Goal: Task Accomplishment & Management: Use online tool/utility

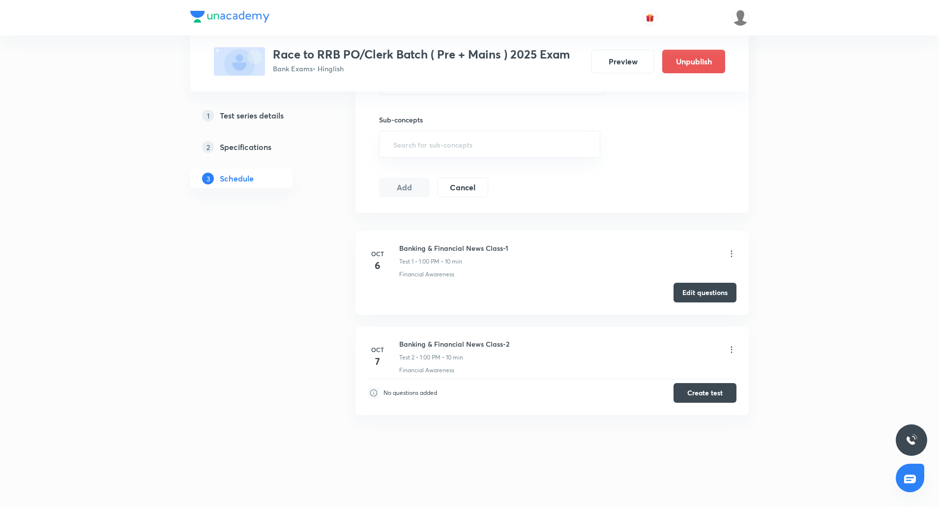
click at [130, 182] on div "Test Series Race to RRB PO/Clerk Batch ( Pre + Mains ) 2025 Exam Bank Exams • H…" at bounding box center [469, 78] width 939 height 857
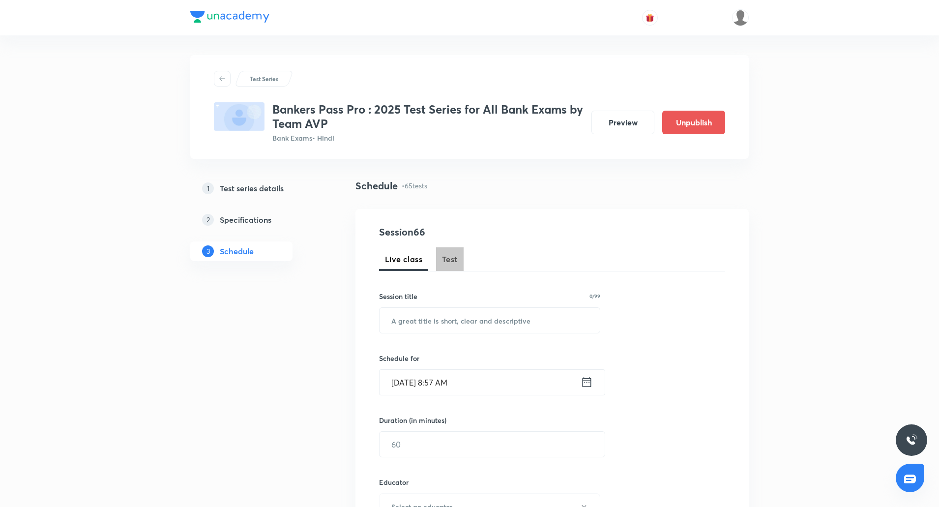
click at [455, 264] on span "Test" at bounding box center [450, 259] width 16 height 12
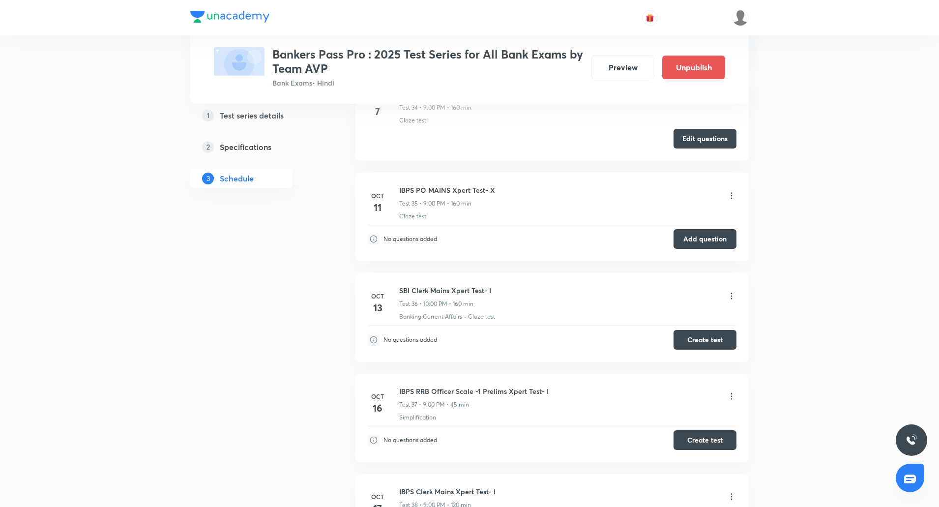
scroll to position [5319, 0]
click at [728, 290] on icon at bounding box center [731, 295] width 10 height 10
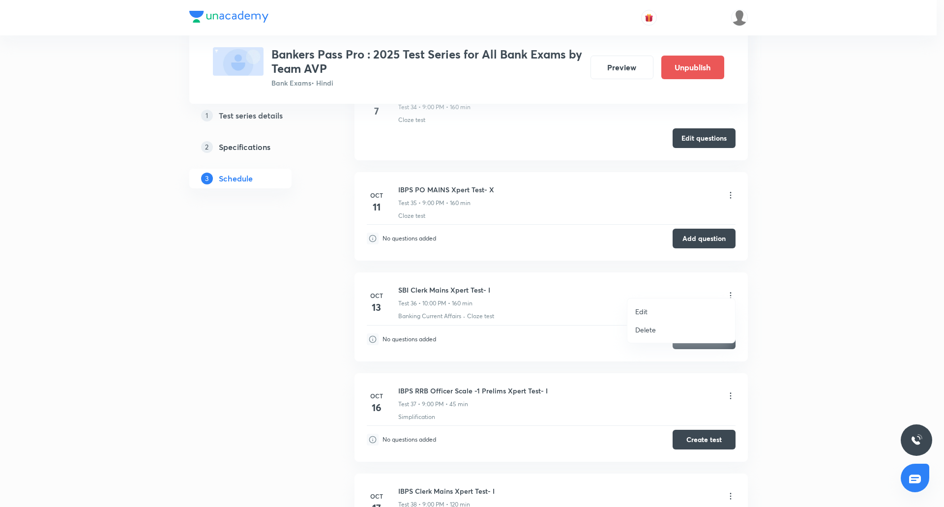
click at [649, 314] on li "Edit" at bounding box center [681, 311] width 108 height 18
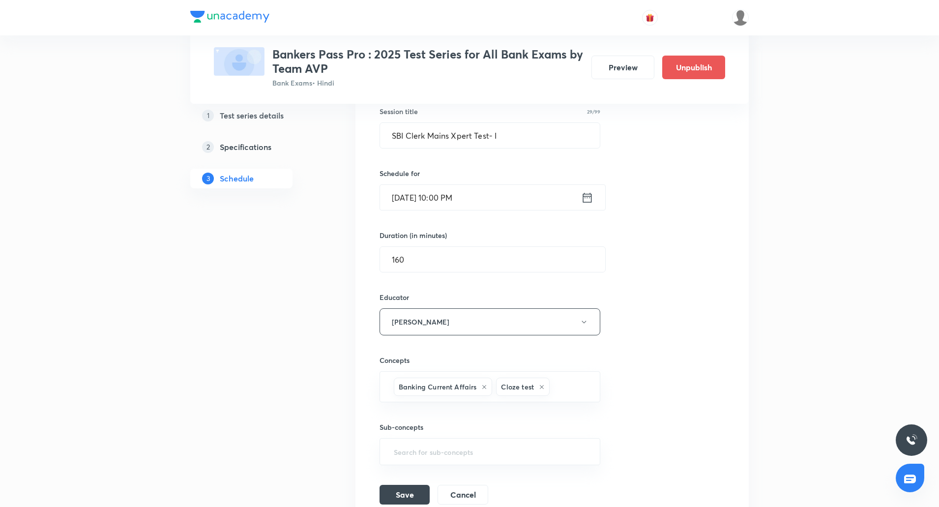
scroll to position [5053, 0]
click at [447, 197] on input "Oct 13, 2025, 10:00 PM" at bounding box center [480, 200] width 201 height 25
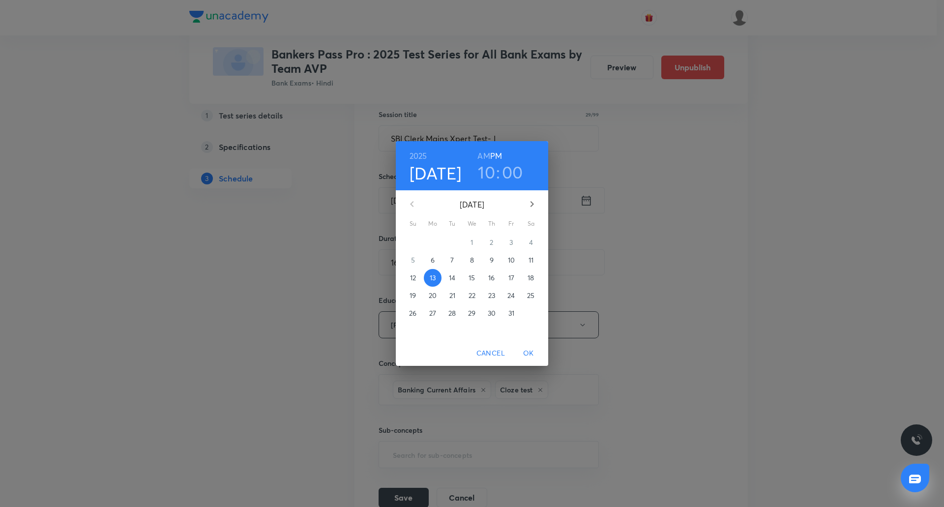
click at [488, 169] on h3 "10" at bounding box center [486, 172] width 17 height 21
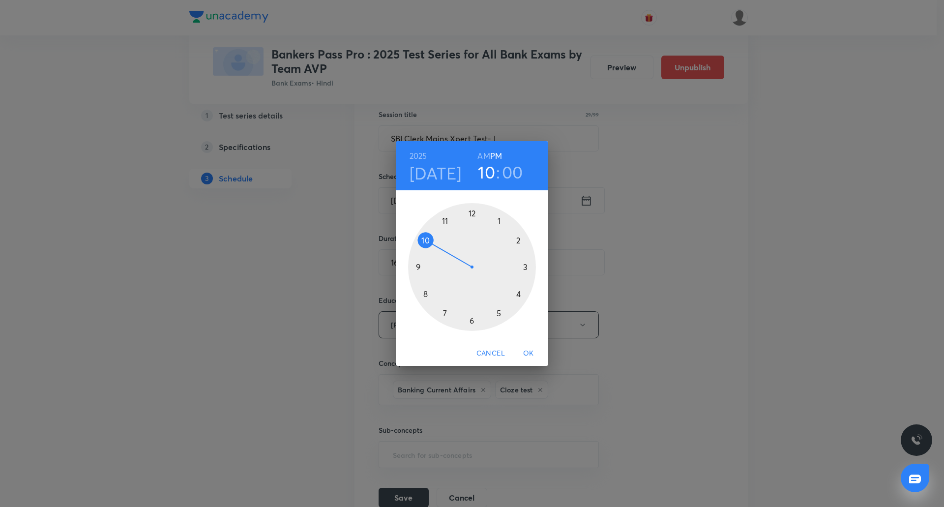
click at [418, 266] on div at bounding box center [472, 267] width 128 height 128
click at [527, 352] on span "OK" at bounding box center [528, 353] width 24 height 12
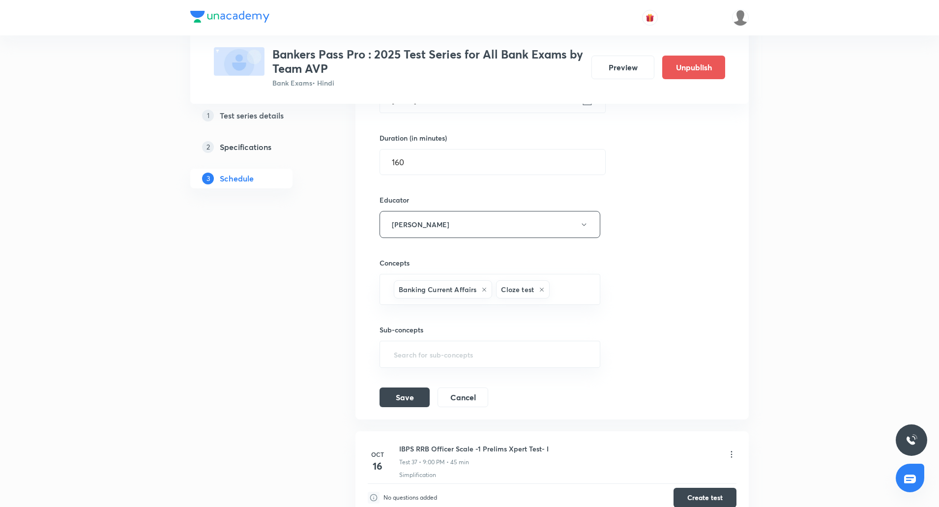
scroll to position [5154, 0]
click at [399, 386] on button "Save" at bounding box center [404, 396] width 50 height 20
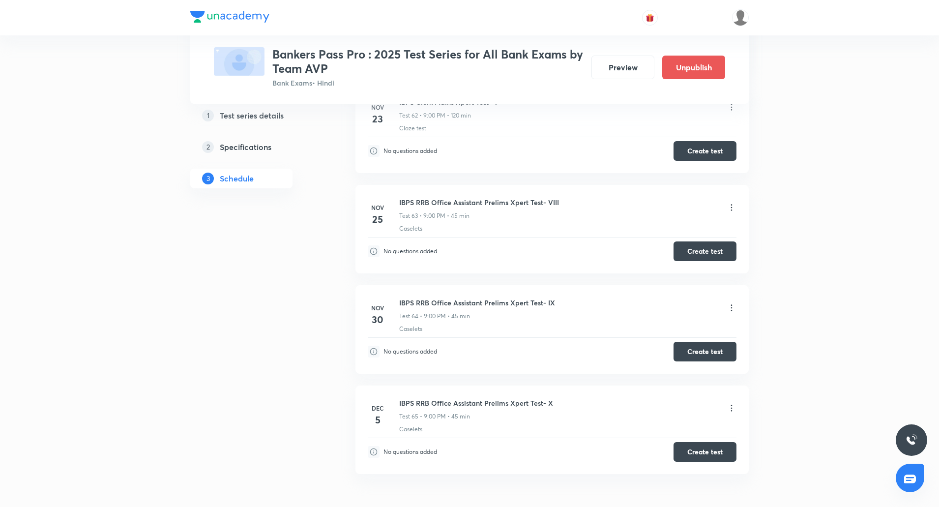
scroll to position [7713, 0]
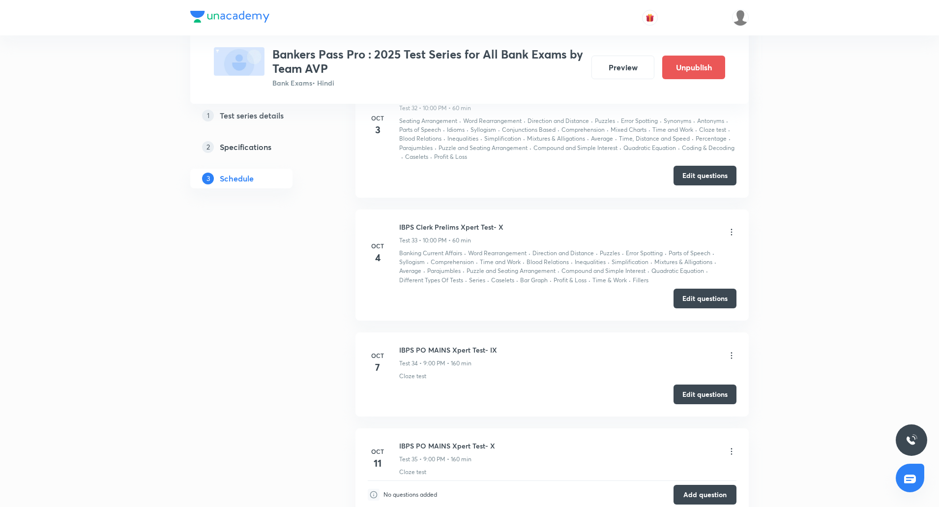
scroll to position [4612, 0]
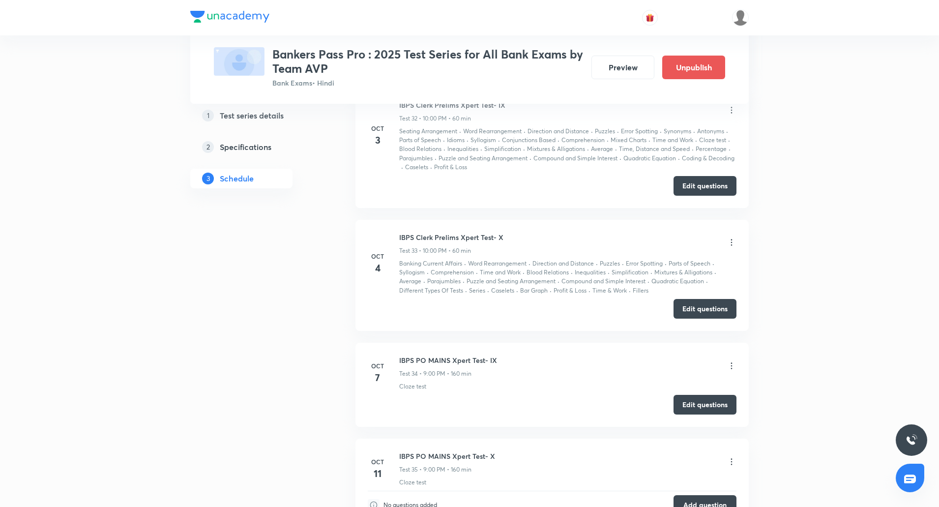
scroll to position [4989, 0]
click at [711, 175] on button "Edit questions" at bounding box center [704, 185] width 63 height 20
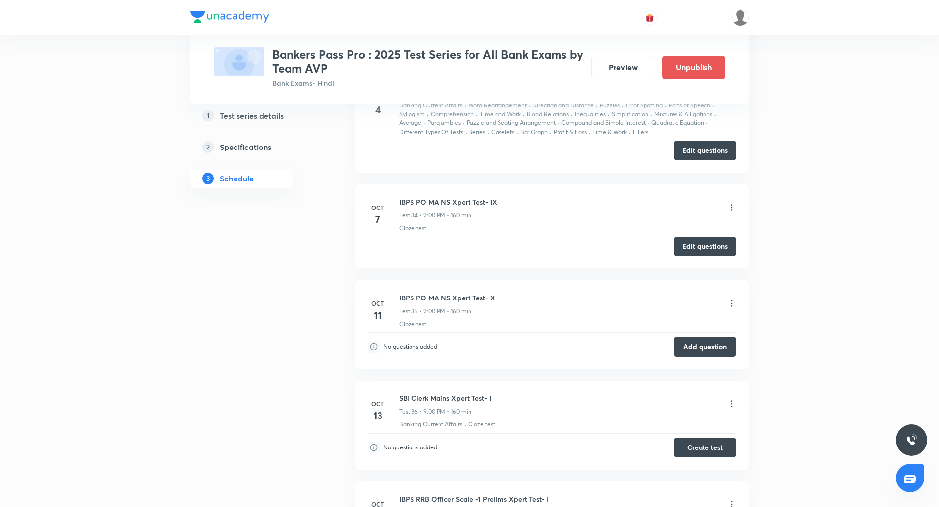
scroll to position [5149, 0]
click at [693, 238] on button "Edit questions" at bounding box center [704, 244] width 63 height 20
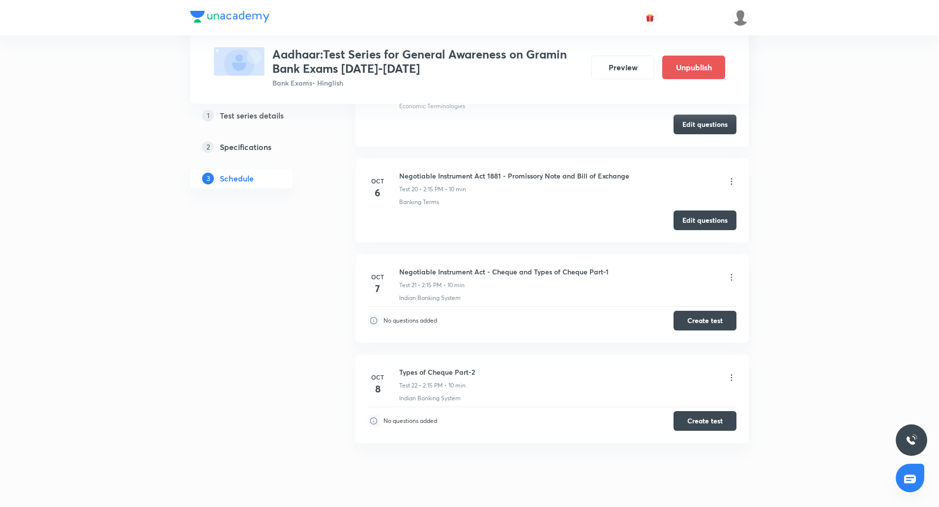
scroll to position [2256, 0]
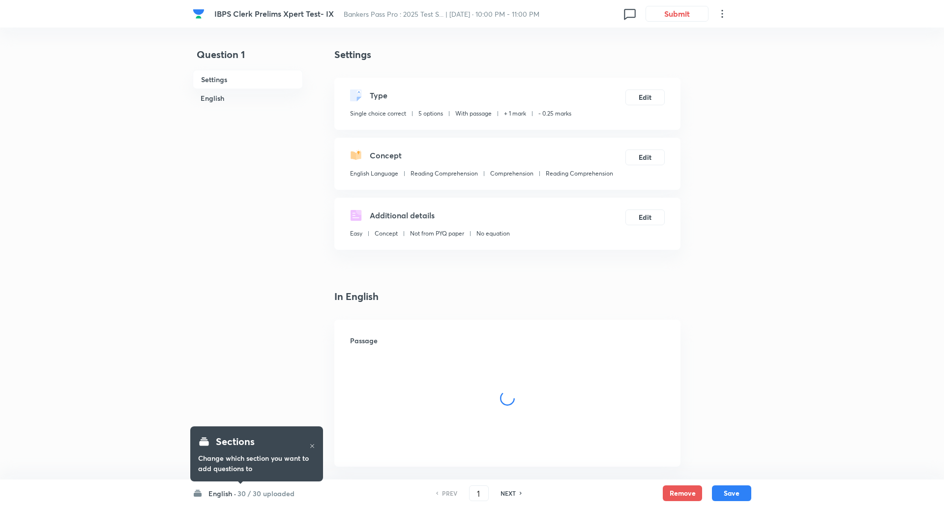
checkbox input "true"
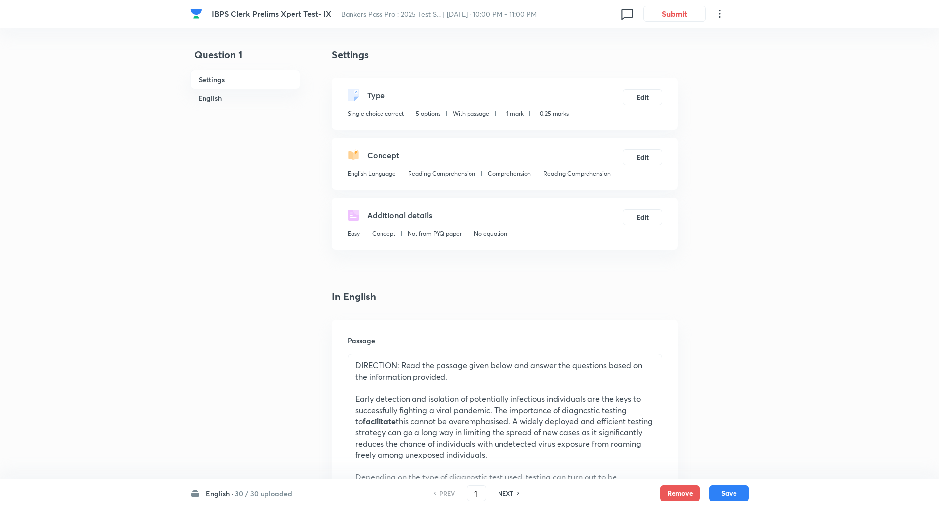
click at [230, 492] on h6 "English ·" at bounding box center [220, 493] width 28 height 10
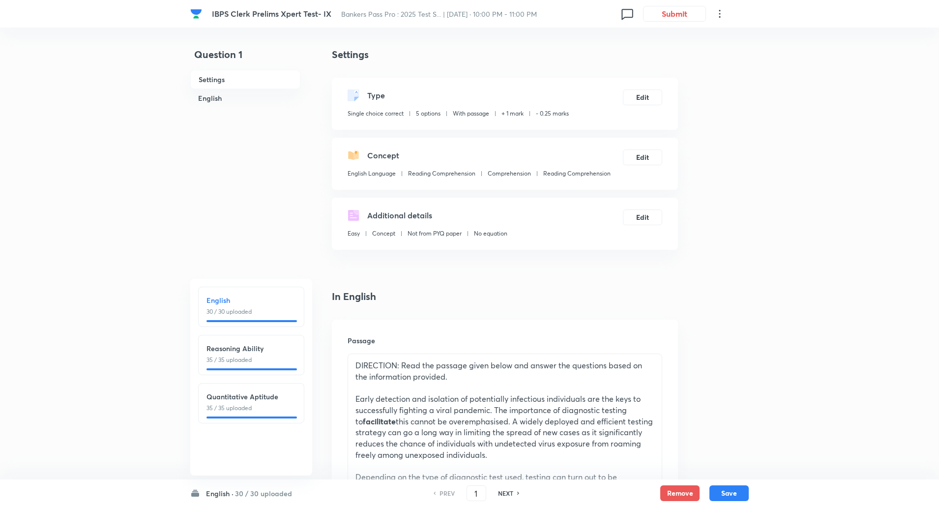
click at [240, 401] on h6 "Quantitative Aptitude" at bounding box center [250, 396] width 89 height 10
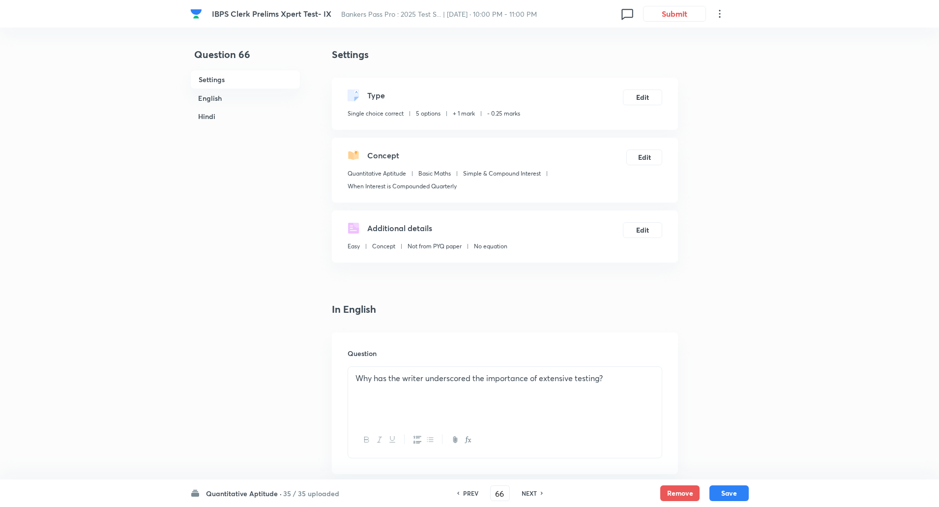
type input "66"
checkbox input "false"
checkbox input "true"
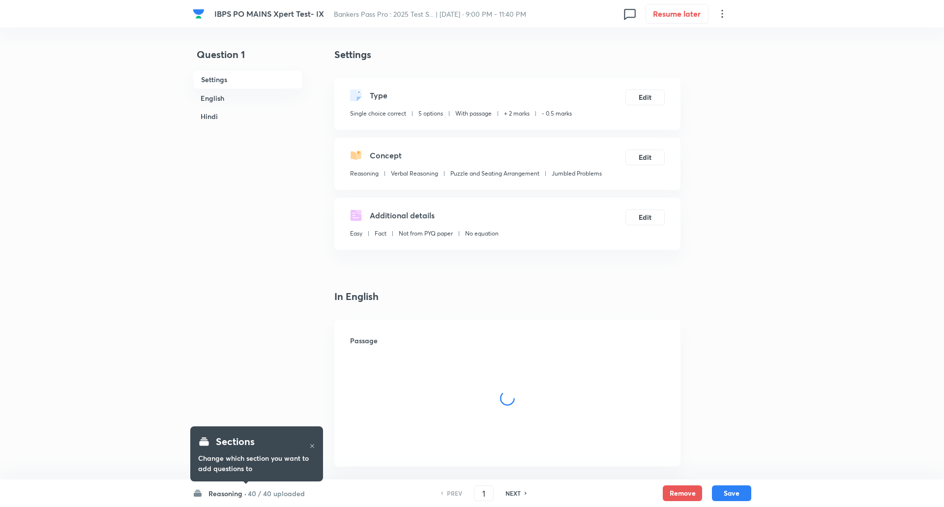
checkbox input "true"
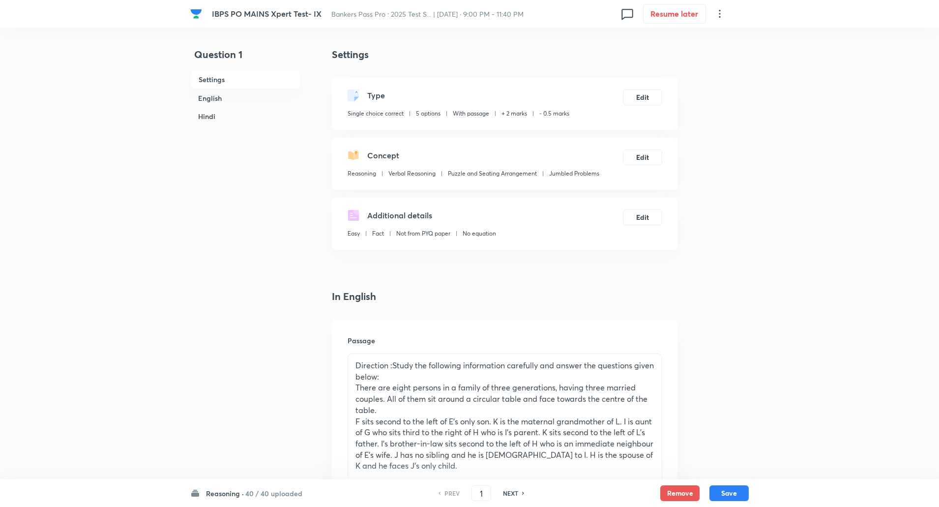
click at [236, 493] on h6 "Reasoning ·" at bounding box center [225, 493] width 38 height 10
click at [237, 439] on div "General Economy&Banking Awareness 0 / 35 uploaded" at bounding box center [250, 445] width 89 height 21
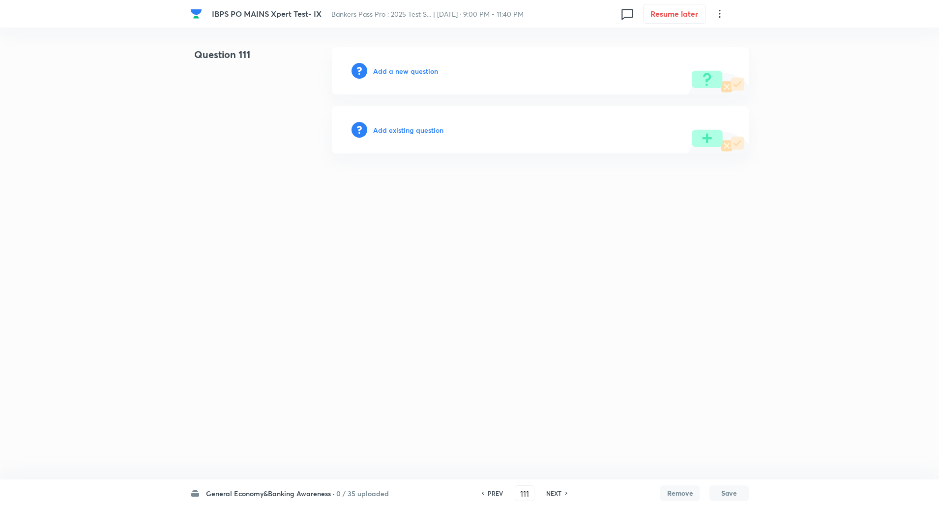
type input "111"
click at [400, 75] on h6 "Add a new question" at bounding box center [407, 71] width 65 height 10
click at [400, 75] on h6 "Choose a question type" at bounding box center [413, 71] width 76 height 10
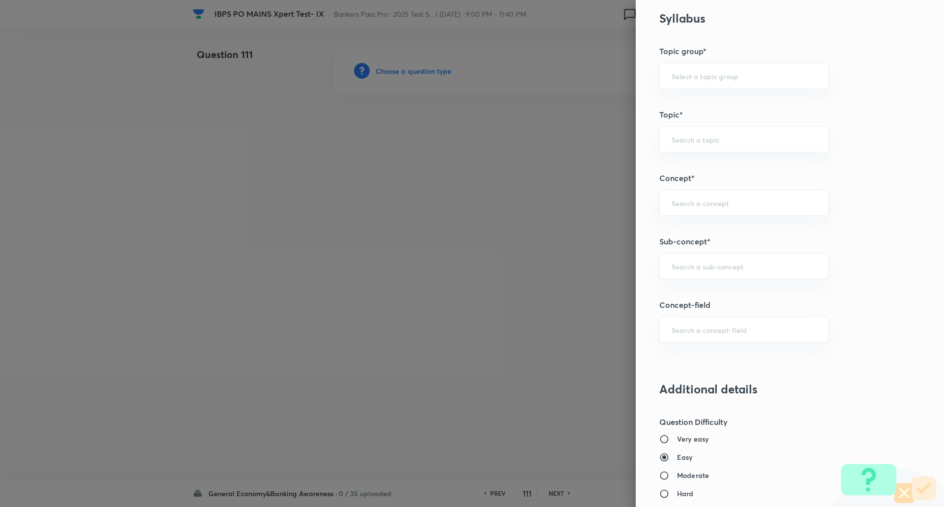
scroll to position [400, 0]
click at [665, 250] on div "Question settings Question type* Single choice correct Number of options* 2 3 4…" at bounding box center [789, 253] width 308 height 507
click at [671, 258] on div "​" at bounding box center [743, 266] width 169 height 26
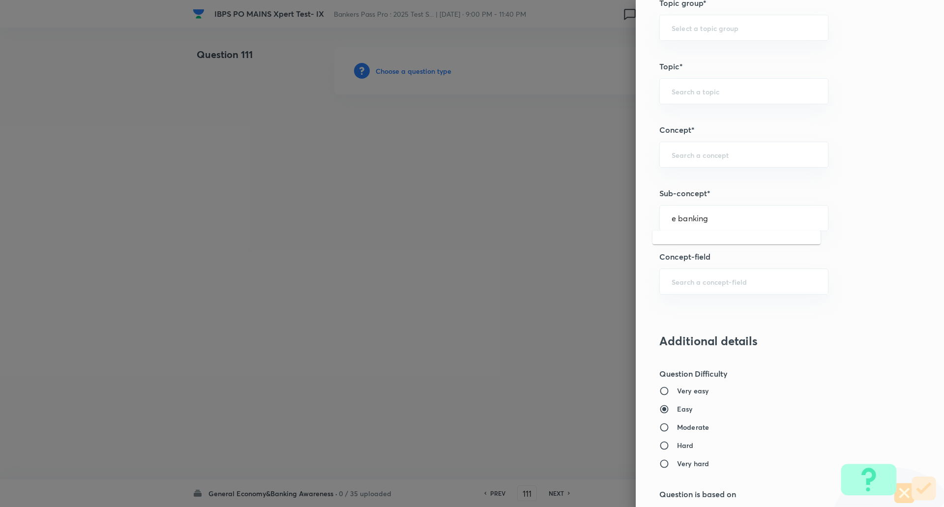
scroll to position [450, 0]
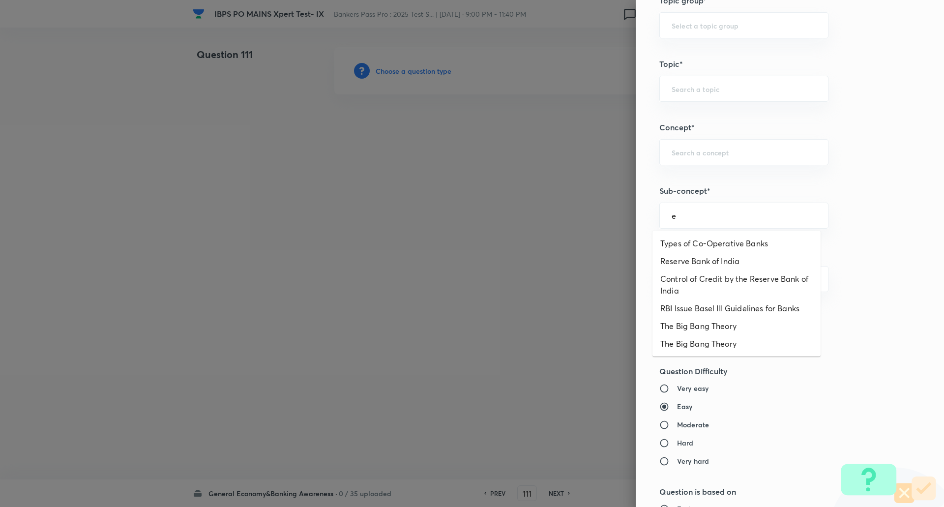
type input "e"
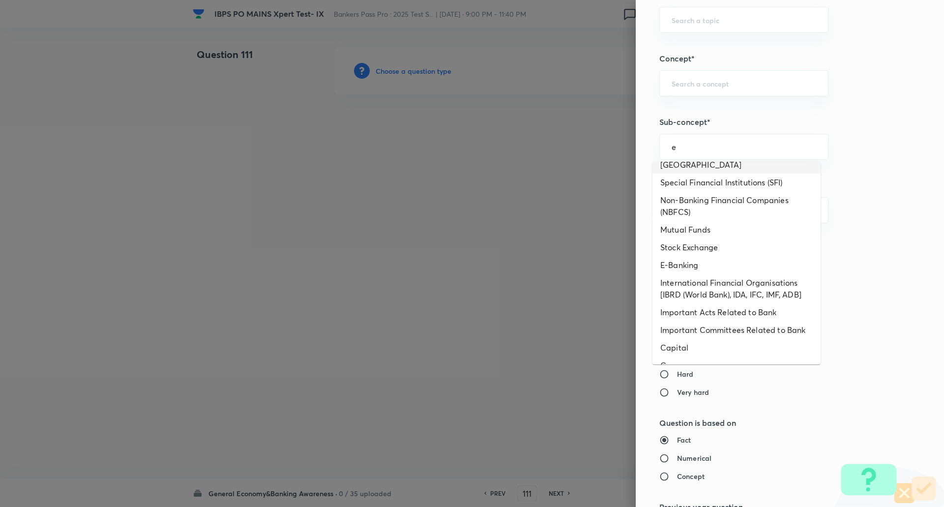
scroll to position [341, 0]
click at [694, 262] on li "E-Banking" at bounding box center [736, 265] width 168 height 18
type input "E-Banking"
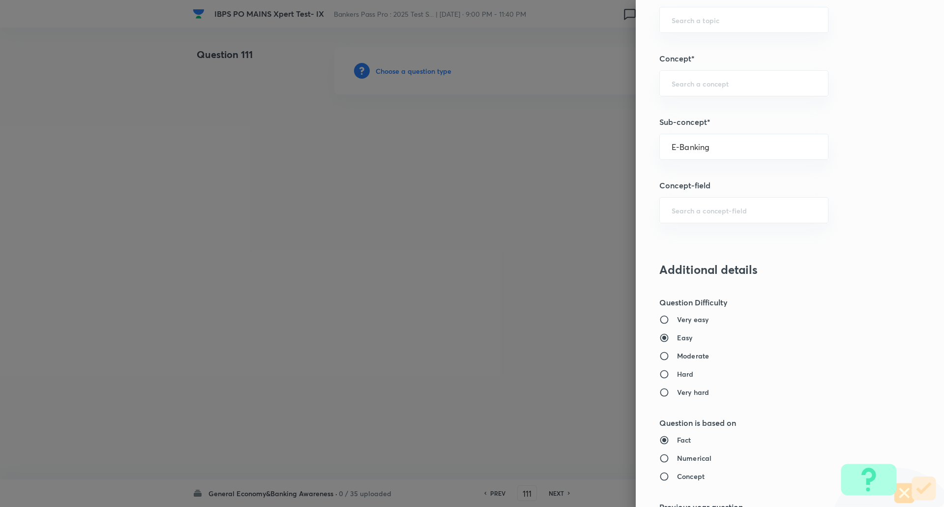
type input "Awareness"
type input "Banking Awareness"
type input "Financial Awareness"
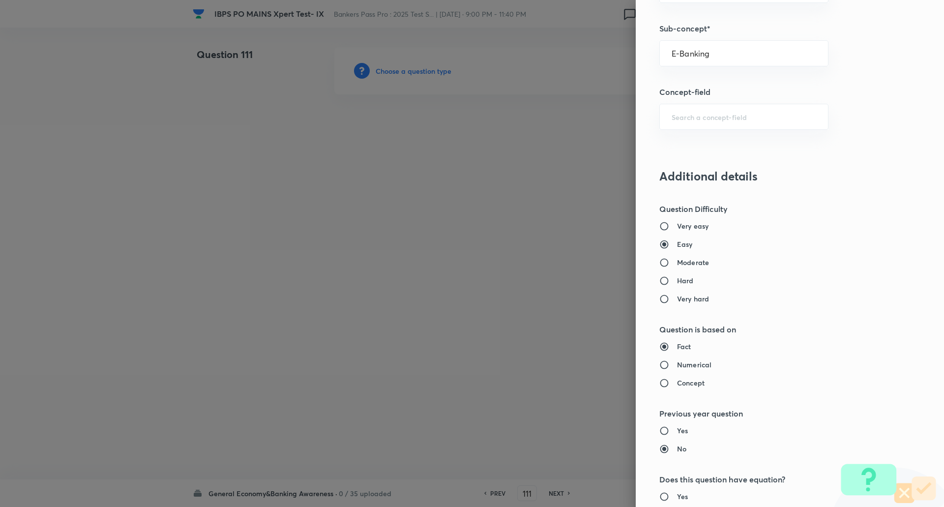
click at [694, 262] on h6 "Moderate" at bounding box center [693, 262] width 32 height 10
click at [677, 262] on input "Moderate" at bounding box center [668, 263] width 18 height 10
radio input "true"
radio input "false"
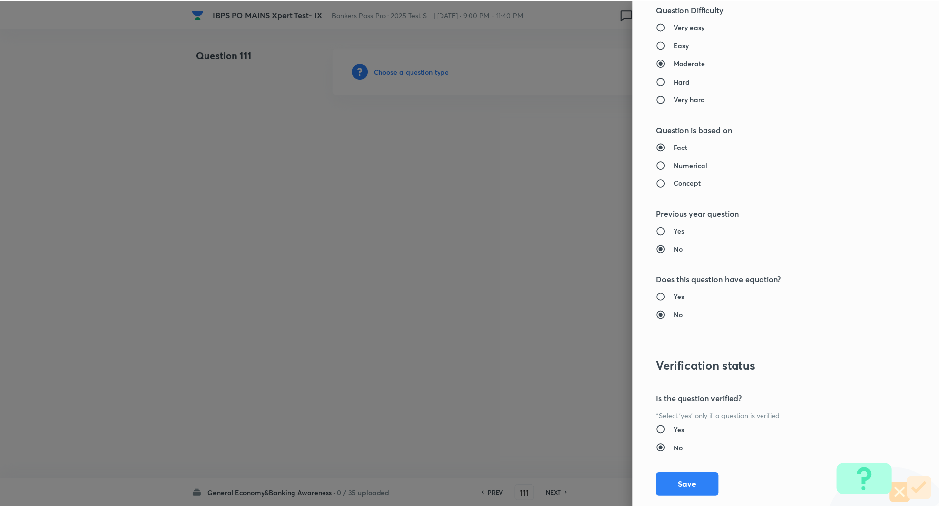
scroll to position [833, 0]
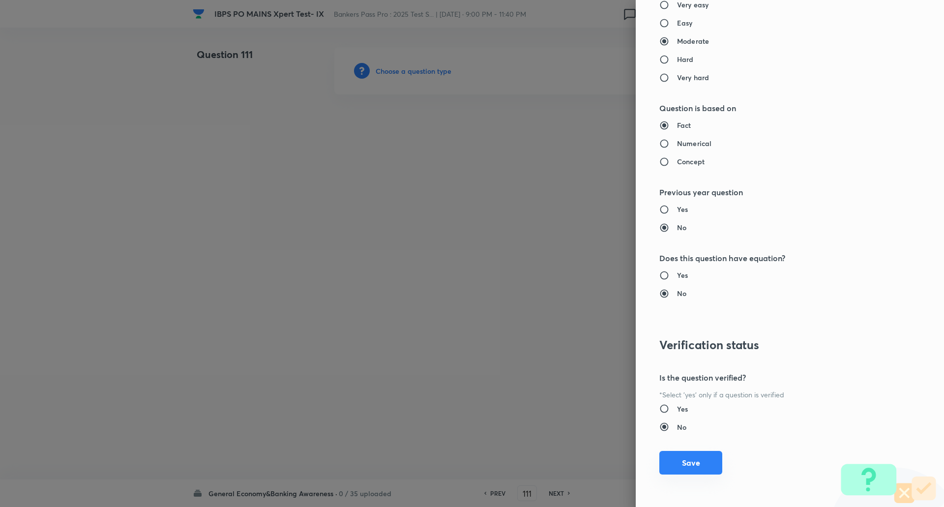
click at [672, 462] on button "Save" at bounding box center [690, 463] width 63 height 24
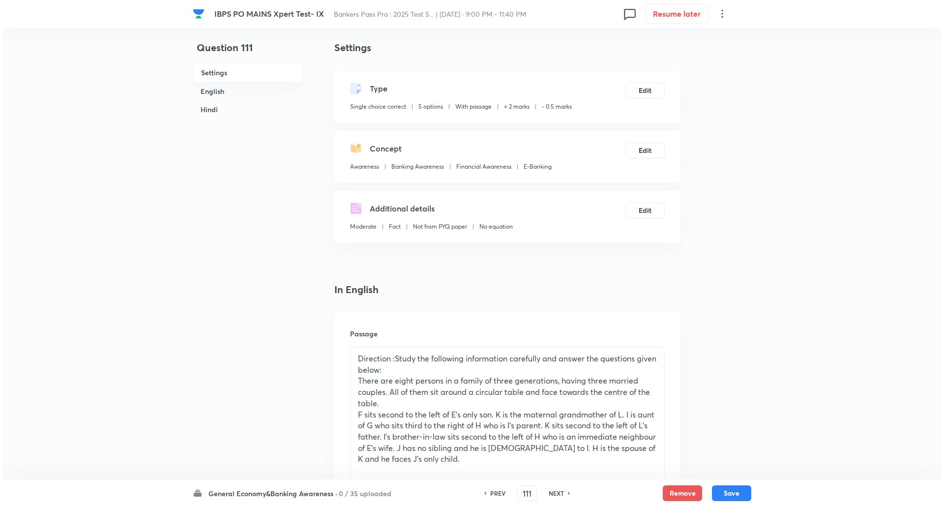
scroll to position [0, 0]
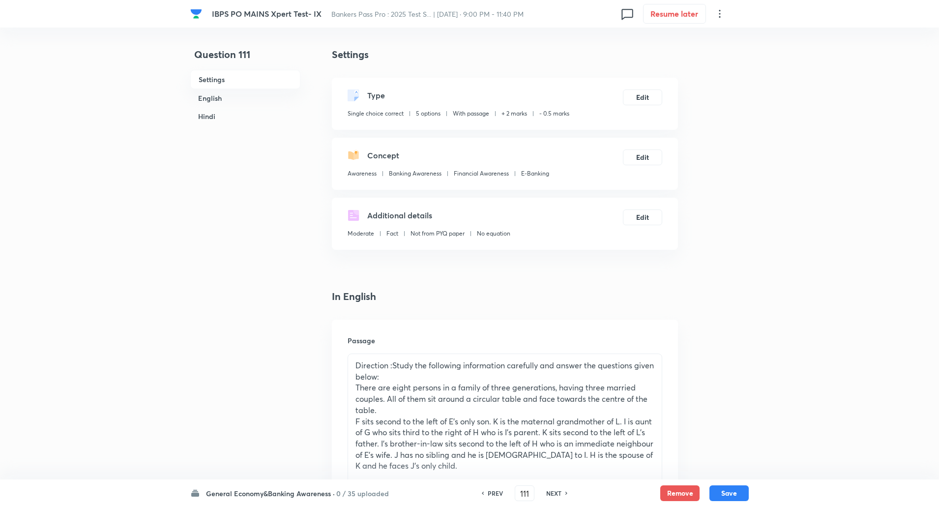
click at [287, 497] on h6 "General Economy&Banking Awareness ·" at bounding box center [270, 493] width 129 height 10
click at [270, 452] on p "0 / 35 uploaded" at bounding box center [250, 456] width 89 height 9
click at [262, 491] on h6 "General Economy&Banking Awareness ·" at bounding box center [270, 493] width 129 height 10
click at [258, 448] on h6 "General Economy&Banking Awareness" at bounding box center [250, 444] width 89 height 10
click at [566, 492] on icon at bounding box center [566, 492] width 3 height 5
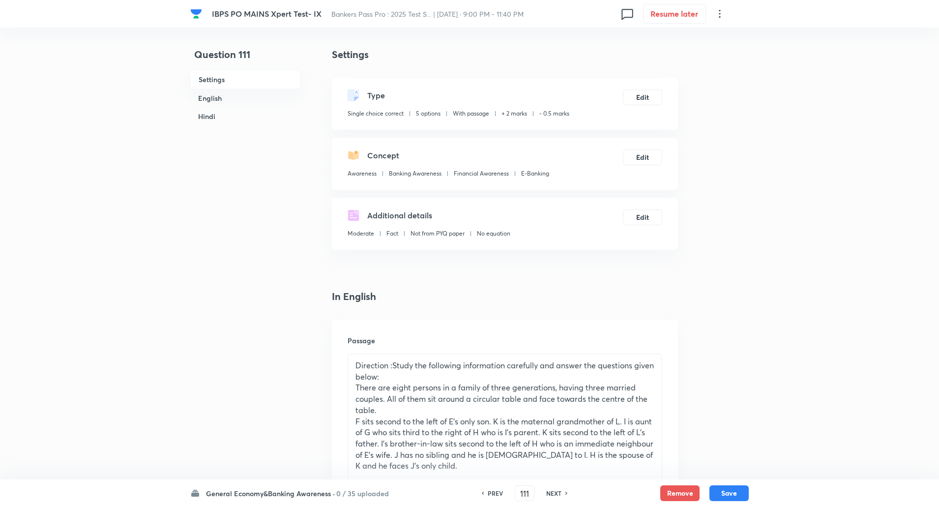
type input "112"
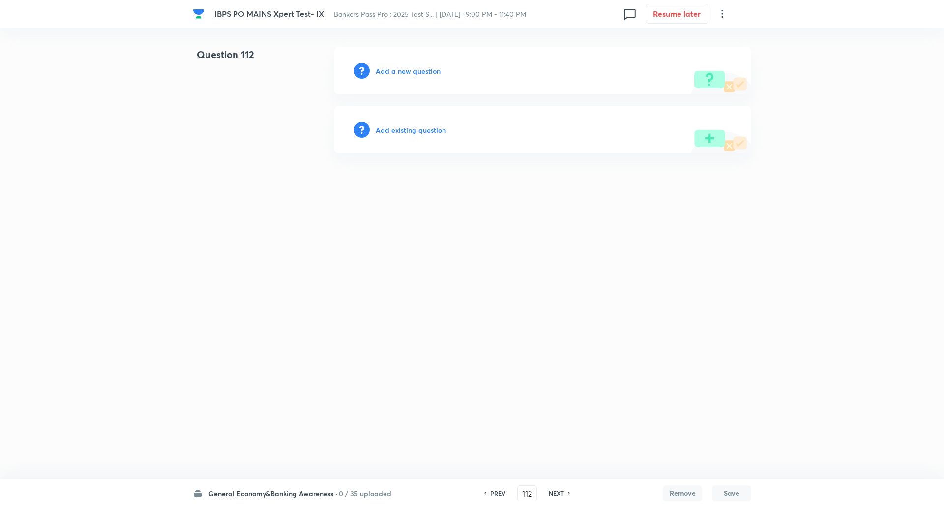
click at [409, 71] on h6 "Add a new question" at bounding box center [407, 71] width 65 height 10
click at [409, 71] on h6 "Choose a question type" at bounding box center [413, 71] width 76 height 10
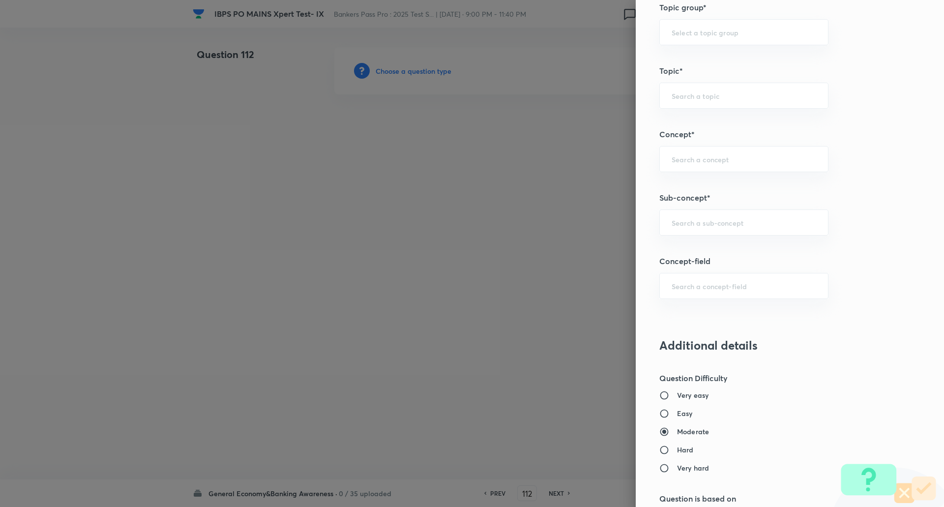
scroll to position [443, 0]
click at [728, 226] on input "text" at bounding box center [743, 221] width 144 height 9
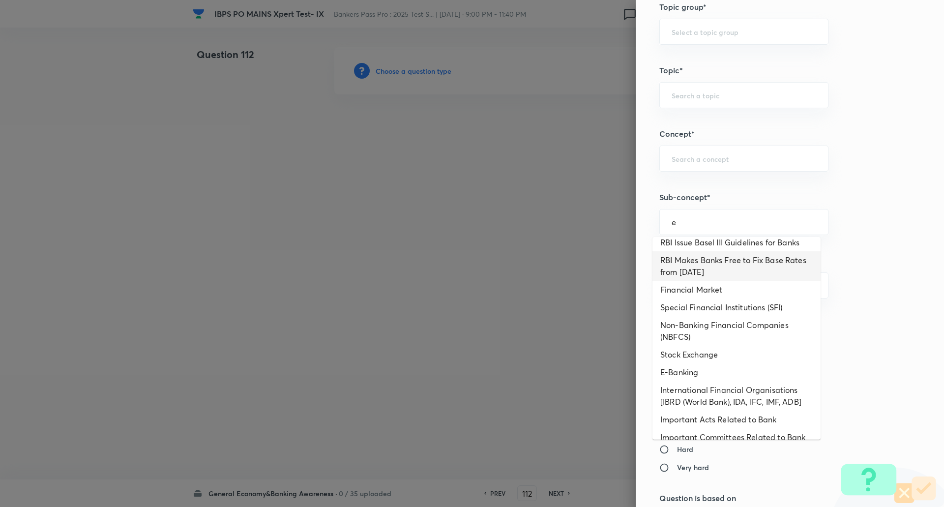
scroll to position [313, 0]
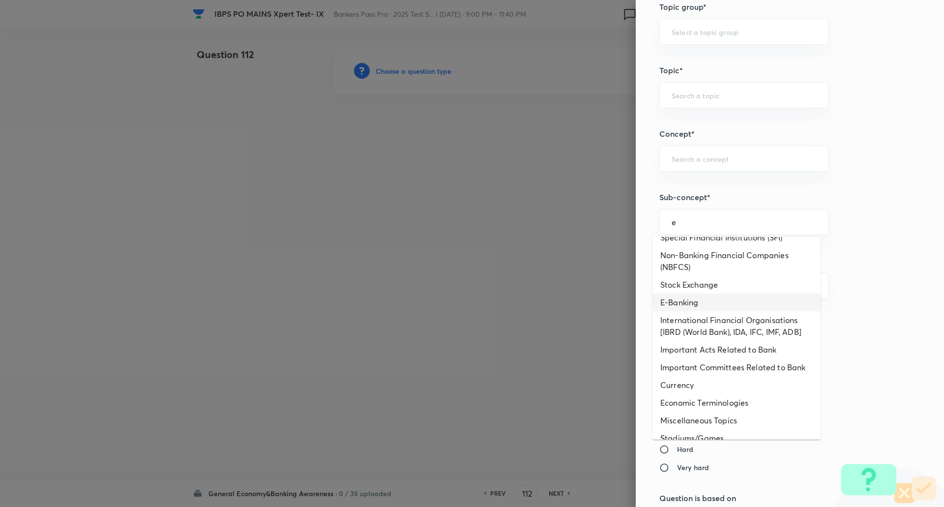
click at [708, 299] on li "E-Banking" at bounding box center [736, 302] width 168 height 18
type input "E-Banking"
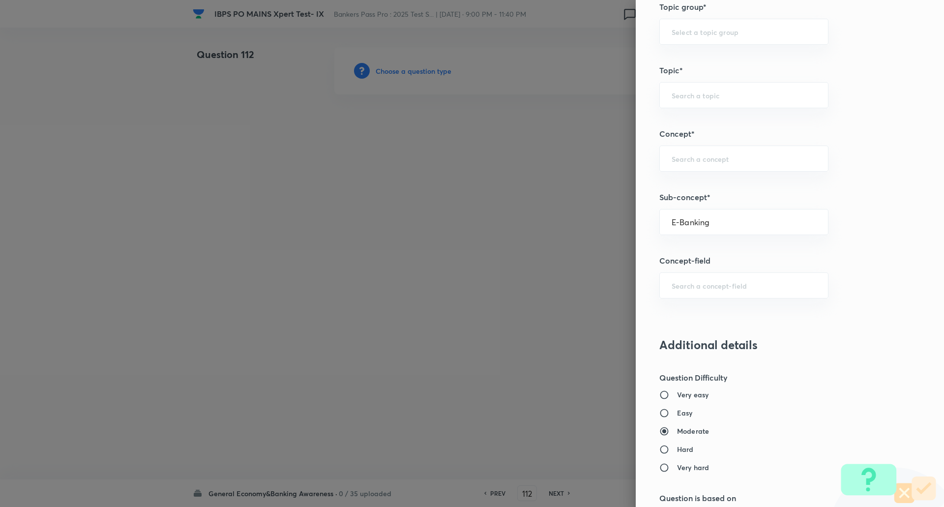
type input "Awareness"
type input "Banking Awareness"
type input "Financial Awareness"
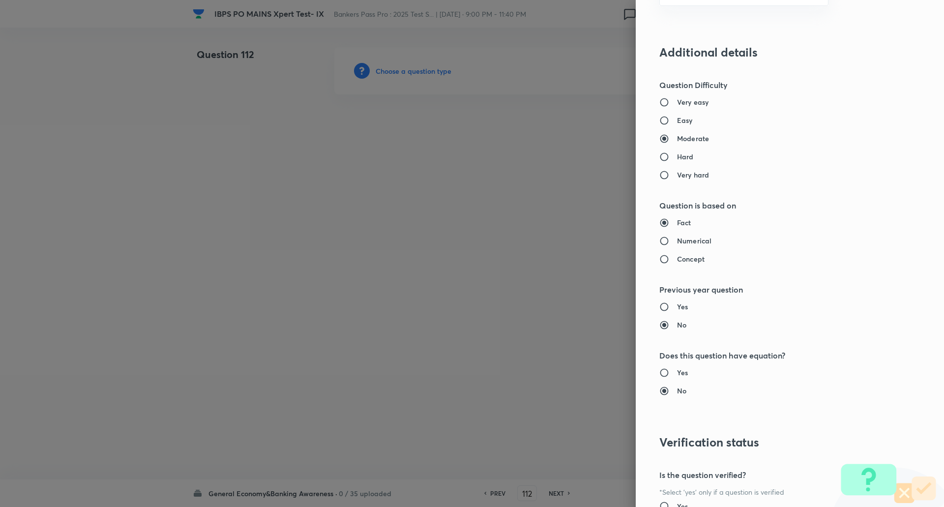
scroll to position [833, 0]
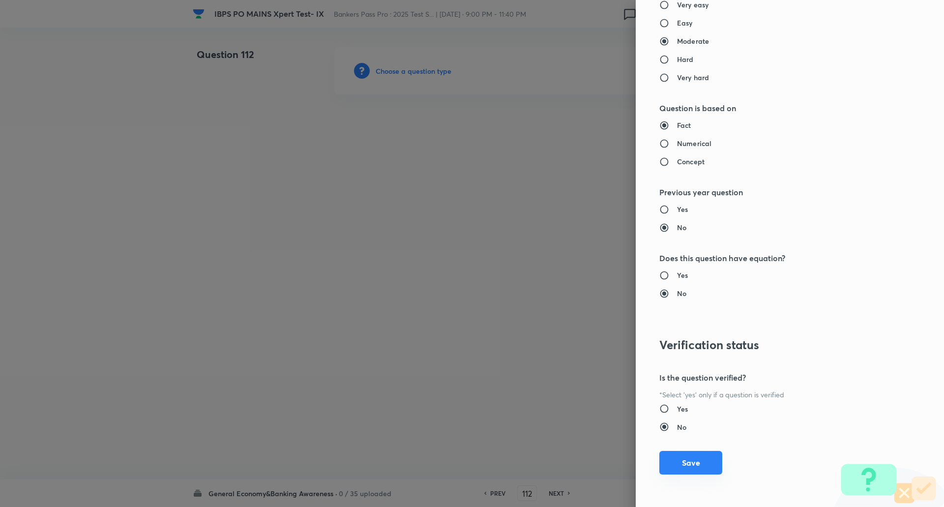
click at [679, 464] on button "Save" at bounding box center [690, 463] width 63 height 24
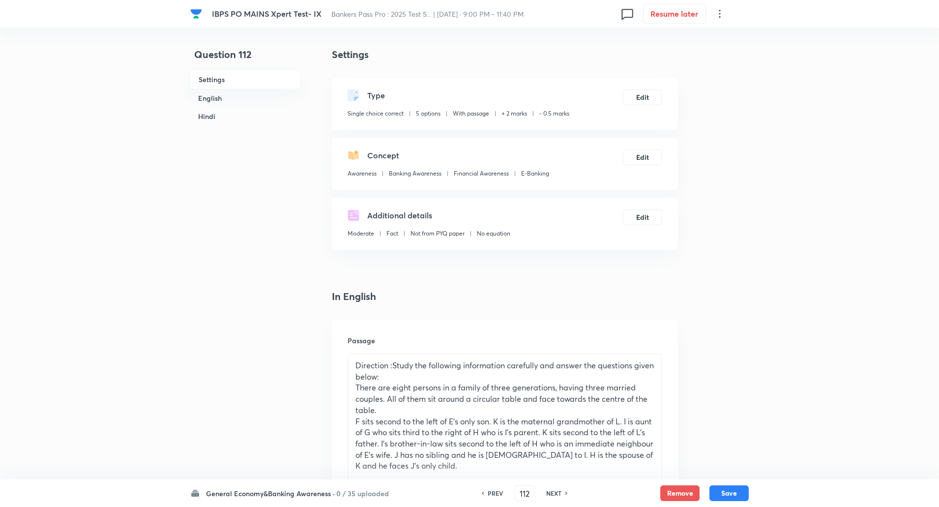
click at [317, 490] on h6 "General Economy&Banking Awareness ·" at bounding box center [270, 493] width 129 height 10
click at [272, 443] on h6 "General Economy&Banking Awareness" at bounding box center [250, 444] width 89 height 10
type input "111"
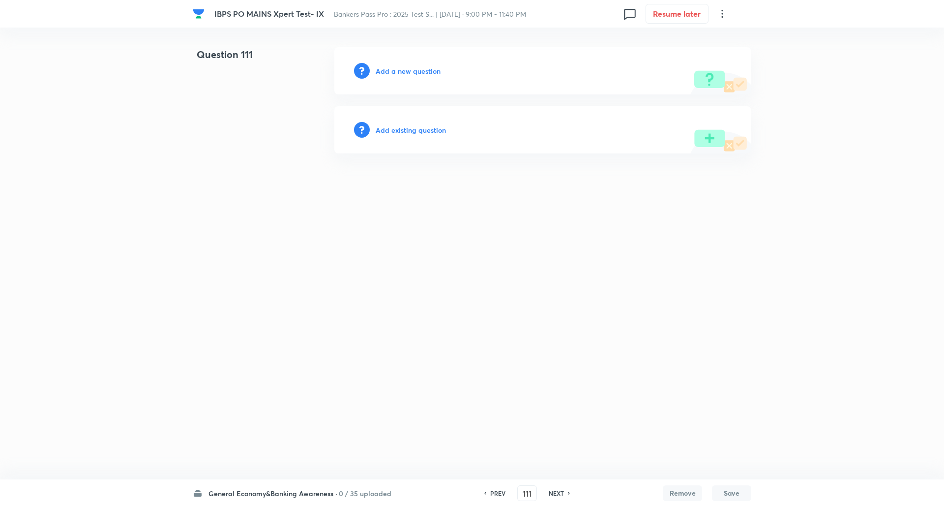
click at [414, 67] on h6 "Add a new question" at bounding box center [407, 71] width 65 height 10
click at [414, 67] on h6 "Choose a question type" at bounding box center [413, 71] width 76 height 10
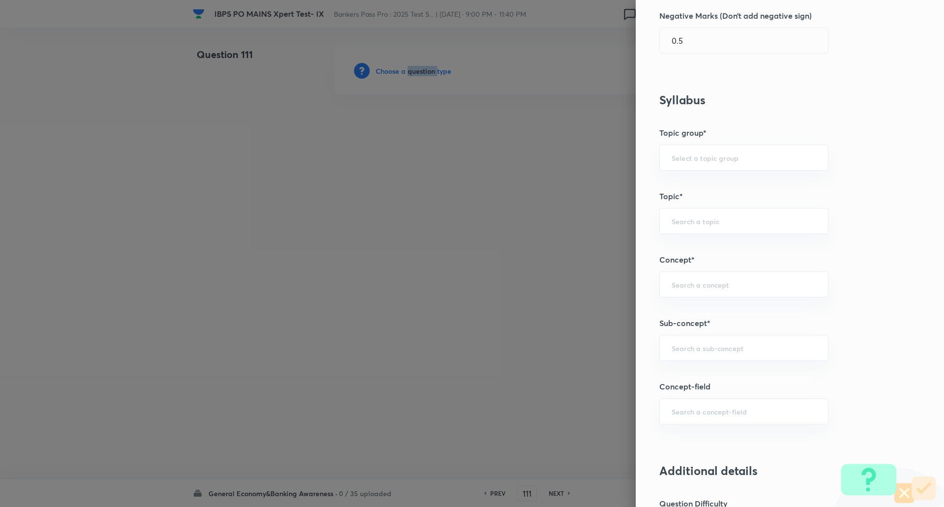
scroll to position [360, 0]
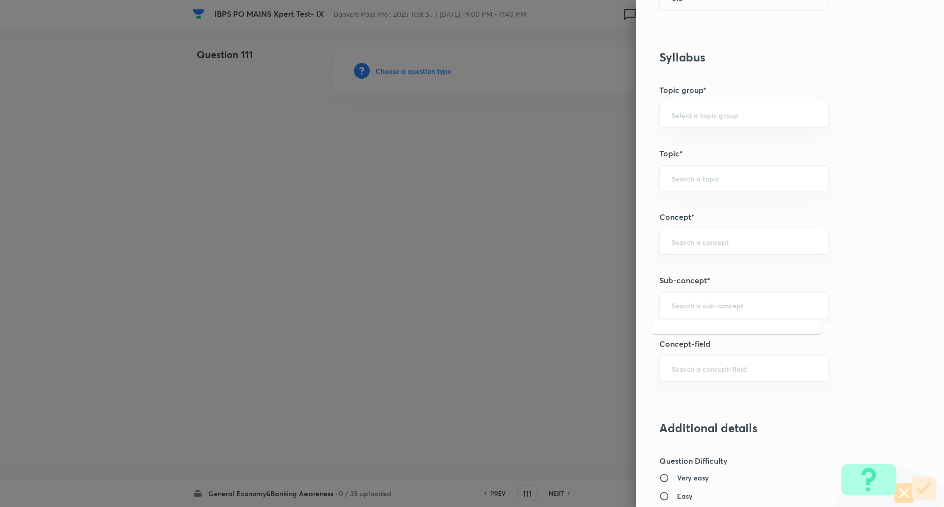
click at [728, 303] on input "text" at bounding box center [743, 304] width 144 height 9
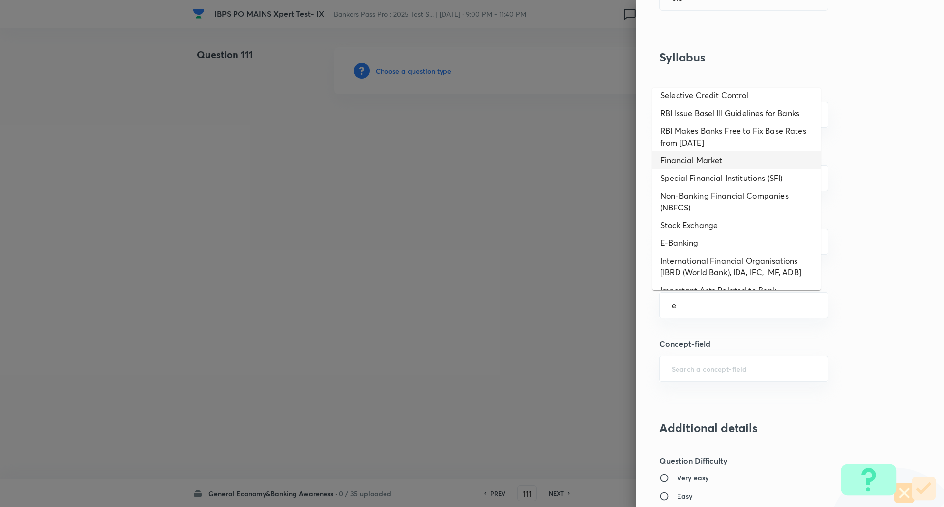
scroll to position [224, 0]
click at [727, 250] on li "E-Banking" at bounding box center [736, 242] width 168 height 18
type input "E-Banking"
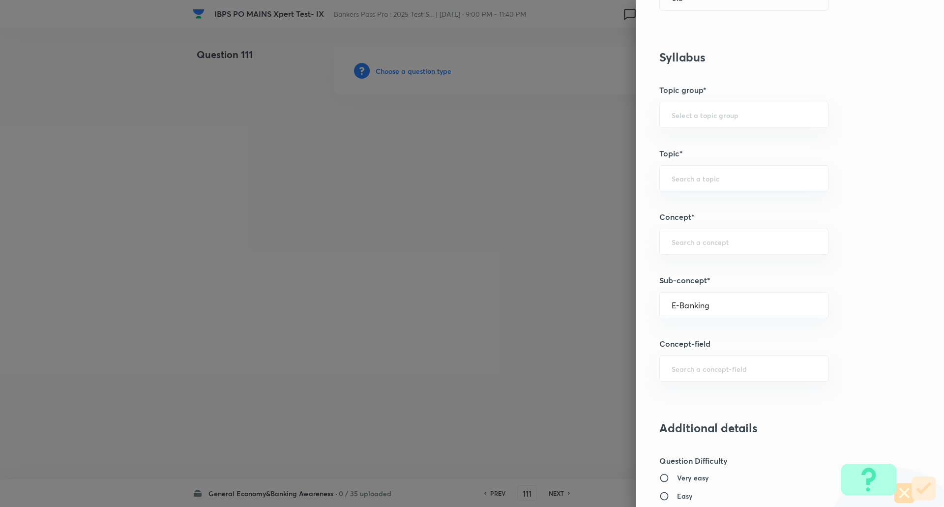
type input "Awareness"
type input "Banking Awareness"
type input "Financial Awareness"
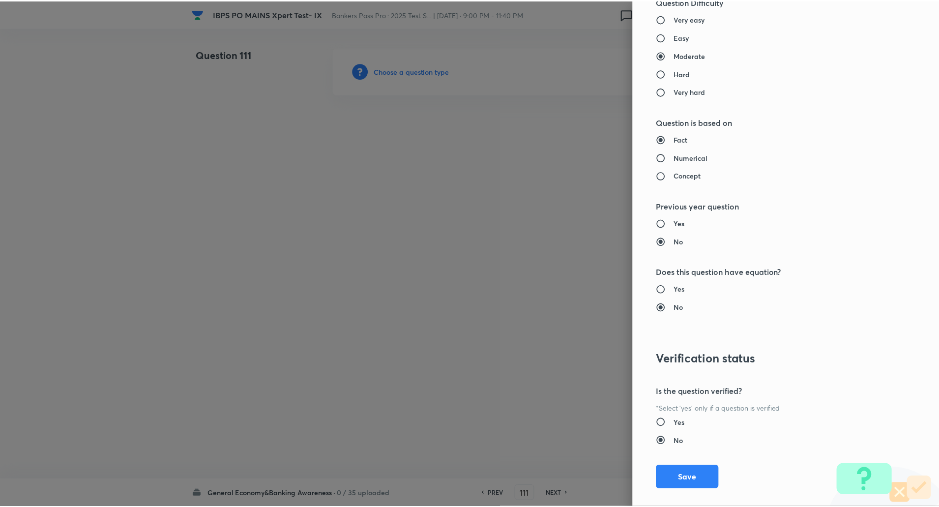
scroll to position [833, 0]
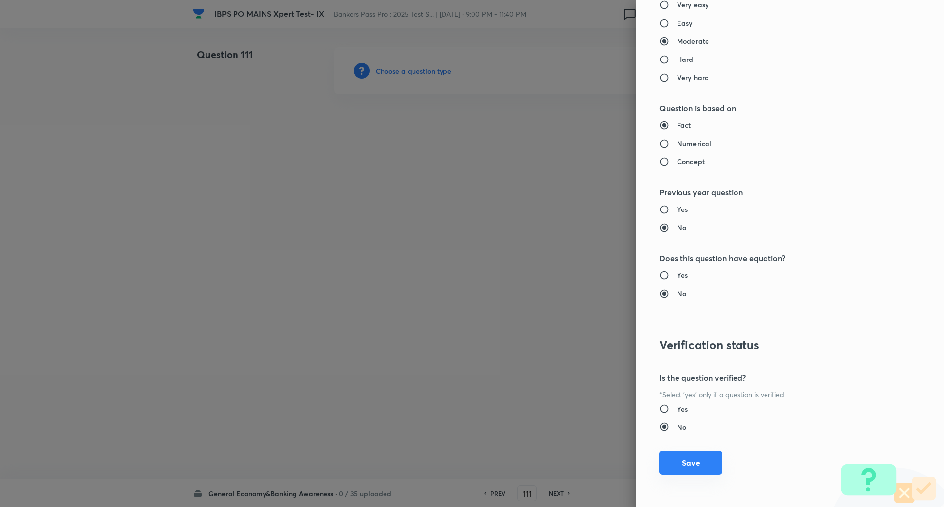
click at [682, 461] on button "Save" at bounding box center [690, 463] width 63 height 24
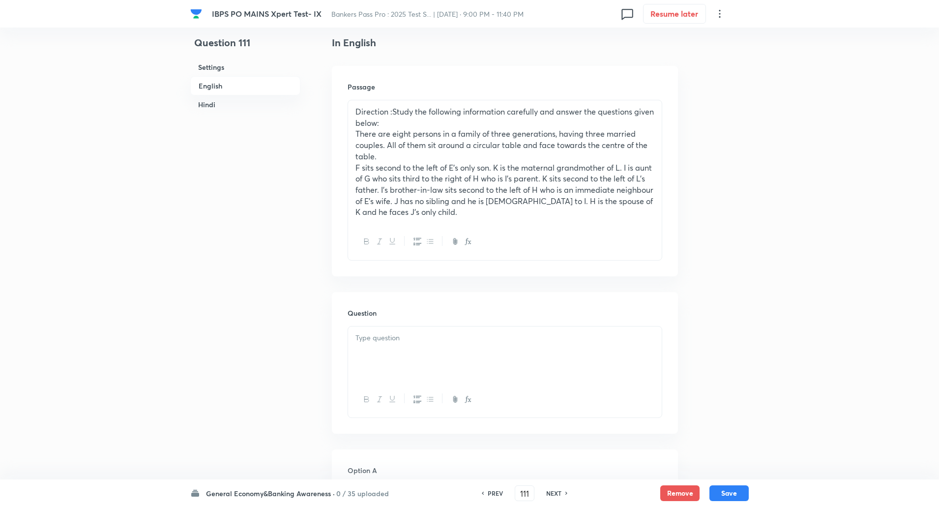
scroll to position [253, 0]
click at [498, 492] on h6 "PREV" at bounding box center [494, 492] width 15 height 9
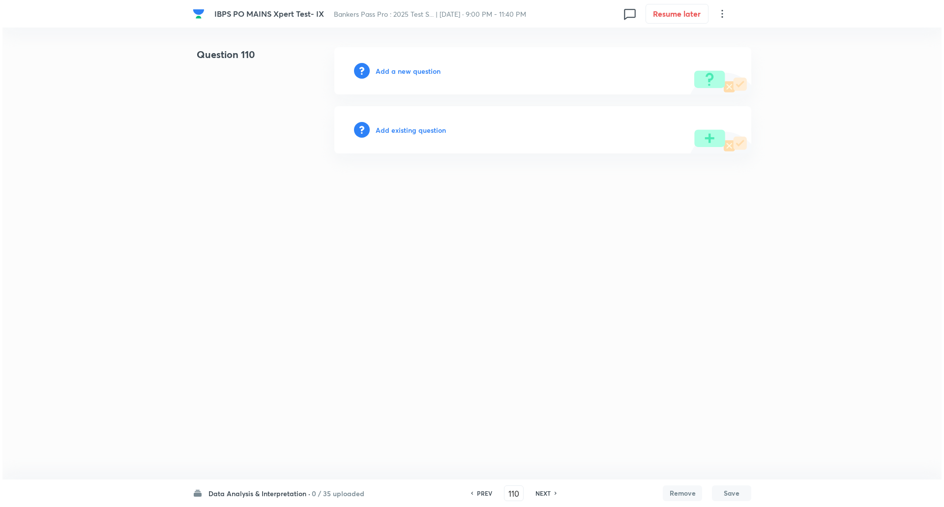
scroll to position [0, 0]
click at [286, 495] on h6 "Data Analysis & Interpretation ·" at bounding box center [259, 493] width 102 height 10
click at [251, 456] on p "0 / 35 uploaded" at bounding box center [253, 456] width 89 height 9
type input "111"
click at [428, 68] on h6 "Add a new question" at bounding box center [407, 71] width 65 height 10
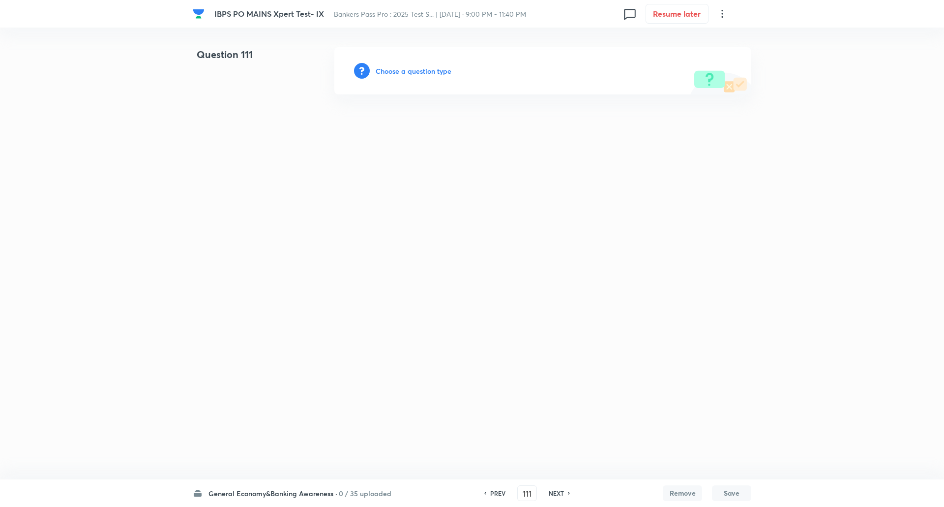
click at [429, 69] on h6 "Choose a question type" at bounding box center [413, 71] width 76 height 10
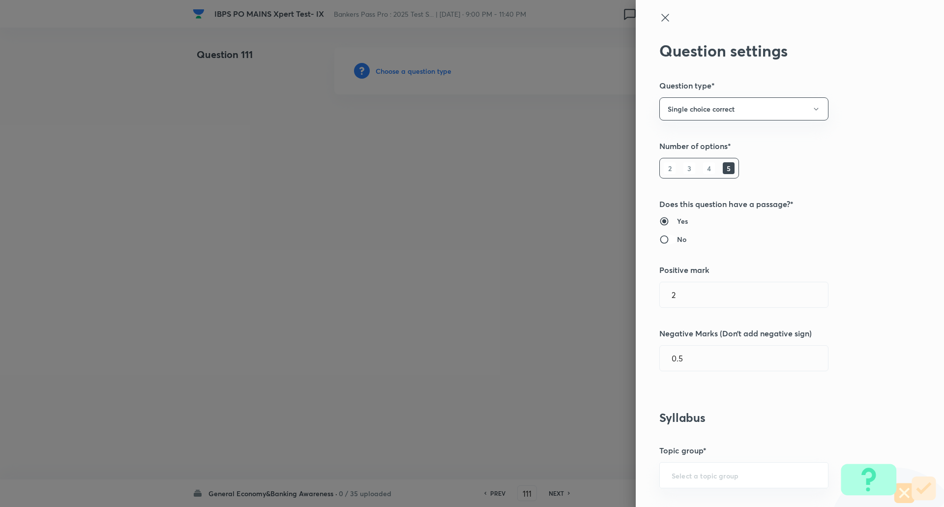
click at [659, 238] on input "No" at bounding box center [668, 239] width 18 height 10
radio input "true"
radio input "false"
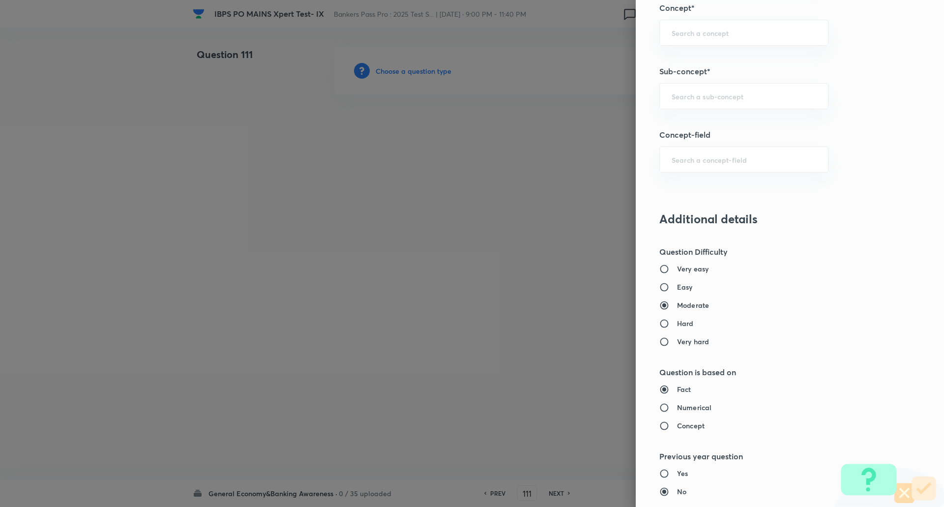
scroll to position [580, 0]
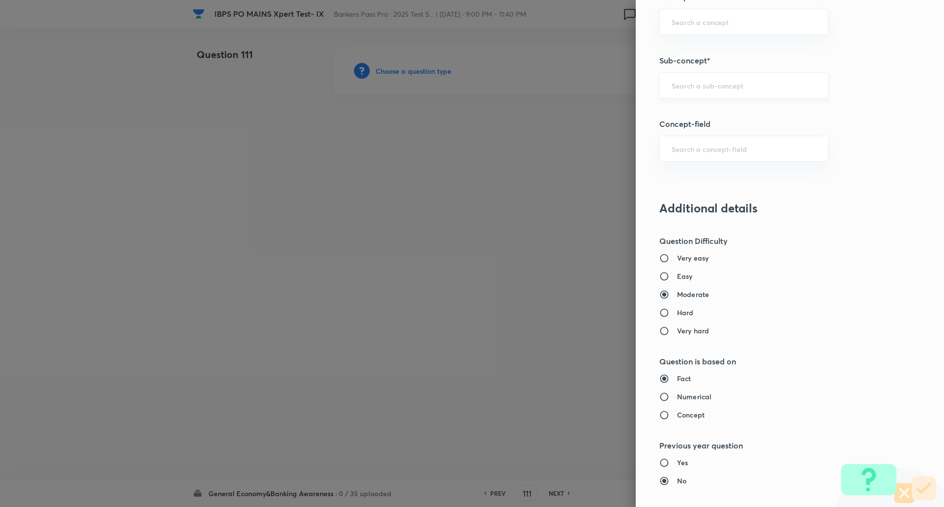
click at [748, 93] on div "​" at bounding box center [743, 85] width 169 height 26
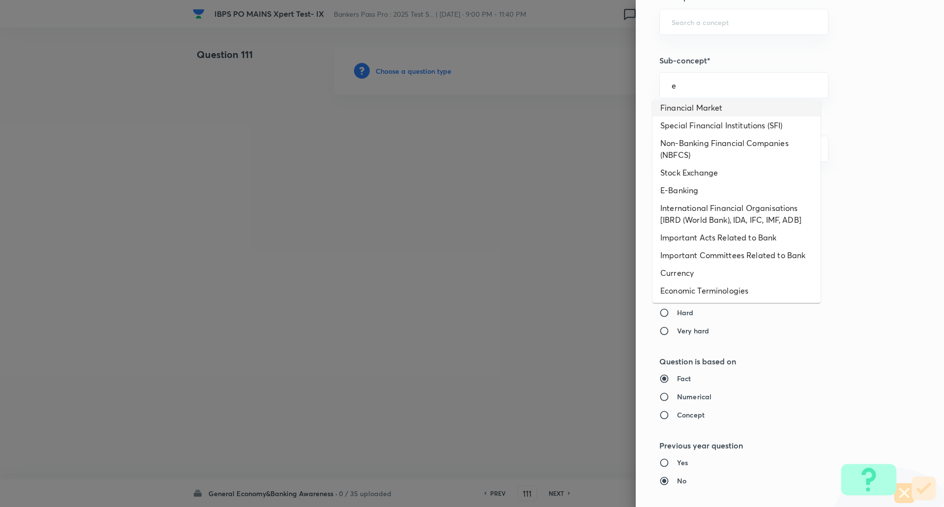
scroll to position [293, 0]
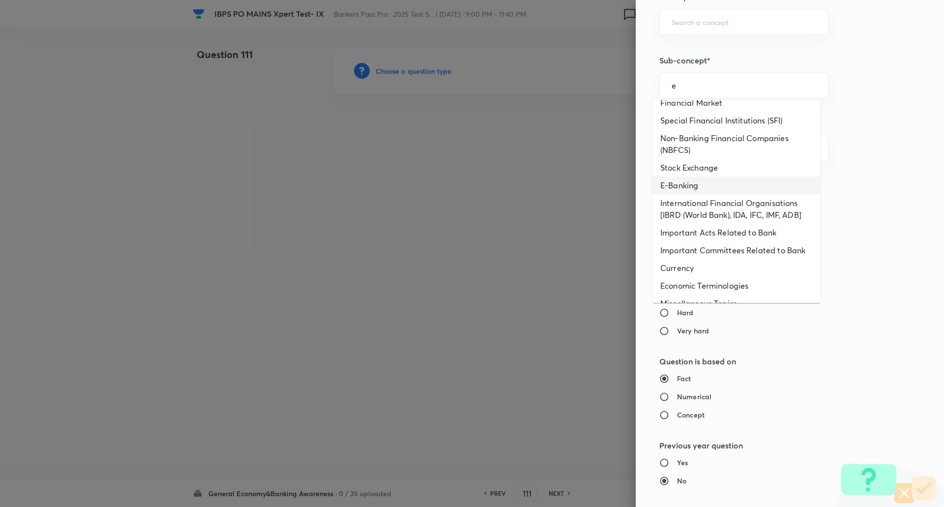
click at [717, 188] on li "E-Banking" at bounding box center [736, 185] width 168 height 18
type input "E-Banking"
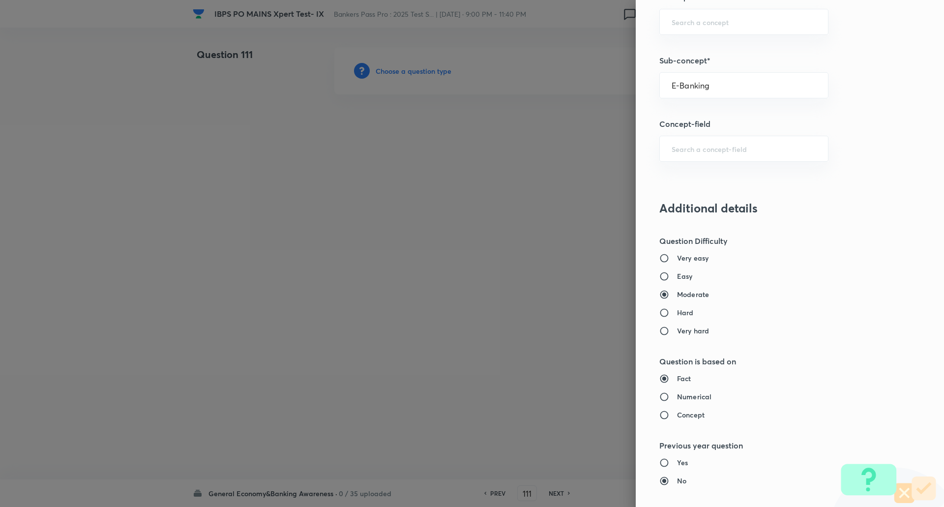
type input "Awareness"
type input "Banking Awareness"
type input "Financial Awareness"
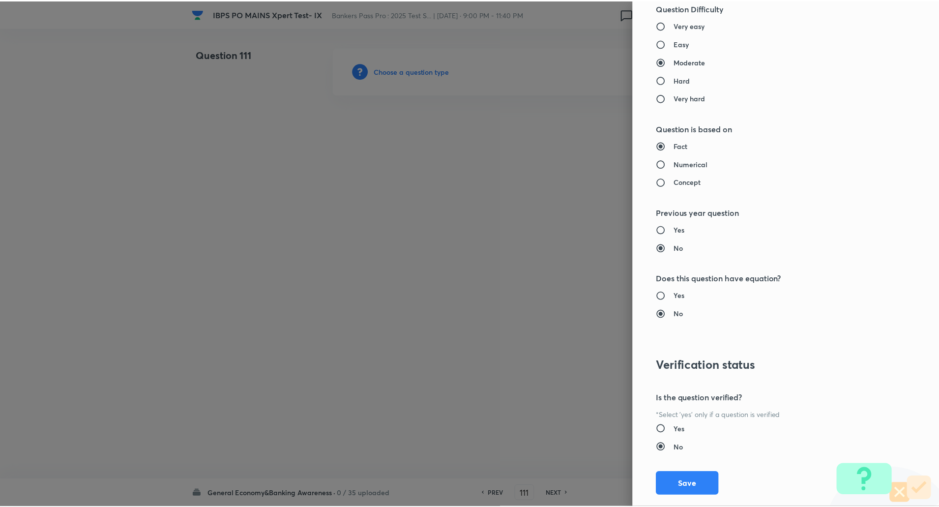
scroll to position [833, 0]
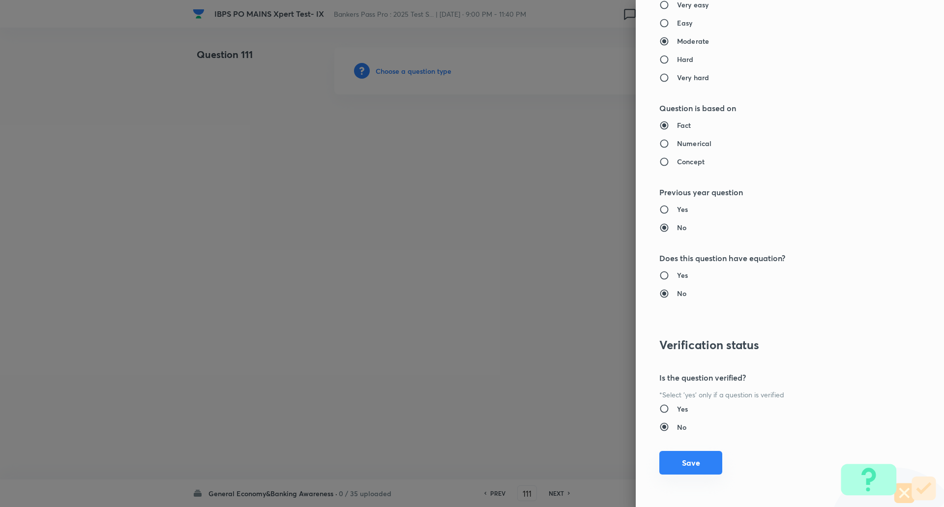
click at [687, 457] on button "Save" at bounding box center [690, 463] width 63 height 24
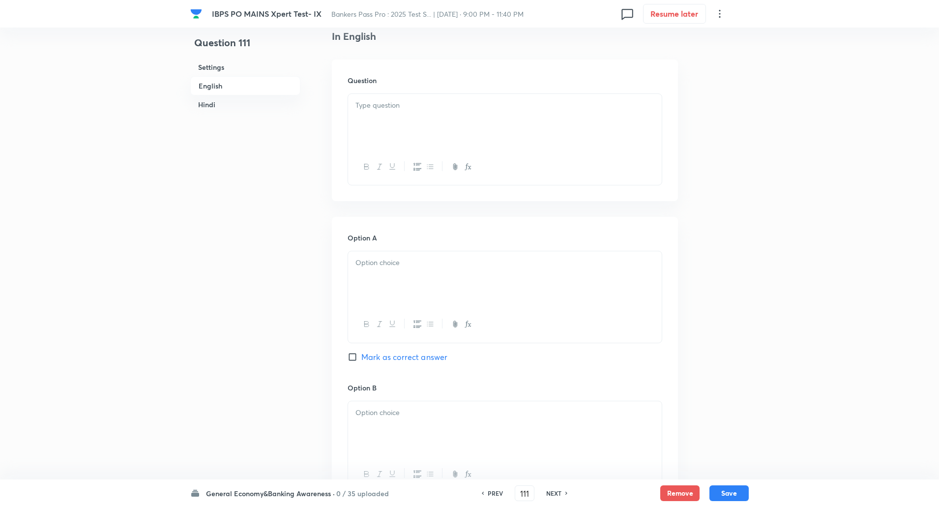
scroll to position [258, 0]
click at [528, 124] on div at bounding box center [505, 123] width 314 height 55
paste div
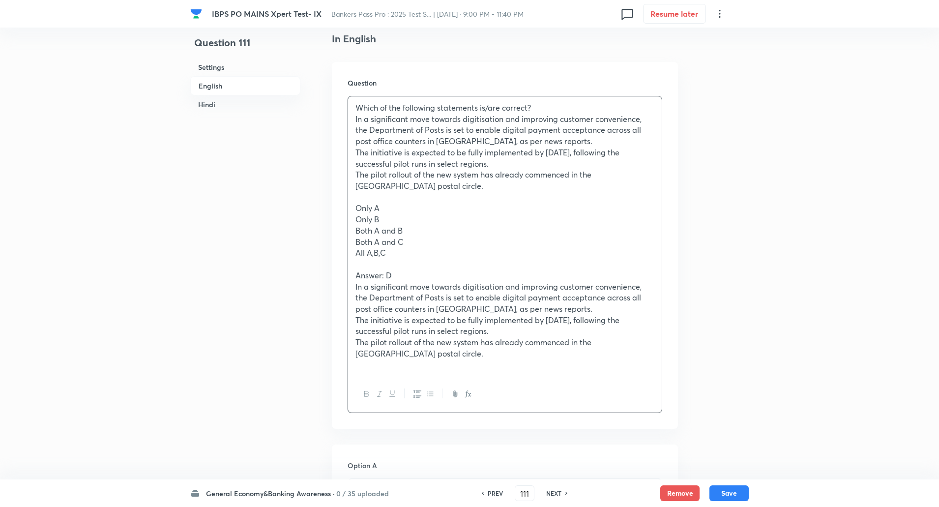
click at [539, 109] on p "Which of the following statements is/are correct?" at bounding box center [504, 107] width 299 height 11
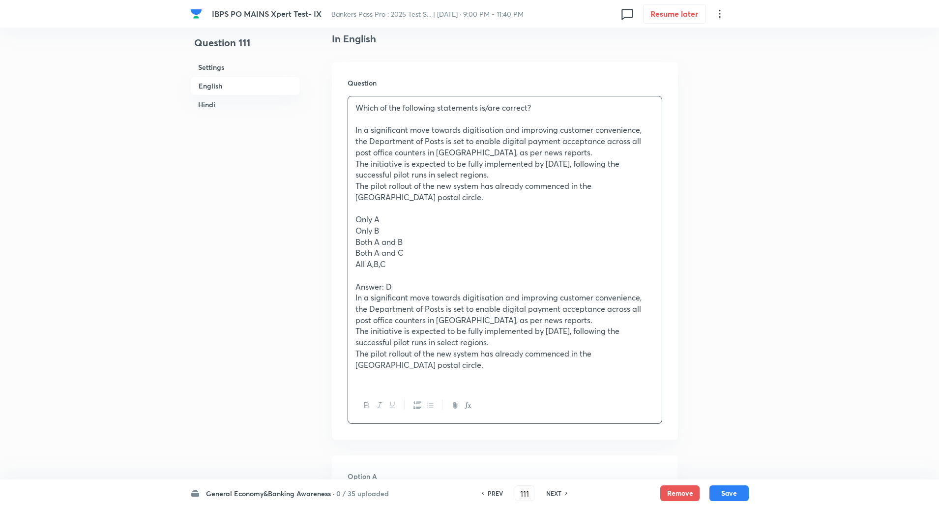
click at [527, 108] on p "Which of the following statements is/are correct?" at bounding box center [504, 107] width 299 height 11
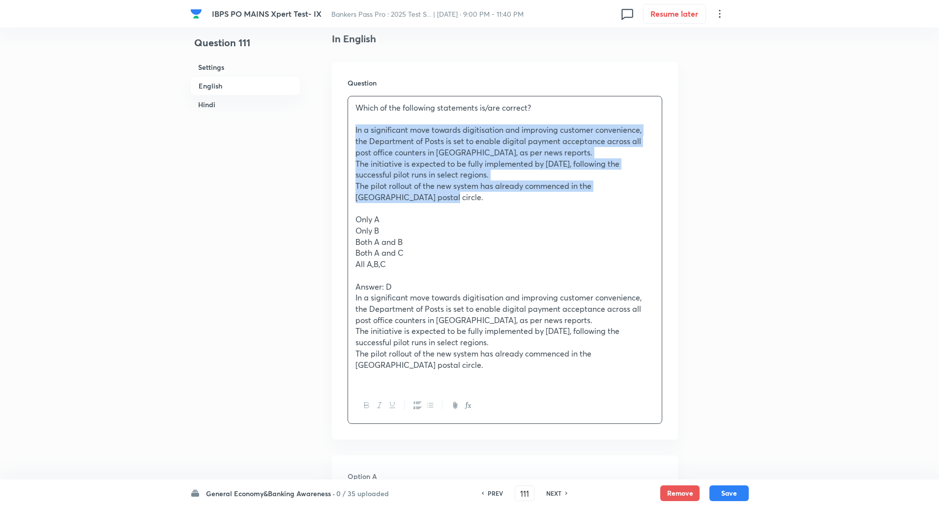
drag, startPoint x: 355, startPoint y: 130, endPoint x: 409, endPoint y: 197, distance: 85.9
click at [409, 197] on div "Which of the following statements is/are correct? In a significant move towards…" at bounding box center [505, 241] width 314 height 291
click at [430, 404] on icon "button" at bounding box center [430, 405] width 8 height 8
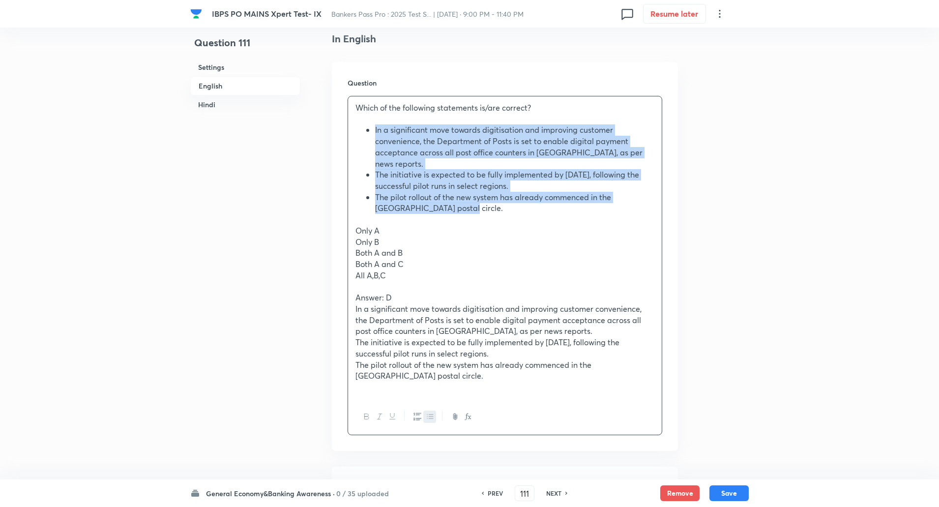
click at [414, 412] on icon "button" at bounding box center [417, 416] width 8 height 8
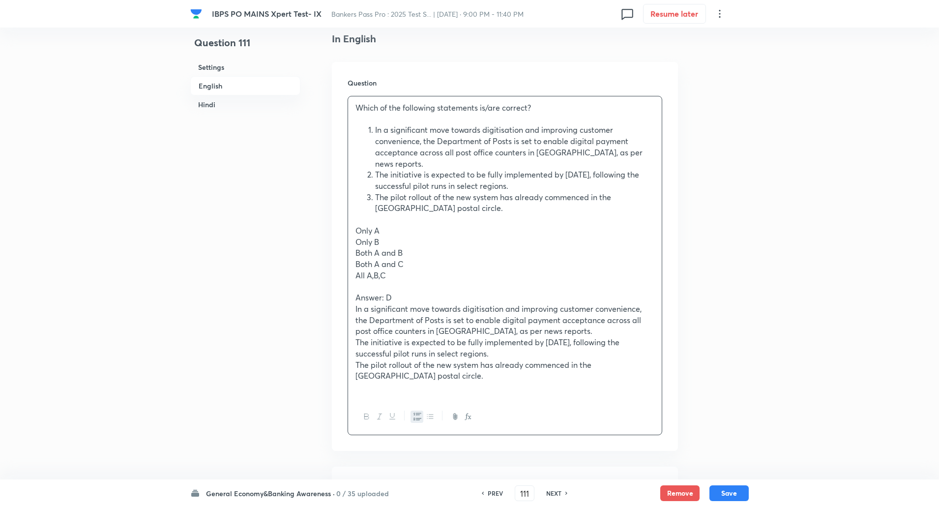
click at [421, 410] on button "button" at bounding box center [416, 416] width 13 height 12
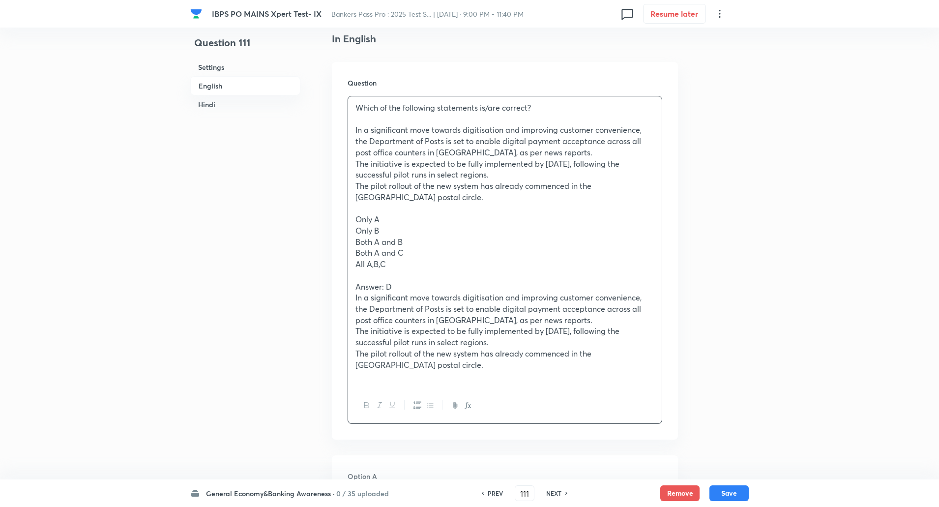
click at [421, 405] on button "button" at bounding box center [416, 405] width 13 height 12
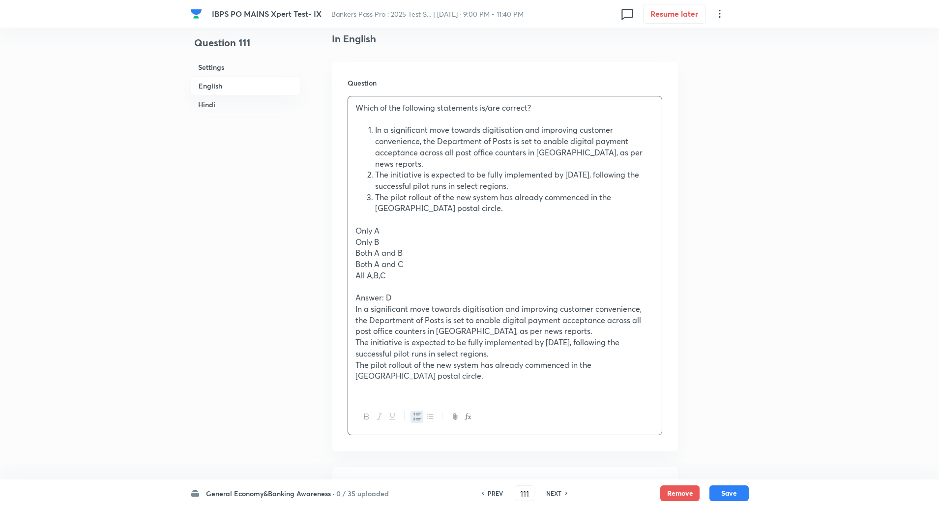
click at [410, 247] on p "Both A and B" at bounding box center [504, 252] width 299 height 11
drag, startPoint x: 355, startPoint y: 106, endPoint x: 553, endPoint y: 115, distance: 198.2
click at [553, 115] on div "Which of the following statements is/are correct? In a significant move towards…" at bounding box center [505, 247] width 314 height 302
click at [367, 412] on icon "button" at bounding box center [367, 416] width 8 height 8
click at [433, 247] on p "Both A and B" at bounding box center [504, 252] width 299 height 11
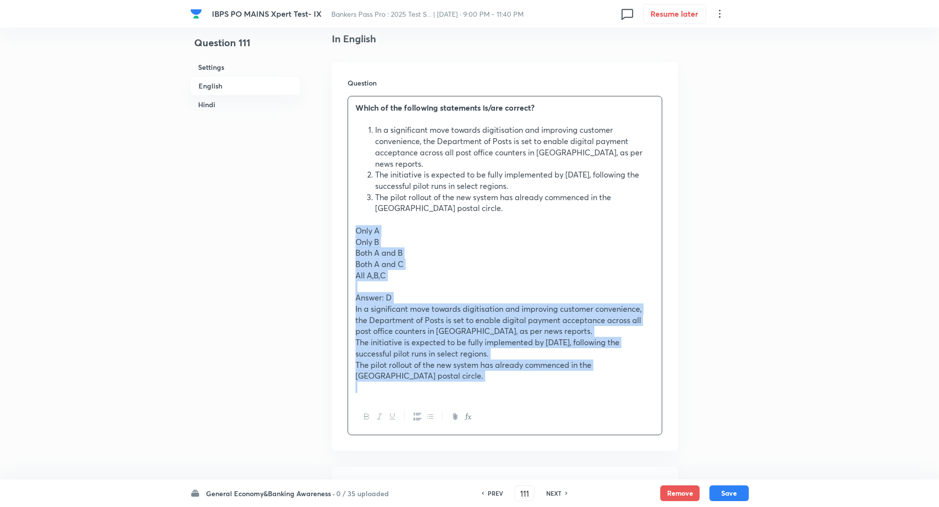
drag, startPoint x: 355, startPoint y: 218, endPoint x: 534, endPoint y: 382, distance: 243.5
click at [534, 382] on div "Which of the following statements is/are correct? In a significant move towards…" at bounding box center [505, 247] width 314 height 302
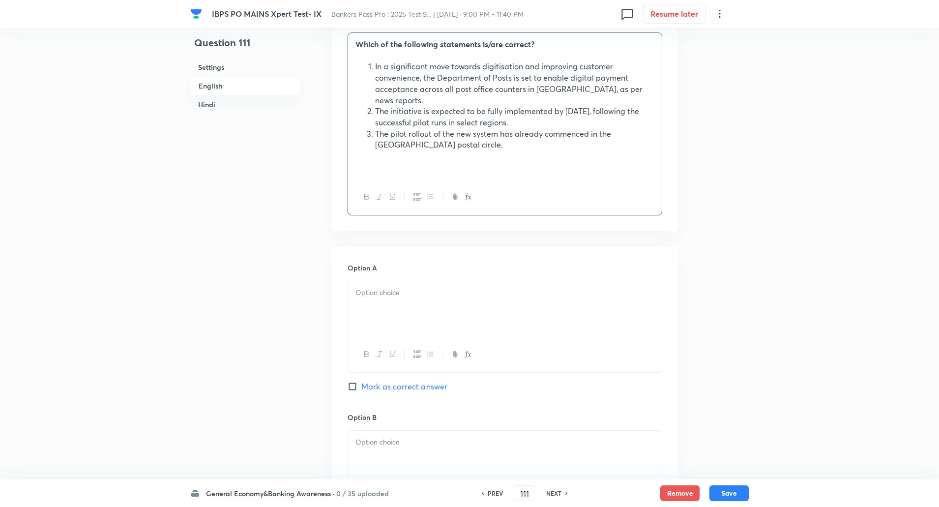
scroll to position [321, 0]
click at [515, 286] on p at bounding box center [504, 291] width 299 height 11
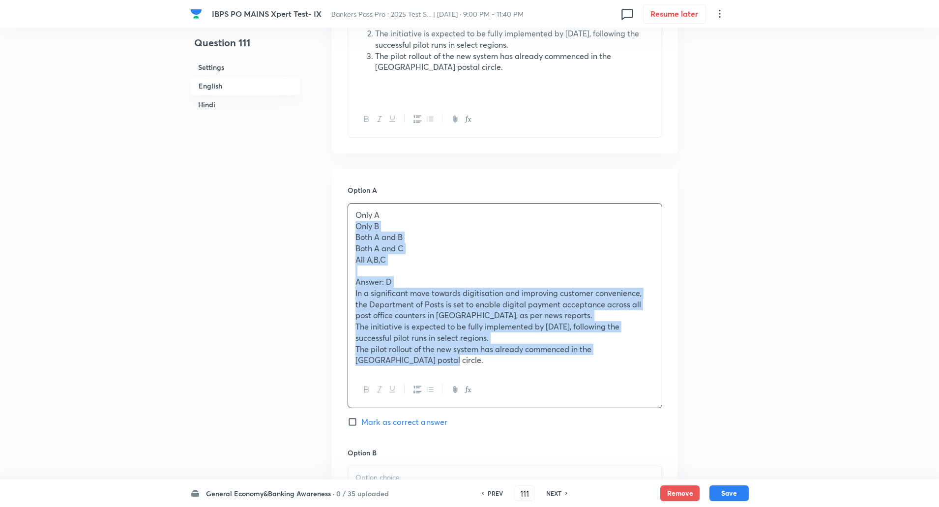
drag, startPoint x: 357, startPoint y: 292, endPoint x: 558, endPoint y: 510, distance: 296.0
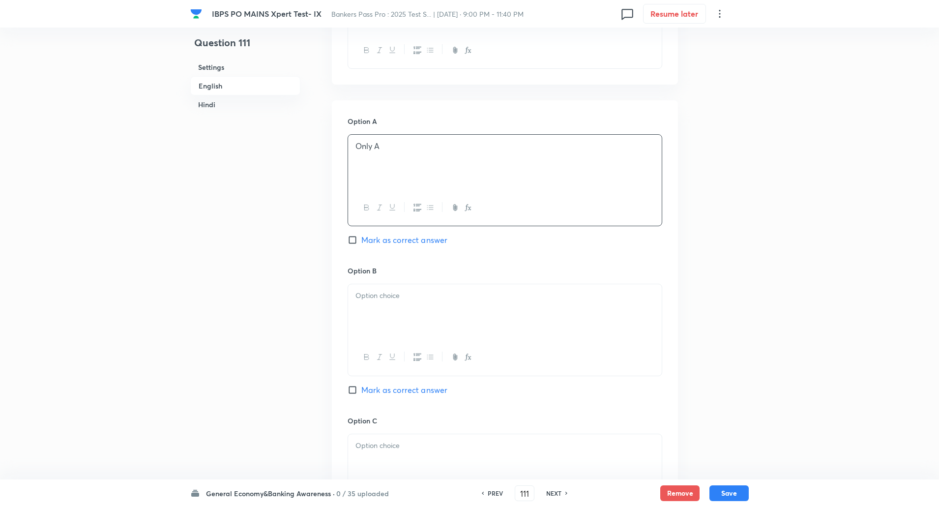
click at [553, 290] on p at bounding box center [504, 295] width 299 height 11
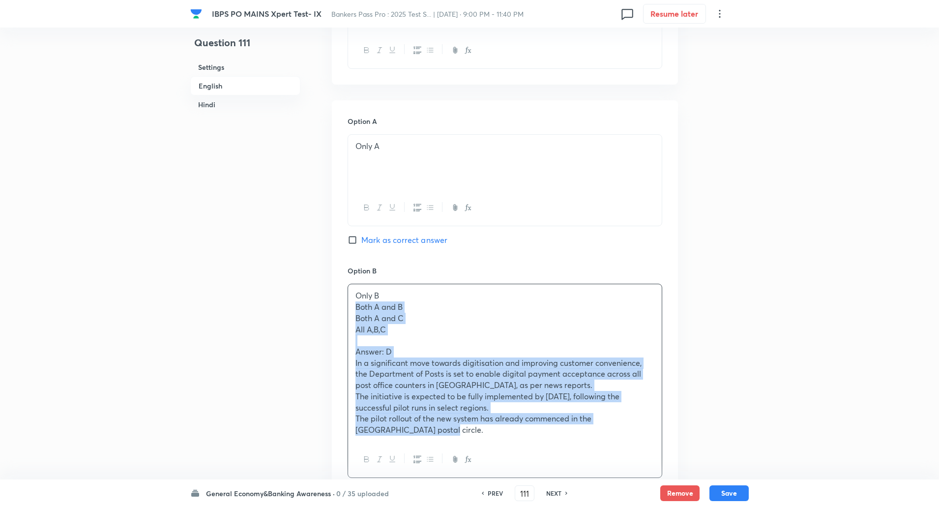
drag, startPoint x: 355, startPoint y: 293, endPoint x: 484, endPoint y: 437, distance: 192.8
click at [484, 437] on div "Only B Both A and B Both A and C All A,B,C Answer: D In a significant move towa…" at bounding box center [504, 381] width 315 height 194
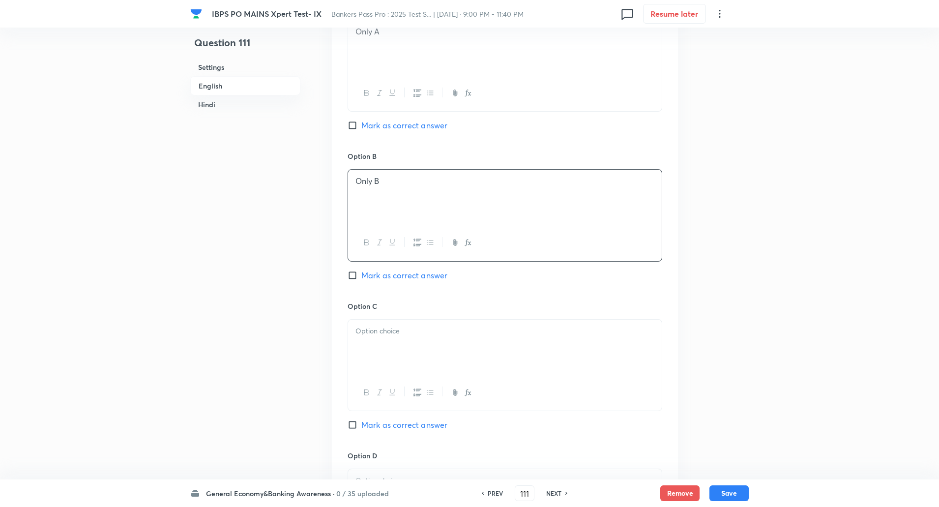
scroll to position [590, 0]
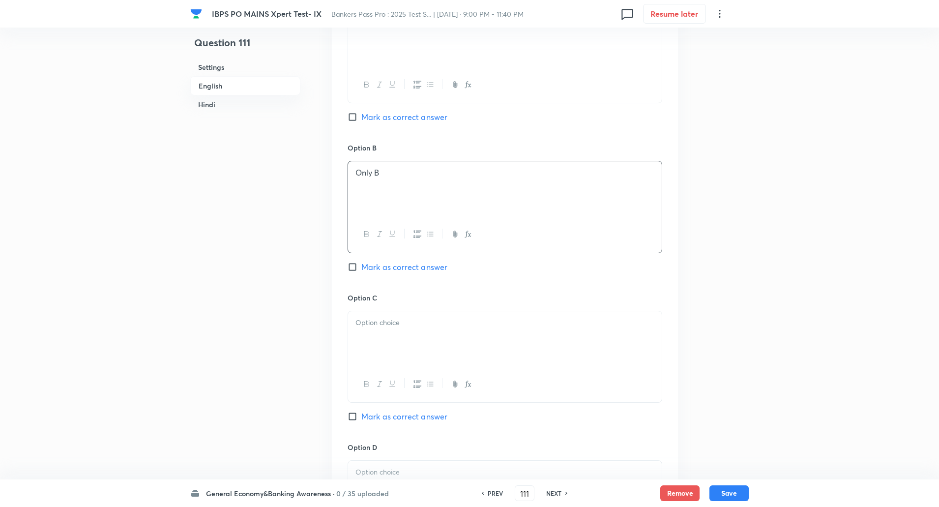
click at [416, 317] on div at bounding box center [505, 338] width 314 height 55
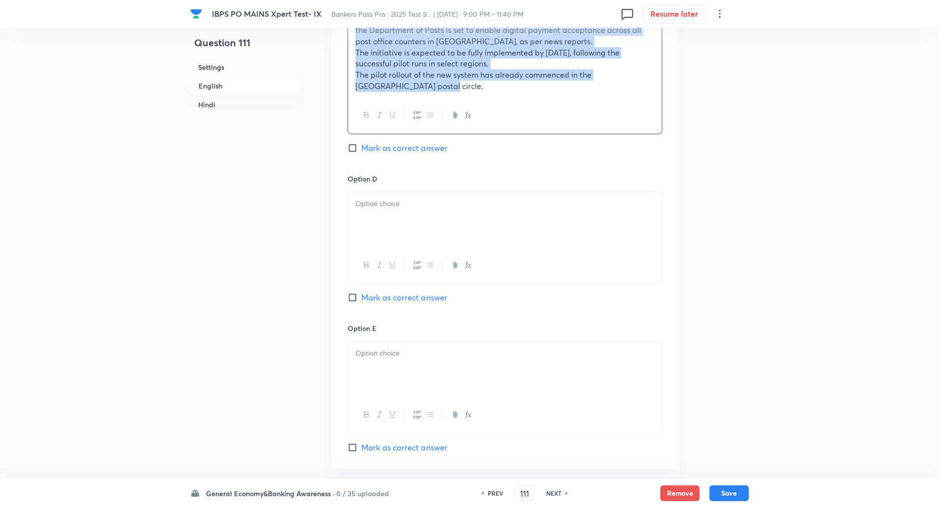
drag, startPoint x: 352, startPoint y: 325, endPoint x: 601, endPoint y: 530, distance: 321.5
click at [601, 506] on html "IBPS PO MAINS Xpert Test- IX Bankers Pass Pro : 2025 Test S... | Oct 7, 2025 · …" at bounding box center [469, 454] width 939 height 2807
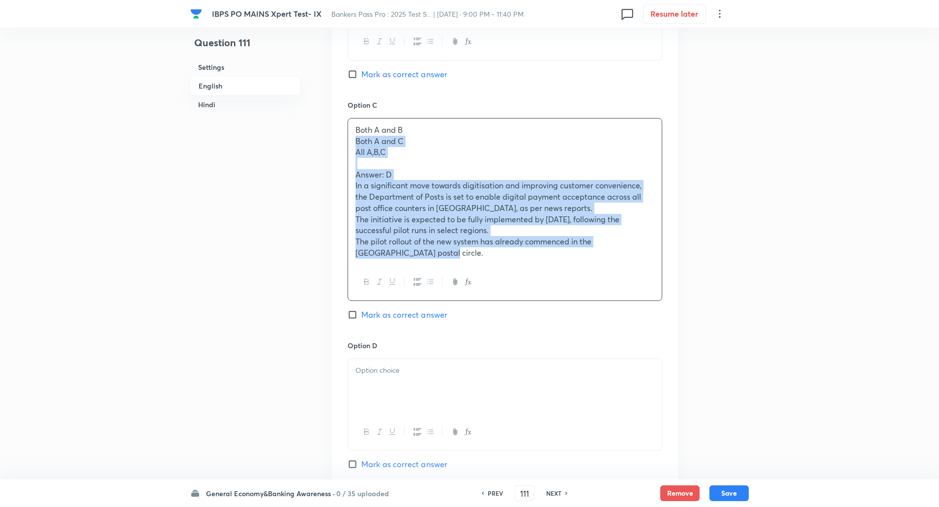
scroll to position [782, 0]
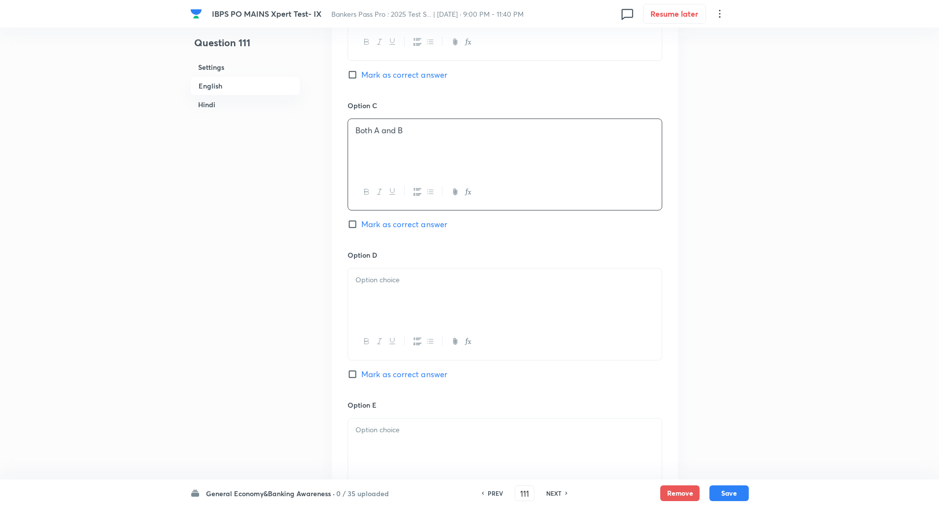
click at [426, 274] on p at bounding box center [504, 279] width 299 height 11
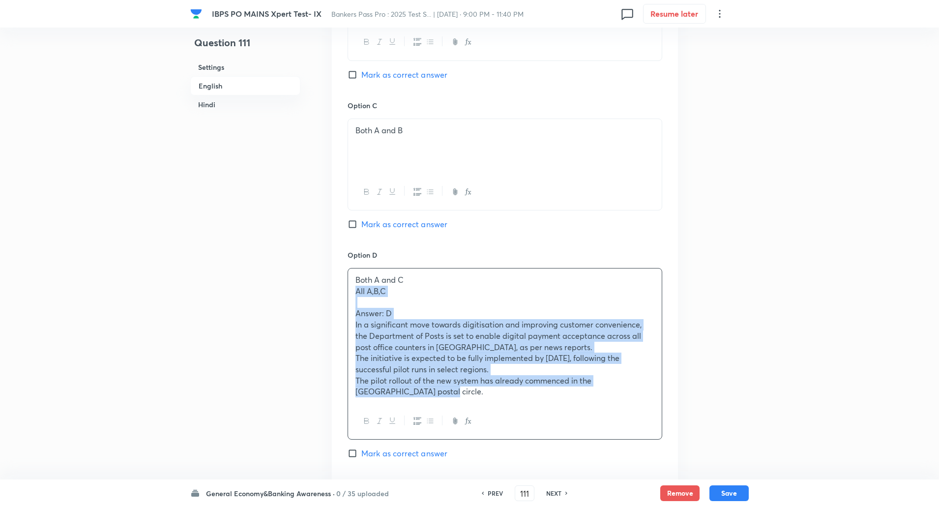
drag, startPoint x: 354, startPoint y: 279, endPoint x: 434, endPoint y: 401, distance: 145.8
click at [434, 401] on div "Both A and C All A,B,C Answer: D In a significant move towards digitisation and…" at bounding box center [504, 354] width 315 height 172
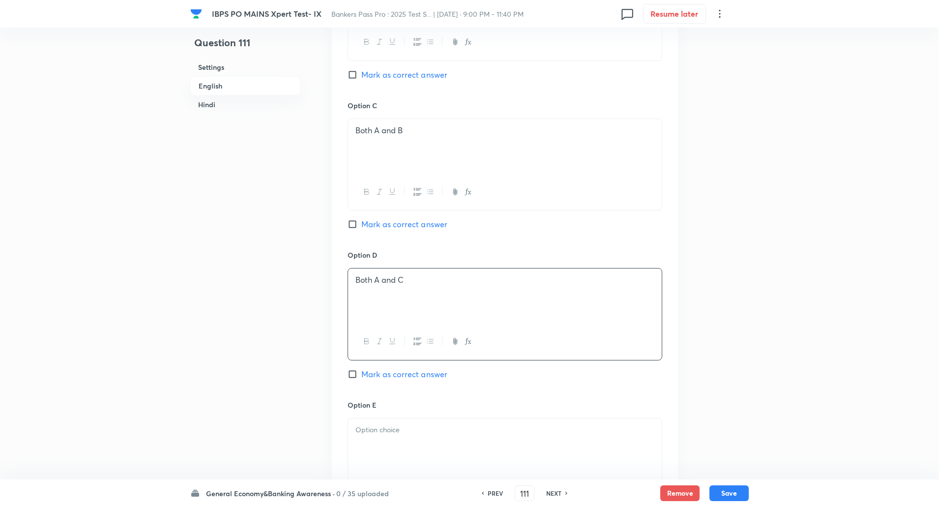
click at [352, 369] on input "Mark as correct answer" at bounding box center [354, 374] width 14 height 10
checkbox input "true"
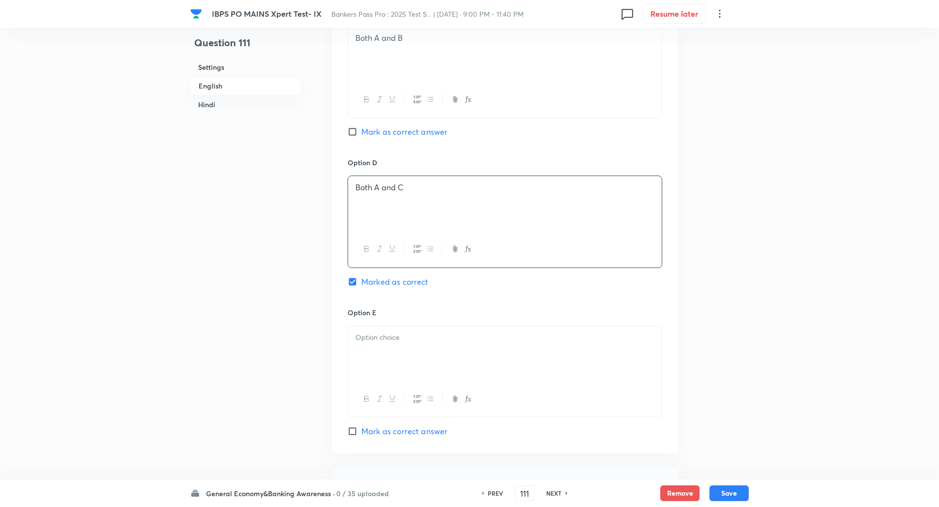
scroll to position [875, 0]
click at [372, 331] on p at bounding box center [504, 336] width 299 height 11
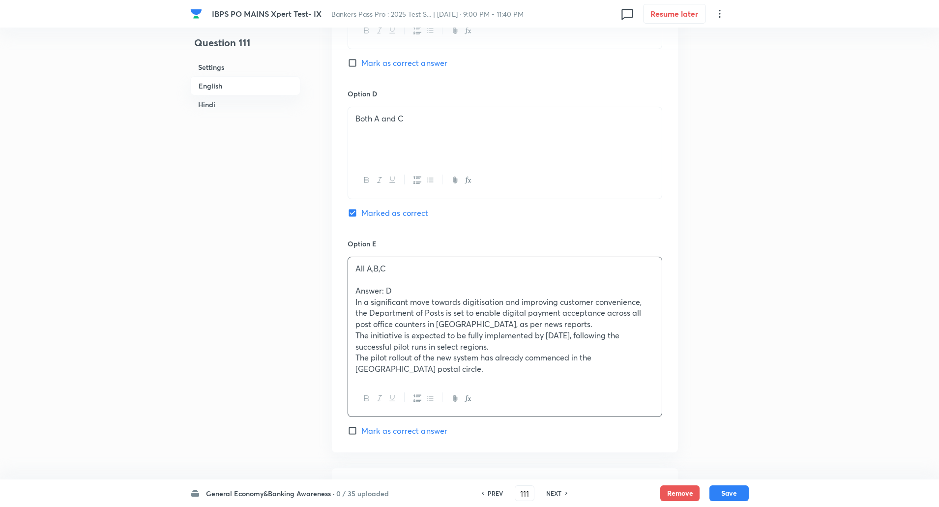
scroll to position [947, 0]
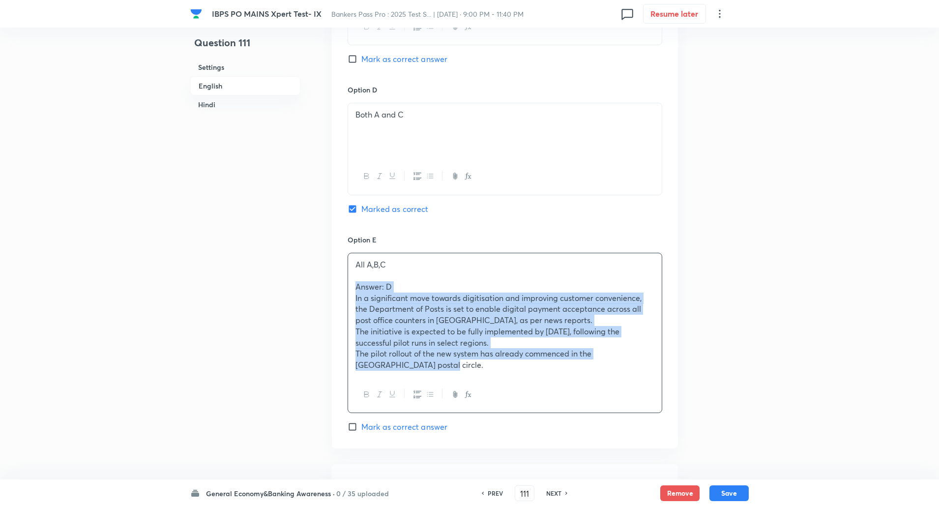
drag, startPoint x: 352, startPoint y: 277, endPoint x: 495, endPoint y: 459, distance: 232.0
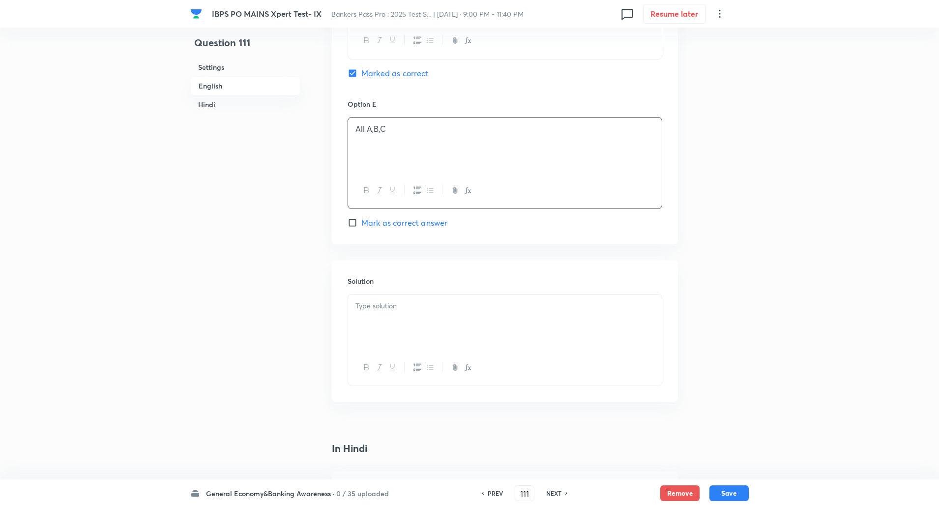
scroll to position [1092, 0]
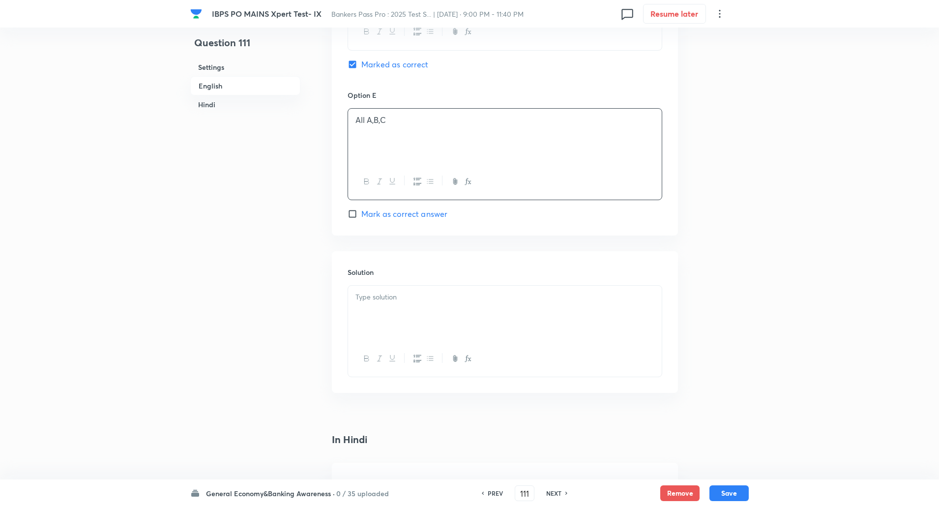
click at [464, 286] on div at bounding box center [505, 313] width 314 height 55
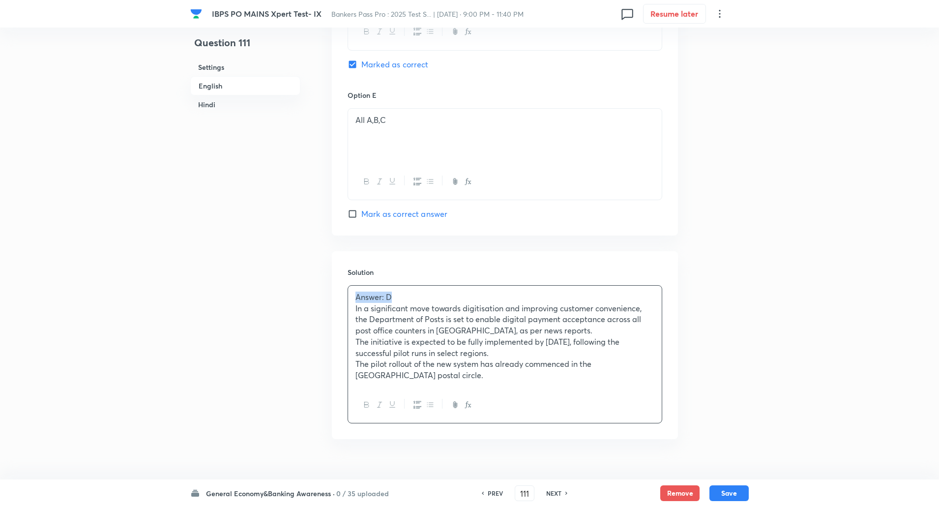
drag, startPoint x: 355, startPoint y: 286, endPoint x: 402, endPoint y: 285, distance: 47.2
click at [402, 286] on div "Answer: D In a significant move towards digitisation and improving customer con…" at bounding box center [505, 336] width 314 height 101
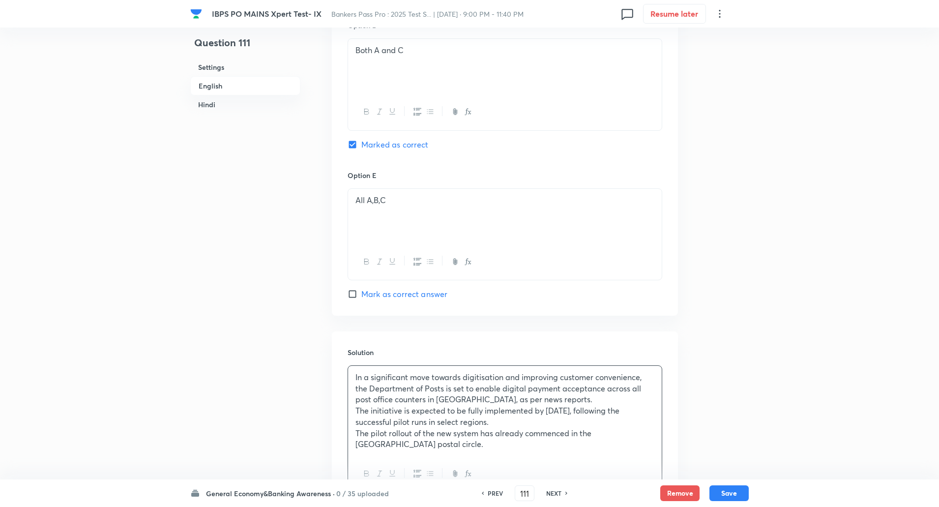
scroll to position [1021, 0]
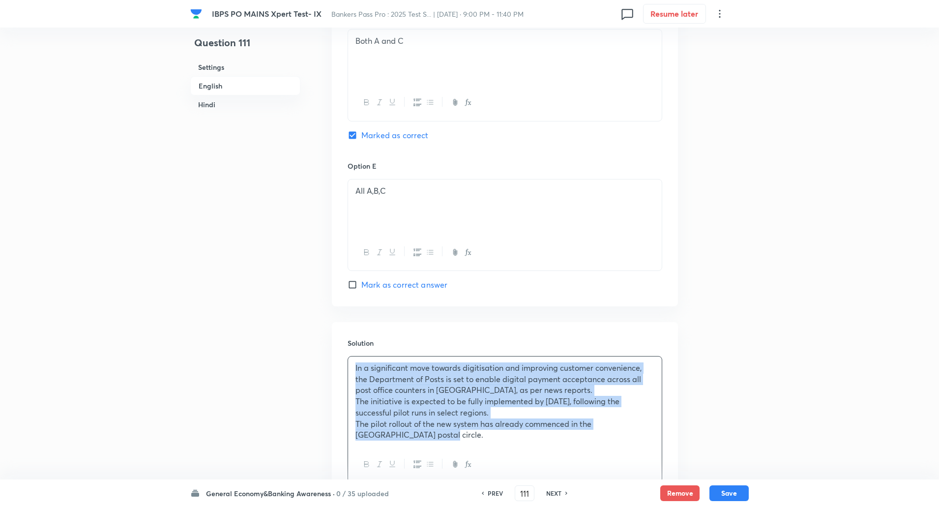
drag, startPoint x: 352, startPoint y: 356, endPoint x: 454, endPoint y: 458, distance: 143.9
click at [454, 458] on div "In a significant move towards digitisation and improving customer convenience, …" at bounding box center [504, 419] width 315 height 127
drag, startPoint x: 454, startPoint y: 458, endPoint x: 430, endPoint y: 451, distance: 24.2
click at [430, 451] on div at bounding box center [505, 464] width 314 height 36
click at [430, 462] on icon "button" at bounding box center [430, 464] width 6 height 4
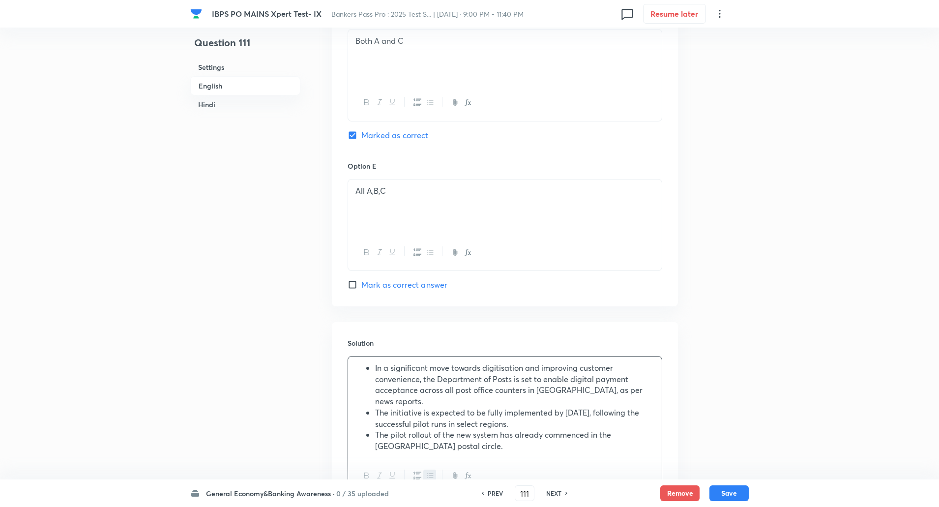
click at [618, 458] on div at bounding box center [505, 476] width 314 height 36
click at [736, 493] on button "Save" at bounding box center [728, 492] width 39 height 16
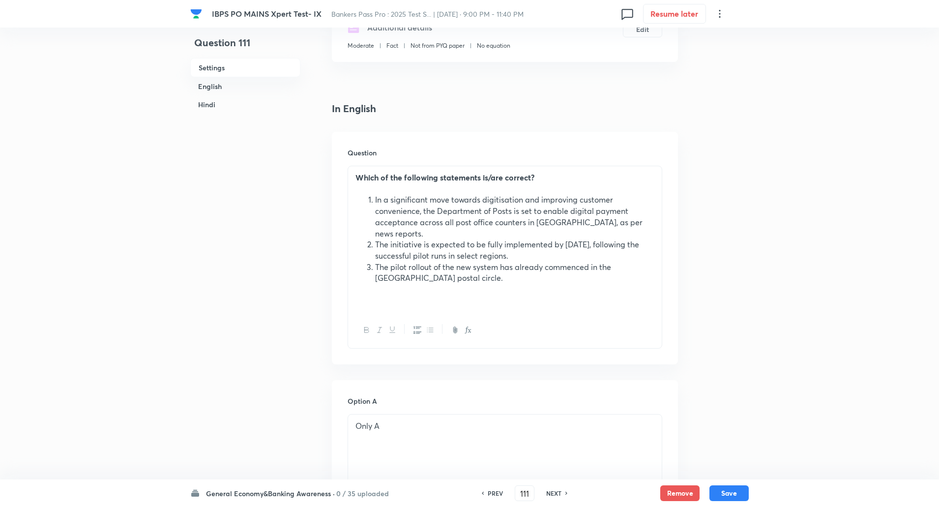
scroll to position [187, 0]
click at [734, 497] on button "Save" at bounding box center [728, 492] width 39 height 16
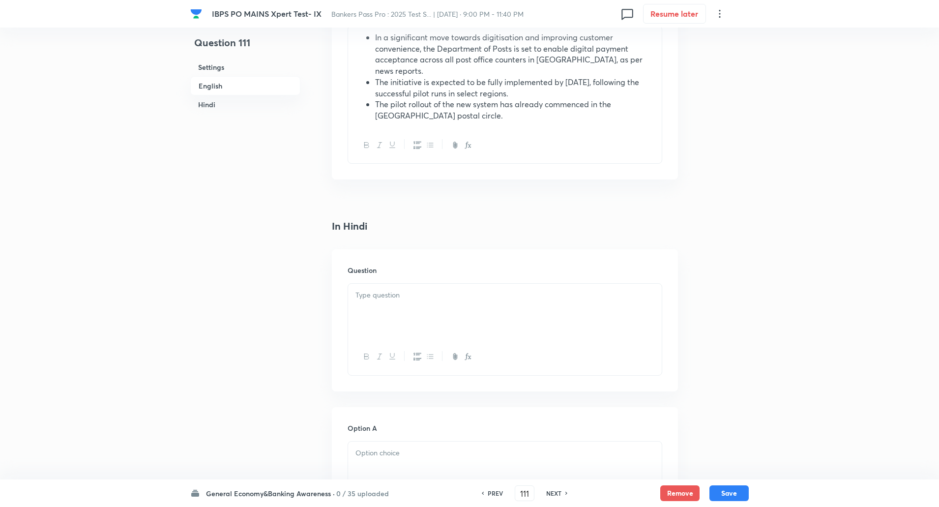
scroll to position [1352, 0]
click at [468, 283] on div at bounding box center [505, 310] width 314 height 55
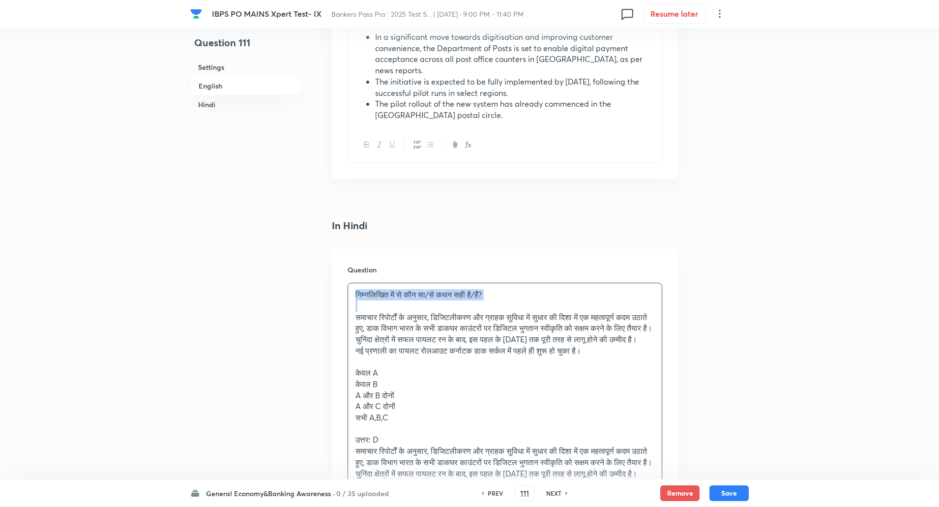
drag, startPoint x: 352, startPoint y: 272, endPoint x: 484, endPoint y: 287, distance: 132.6
click at [484, 287] on div "निम्नलिखित में से कौन सा/से कथन सही है/हैं? समाचार रिपोर्टों के अनुसार, डिजिटली…" at bounding box center [505, 389] width 314 height 213
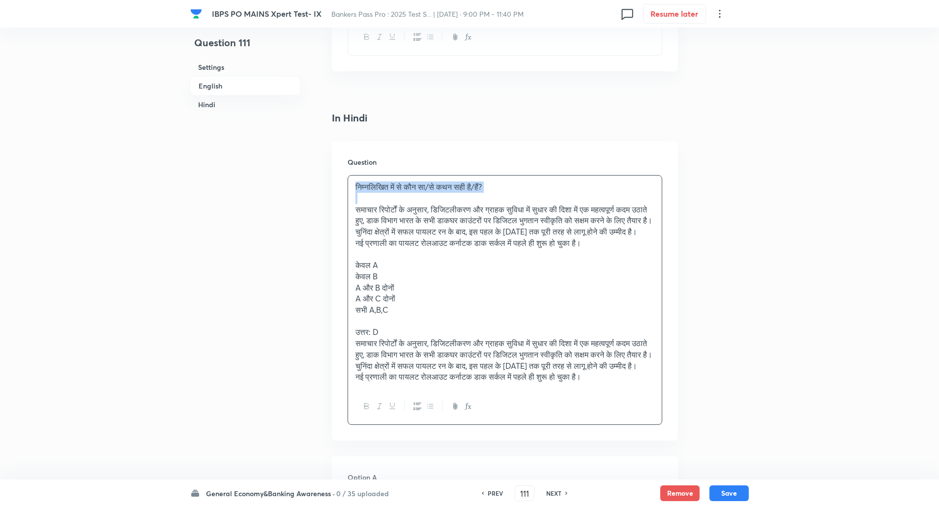
scroll to position [1460, 0]
click at [366, 409] on icon "button" at bounding box center [367, 405] width 8 height 8
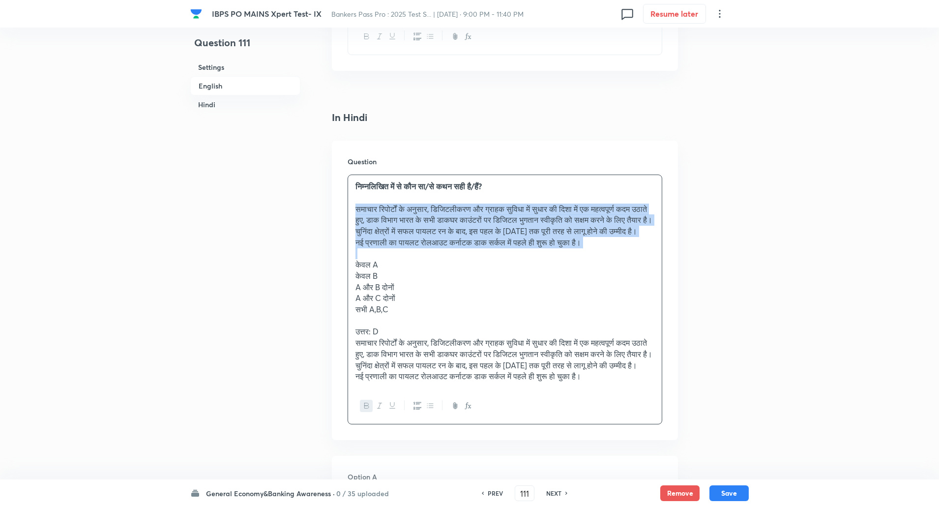
drag, startPoint x: 356, startPoint y: 185, endPoint x: 626, endPoint y: 251, distance: 277.7
click at [626, 251] on div "निम्नलिखित में से कौन सा/से कथन सही है/हैं? समाचार रिपोर्टों के अनुसार, डिजिटली…" at bounding box center [505, 281] width 314 height 213
click at [435, 412] on button "button" at bounding box center [429, 406] width 13 height 12
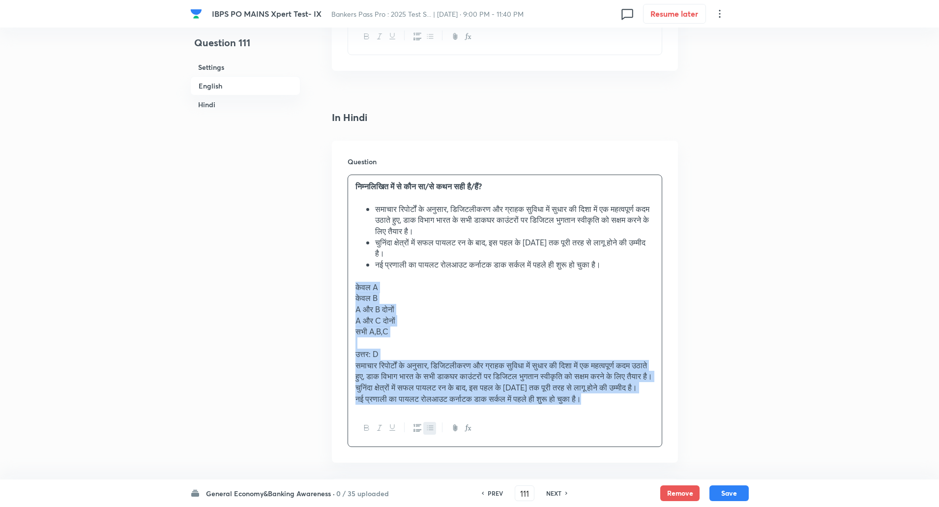
drag, startPoint x: 353, startPoint y: 262, endPoint x: 643, endPoint y: 492, distance: 370.5
click at [643, 492] on div "IBPS PO MAINS Xpert Test- IX Bankers Pass Pro : 2025 Test S... | Oct 7, 2025 · …" at bounding box center [469, 10] width 939 height 2847
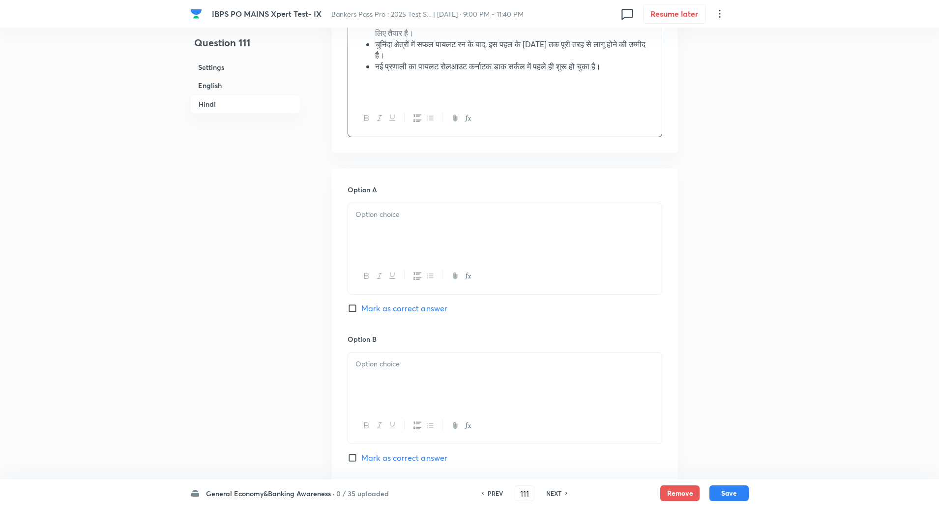
scroll to position [1662, 0]
click at [610, 199] on div at bounding box center [505, 226] width 314 height 55
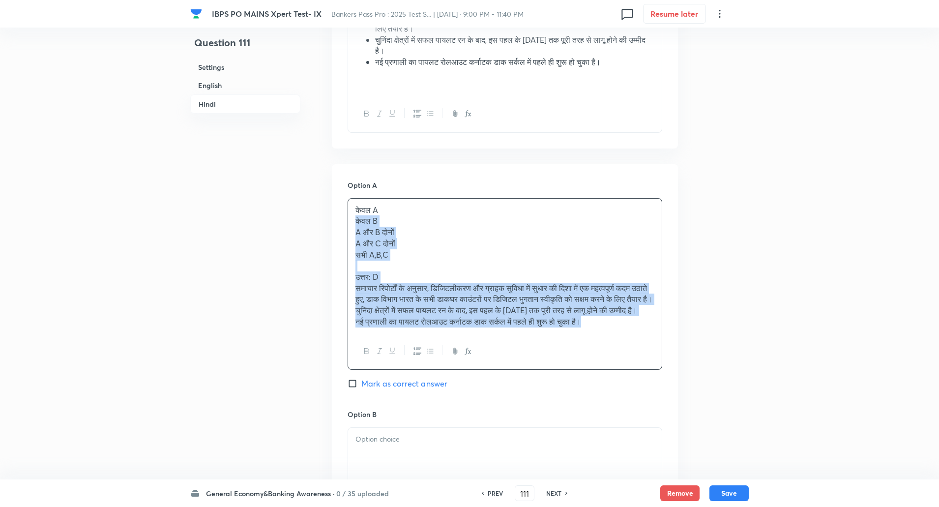
drag, startPoint x: 351, startPoint y: 197, endPoint x: 650, endPoint y: 413, distance: 368.8
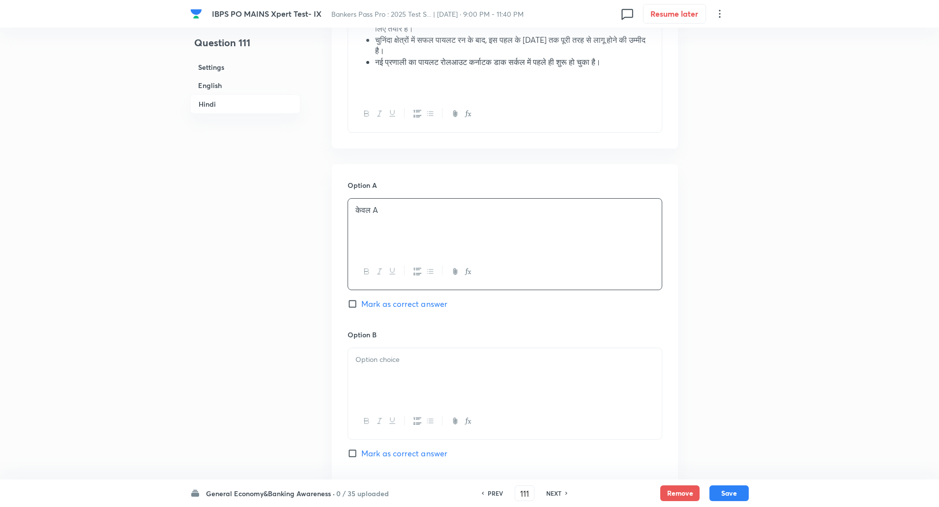
click at [542, 350] on div at bounding box center [505, 375] width 314 height 55
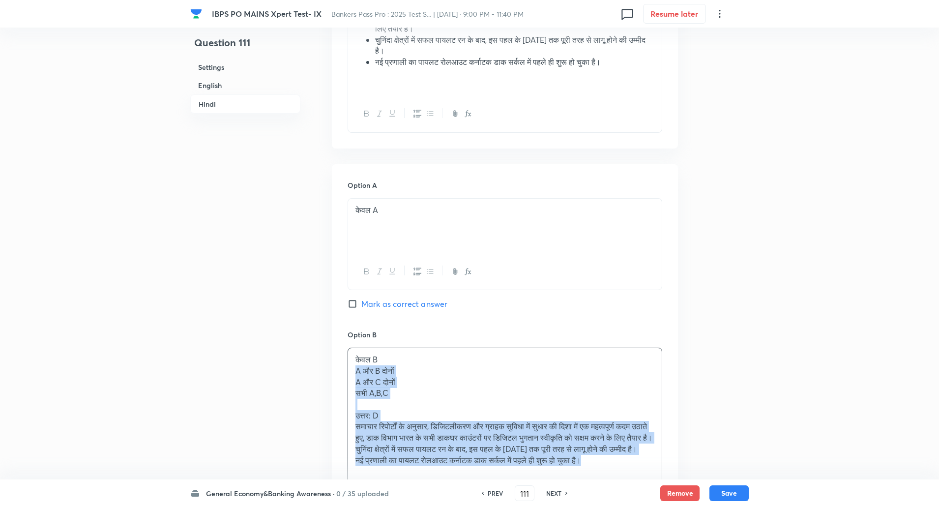
drag, startPoint x: 353, startPoint y: 348, endPoint x: 615, endPoint y: 481, distance: 293.8
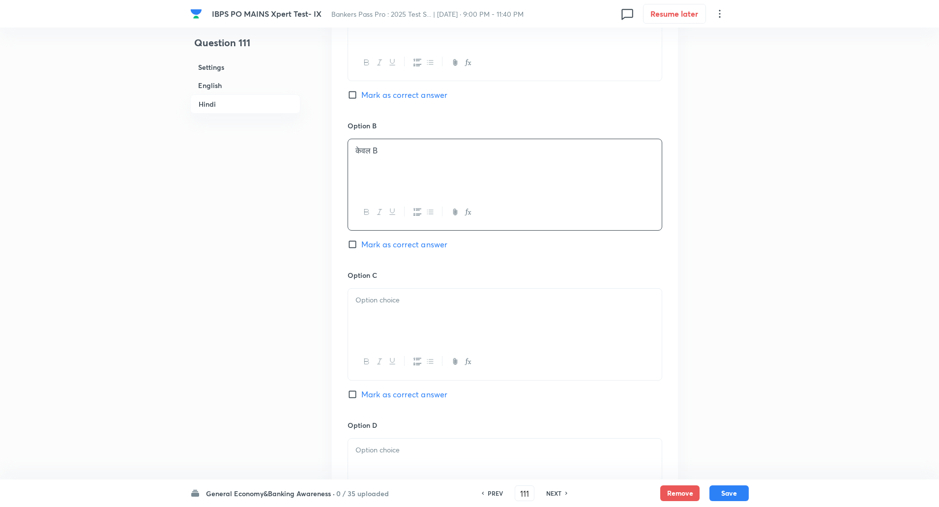
scroll to position [1872, 0]
click at [604, 288] on div at bounding box center [505, 315] width 314 height 55
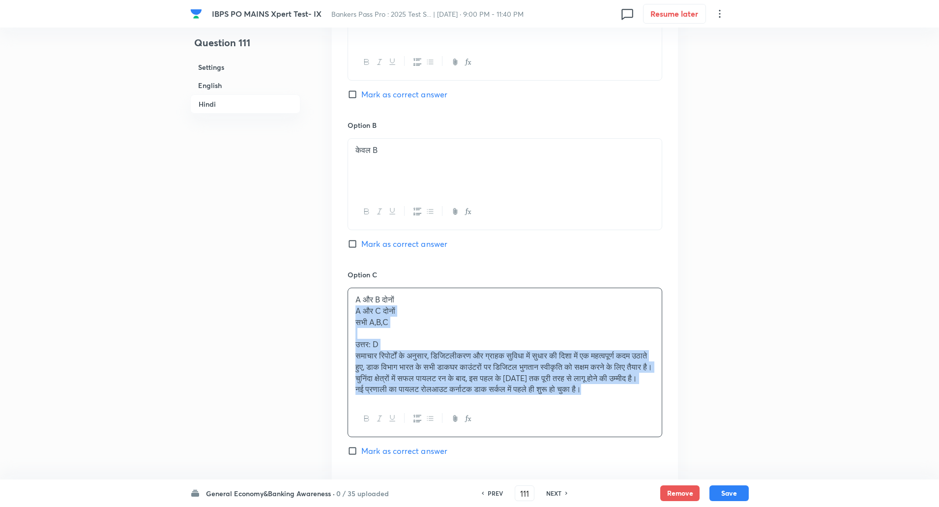
drag, startPoint x: 356, startPoint y: 285, endPoint x: 614, endPoint y: 416, distance: 289.4
click at [614, 416] on div "A और B दोनों A और C दोनों सभी A,B,C उत्तर: D समाचार रिपोर्टों के अनुसार, डिजिटल…" at bounding box center [504, 361] width 315 height 149
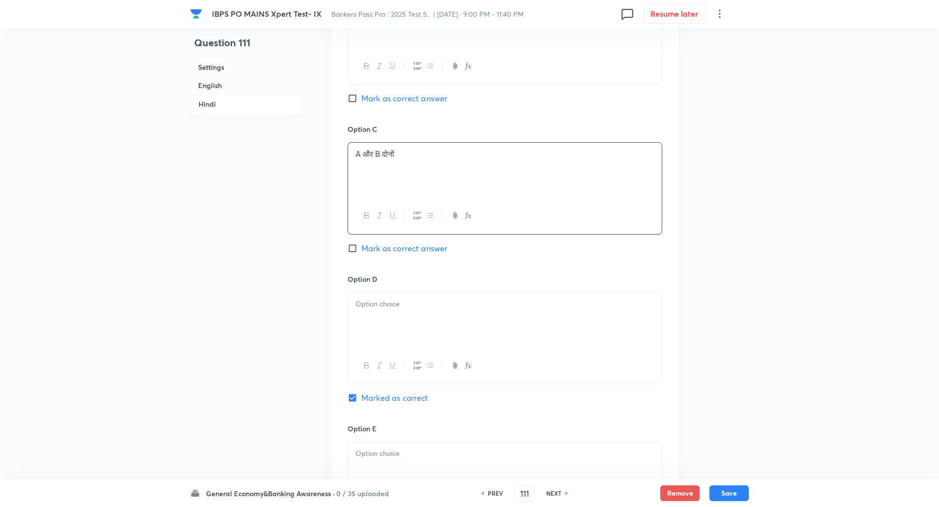
scroll to position [2021, 0]
click at [565, 294] on p at bounding box center [504, 299] width 299 height 11
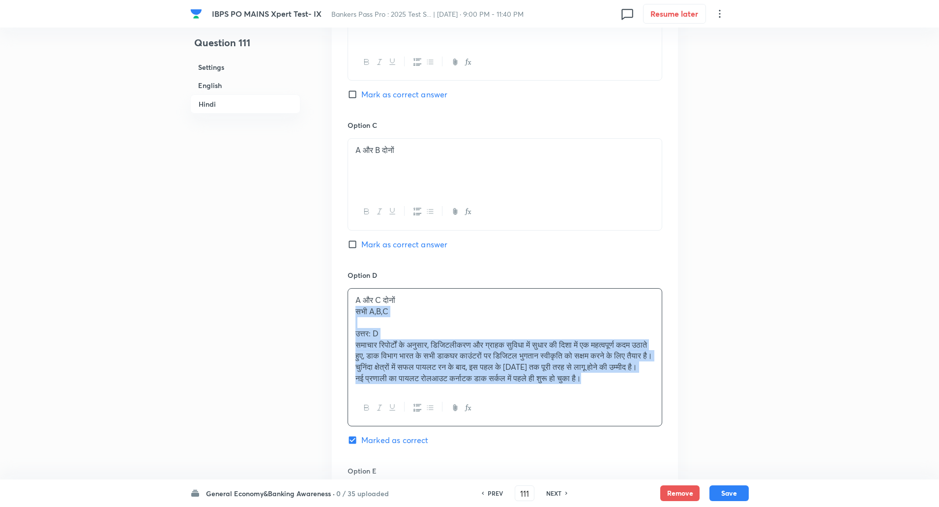
drag, startPoint x: 352, startPoint y: 291, endPoint x: 612, endPoint y: 402, distance: 282.7
click at [612, 402] on div "A और C दोनों सभी A,B,C उत्तर: D समाचार रिपोर्टों के अनुसार, डिजिटलीकरण और ग्राह…" at bounding box center [504, 357] width 315 height 138
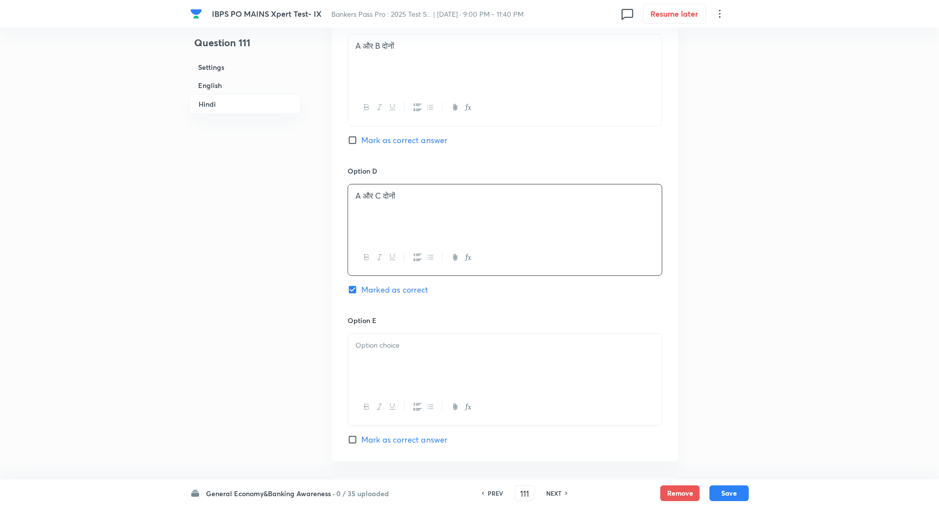
scroll to position [2150, 0]
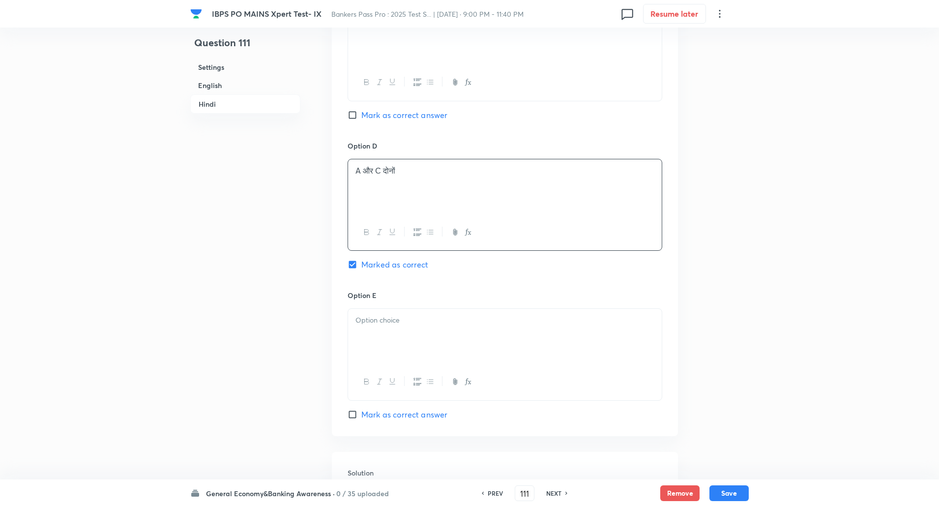
click at [614, 309] on div at bounding box center [505, 336] width 314 height 55
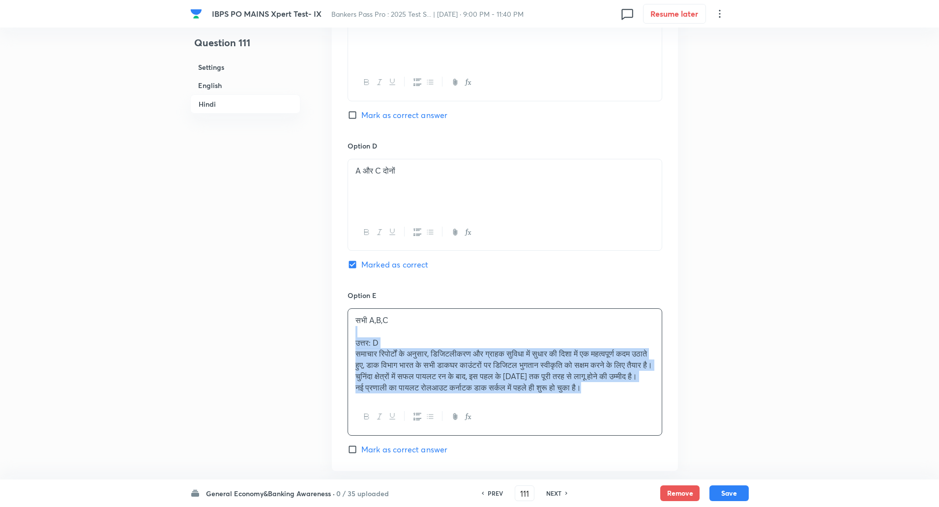
drag, startPoint x: 355, startPoint y: 314, endPoint x: 621, endPoint y: 426, distance: 288.3
click at [621, 426] on div "सभी A,B,C उत्तर: D समाचार रिपोर्टों के अनुसार, डिजिटलीकरण और ग्राहक सुविधा में …" at bounding box center [504, 371] width 315 height 127
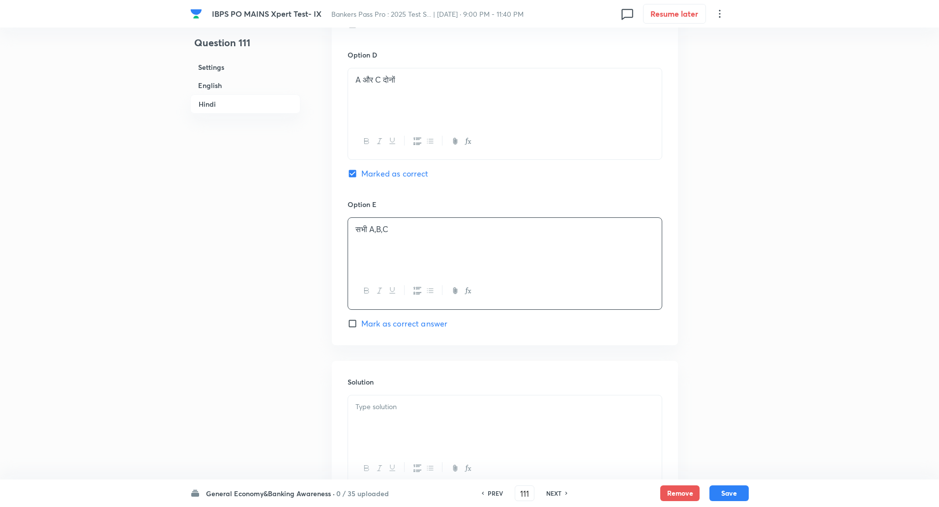
scroll to position [2301, 0]
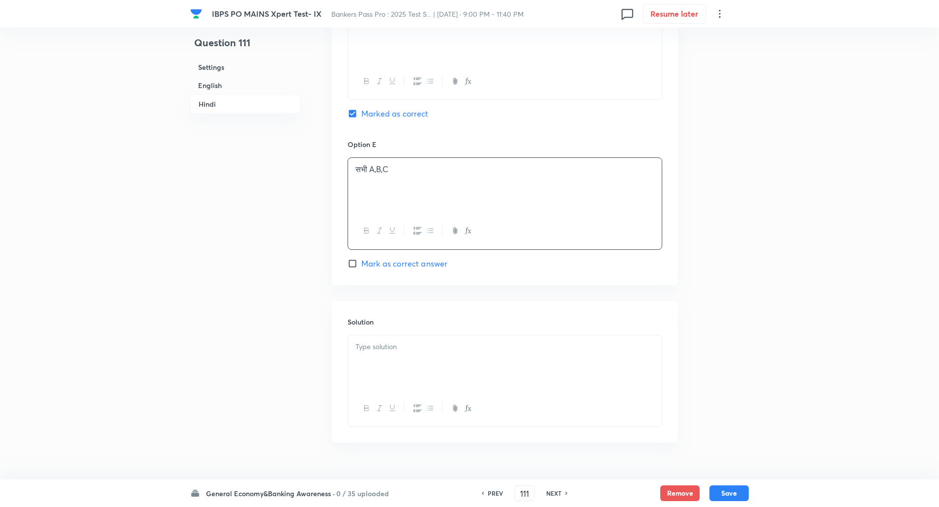
click at [622, 335] on div at bounding box center [505, 362] width 314 height 55
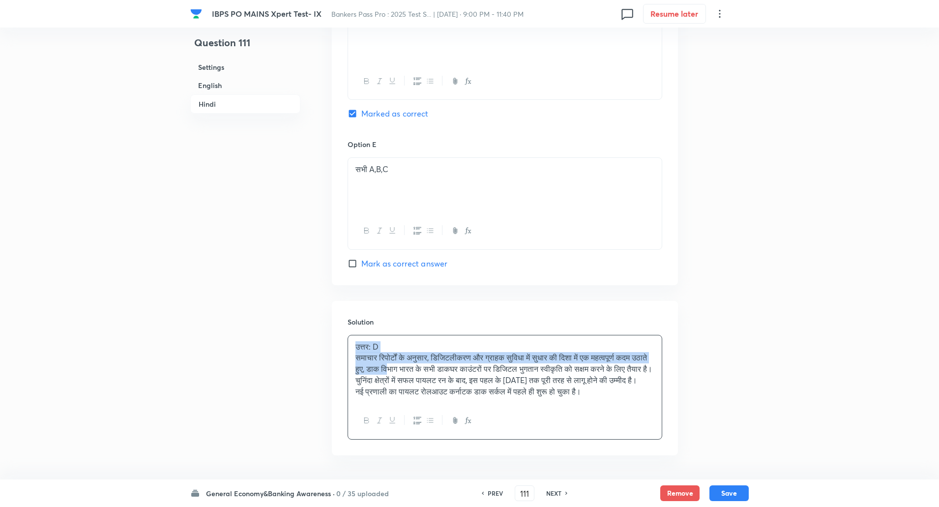
drag, startPoint x: 350, startPoint y: 323, endPoint x: 433, endPoint y: 344, distance: 85.3
click at [433, 344] on div "उत्तर: D समाचार रिपोर्टों के अनुसार, डिजिटलीकरण और ग्राहक सुविधा में सुधार की द…" at bounding box center [505, 369] width 314 height 68
click at [417, 335] on div "उत्तर: D समाचार रिपोर्टों के अनुसार, डिजिटलीकरण और ग्राहक सुविधा में सुधार की द…" at bounding box center [505, 369] width 314 height 68
drag, startPoint x: 354, startPoint y: 321, endPoint x: 385, endPoint y: 322, distance: 30.5
click at [385, 335] on div "उत्तर: D समाचार रिपोर्टों के अनुसार, डिजिटलीकरण और ग्राहक सुविधा में सुधार की द…" at bounding box center [505, 369] width 314 height 68
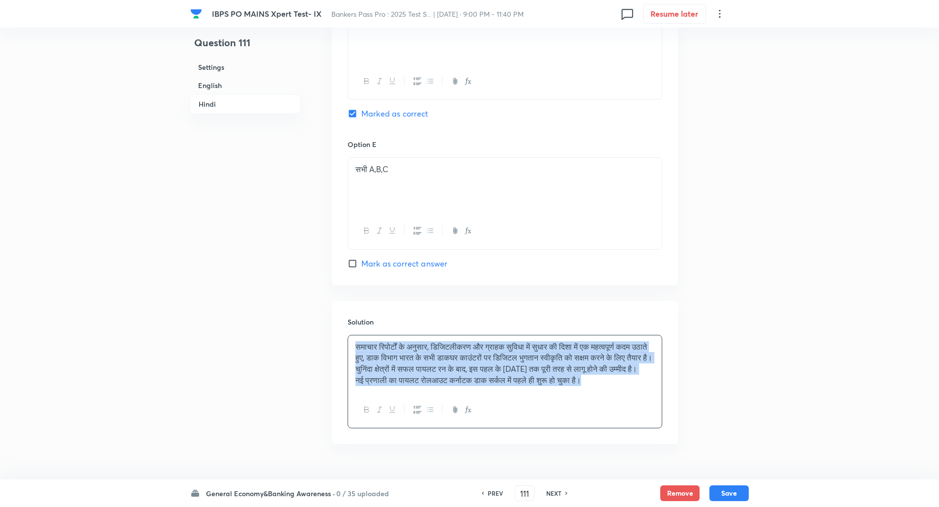
drag, startPoint x: 356, startPoint y: 323, endPoint x: 660, endPoint y: 456, distance: 331.7
click at [433, 409] on icon "button" at bounding box center [430, 409] width 8 height 8
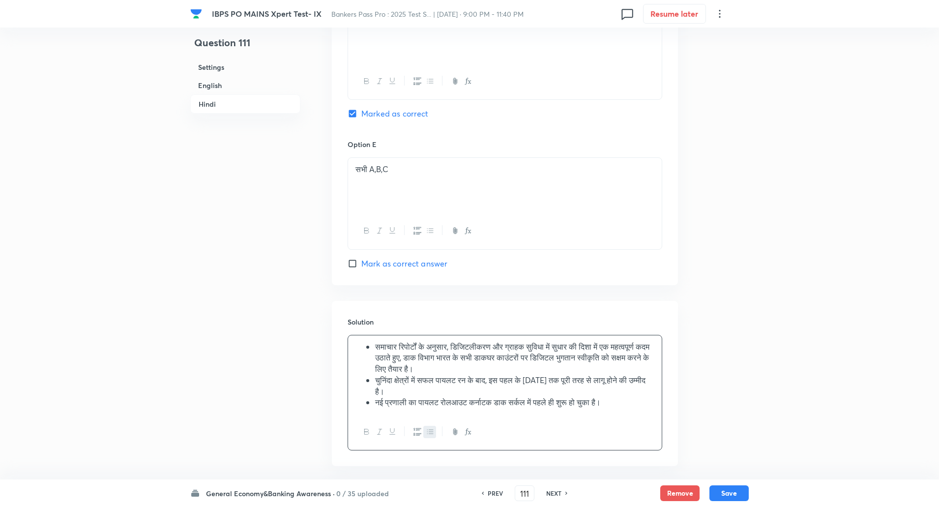
click at [728, 493] on button "Save" at bounding box center [728, 492] width 39 height 16
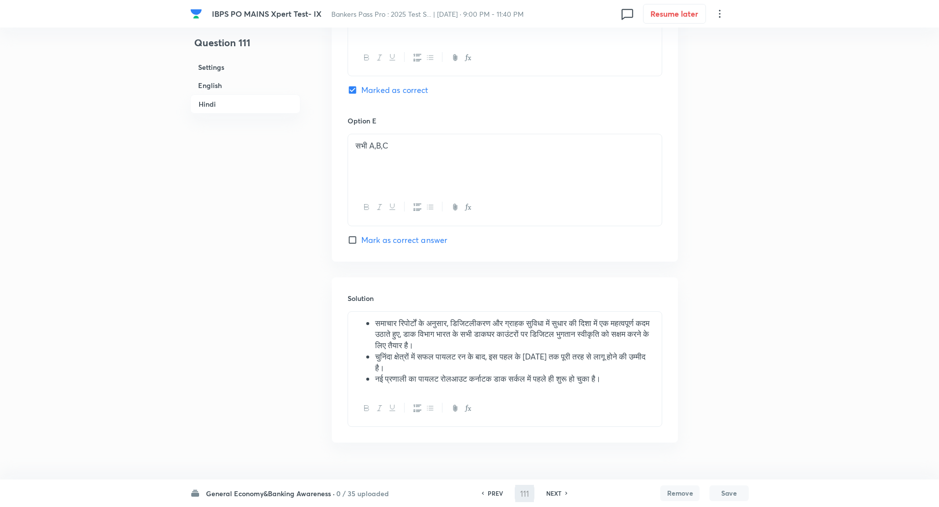
type input "112"
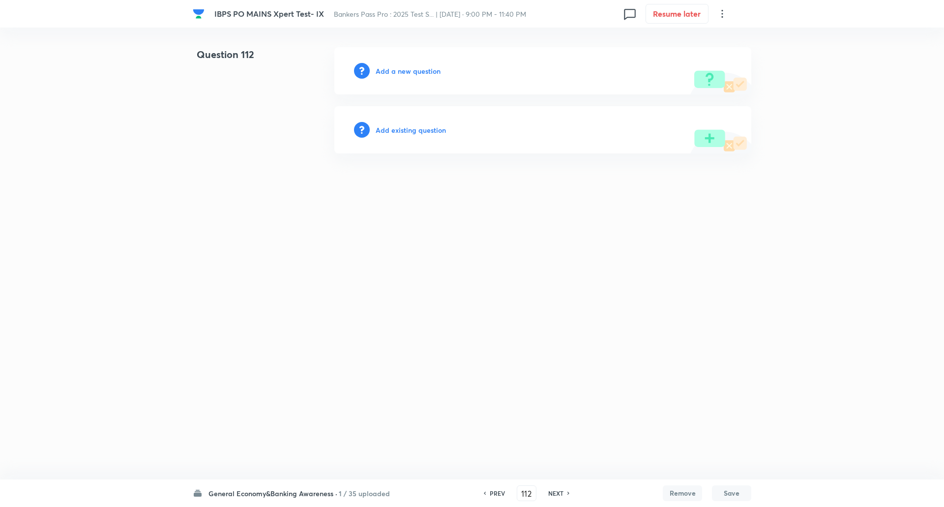
click at [413, 68] on h6 "Add a new question" at bounding box center [407, 71] width 65 height 10
click at [413, 68] on h6 "Choose a question type" at bounding box center [413, 71] width 76 height 10
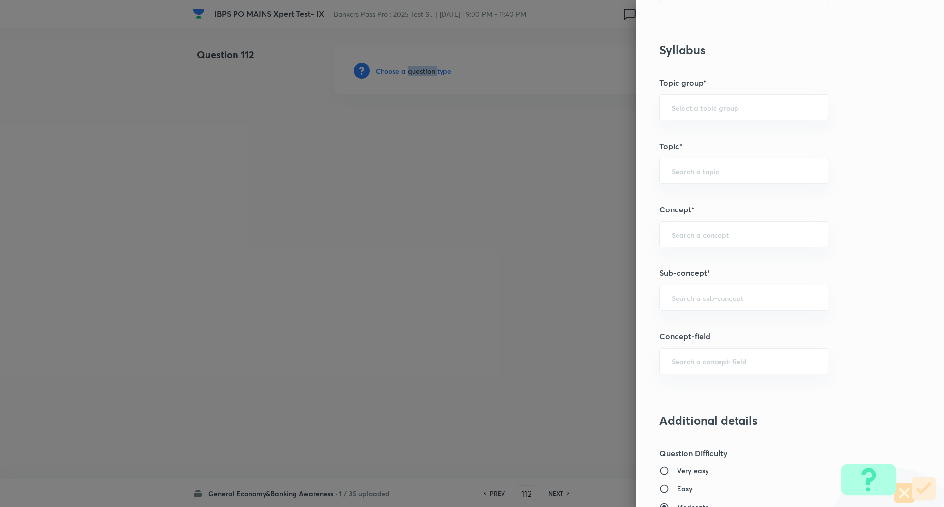
scroll to position [407, 0]
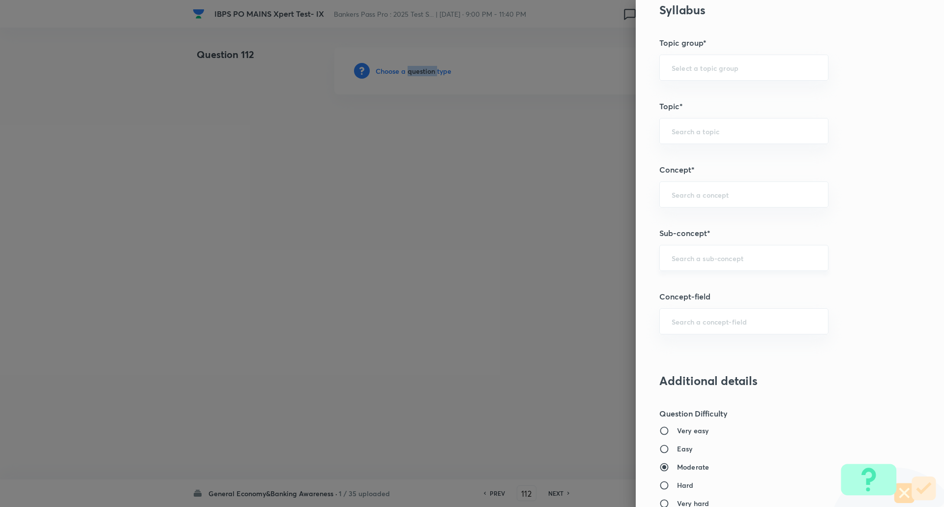
click at [708, 265] on div "​" at bounding box center [743, 258] width 169 height 26
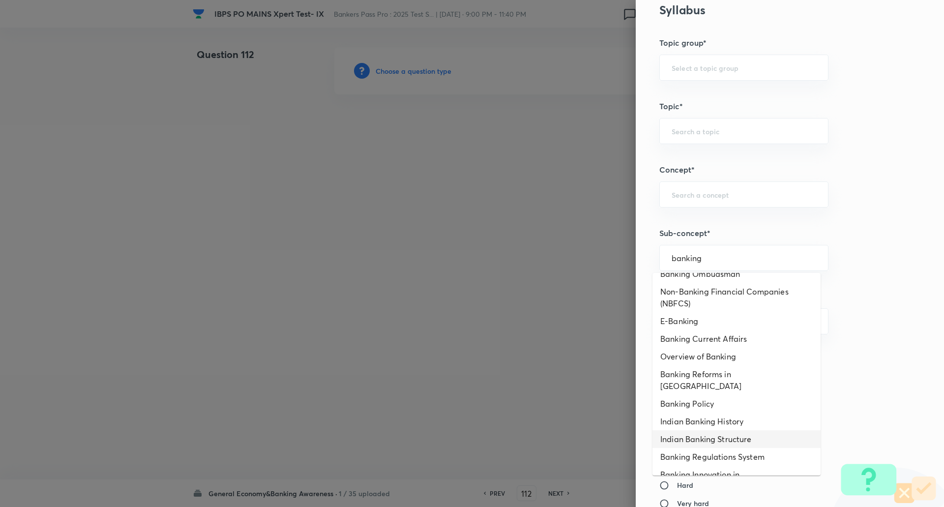
scroll to position [29, 0]
click at [723, 343] on li "Banking Current Affairs" at bounding box center [736, 339] width 168 height 18
type input "Banking Current Affairs"
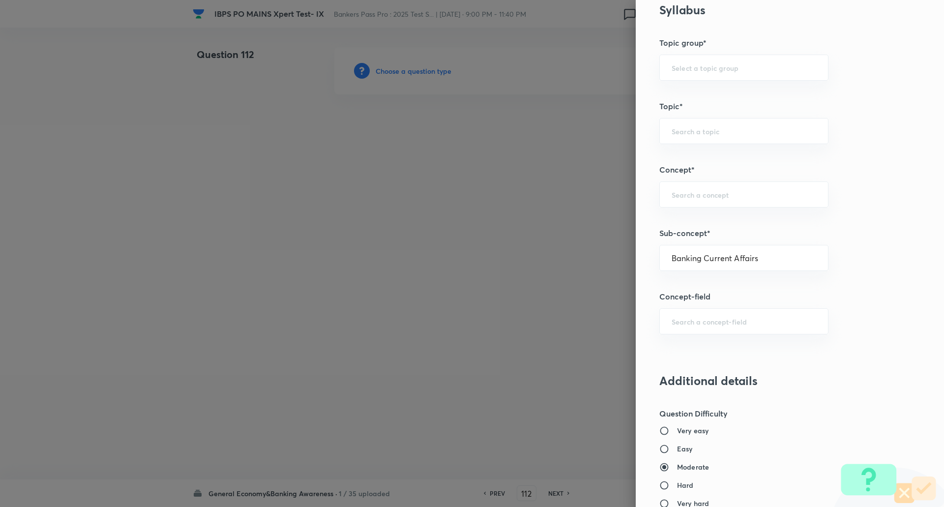
type input "Awareness"
type input "Current Affairs"
type input "Banking Current Affairs"
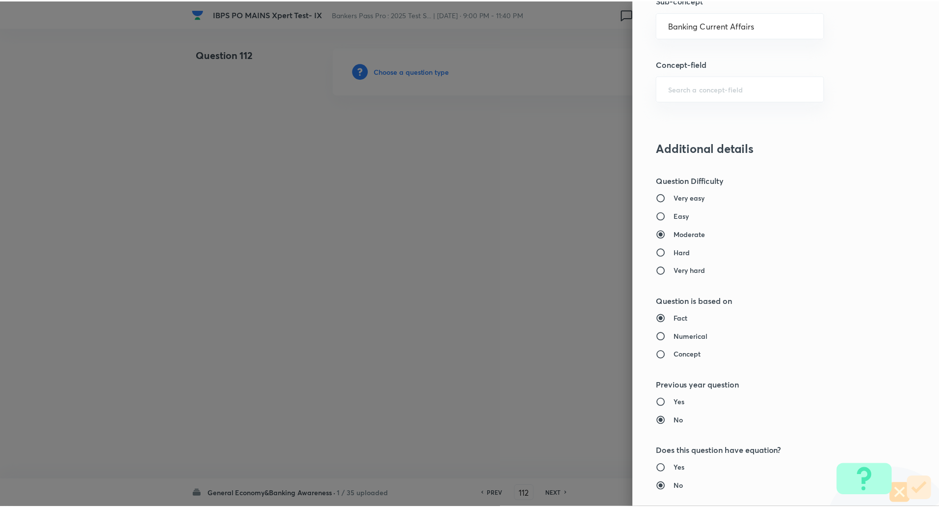
scroll to position [833, 0]
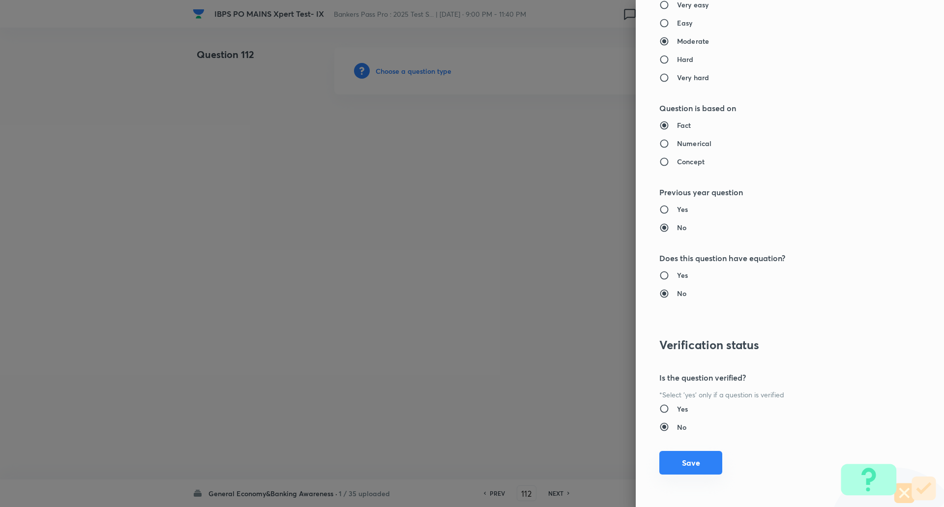
click at [680, 467] on button "Save" at bounding box center [690, 463] width 63 height 24
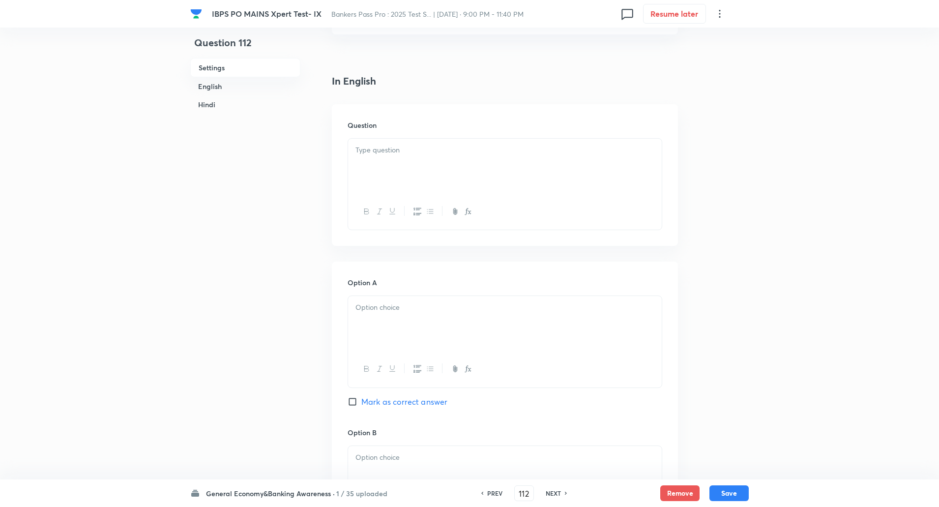
scroll to position [217, 0]
click at [589, 139] on div at bounding box center [505, 164] width 314 height 55
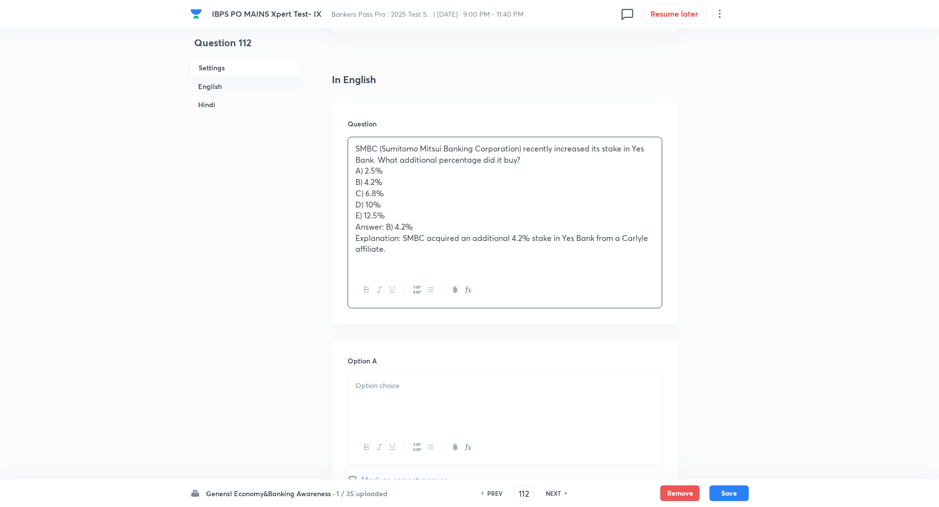
click at [536, 169] on p "A) 2.5%" at bounding box center [504, 170] width 299 height 11
click at [521, 162] on p "SMBC (Sumitomo Mitsui Banking Corporation) recently increased its stake in Yes …" at bounding box center [504, 154] width 299 height 22
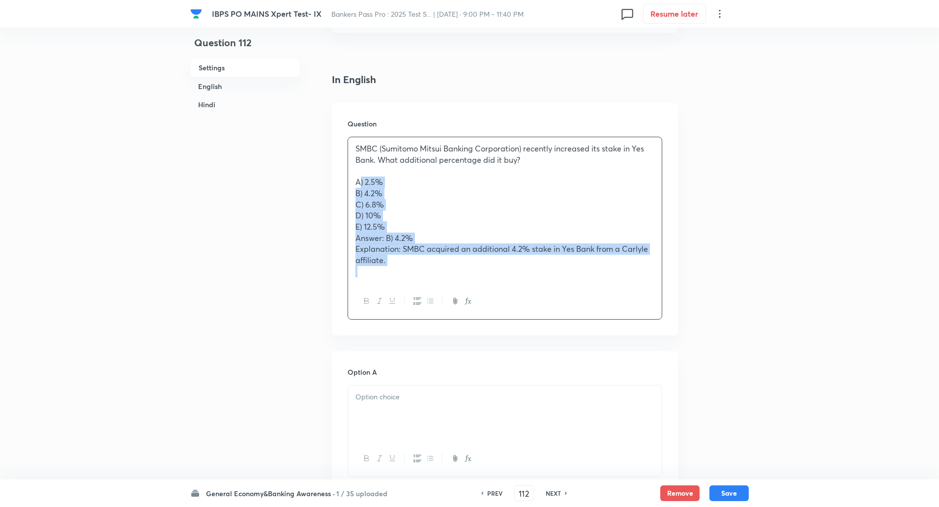
drag, startPoint x: 355, startPoint y: 180, endPoint x: 514, endPoint y: 413, distance: 281.2
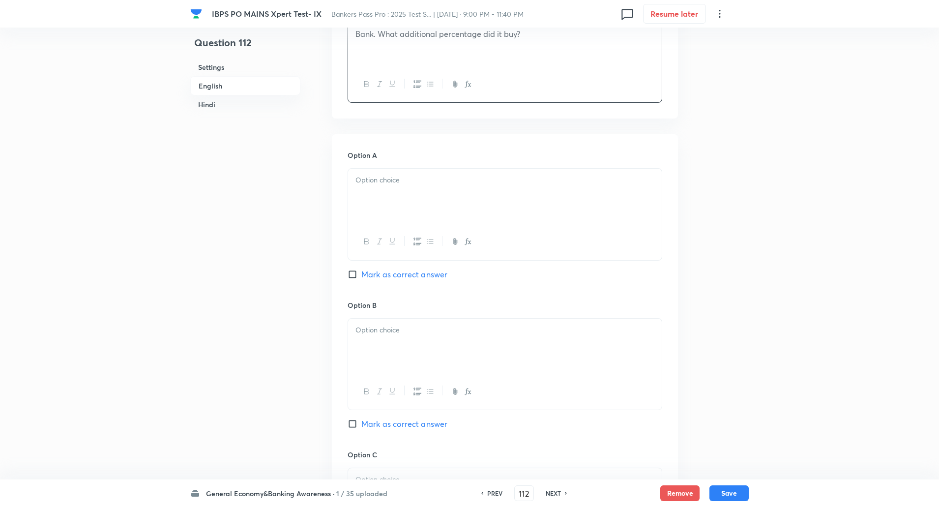
scroll to position [345, 0]
click at [563, 166] on div at bounding box center [505, 193] width 314 height 55
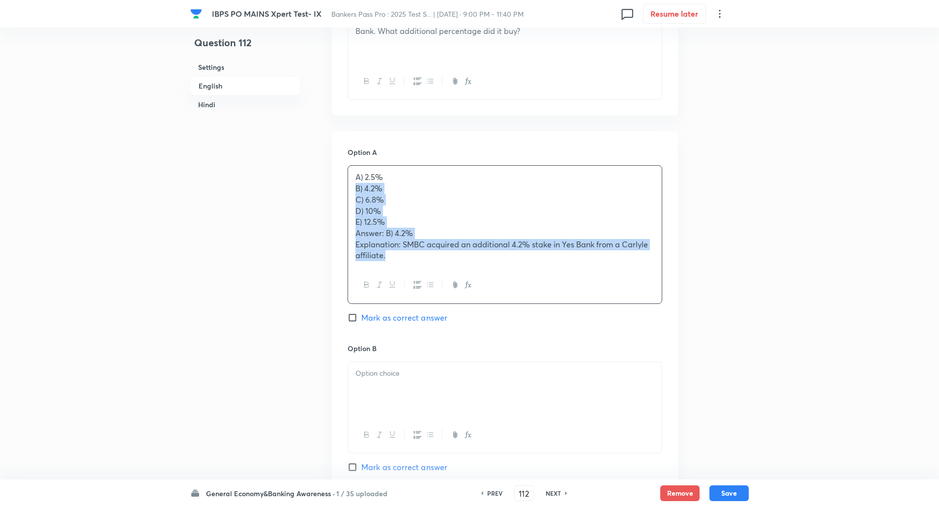
drag, startPoint x: 356, startPoint y: 189, endPoint x: 435, endPoint y: 262, distance: 107.8
click at [435, 262] on div "A) 2.5% B) 4.2% C) 6.8% D) 10% E) 12.5% Answer: B) 4.2% Explanation: SMBC acqui…" at bounding box center [505, 216] width 314 height 101
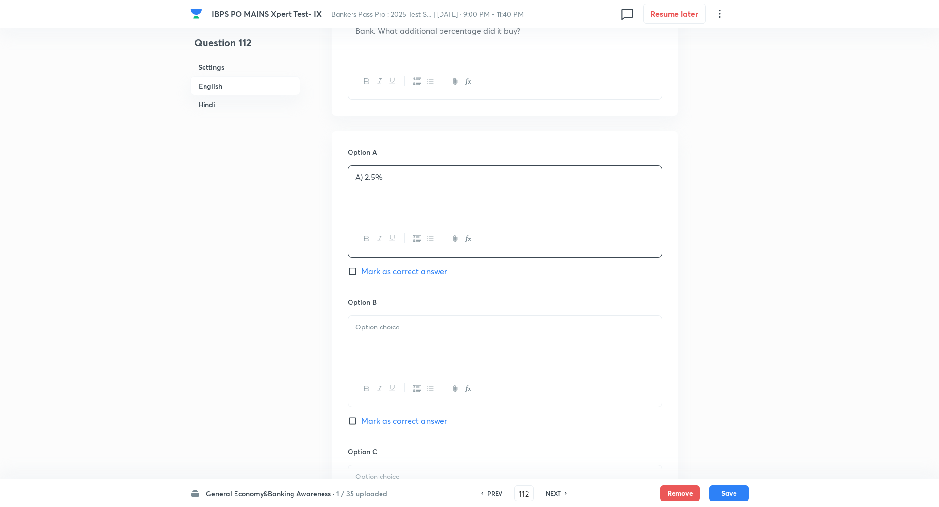
click at [364, 178] on p "A) 2.5%" at bounding box center [504, 177] width 299 height 11
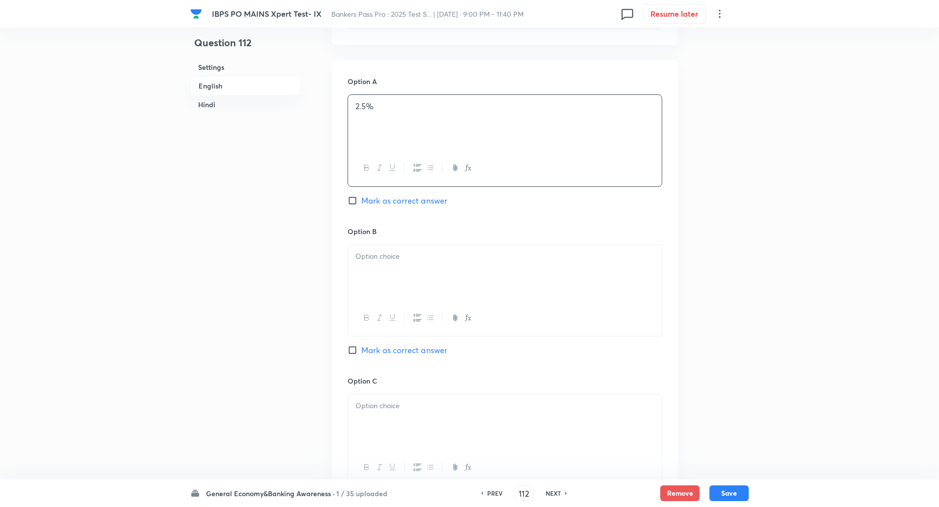
scroll to position [417, 0]
click at [405, 255] on p at bounding box center [504, 255] width 299 height 11
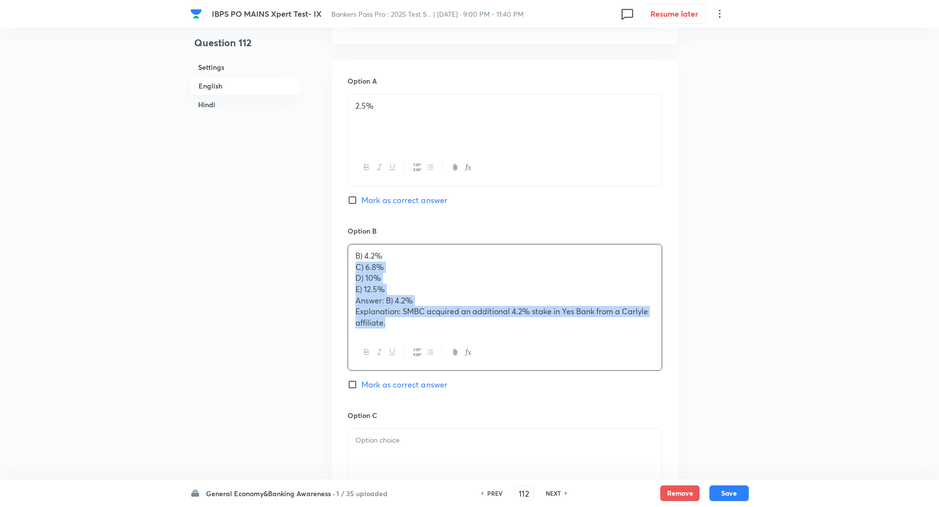
drag, startPoint x: 354, startPoint y: 269, endPoint x: 412, endPoint y: 344, distance: 95.0
click at [412, 344] on div "B) 4.2% C) 6.8% D) 10% E) 12.5% Answer: B) 4.2% Explanation: SMBC acquired an a…" at bounding box center [504, 307] width 315 height 127
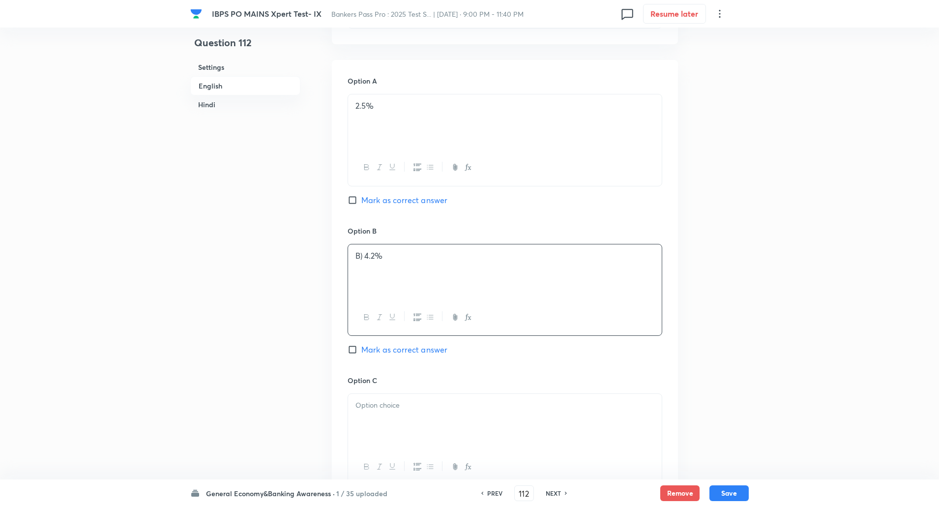
click at [362, 257] on p "B) 4.2%" at bounding box center [504, 255] width 299 height 11
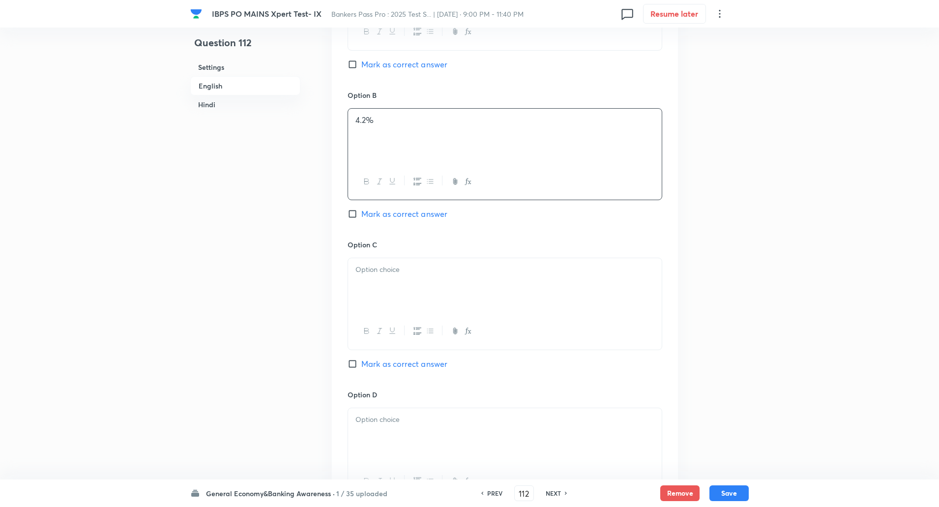
scroll to position [558, 0]
click at [419, 266] on p at bounding box center [504, 263] width 299 height 11
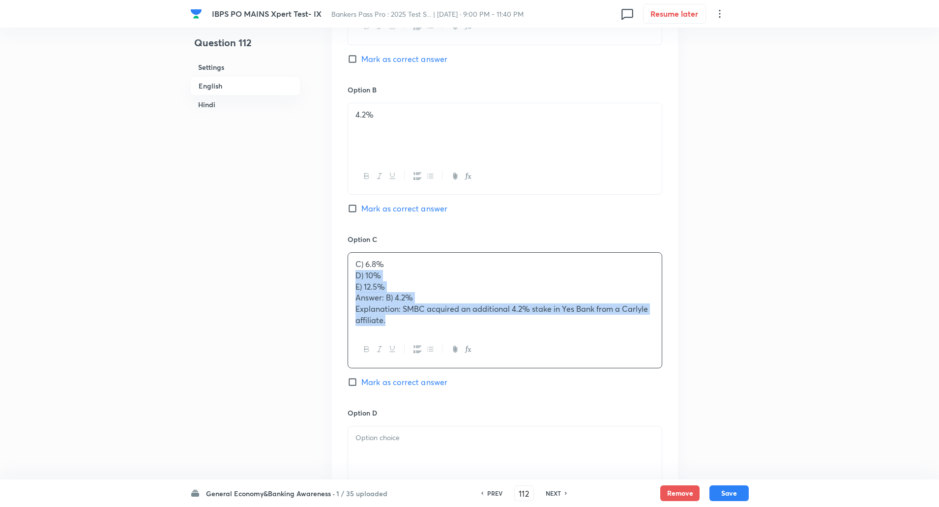
drag, startPoint x: 354, startPoint y: 278, endPoint x: 426, endPoint y: 354, distance: 104.3
click at [426, 354] on div "C) 6.8% D) 10% E) 12.5% Answer: B) 4.2% Explanation: SMBC acquired an additiona…" at bounding box center [504, 310] width 315 height 116
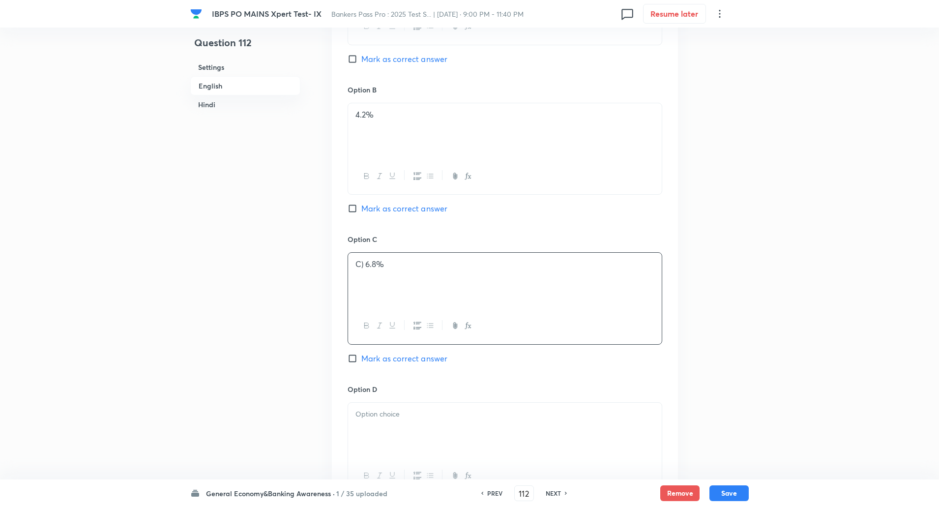
click at [366, 260] on p "C) 6.8%" at bounding box center [504, 263] width 299 height 11
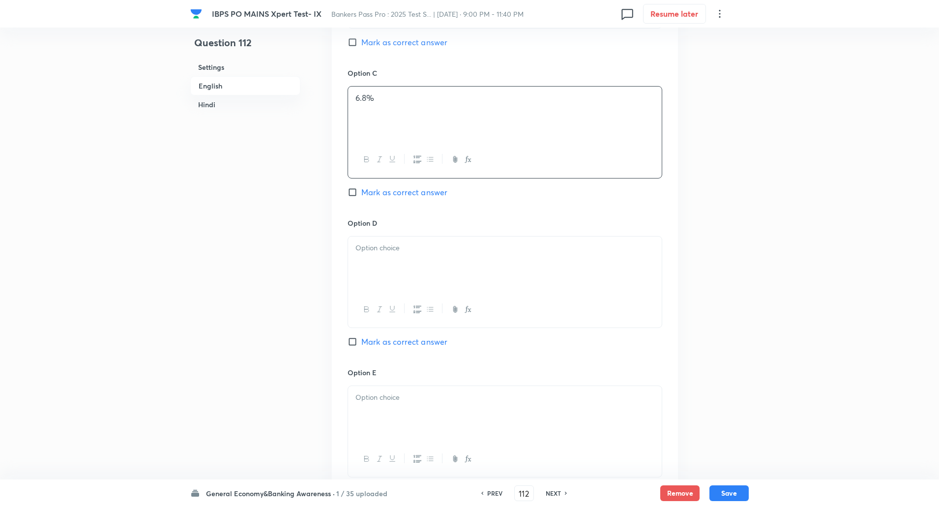
scroll to position [724, 0]
click at [366, 263] on div at bounding box center [505, 263] width 314 height 55
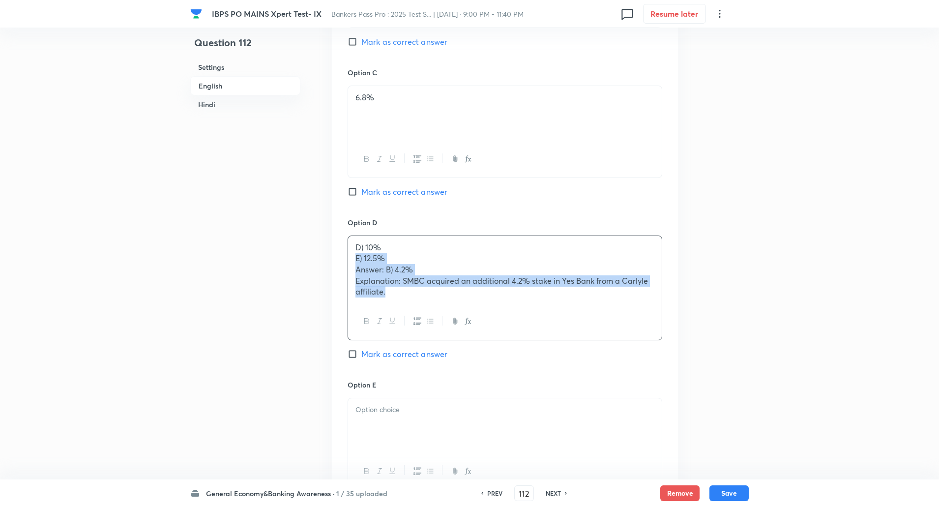
drag, startPoint x: 355, startPoint y: 258, endPoint x: 390, endPoint y: 303, distance: 57.0
click at [390, 303] on div "D) 10% E) 12.5% Answer: B) 4.2% Explanation: SMBC acquired an additional 4.2% s…" at bounding box center [505, 270] width 314 height 68
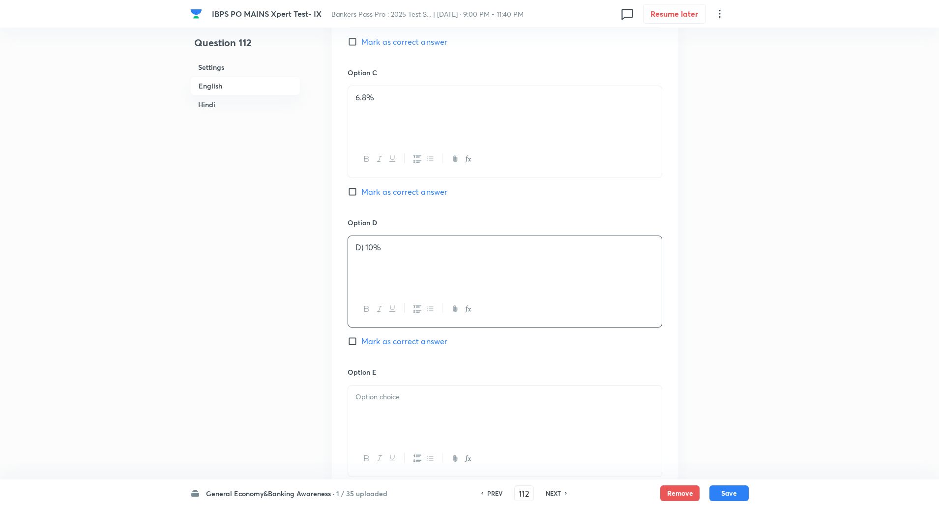
click at [365, 244] on p "D) 10%" at bounding box center [504, 247] width 299 height 11
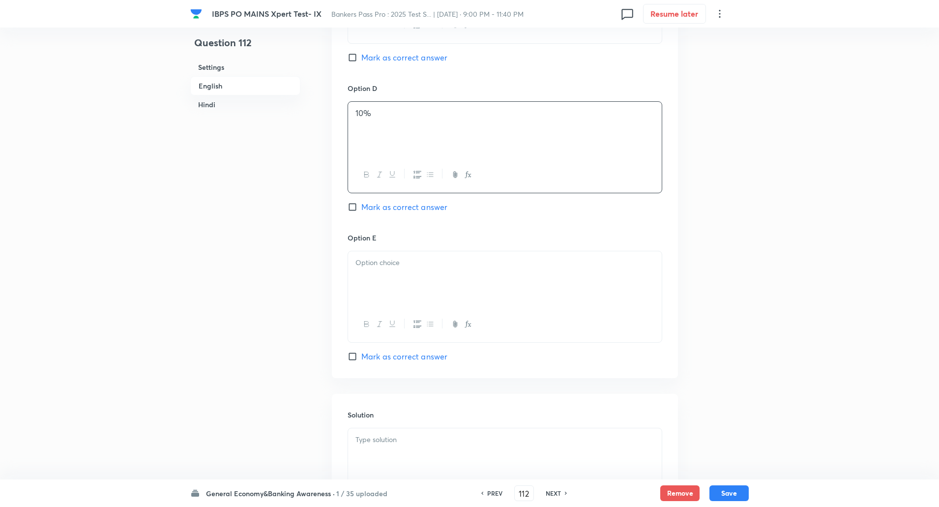
scroll to position [860, 0]
click at [368, 259] on p at bounding box center [504, 260] width 299 height 11
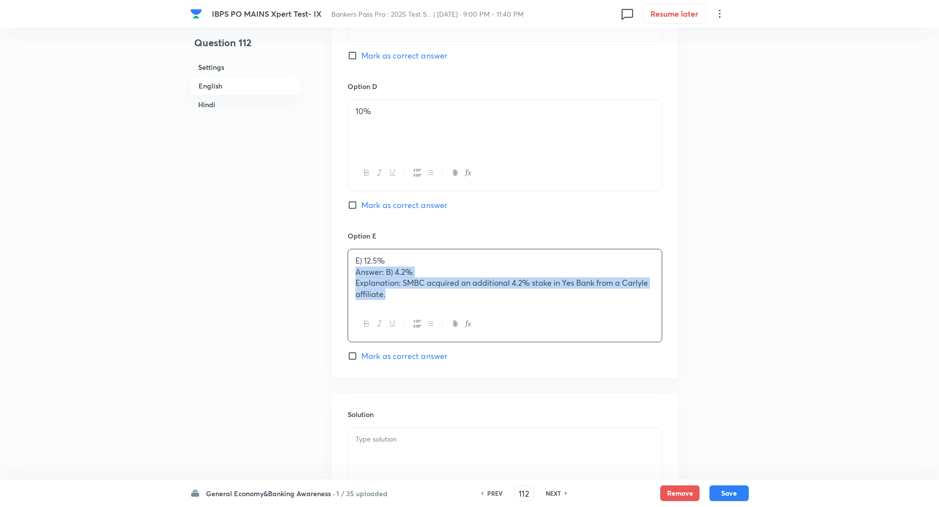
drag, startPoint x: 356, startPoint y: 275, endPoint x: 403, endPoint y: 311, distance: 59.7
click at [403, 311] on div "E) 12.5% Answer: B) 4.2% Explanation: SMBC acquired an additional 4.2% stake in…" at bounding box center [504, 295] width 315 height 93
click at [363, 262] on p "E) 12.5%" at bounding box center [504, 260] width 299 height 11
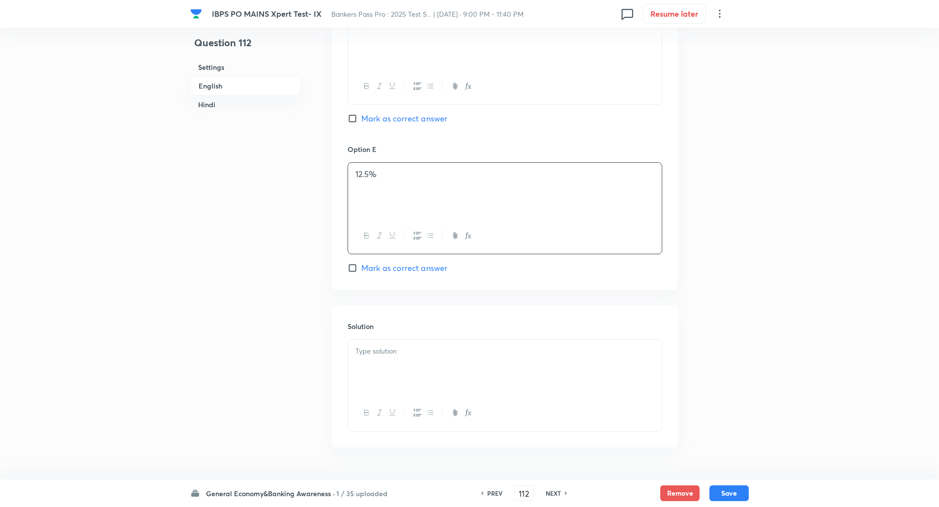
scroll to position [950, 0]
click at [349, 357] on div at bounding box center [505, 363] width 314 height 55
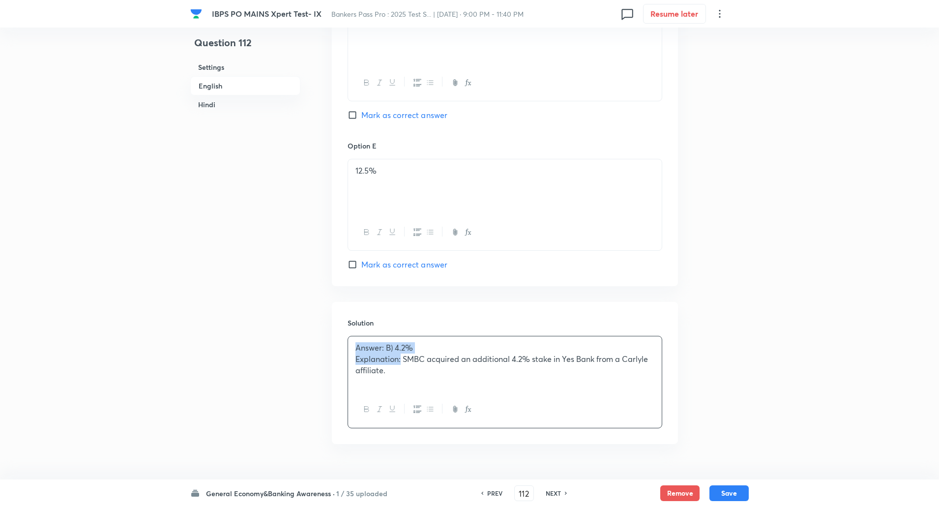
drag, startPoint x: 353, startPoint y: 344, endPoint x: 401, endPoint y: 364, distance: 51.4
click at [401, 364] on div "Answer: B) 4.2% Explanation: SMBC acquired an additional 4.2% stake in Yes Bank…" at bounding box center [505, 363] width 314 height 55
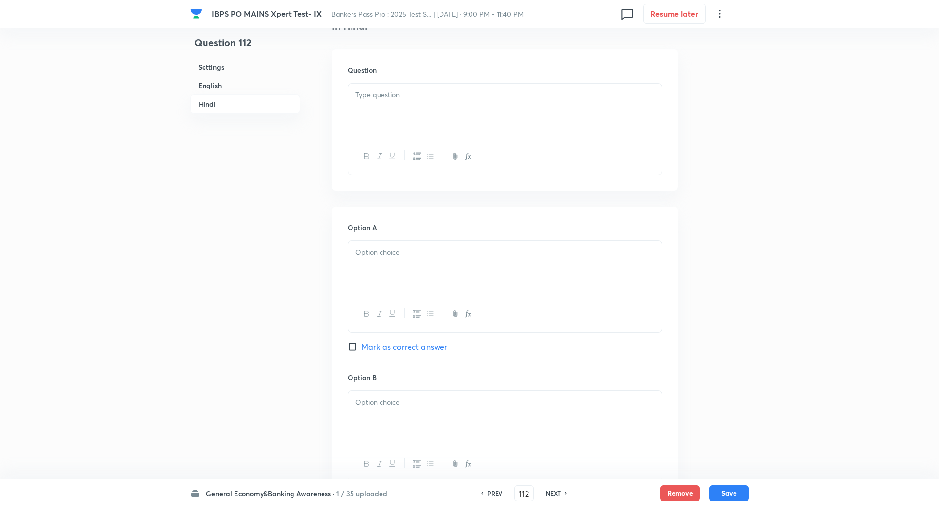
scroll to position [1415, 0]
click at [496, 93] on p at bounding box center [504, 94] width 299 height 11
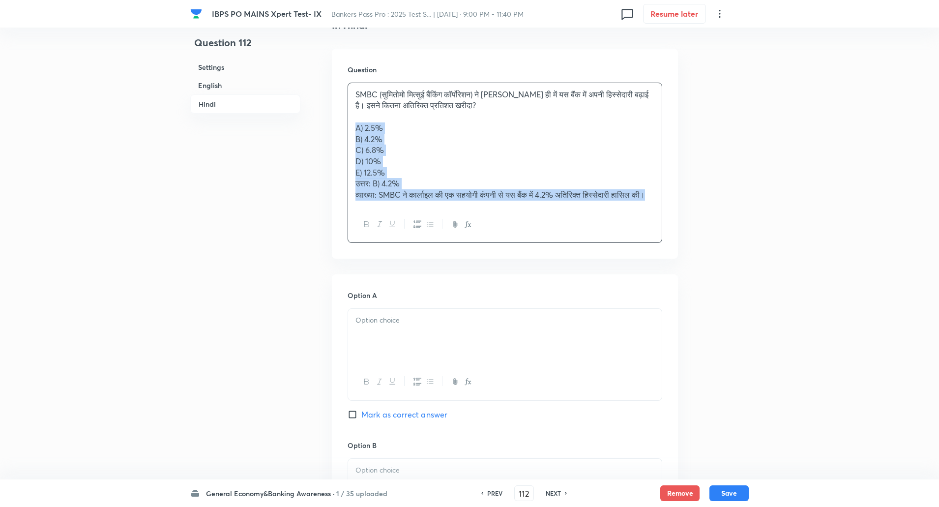
drag, startPoint x: 357, startPoint y: 126, endPoint x: 480, endPoint y: 223, distance: 156.4
click at [480, 223] on div "SMBC (सुमितोमो मित्सुई बैंकिंग कॉर्पोरेशन) ने हाल ही में यस बैंक में अपनी हिस्स…" at bounding box center [504, 163] width 315 height 161
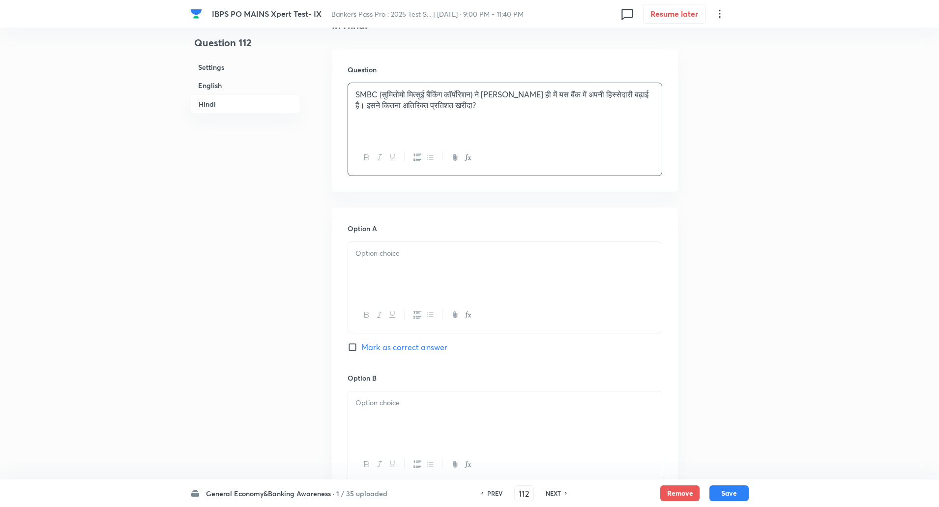
scroll to position [1513, 0]
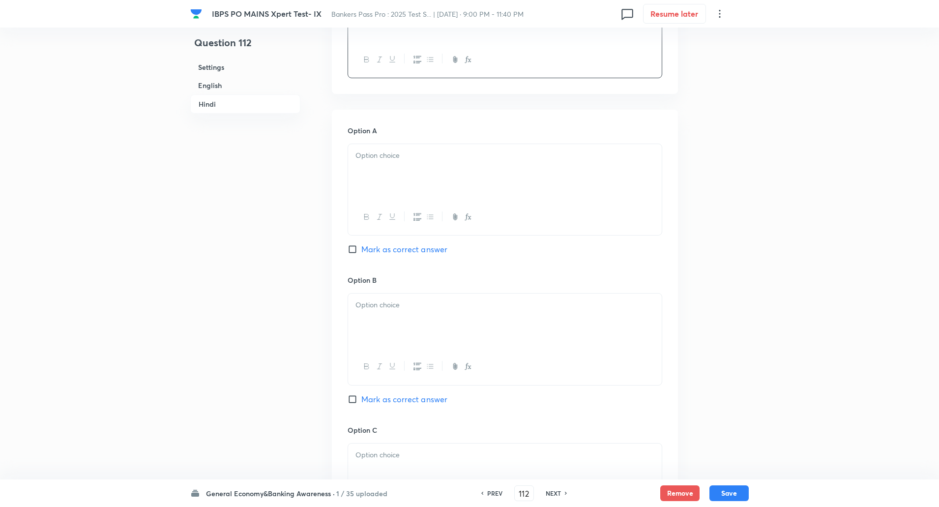
click at [509, 166] on div at bounding box center [505, 171] width 314 height 55
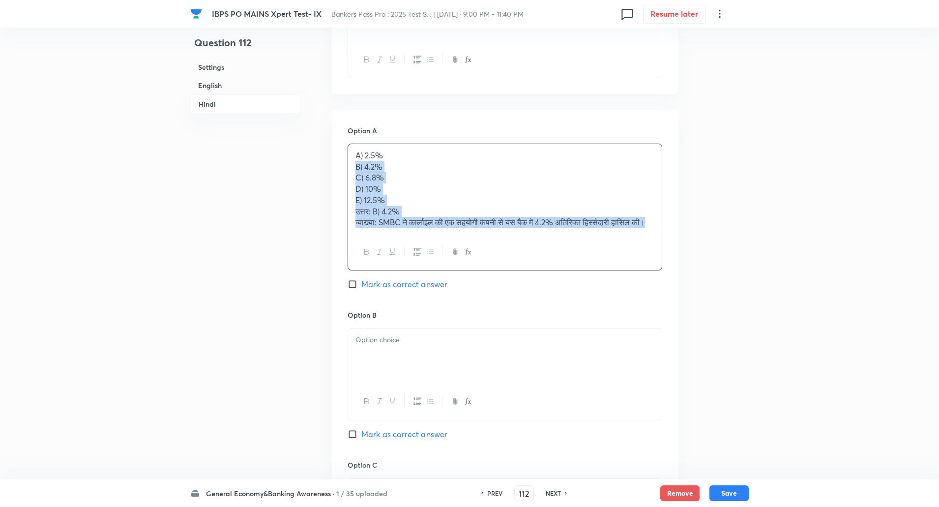
drag, startPoint x: 355, startPoint y: 167, endPoint x: 477, endPoint y: 307, distance: 185.0
click at [477, 307] on div "Option A A) 2.5% B) 4.2% C) 6.8% D) 10% E) 12.5% उत्तर: B) 4.2% व्याख्या: SMBC …" at bounding box center [504, 217] width 315 height 184
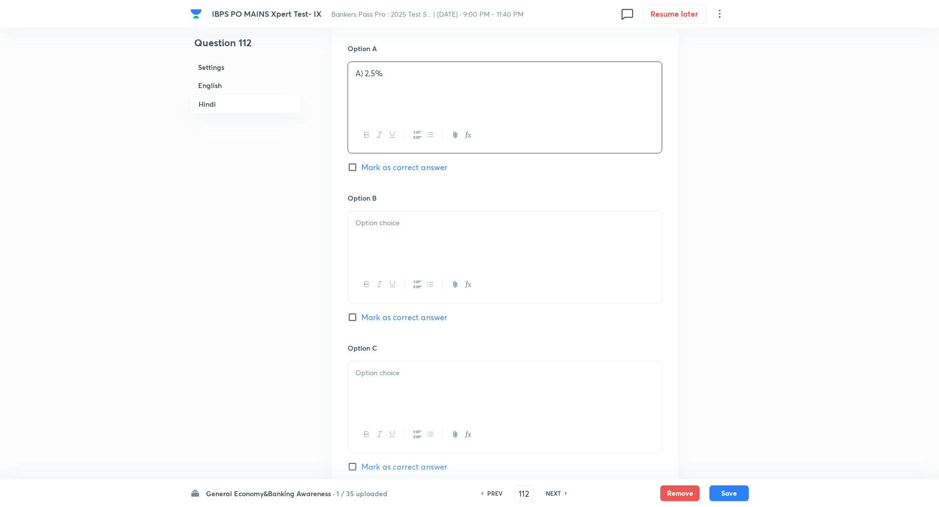
scroll to position [1596, 0]
click at [366, 76] on p "A) 2.5%" at bounding box center [504, 72] width 299 height 11
click at [398, 220] on p at bounding box center [504, 222] width 299 height 11
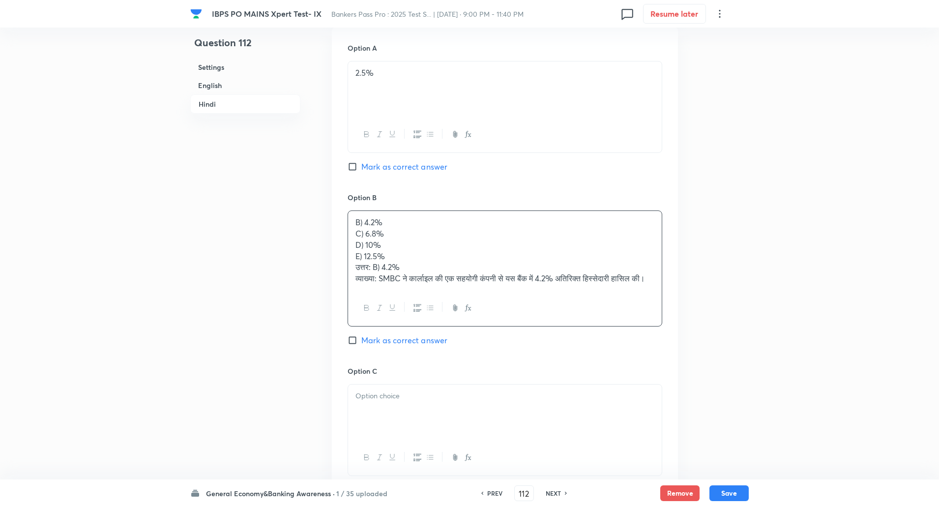
drag, startPoint x: 347, startPoint y: 234, endPoint x: 353, endPoint y: 235, distance: 5.5
click at [353, 235] on div "B) 4.2% C) 6.8% D) 10% E) 12.5% उत्तर: B) 4.2% व्याख्या: SMBC ने कार्लाइल की एक…" at bounding box center [504, 268] width 315 height 116
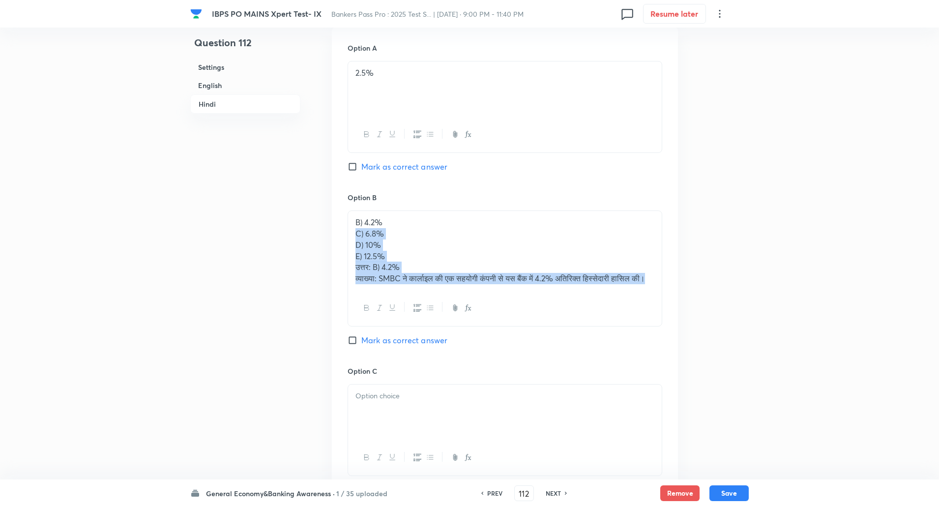
drag, startPoint x: 353, startPoint y: 235, endPoint x: 417, endPoint y: 293, distance: 86.6
click at [417, 289] on div "B) 4.2% C) 6.8% D) 10% E) 12.5% उत्तर: B) 4.2% व्याख्या: SMBC ने कार्लाइल की एक…" at bounding box center [505, 250] width 314 height 79
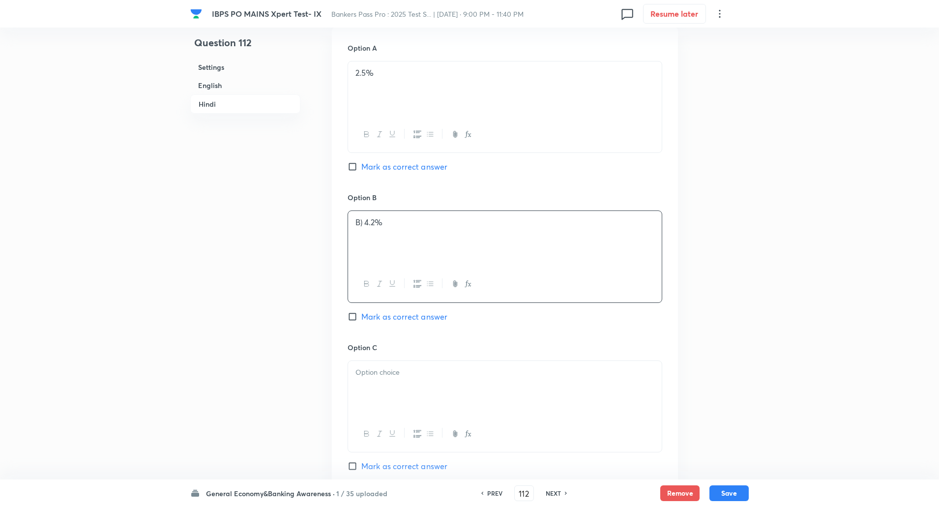
click at [364, 224] on p "B) 4.2%" at bounding box center [504, 222] width 299 height 11
click at [364, 371] on p at bounding box center [504, 372] width 299 height 11
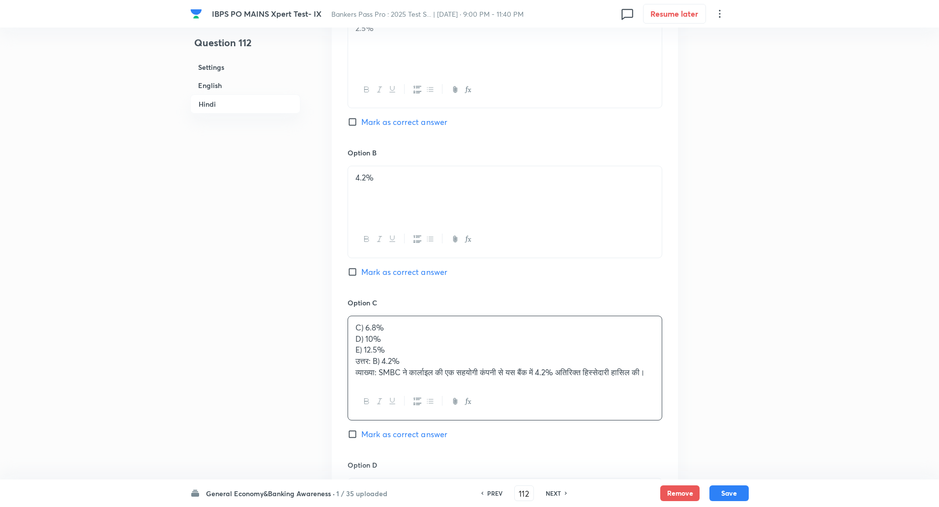
scroll to position [1641, 0]
drag, startPoint x: 354, startPoint y: 334, endPoint x: 410, endPoint y: 381, distance: 72.9
click at [410, 381] on div "C) 6.8% D) 10% E) 12.5% उत्तर: B) 4.2% व्याख्या: SMBC ने कार्लाइल की एक सहयोगी …" at bounding box center [505, 349] width 314 height 68
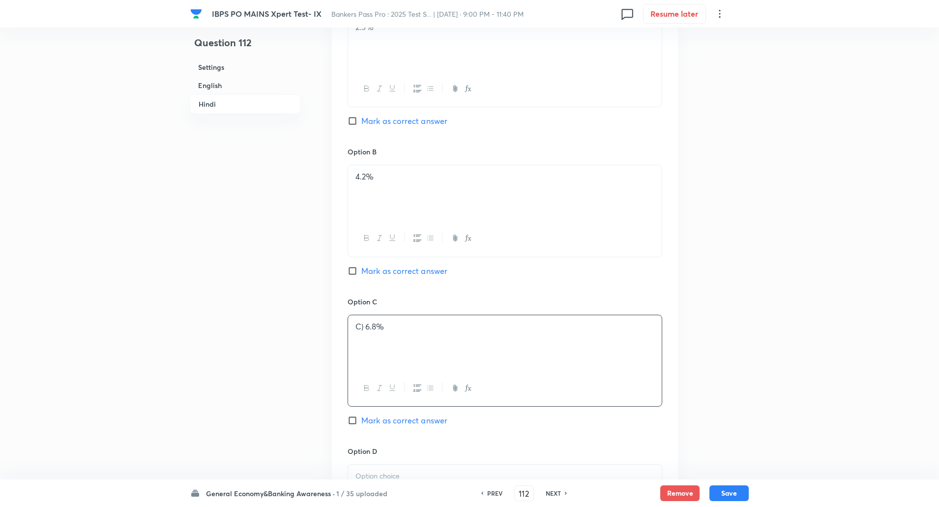
click at [365, 326] on p "C) 6.8%" at bounding box center [504, 326] width 299 height 11
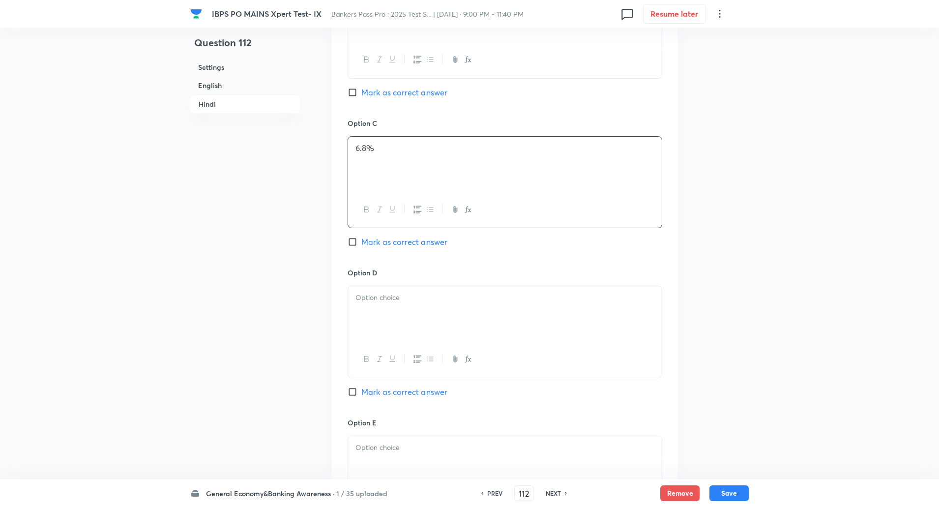
scroll to position [1860, 0]
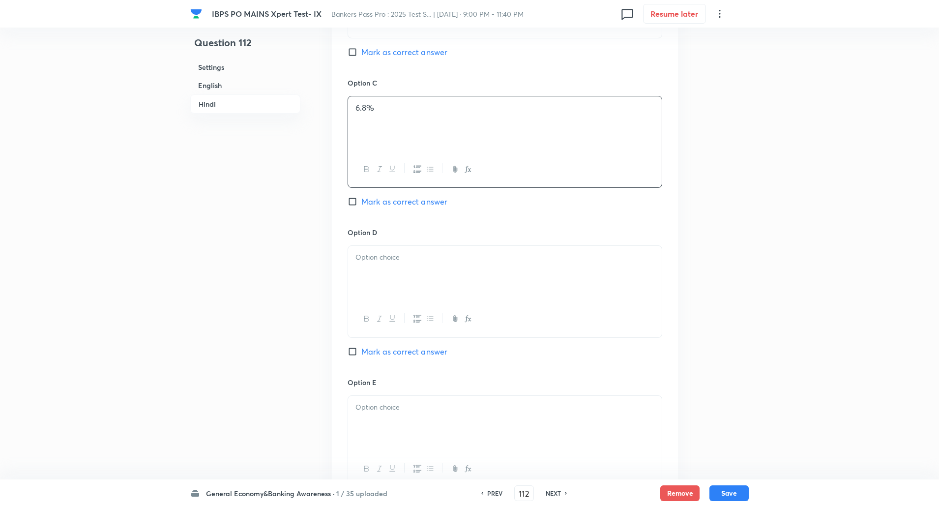
click at [392, 262] on p at bounding box center [504, 257] width 299 height 11
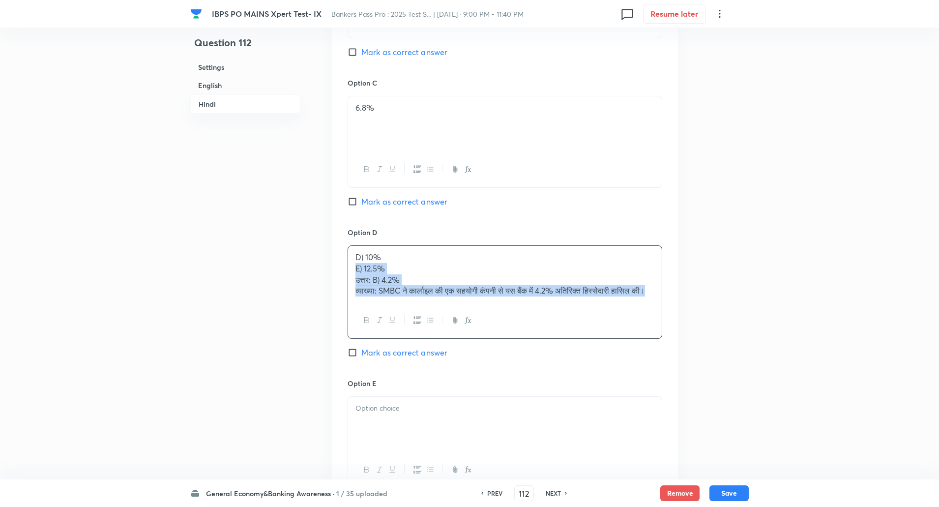
drag, startPoint x: 353, startPoint y: 269, endPoint x: 479, endPoint y: 395, distance: 178.6
click at [479, 395] on div "Option A 2.5% Mark as correct answer Option B 4.2% Mark as correct answer Optio…" at bounding box center [505, 143] width 346 height 761
click at [363, 256] on p "D) 10%" at bounding box center [504, 257] width 299 height 11
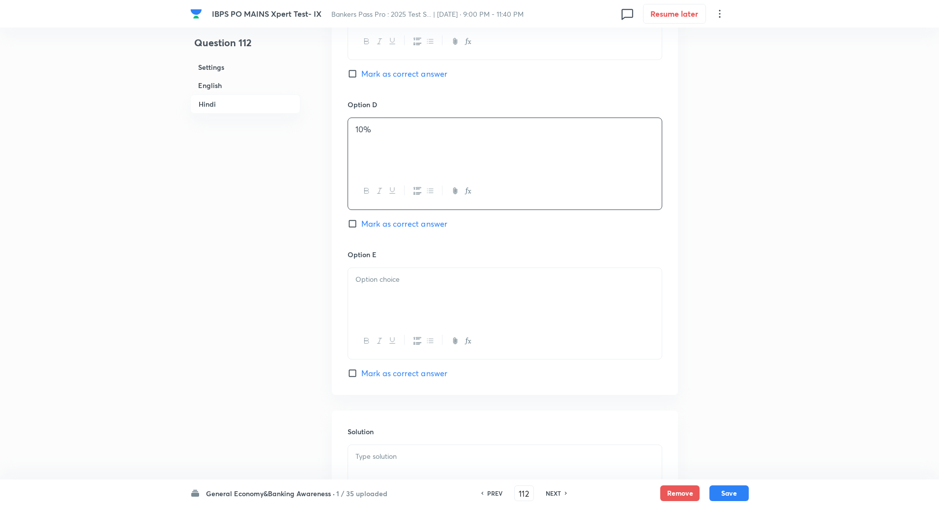
scroll to position [1988, 0]
click at [410, 282] on p at bounding box center [504, 278] width 299 height 11
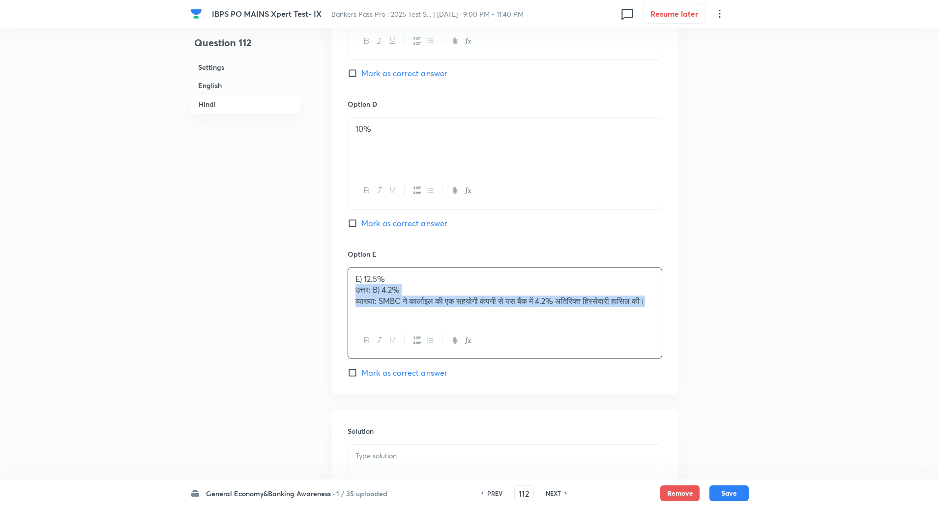
drag, startPoint x: 353, startPoint y: 291, endPoint x: 460, endPoint y: 382, distance: 140.9
click at [460, 382] on div "Option A 2.5% Mark as correct answer Option B 4.2% Mark as correct answer Optio…" at bounding box center [505, 14] width 346 height 760
click at [364, 278] on p "E) 12.5%" at bounding box center [504, 278] width 299 height 11
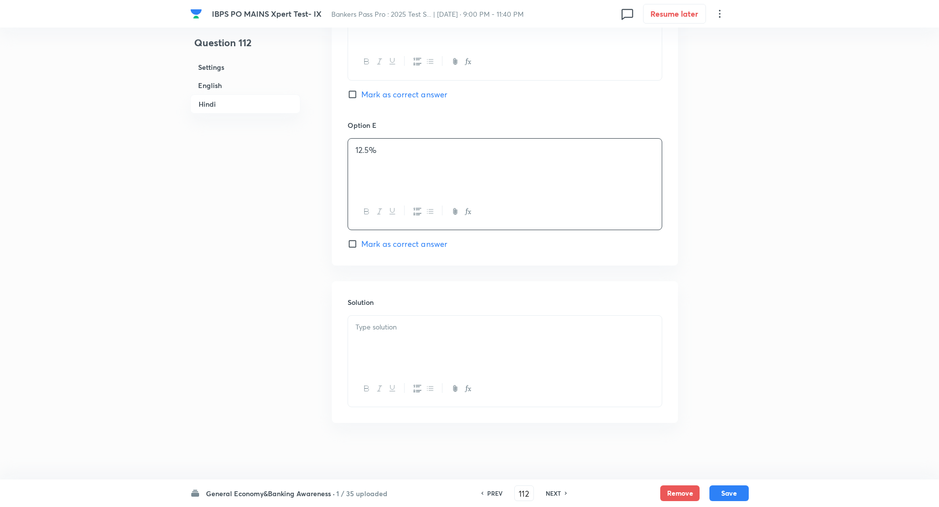
scroll to position [2120, 0]
drag, startPoint x: 364, startPoint y: 278, endPoint x: 373, endPoint y: 328, distance: 50.5
click at [373, 328] on div "Solution" at bounding box center [505, 350] width 346 height 142
click at [373, 328] on p at bounding box center [504, 324] width 299 height 11
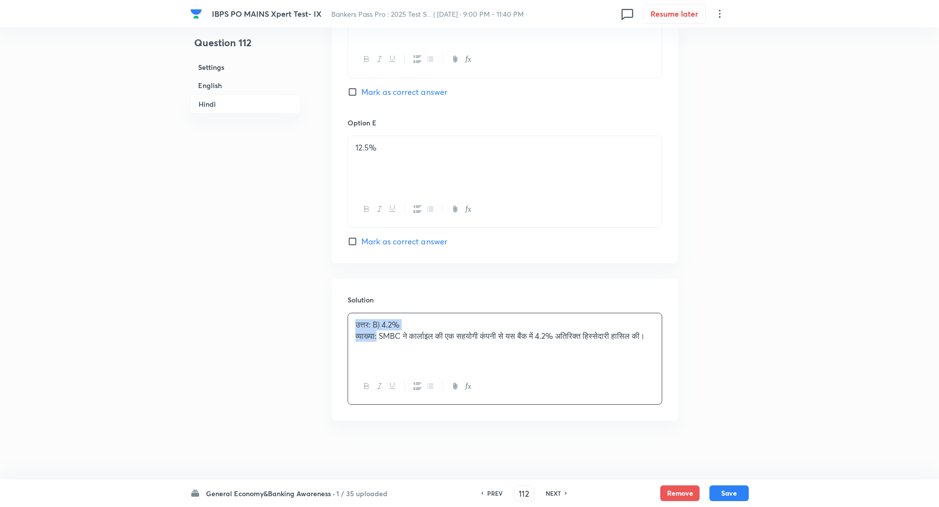
drag, startPoint x: 352, startPoint y: 321, endPoint x: 380, endPoint y: 337, distance: 31.7
click at [380, 337] on div "उत्तर: B) 4.2% व्याख्या: SMBC ने कार्लाइल की एक सहयोगी कंपनी से यस बैंक में 4.2…" at bounding box center [505, 340] width 314 height 55
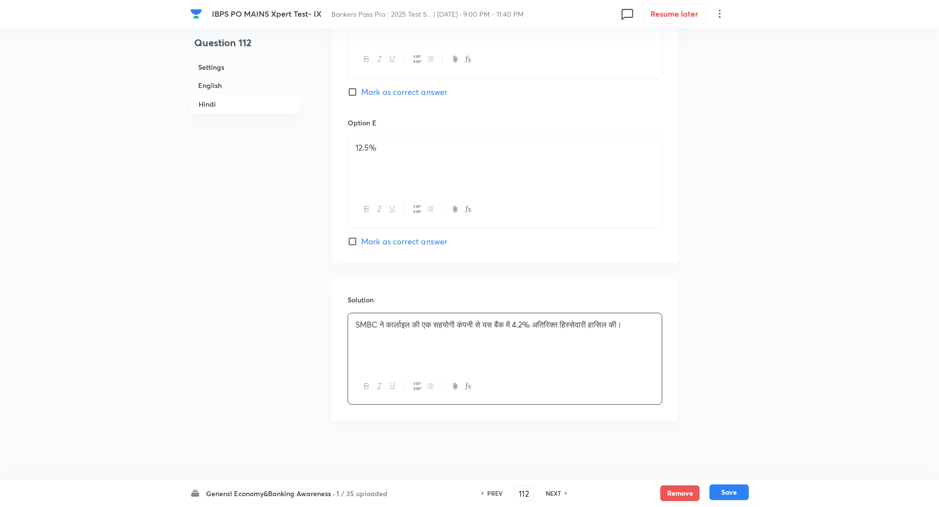
click at [747, 493] on button "Save" at bounding box center [728, 492] width 39 height 16
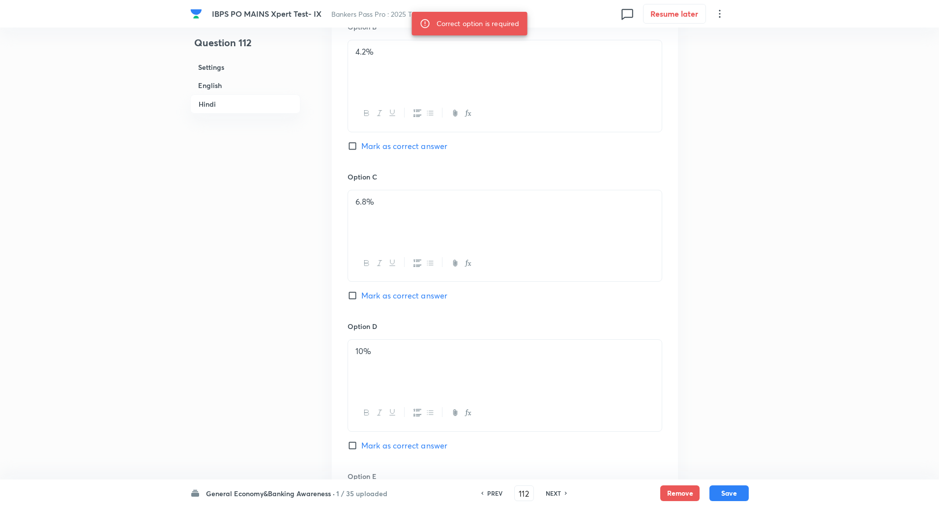
scroll to position [1760, 0]
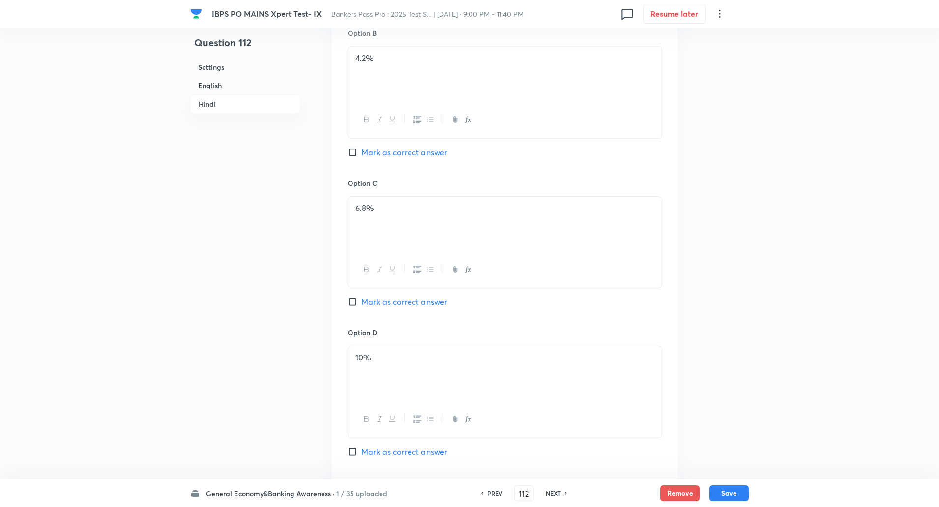
click at [353, 152] on input "Mark as correct answer" at bounding box center [354, 152] width 14 height 10
checkbox input "true"
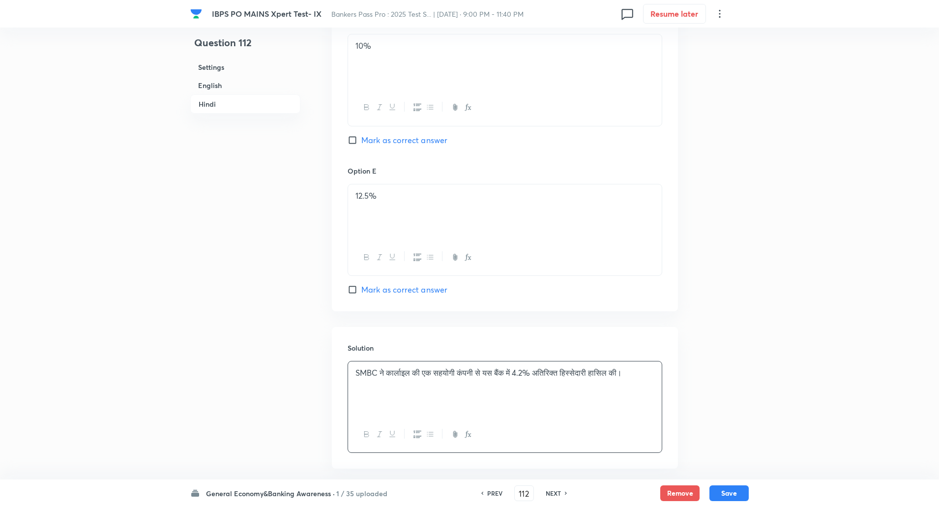
scroll to position [2120, 0]
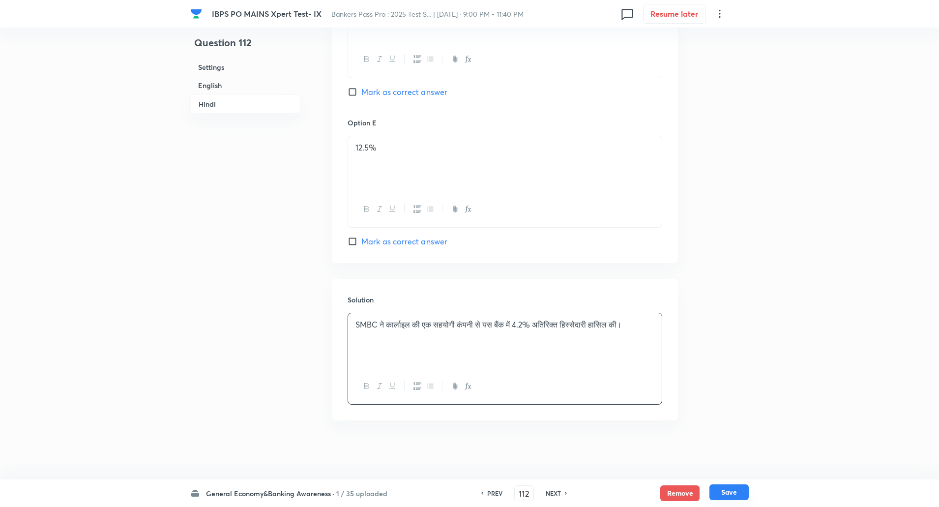
click at [729, 494] on button "Save" at bounding box center [728, 492] width 39 height 16
type input "113"
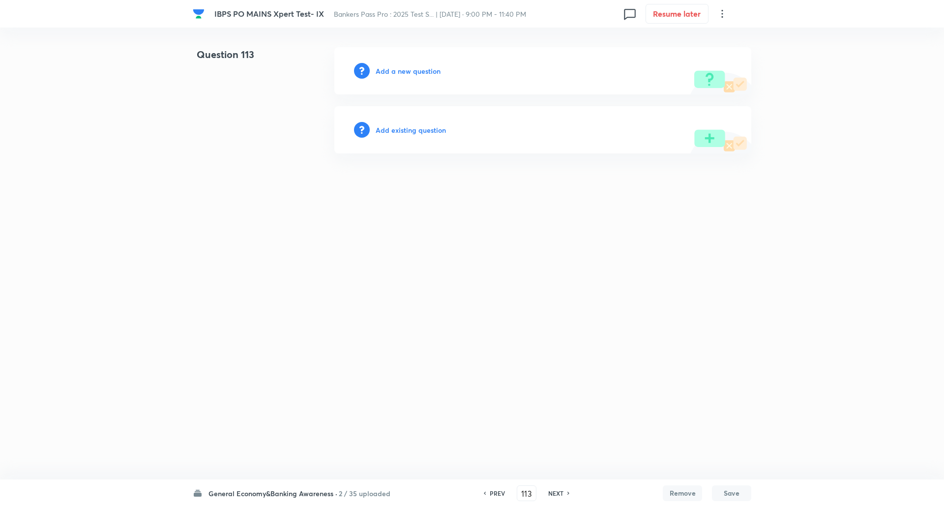
click at [423, 70] on h6 "Add a new question" at bounding box center [407, 71] width 65 height 10
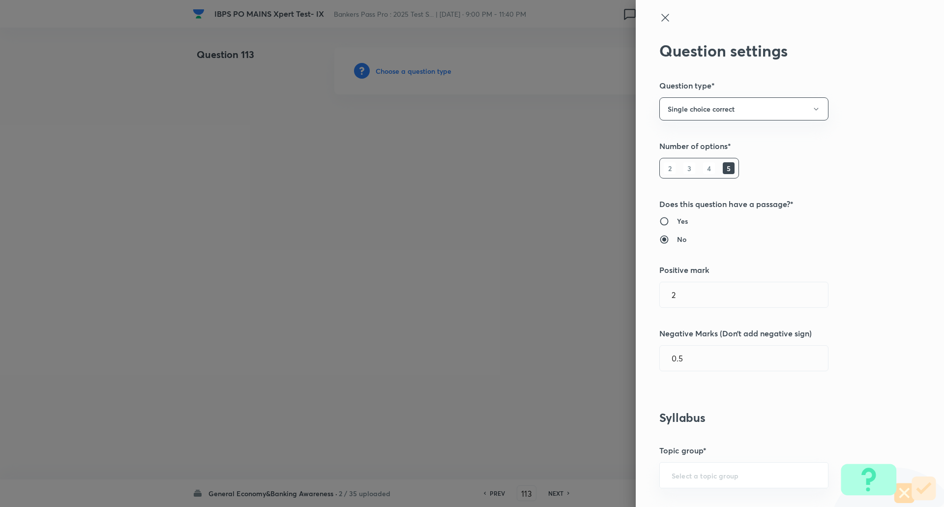
click at [423, 70] on div at bounding box center [472, 253] width 944 height 507
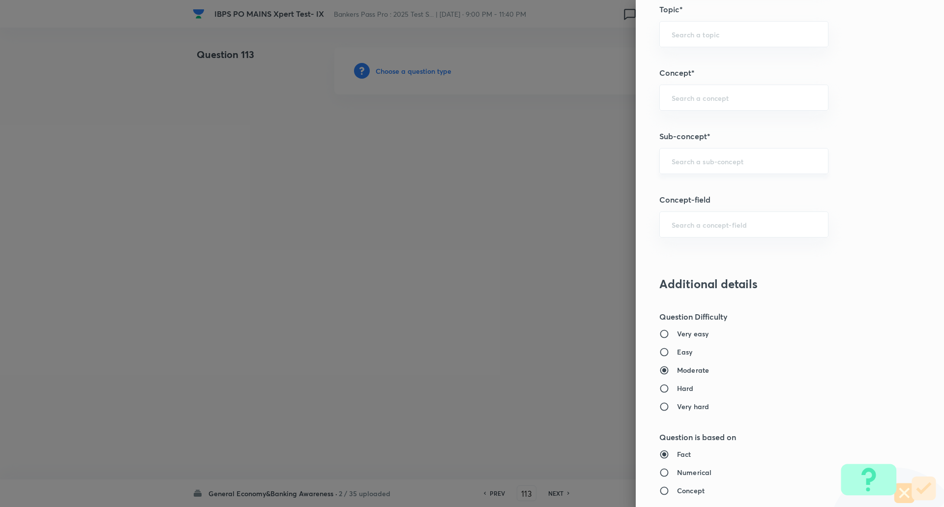
scroll to position [505, 0]
click at [774, 160] on input "text" at bounding box center [743, 160] width 144 height 9
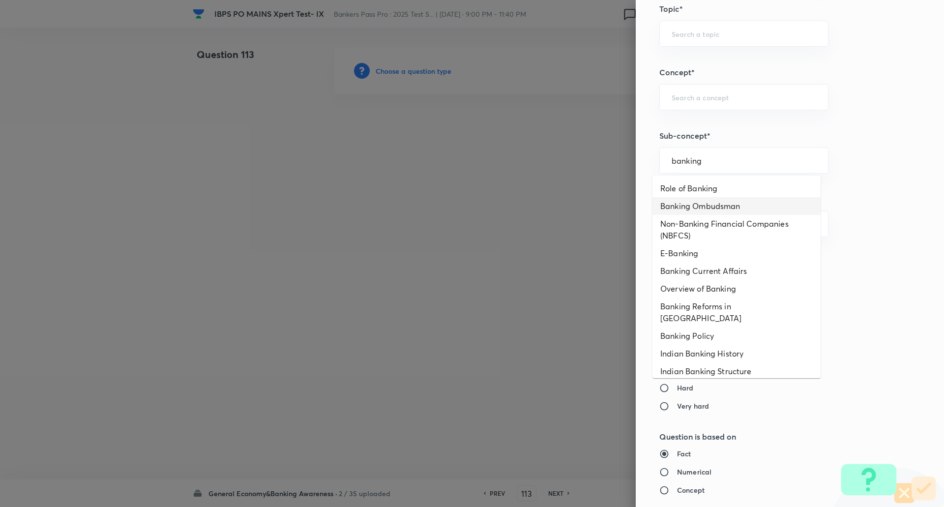
scroll to position [0, 0]
click at [723, 265] on li "Banking Current Affairs" at bounding box center [736, 271] width 168 height 18
type input "Banking Current Affairs"
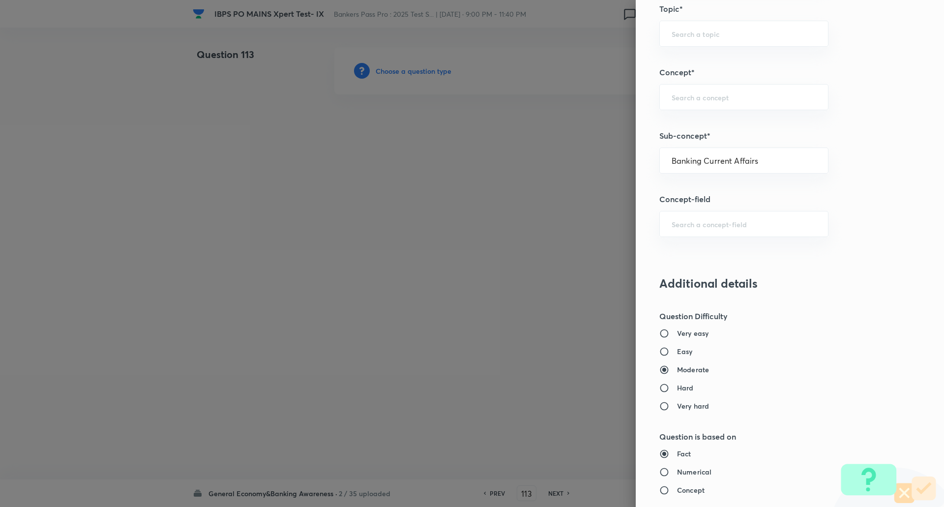
type input "Awareness"
type input "Current Affairs"
type input "Banking Current Affairs"
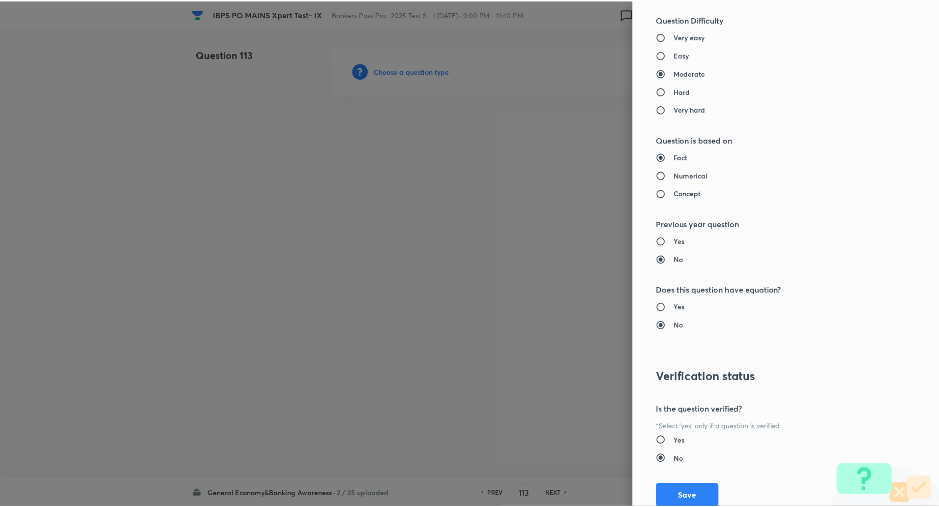
scroll to position [833, 0]
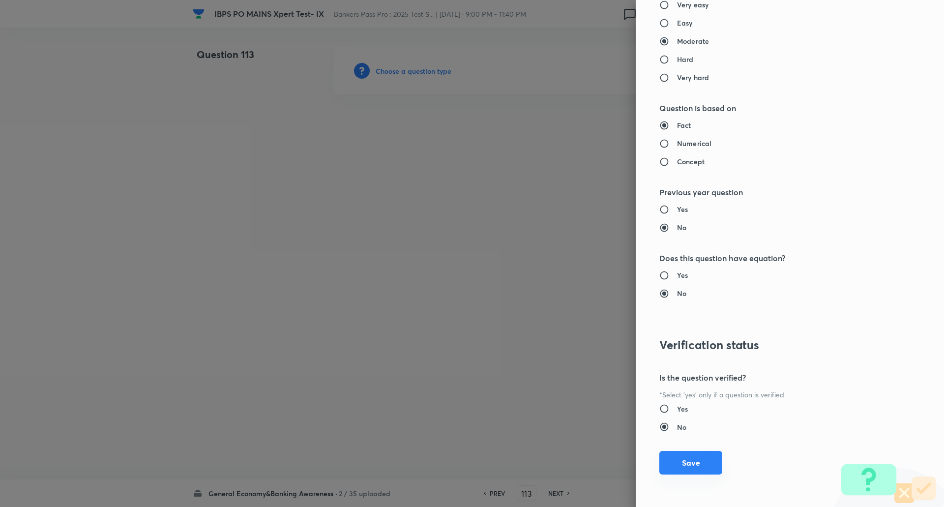
click at [676, 460] on button "Save" at bounding box center [690, 463] width 63 height 24
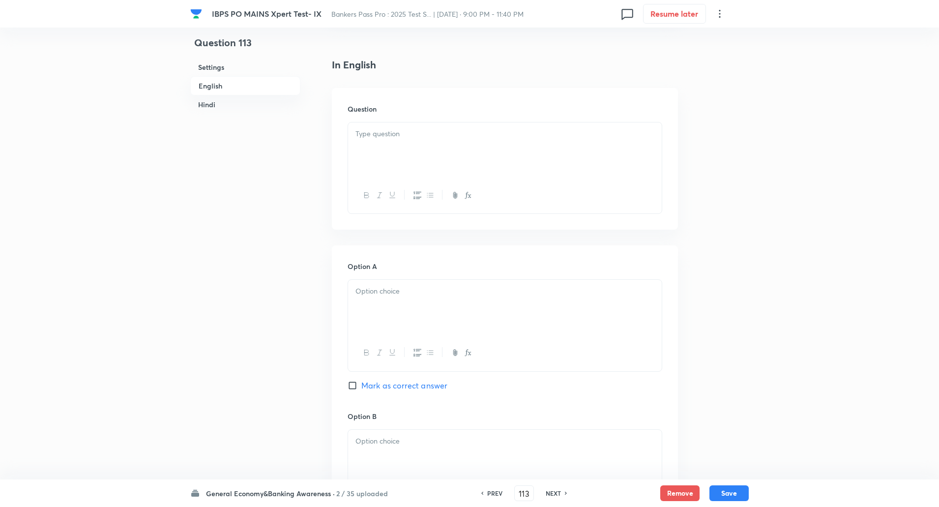
scroll to position [249, 0]
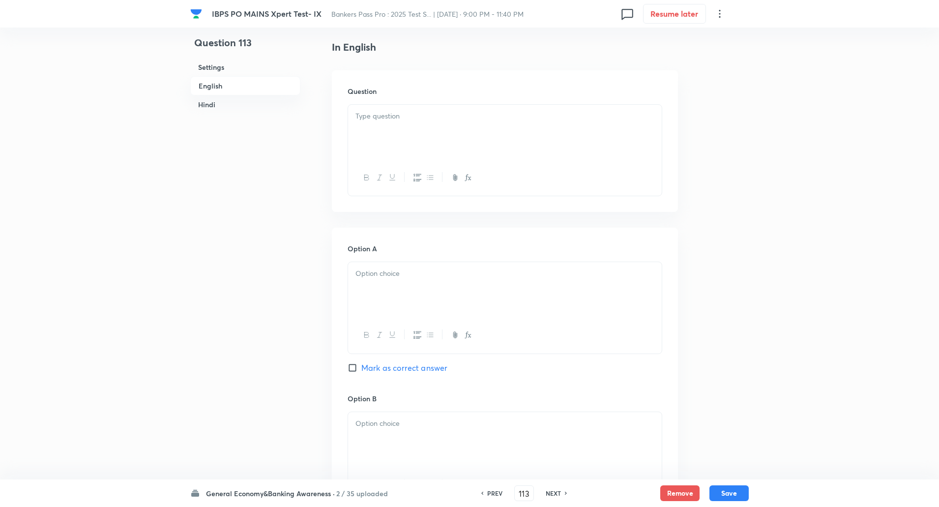
click at [627, 134] on div at bounding box center [505, 132] width 314 height 55
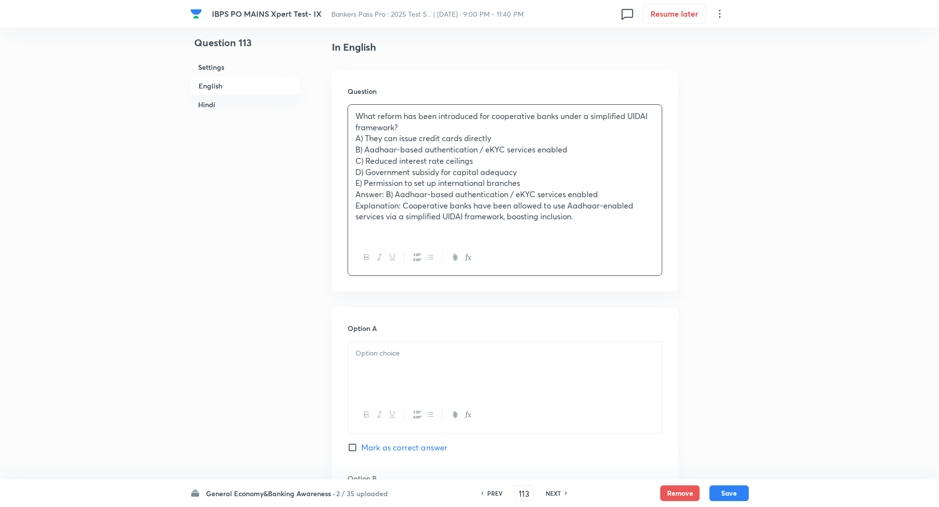
click at [398, 126] on p "What reform has been introduced for cooperative banks under a simplified UIDAI …" at bounding box center [504, 122] width 299 height 22
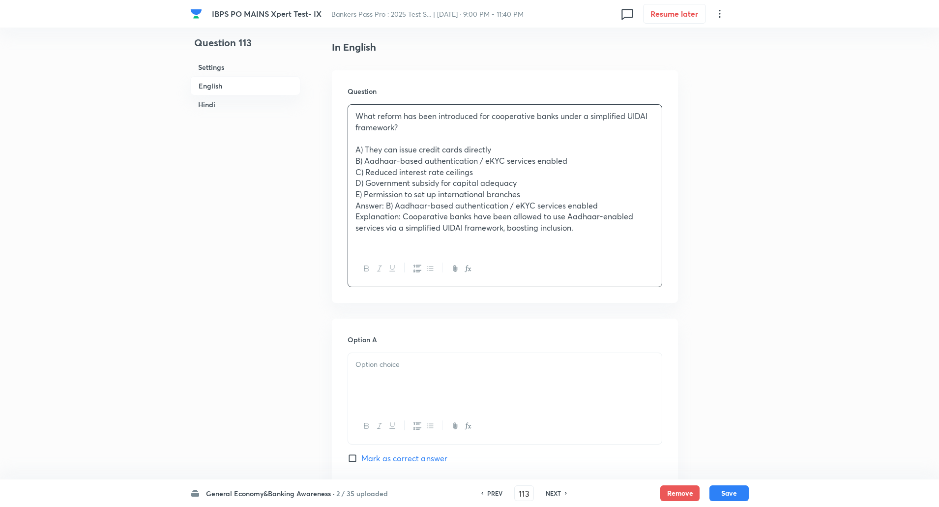
click at [355, 143] on div "What reform has been introduced for cooperative banks under a simplified UIDAI …" at bounding box center [505, 178] width 314 height 146
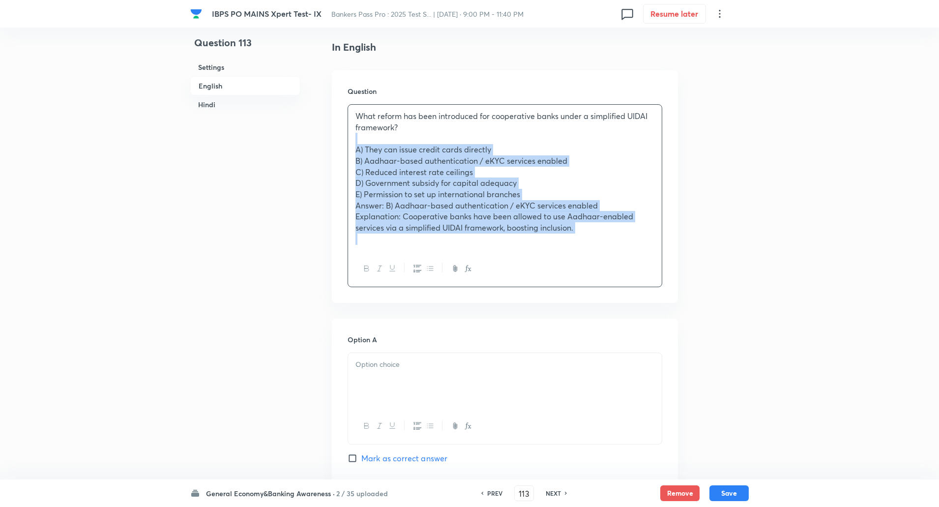
drag, startPoint x: 355, startPoint y: 143, endPoint x: 587, endPoint y: 258, distance: 259.1
click at [587, 258] on div "What reform has been introduced for cooperative banks under a simplified UIDAI …" at bounding box center [504, 195] width 315 height 183
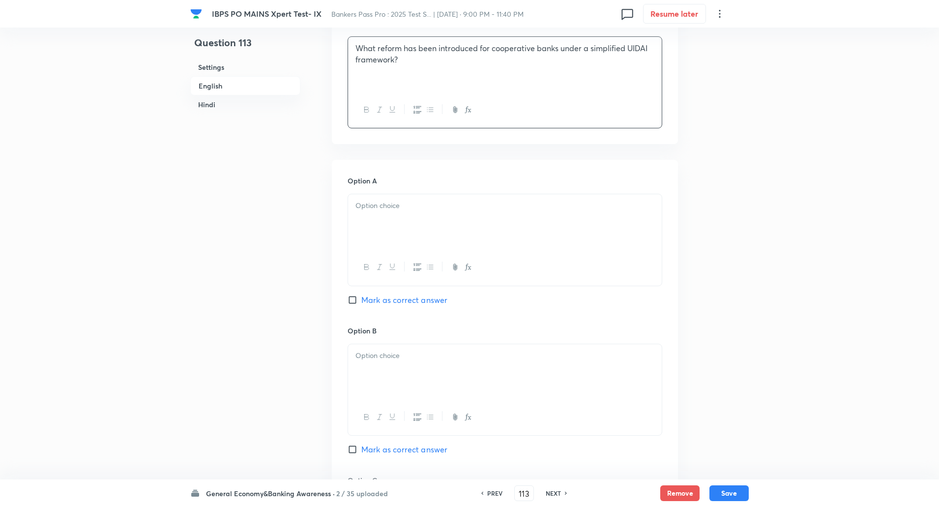
scroll to position [318, 0]
click at [583, 217] on div at bounding box center [505, 220] width 314 height 55
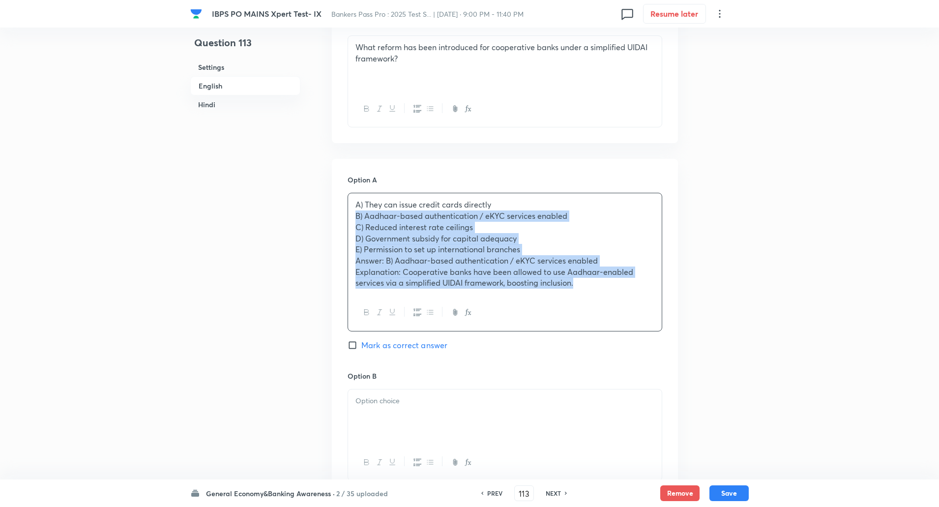
drag, startPoint x: 352, startPoint y: 219, endPoint x: 708, endPoint y: 332, distance: 373.9
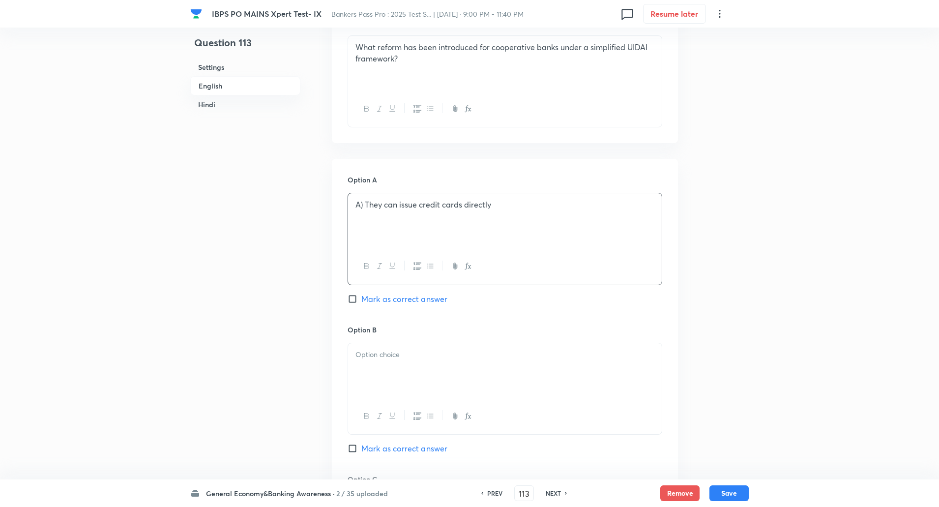
click at [368, 206] on p "A) They can issue credit cards directly" at bounding box center [504, 204] width 299 height 11
click at [367, 205] on p "A) They can issue credit cards directly" at bounding box center [504, 204] width 299 height 11
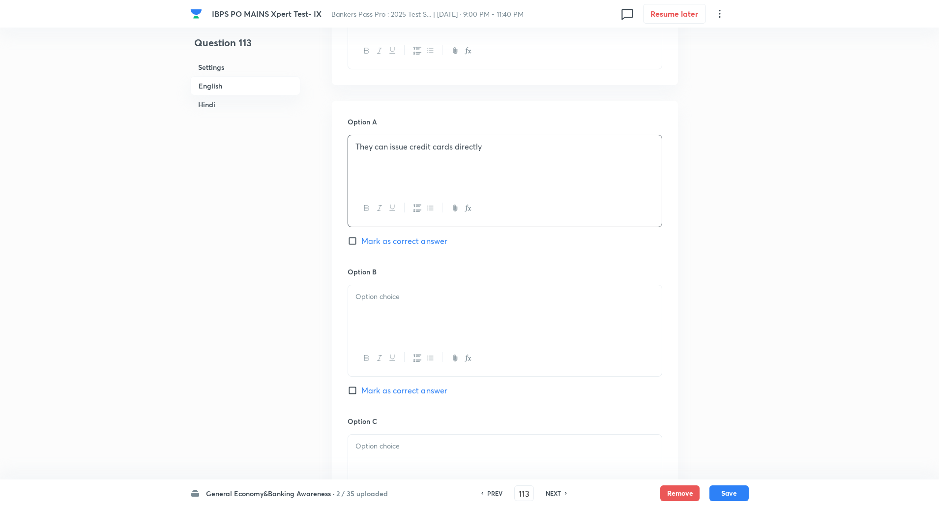
scroll to position [389, 0]
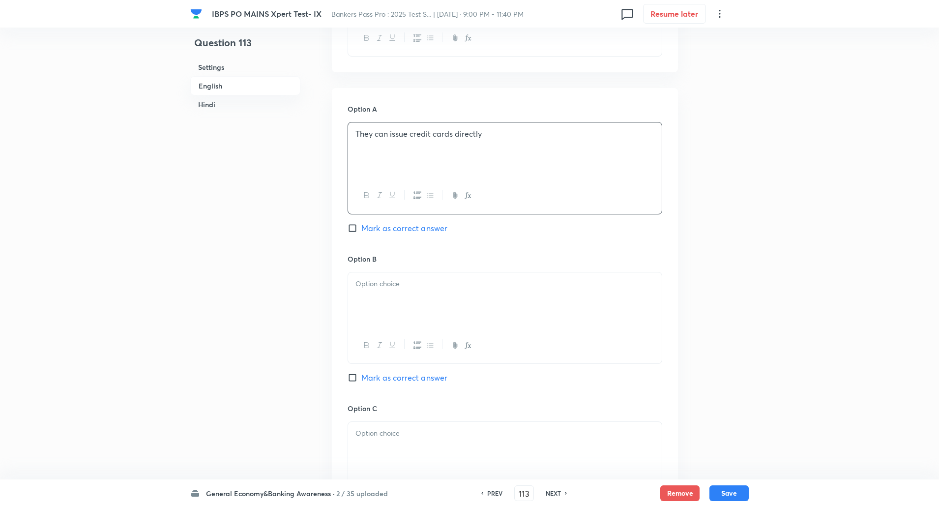
click at [384, 282] on p at bounding box center [504, 283] width 299 height 11
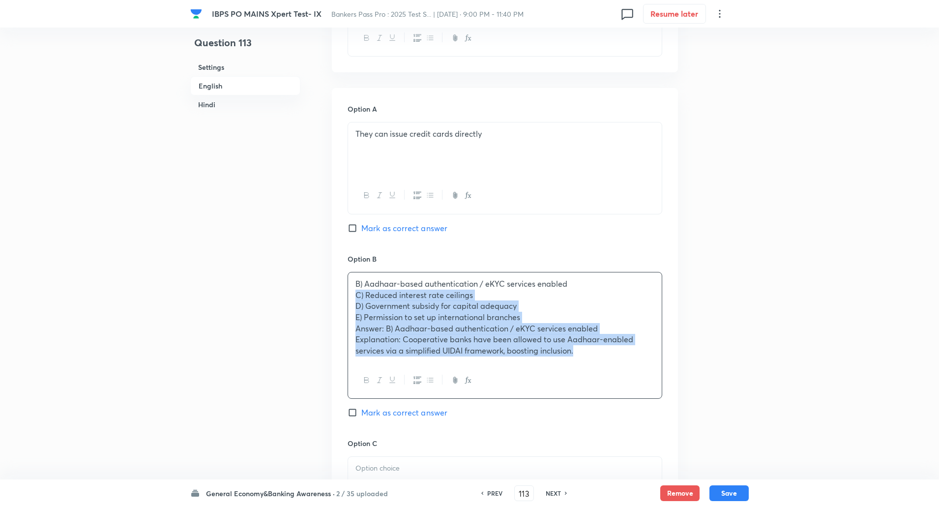
drag, startPoint x: 353, startPoint y: 296, endPoint x: 649, endPoint y: 383, distance: 307.7
click at [649, 383] on div "B) Aadhaar-based authentication / eKYC services enabled C) Reduced interest rat…" at bounding box center [504, 335] width 315 height 127
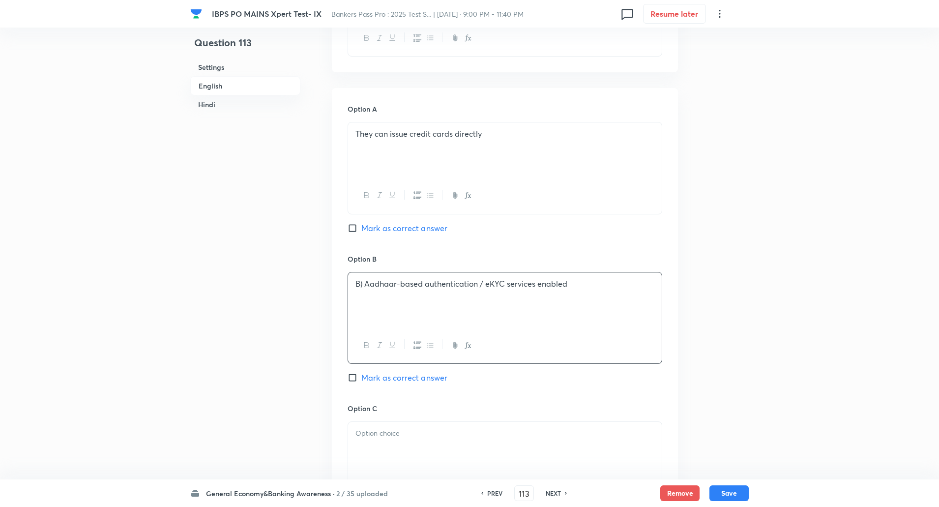
click at [365, 287] on p "B) Aadhaar-based authentication / eKYC services enabled" at bounding box center [504, 283] width 299 height 11
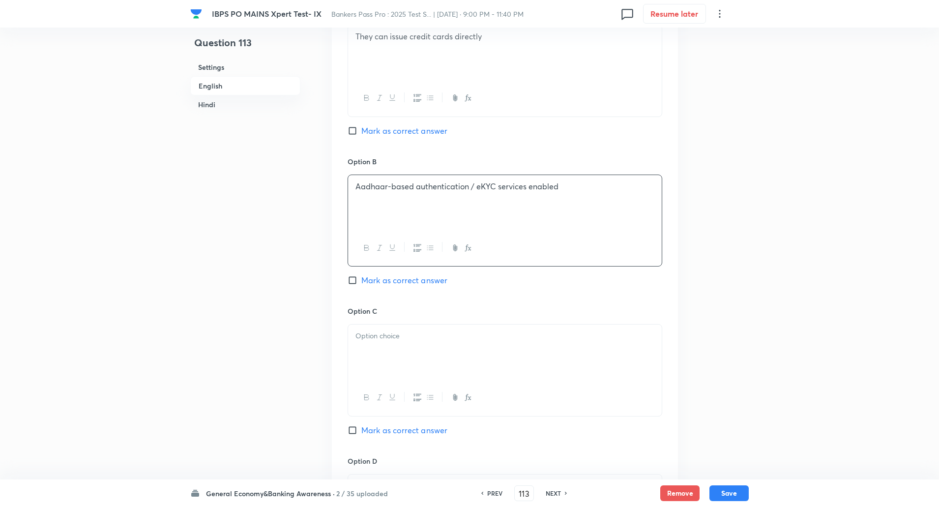
scroll to position [497, 0]
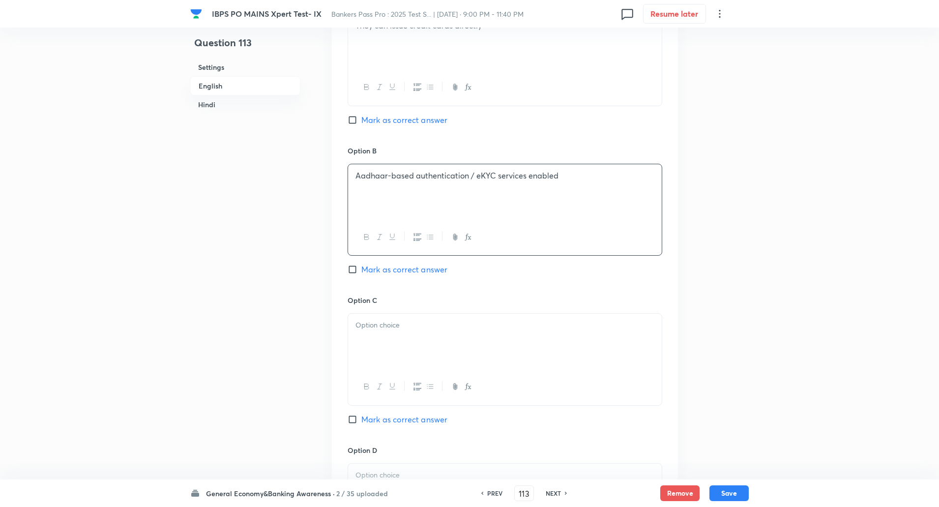
drag, startPoint x: 352, startPoint y: 266, endPoint x: 353, endPoint y: 272, distance: 6.0
click at [353, 272] on input "Mark as correct answer" at bounding box center [354, 269] width 14 height 10
checkbox input "true"
click at [353, 272] on input "Marked as correct" at bounding box center [354, 269] width 14 height 10
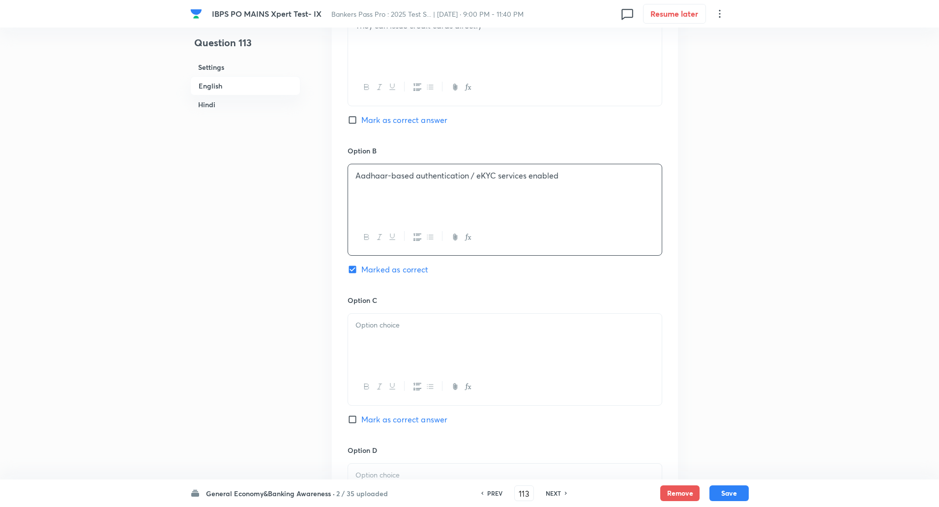
checkbox input "true"
click at [377, 332] on div at bounding box center [505, 341] width 314 height 55
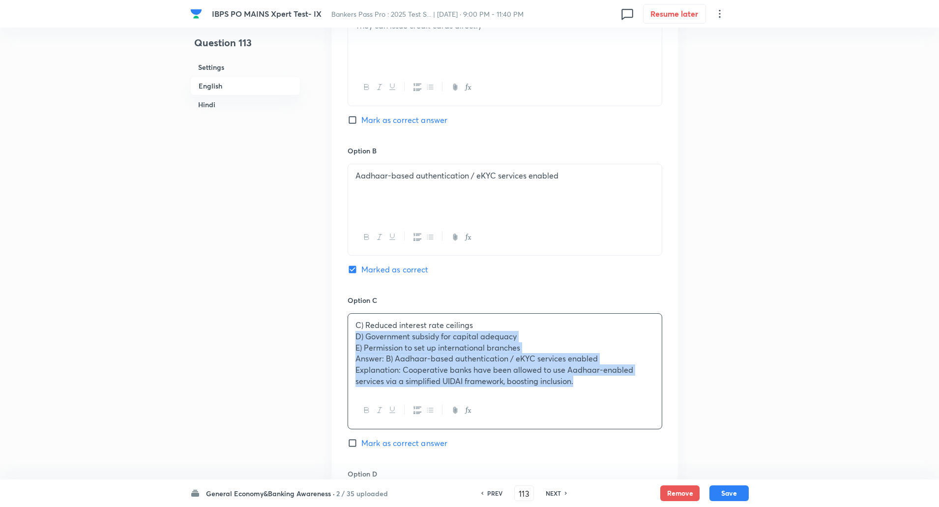
drag, startPoint x: 353, startPoint y: 338, endPoint x: 618, endPoint y: 400, distance: 271.9
click at [618, 400] on div "C) Reduced interest rate ceilings D) Government subsidy for capital adequacy E)…" at bounding box center [504, 371] width 315 height 116
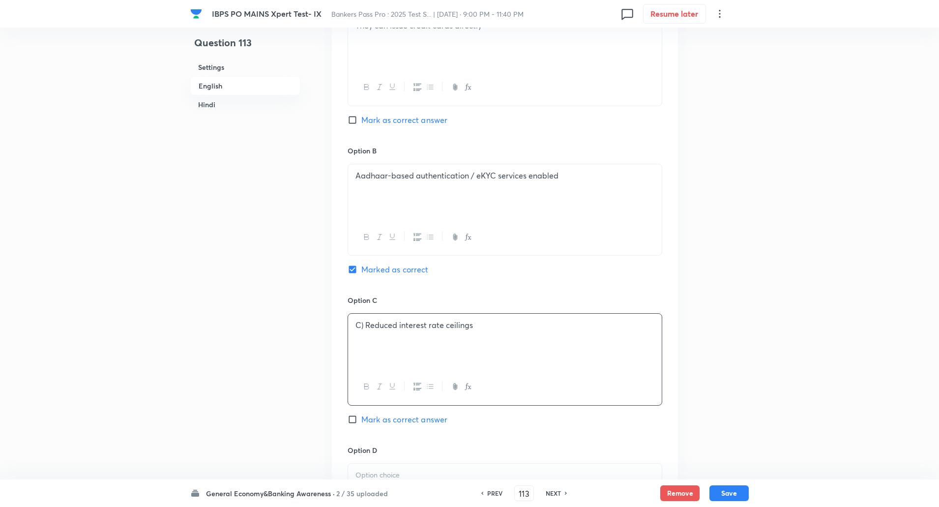
click at [365, 324] on p "C) Reduced interest rate ceilings" at bounding box center [504, 324] width 299 height 11
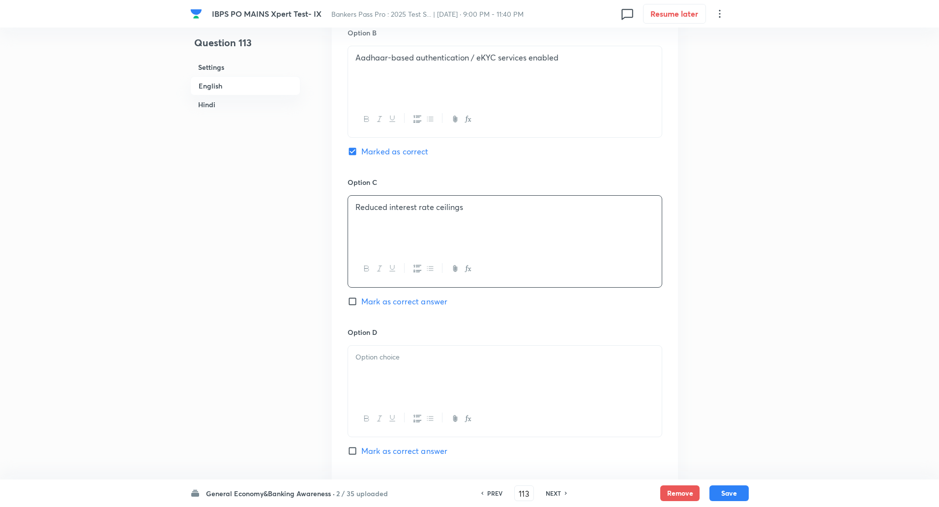
scroll to position [619, 0]
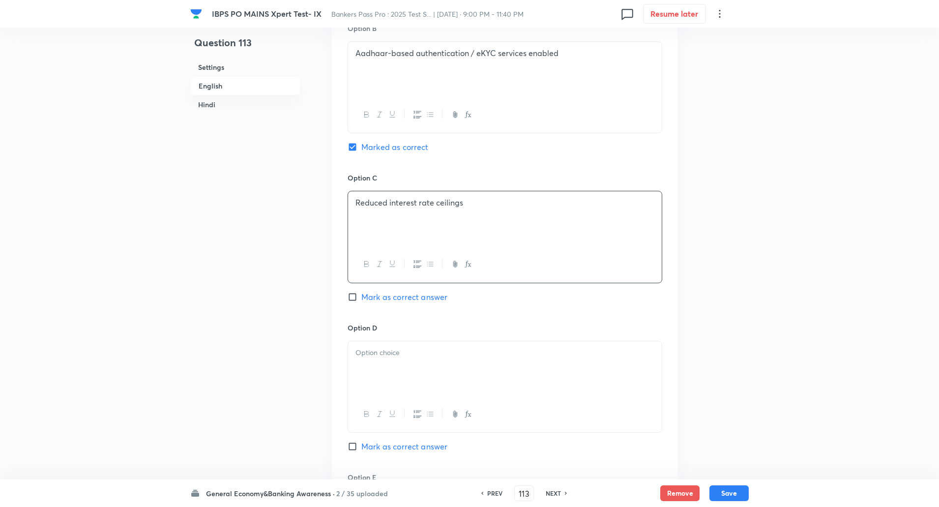
click at [364, 348] on p at bounding box center [504, 352] width 299 height 11
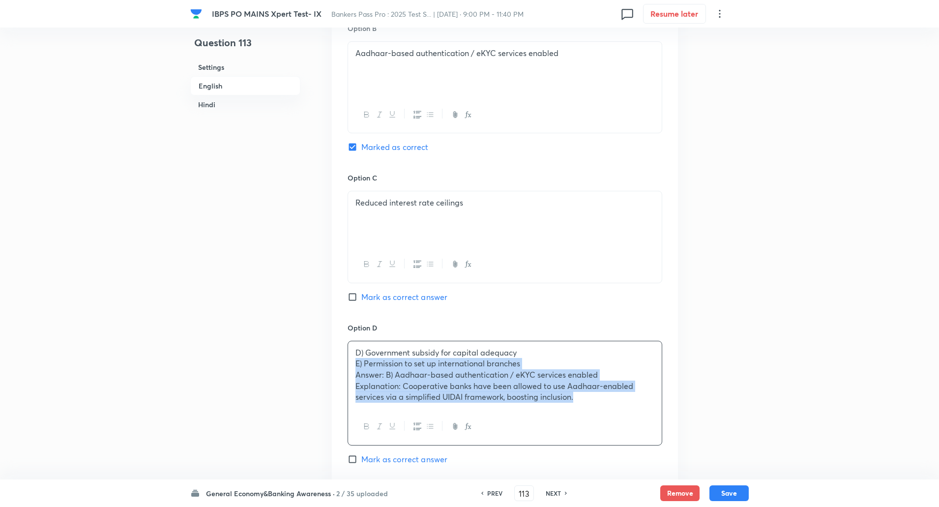
drag, startPoint x: 349, startPoint y: 364, endPoint x: 633, endPoint y: 431, distance: 291.9
click at [633, 431] on div "D) Government subsidy for capital adequacy E) Permission to set up internationa…" at bounding box center [504, 393] width 315 height 105
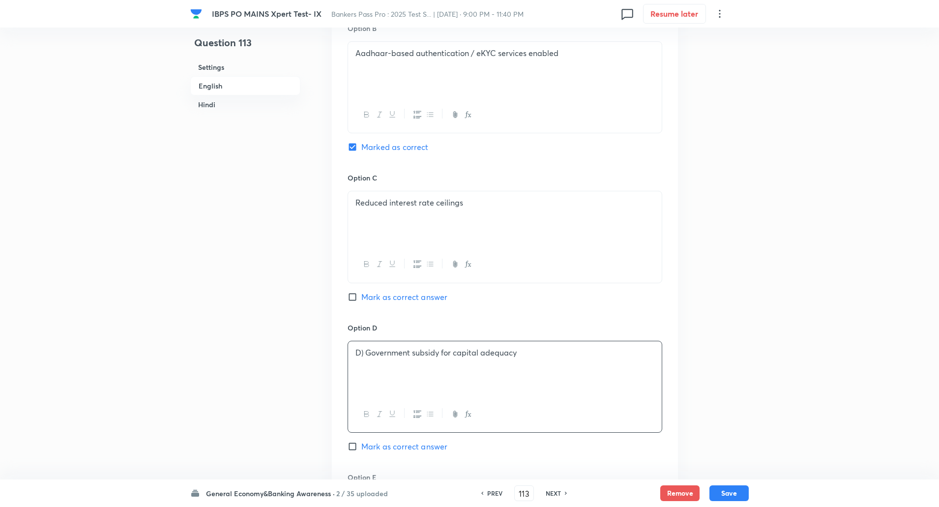
click at [365, 353] on p "D) Government subsidy for capital adequacy" at bounding box center [504, 352] width 299 height 11
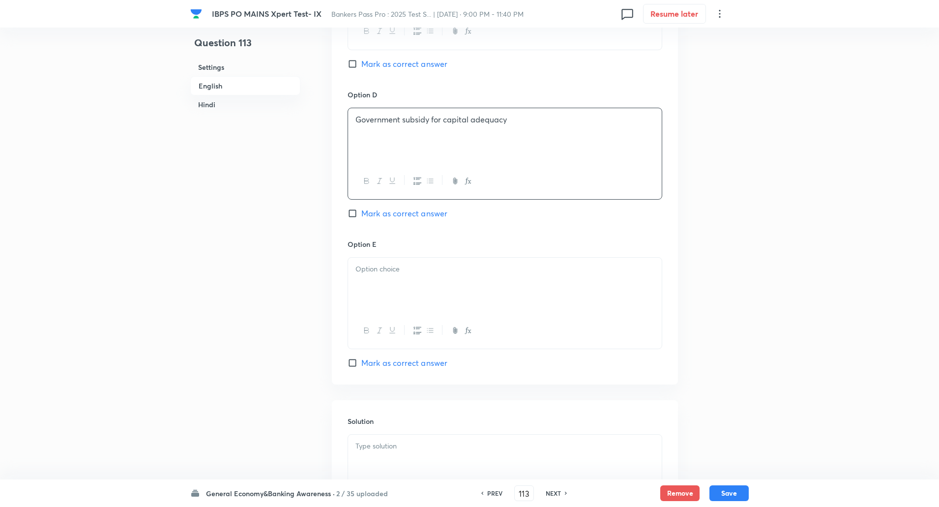
scroll to position [853, 0]
click at [397, 279] on div at bounding box center [505, 284] width 314 height 55
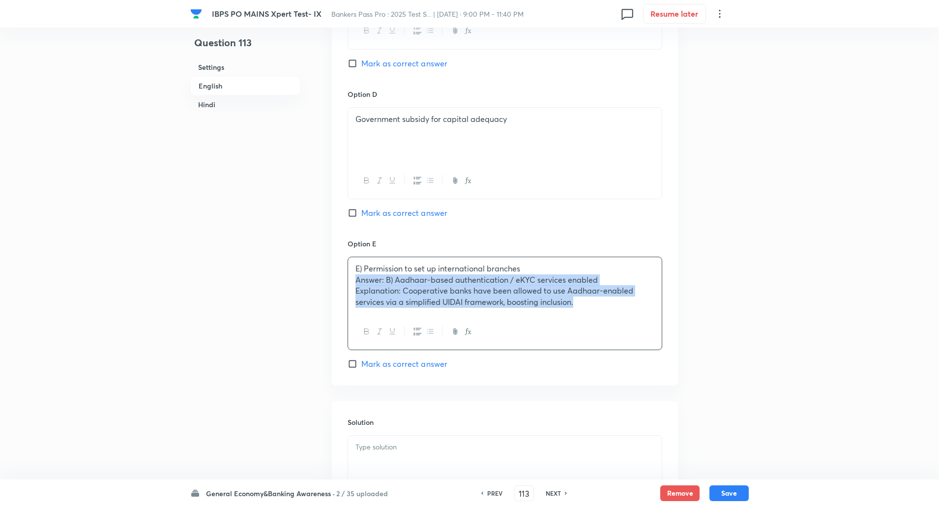
drag, startPoint x: 353, startPoint y: 278, endPoint x: 729, endPoint y: 341, distance: 380.7
click at [729, 341] on div "Question 113 Settings English Hindi Settings Type Single choice correct 5 optio…" at bounding box center [469, 461] width 558 height 2532
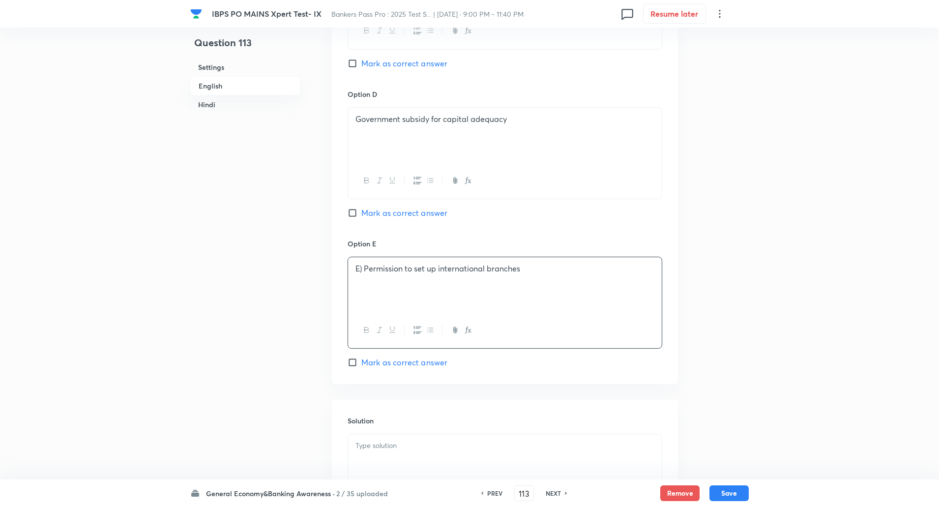
click at [362, 270] on p "E) Permission to set up international branches" at bounding box center [504, 268] width 299 height 11
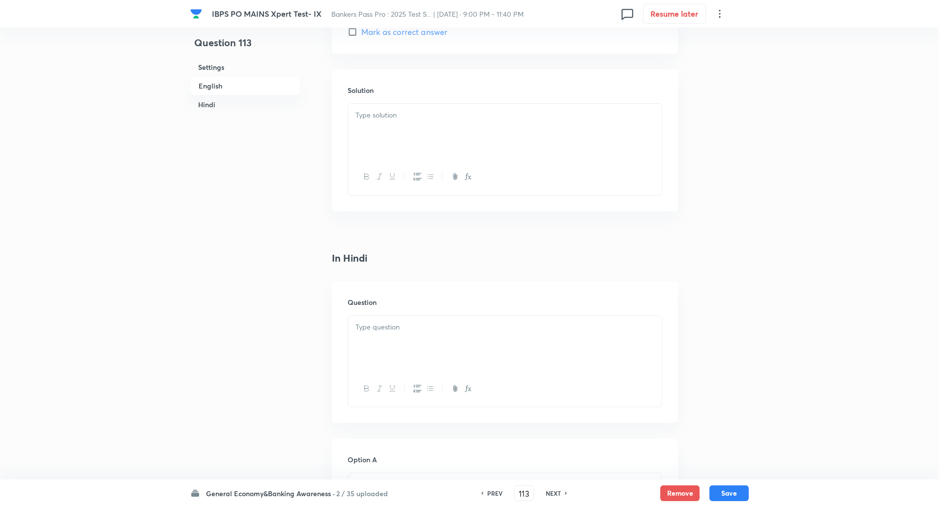
scroll to position [1183, 0]
click at [472, 115] on p at bounding box center [504, 114] width 299 height 11
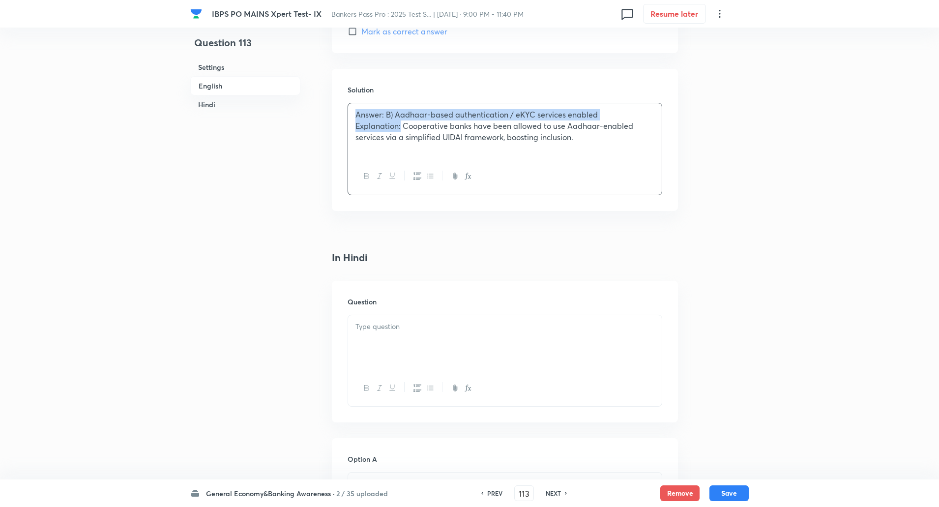
drag, startPoint x: 354, startPoint y: 109, endPoint x: 400, endPoint y: 126, distance: 49.3
click at [400, 126] on div "Answer: B) Aadhaar-based authentication / eKYC services enabled Explanation: Co…" at bounding box center [505, 130] width 314 height 55
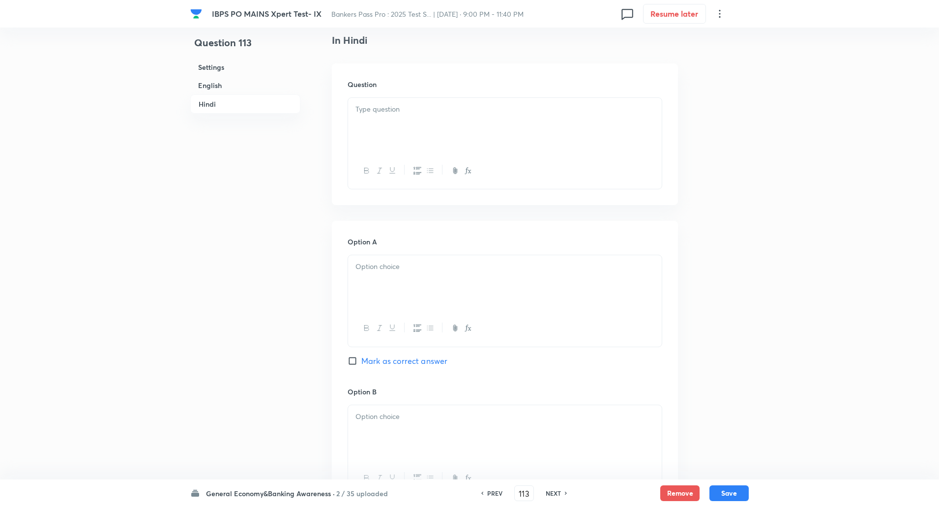
scroll to position [1402, 0]
click at [442, 116] on div at bounding box center [505, 124] width 314 height 55
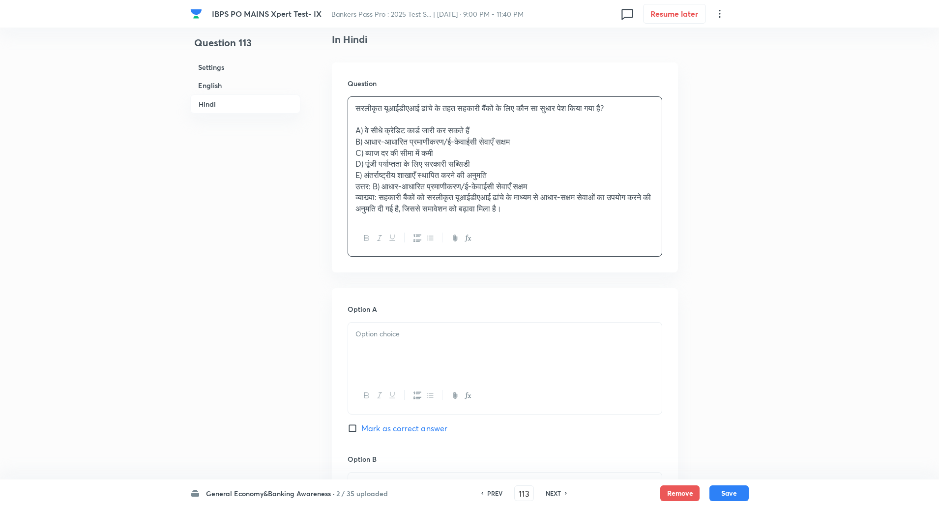
click at [354, 127] on div "सरलीकृत यूआईडीएआई ढांचे के तहत सहकारी बैंकों के लिए कौन सा सुधार पेश किया गया ह…" at bounding box center [505, 158] width 314 height 123
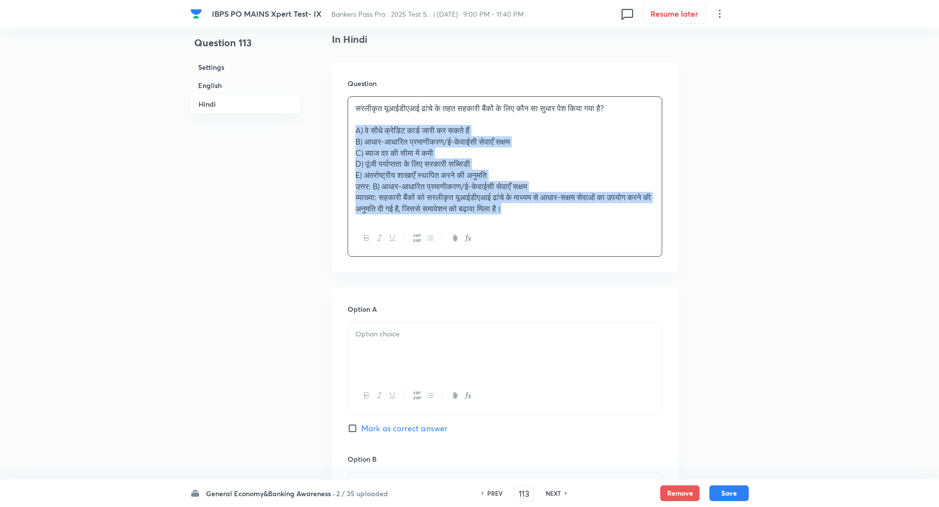
drag, startPoint x: 354, startPoint y: 127, endPoint x: 609, endPoint y: 246, distance: 281.4
click at [609, 246] on div "सरलीकृत यूआईडीएआई ढांचे के तहत सहकारी बैंकों के लिए कौन सा सुधार पेश किया गया ह…" at bounding box center [504, 176] width 315 height 161
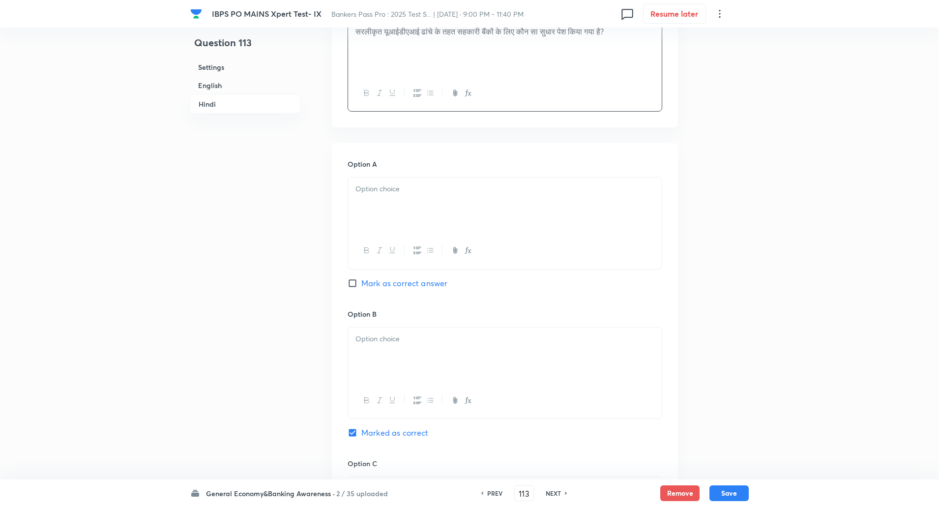
scroll to position [1481, 0]
click at [605, 205] on div at bounding box center [505, 202] width 314 height 55
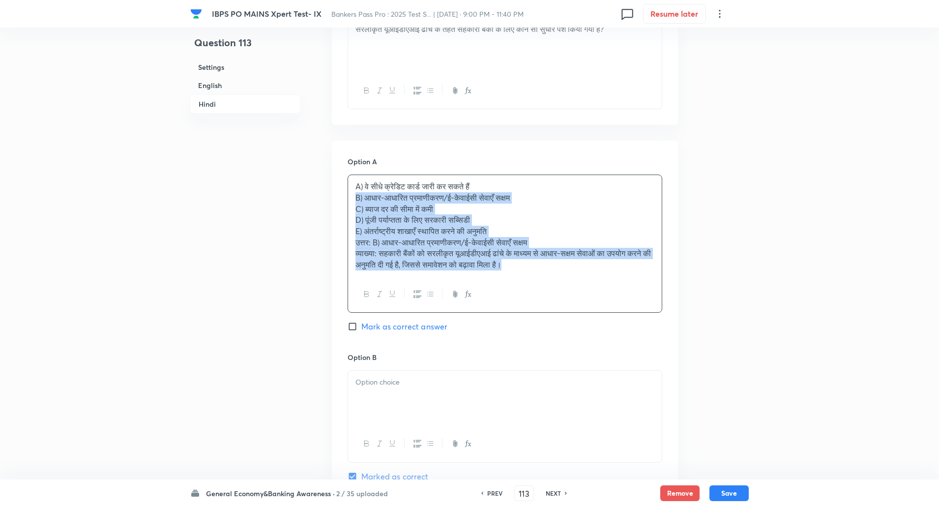
drag, startPoint x: 355, startPoint y: 196, endPoint x: 611, endPoint y: 287, distance: 271.2
click at [611, 287] on div "A) वे सीधे क्रेडिट कार्ड जारी कर सकते हैं B) आधार-आधारित प्रमाणीकरण/ई-केवाईसी स…" at bounding box center [504, 243] width 315 height 138
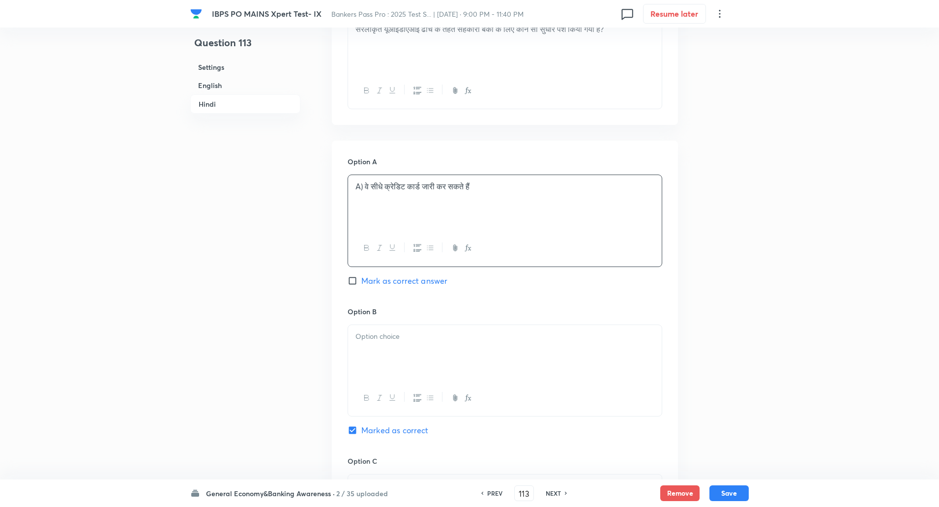
click at [364, 188] on p "A) वे सीधे क्रेडिट कार्ड जारी कर सकते हैं" at bounding box center [504, 186] width 299 height 11
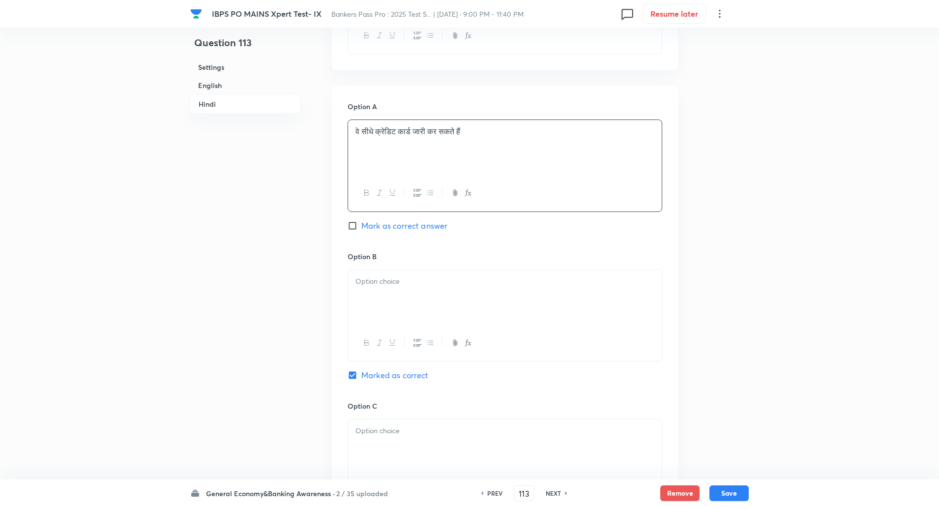
scroll to position [1546, 0]
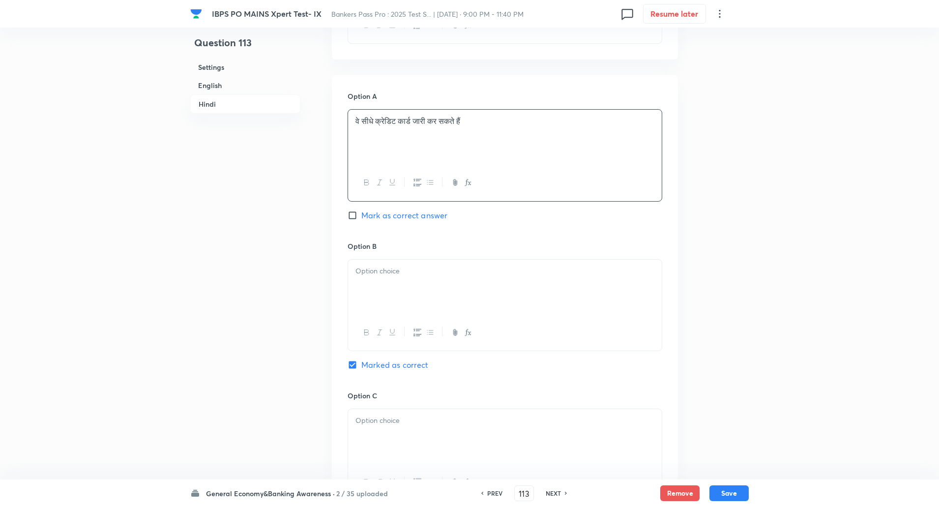
click at [405, 275] on p at bounding box center [504, 270] width 299 height 11
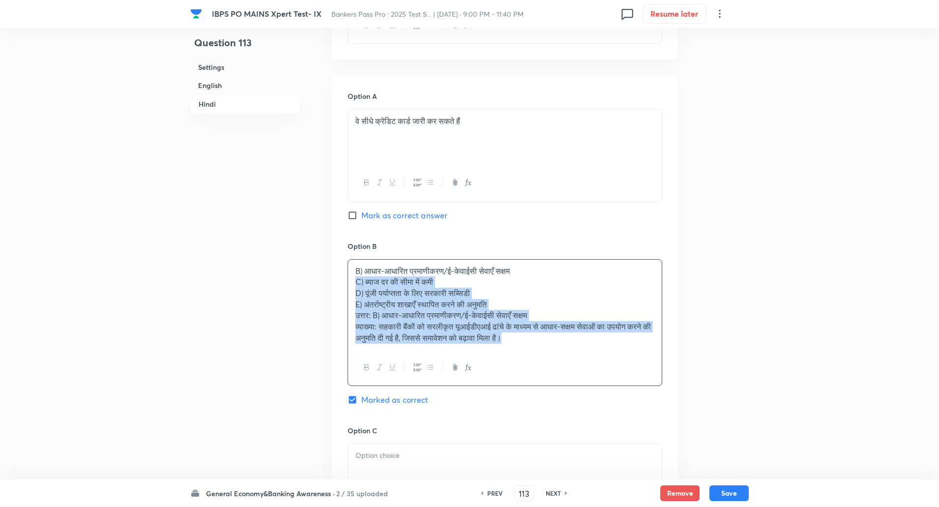
drag, startPoint x: 352, startPoint y: 279, endPoint x: 602, endPoint y: 369, distance: 266.0
click at [602, 369] on div "B) आधार-आधारित प्रमाणीकरण/ई-केवाईसी सेवाएँ सक्षम C) ब्याज दर की सीमा में कमी D)…" at bounding box center [504, 322] width 315 height 127
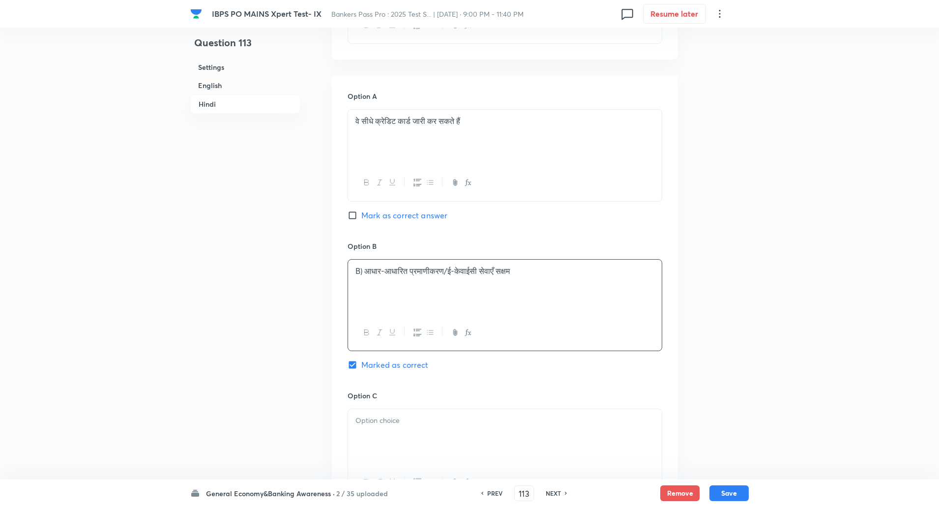
click at [368, 274] on p "B) आधार-आधारित प्रमाणीकरण/ई-केवाईसी सेवाएँ सक्षम" at bounding box center [504, 270] width 299 height 11
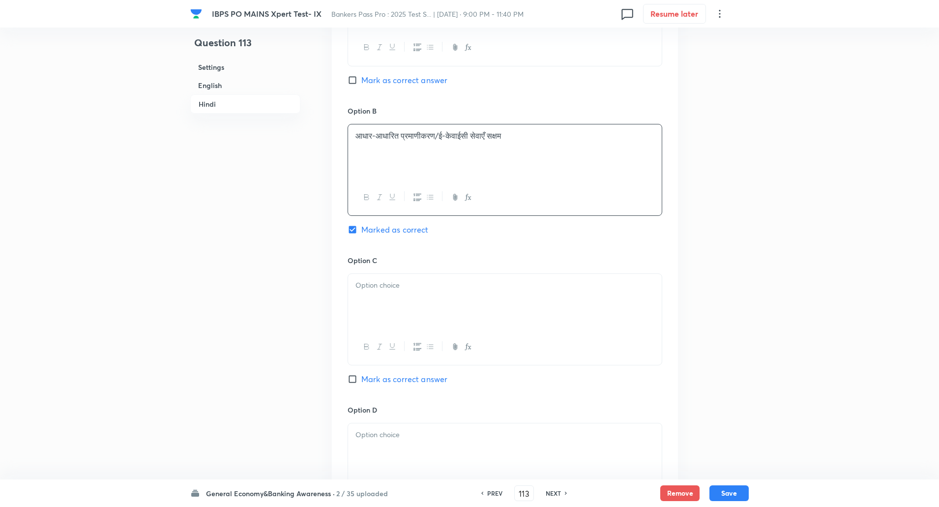
scroll to position [1682, 0]
click at [366, 285] on p at bounding box center [504, 284] width 299 height 11
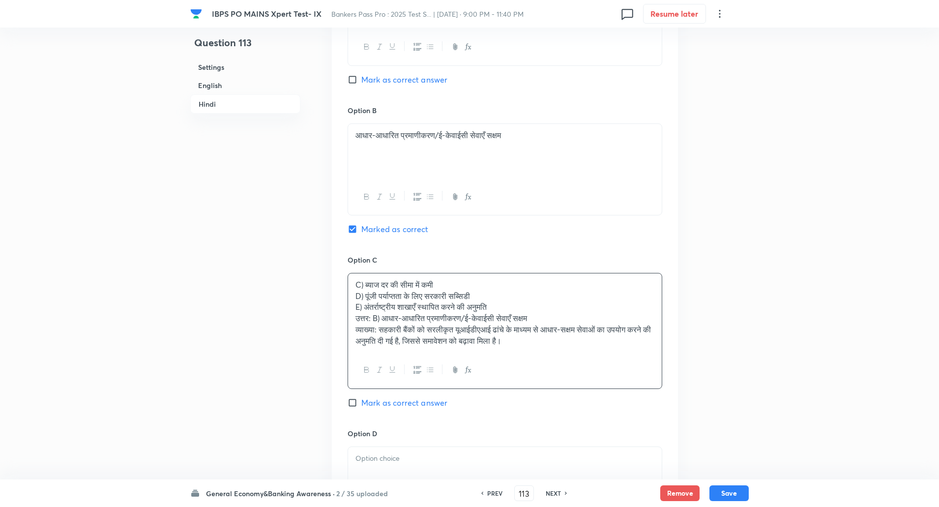
click at [355, 295] on p "D) पूंजी पर्याप्तता के लिए सरकारी सब्सिडी" at bounding box center [504, 295] width 299 height 11
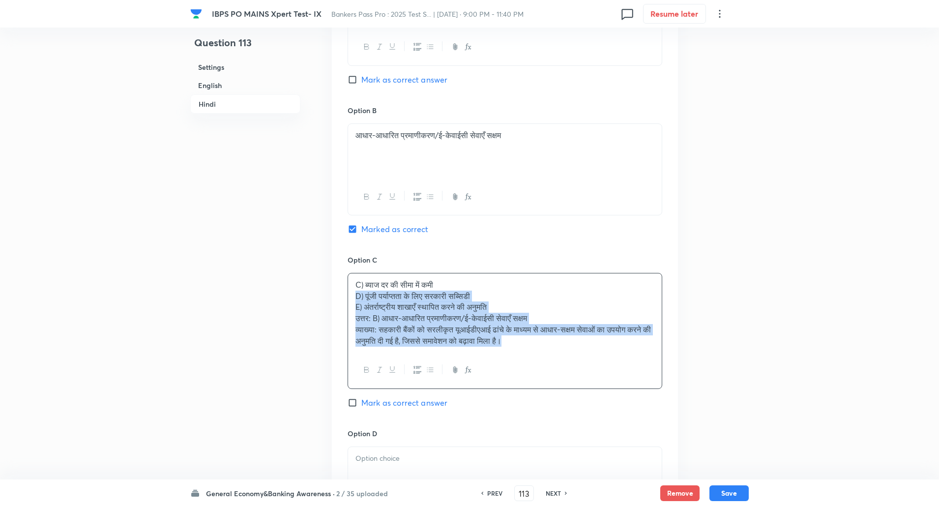
drag, startPoint x: 351, startPoint y: 293, endPoint x: 673, endPoint y: 428, distance: 348.9
click at [673, 428] on div "Option A वे सीधे क्रेडिट कार्ड जारी कर सकते हैं Mark as correct answer Option B…" at bounding box center [505, 331] width 346 height 783
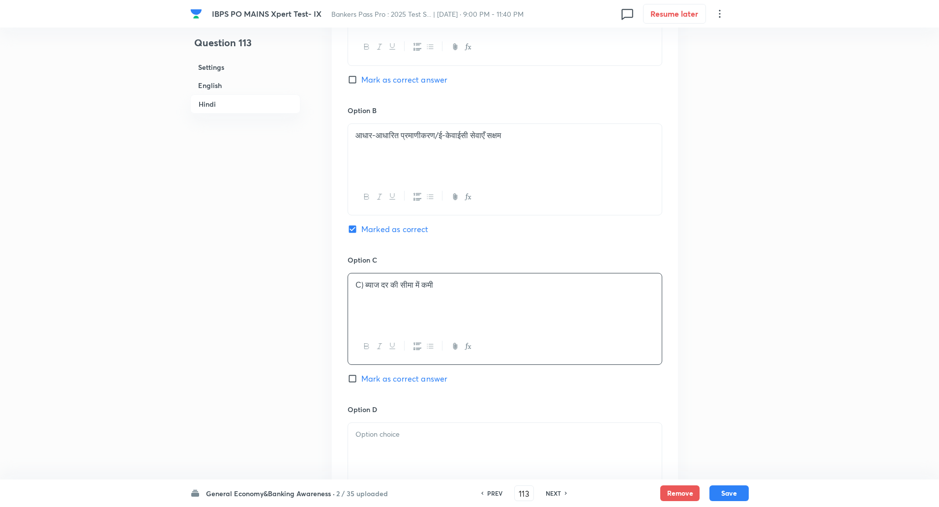
click at [365, 283] on p "C) ब्याज दर की सीमा में कमी" at bounding box center [504, 284] width 299 height 11
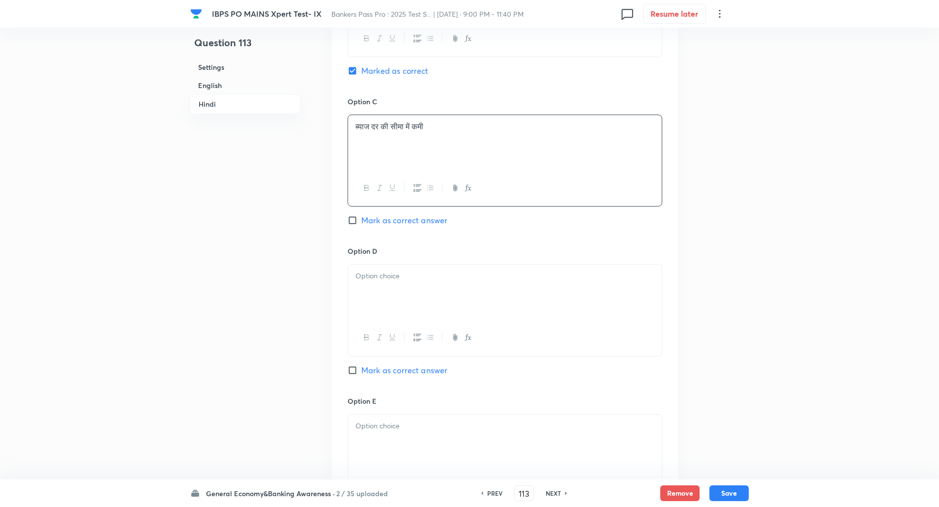
scroll to position [1842, 0]
click at [366, 287] on div at bounding box center [505, 289] width 314 height 55
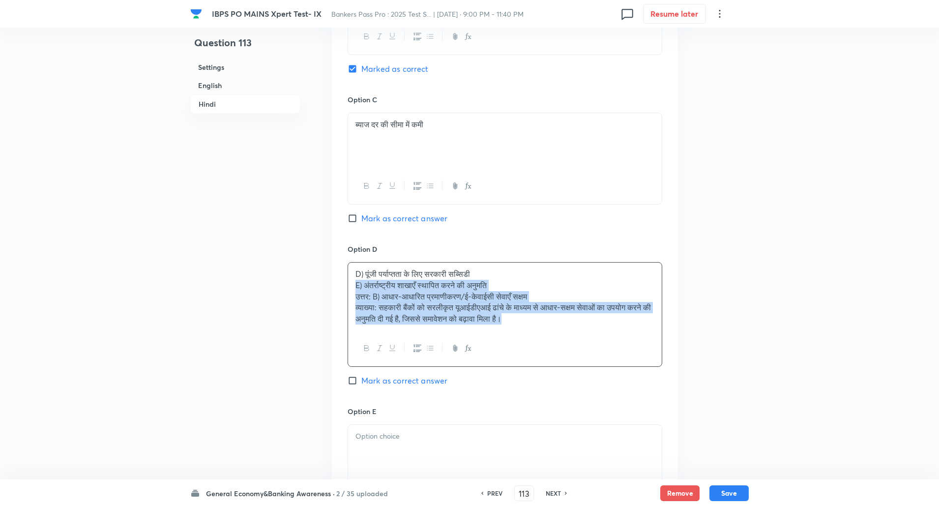
drag, startPoint x: 350, startPoint y: 287, endPoint x: 658, endPoint y: 372, distance: 319.6
click at [658, 372] on div "Option D D) पूंजी पर्याप्तता के लिए सरकारी सब्सिडी E) अंतर्राष्ट्रीय शाखाएँ स्थ…" at bounding box center [504, 325] width 315 height 162
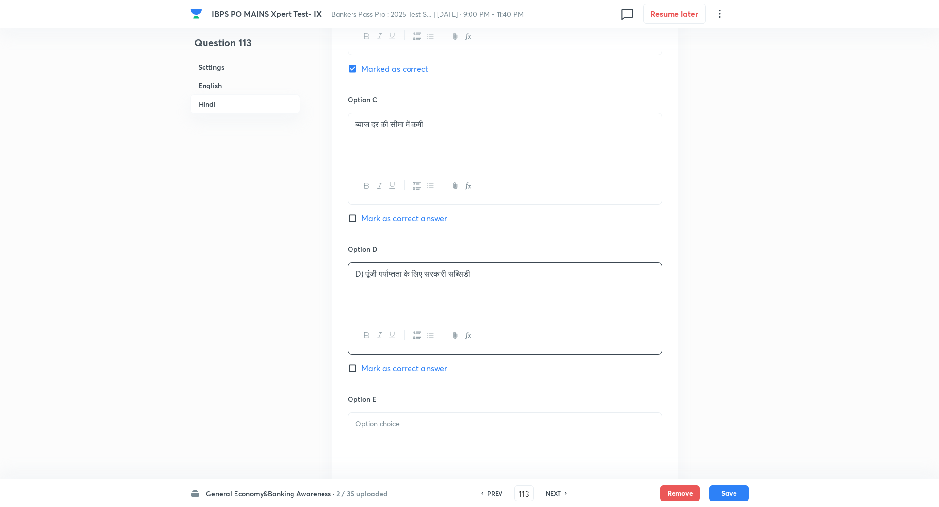
click at [364, 280] on p "D) पूंजी पर्याप्तता के लिए सरकारी सब्सिडी" at bounding box center [504, 273] width 299 height 11
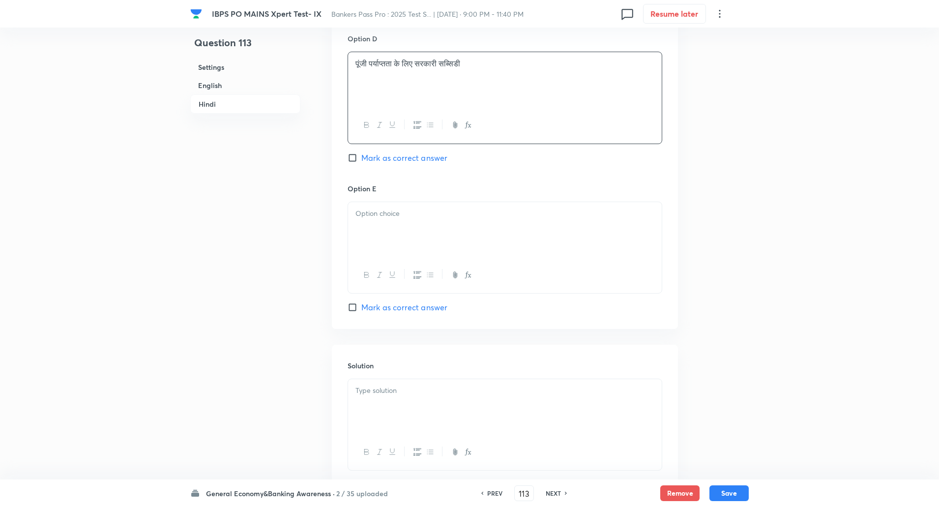
scroll to position [2053, 0]
click at [399, 211] on p at bounding box center [504, 212] width 299 height 11
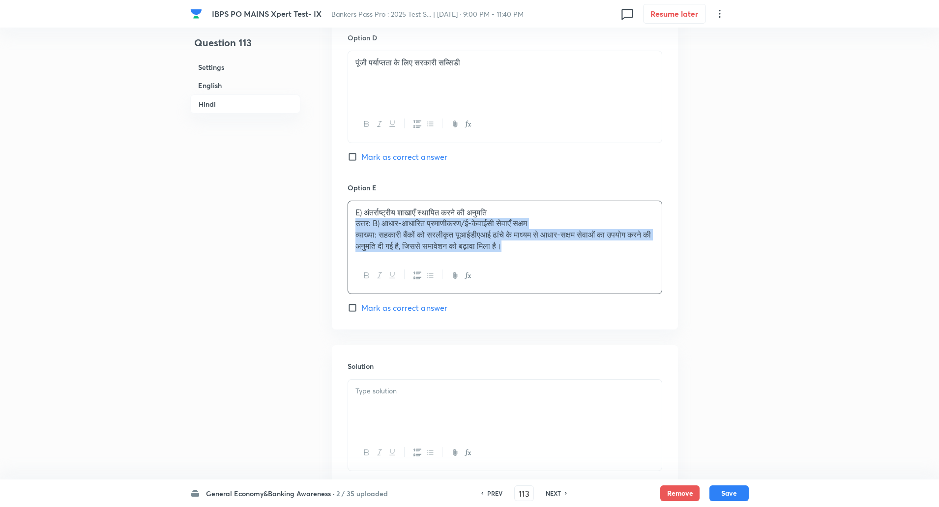
drag, startPoint x: 353, startPoint y: 221, endPoint x: 581, endPoint y: 259, distance: 230.8
click at [581, 259] on div "E) अंतर्राष्ट्रीय शाखाएँ स्थापित करने की अनुमति उत्तर: B) आधार-आधारित प्रमाणीकर…" at bounding box center [504, 247] width 315 height 93
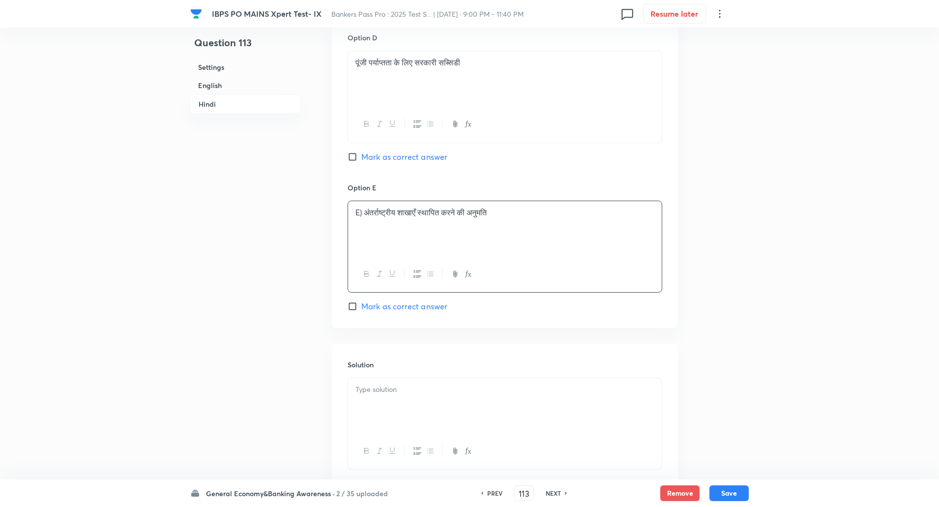
click at [366, 215] on p "E) अंतर्राष्ट्रीय शाखाएँ स्थापित करने की अनुमति" at bounding box center [504, 212] width 299 height 11
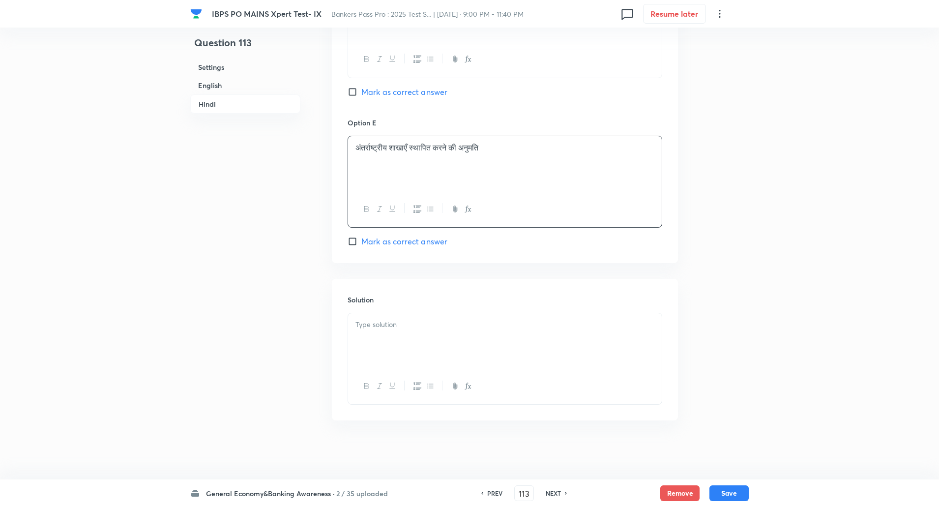
click at [385, 320] on p at bounding box center [504, 324] width 299 height 11
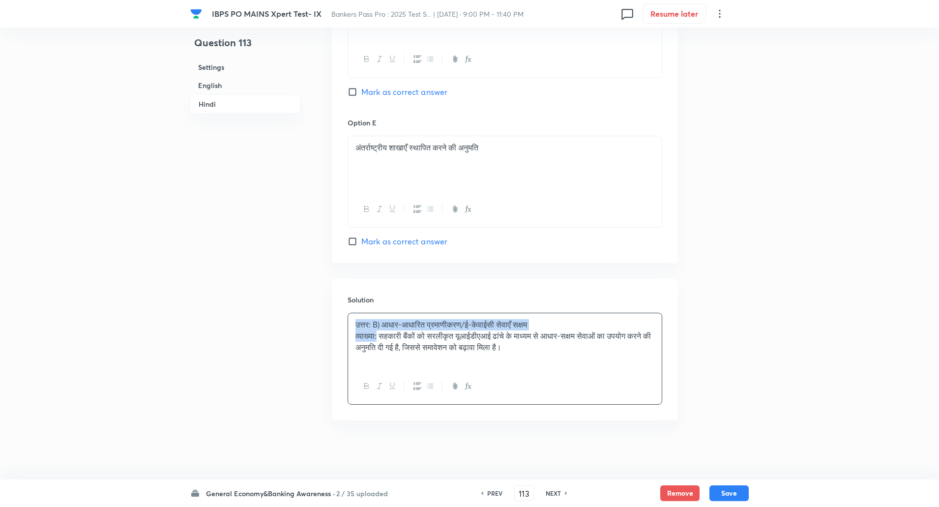
drag, startPoint x: 356, startPoint y: 324, endPoint x: 378, endPoint y: 337, distance: 25.3
click at [378, 337] on div "उत्तर: B) आधार-आधारित प्रमाणीकरण/ई-केवाईसी सेवाएँ सक्षम व्याख्या: सहकारी बैंकों…" at bounding box center [505, 340] width 314 height 55
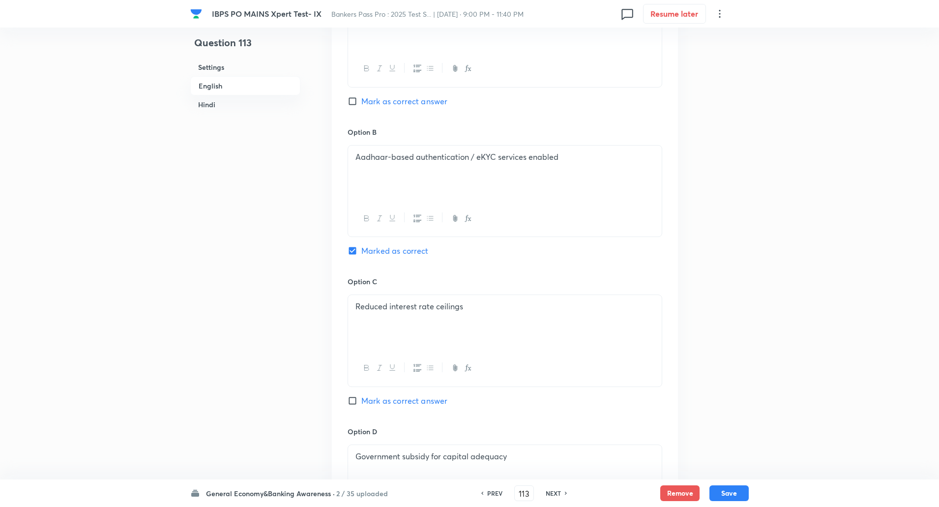
scroll to position [514, 0]
click at [737, 491] on button "Save" at bounding box center [728, 492] width 39 height 16
type input "114"
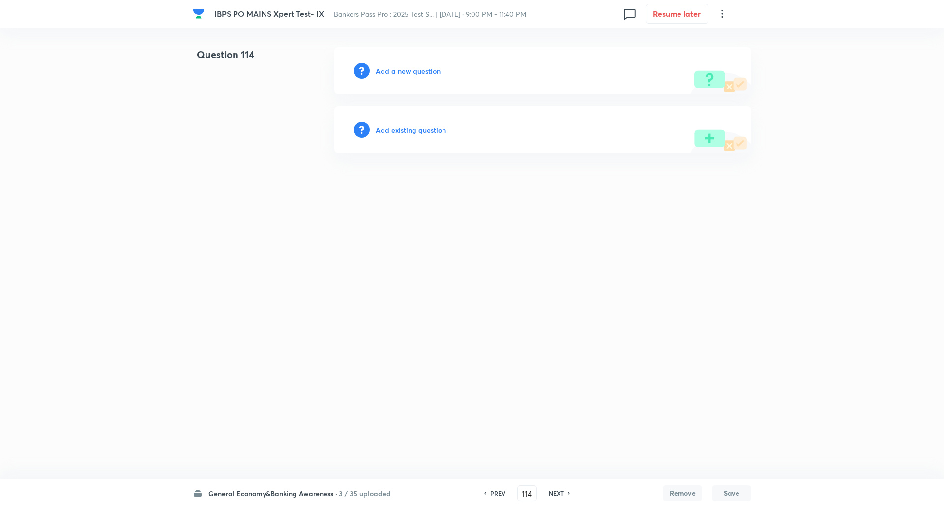
click at [430, 68] on h6 "Add a new question" at bounding box center [407, 71] width 65 height 10
click at [430, 68] on h6 "Choose a question type" at bounding box center [413, 71] width 76 height 10
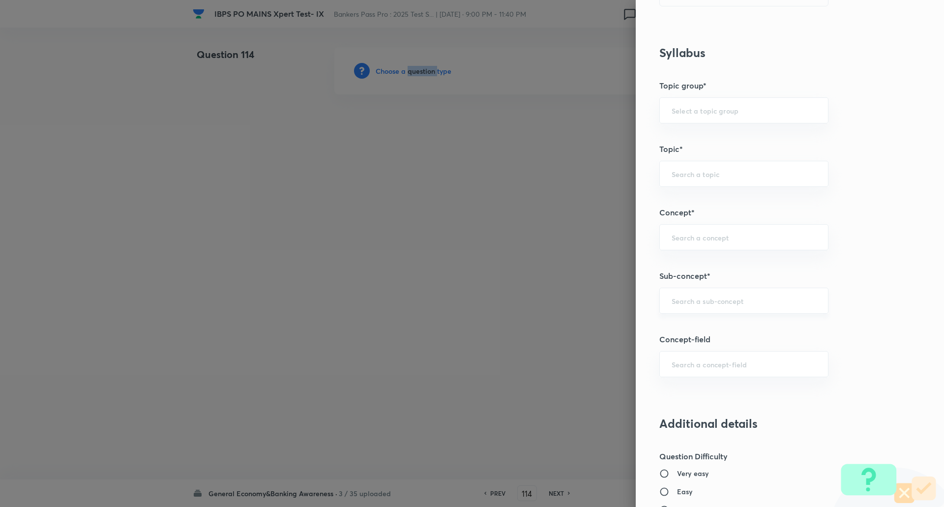
scroll to position [365, 0]
click at [682, 302] on input "text" at bounding box center [743, 299] width 144 height 9
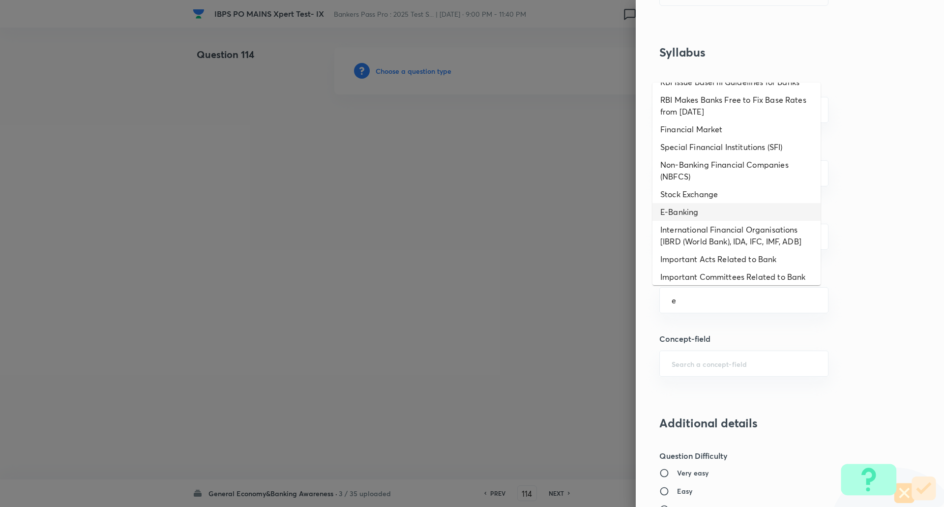
scroll to position [0, 0]
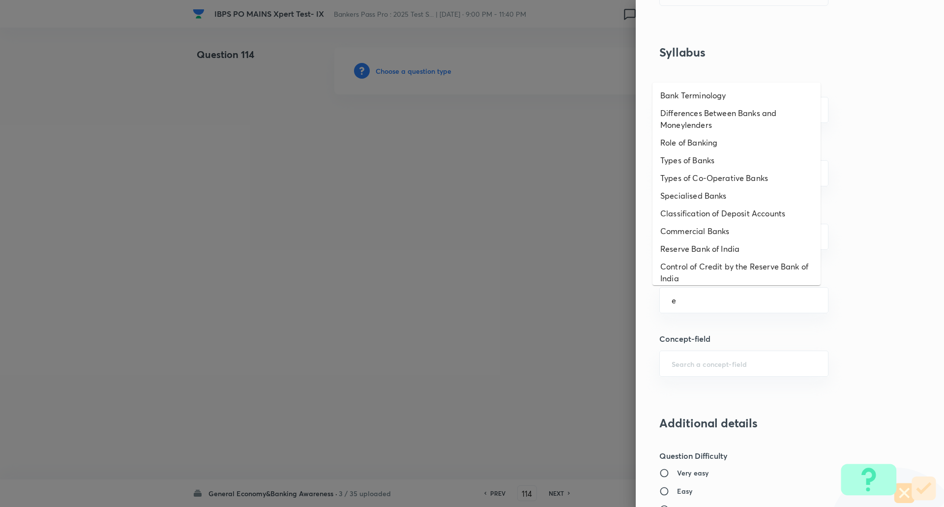
type input "e"
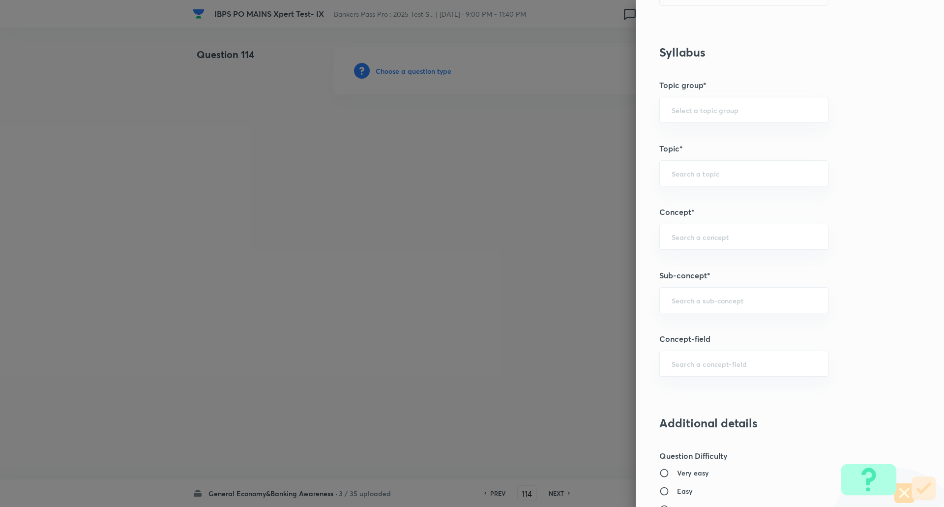
click at [717, 206] on h5 "Concept*" at bounding box center [773, 212] width 228 height 12
click at [683, 288] on div "​" at bounding box center [743, 300] width 169 height 26
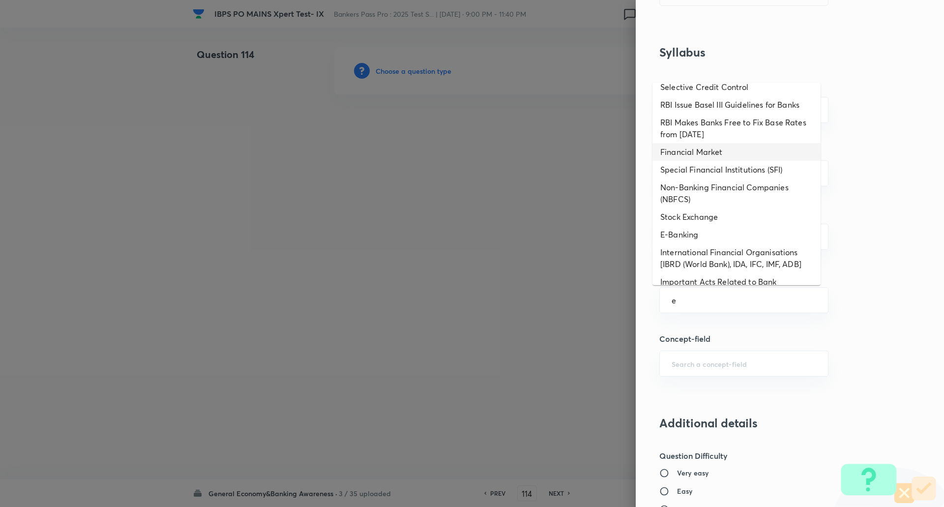
scroll to position [227, 0]
click at [692, 237] on li "E-Banking" at bounding box center [736, 234] width 168 height 18
type input "E-Banking"
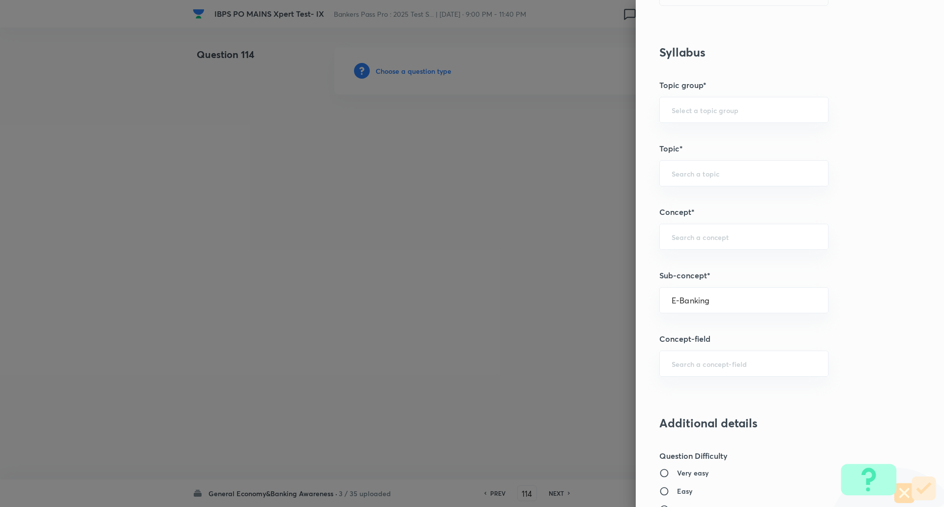
type input "Awareness"
type input "Banking Awareness"
type input "Financial Awareness"
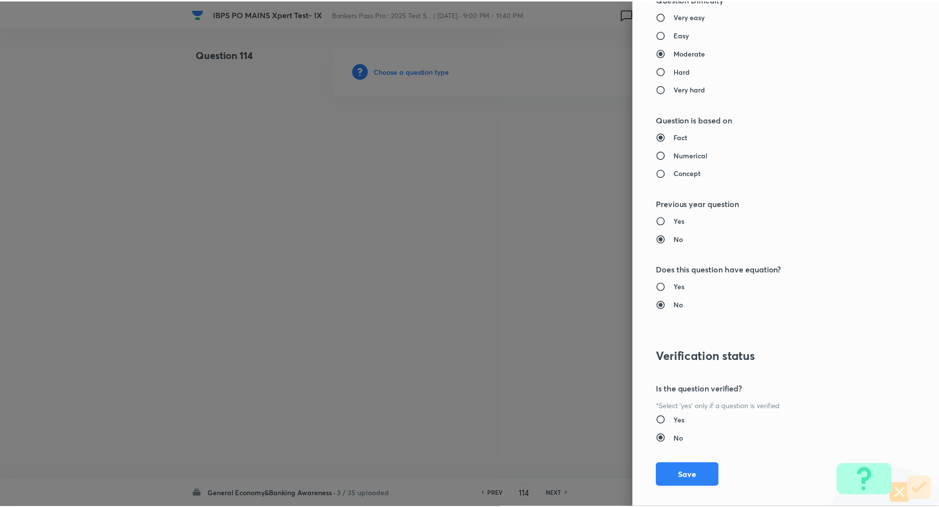
scroll to position [833, 0]
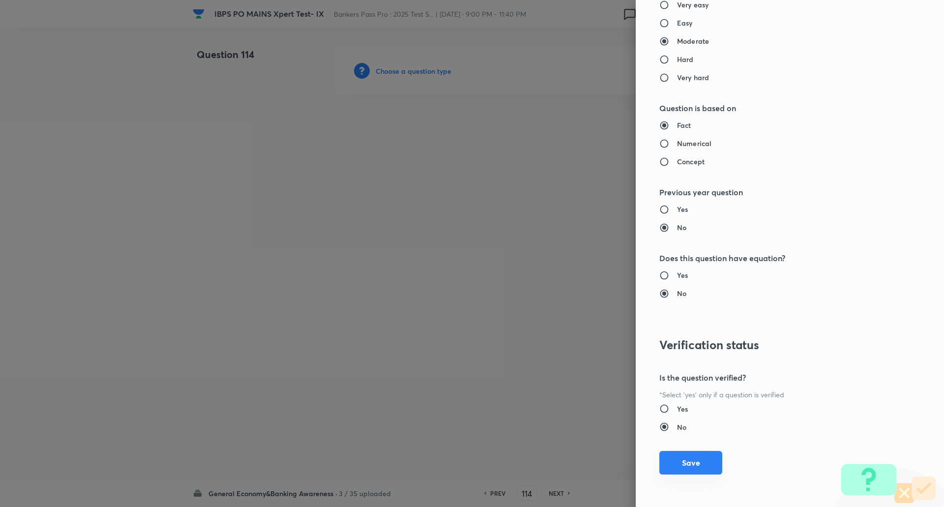
click at [676, 464] on button "Save" at bounding box center [690, 463] width 63 height 24
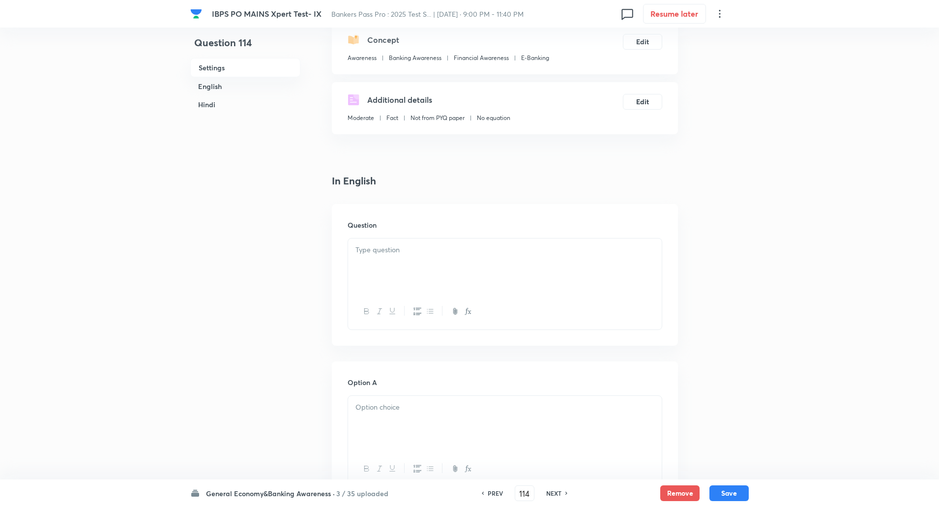
scroll to position [218, 0]
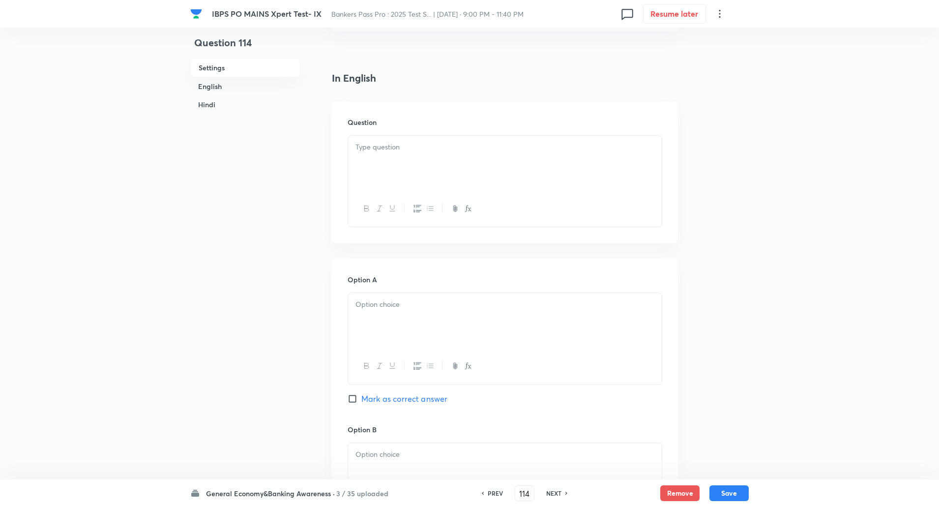
click at [606, 152] on p at bounding box center [504, 147] width 299 height 11
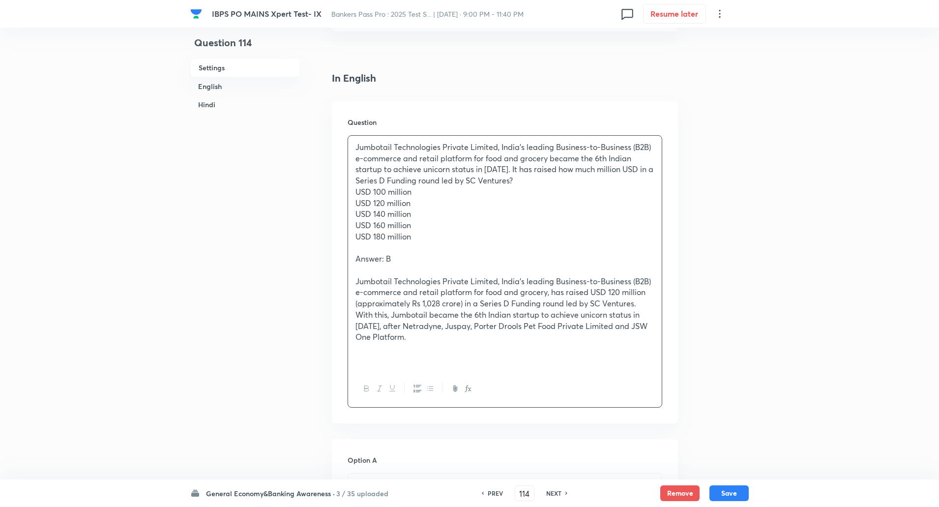
click at [525, 190] on p "USD 100 million" at bounding box center [504, 191] width 299 height 11
click at [524, 185] on p "Jumbotail Technologies Private Limited, India’s leading Business-to-Business (B…" at bounding box center [504, 164] width 299 height 45
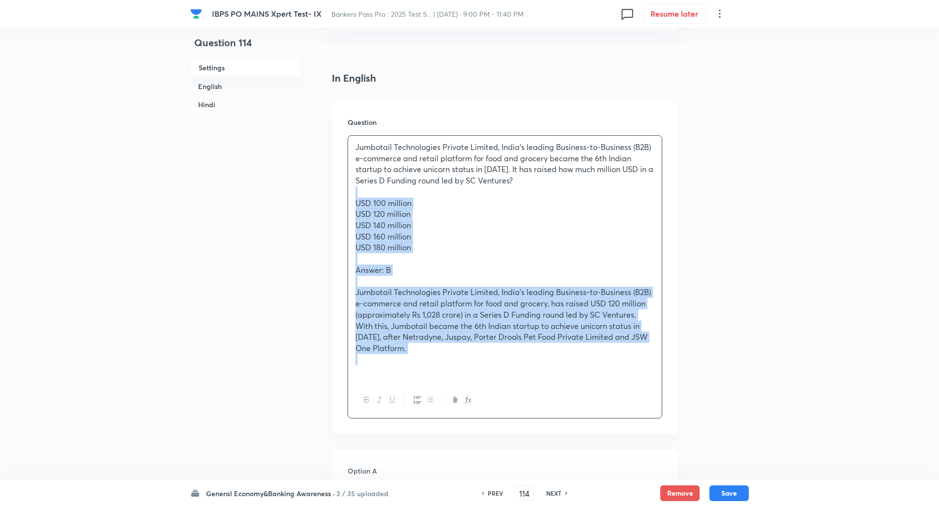
drag, startPoint x: 355, startPoint y: 194, endPoint x: 522, endPoint y: 364, distance: 237.7
click at [522, 364] on div "Jumbotail Technologies Private Limited, India’s leading Business-to-Business (B…" at bounding box center [505, 259] width 314 height 246
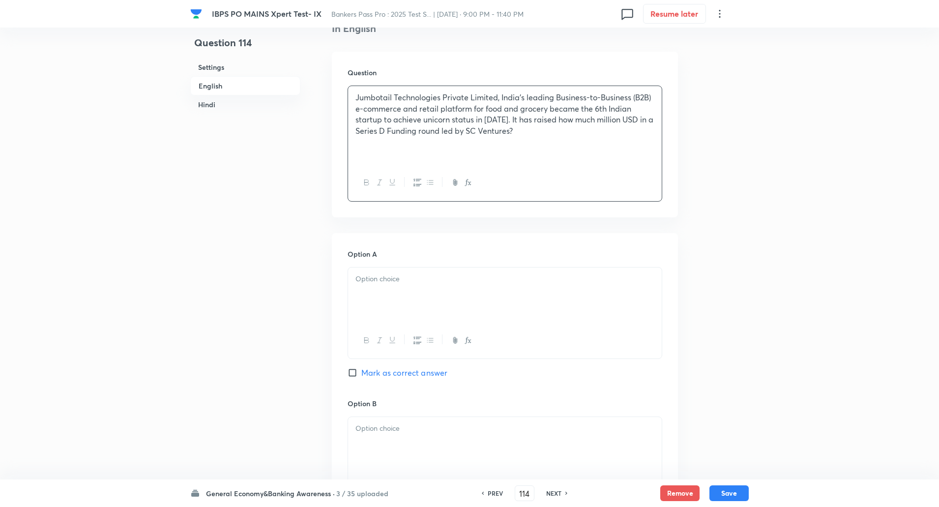
scroll to position [273, 0]
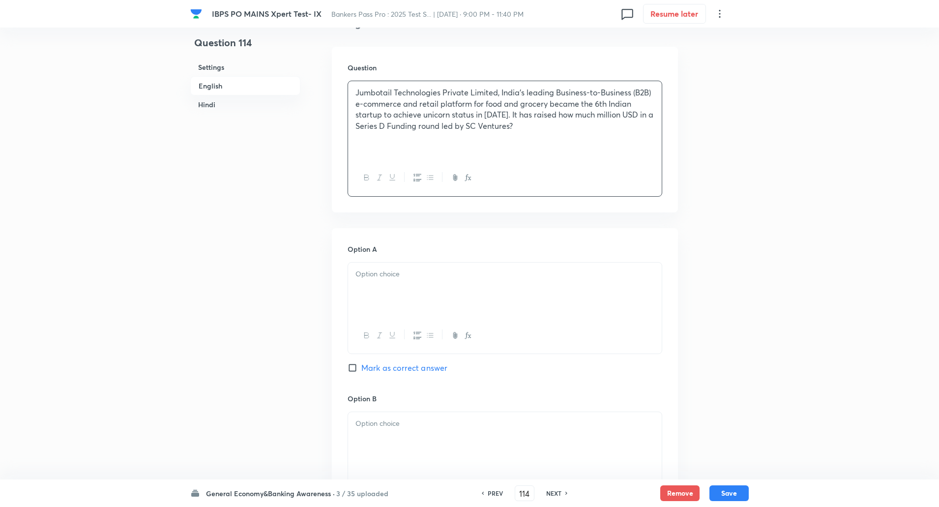
click at [525, 289] on div at bounding box center [505, 289] width 314 height 55
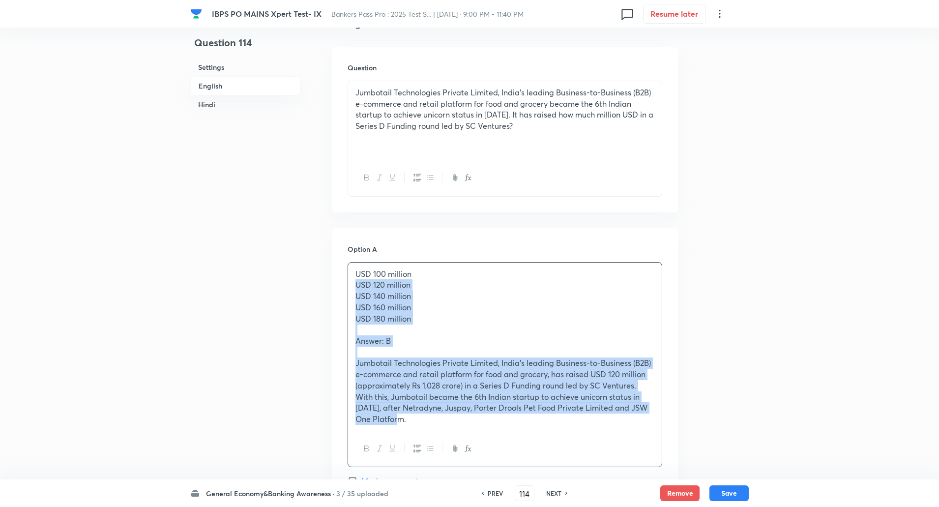
drag, startPoint x: 348, startPoint y: 286, endPoint x: 552, endPoint y: 442, distance: 257.0
click at [552, 442] on div "USD 100 million USD 120 million USD 140 million USD 160 million USD 180 million…" at bounding box center [504, 364] width 315 height 205
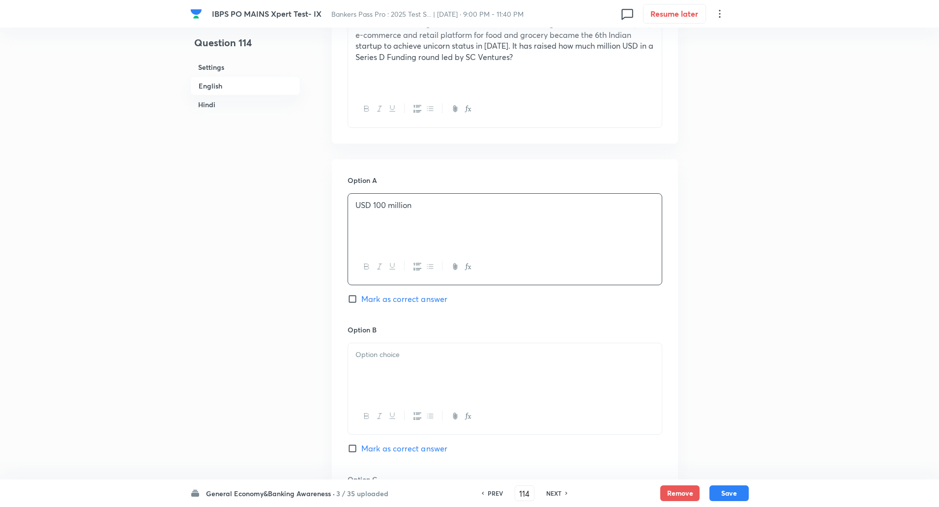
scroll to position [343, 0]
click at [563, 362] on div at bounding box center [505, 369] width 314 height 55
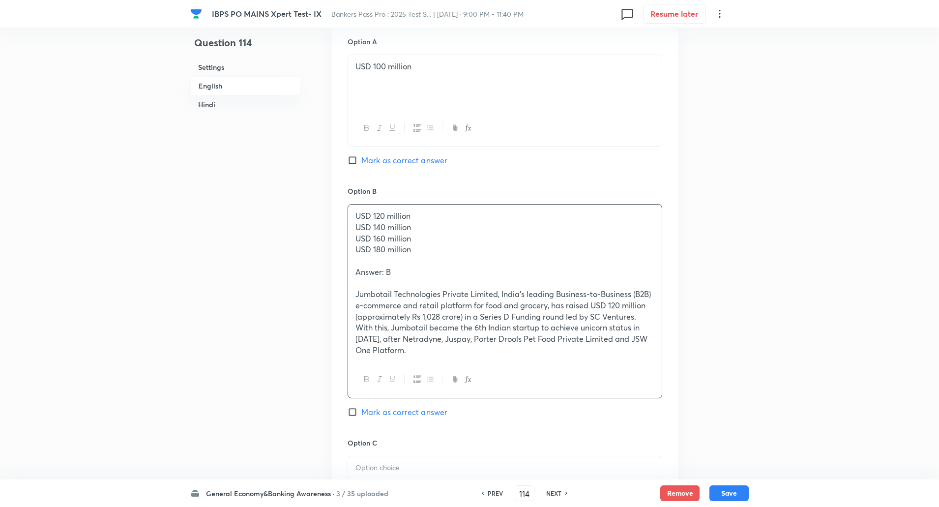
scroll to position [482, 0]
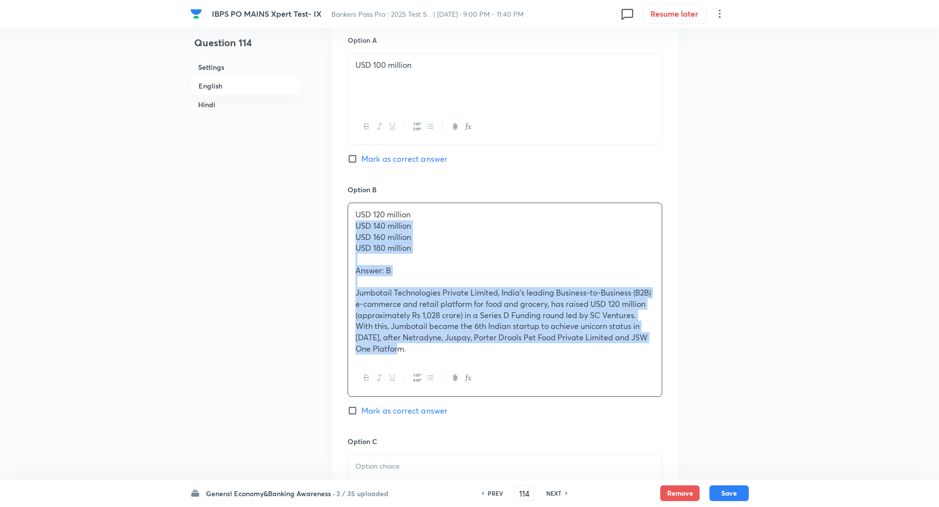
drag, startPoint x: 353, startPoint y: 224, endPoint x: 420, endPoint y: 388, distance: 177.4
click at [420, 388] on div "USD 120 million USD 140 million USD 160 million USD 180 million Answer: B Jumbo…" at bounding box center [504, 299] width 315 height 194
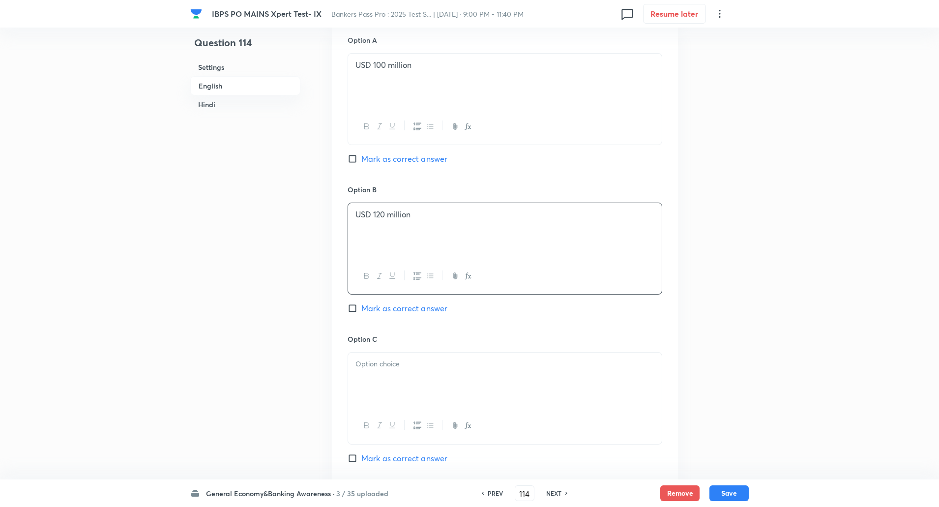
scroll to position [520, 0]
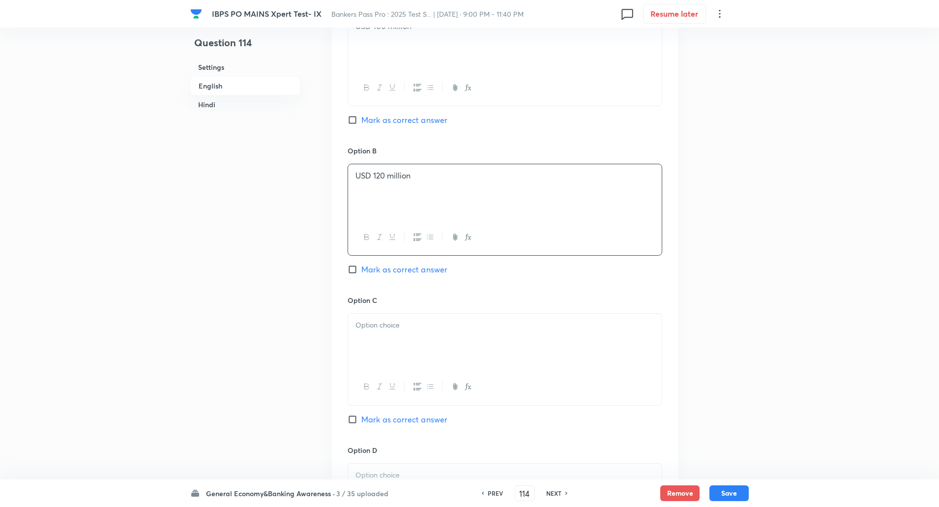
click at [436, 332] on div at bounding box center [505, 341] width 314 height 55
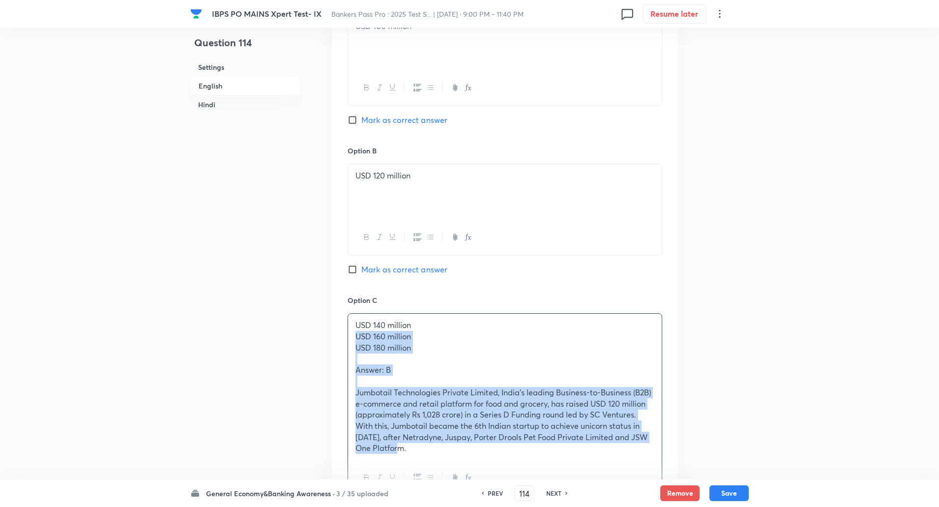
drag, startPoint x: 356, startPoint y: 334, endPoint x: 451, endPoint y: 468, distance: 164.3
click at [451, 468] on div "USD 140 million USD 160 million USD 180 million Answer: B Jumbotail Technologie…" at bounding box center [504, 404] width 315 height 183
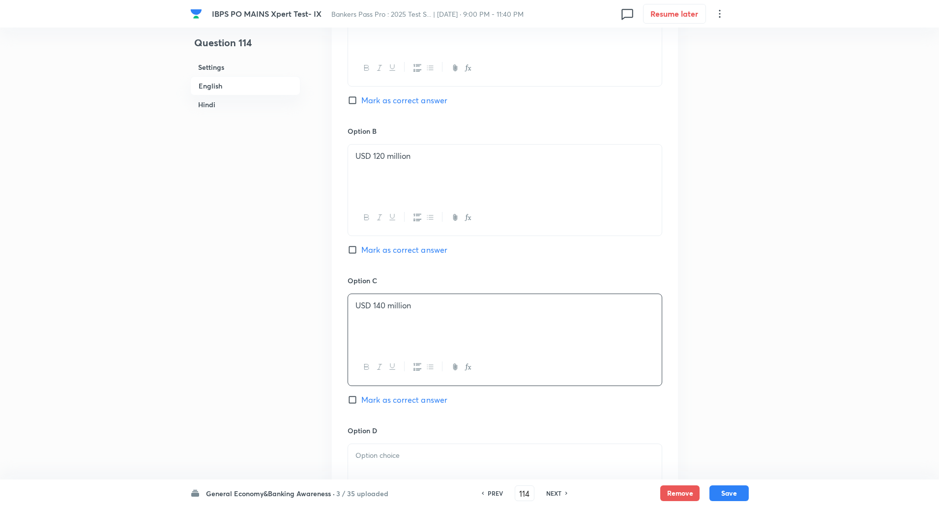
scroll to position [619, 0]
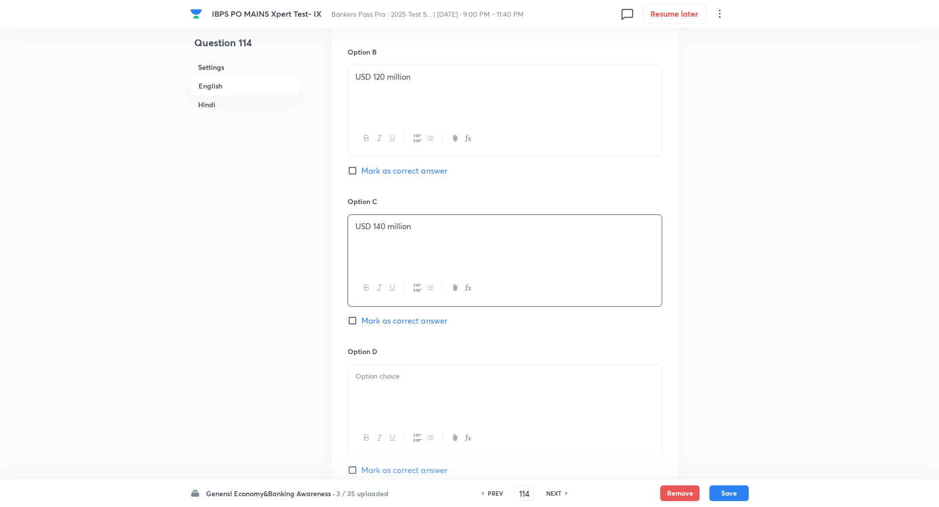
click at [474, 399] on div at bounding box center [505, 392] width 314 height 55
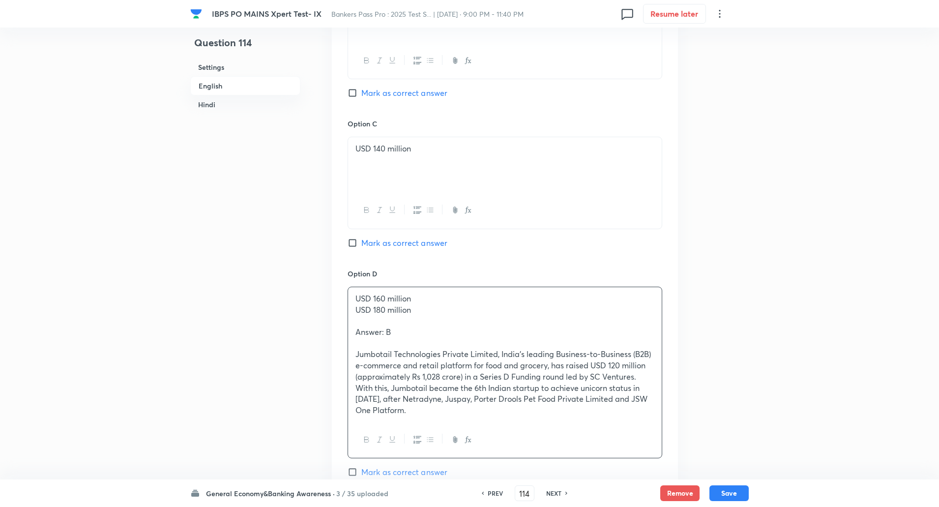
scroll to position [698, 0]
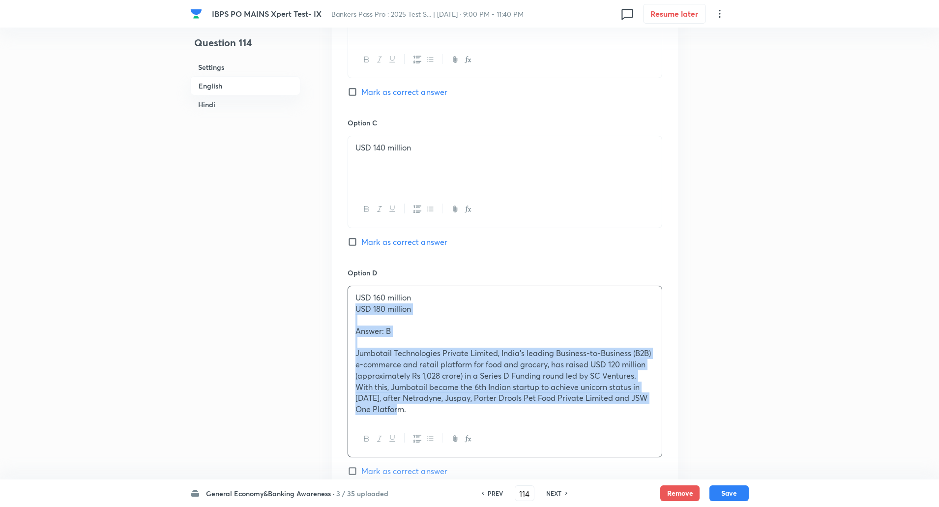
drag, startPoint x: 355, startPoint y: 311, endPoint x: 412, endPoint y: 426, distance: 128.3
click at [412, 426] on div "USD 160 million USD 180 million Answer: B Jumbotail Technologies Private Limite…" at bounding box center [504, 372] width 315 height 172
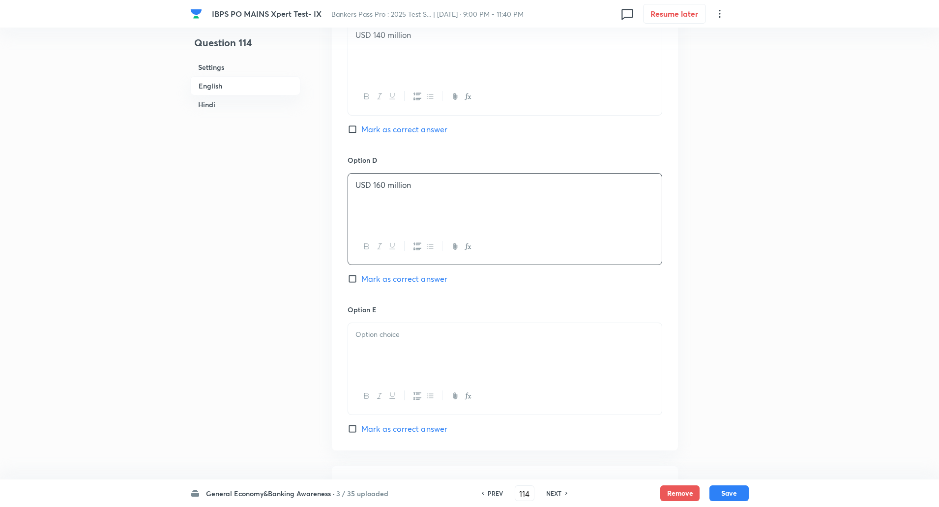
scroll to position [811, 0]
click at [453, 359] on div at bounding box center [505, 349] width 314 height 55
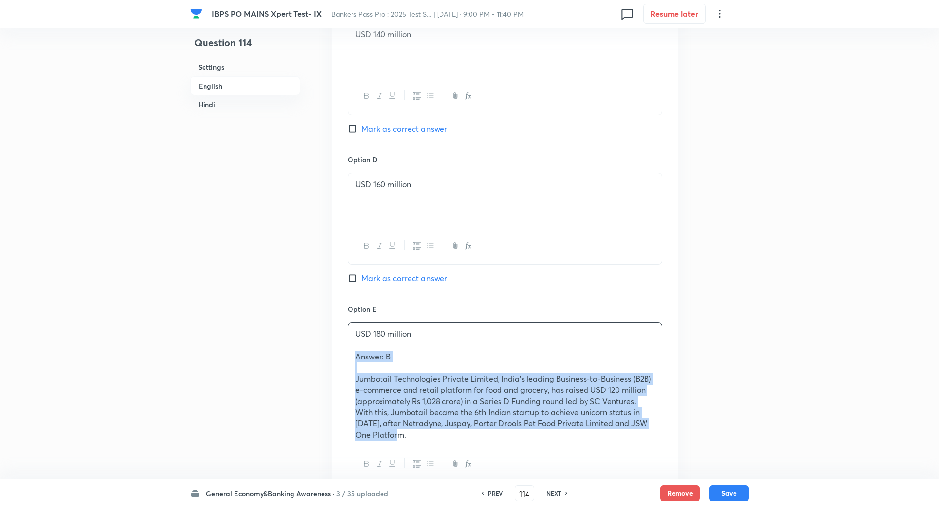
drag, startPoint x: 357, startPoint y: 355, endPoint x: 437, endPoint y: 459, distance: 131.1
click at [437, 459] on div "USD 180 million Answer: B Jumbotail Technologies Private Limited, India’s leadi…" at bounding box center [504, 402] width 315 height 161
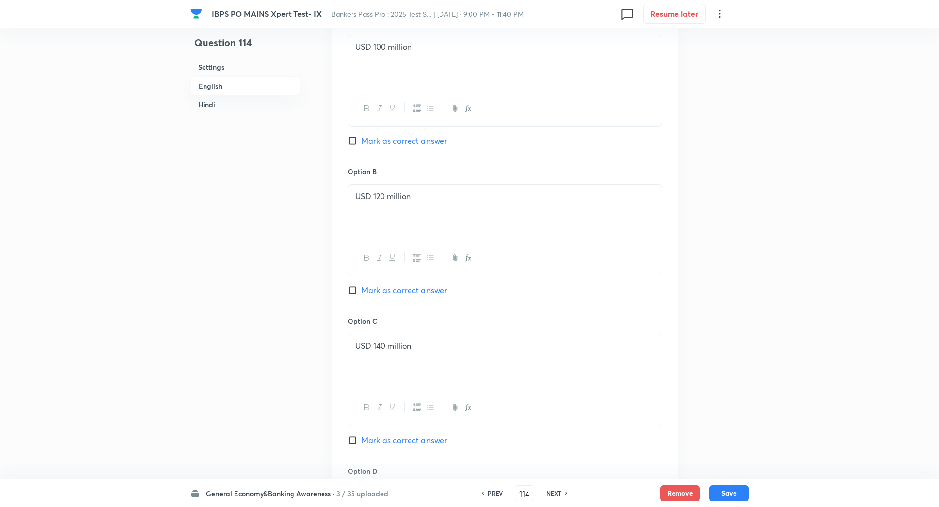
scroll to position [495, 0]
click at [354, 291] on input "Mark as correct answer" at bounding box center [354, 294] width 14 height 10
checkbox input "true"
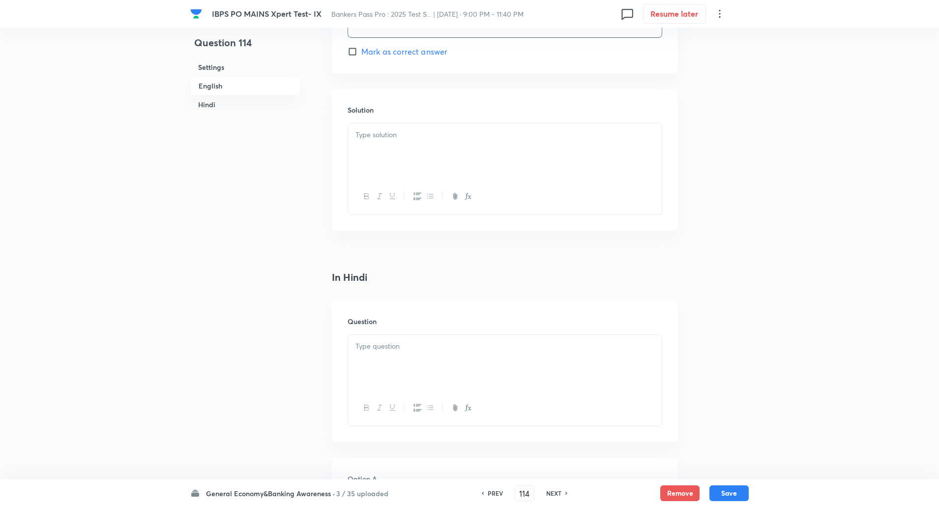
scroll to position [1189, 0]
click at [420, 159] on div at bounding box center [505, 149] width 314 height 55
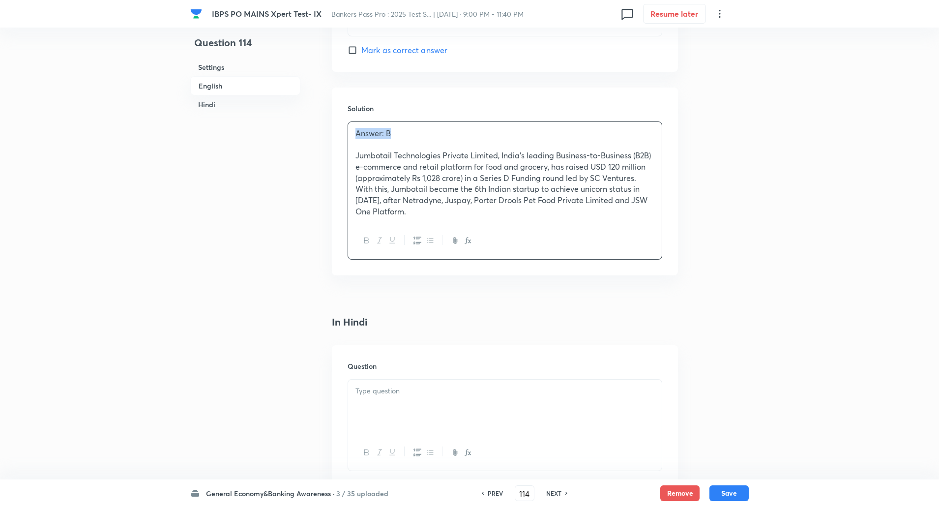
drag, startPoint x: 354, startPoint y: 126, endPoint x: 407, endPoint y: 134, distance: 54.1
click at [407, 134] on div "Answer: B Jumbotail Technologies Private Limited, India’s leading Business-to-B…" at bounding box center [505, 172] width 314 height 101
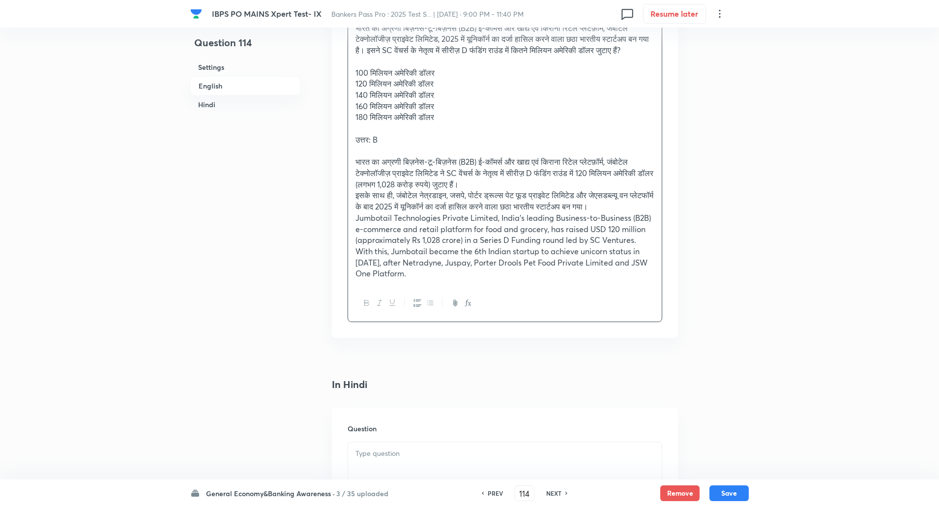
scroll to position [1293, 0]
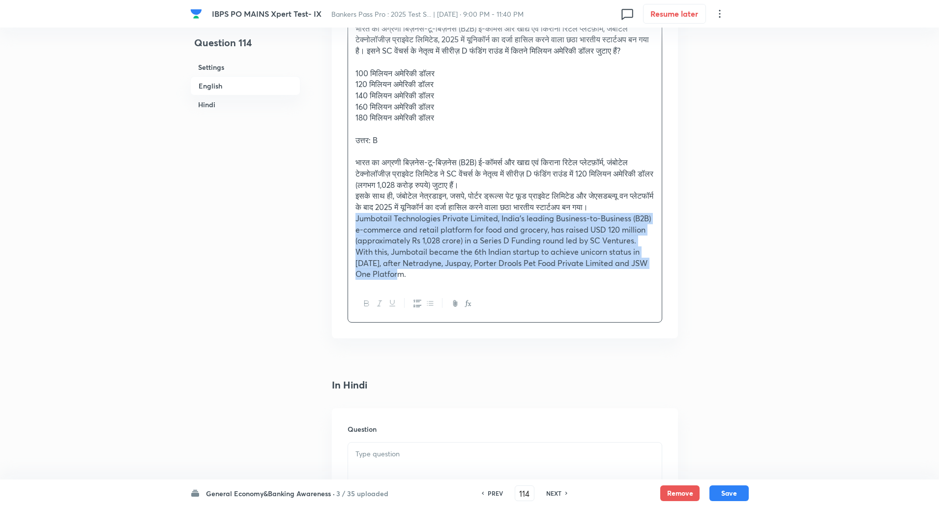
drag, startPoint x: 352, startPoint y: 233, endPoint x: 424, endPoint y: 291, distance: 92.3
click at [424, 286] on div "भारत का अग्रणी बिज़नेस-टू-बिज़नेस (B2B) ई-कॉमर्स और खाद्य एवं किराना रिटेल प्ले…" at bounding box center [505, 151] width 314 height 269
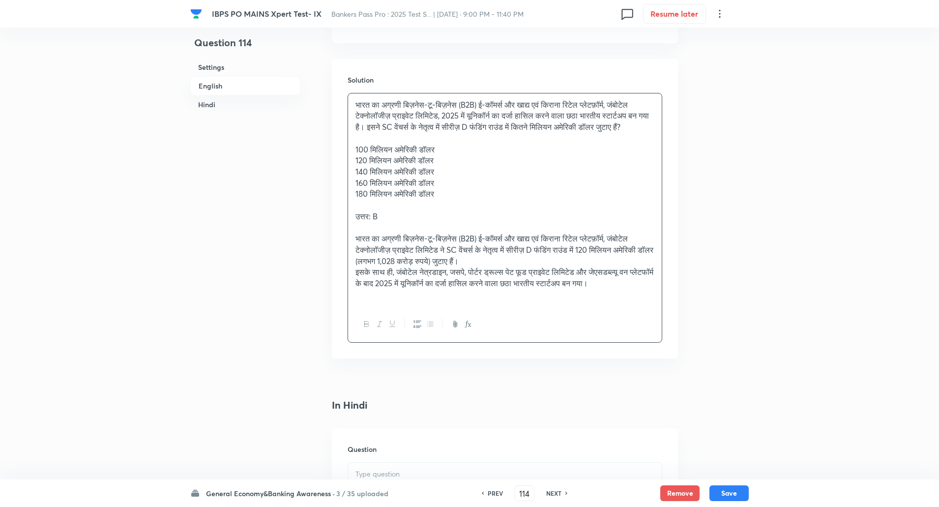
scroll to position [1217, 0]
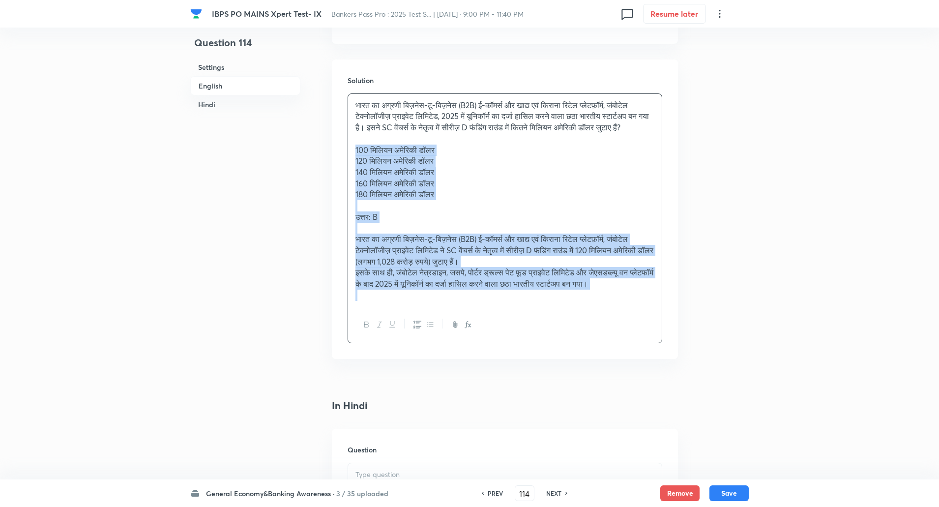
drag, startPoint x: 356, startPoint y: 159, endPoint x: 630, endPoint y: 314, distance: 314.9
click at [630, 307] on div "भारत का अग्रणी बिज़नेस-टू-बिज़नेस (B2B) ई-कॉमर्स और खाद्य एवं किराना रिटेल प्ले…" at bounding box center [505, 200] width 314 height 213
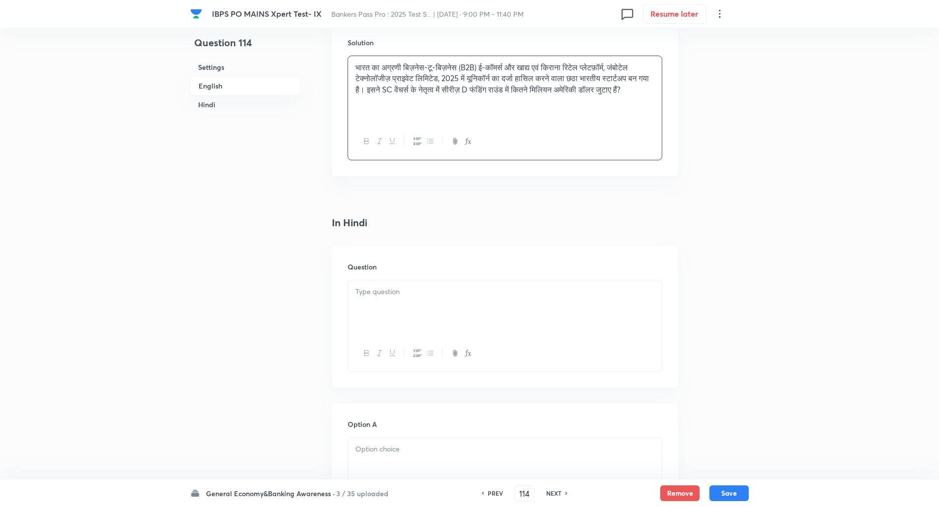
scroll to position [1257, 0]
click at [605, 333] on div at bounding box center [505, 305] width 314 height 55
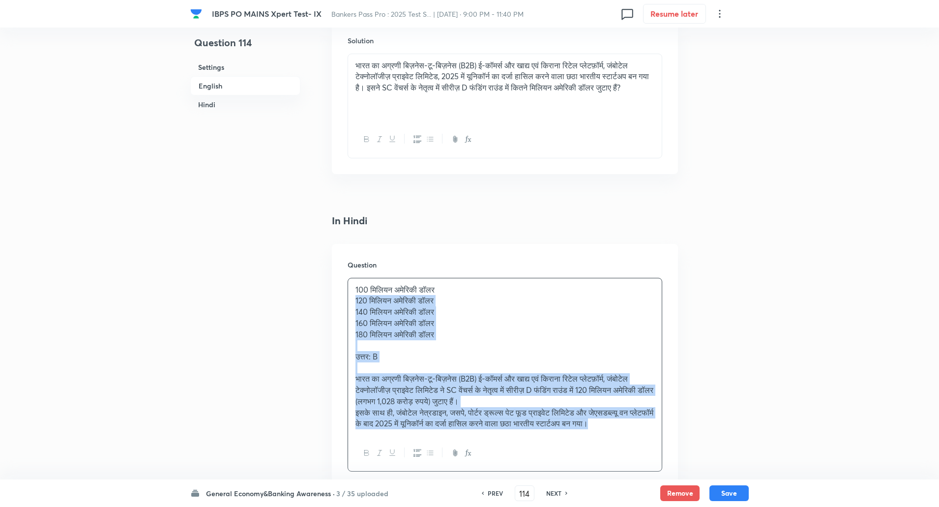
drag, startPoint x: 353, startPoint y: 311, endPoint x: 685, endPoint y: 455, distance: 361.2
click at [685, 455] on div "Question 114 Settings English Hindi Settings Type Single choice correct 5 optio…" at bounding box center [469, 125] width 558 height 2669
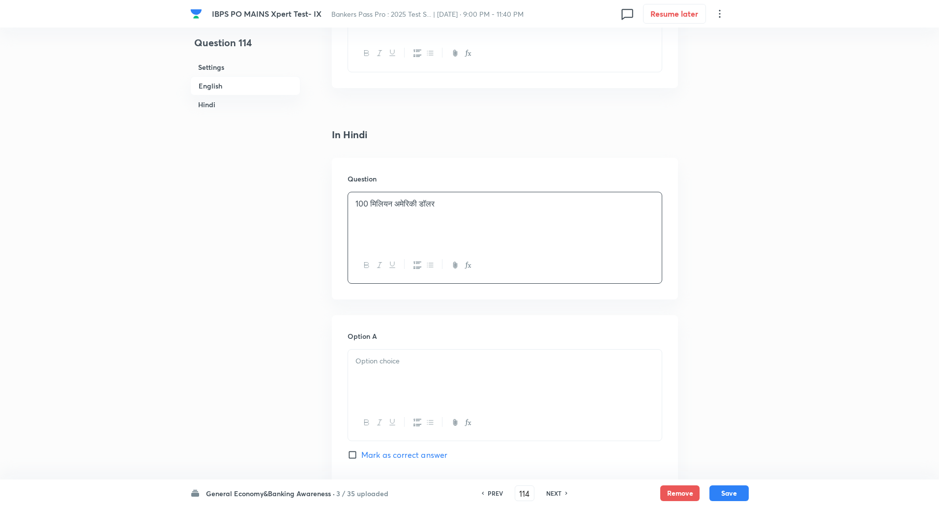
scroll to position [1349, 0]
click at [634, 389] on div at bounding box center [505, 370] width 314 height 55
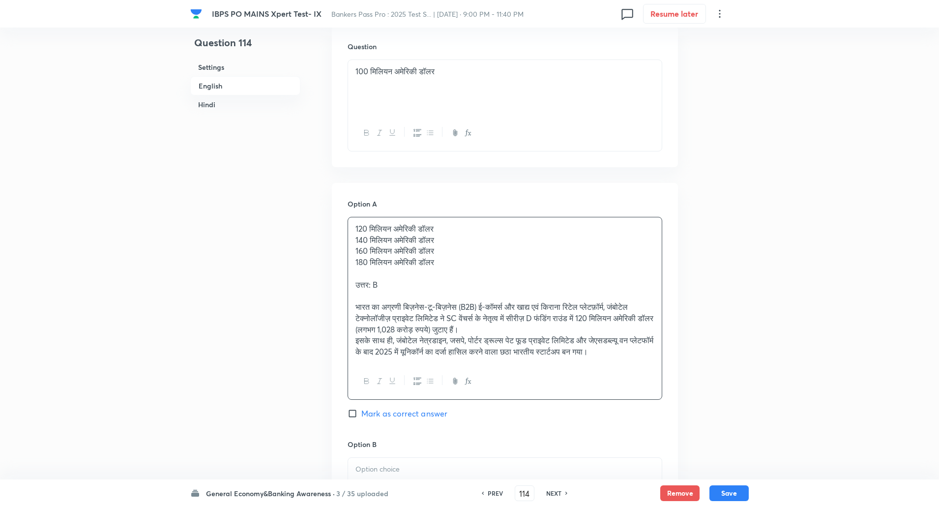
scroll to position [1488, 0]
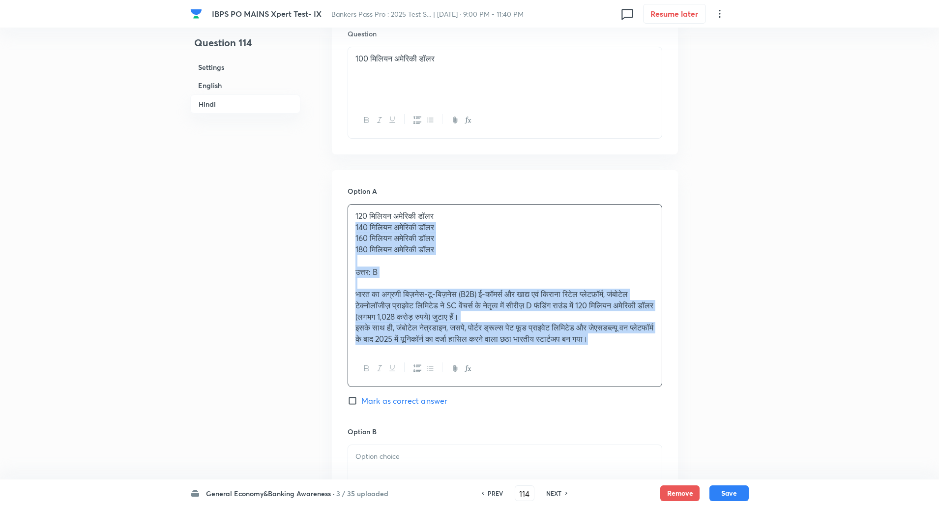
drag, startPoint x: 353, startPoint y: 240, endPoint x: 656, endPoint y: 372, distance: 329.9
click at [656, 372] on div "120 मिलियन अमेरिकी डॉलर 140 मिलियन अमेरिकी डॉलर 160 मिलियन अमेरिकी डॉलर 180 मिल…" at bounding box center [504, 295] width 315 height 183
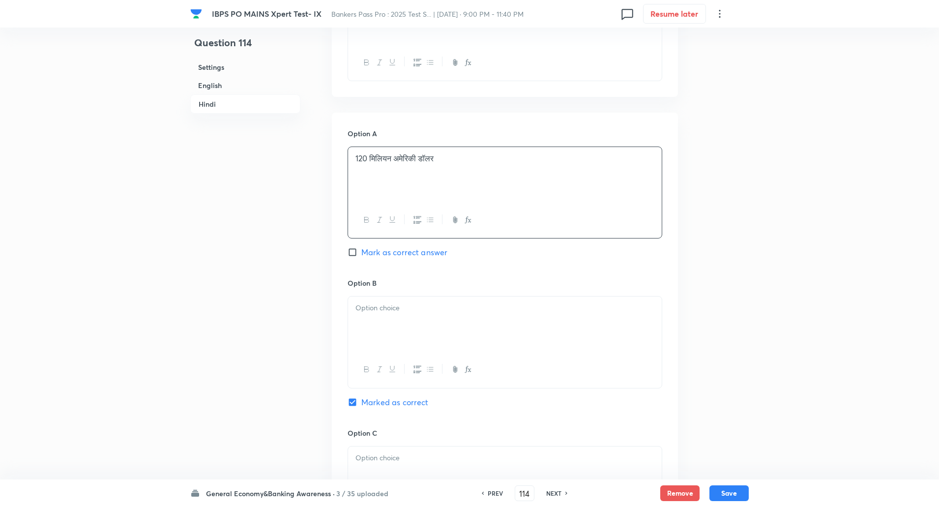
scroll to position [1576, 0]
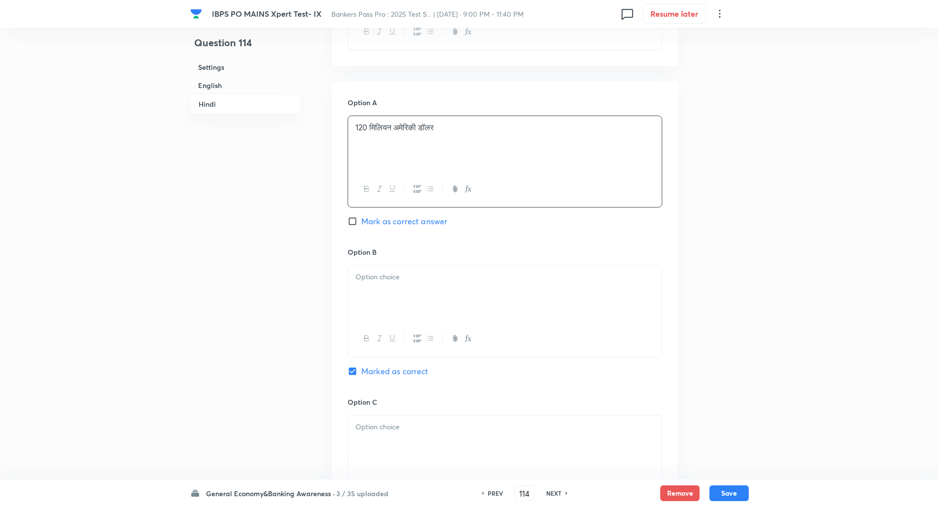
click at [591, 295] on div at bounding box center [505, 292] width 314 height 55
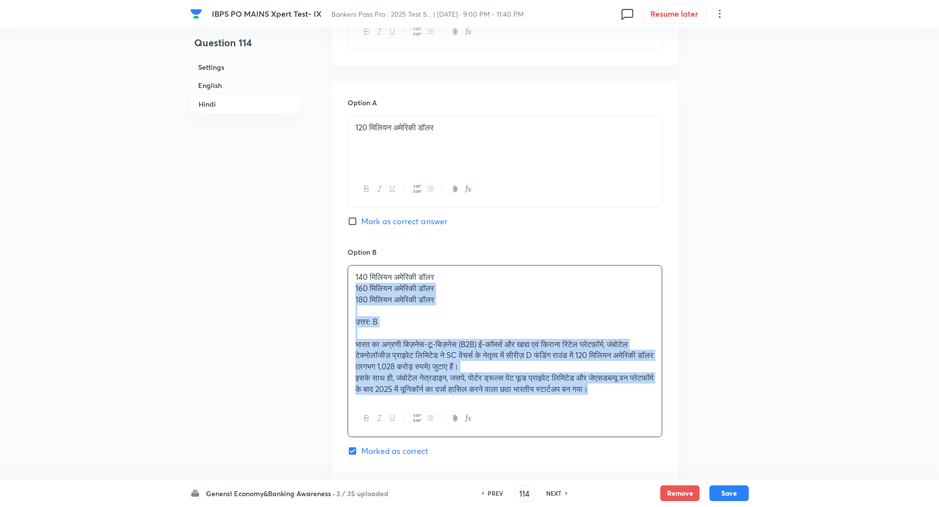
drag, startPoint x: 350, startPoint y: 300, endPoint x: 677, endPoint y: 443, distance: 356.3
click at [677, 443] on div "Option A 120 मिलियन अमेरिकी डॉलर Mark as correct answer Option B 140 मिलियन अमे…" at bounding box center [505, 501] width 346 height 839
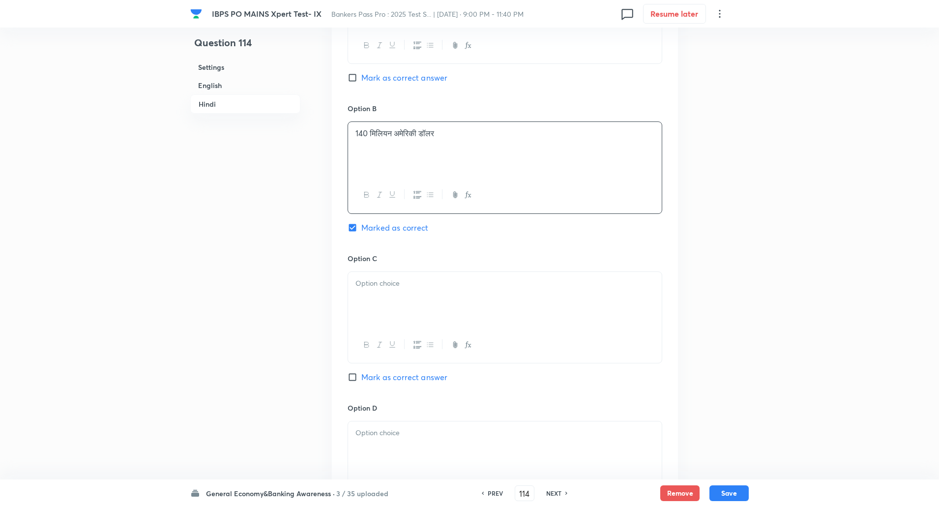
scroll to position [1725, 0]
click at [674, 341] on div "Option A 120 मिलियन अमेरिकी डॉलर Mark as correct answer Option B 140 मिलियन अमे…" at bounding box center [505, 313] width 346 height 760
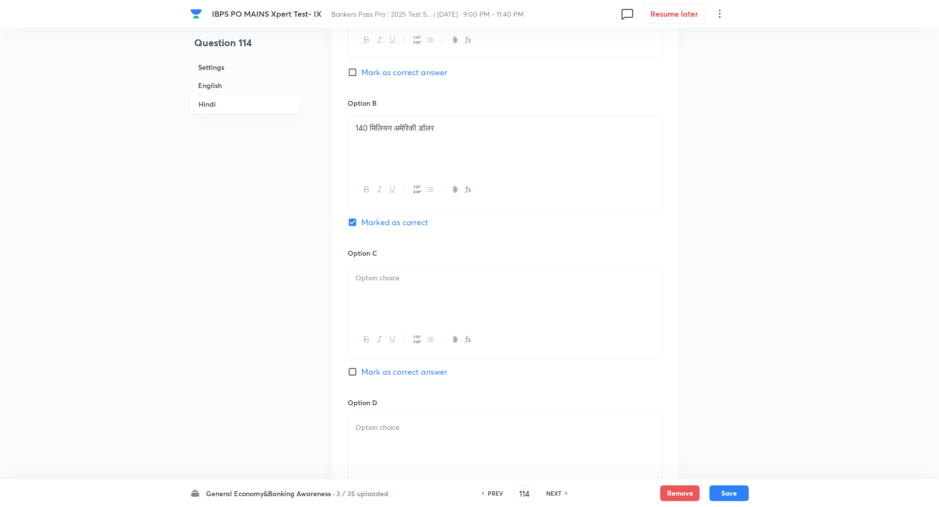
click at [588, 307] on div at bounding box center [505, 293] width 314 height 55
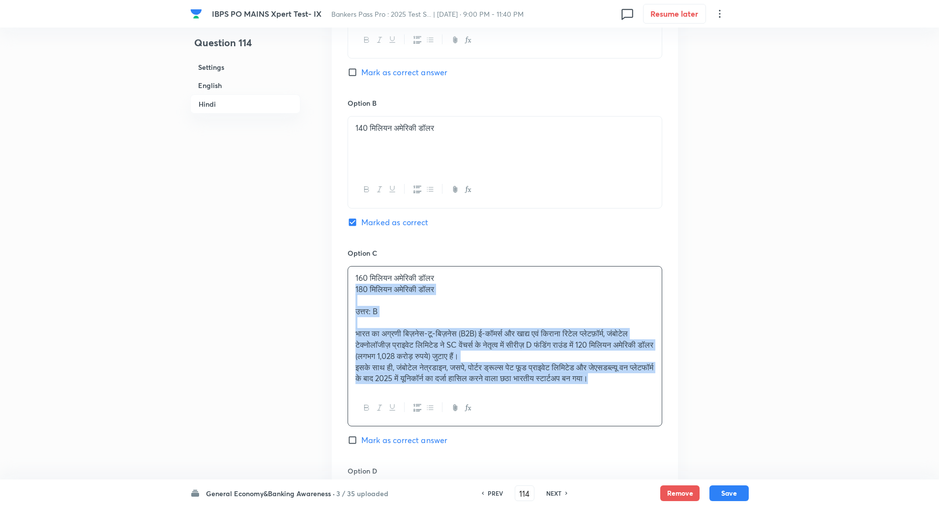
drag, startPoint x: 354, startPoint y: 301, endPoint x: 693, endPoint y: 413, distance: 357.0
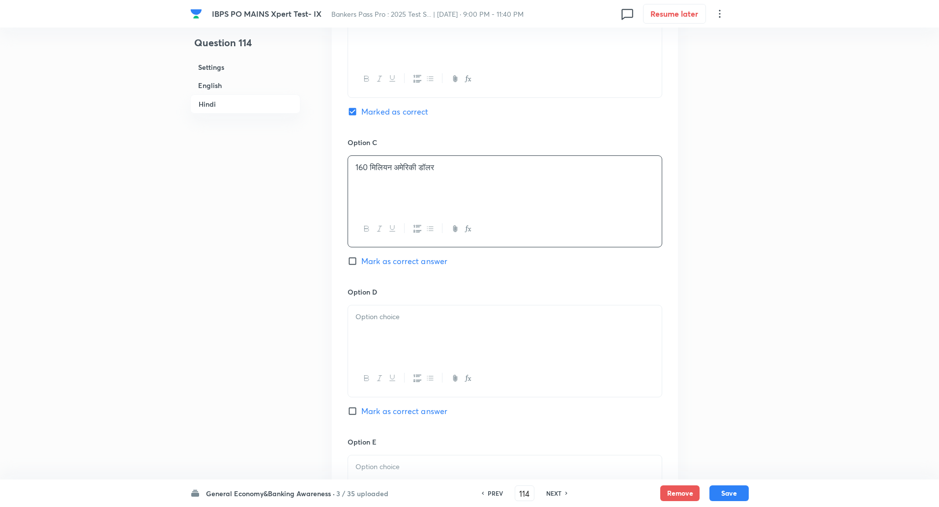
scroll to position [1836, 0]
click at [613, 320] on div at bounding box center [505, 332] width 314 height 55
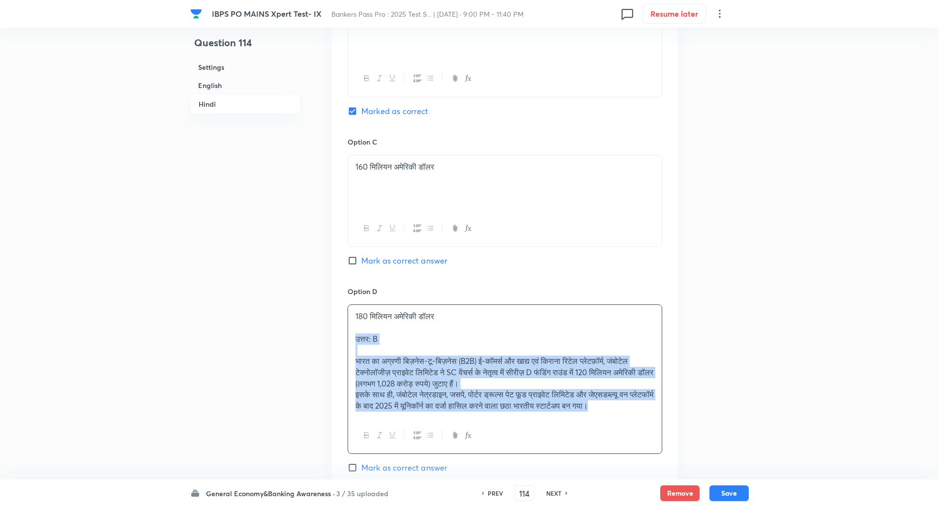
drag, startPoint x: 356, startPoint y: 350, endPoint x: 724, endPoint y: 455, distance: 382.8
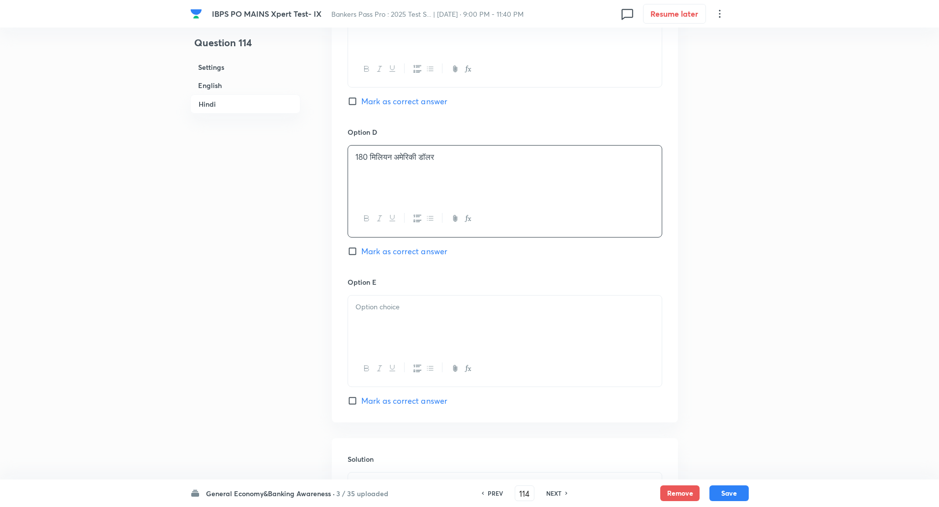
scroll to position [1998, 0]
click at [575, 341] on div at bounding box center [505, 319] width 314 height 55
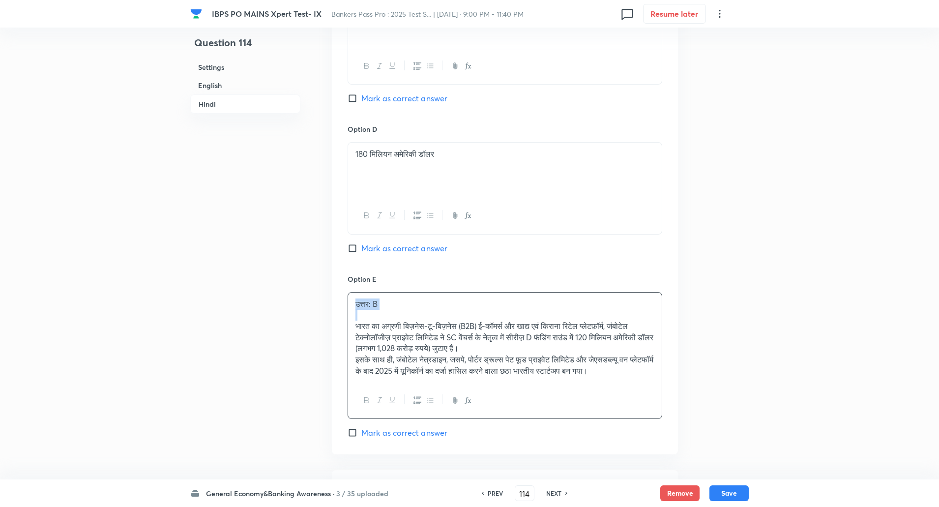
drag, startPoint x: 356, startPoint y: 317, endPoint x: 406, endPoint y: 327, distance: 50.6
click at [406, 327] on div "उत्तर: B भारत का अग्रणी बिज़नेस-टू-बिज़नेस (B2B) ई-कॉमर्स और खाद्य एवं किराना र…" at bounding box center [505, 337] width 314 height 90
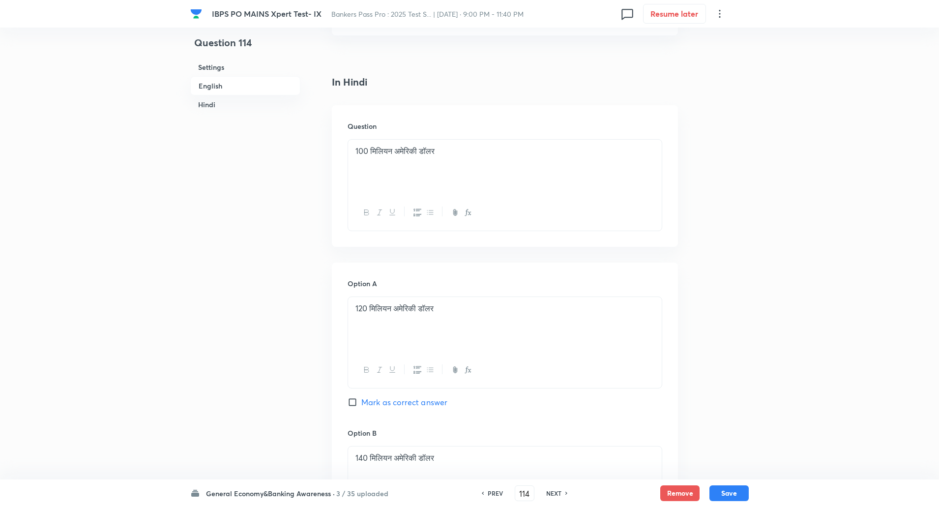
scroll to position [1396, 0]
drag, startPoint x: 356, startPoint y: 168, endPoint x: 368, endPoint y: 162, distance: 13.4
click at [368, 162] on div "100 मिलियन अमेरिकी डॉलर" at bounding box center [505, 166] width 314 height 55
click at [364, 156] on p "100 मिलियन अमेरिकी डॉलर" at bounding box center [504, 149] width 299 height 11
drag, startPoint x: 355, startPoint y: 160, endPoint x: 557, endPoint y: 173, distance: 202.4
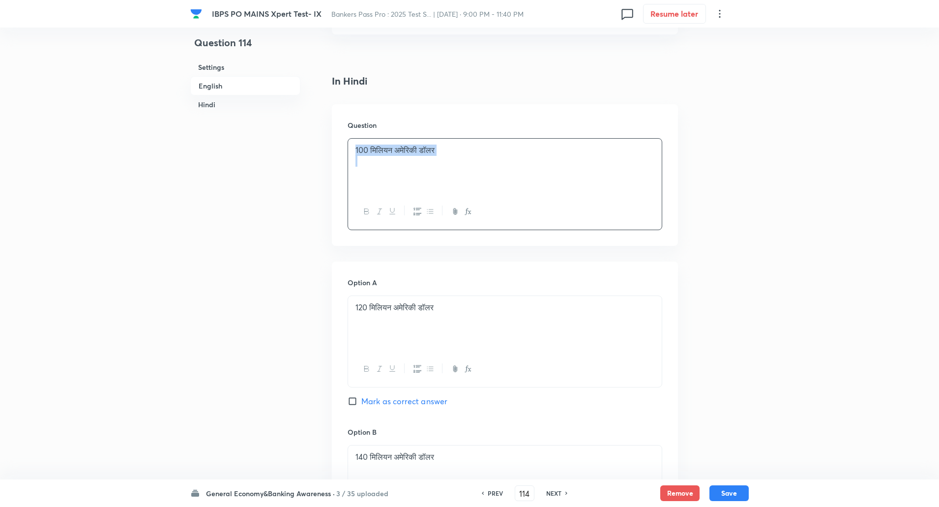
click at [557, 173] on div "100 मिलियन अमेरिकी डॉलर" at bounding box center [505, 166] width 314 height 55
drag, startPoint x: 354, startPoint y: 156, endPoint x: 548, endPoint y: 182, distance: 195.9
click at [548, 182] on div "100 मिलियन अमेरिकी डॉलर" at bounding box center [505, 166] width 314 height 55
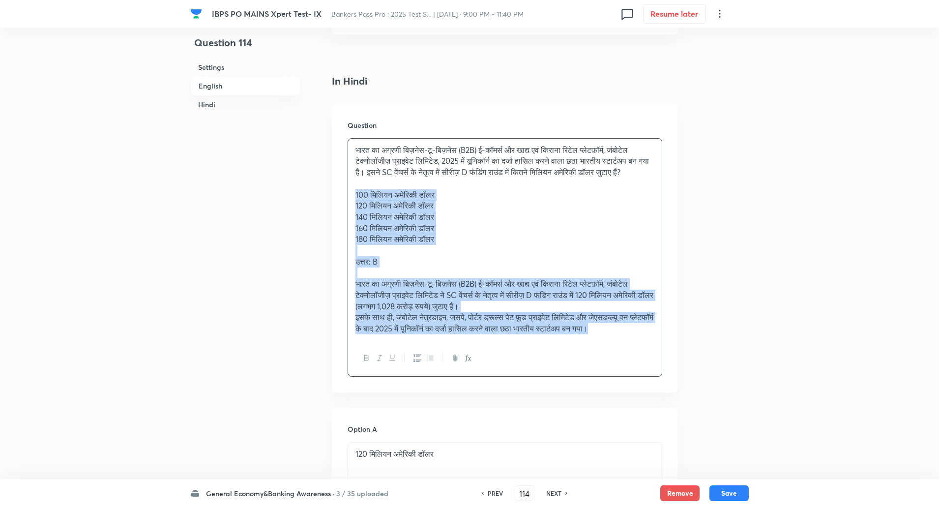
drag, startPoint x: 354, startPoint y: 218, endPoint x: 660, endPoint y: 362, distance: 338.1
click at [660, 340] on div "भारत का अग्रणी बिज़नेस-टू-बिज़नेस (B2B) ई-कॉमर्स और खाद्य एवं किराना रिटेल प्ले…" at bounding box center [505, 239] width 314 height 201
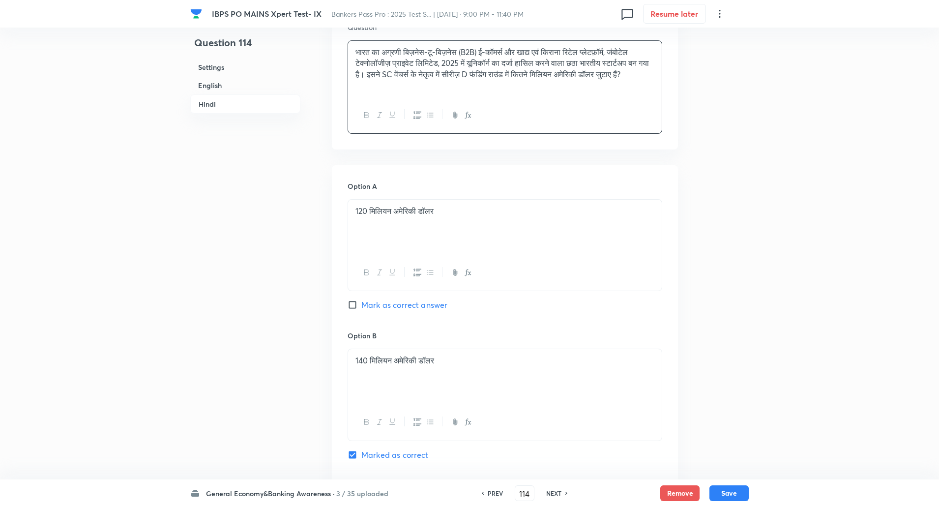
scroll to position [1498, 0]
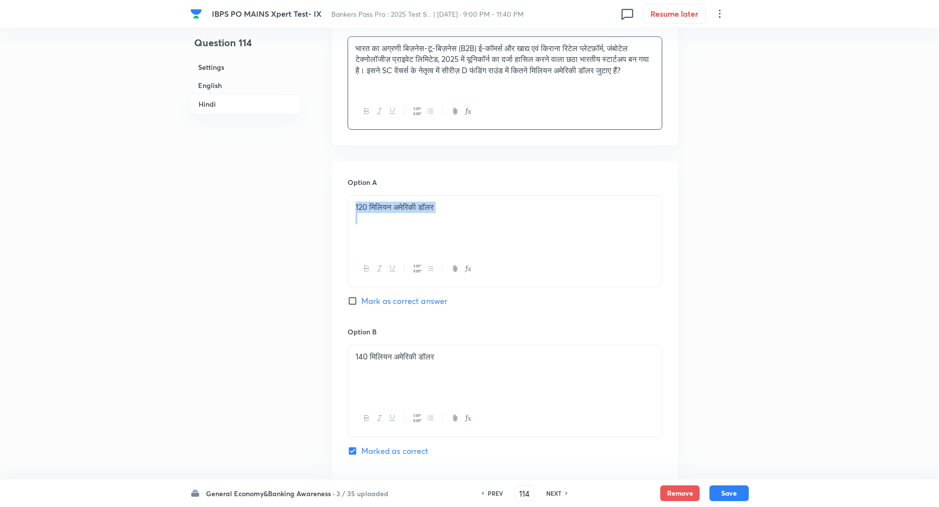
drag, startPoint x: 356, startPoint y: 226, endPoint x: 505, endPoint y: 246, distance: 149.7
click at [505, 246] on div "120 मिलियन अमेरिकी डॉलर" at bounding box center [505, 223] width 314 height 55
click at [419, 213] on p at bounding box center [504, 206] width 299 height 11
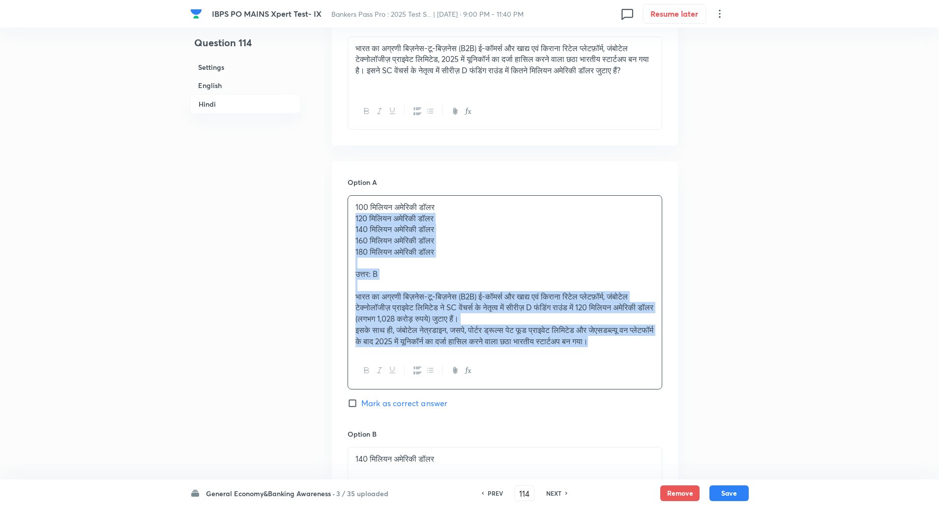
drag, startPoint x: 354, startPoint y: 240, endPoint x: 667, endPoint y: 391, distance: 346.8
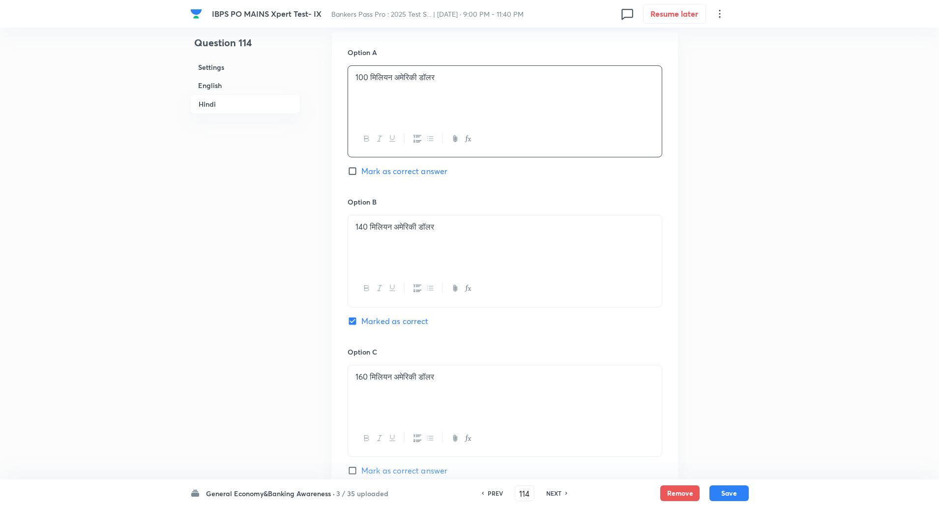
scroll to position [1663, 0]
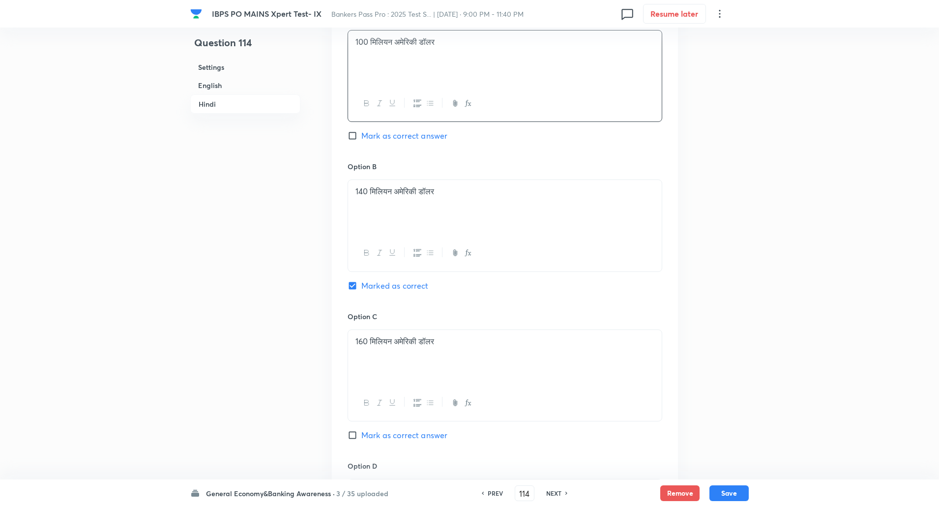
click at [352, 215] on div "140 मिलियन अमेरिकी डॉलर" at bounding box center [505, 207] width 314 height 55
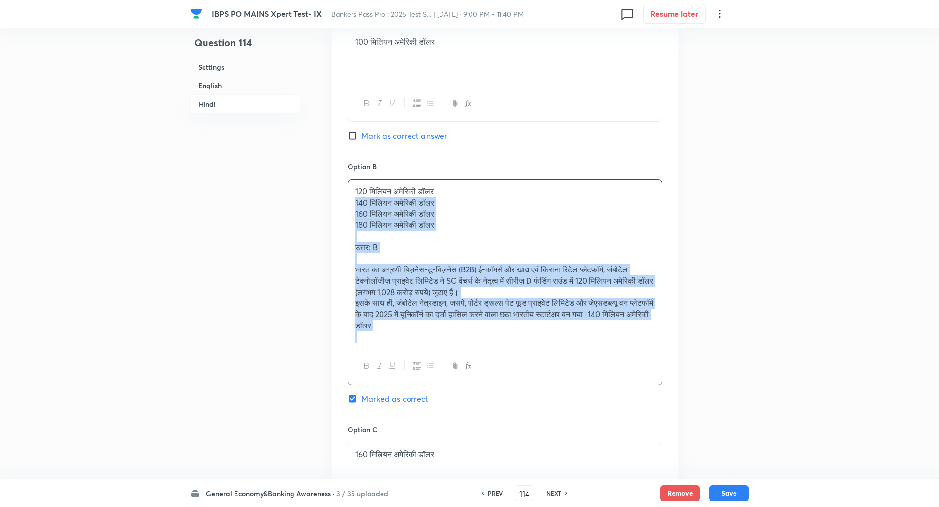
drag, startPoint x: 355, startPoint y: 226, endPoint x: 437, endPoint y: 359, distance: 156.0
click at [437, 348] on div "120 मिलियन अमेरिकी डॉलर 140 मिलियन अमेरिकी डॉलर 160 मिलियन अमेरिकी डॉलर 180 मिल…" at bounding box center [505, 264] width 314 height 168
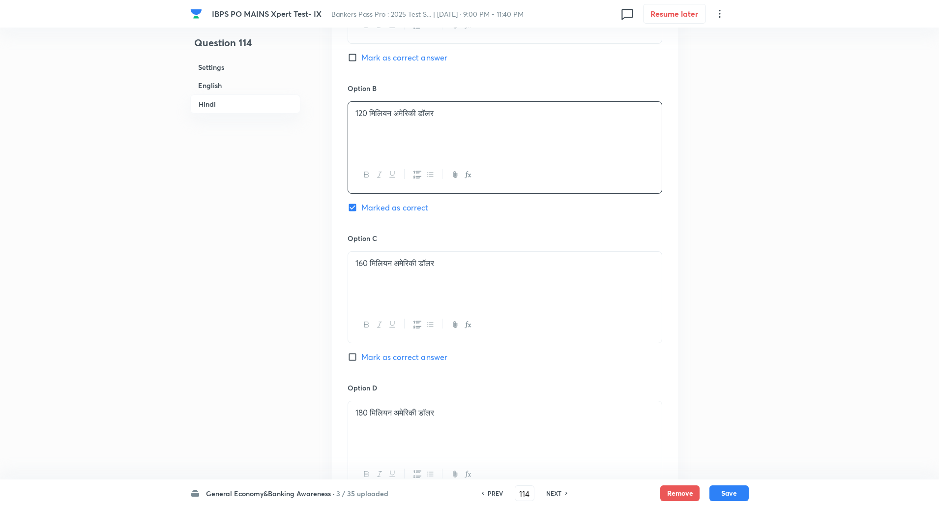
scroll to position [1762, 0]
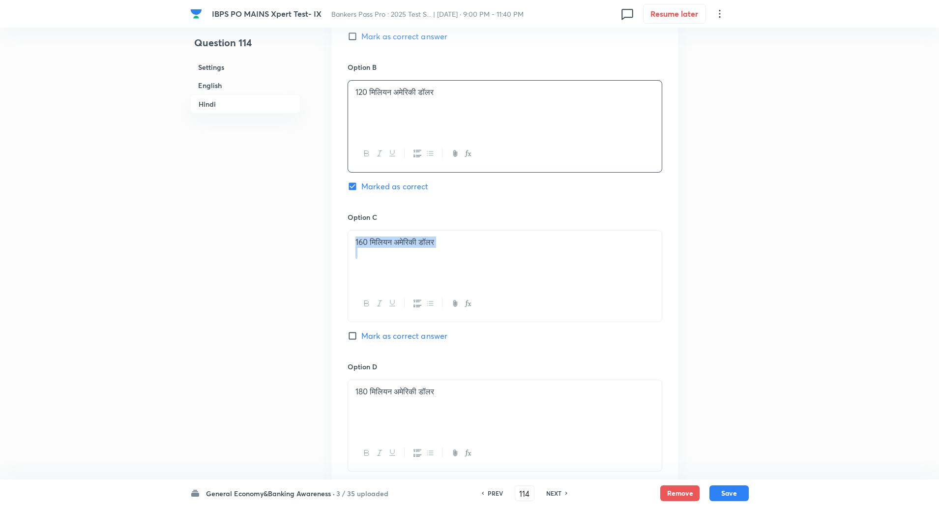
drag, startPoint x: 354, startPoint y: 263, endPoint x: 631, endPoint y: 297, distance: 278.7
click at [631, 286] on div "160 मिलियन अमेरिकी डॉलर" at bounding box center [505, 257] width 314 height 55
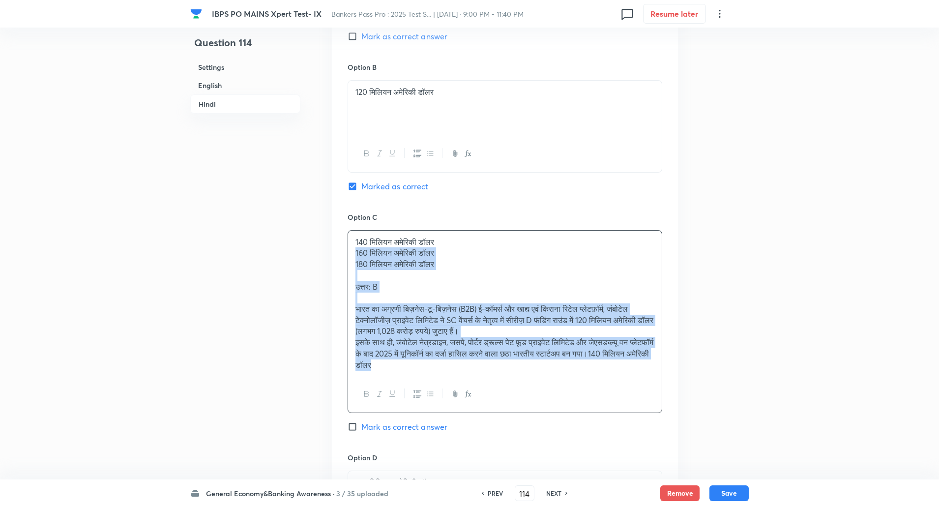
drag, startPoint x: 351, startPoint y: 271, endPoint x: 458, endPoint y: 409, distance: 174.4
click at [458, 409] on div "140 मिलियन अमेरिकी डॉलर 160 मिलियन अमेरिकी डॉलर 180 मिलियन अमेरिकी डॉलर उत्तर: …" at bounding box center [504, 321] width 315 height 183
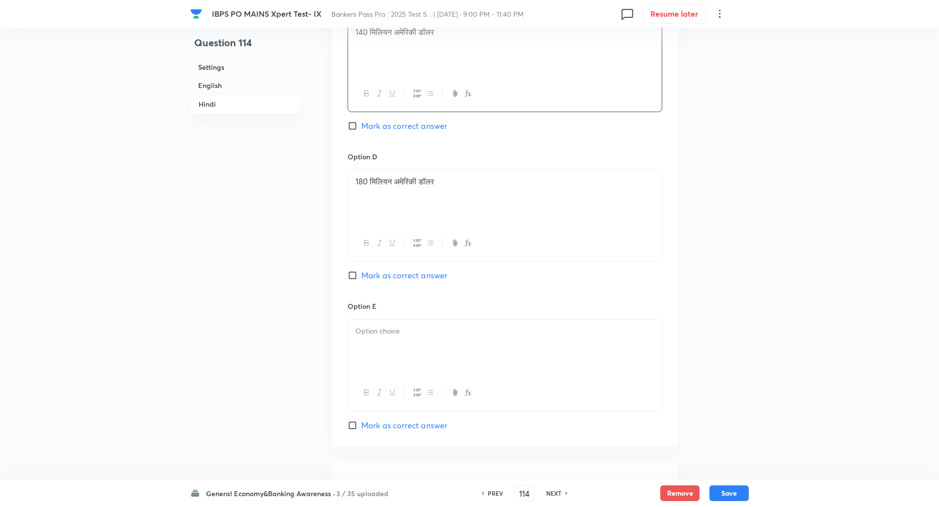
scroll to position [1973, 0]
drag, startPoint x: 352, startPoint y: 200, endPoint x: 549, endPoint y: 231, distance: 199.1
click at [549, 225] on div "180 मिलियन अमेरिकी डॉलर" at bounding box center [505, 197] width 314 height 55
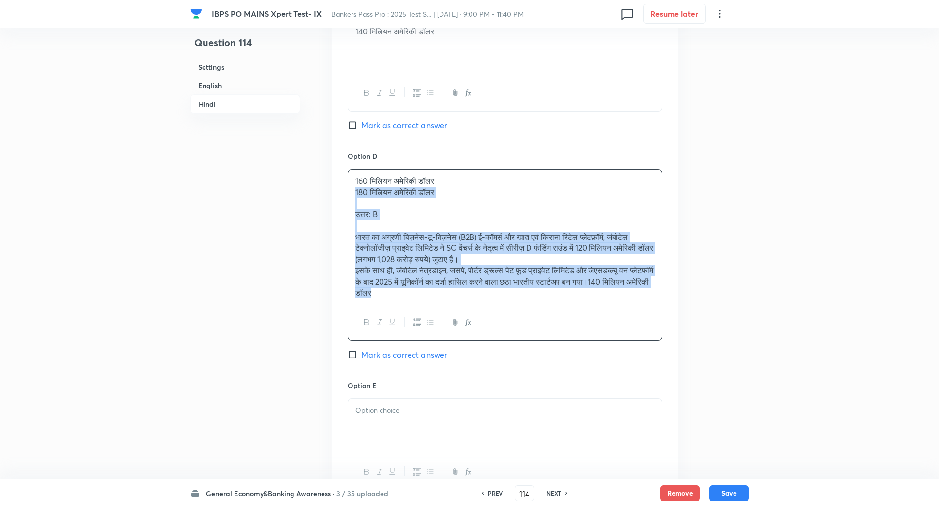
drag, startPoint x: 353, startPoint y: 216, endPoint x: 467, endPoint y: 403, distance: 218.8
click at [467, 403] on div "Option A 100 मिलियन अमेरिकी डॉलर Mark as correct answer Option B 120 मिलियन अमे…" at bounding box center [505, 105] width 346 height 839
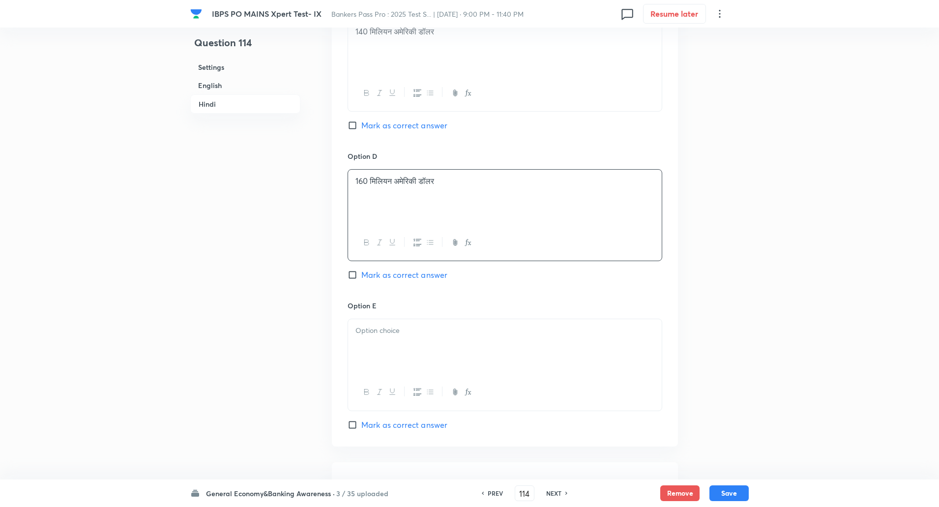
scroll to position [2085, 0]
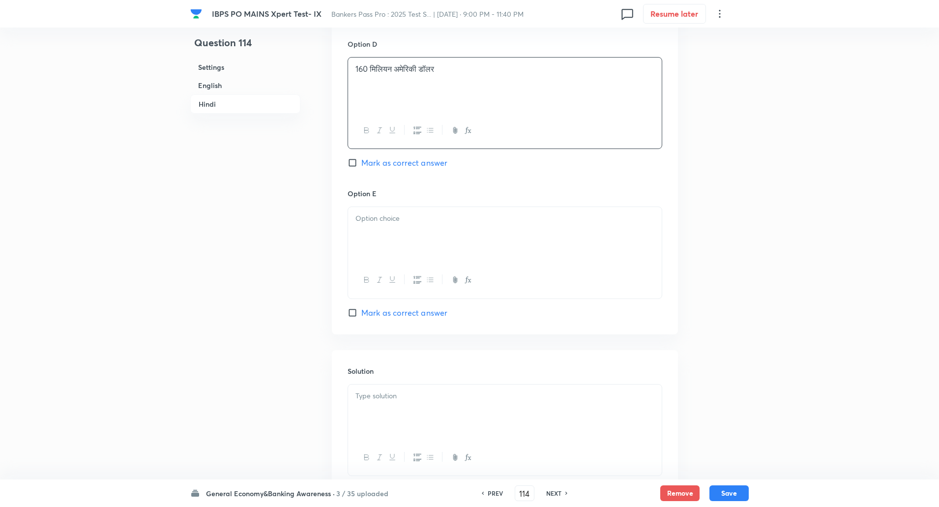
click at [418, 224] on p at bounding box center [504, 218] width 299 height 11
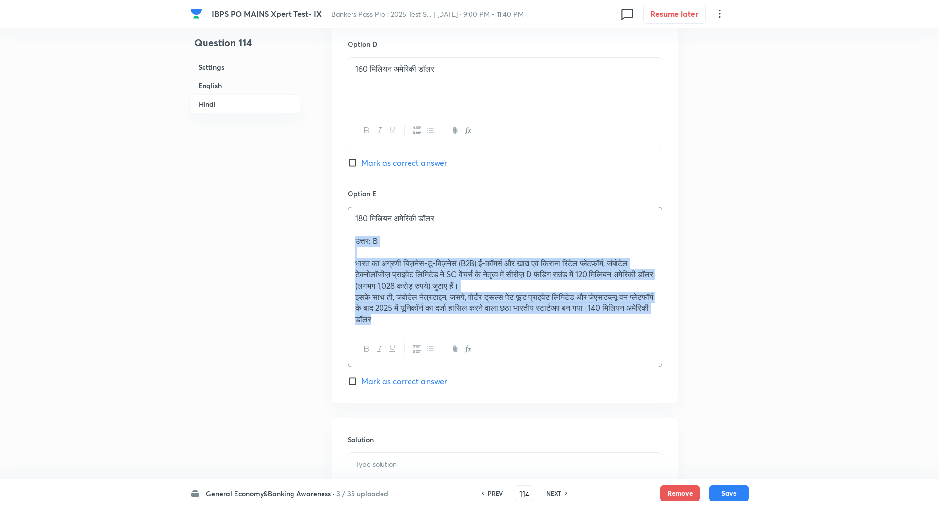
drag, startPoint x: 352, startPoint y: 262, endPoint x: 457, endPoint y: 371, distance: 150.5
click at [457, 367] on div "180 मिलियन अमेरिकी डॉलर उत्तर: B भारत का अग्रणी बिज़नेस-टू-बिज़नेस (B2B) ई-कॉमर…" at bounding box center [504, 286] width 315 height 161
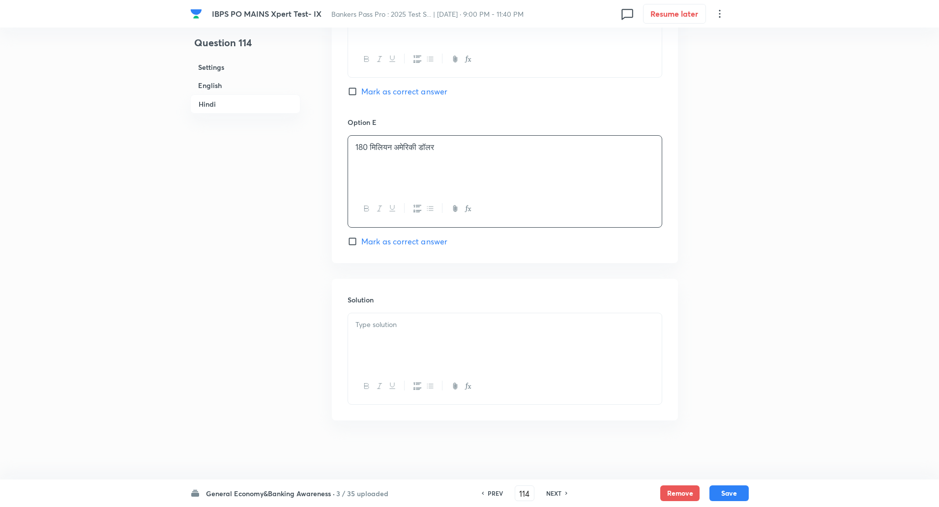
scroll to position [2174, 0]
click at [458, 336] on div at bounding box center [505, 340] width 314 height 55
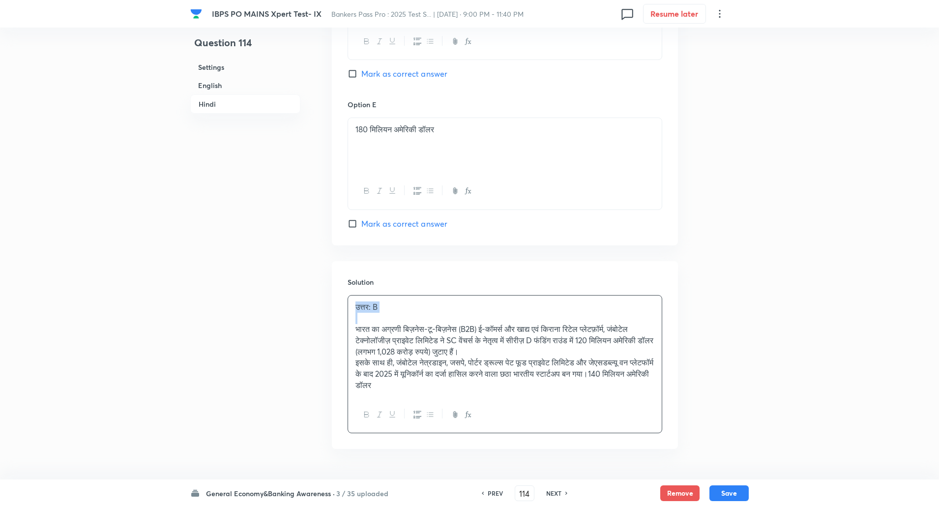
drag, startPoint x: 355, startPoint y: 329, endPoint x: 433, endPoint y: 344, distance: 79.5
click at [433, 344] on div "उत्तर: B भारत का अग्रणी बिज़नेस-टू-बिज़नेस (B2B) ई-कॉमर्स और खाद्य एवं किराना र…" at bounding box center [505, 345] width 314 height 101
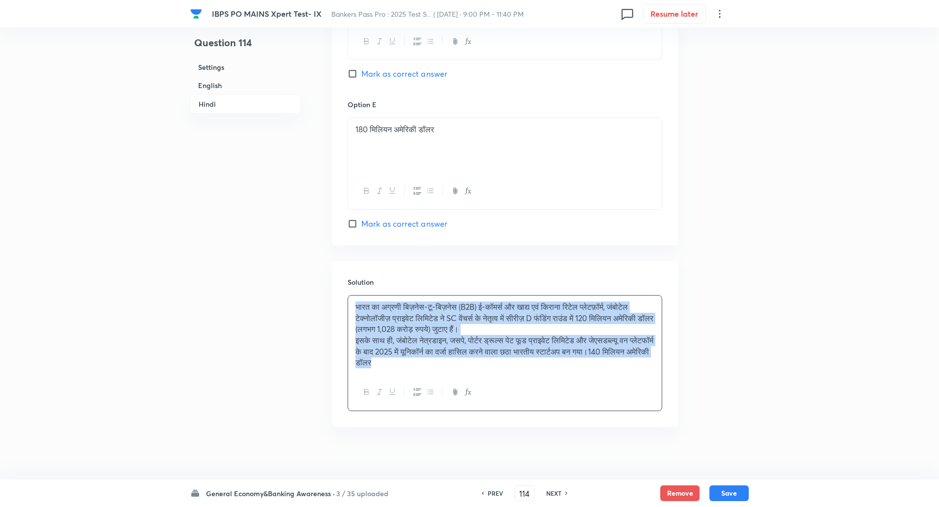
drag, startPoint x: 356, startPoint y: 326, endPoint x: 434, endPoint y: 384, distance: 97.7
click at [434, 374] on div "भारत का अग्रणी बिज़नेस-टू-बिज़नेस (B2B) ई-कॉमर्स और खाद्य एवं किराना रिटेल प्ले…" at bounding box center [505, 334] width 314 height 79
click at [430, 394] on icon "button" at bounding box center [430, 392] width 6 height 4
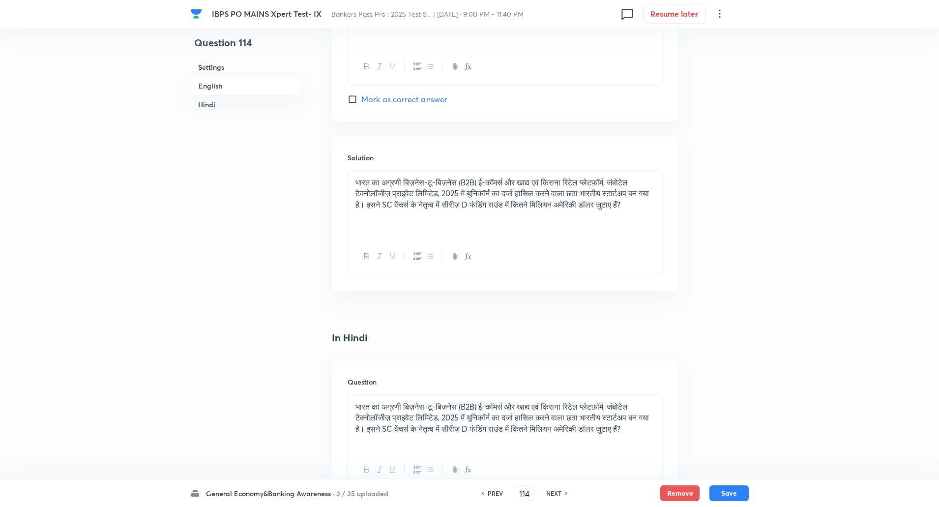
scroll to position [1140, 0]
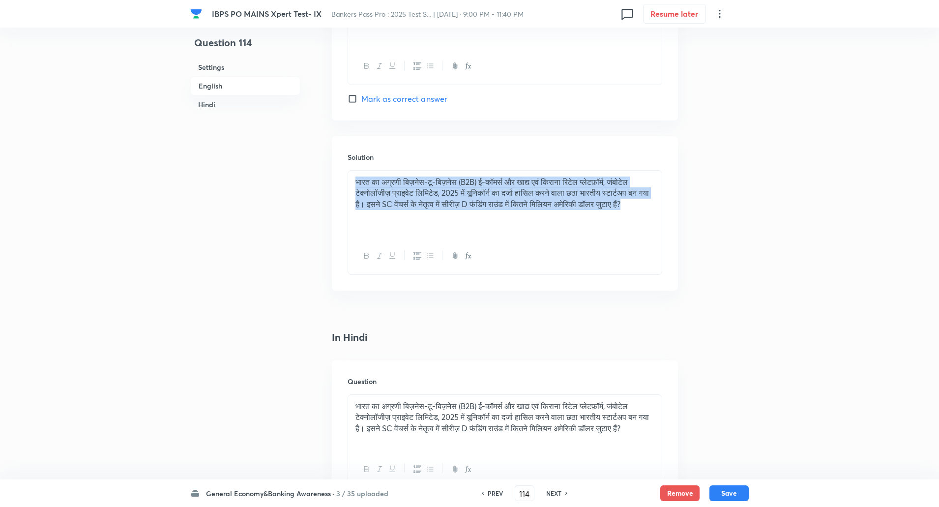
drag, startPoint x: 354, startPoint y: 179, endPoint x: 389, endPoint y: 218, distance: 51.9
click at [389, 218] on div "भारत का अग्रणी बिज़नेस-टू-बिज़नेस (B2B) ई-कॉमर्स और खाद्य एवं किराना रिटेल प्ले…" at bounding box center [505, 205] width 314 height 68
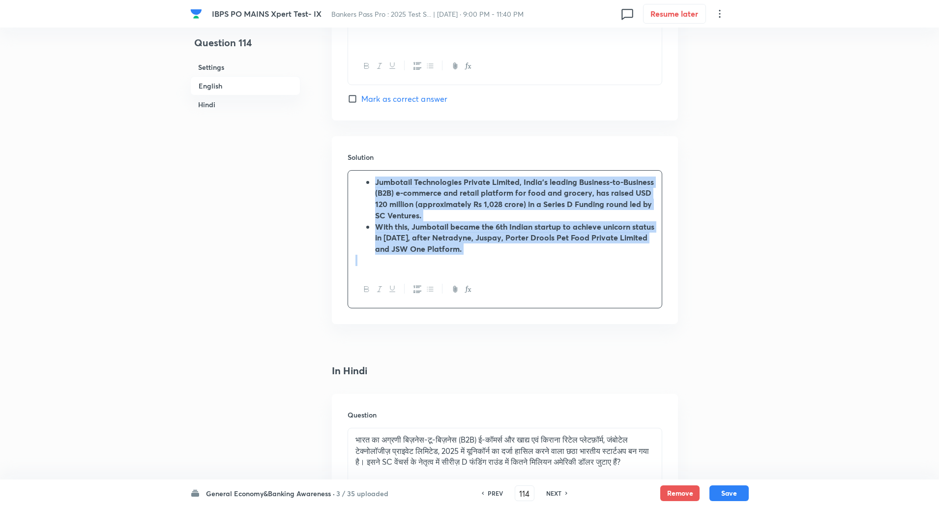
drag, startPoint x: 370, startPoint y: 180, endPoint x: 486, endPoint y: 287, distance: 157.6
click at [486, 287] on div "Jumbotail Technologies Private Limited, India’s leading Business-to-Business (B…" at bounding box center [504, 239] width 315 height 138
copy ul "Jumbotail Technologies Private Limited, India’s leading Business-to-Business (B…"
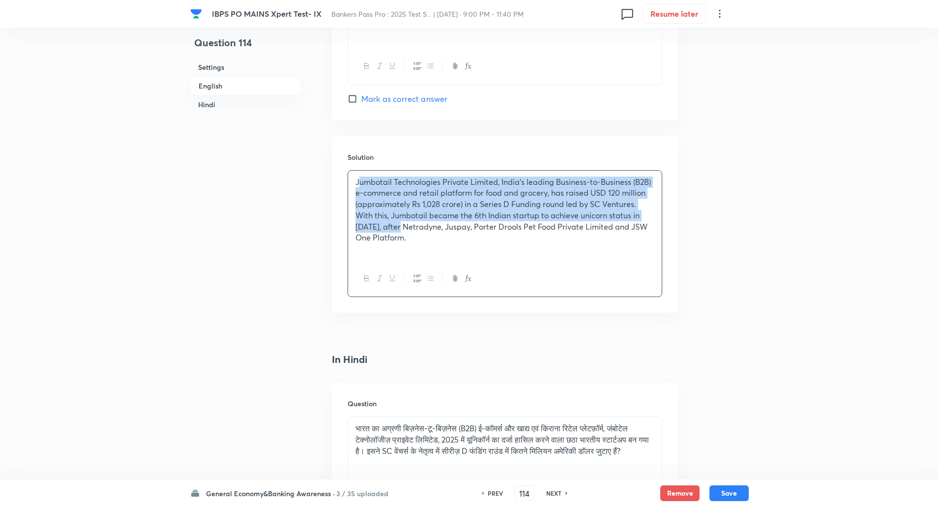
drag, startPoint x: 359, startPoint y: 178, endPoint x: 399, endPoint y: 230, distance: 65.5
click at [399, 230] on div "Jumbotail Technologies Private Limited, India’s leading Business-to-Business (B…" at bounding box center [505, 216] width 314 height 90
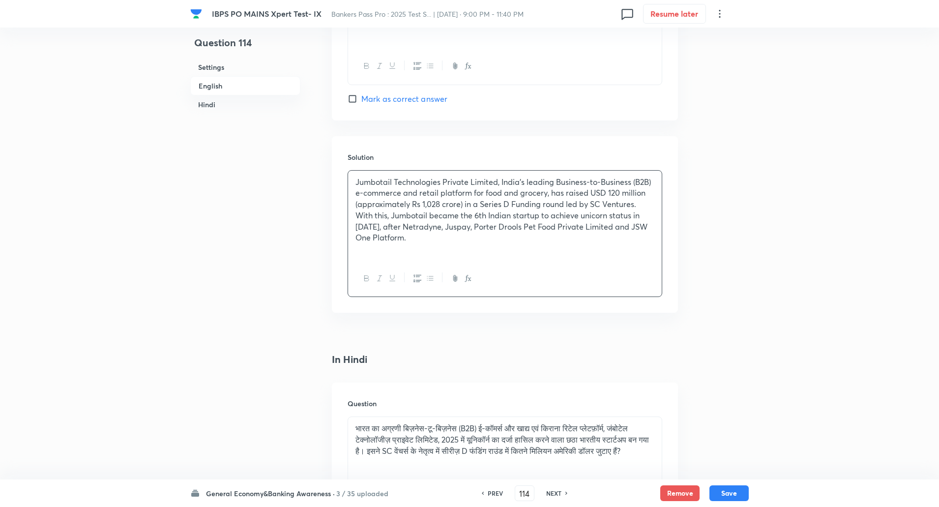
click at [350, 180] on div "Jumbotail Technologies Private Limited, India’s leading Business-to-Business (B…" at bounding box center [505, 216] width 314 height 90
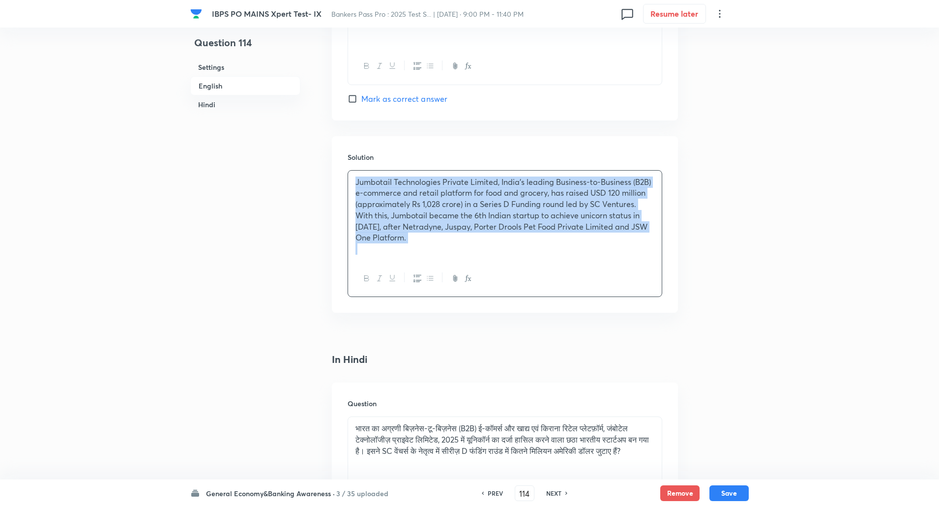
drag, startPoint x: 350, startPoint y: 180, endPoint x: 443, endPoint y: 278, distance: 135.6
click at [443, 278] on div "Jumbotail Technologies Private Limited, India’s leading Business-to-Business (B…" at bounding box center [504, 233] width 315 height 127
click at [434, 280] on button "button" at bounding box center [429, 278] width 13 height 12
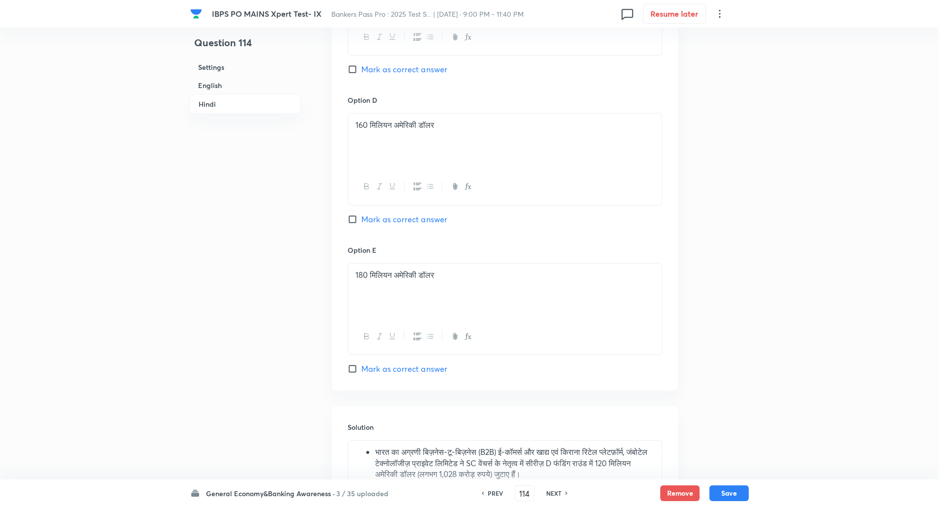
scroll to position [2224, 0]
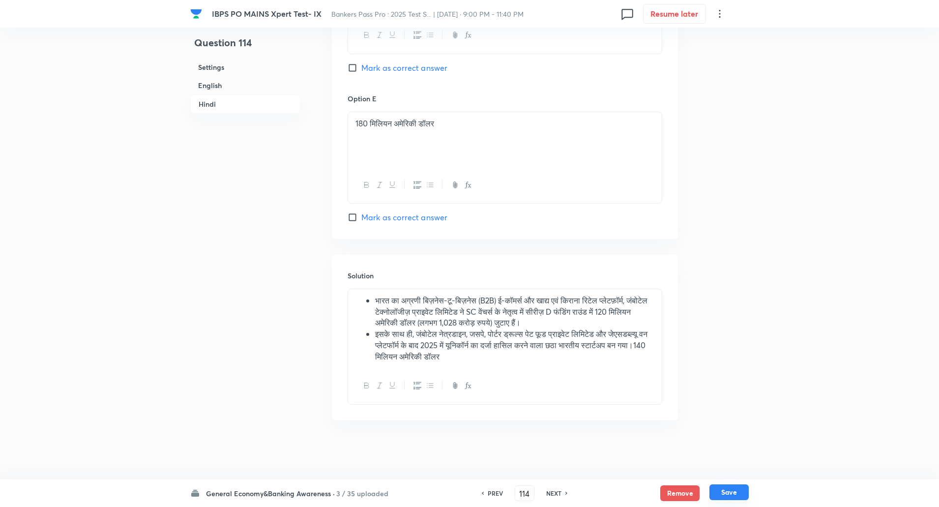
click at [729, 495] on button "Save" at bounding box center [728, 492] width 39 height 16
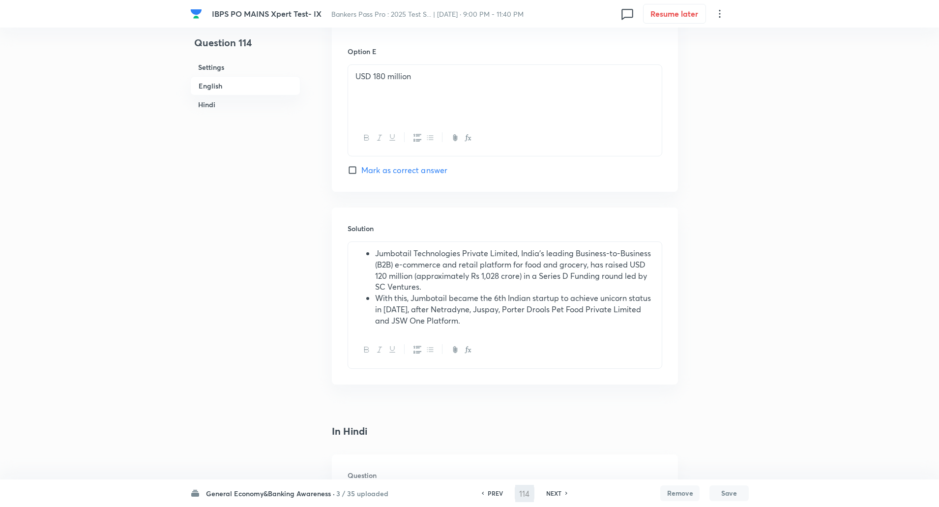
type input "115"
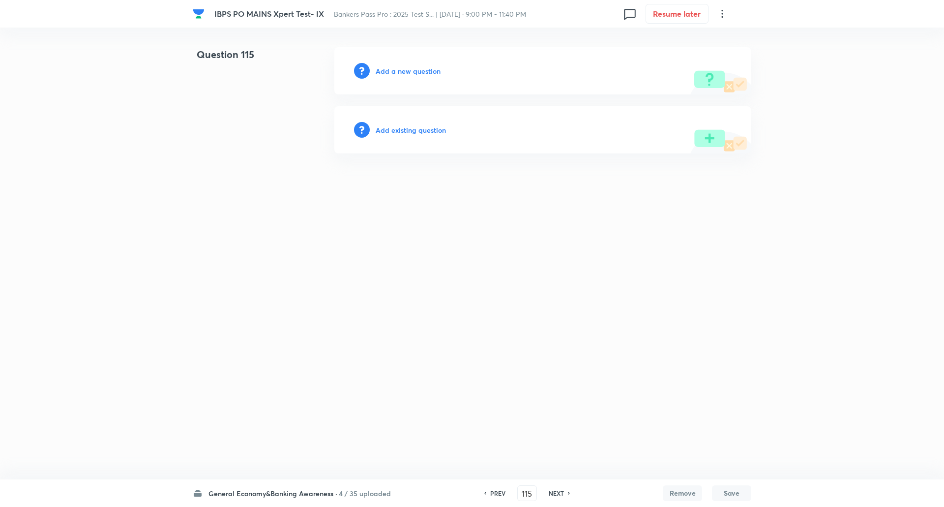
click at [430, 73] on h6 "Add a new question" at bounding box center [407, 71] width 65 height 10
click at [430, 73] on h6 "Choose a question type" at bounding box center [413, 71] width 76 height 10
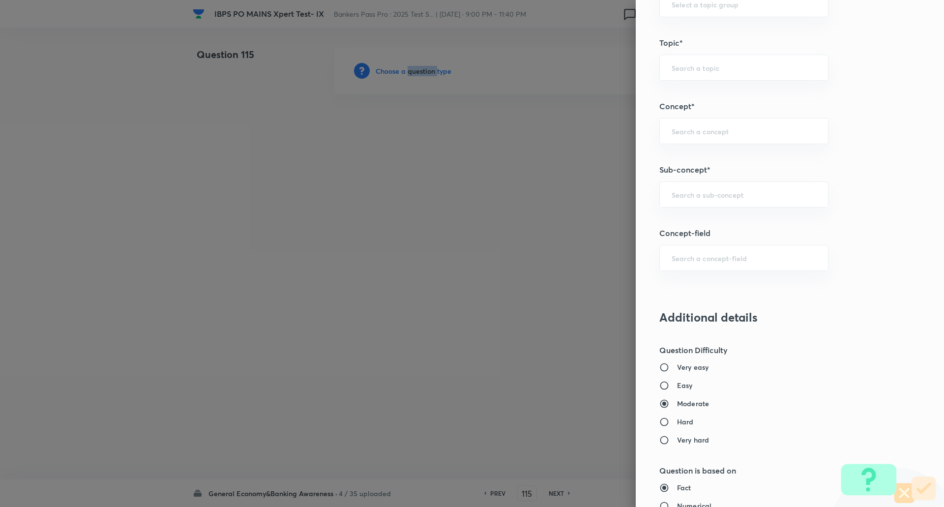
scroll to position [485, 0]
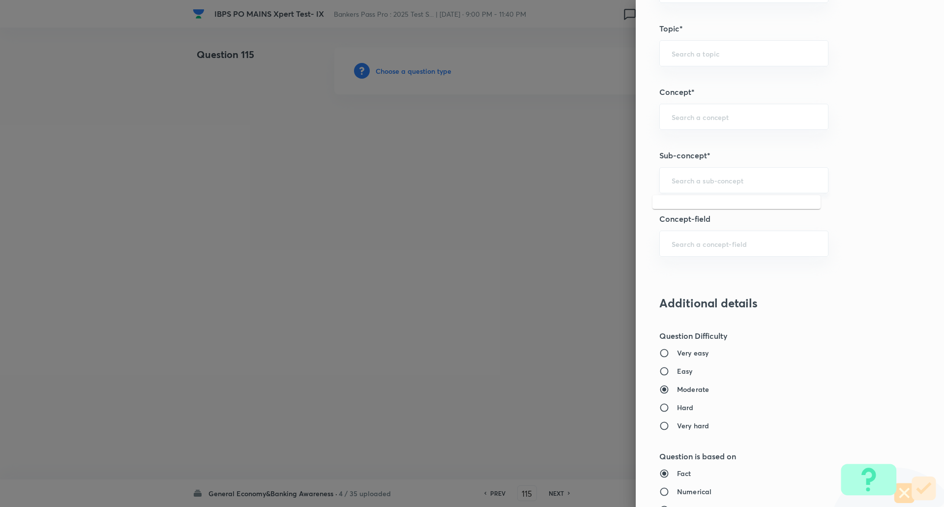
click at [745, 183] on input "text" at bounding box center [743, 179] width 144 height 9
type input "e"
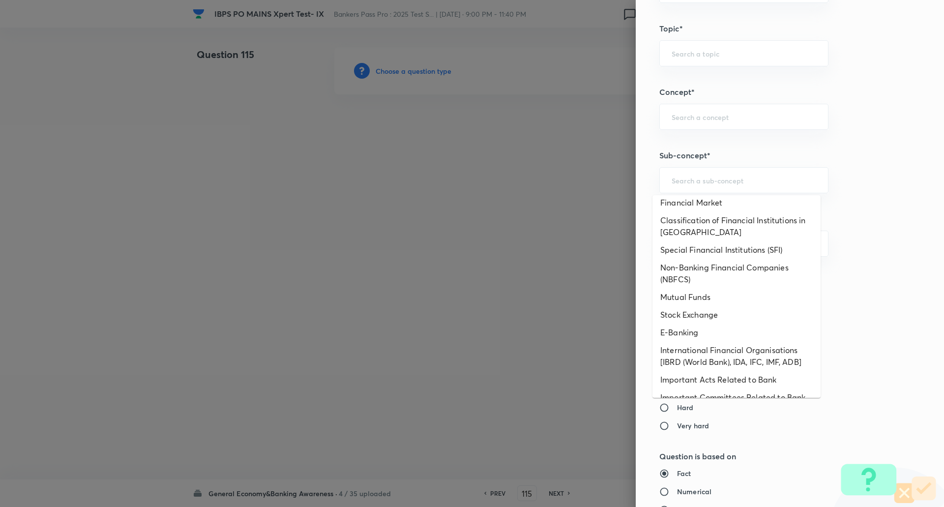
scroll to position [307, 0]
click at [685, 334] on li "E-Banking" at bounding box center [736, 332] width 168 height 18
type input "E-Banking"
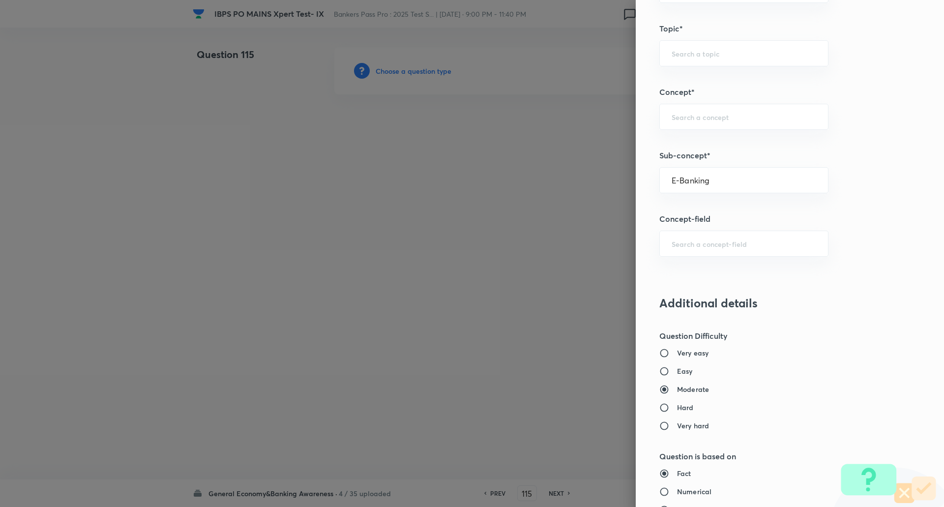
type input "Awareness"
type input "Banking Awareness"
type input "Financial Awareness"
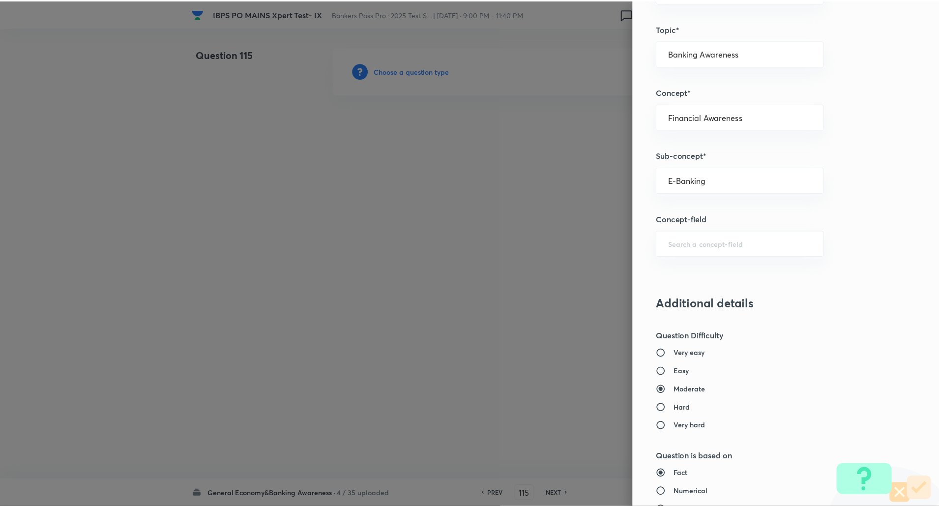
scroll to position [833, 0]
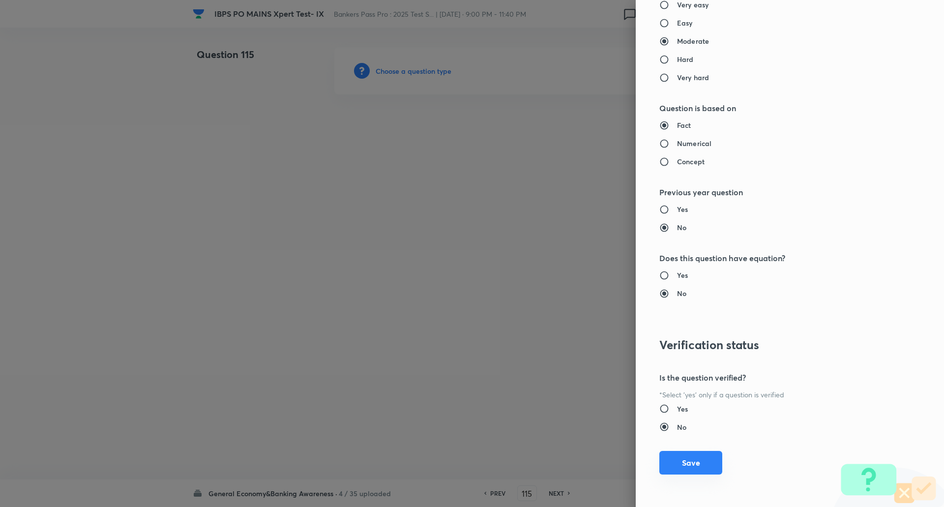
click at [701, 458] on button "Save" at bounding box center [690, 463] width 63 height 24
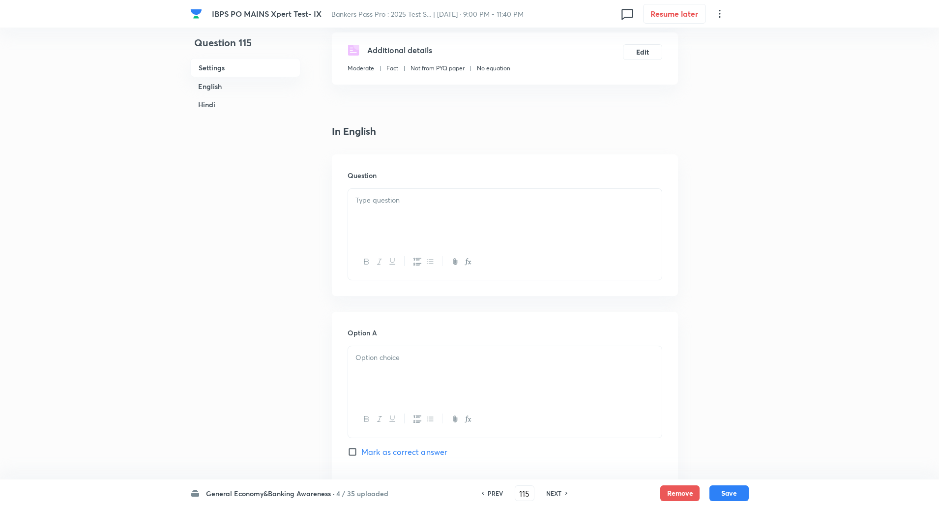
scroll to position [179, 0]
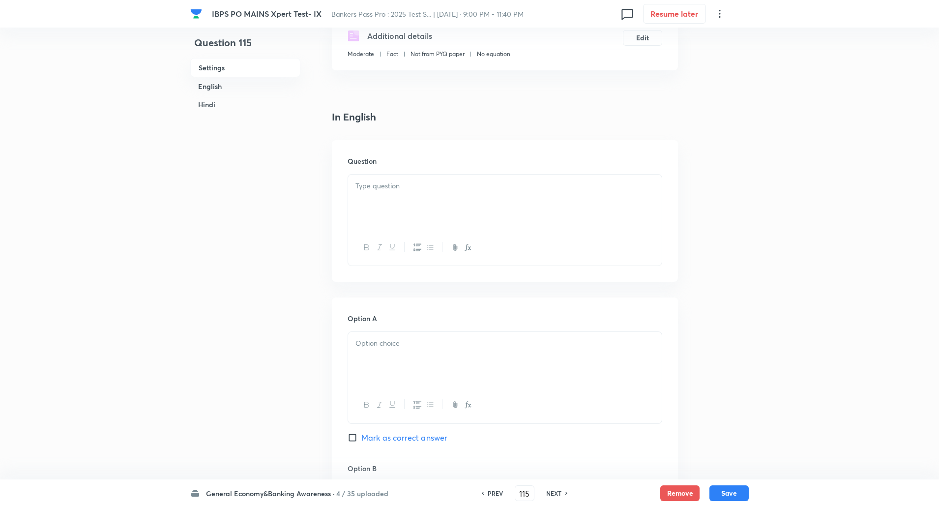
click at [379, 193] on div at bounding box center [505, 201] width 314 height 55
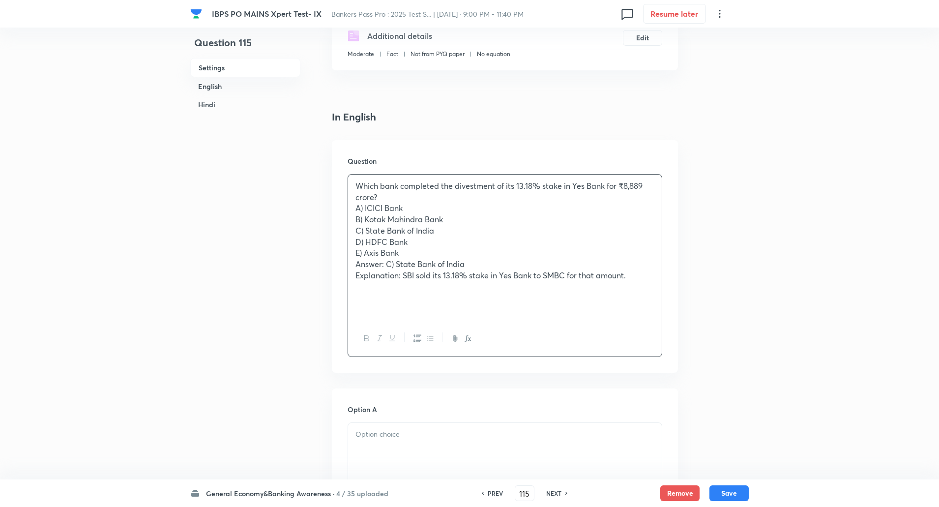
click at [383, 196] on p "Which bank completed the divestment of its 13.18% stake in Yes Bank for ₹8,889 …" at bounding box center [504, 191] width 299 height 22
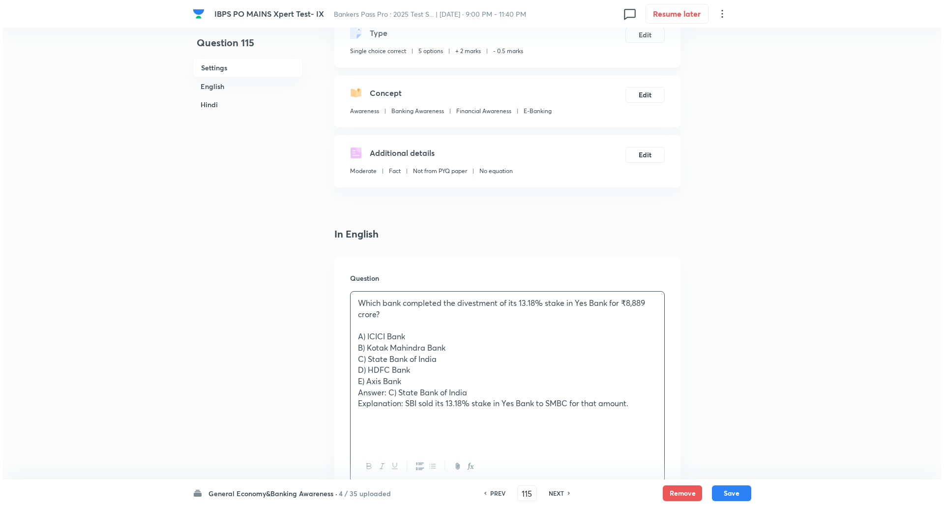
scroll to position [62, 0]
click at [653, 92] on button "Edit" at bounding box center [642, 94] width 39 height 16
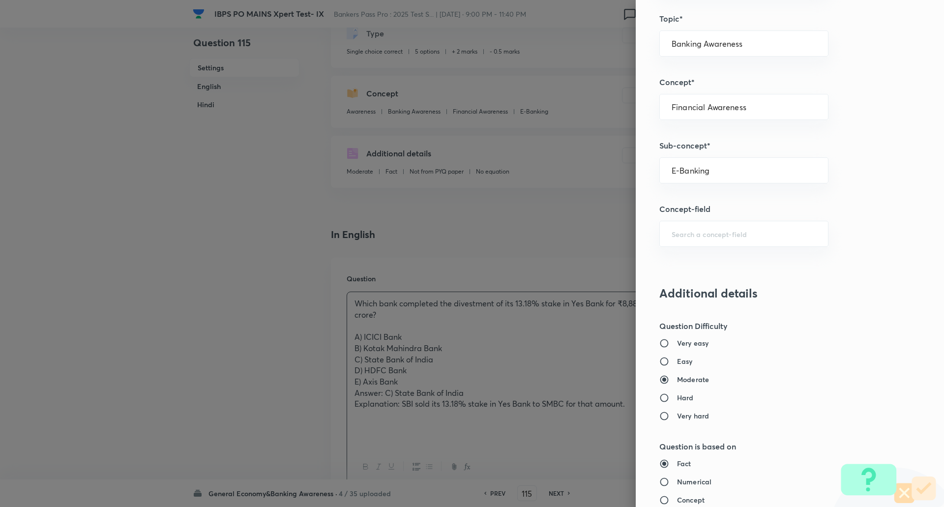
scroll to position [499, 0]
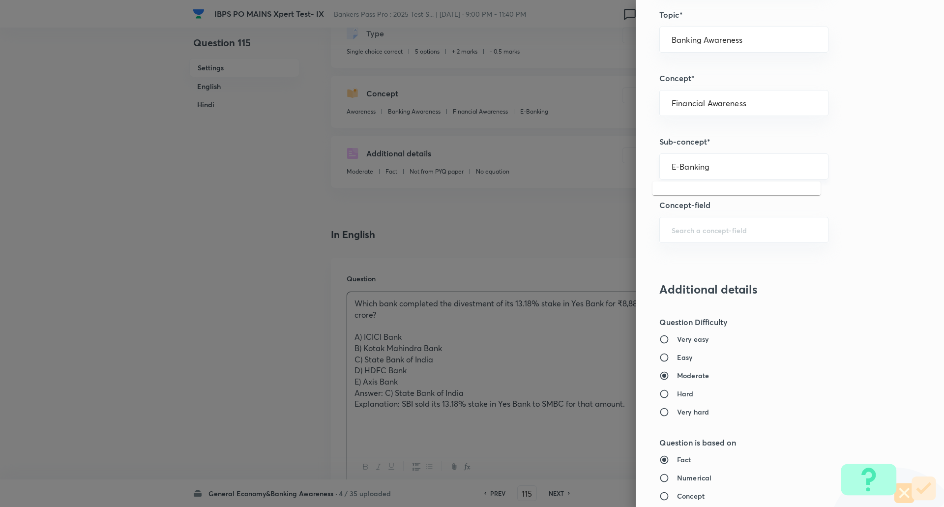
click at [749, 165] on input "E-Banking" at bounding box center [743, 166] width 144 height 9
click at [764, 95] on div "Financial Awareness ​" at bounding box center [743, 103] width 169 height 26
type input "E-Banking"
type input "b"
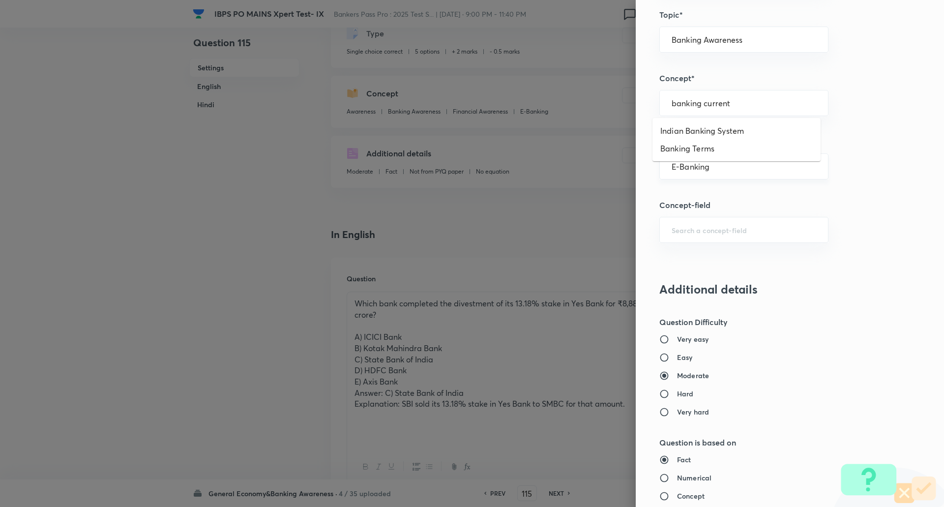
type input "Financial Awareness"
click at [714, 169] on input "E-Banking" at bounding box center [743, 166] width 144 height 9
click at [748, 97] on div "Financial Awareness ​" at bounding box center [743, 103] width 169 height 26
type input "E-Banking"
type input "b"
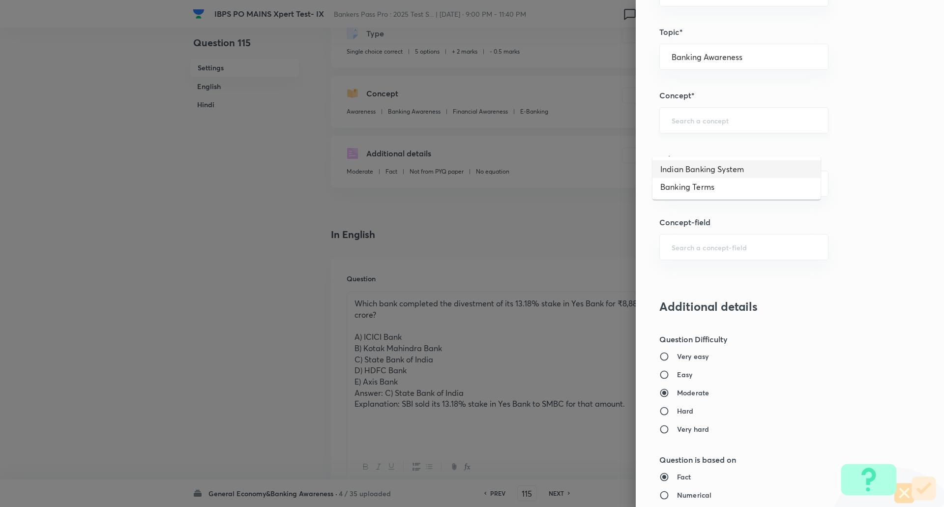
scroll to position [438, 0]
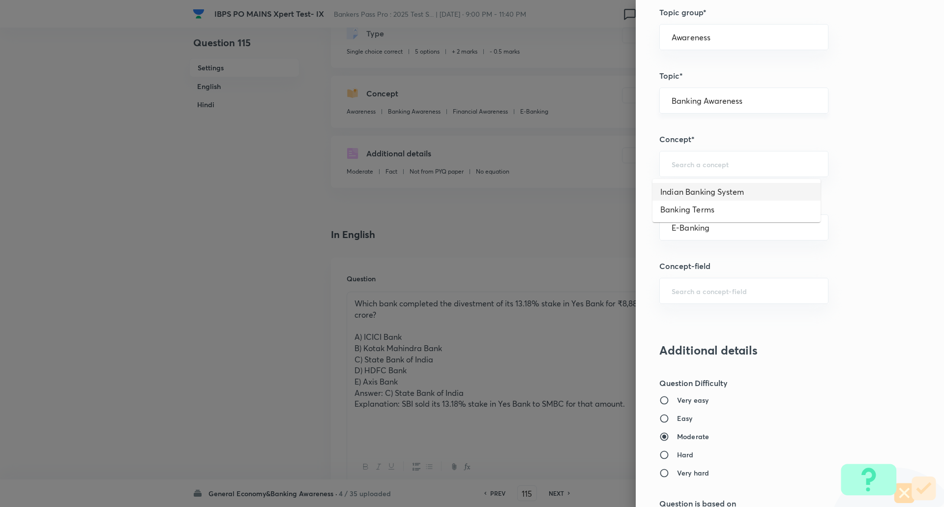
type input "Financial Awareness"
click at [739, 102] on input "Banking Awareness" at bounding box center [743, 100] width 144 height 9
type input "Banking Awareness"
click at [743, 166] on input "Financial Awareness" at bounding box center [743, 163] width 144 height 9
type input "b"
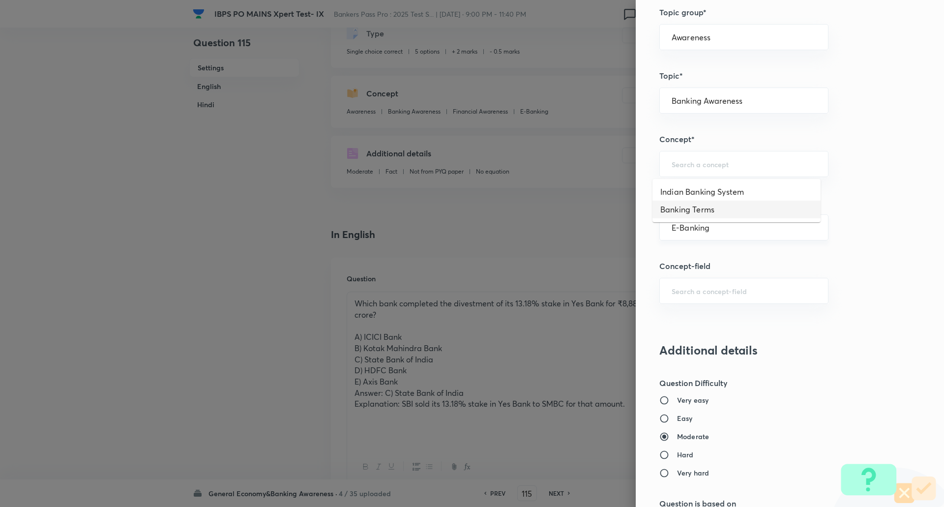
type input "Financial Awareness"
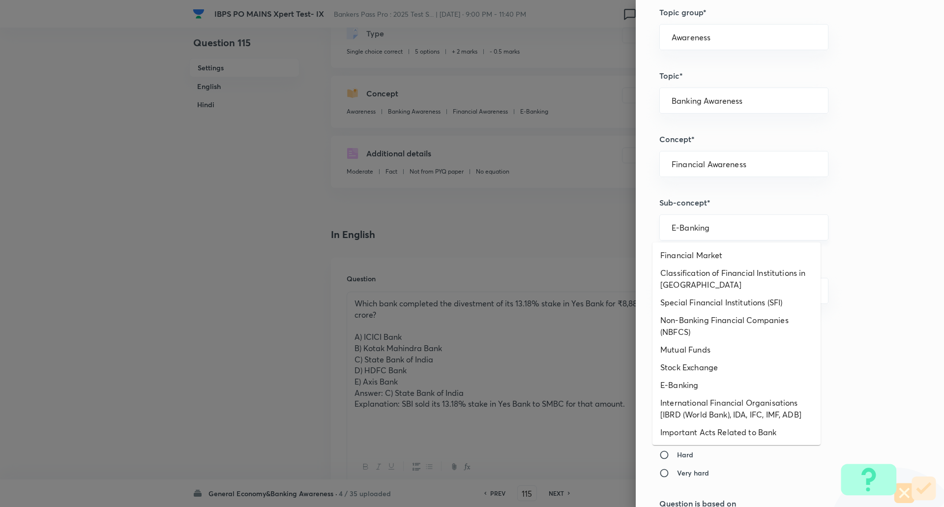
click at [729, 228] on input "E-Banking" at bounding box center [743, 227] width 144 height 9
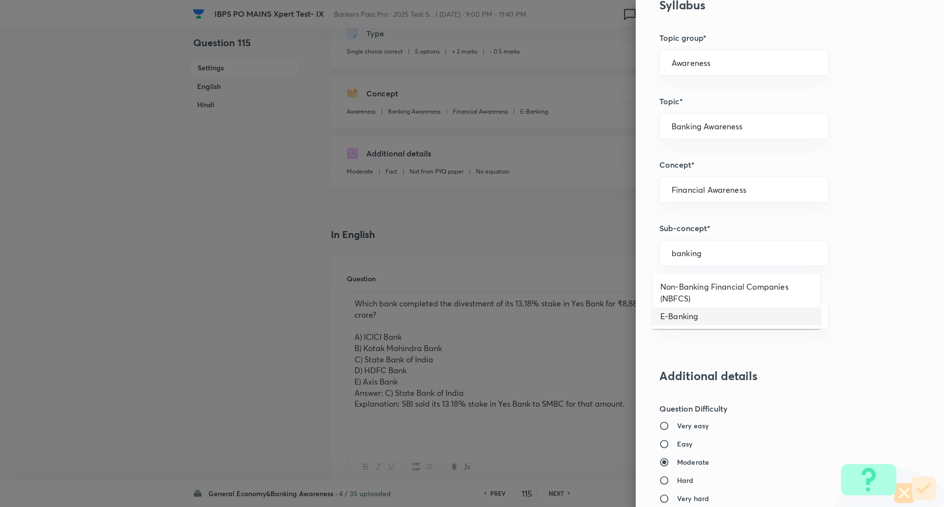
scroll to position [401, 0]
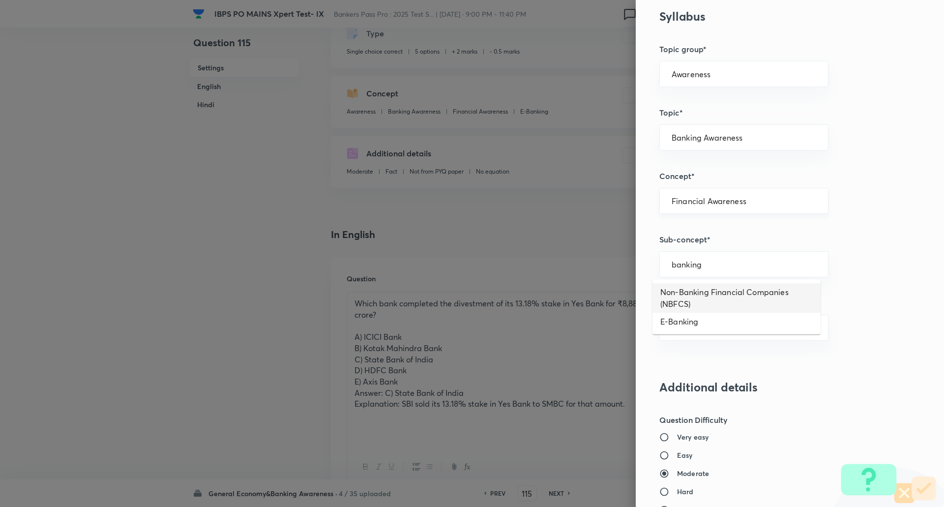
type input "E-Banking"
click at [762, 205] on input "Financial Awareness" at bounding box center [743, 200] width 144 height 9
type input "b"
click at [743, 163] on div "Question settings Question type* Single choice correct Number of options* 2 3 4…" at bounding box center [789, 253] width 308 height 507
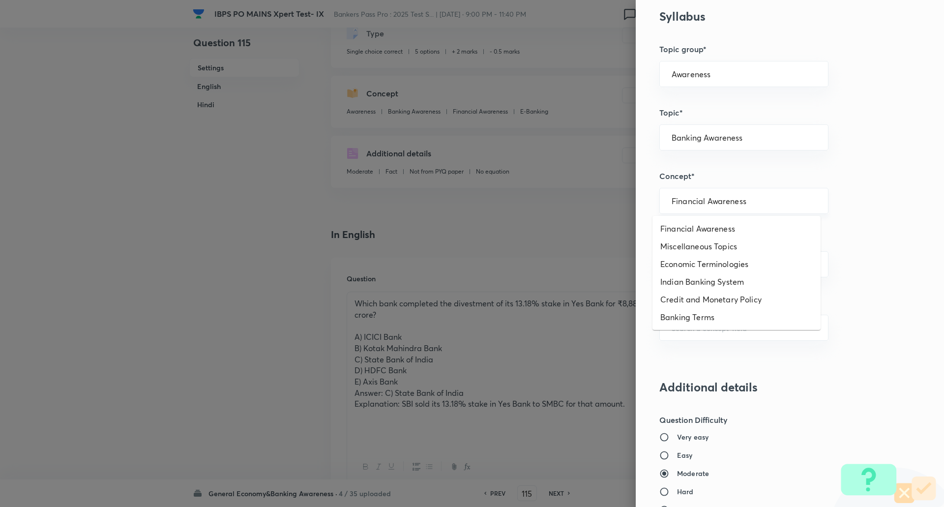
click at [704, 202] on input "Financial Awareness" at bounding box center [743, 200] width 144 height 9
click at [704, 201] on input "B" at bounding box center [743, 200] width 144 height 9
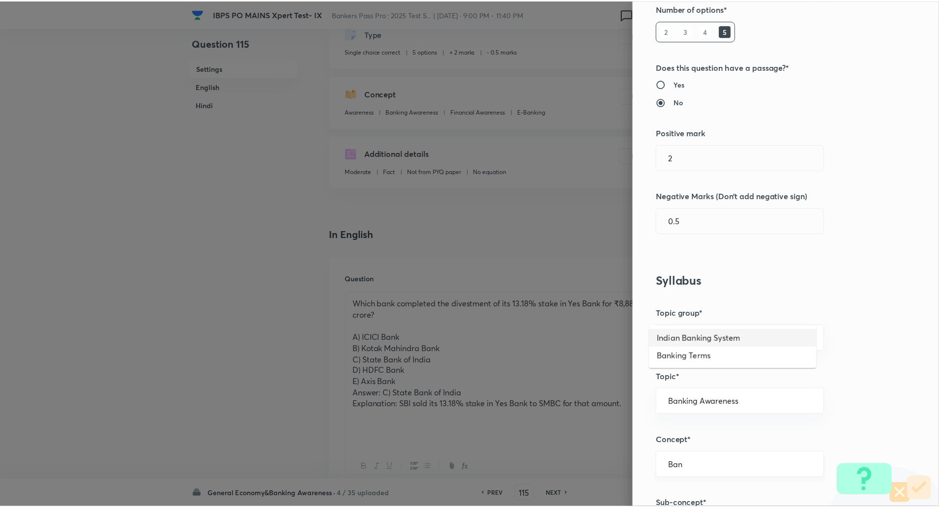
scroll to position [0, 0]
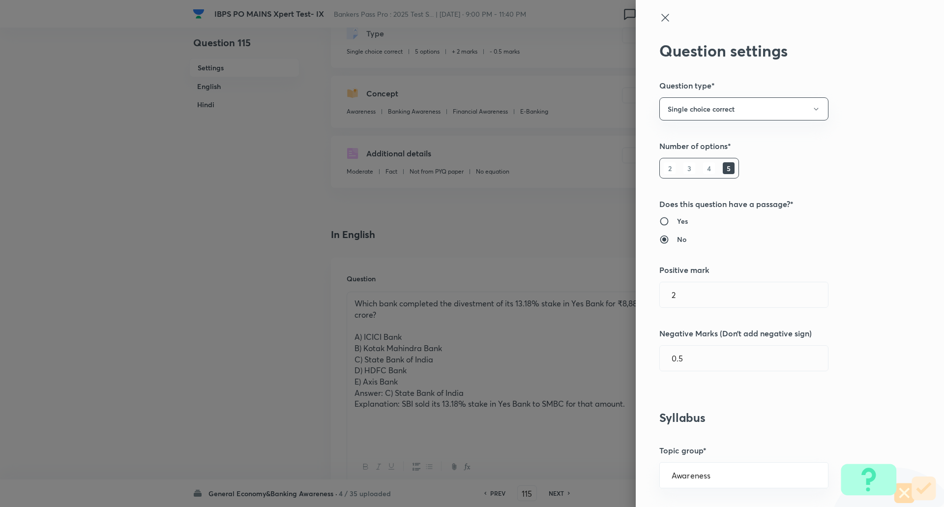
type input "Financial Awareness"
click at [659, 25] on div at bounding box center [773, 26] width 228 height 29
click at [661, 17] on icon at bounding box center [664, 17] width 7 height 7
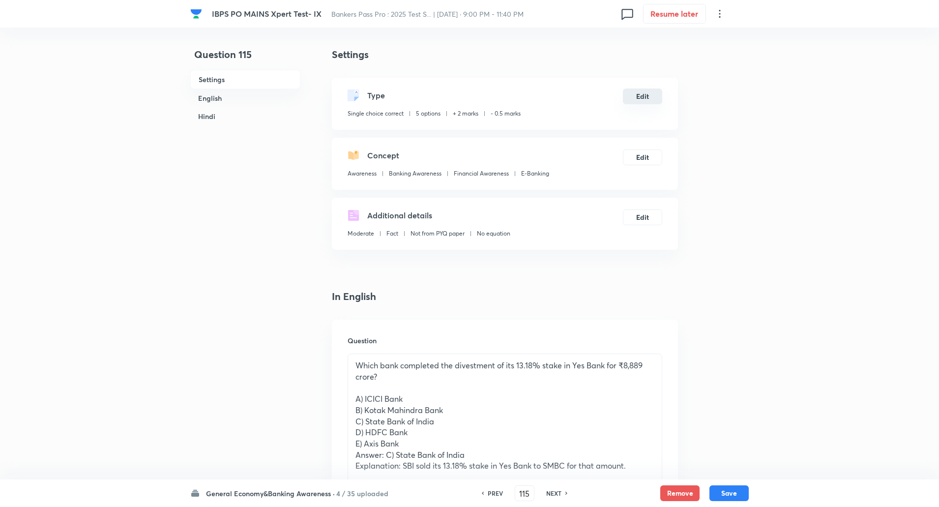
click at [638, 103] on button "Edit" at bounding box center [642, 96] width 39 height 16
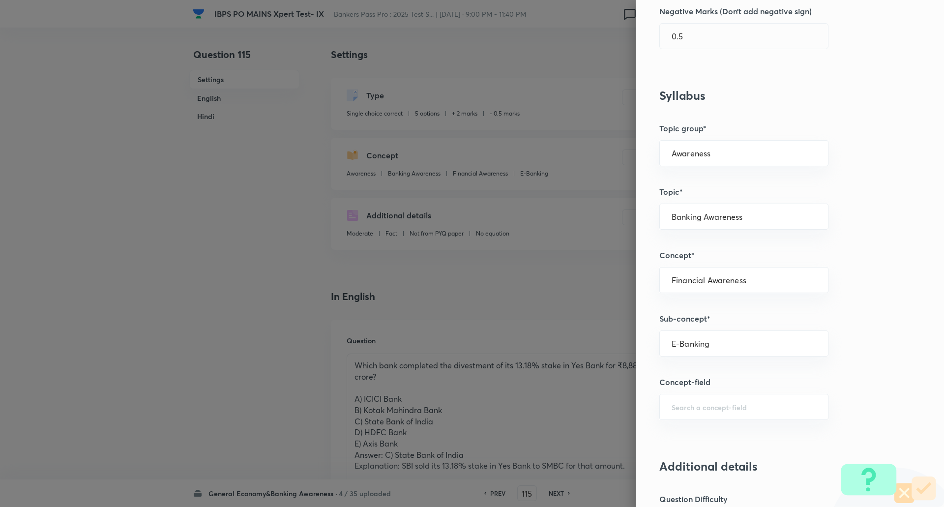
scroll to position [323, 0]
click at [707, 224] on div "Banking Awareness ​" at bounding box center [743, 215] width 169 height 26
click at [717, 249] on li "Banking Awareness" at bounding box center [736, 243] width 168 height 18
type input "Banking Awareness"
click at [707, 286] on div "​" at bounding box center [743, 278] width 169 height 26
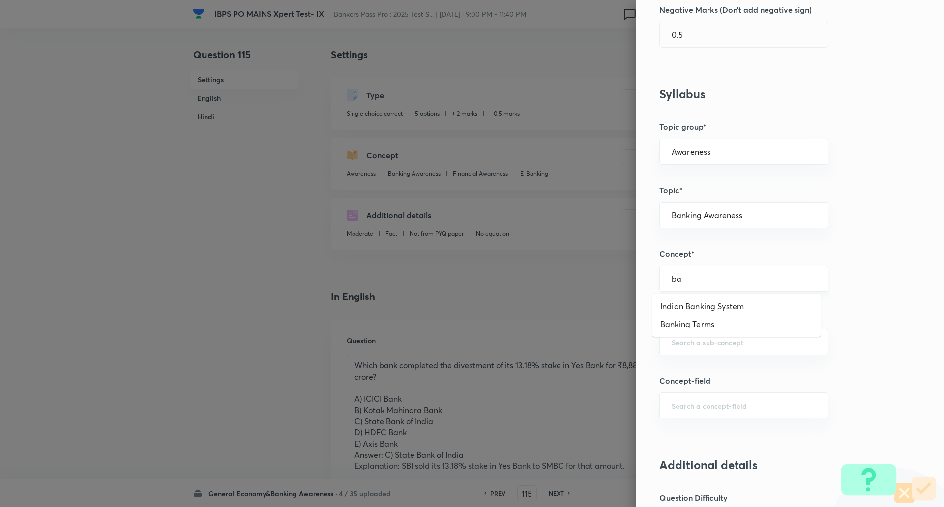
type input "b"
click at [801, 302] on li "Financial Awareness" at bounding box center [736, 306] width 168 height 18
type input "Financial Awareness"
click at [689, 343] on input "text" at bounding box center [743, 341] width 144 height 9
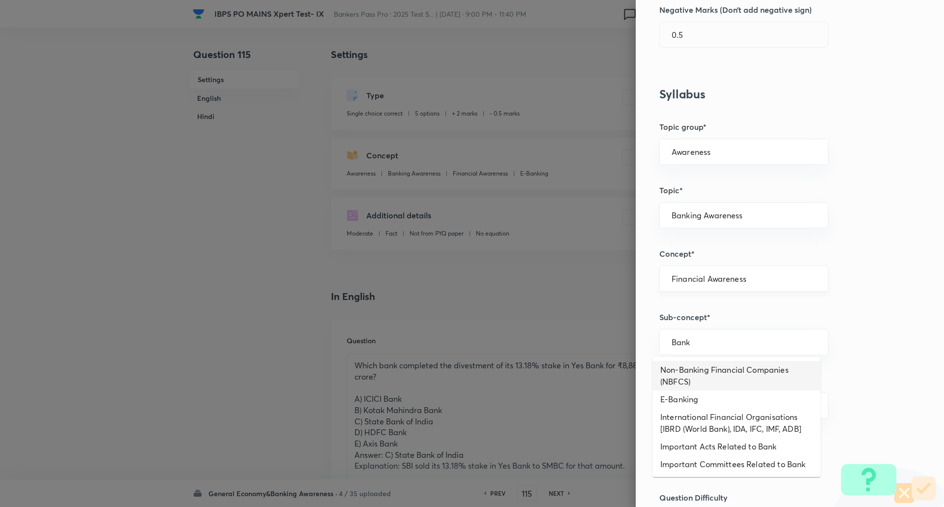
drag, startPoint x: 774, startPoint y: 285, endPoint x: 688, endPoint y: 284, distance: 86.0
click at [688, 284] on div "Financial Awareness ​" at bounding box center [743, 278] width 169 height 26
type input "Bank"
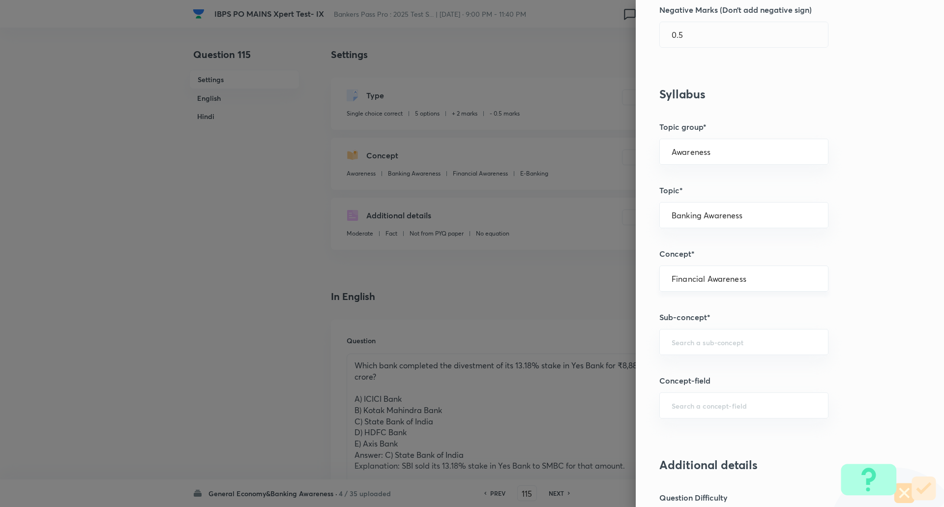
click at [688, 284] on div "Financial Awareness ​" at bounding box center [743, 278] width 169 height 26
click at [694, 304] on li "Indian Banking System" at bounding box center [736, 306] width 168 height 18
type input "Indian Banking System"
click at [697, 343] on input "text" at bounding box center [743, 341] width 144 height 9
click at [746, 288] on div "Indian Banking System ​" at bounding box center [743, 278] width 169 height 26
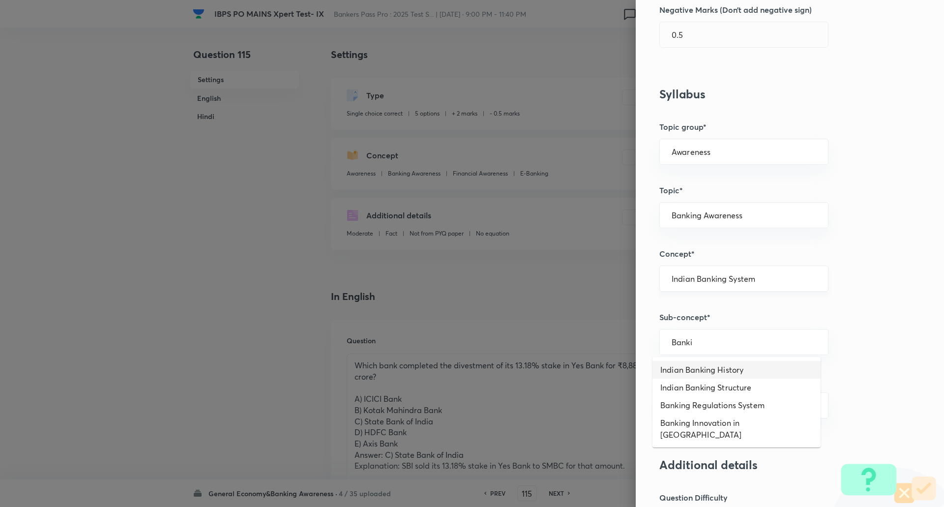
type input "Banki"
click at [720, 212] on input "Banking Awareness" at bounding box center [743, 214] width 144 height 9
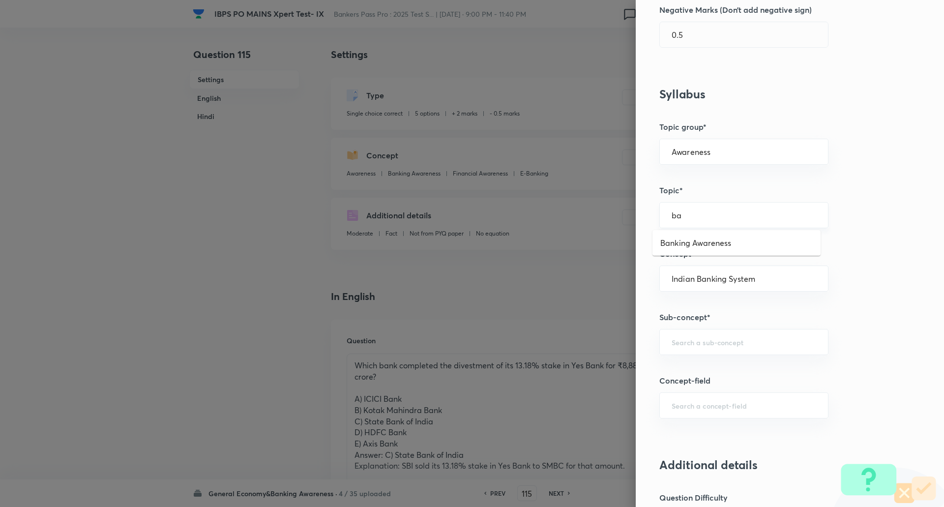
type input "b"
click at [716, 242] on li "Banking Awareness" at bounding box center [736, 243] width 168 height 18
type input "Banking Awareness"
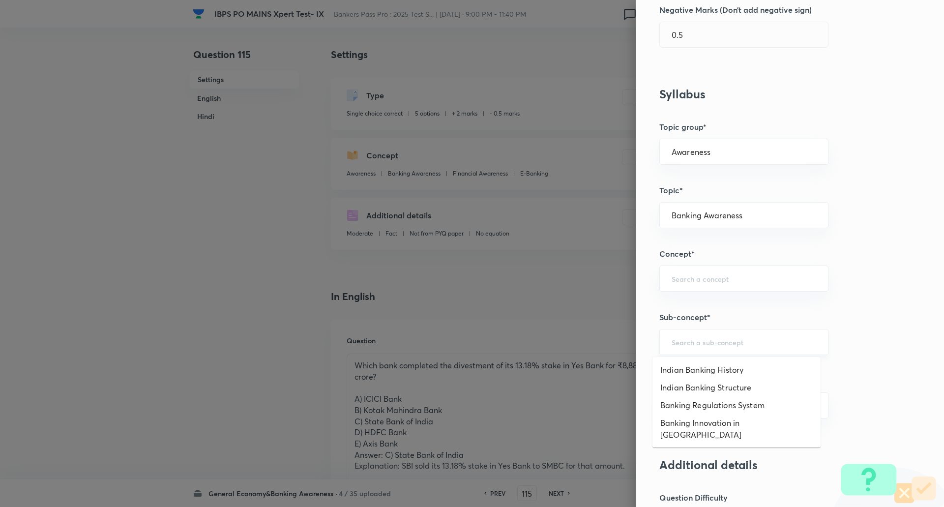
click at [688, 341] on input "text" at bounding box center [743, 341] width 144 height 9
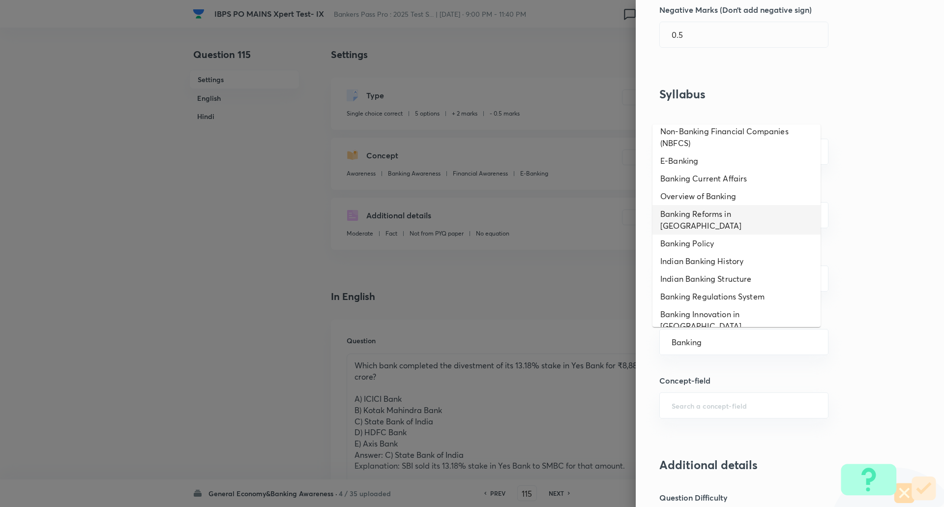
scroll to position [41, 0]
click at [719, 183] on li "Banking Current Affairs" at bounding box center [736, 179] width 168 height 18
type input "Banking Current Affairs"
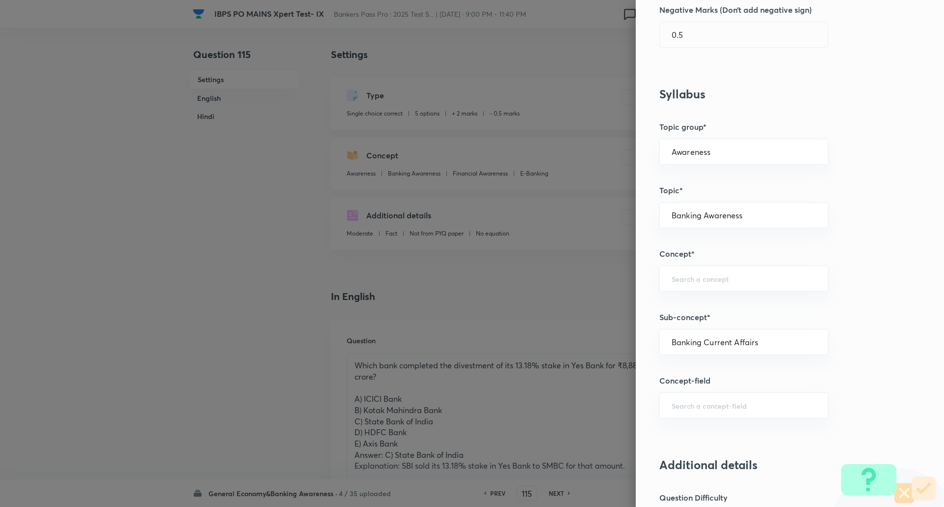
type input "Current Affairs"
type input "Banking Current Affairs"
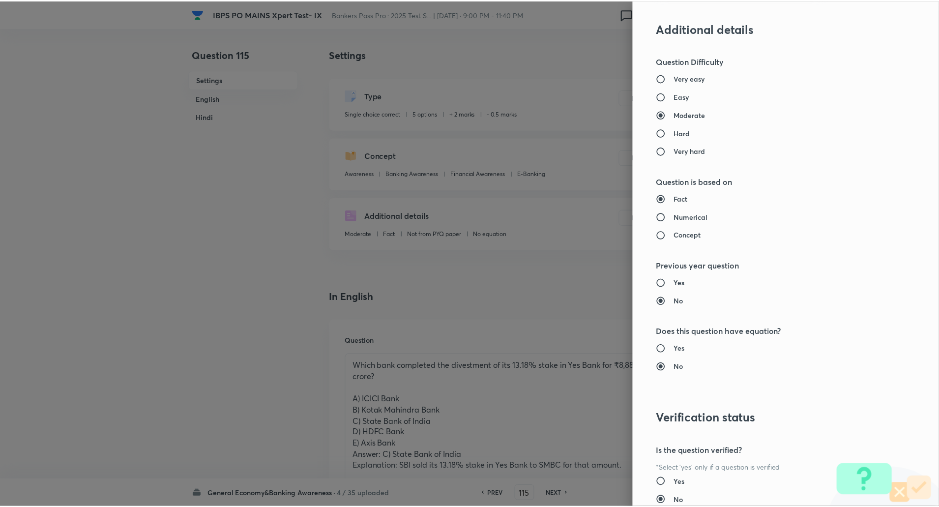
scroll to position [833, 0]
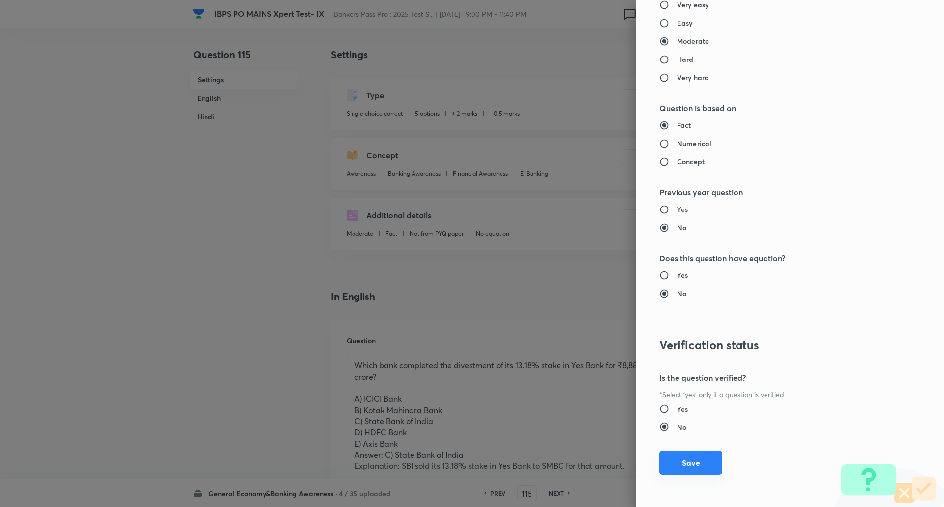
click at [699, 468] on button "Save" at bounding box center [690, 463] width 63 height 24
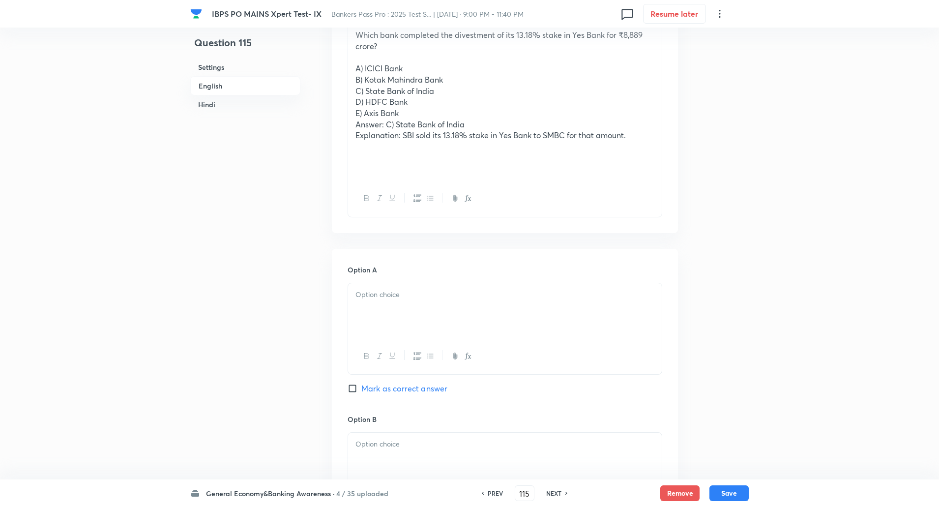
scroll to position [331, 0]
drag, startPoint x: 610, startPoint y: 274, endPoint x: 582, endPoint y: 317, distance: 51.5
click at [582, 317] on div "Option A Mark as correct answer" at bounding box center [504, 338] width 315 height 149
click at [582, 317] on div at bounding box center [505, 310] width 314 height 55
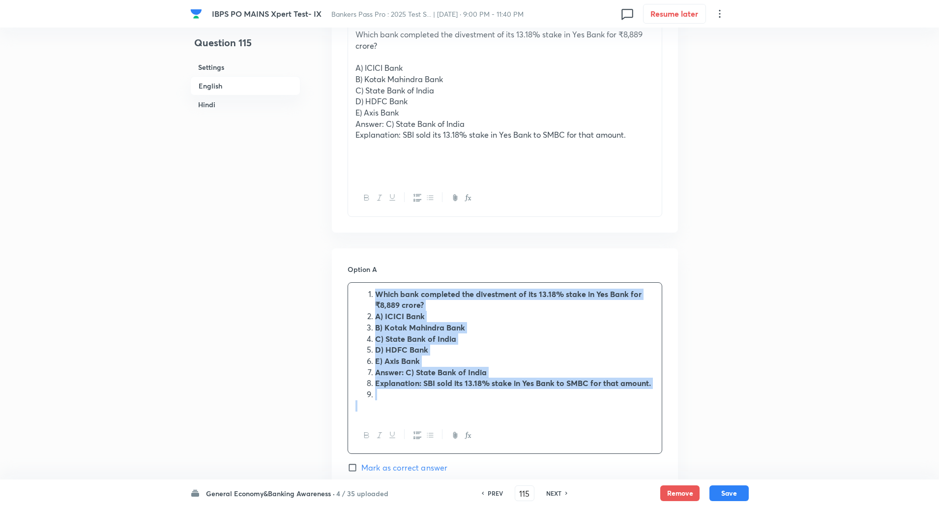
drag, startPoint x: 361, startPoint y: 289, endPoint x: 537, endPoint y: 403, distance: 209.6
click at [537, 403] on div "Which bank completed the divestment of its 13.18% stake in Yes Bank for ₹8,889 …" at bounding box center [505, 350] width 314 height 135
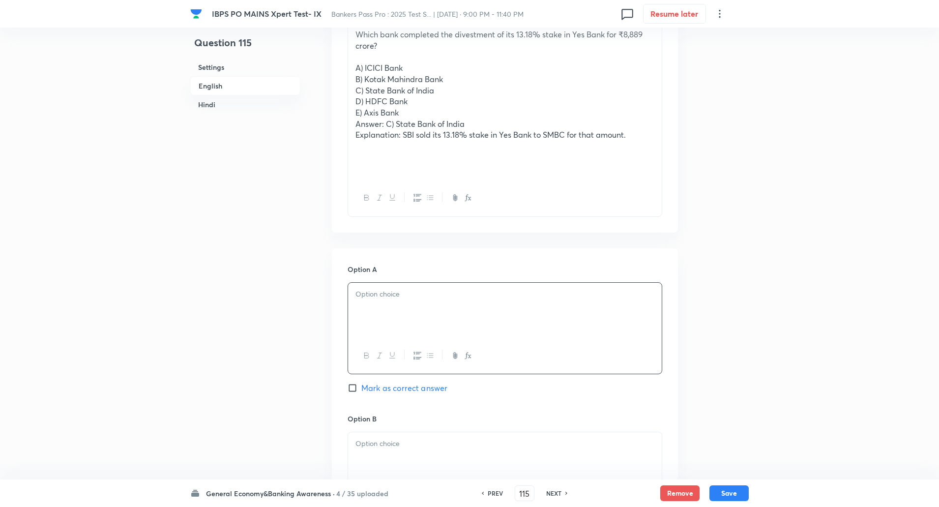
click at [399, 310] on div at bounding box center [505, 310] width 314 height 55
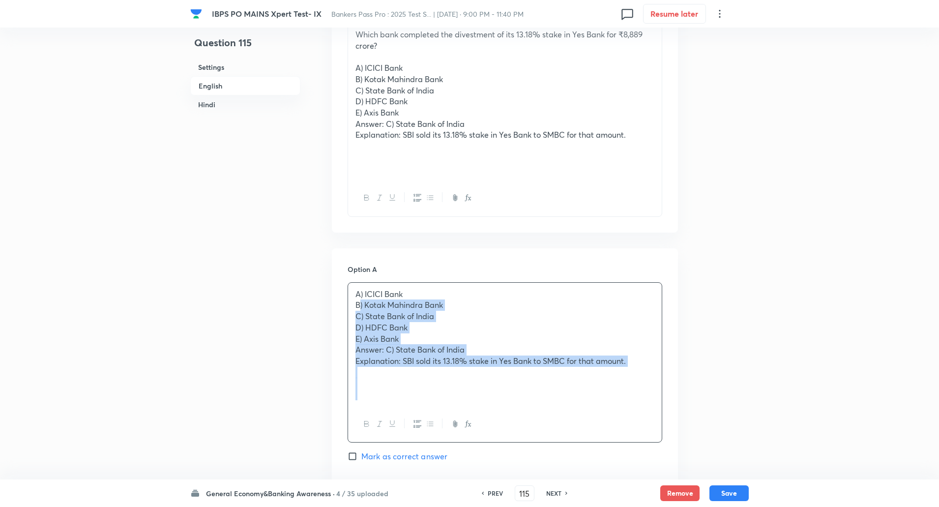
drag, startPoint x: 351, startPoint y: 307, endPoint x: 680, endPoint y: 423, distance: 348.6
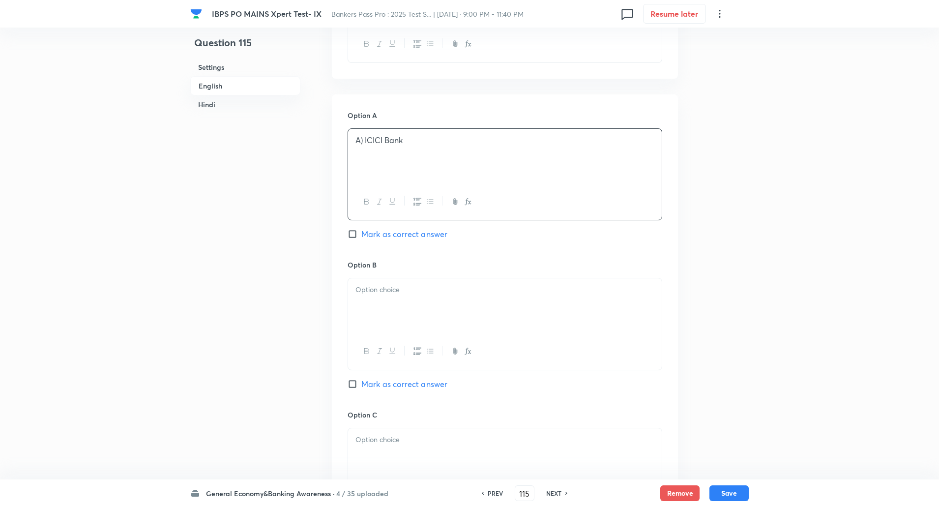
scroll to position [490, 0]
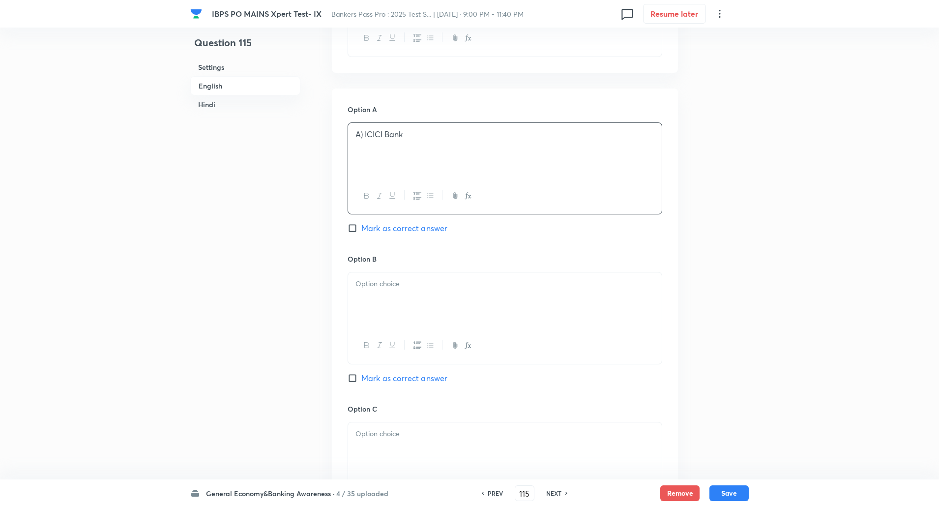
click at [582, 302] on div at bounding box center [505, 299] width 314 height 55
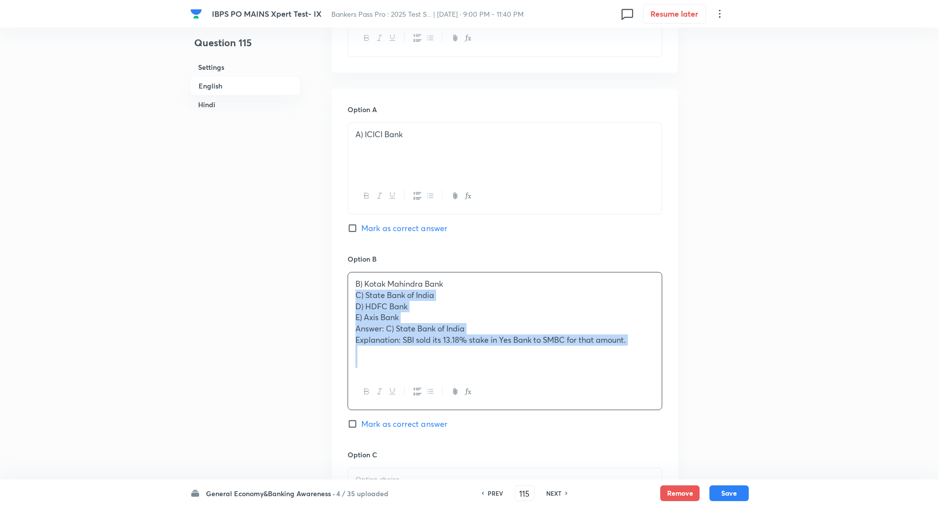
drag, startPoint x: 353, startPoint y: 291, endPoint x: 582, endPoint y: 388, distance: 249.1
click at [582, 388] on div "B) Kotak Mahindra Bank C) State Bank of India D) HDFC Bank E) Axis Bank Answer:…" at bounding box center [504, 341] width 315 height 138
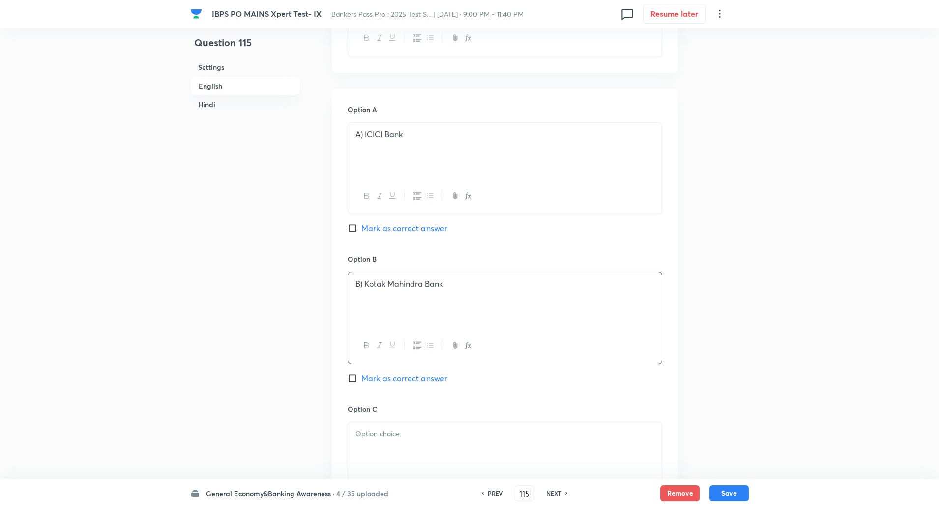
click at [365, 282] on p "B) Kotak Mahindra Bank" at bounding box center [504, 283] width 299 height 11
click at [366, 136] on p "A) ICICI Bank" at bounding box center [504, 134] width 299 height 11
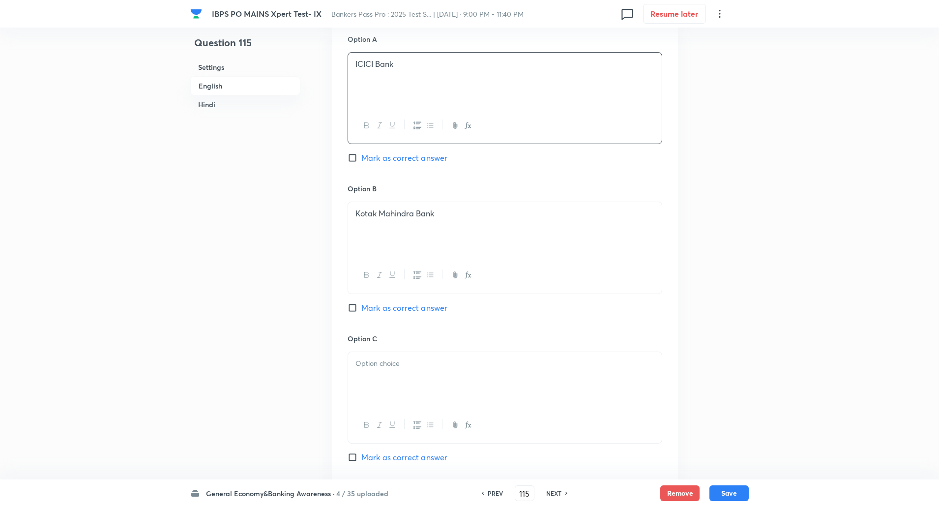
scroll to position [569, 0]
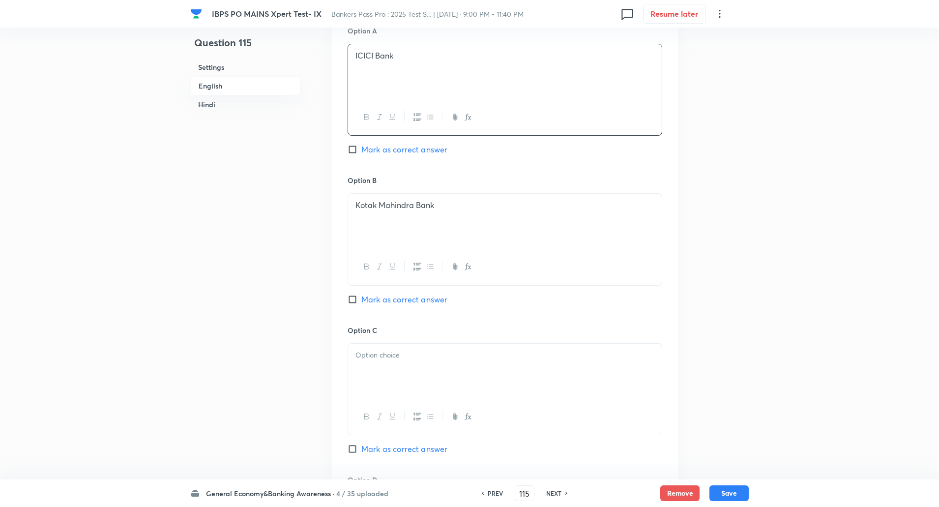
click at [372, 357] on p at bounding box center [504, 354] width 299 height 11
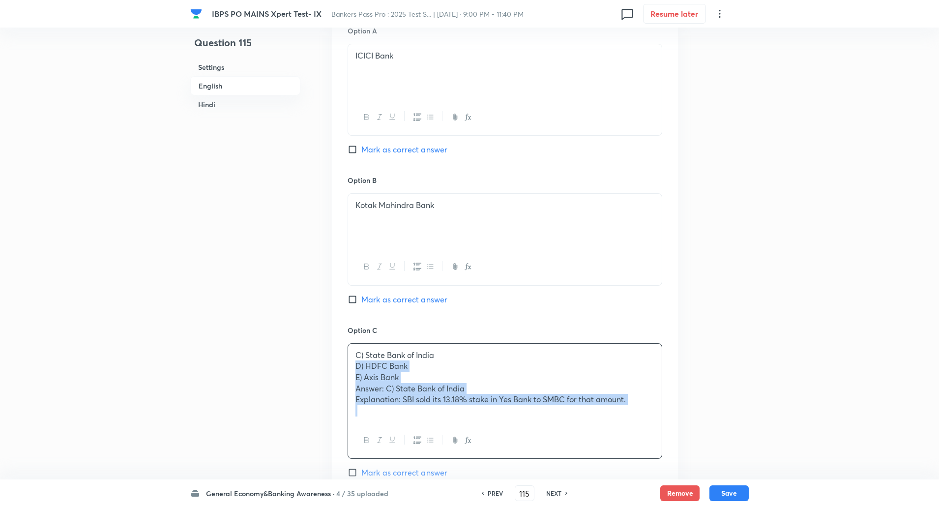
drag, startPoint x: 354, startPoint y: 366, endPoint x: 582, endPoint y: 465, distance: 248.2
click at [582, 465] on div "Option C C) State Bank of India D) HDFC Bank E) Axis Bank Answer: C) State Bank…" at bounding box center [504, 411] width 315 height 173
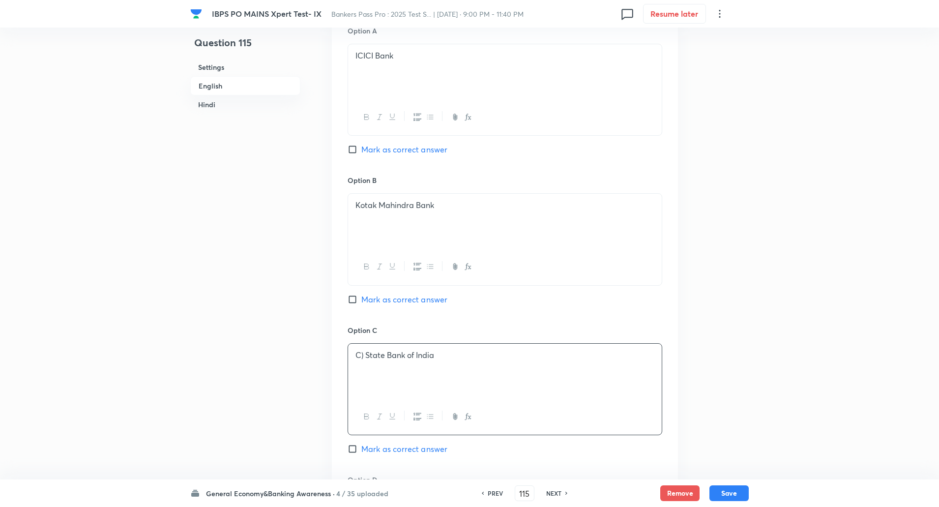
click at [369, 351] on p "C) State Bank of India" at bounding box center [504, 354] width 299 height 11
click at [363, 357] on p "C) State Bank of India" at bounding box center [504, 354] width 299 height 11
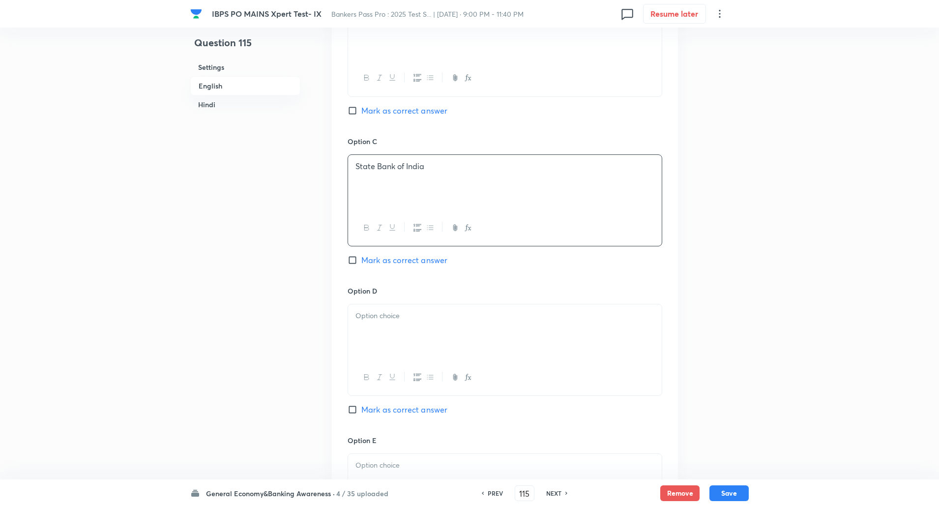
scroll to position [763, 0]
click at [385, 320] on div at bounding box center [505, 326] width 314 height 55
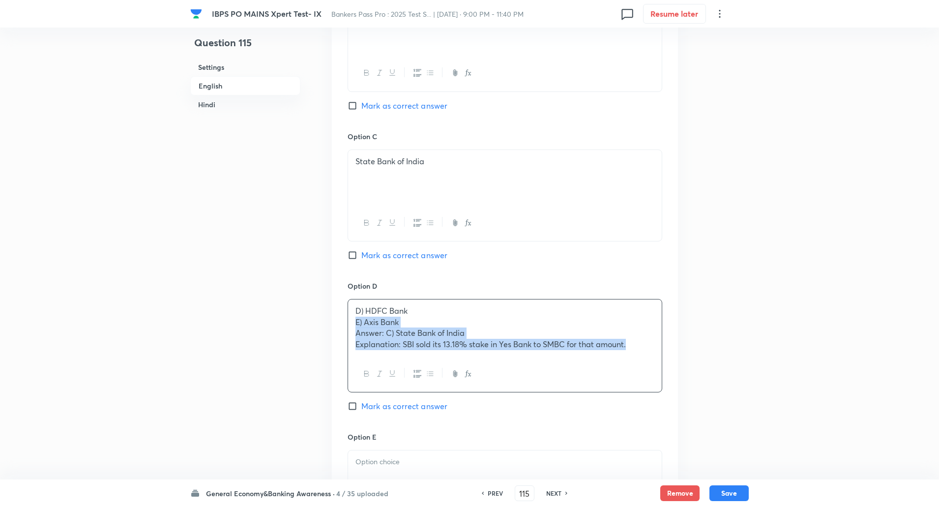
drag, startPoint x: 356, startPoint y: 321, endPoint x: 801, endPoint y: 457, distance: 465.0
drag, startPoint x: 355, startPoint y: 254, endPoint x: 350, endPoint y: 255, distance: 5.1
click at [350, 255] on input "Mark as correct answer" at bounding box center [354, 255] width 14 height 10
checkbox input "true"
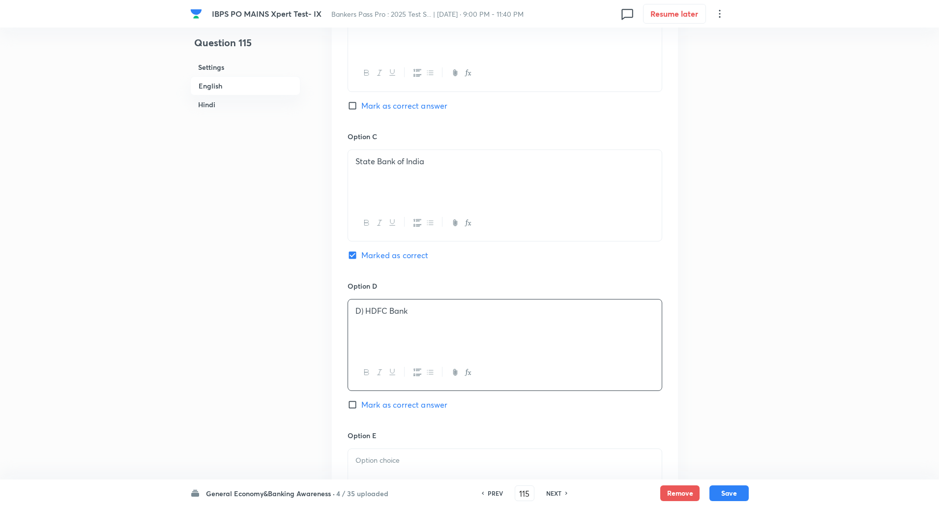
checkbox input "true"
click at [350, 255] on input "Marked as correct" at bounding box center [354, 255] width 14 height 10
checkbox input "true"
click at [364, 311] on p "D) HDFC Bank" at bounding box center [504, 310] width 299 height 11
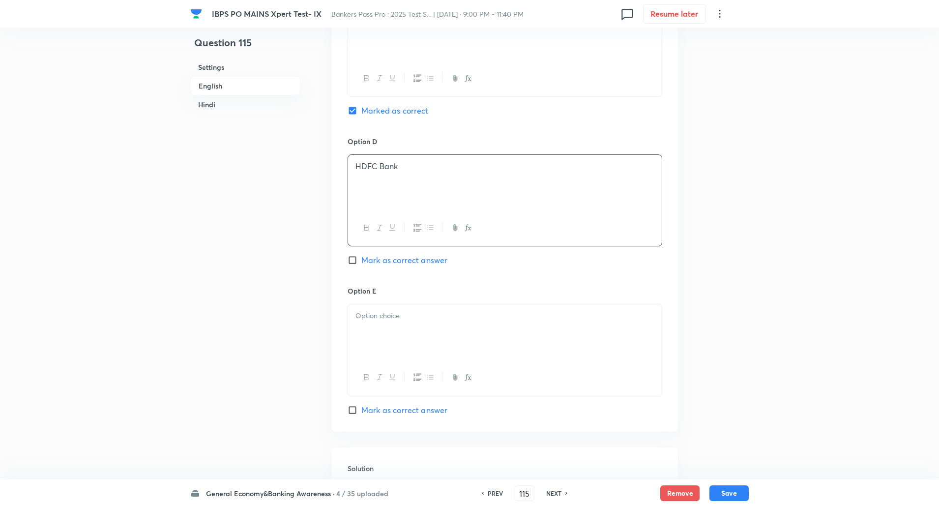
scroll to position [926, 0]
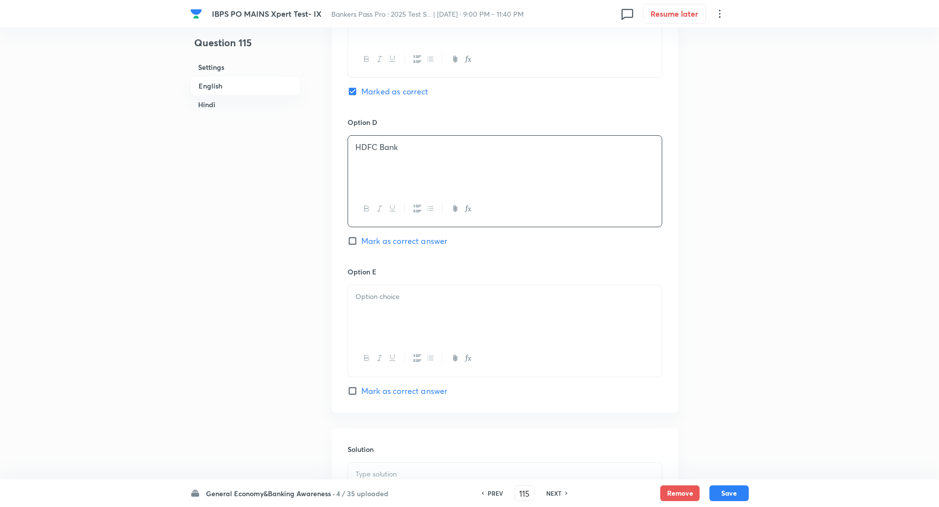
click at [364, 311] on div at bounding box center [505, 312] width 314 height 55
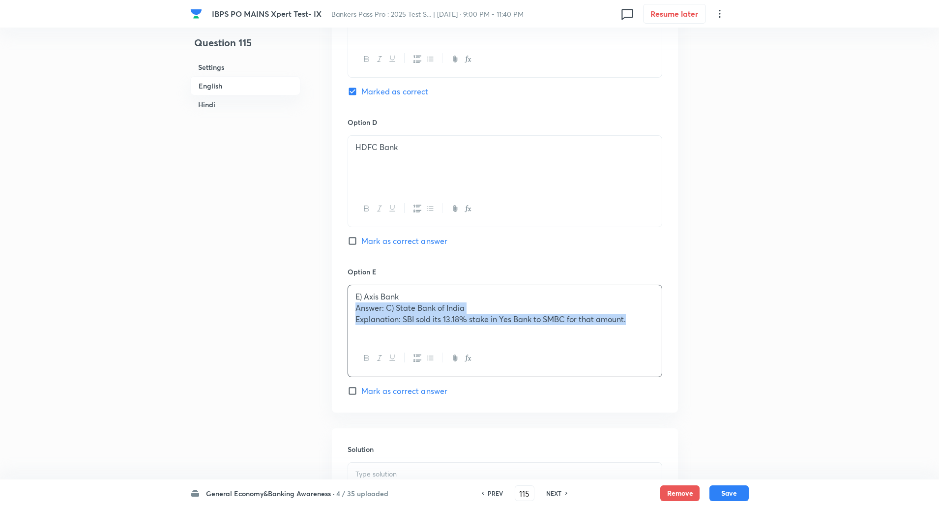
drag, startPoint x: 351, startPoint y: 303, endPoint x: 715, endPoint y: 371, distance: 370.0
click at [715, 371] on div "Question 115 Settings English Hindi Settings Type Single choice correct 5 optio…" at bounding box center [469, 437] width 558 height 2633
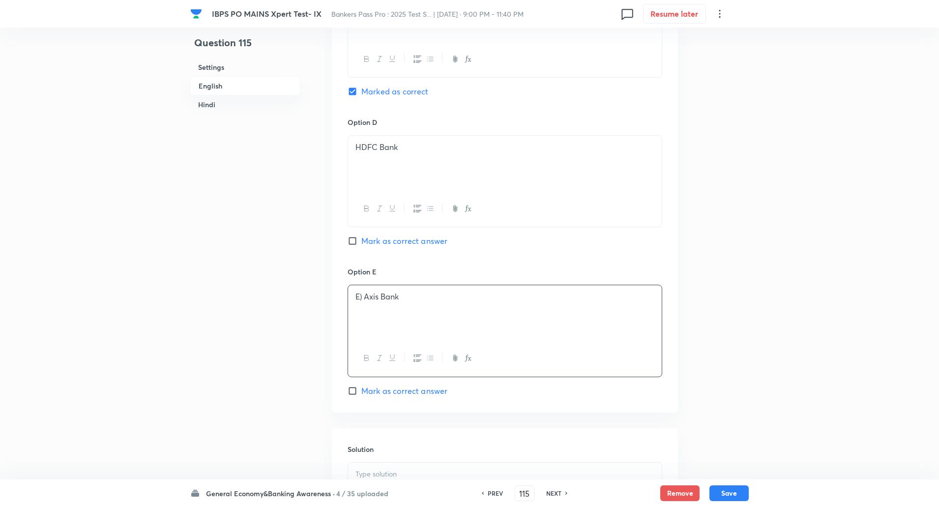
click at [367, 293] on p "E) Axis Bank" at bounding box center [504, 296] width 299 height 11
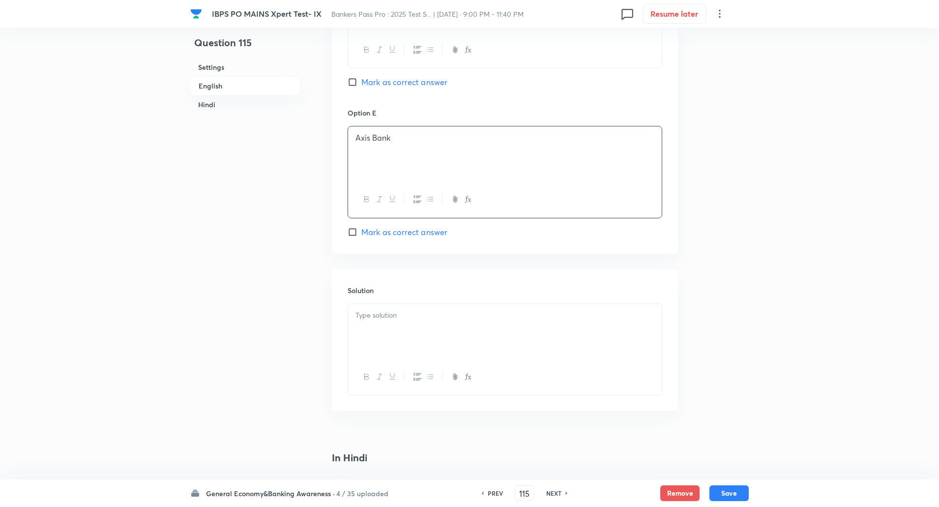
scroll to position [1091, 0]
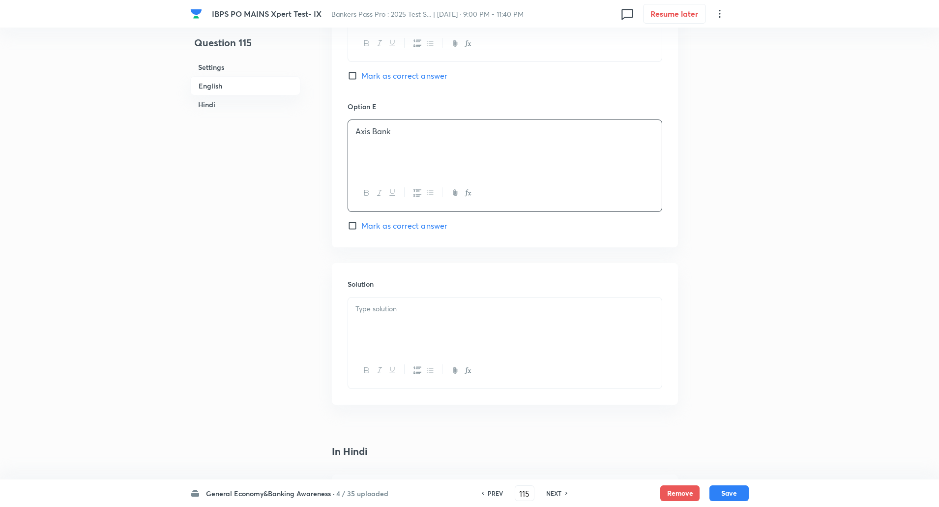
click at [364, 304] on p at bounding box center [504, 308] width 299 height 11
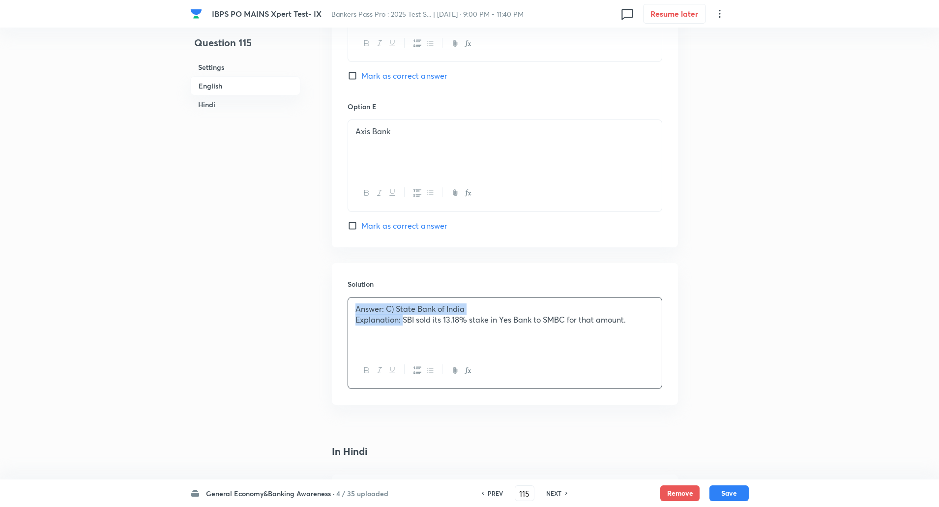
drag, startPoint x: 351, startPoint y: 308, endPoint x: 402, endPoint y: 328, distance: 54.9
click at [402, 328] on div "Answer: C) State Bank of India Explanation: SBI sold its 13.18% stake in Yes Ba…" at bounding box center [505, 324] width 314 height 55
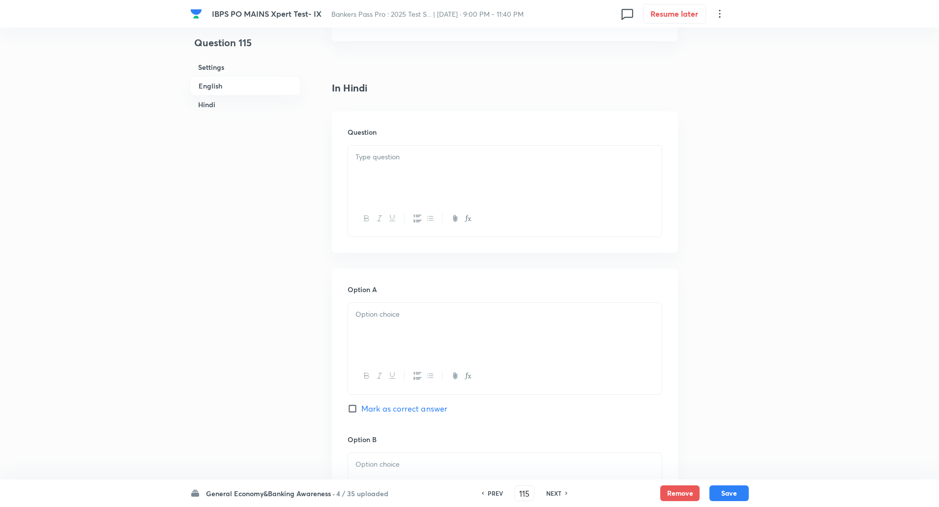
scroll to position [1459, 0]
click at [399, 144] on div at bounding box center [505, 169] width 314 height 55
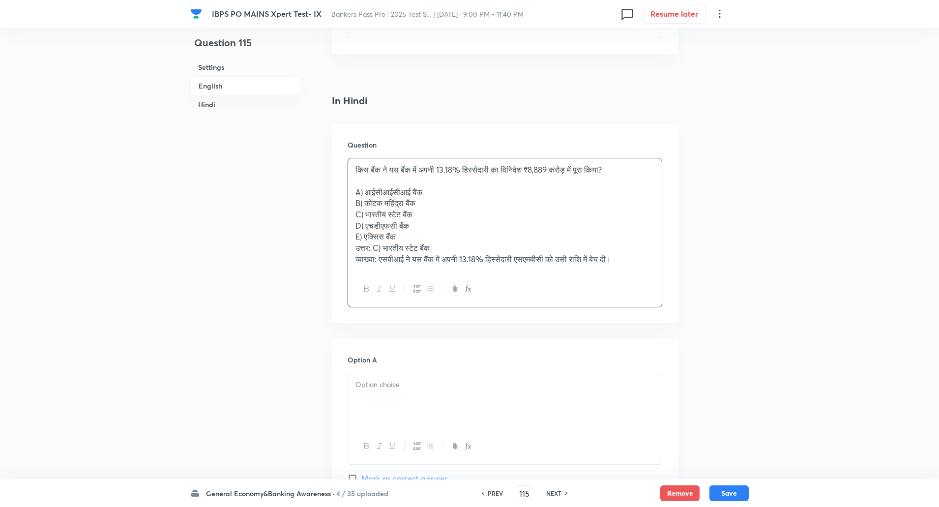
scroll to position [1444, 0]
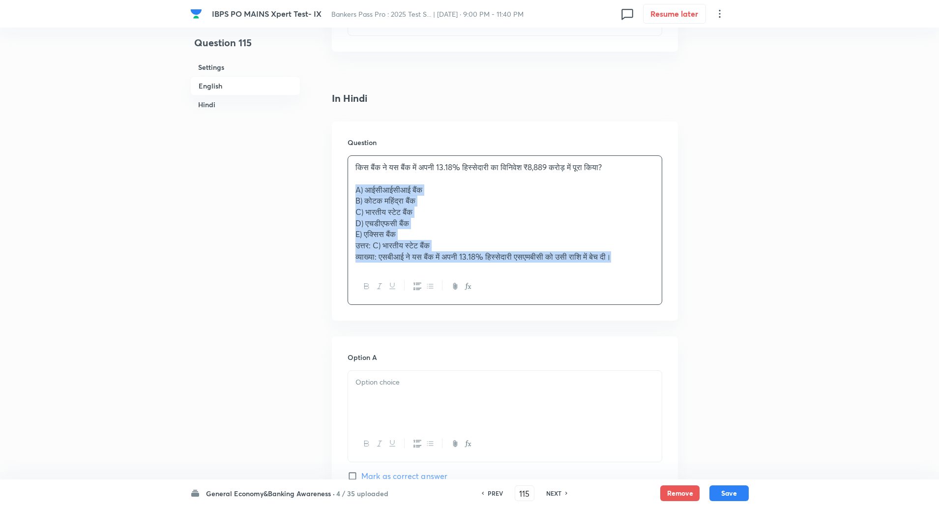
drag, startPoint x: 352, startPoint y: 188, endPoint x: 683, endPoint y: 316, distance: 354.9
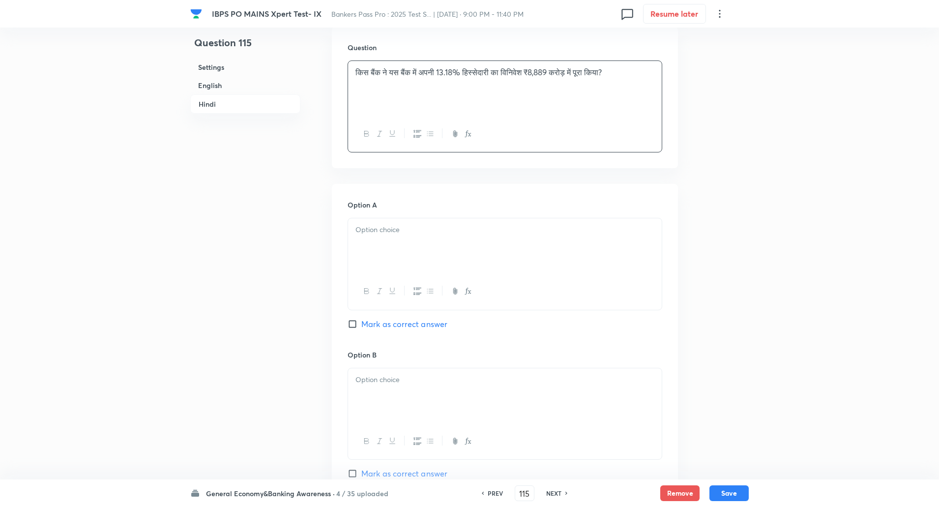
scroll to position [1541, 0]
click at [583, 253] on div at bounding box center [505, 244] width 314 height 55
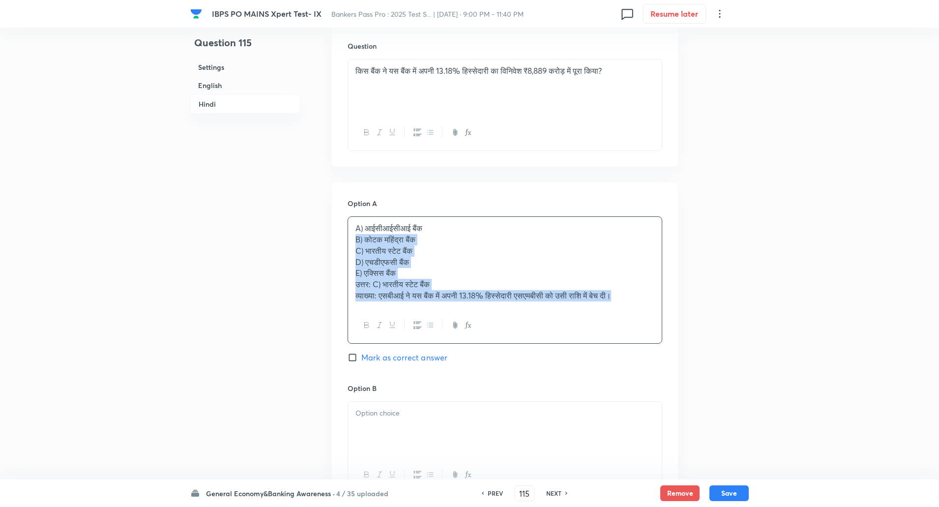
drag, startPoint x: 353, startPoint y: 240, endPoint x: 660, endPoint y: 331, distance: 320.3
click at [660, 331] on div "A) आईसीआईसीआई बैंक B) कोटक महिंद्रा बैंक C) भारतीय स्टेट बैंक D) एचडीएफसी बैंक …" at bounding box center [504, 279] width 315 height 127
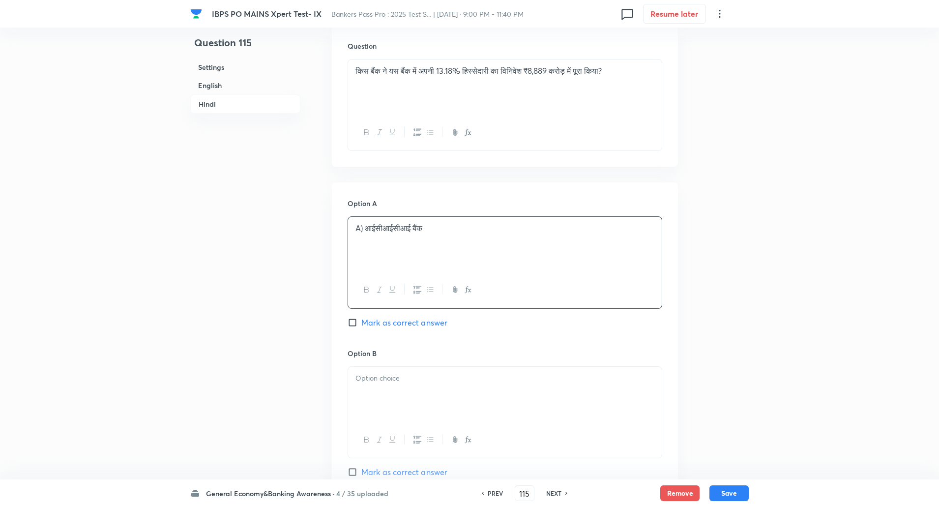
click at [366, 228] on p "A) आईसीआईसीआई बैंक" at bounding box center [504, 228] width 299 height 11
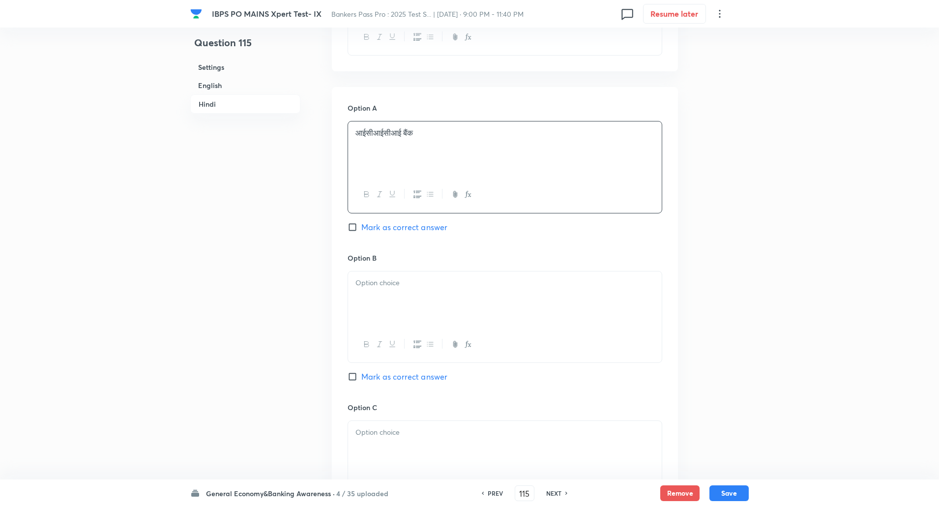
scroll to position [1636, 0]
click at [365, 284] on p at bounding box center [504, 282] width 299 height 11
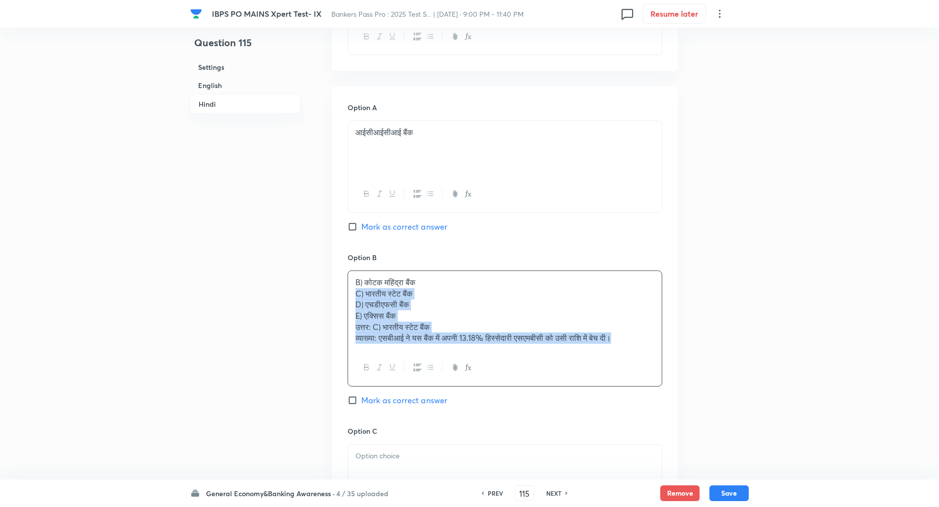
drag, startPoint x: 354, startPoint y: 291, endPoint x: 656, endPoint y: 391, distance: 317.8
click at [656, 391] on div "Option B B) कोटक महिंद्रा बैंक C) भारतीय स्टेट बैंक D) एचडीएफसी बैंक E) एक्सिस …" at bounding box center [504, 338] width 315 height 173
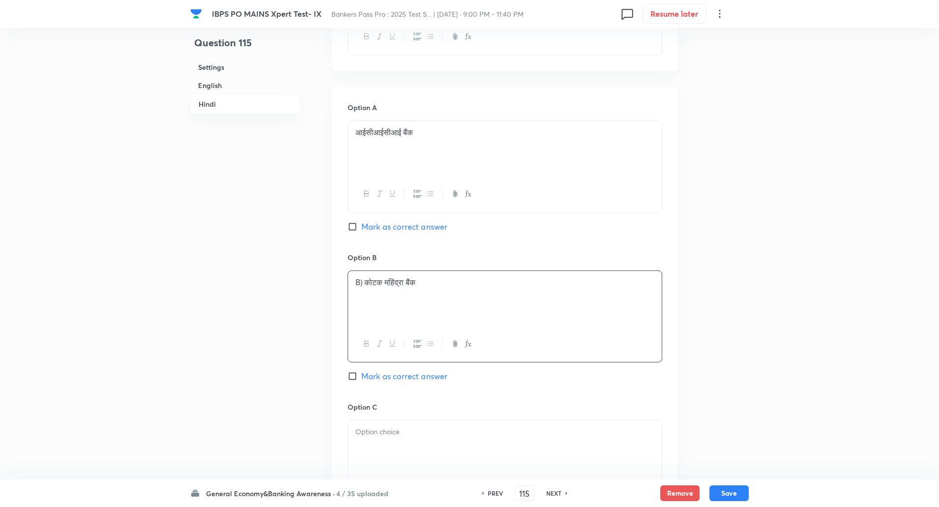
click at [362, 285] on p "B) कोटक महिंद्रा बैंक" at bounding box center [504, 282] width 299 height 11
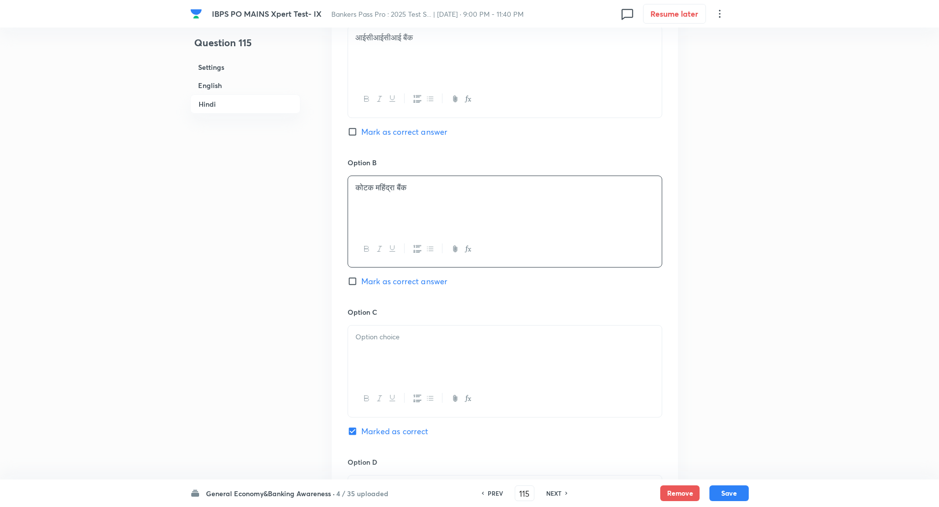
scroll to position [1765, 0]
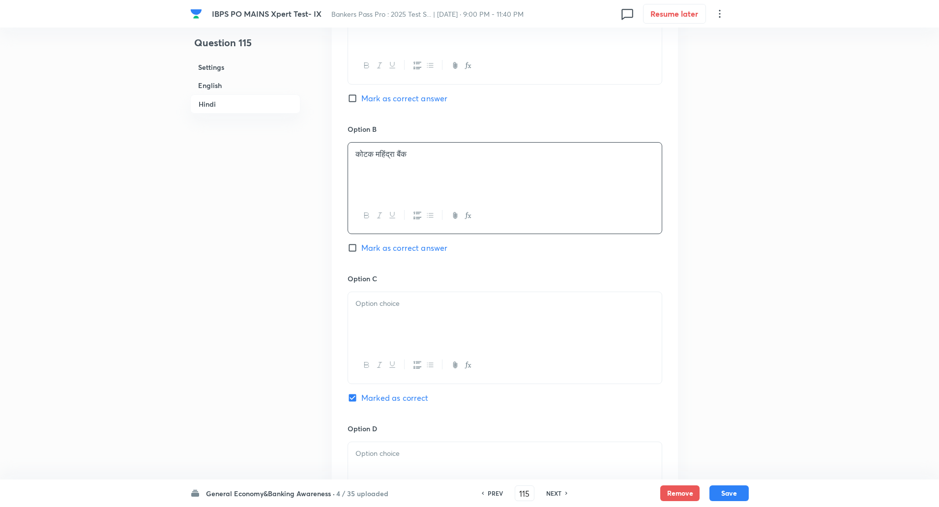
click at [362, 298] on p at bounding box center [504, 303] width 299 height 11
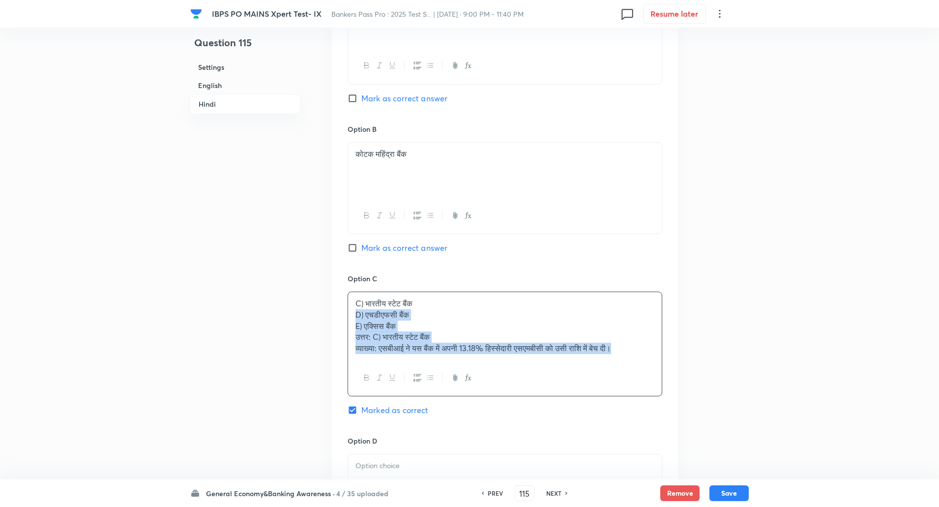
drag, startPoint x: 353, startPoint y: 312, endPoint x: 699, endPoint y: 385, distance: 353.5
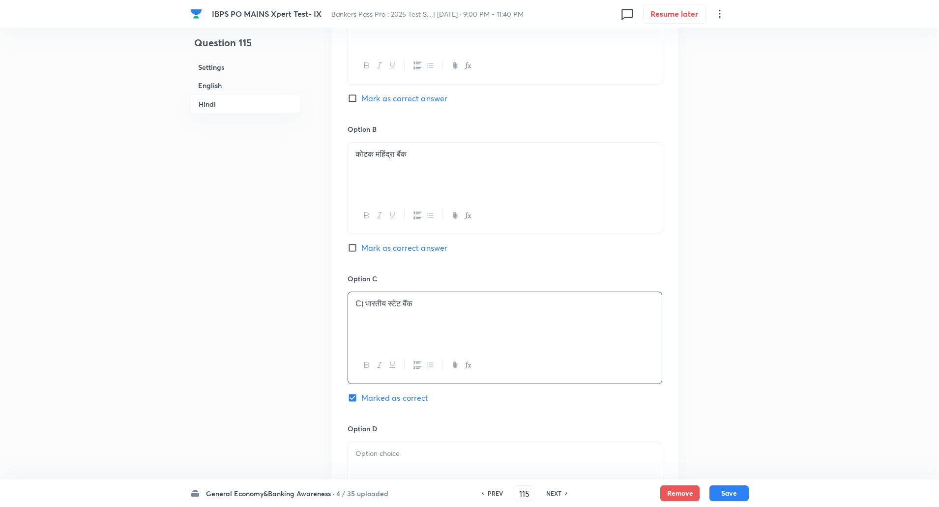
click at [365, 302] on p "C) भारतीय स्टेट बैंक" at bounding box center [504, 303] width 299 height 11
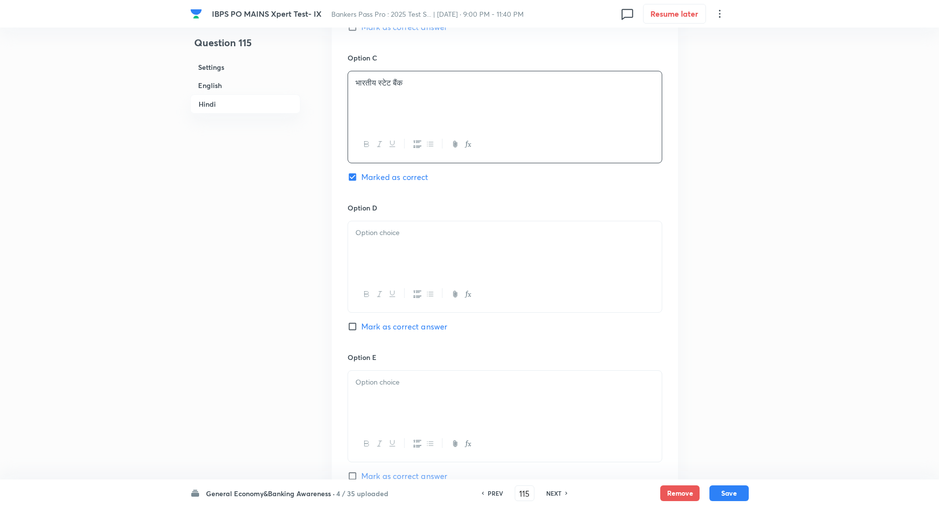
scroll to position [1986, 0]
click at [398, 233] on p at bounding box center [504, 232] width 299 height 11
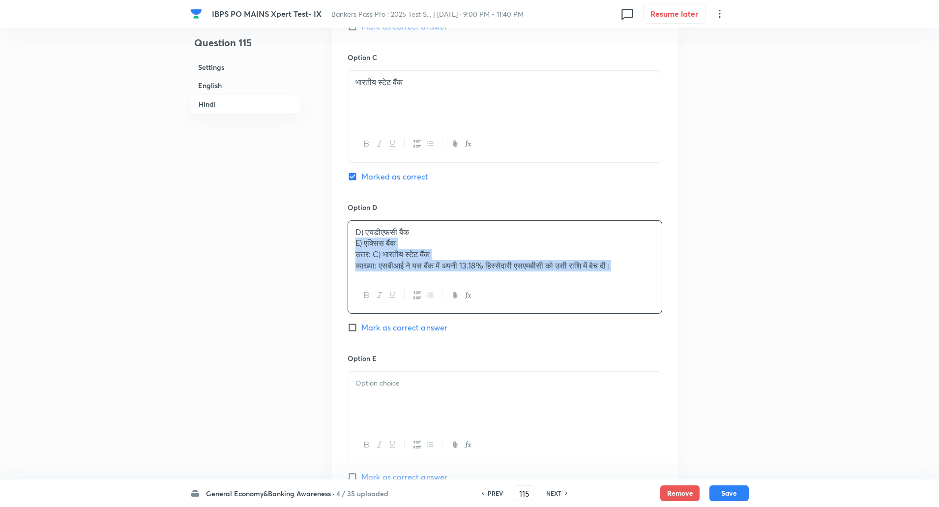
drag, startPoint x: 350, startPoint y: 242, endPoint x: 676, endPoint y: 305, distance: 331.8
click at [676, 305] on div "Option A आईसीआईसीआई बैंक Mark as correct answer Option B कोटक महिंद्रा बैंक Mar…" at bounding box center [505, 117] width 346 height 761
click at [363, 233] on p "D) एचडीएफसी बैंक" at bounding box center [504, 232] width 299 height 11
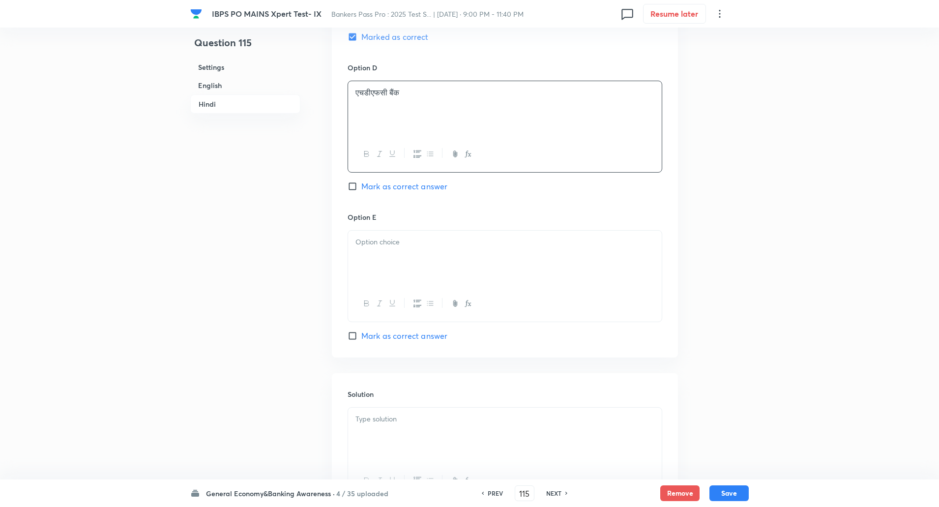
scroll to position [2126, 0]
click at [363, 233] on div at bounding box center [505, 257] width 314 height 55
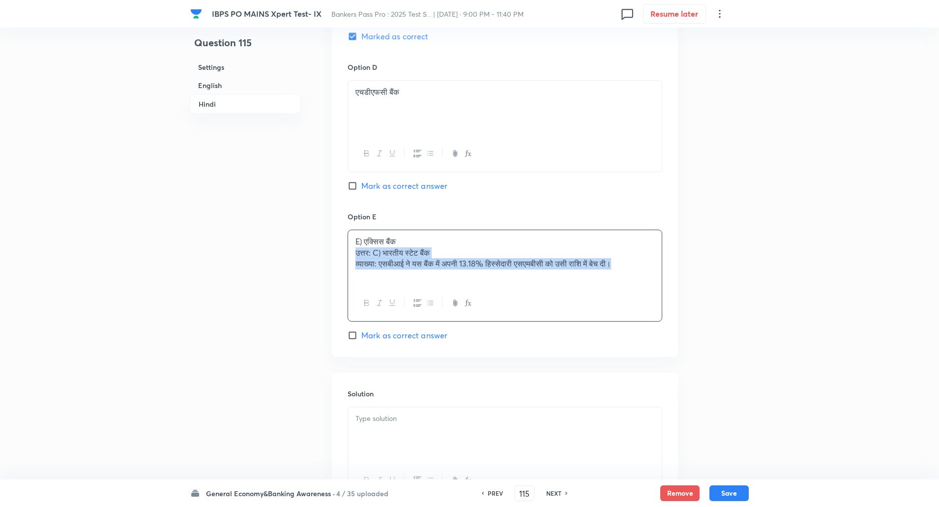
drag, startPoint x: 376, startPoint y: 255, endPoint x: 765, endPoint y: 353, distance: 400.9
click at [364, 241] on p "E) एक्सिस बैंक" at bounding box center [504, 241] width 299 height 11
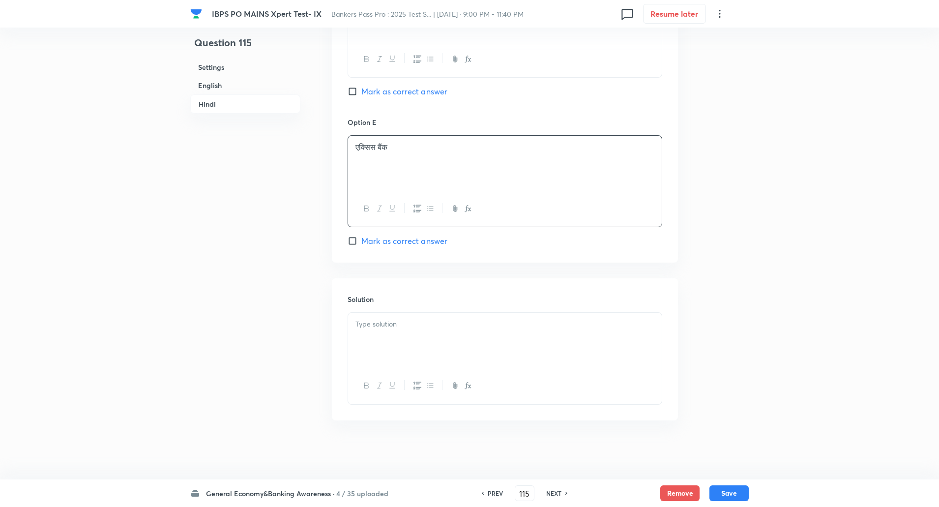
click at [362, 331] on div at bounding box center [505, 340] width 314 height 55
drag, startPoint x: 349, startPoint y: 320, endPoint x: 381, endPoint y: 340, distance: 37.8
click at [381, 340] on div "उत्तर: C) भारतीय स्टेट बैंक व्याख्या: एसबीआई ने यस बैंक में अपनी 13.18% हिस्सेद…" at bounding box center [505, 340] width 314 height 55
click at [729, 495] on button "Save" at bounding box center [728, 492] width 39 height 16
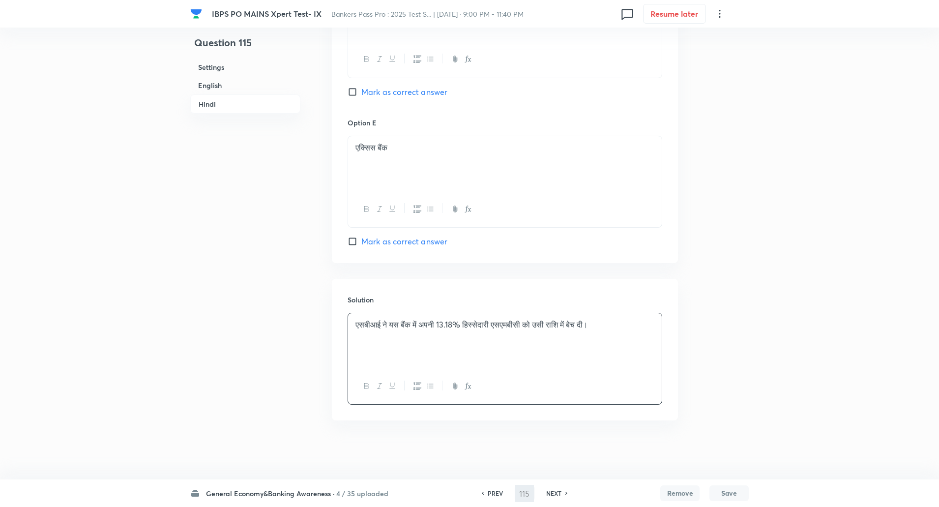
scroll to position [2198, 0]
type input "116"
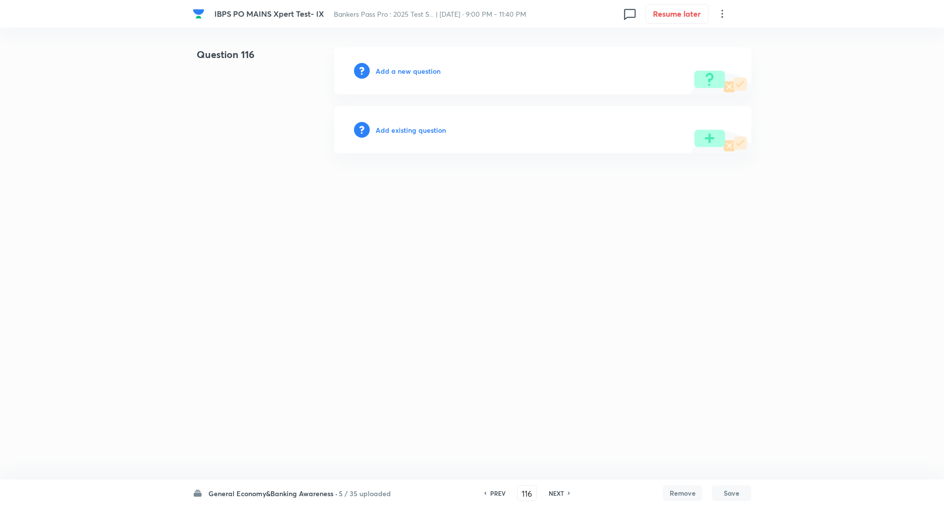
click at [407, 70] on h6 "Add a new question" at bounding box center [407, 71] width 65 height 10
click at [407, 70] on h6 "Choose a question type" at bounding box center [413, 71] width 76 height 10
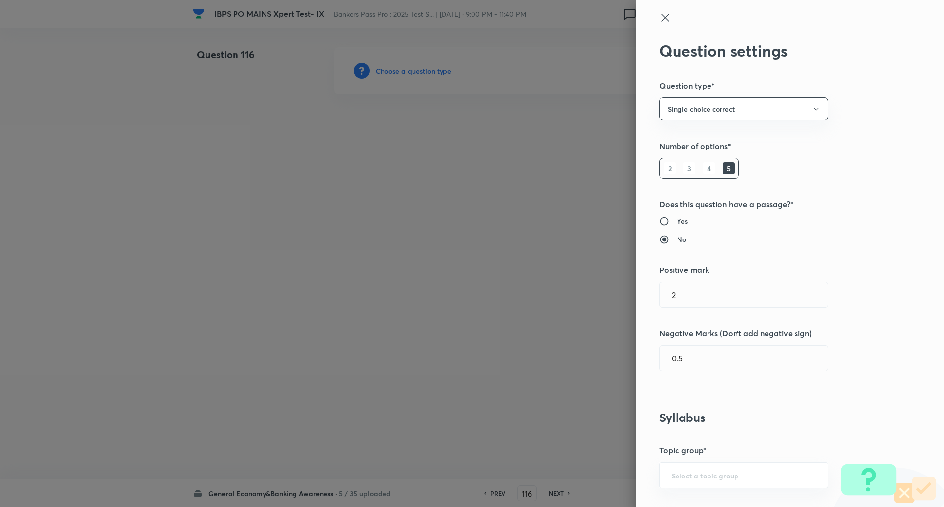
type input "Awareness"
type input "Current Affairs"
type input "Banking Current Affairs"
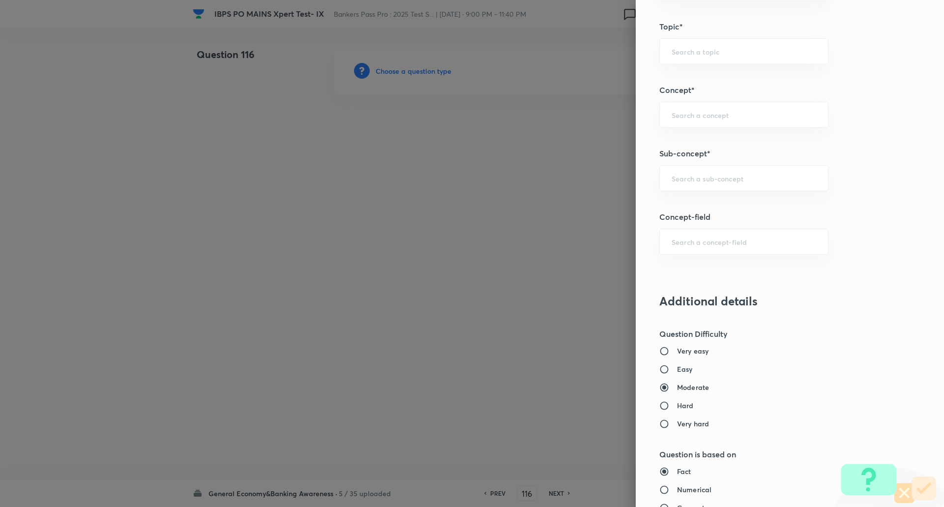
scroll to position [499, 0]
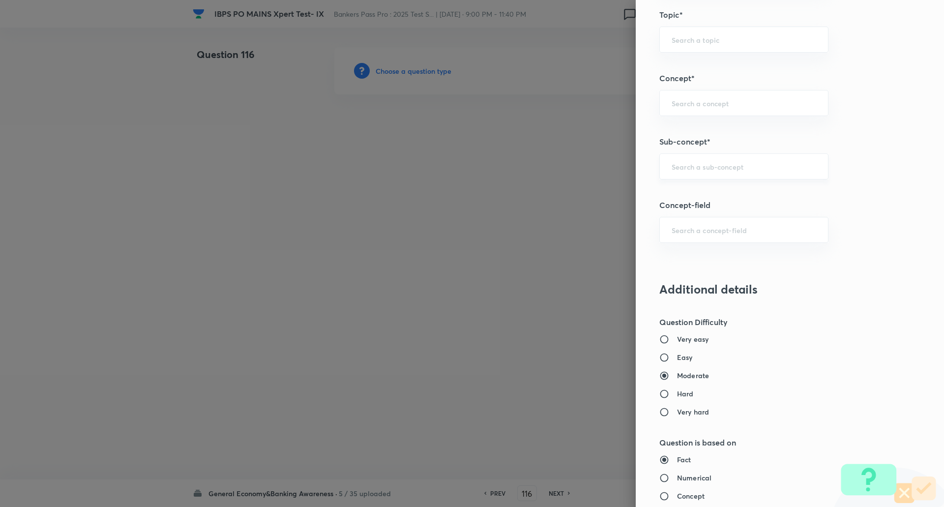
click at [717, 157] on div "​" at bounding box center [743, 166] width 169 height 26
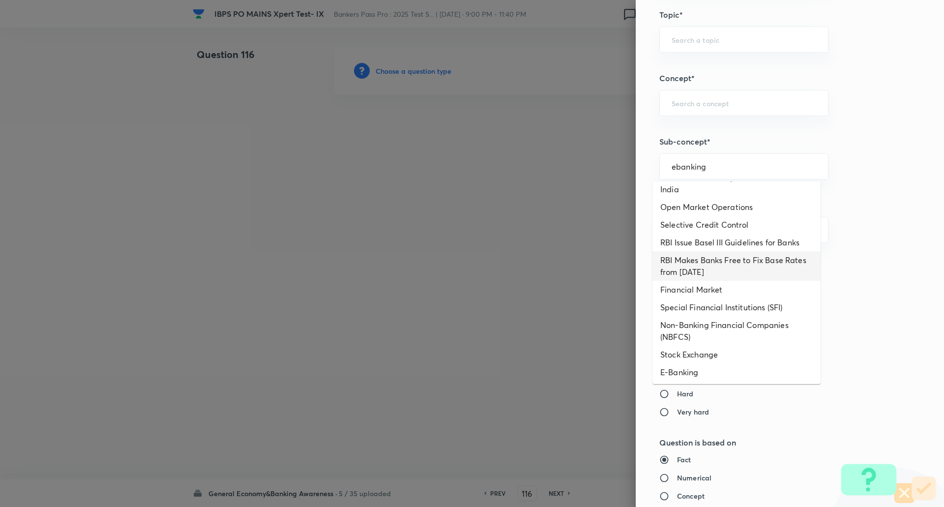
scroll to position [188, 0]
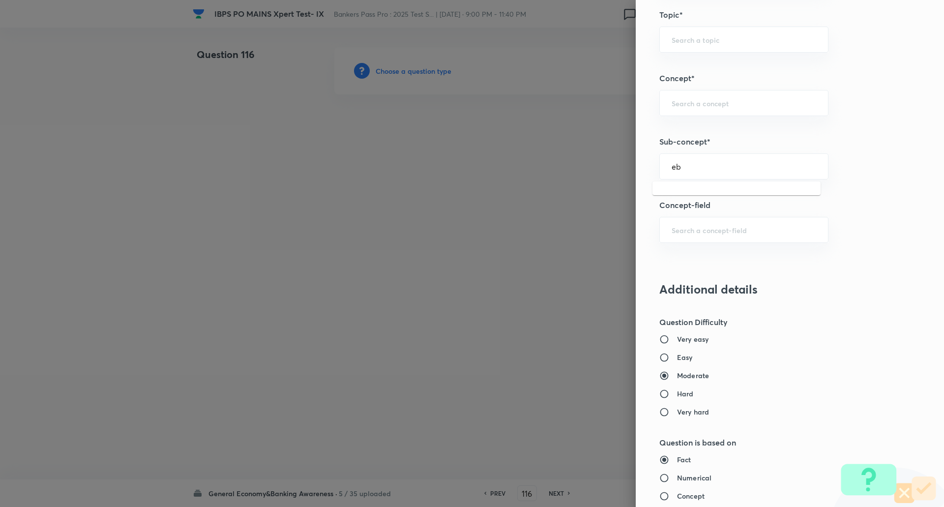
type input "e"
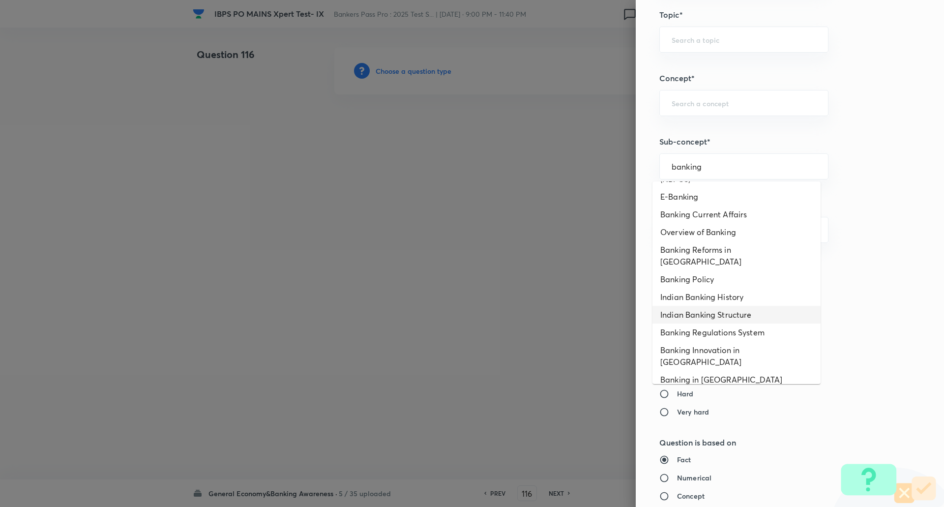
scroll to position [62, 0]
click at [714, 216] on li "Banking Current Affairs" at bounding box center [736, 215] width 168 height 18
type input "Banking Current Affairs"
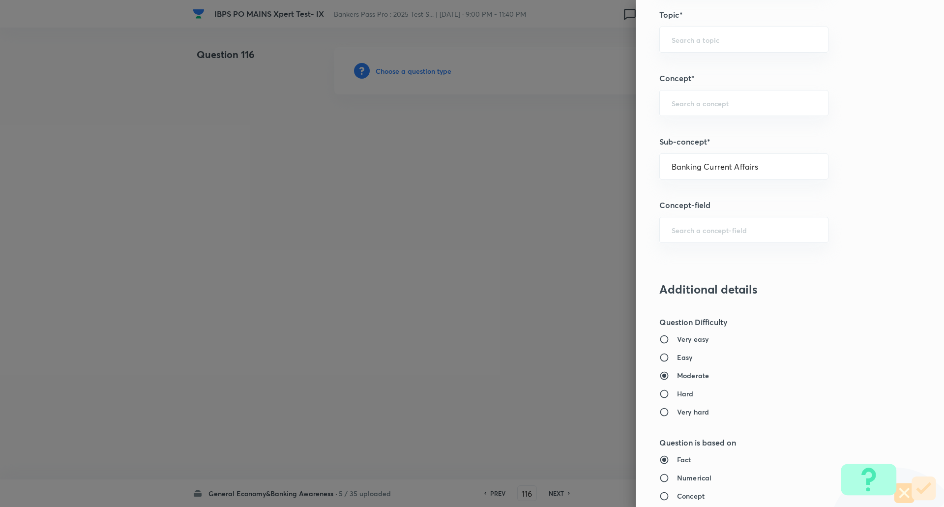
type input "Awareness"
type input "Current Affairs"
type input "Banking Current Affairs"
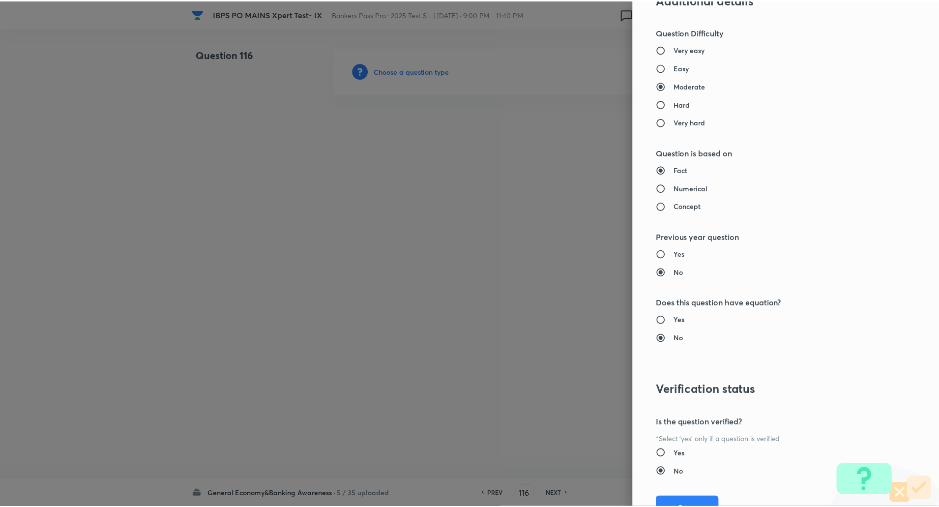
scroll to position [833, 0]
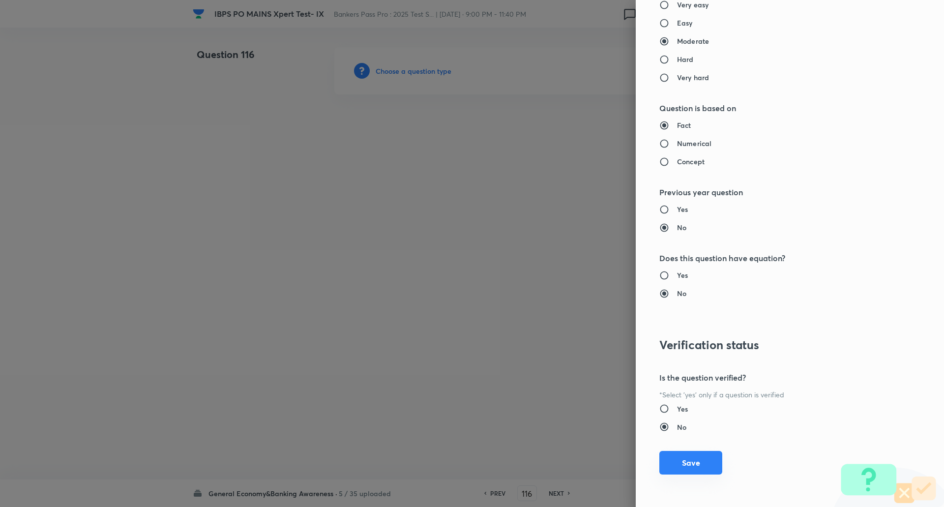
click at [688, 455] on button "Save" at bounding box center [690, 463] width 63 height 24
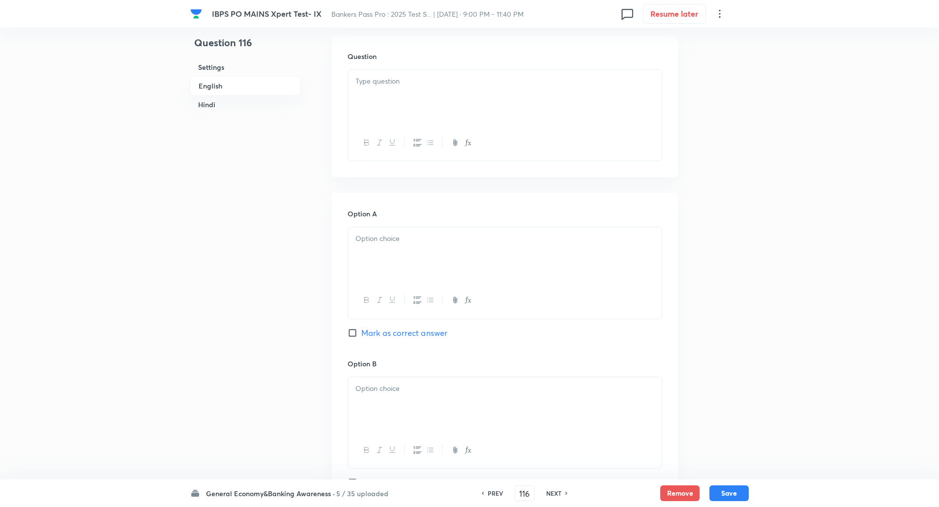
scroll to position [286, 0]
click at [544, 71] on div at bounding box center [505, 95] width 314 height 55
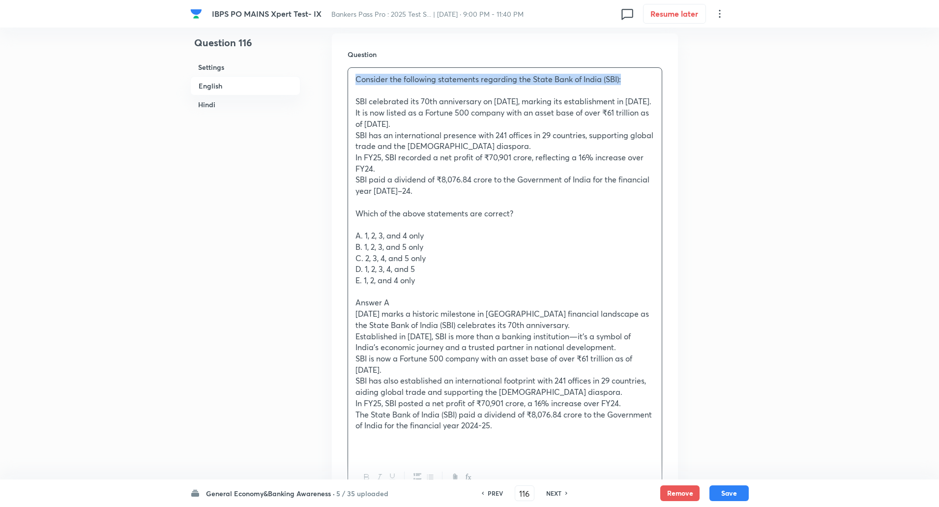
drag, startPoint x: 354, startPoint y: 80, endPoint x: 630, endPoint y: 73, distance: 276.3
click at [630, 73] on div "Consider the following statements regarding the State Bank of India (SBI): SBI …" at bounding box center [505, 263] width 314 height 391
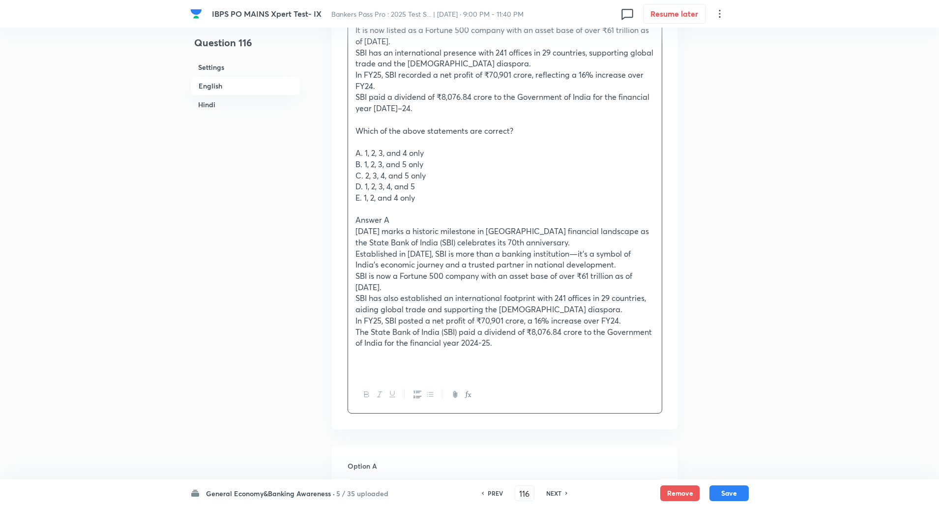
scroll to position [370, 0]
click at [367, 397] on icon "button" at bounding box center [367, 393] width 8 height 8
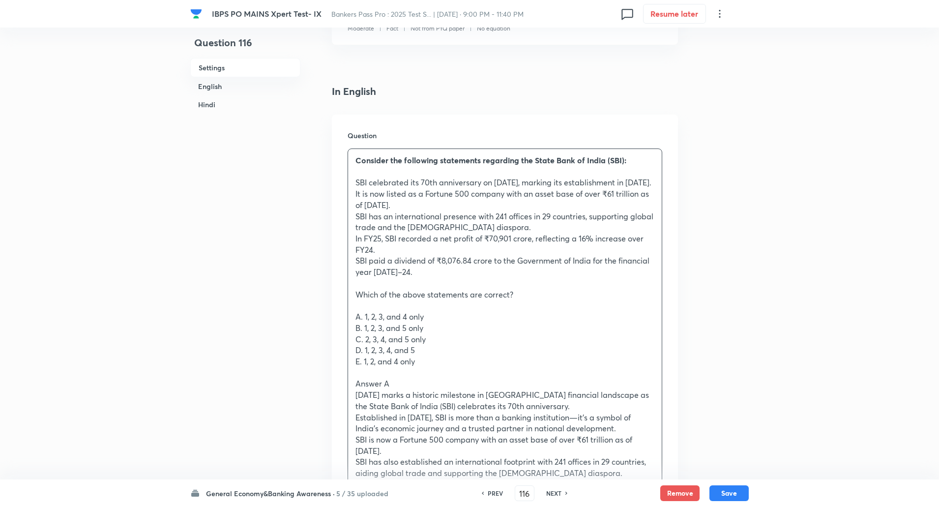
scroll to position [204, 0]
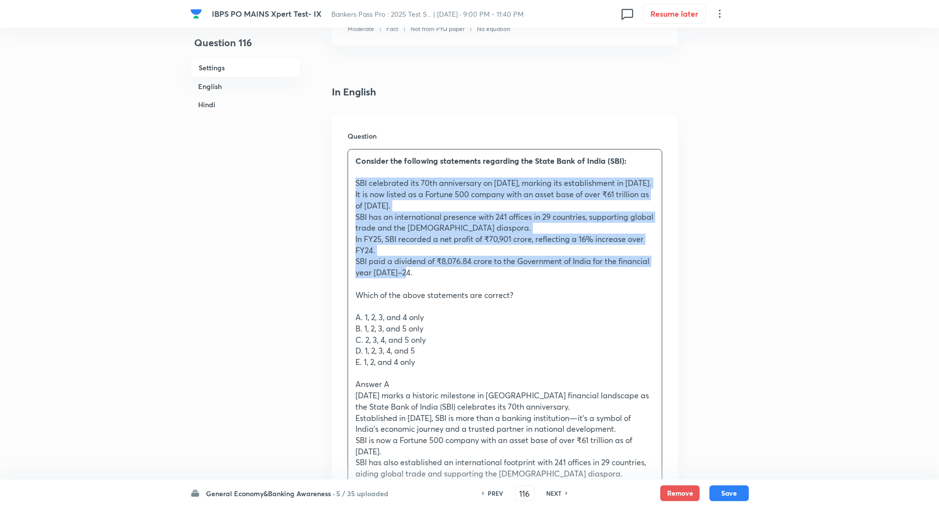
drag, startPoint x: 354, startPoint y: 182, endPoint x: 415, endPoint y: 284, distance: 119.3
click at [415, 284] on div "Consider the following statements regarding the State Bank of India (SBI): SBI …" at bounding box center [505, 344] width 314 height 391
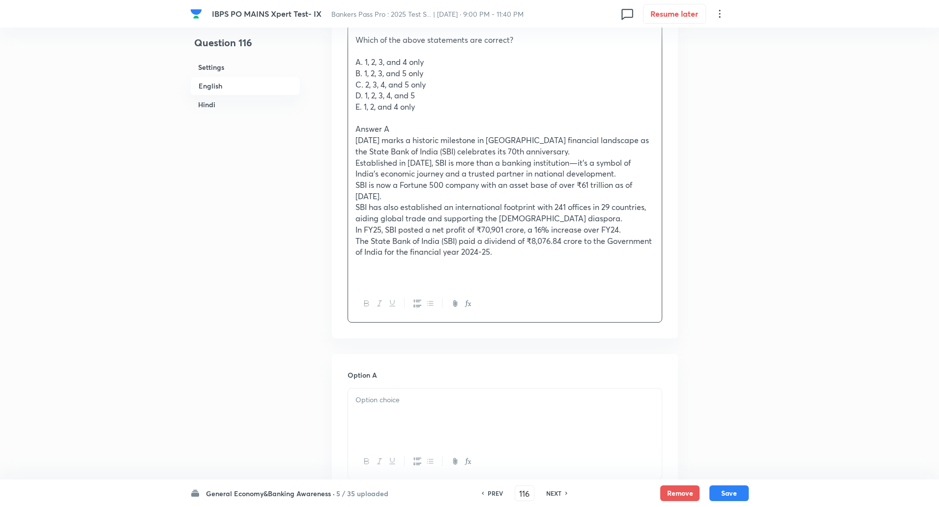
scroll to position [463, 0]
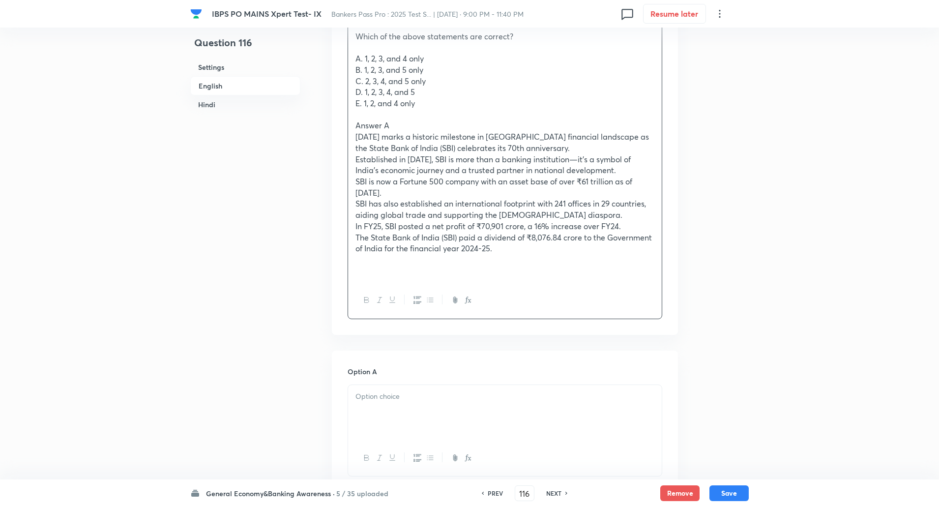
click at [430, 304] on icon "button" at bounding box center [430, 300] width 8 height 8
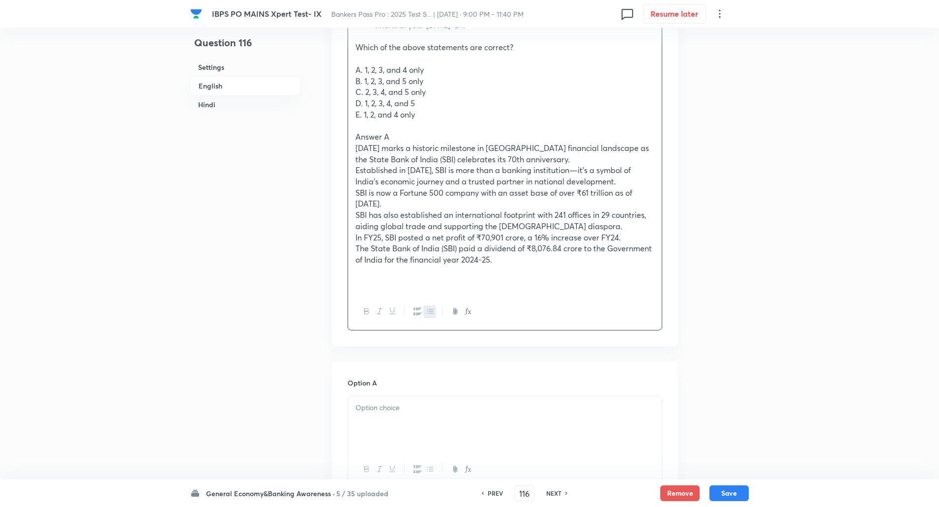
scroll to position [382, 0]
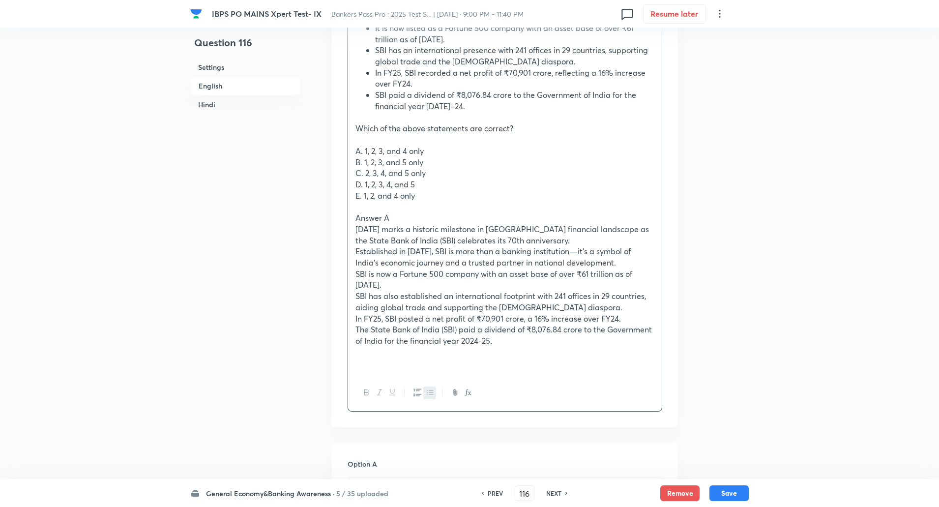
click at [353, 147] on div "Consider the following statements regarding the State Bank of India (SBI): SBI …" at bounding box center [505, 173] width 314 height 402
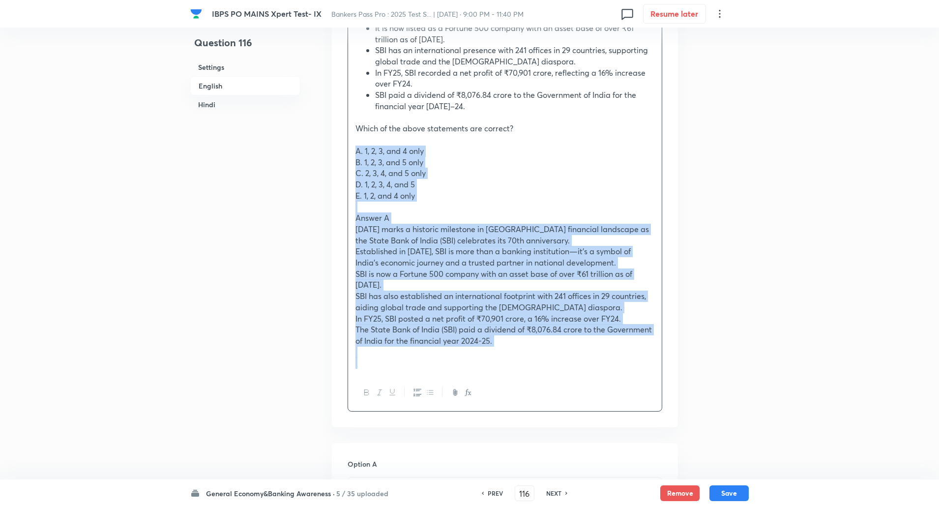
drag, startPoint x: 353, startPoint y: 147, endPoint x: 578, endPoint y: 368, distance: 315.2
click at [578, 368] on div "Consider the following statements regarding the State Bank of India (SBI): SBI …" at bounding box center [505, 173] width 314 height 402
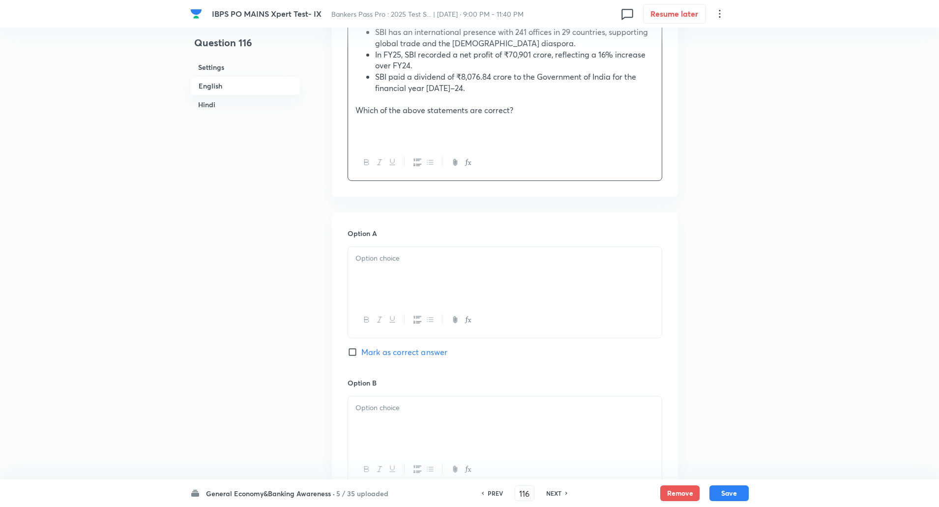
scroll to position [401, 0]
click at [572, 274] on div at bounding box center [505, 273] width 314 height 55
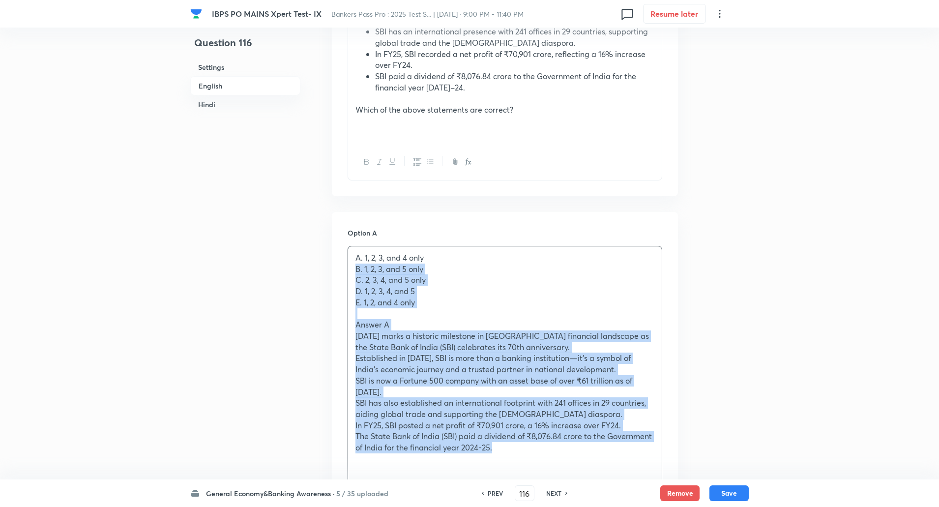
drag, startPoint x: 353, startPoint y: 269, endPoint x: 545, endPoint y: 451, distance: 264.2
click at [545, 451] on div "A. 1, 2, 3, and 4 only B. 1, 2, 3, and 5 only C. 2, 3, 4, and 5 only D. 1, 2, 3…" at bounding box center [505, 358] width 314 height 224
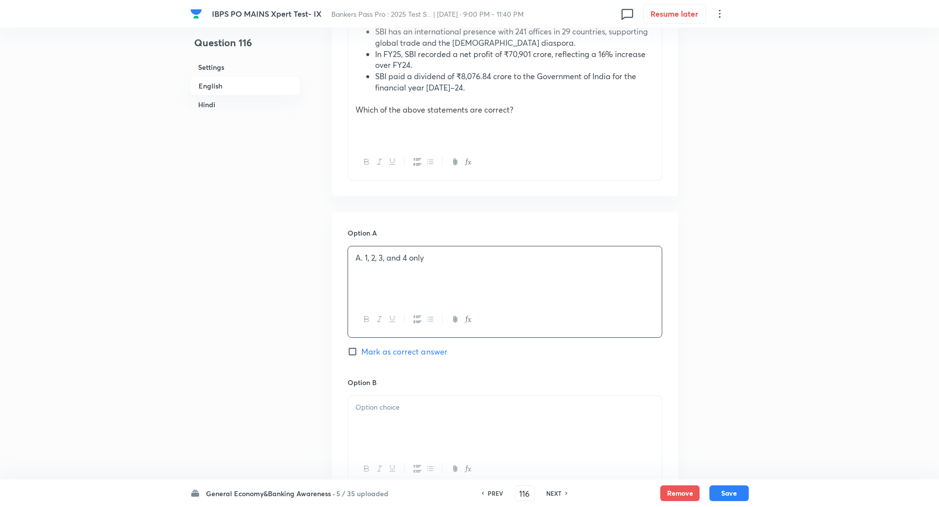
click at [364, 260] on p "A. 1, 2, 3, and 4 only" at bounding box center [504, 257] width 299 height 11
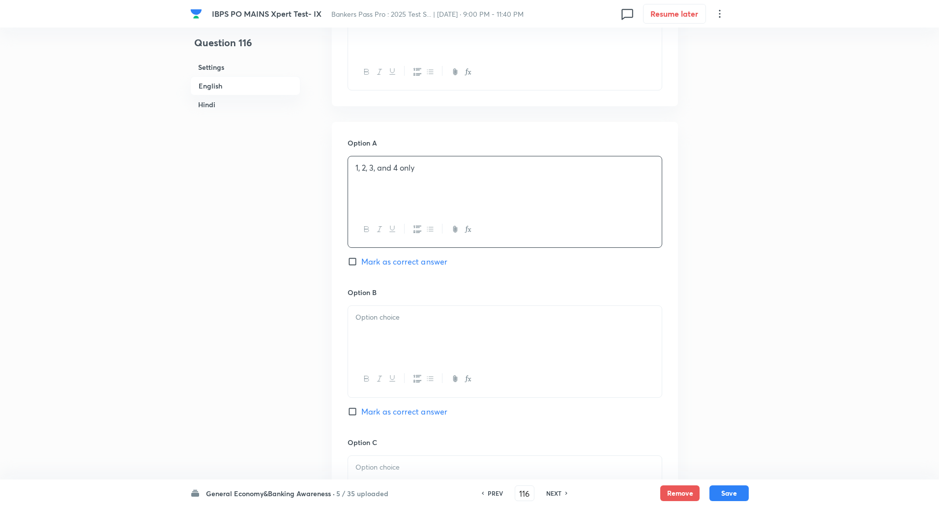
scroll to position [498, 0]
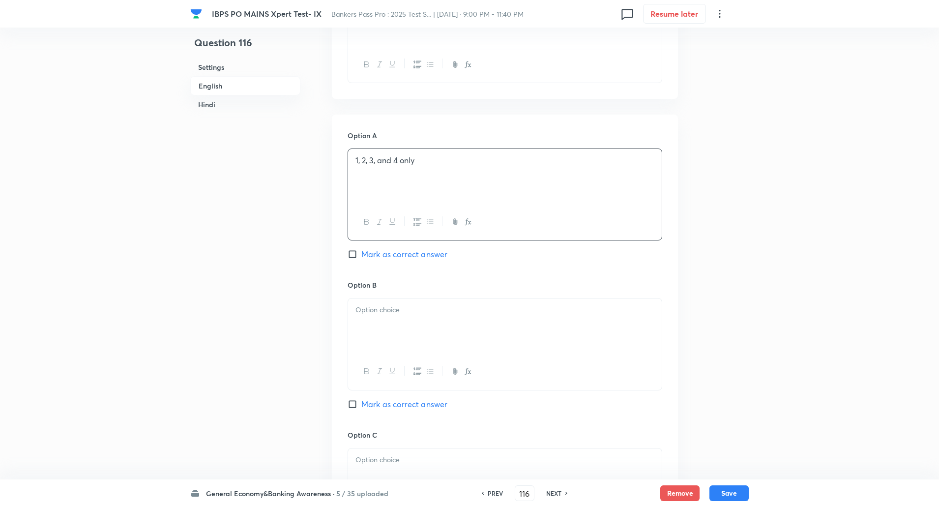
click at [364, 305] on p at bounding box center [504, 309] width 299 height 11
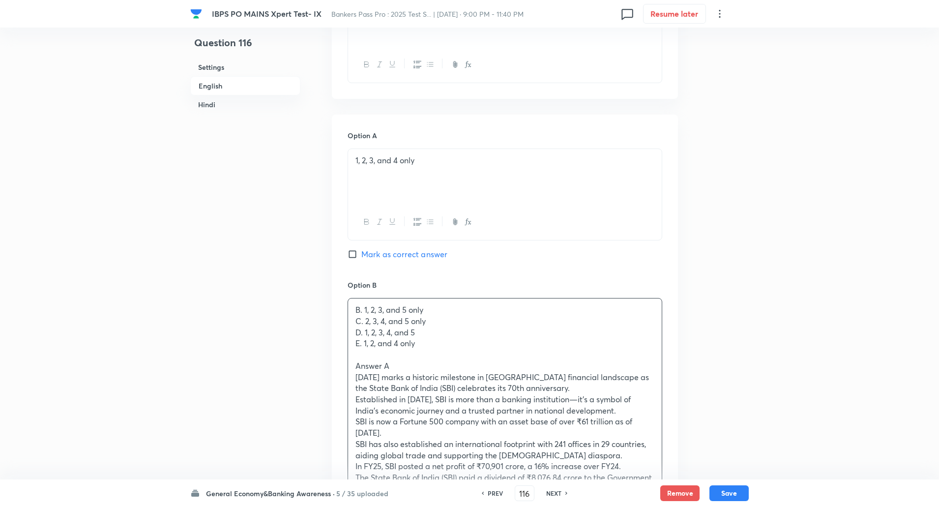
click at [360, 310] on p "B. 1, 2, 3, and 5 only" at bounding box center [504, 309] width 299 height 11
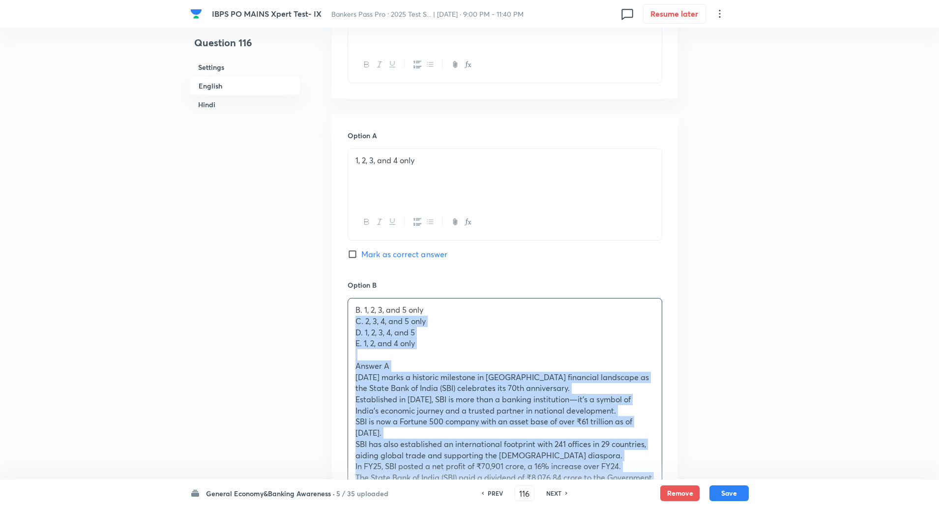
drag, startPoint x: 353, startPoint y: 322, endPoint x: 583, endPoint y: 483, distance: 280.8
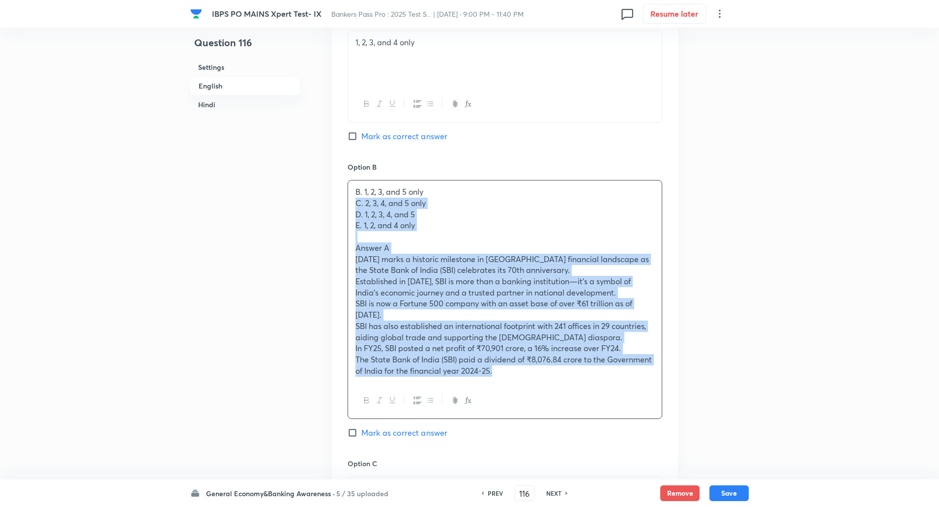
scroll to position [616, 0]
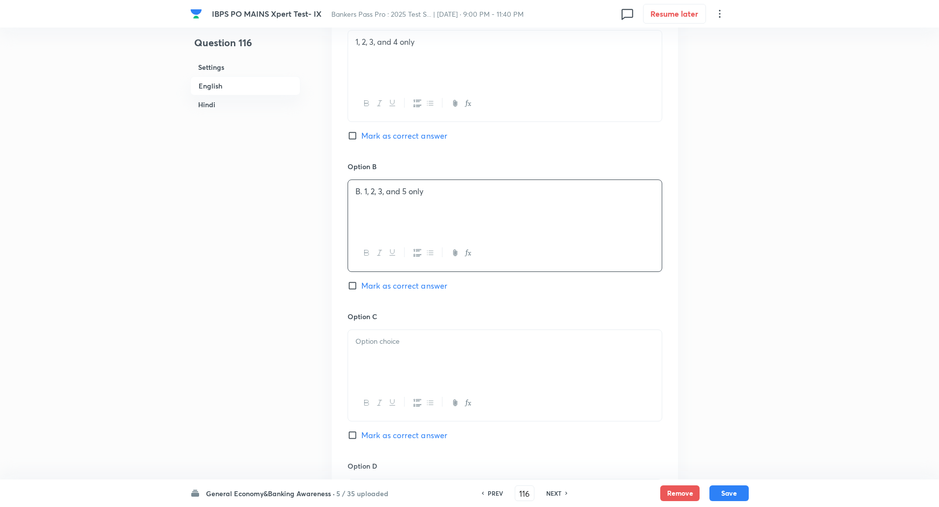
click at [362, 193] on p "B. 1, 2, 3, and 5 only" at bounding box center [504, 191] width 299 height 11
click at [362, 337] on p at bounding box center [504, 341] width 299 height 11
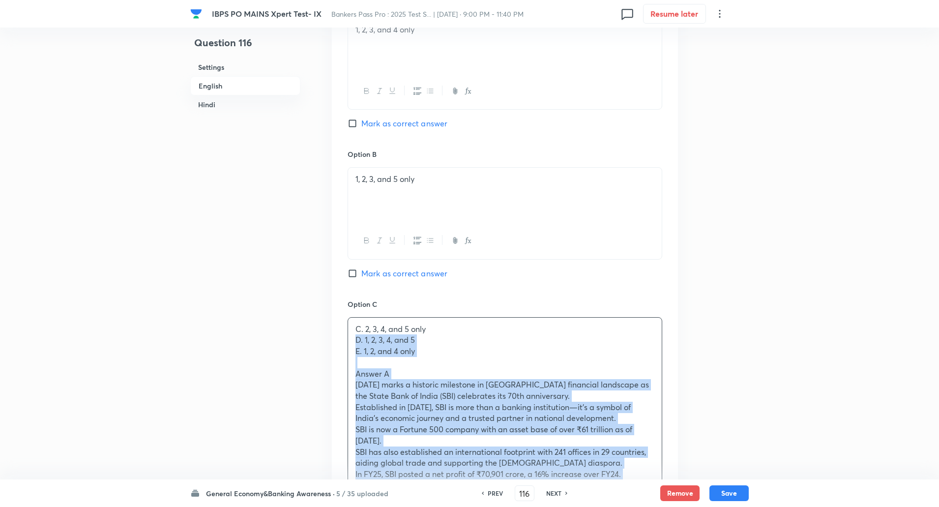
scroll to position [664, 0]
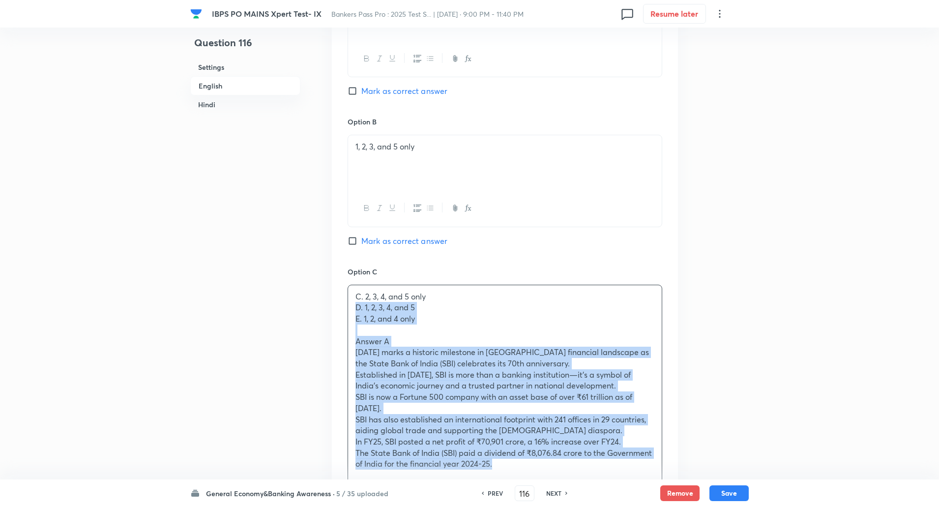
drag, startPoint x: 353, startPoint y: 355, endPoint x: 611, endPoint y: 501, distance: 296.4
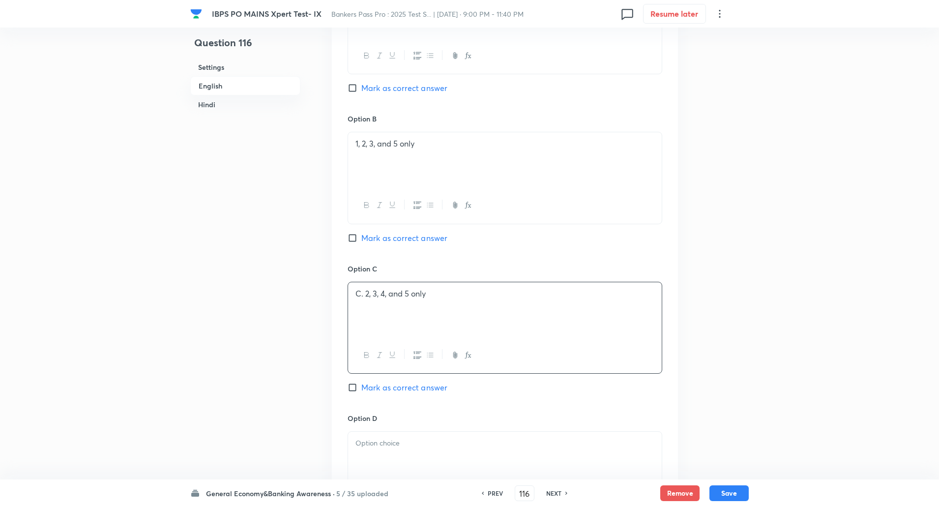
click at [365, 292] on p "C. 2, 3, 4, and 5 only" at bounding box center [504, 293] width 299 height 11
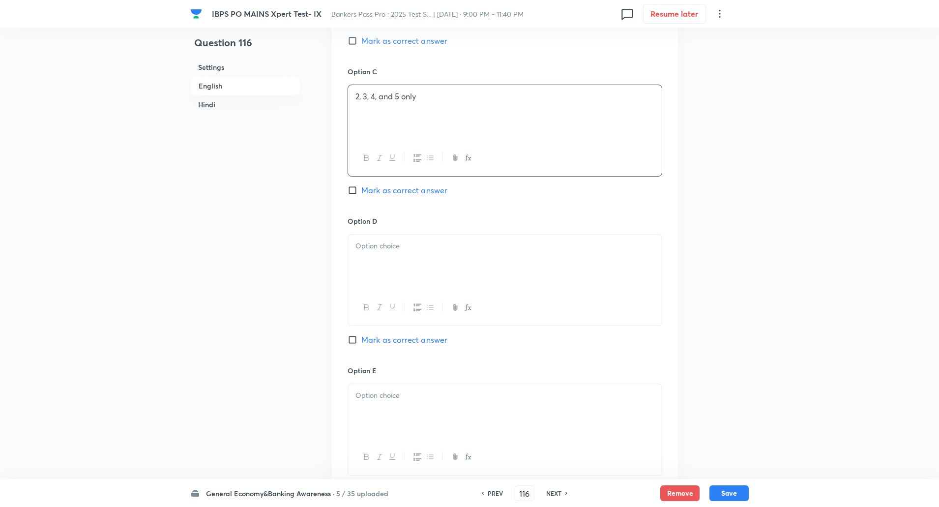
scroll to position [862, 0]
click at [410, 243] on p at bounding box center [504, 244] width 299 height 11
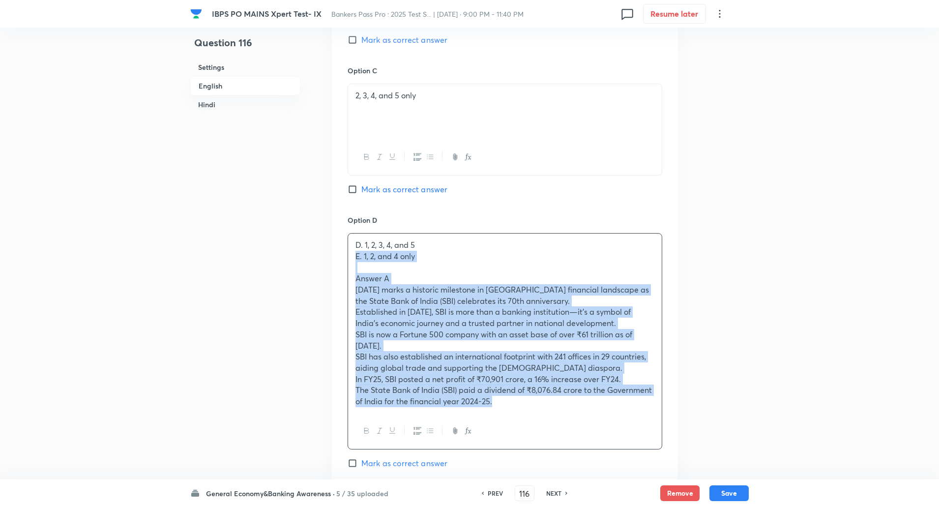
drag, startPoint x: 351, startPoint y: 256, endPoint x: 567, endPoint y: 407, distance: 263.1
click at [567, 407] on div "D. 1, 2, 3, 4, and 5 E. 1, 2, and 4 only Answer A July 1 marks a historic miles…" at bounding box center [505, 322] width 314 height 179
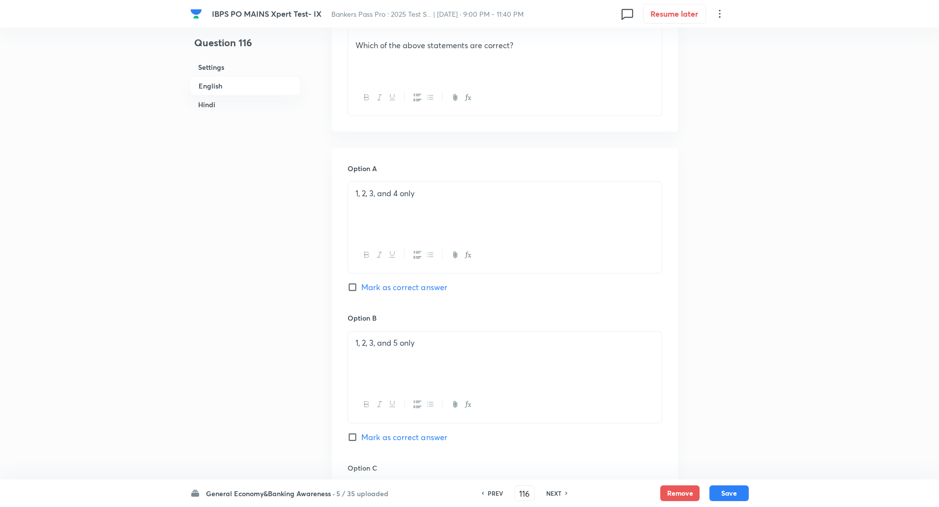
scroll to position [467, 0]
click at [353, 288] on input "Mark as correct answer" at bounding box center [354, 285] width 14 height 10
checkbox input "true"
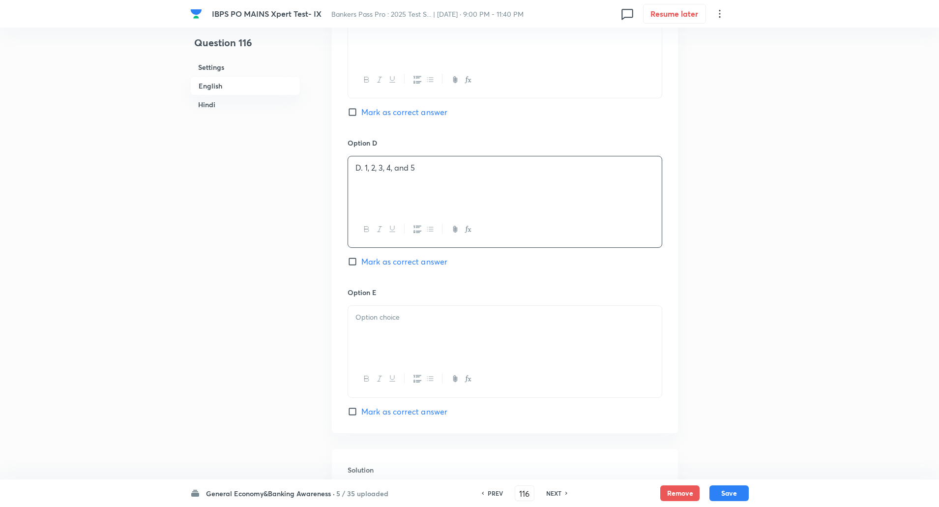
scroll to position [943, 0]
click at [363, 167] on p "D. 1, 2, 3, 4, and 5" at bounding box center [504, 163] width 299 height 11
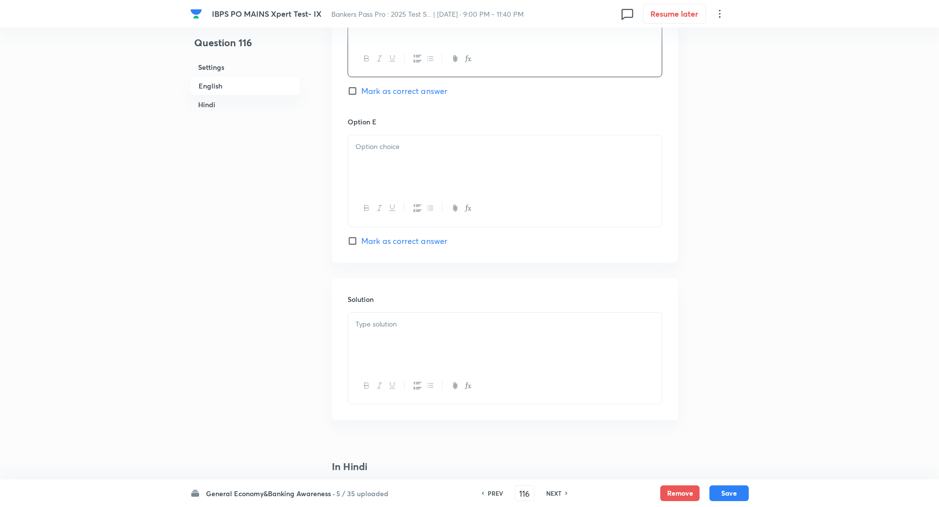
scroll to position [1123, 0]
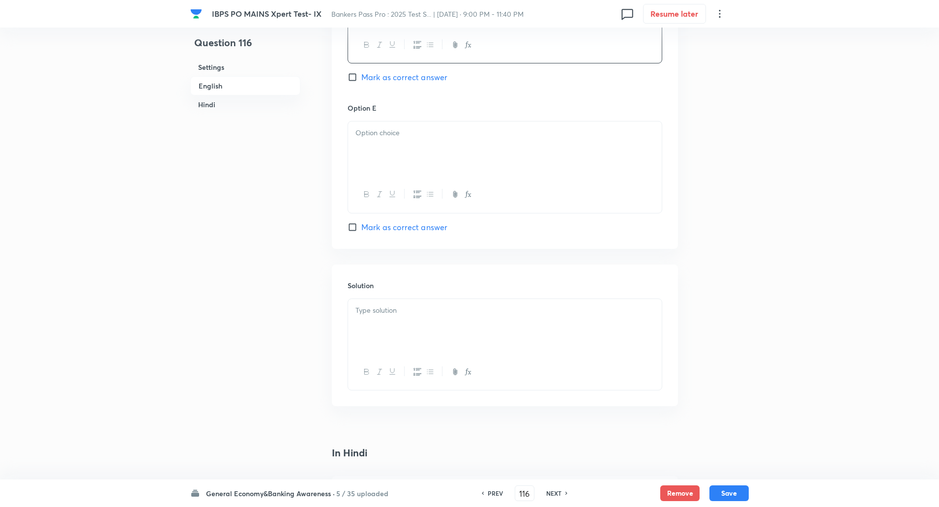
click at [363, 167] on div at bounding box center [505, 148] width 314 height 55
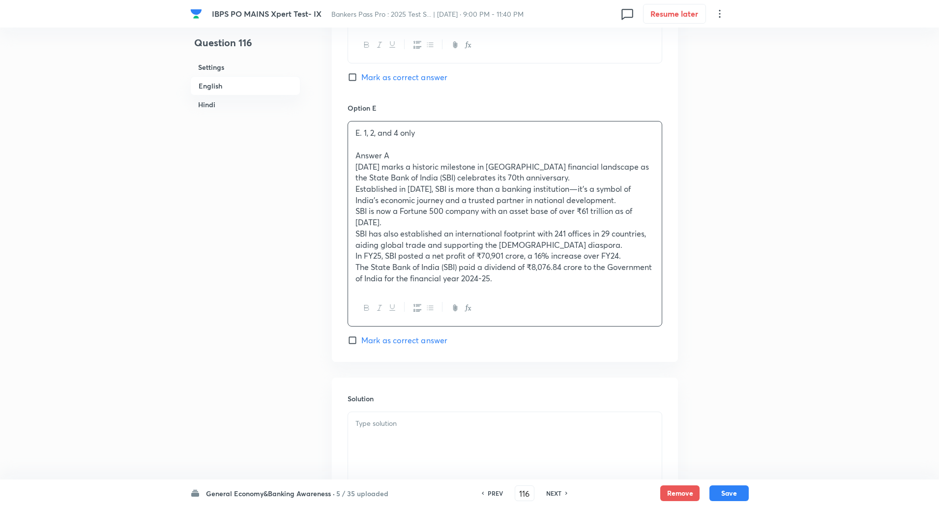
click at [365, 139] on p "E. 1, 2, and 4 only" at bounding box center [504, 132] width 299 height 11
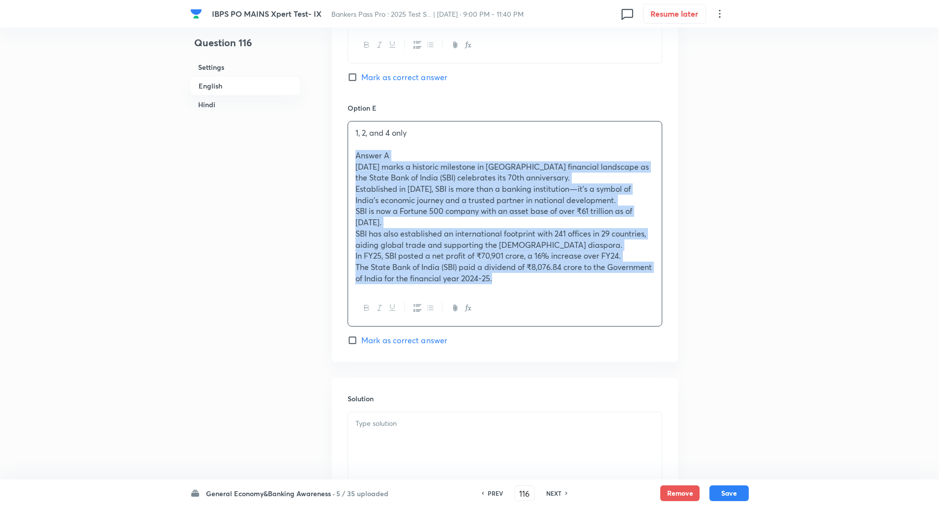
drag, startPoint x: 351, startPoint y: 154, endPoint x: 538, endPoint y: 297, distance: 235.2
click at [538, 297] on div "1, 2, and 4 only Answer A July 1 marks a historic milestone in India’s financia…" at bounding box center [504, 223] width 315 height 205
drag, startPoint x: 357, startPoint y: 155, endPoint x: 531, endPoint y: 330, distance: 246.7
click at [531, 330] on div "Option E 1, 2, and 4 only Answer A July 1 marks a historic milestone in India’s…" at bounding box center [504, 224] width 315 height 243
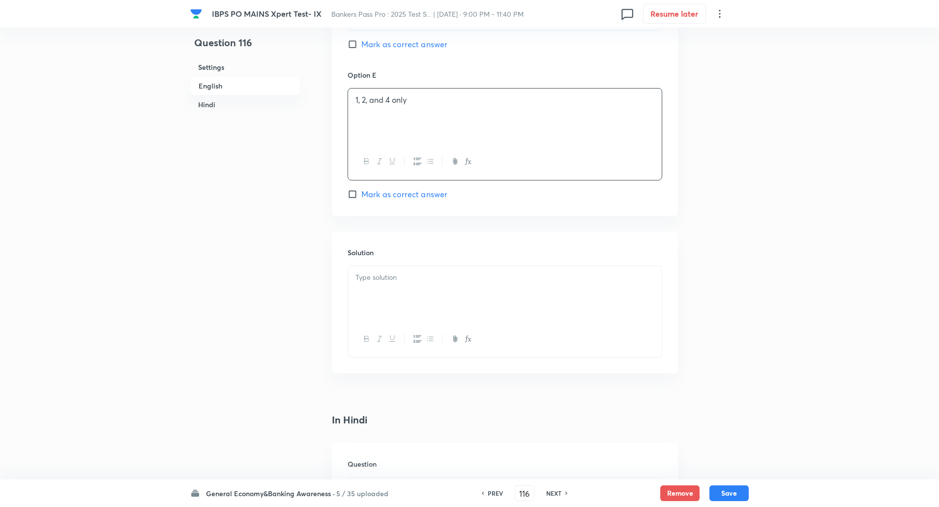
scroll to position [1157, 0]
click at [527, 322] on div at bounding box center [505, 338] width 314 height 36
click at [526, 292] on div at bounding box center [505, 292] width 314 height 55
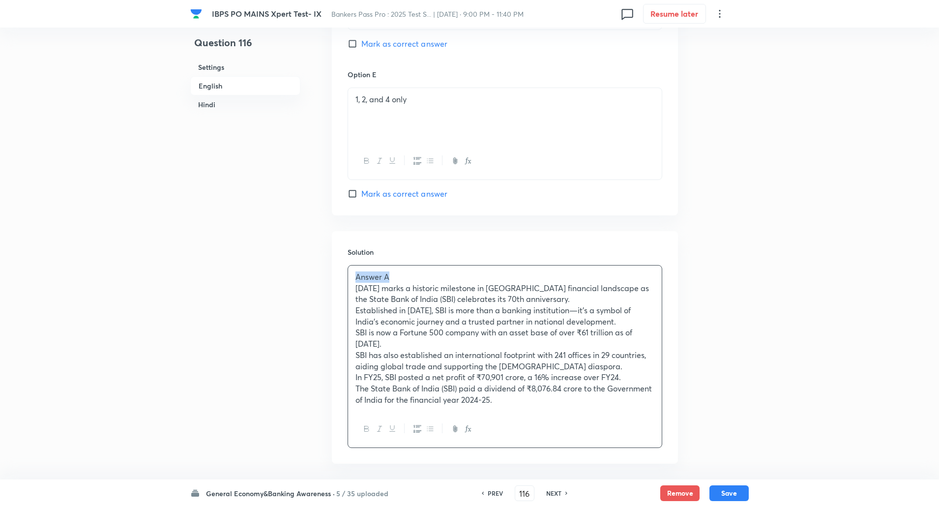
drag, startPoint x: 351, startPoint y: 276, endPoint x: 398, endPoint y: 279, distance: 46.3
click at [398, 279] on div "Answer A July 1 marks a historic milestone in India’s financial landscape as th…" at bounding box center [505, 338] width 314 height 146
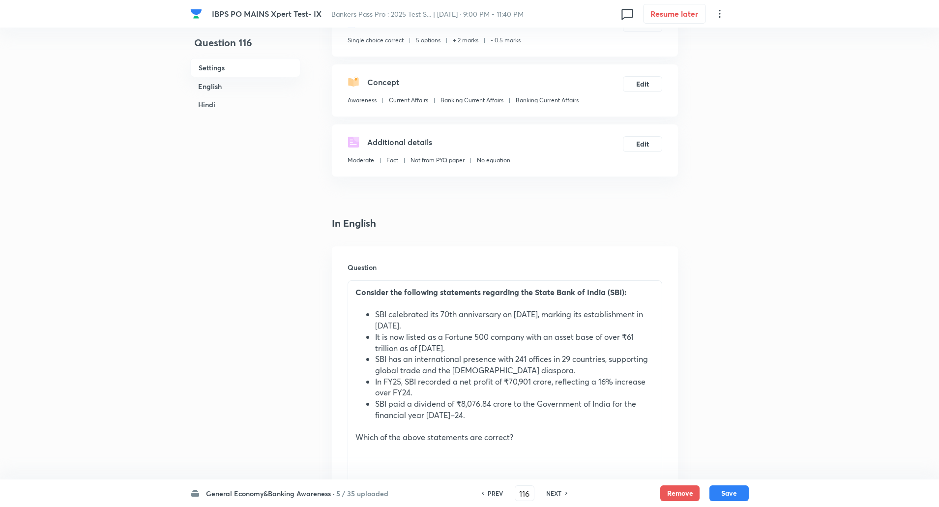
scroll to position [82, 0]
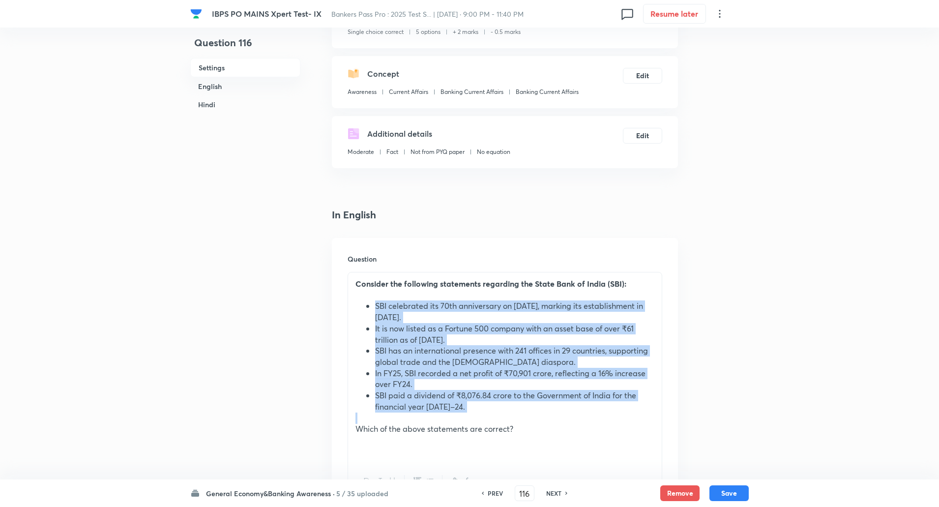
drag, startPoint x: 368, startPoint y: 305, endPoint x: 470, endPoint y: 413, distance: 148.1
click at [470, 413] on div "Consider the following statements regarding the State Bank of India (SBI): SBI …" at bounding box center [505, 367] width 314 height 191
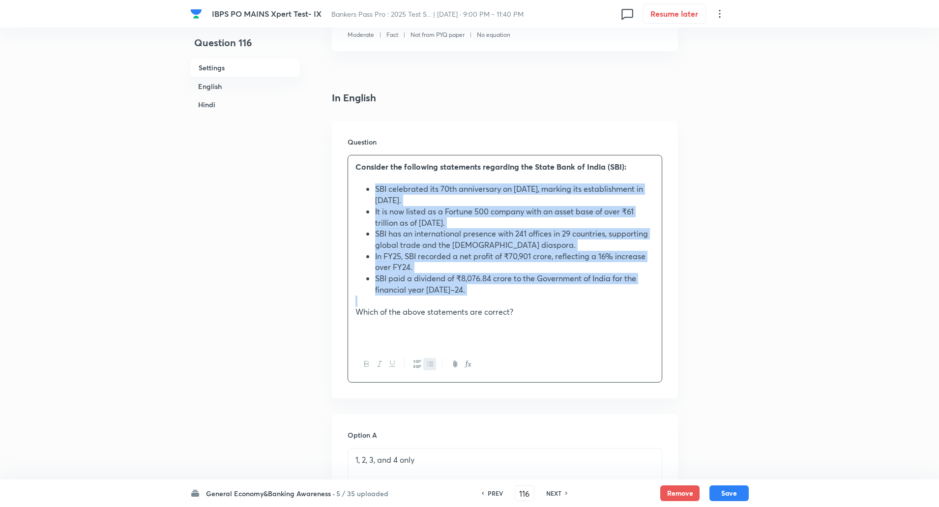
scroll to position [207, 0]
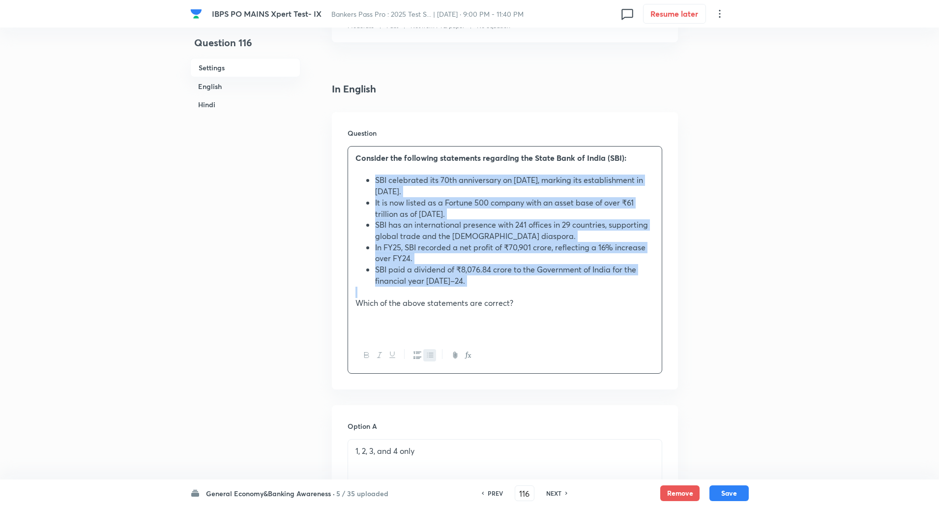
click at [433, 358] on icon "button" at bounding box center [430, 355] width 8 height 8
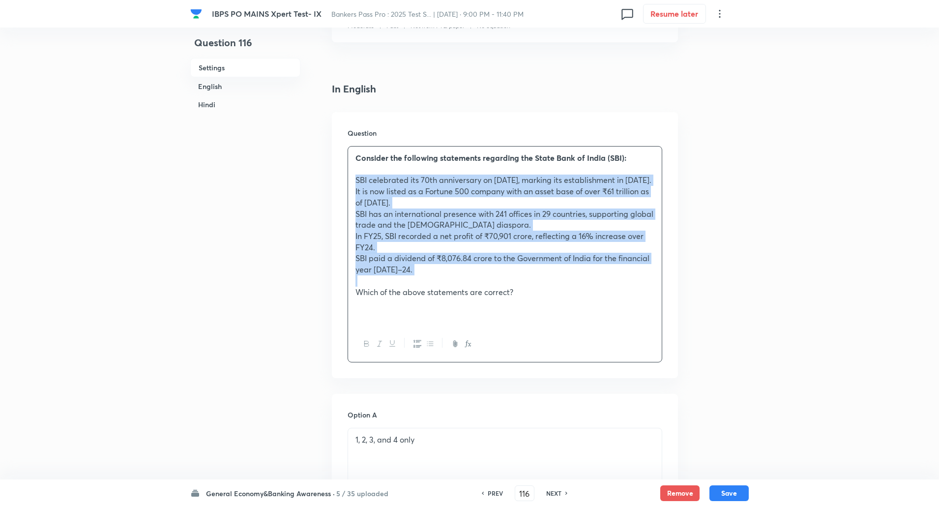
click at [433, 347] on icon "button" at bounding box center [430, 344] width 8 height 8
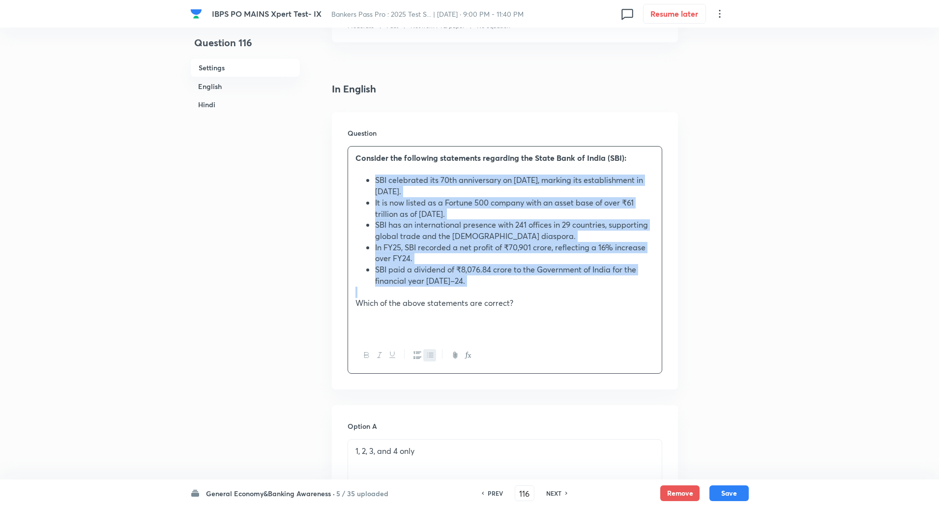
click at [433, 358] on icon "button" at bounding box center [430, 355] width 8 height 8
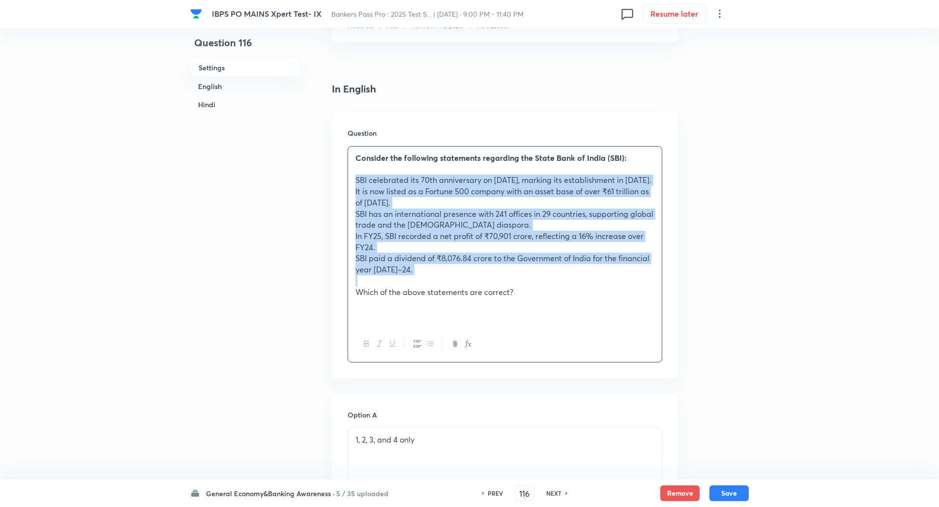
click at [433, 347] on icon "button" at bounding box center [430, 344] width 8 height 8
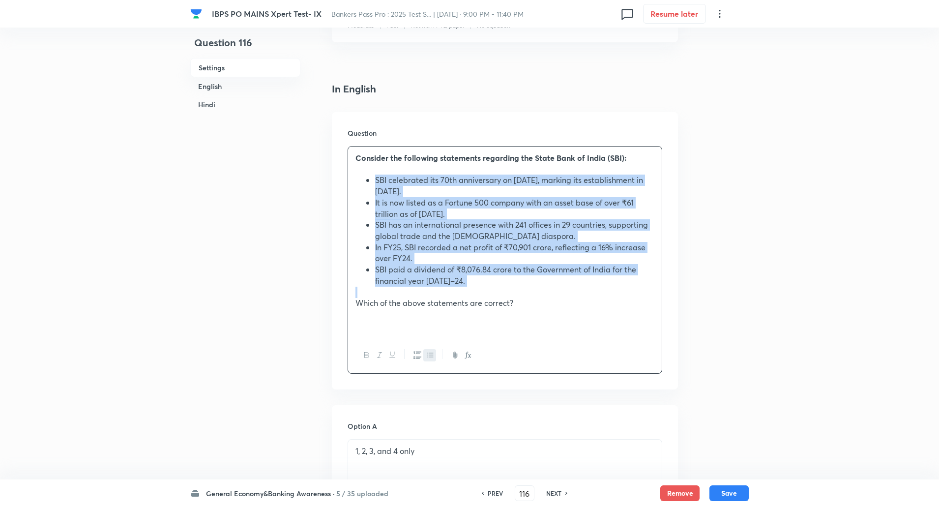
click at [433, 358] on icon "button" at bounding box center [430, 355] width 8 height 8
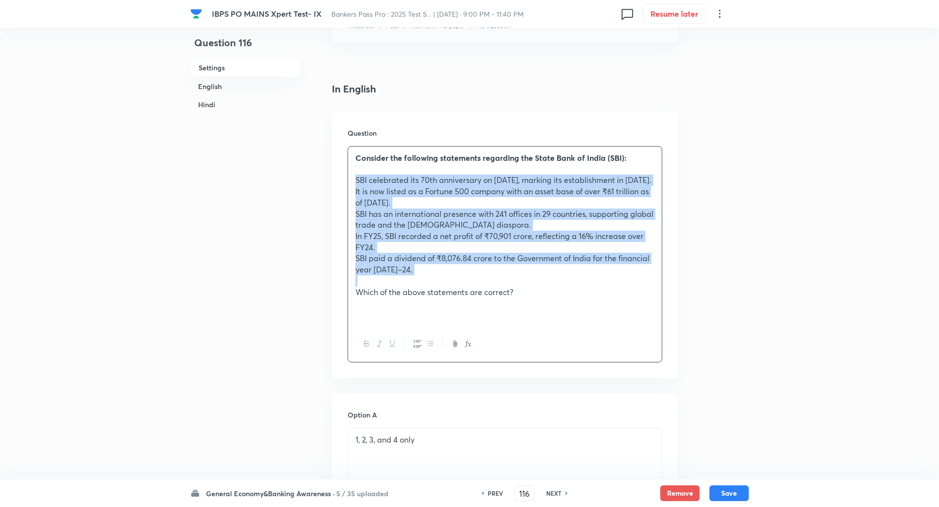
click at [421, 347] on icon "button" at bounding box center [417, 344] width 8 height 8
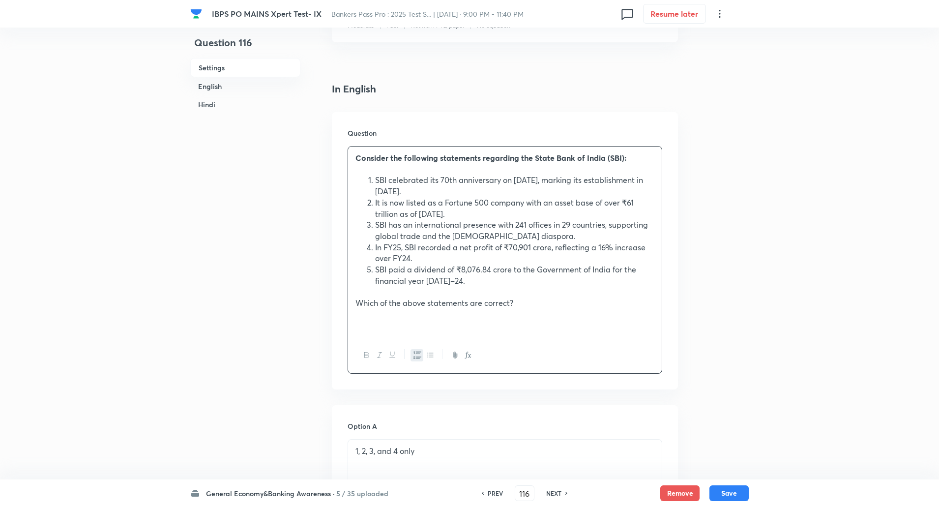
click at [570, 349] on div at bounding box center [505, 355] width 314 height 36
click at [378, 176] on li "SBI celebrated its 70th anniversary on July 1, 2025, marking its establishment …" at bounding box center [514, 185] width 279 height 22
click at [375, 180] on li "SBI celebrated its 70th anniversary on July 1, 2025, marking its establishment …" at bounding box center [514, 185] width 279 height 22
click at [375, 202] on li "It is now listed as a Fortune 500 company with an asset base of over ₹61 trilli…" at bounding box center [514, 208] width 279 height 22
click at [375, 225] on li "SBI has an international presence with 241 offices in 29 countries, supporting …" at bounding box center [514, 230] width 279 height 22
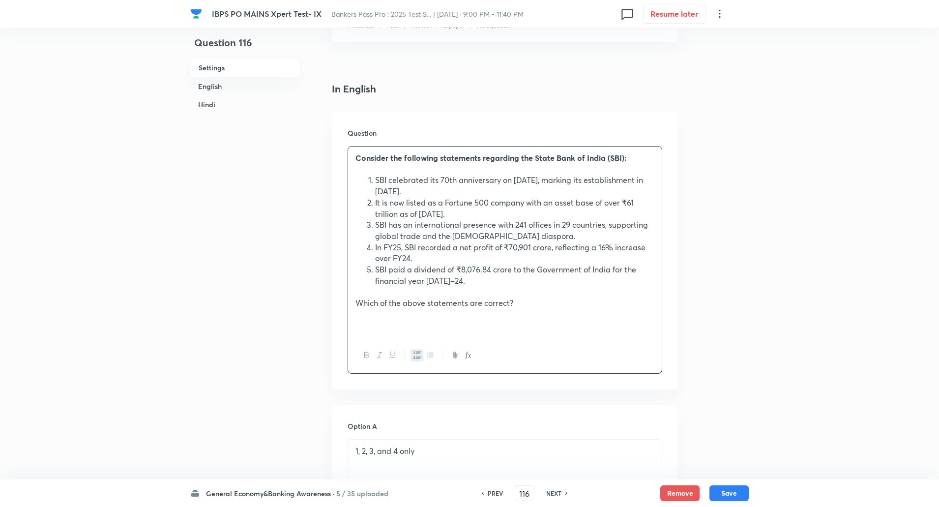
click at [375, 248] on li "In FY25, SBI recorded a net profit of ₹70,901 crore, reflecting a 16% increase …" at bounding box center [514, 253] width 279 height 22
click at [375, 271] on li "SBI paid a dividend of ₹8,076.84 crore to the Government of India for the finan…" at bounding box center [514, 275] width 279 height 22
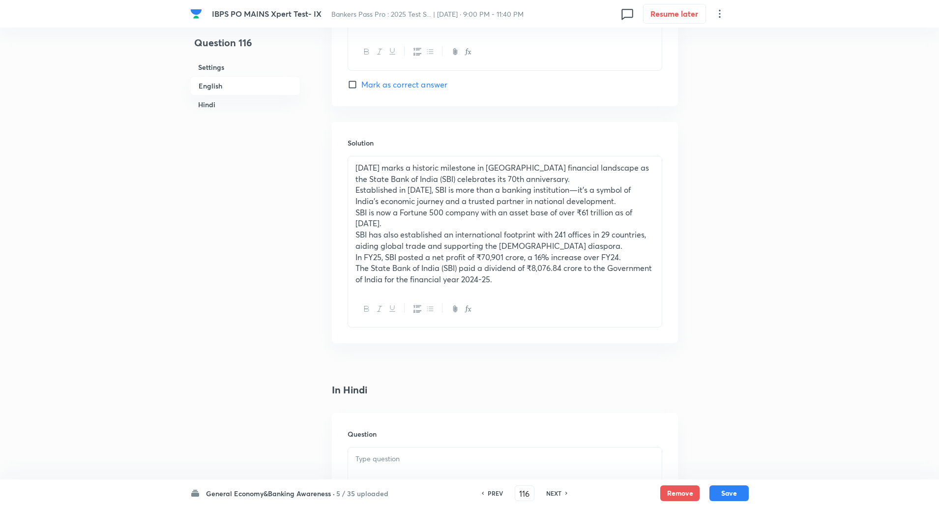
scroll to position [1266, 0]
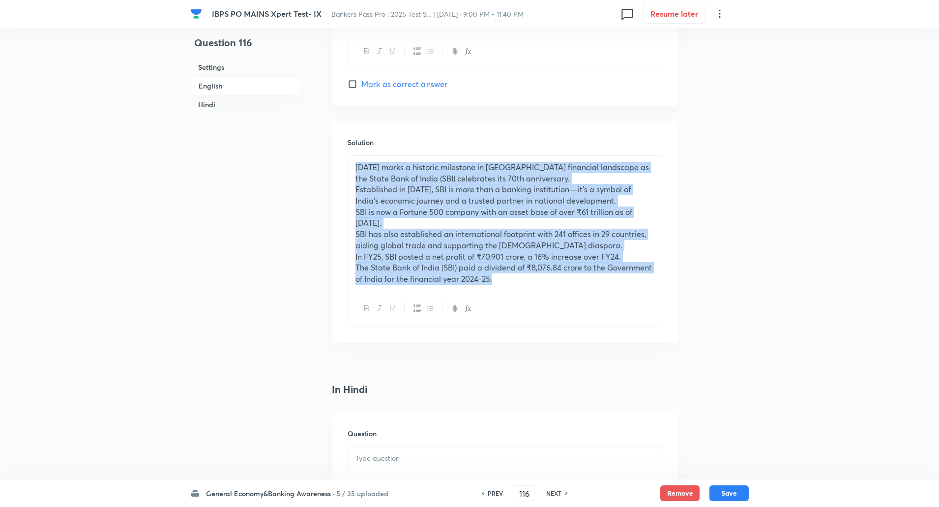
drag, startPoint x: 355, startPoint y: 165, endPoint x: 498, endPoint y: 285, distance: 186.6
click at [498, 285] on div "July 1 marks a historic milestone in India’s financial landscape as the State B…" at bounding box center [505, 223] width 314 height 135
click at [434, 307] on button "button" at bounding box center [429, 308] width 13 height 12
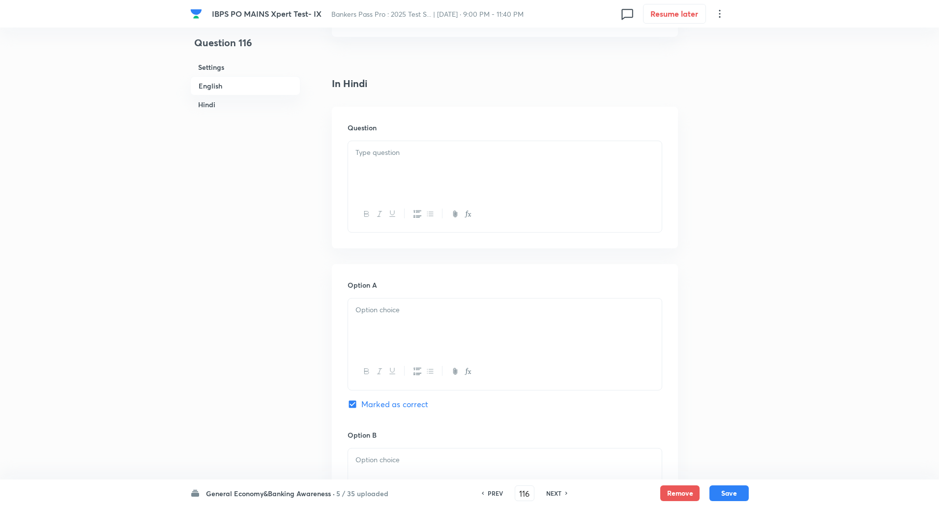
scroll to position [1584, 0]
click at [401, 146] on p at bounding box center [504, 151] width 299 height 11
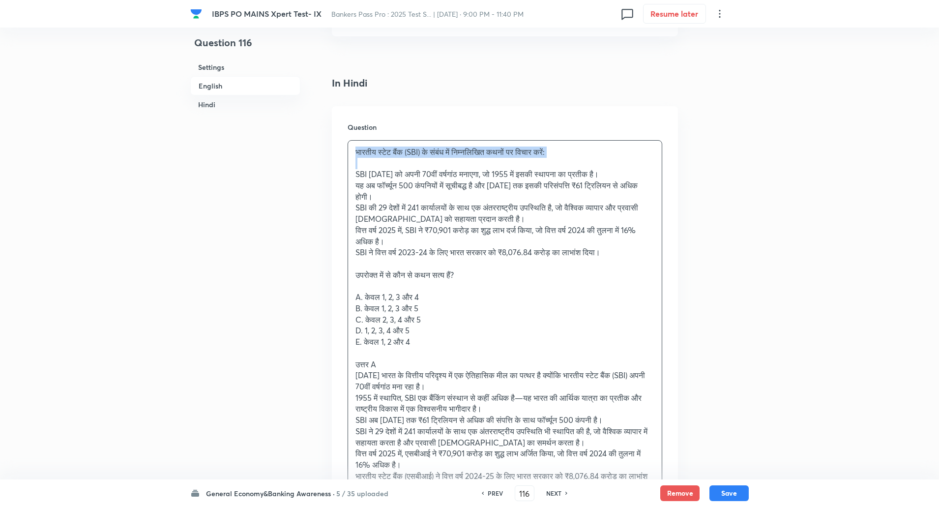
drag, startPoint x: 352, startPoint y: 136, endPoint x: 574, endPoint y: 147, distance: 222.4
click at [574, 147] on div "भारतीय स्टेट बैंक (SBI) के संबंध में निम्नलिखित कथनों पर विचार करें: SBI 1 जुला…" at bounding box center [505, 320] width 314 height 358
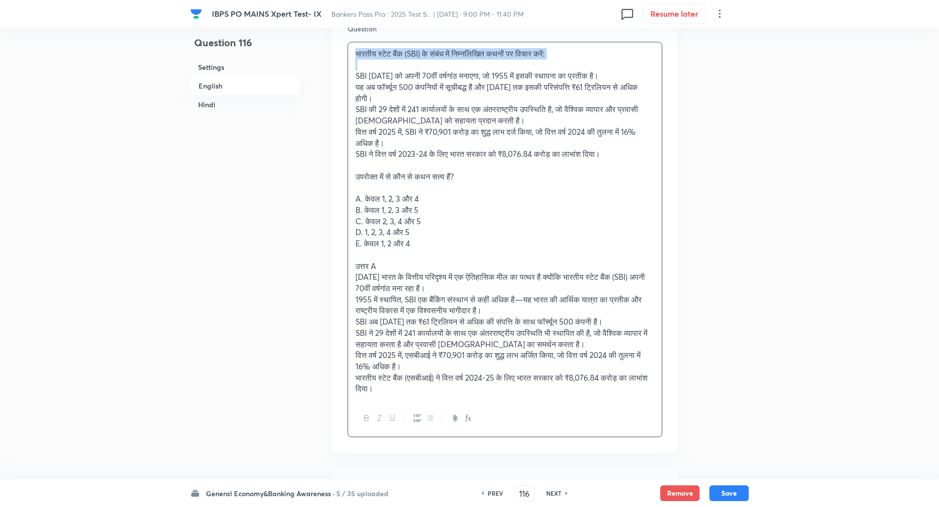
scroll to position [1760, 0]
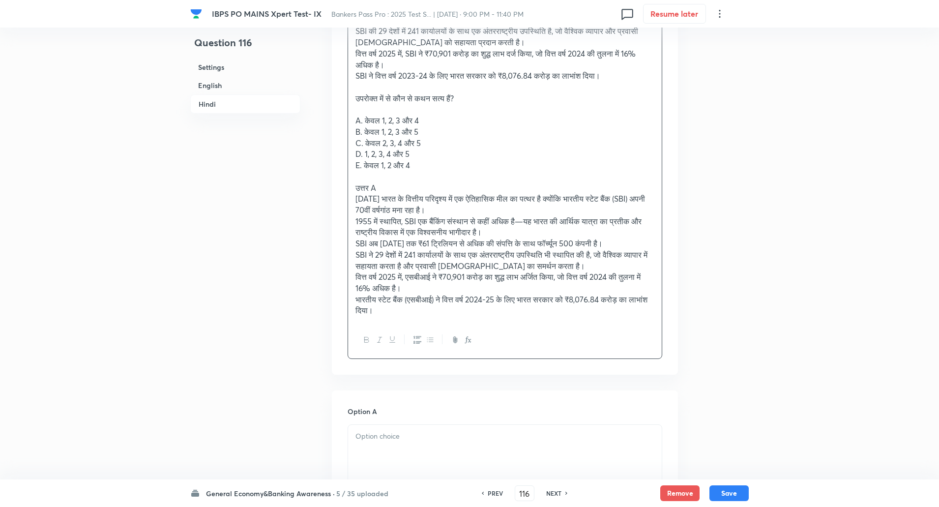
click at [362, 334] on button "button" at bounding box center [366, 340] width 13 height 12
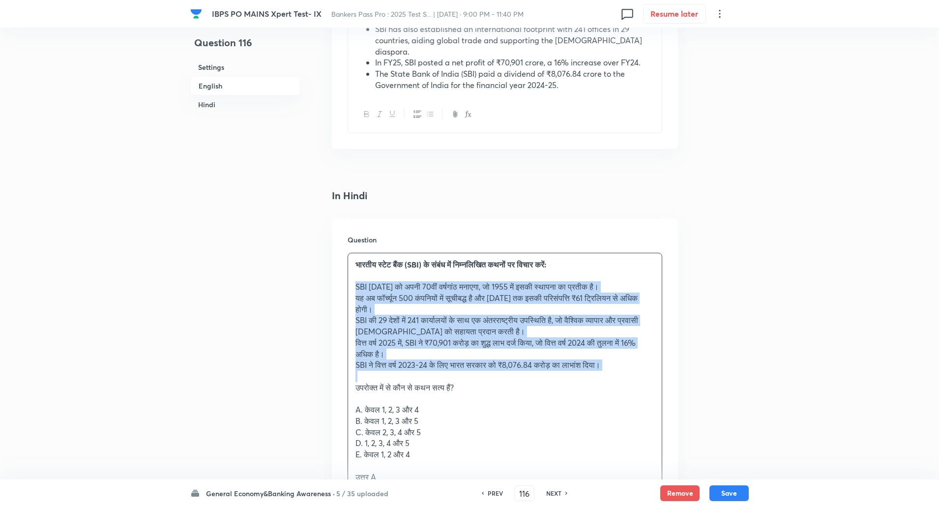
drag, startPoint x: 354, startPoint y: 280, endPoint x: 633, endPoint y: 364, distance: 291.6
click at [633, 364] on div "भारतीय स्टेट बैंक (SBI) के संबंध में निम्नलिखित कथनों पर विचार करें: SBI 1 जुला…" at bounding box center [505, 432] width 314 height 358
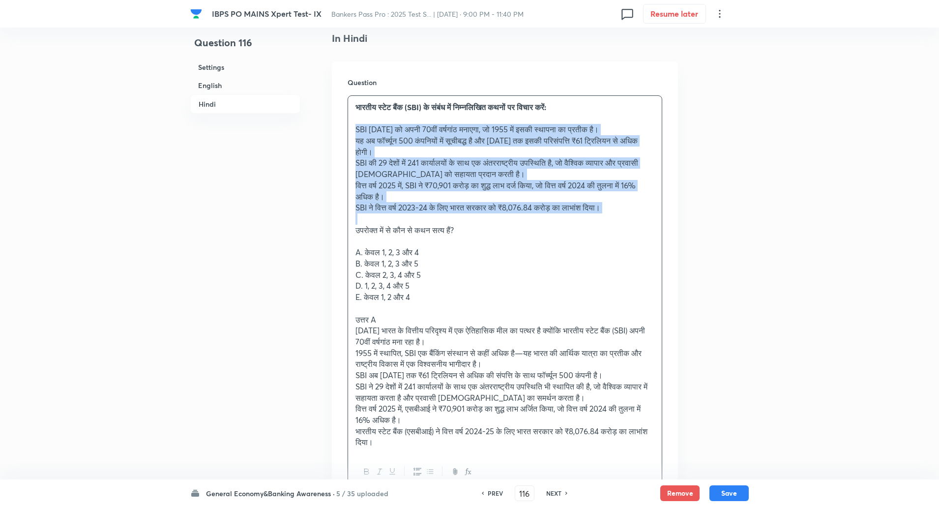
scroll to position [1629, 0]
click at [417, 467] on icon "button" at bounding box center [417, 470] width 8 height 7
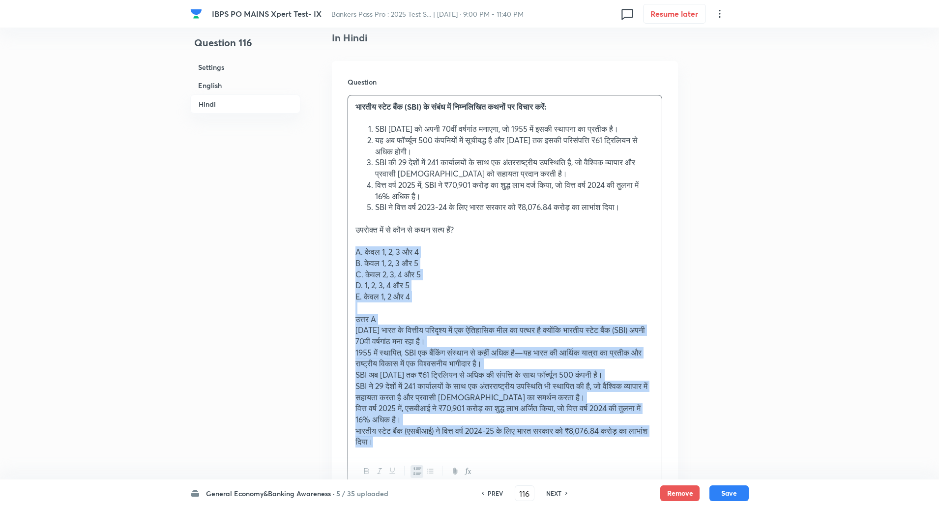
drag, startPoint x: 348, startPoint y: 248, endPoint x: 596, endPoint y: 445, distance: 315.8
click at [596, 445] on div "भारतीय स्टेट बैंक (SBI) के संबंध में निम्नलिखित कथनों पर विचार करें: SBI 1 जुला…" at bounding box center [505, 274] width 314 height 358
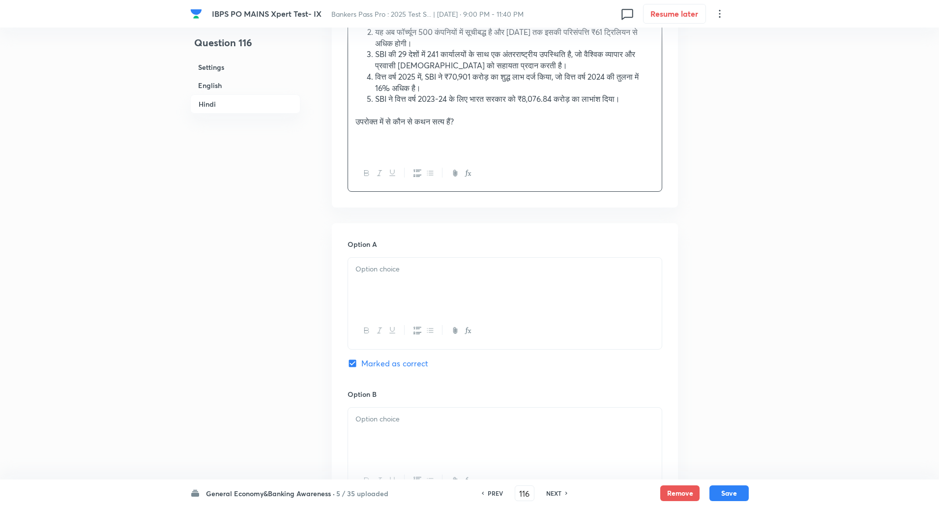
scroll to position [1738, 0]
click at [587, 272] on p at bounding box center [504, 268] width 299 height 11
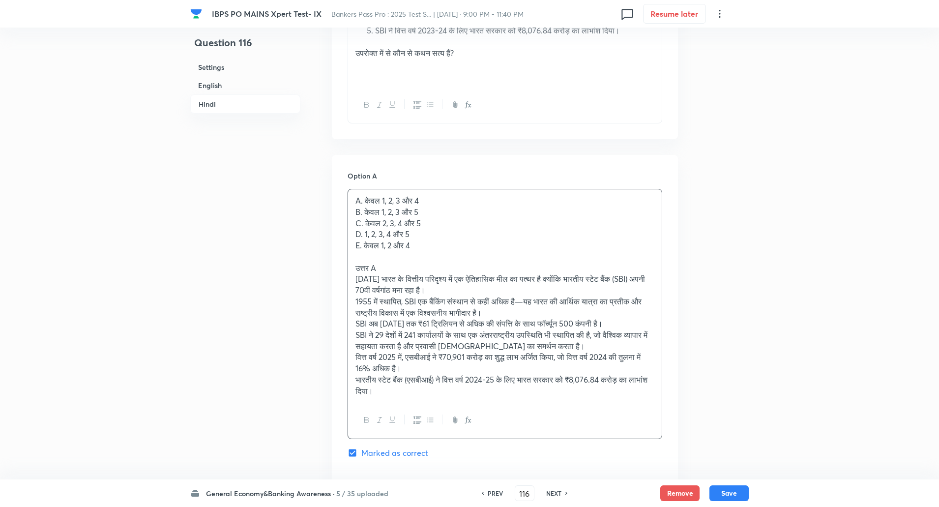
scroll to position [1807, 0]
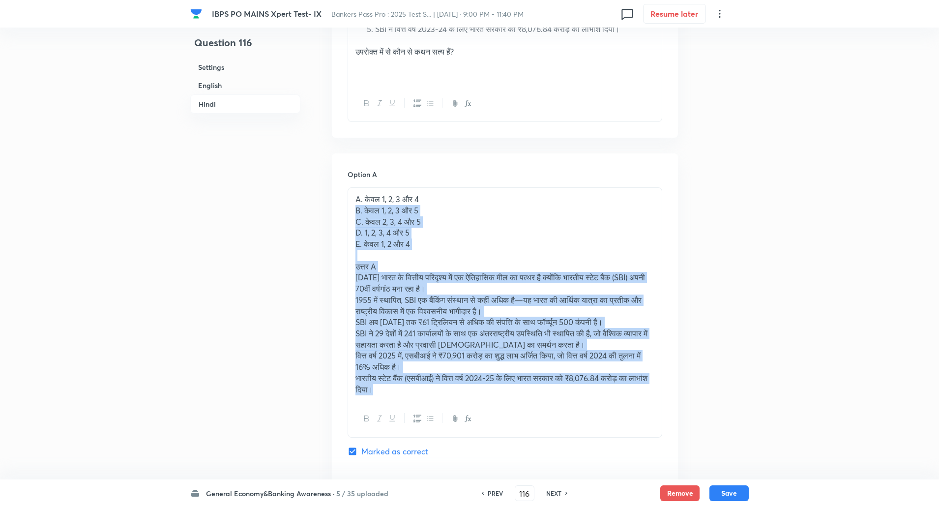
drag, startPoint x: 354, startPoint y: 208, endPoint x: 652, endPoint y: 429, distance: 370.3
click at [652, 429] on div "A. केवल 1, 2, 3 और 4 B. केवल 1, 2, 3 और 5 C. केवल 2, 3, 4 और 5 D. 1, 2, 3, 4 और…" at bounding box center [504, 312] width 315 height 250
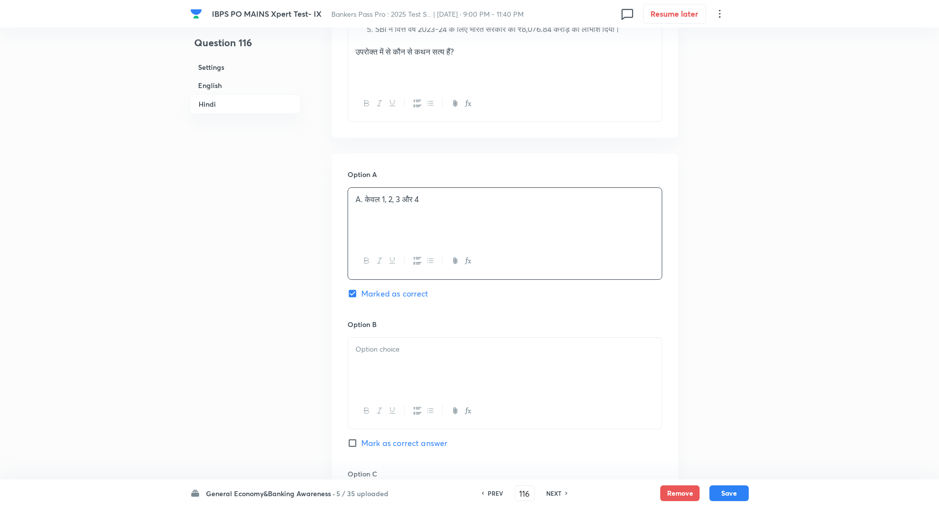
click at [364, 205] on p at bounding box center [504, 210] width 299 height 11
click at [363, 201] on p "A. केवल 1, 2, 3 और 4" at bounding box center [504, 199] width 299 height 11
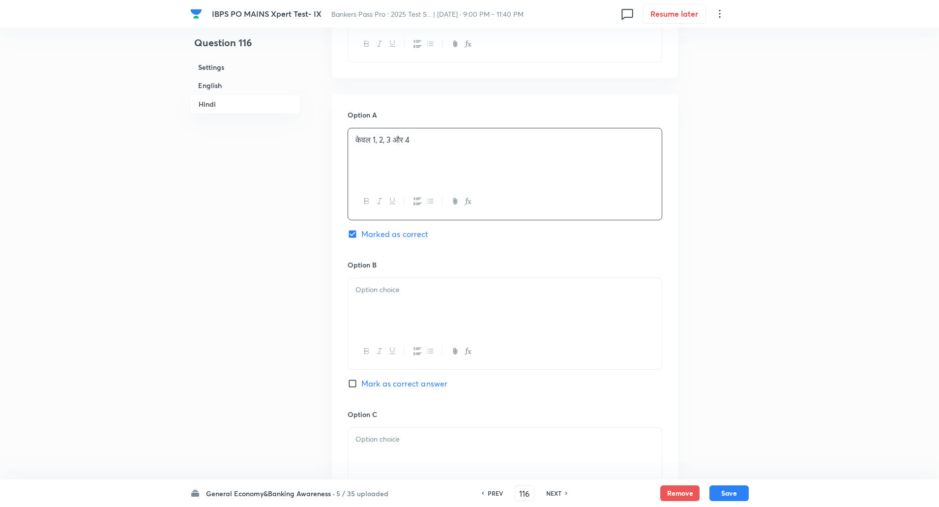
scroll to position [1927, 0]
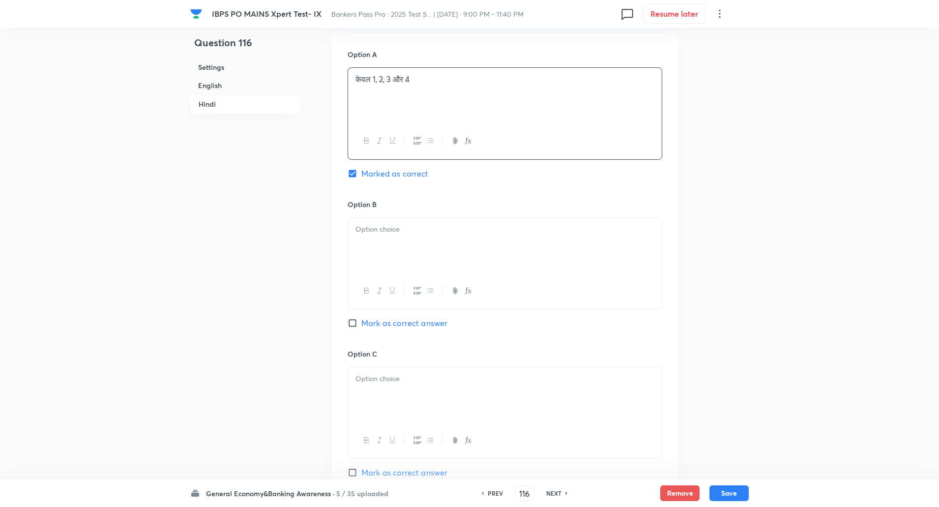
click at [364, 236] on div at bounding box center [505, 245] width 314 height 55
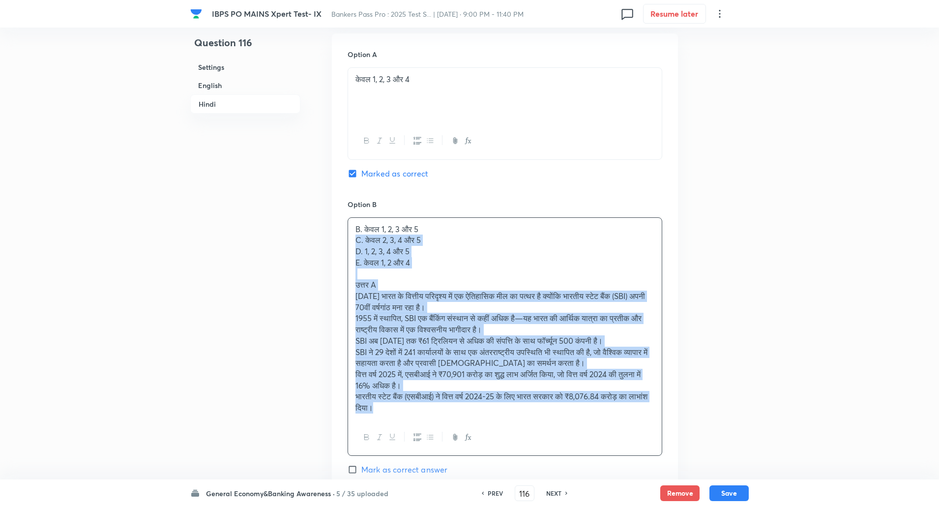
drag, startPoint x: 352, startPoint y: 245, endPoint x: 509, endPoint y: 438, distance: 249.1
click at [509, 438] on div "B. केवल 1, 2, 3 और 5 C. केवल 2, 3, 4 और 5 D. 1, 2, 3, 4 और 5 E. केवल 1, 2 और 4 …" at bounding box center [504, 336] width 315 height 239
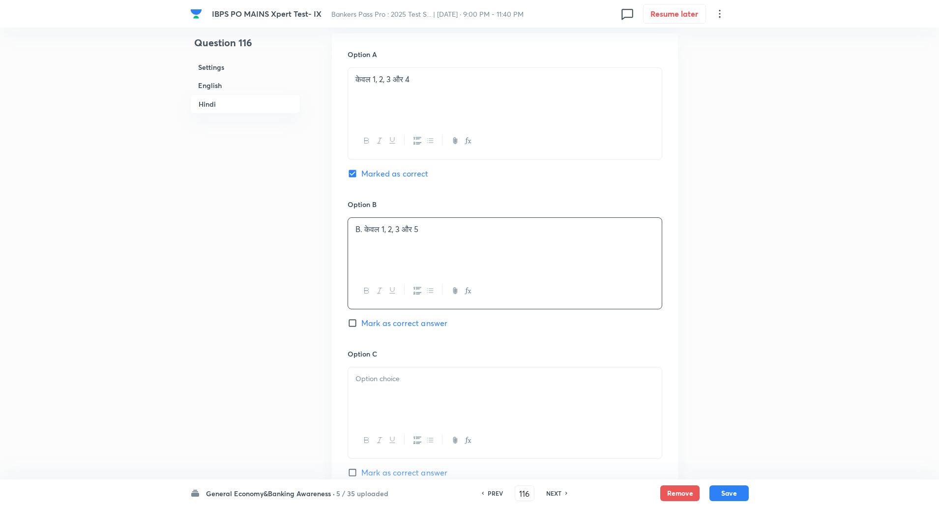
click at [363, 228] on p "B. केवल 1, 2, 3 और 5" at bounding box center [504, 229] width 299 height 11
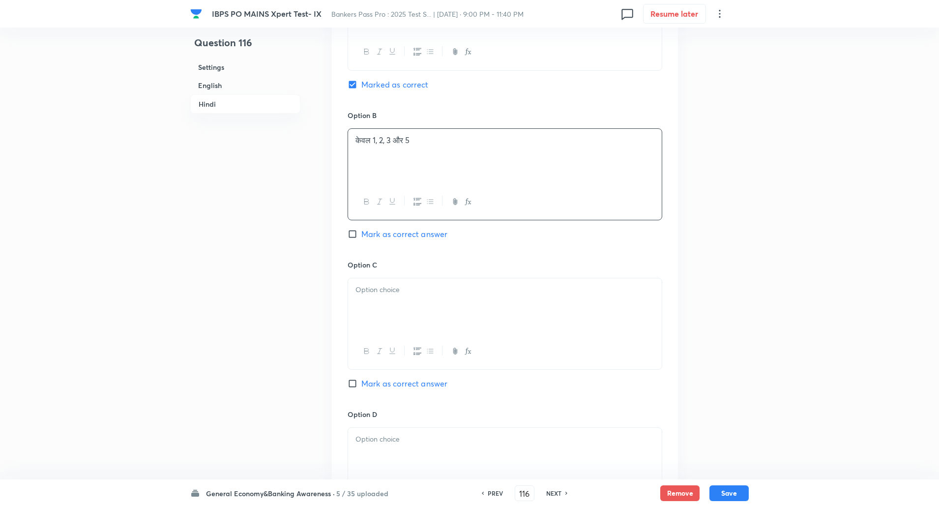
click at [374, 291] on p at bounding box center [504, 289] width 299 height 11
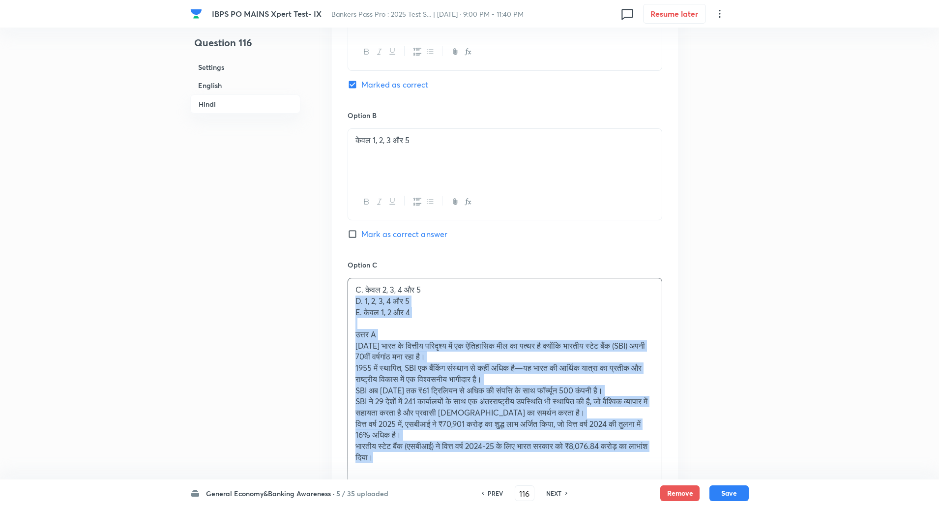
drag, startPoint x: 354, startPoint y: 302, endPoint x: 460, endPoint y: 488, distance: 214.1
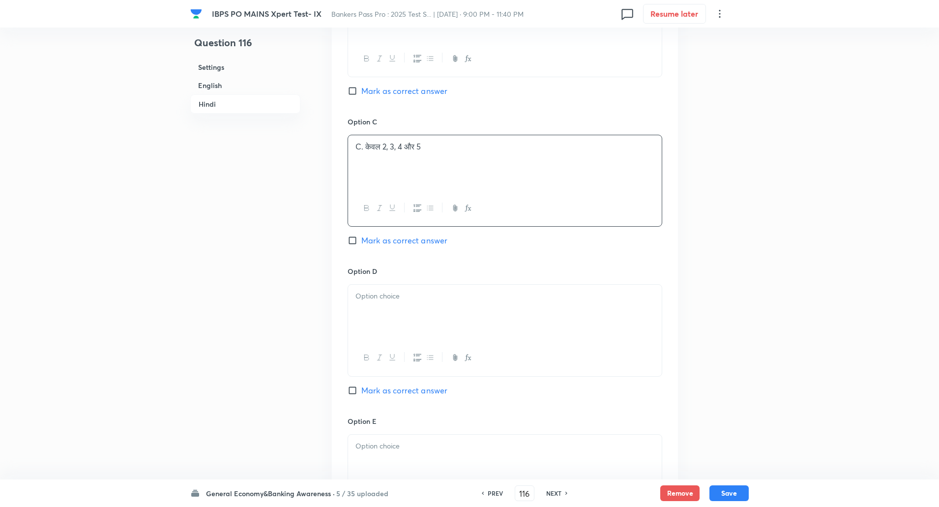
scroll to position [2187, 0]
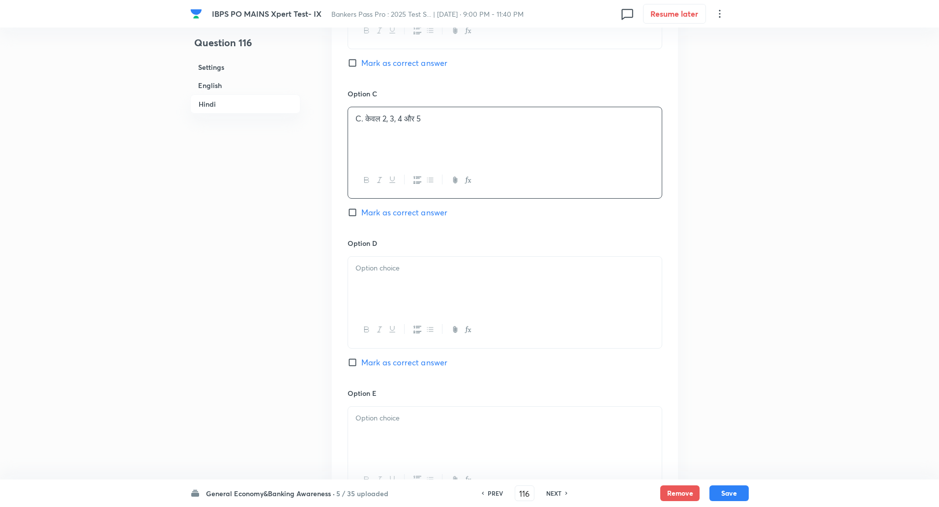
click at [364, 116] on p "C. केवल 2, 3, 4 और 5" at bounding box center [504, 118] width 299 height 11
click at [363, 273] on p at bounding box center [504, 267] width 299 height 11
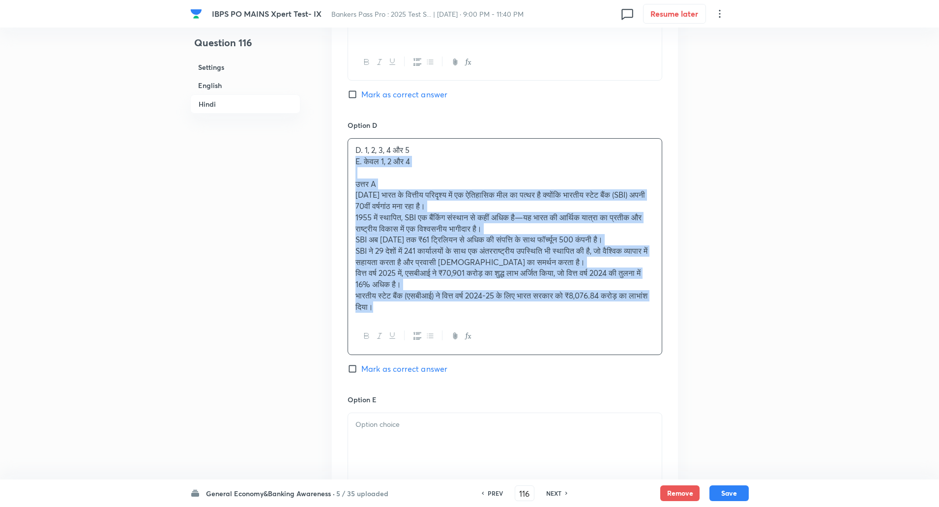
drag, startPoint x: 354, startPoint y: 279, endPoint x: 494, endPoint y: 506, distance: 267.2
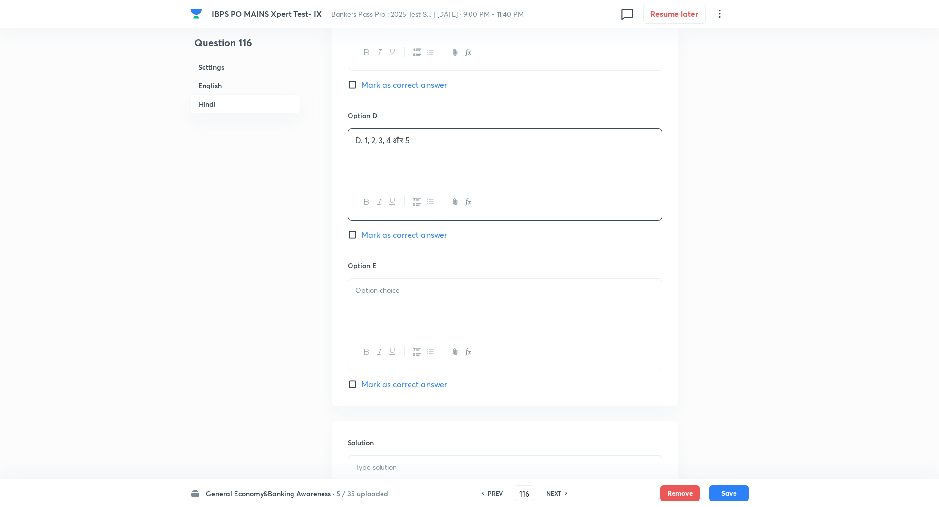
click at [365, 143] on p "D. 1, 2, 3, 4 और 5" at bounding box center [504, 140] width 299 height 11
click at [385, 301] on div at bounding box center [505, 306] width 314 height 55
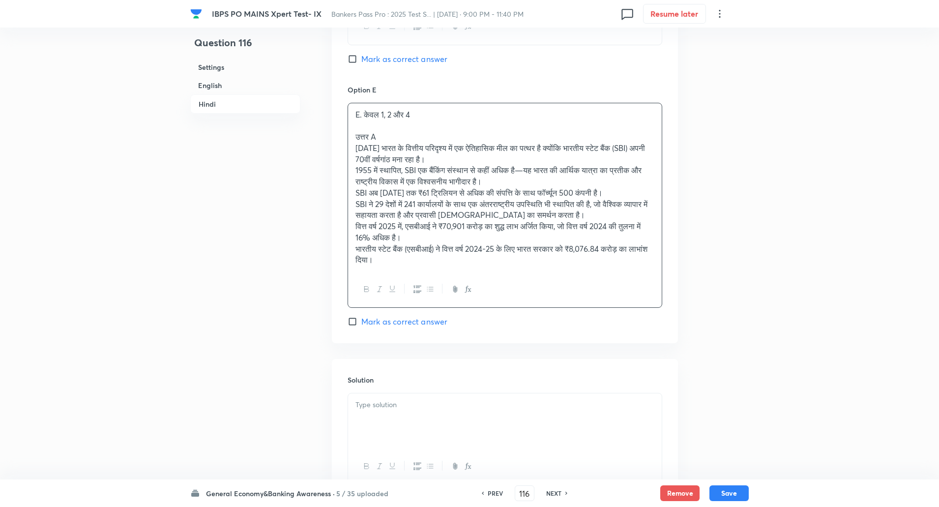
scroll to position [2491, 0]
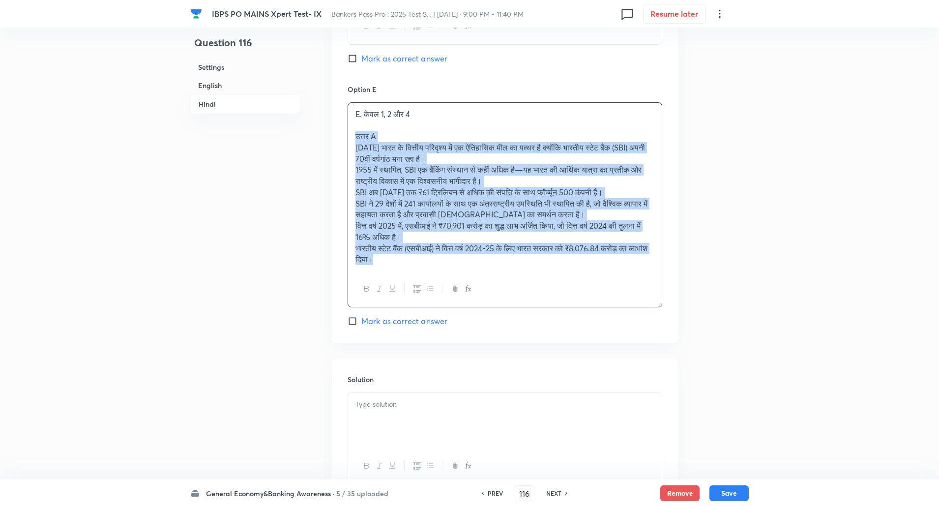
drag, startPoint x: 356, startPoint y: 135, endPoint x: 447, endPoint y: 323, distance: 208.8
click at [447, 323] on div "Option E E. केवल 1, 2 और 4 उत्तर A 1 जुलाई भारत के वित्तीय परिदृश्य में एक ऐतिह…" at bounding box center [504, 205] width 315 height 243
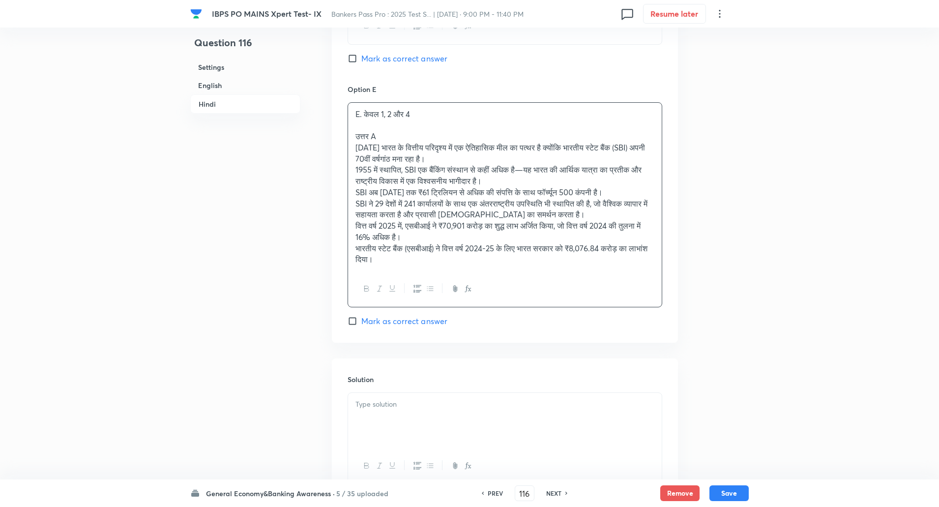
scroll to position [2458, 0]
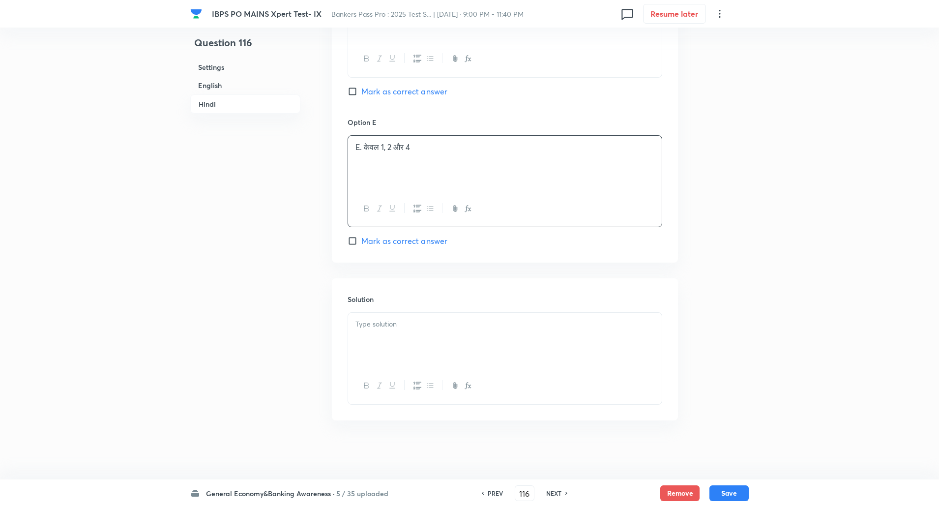
click at [365, 147] on p "E. केवल 1, 2 और 4" at bounding box center [504, 147] width 299 height 11
click at [375, 314] on div at bounding box center [505, 340] width 314 height 55
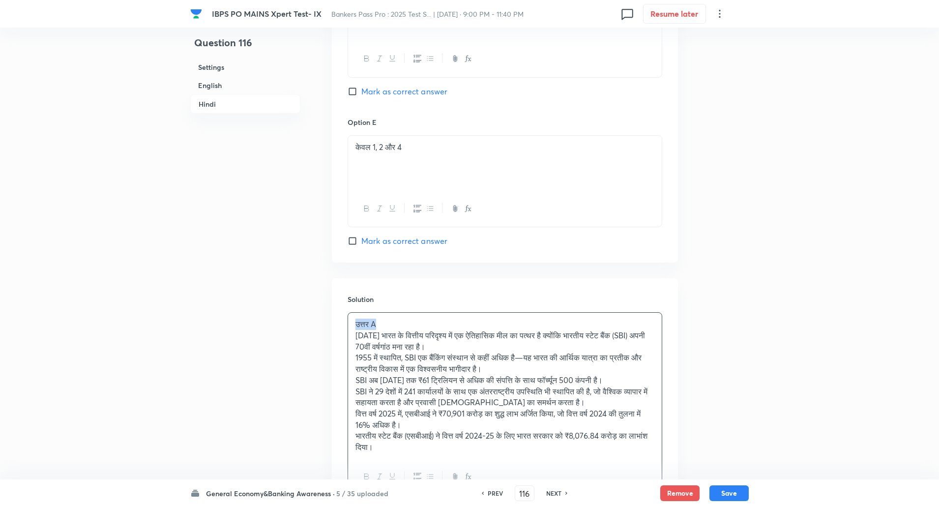
drag, startPoint x: 355, startPoint y: 320, endPoint x: 382, endPoint y: 323, distance: 27.2
click at [382, 323] on div "उत्तर A 1 जुलाई भारत के वित्तीय परिदृश्य में एक ऐतिहासिक मील का पत्थर है क्योंक…" at bounding box center [505, 386] width 314 height 146
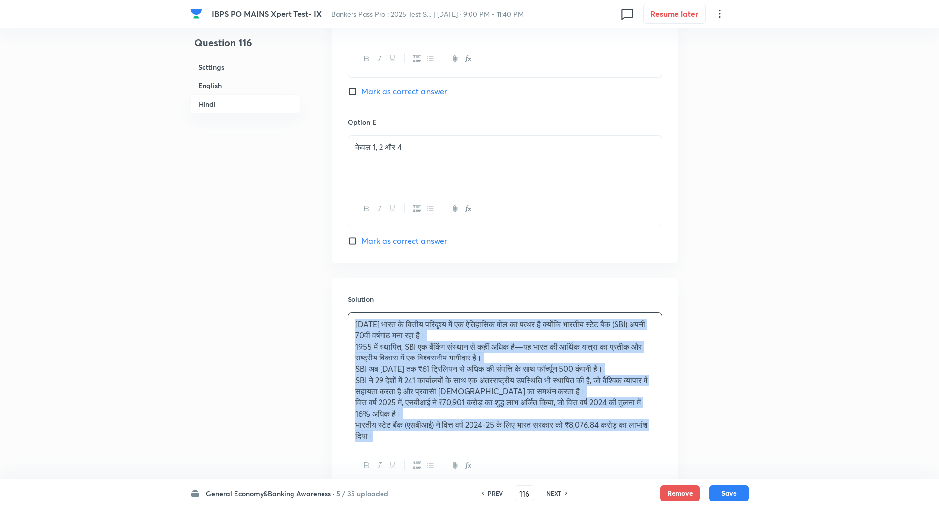
drag, startPoint x: 353, startPoint y: 316, endPoint x: 431, endPoint y: 440, distance: 146.2
click at [431, 440] on div "1 जुलाई भारत के वित्तीय परिदृश्य में एक ऐतिहासिक मील का पत्थर है क्योंकि भारतीय…" at bounding box center [505, 380] width 314 height 135
click at [428, 466] on icon "button" at bounding box center [430, 465] width 8 height 8
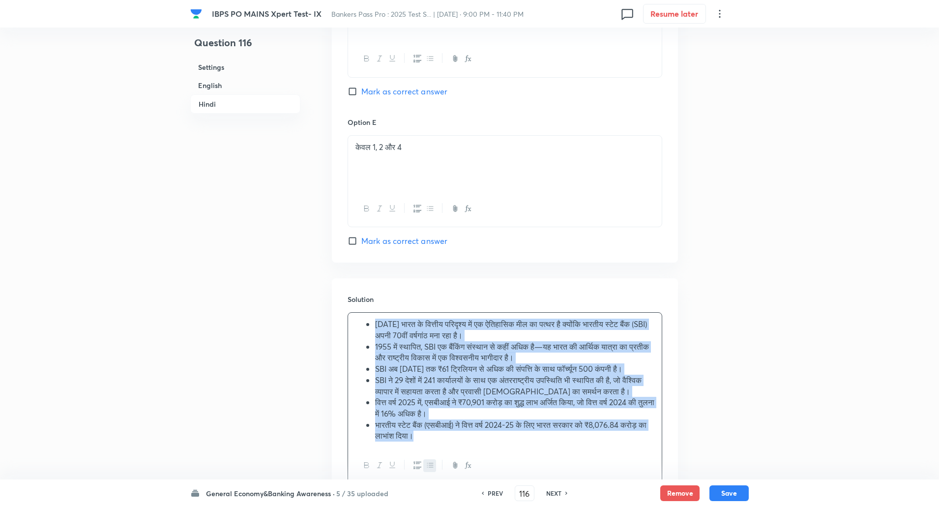
scroll to position [2548, 0]
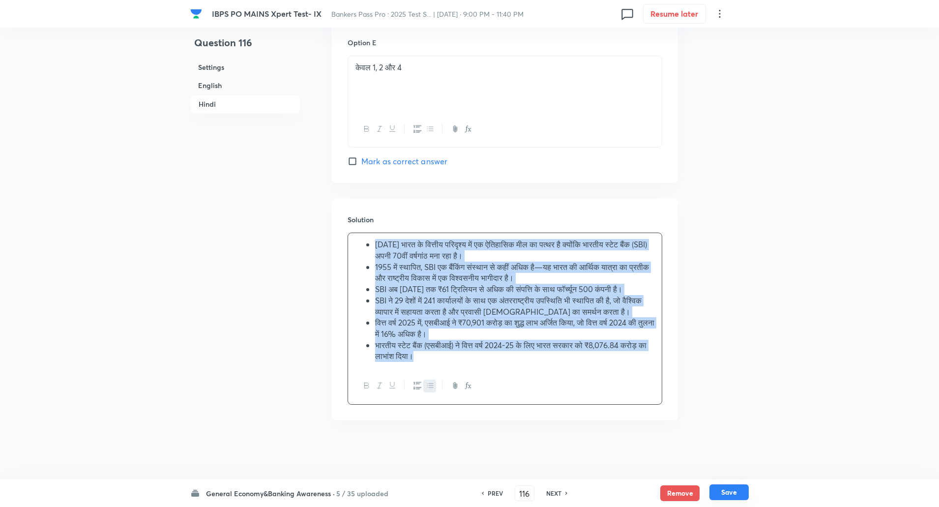
click at [735, 496] on button "Save" at bounding box center [728, 492] width 39 height 16
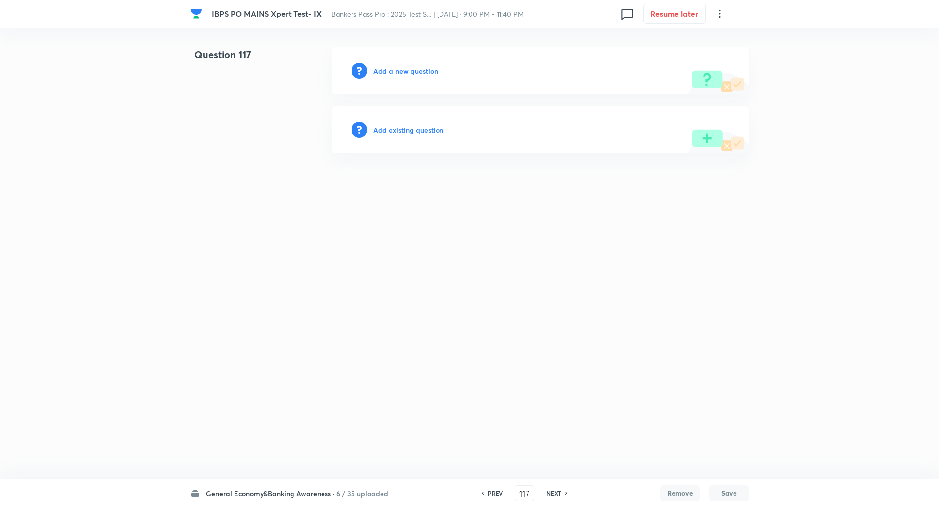
scroll to position [0, 0]
click at [484, 489] on div "PREV" at bounding box center [496, 492] width 26 height 9
type input "116"
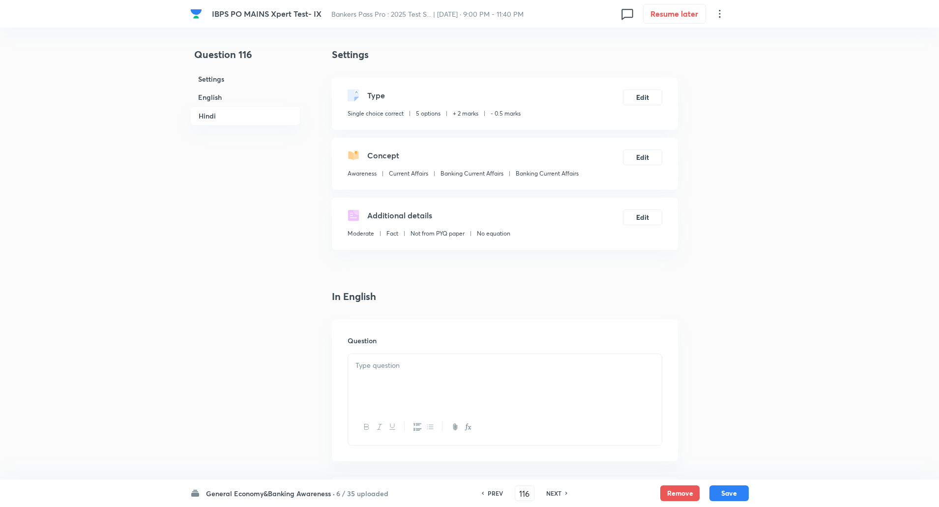
checkbox input "true"
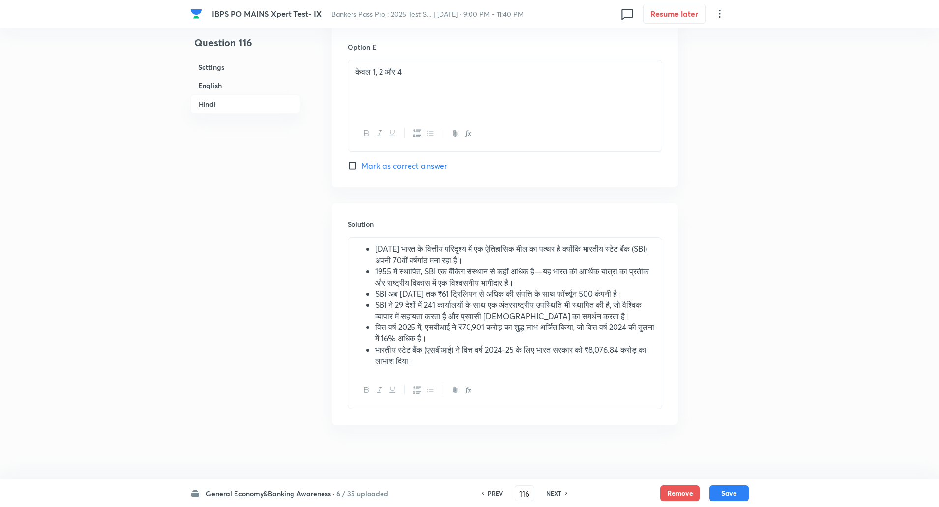
scroll to position [2503, 0]
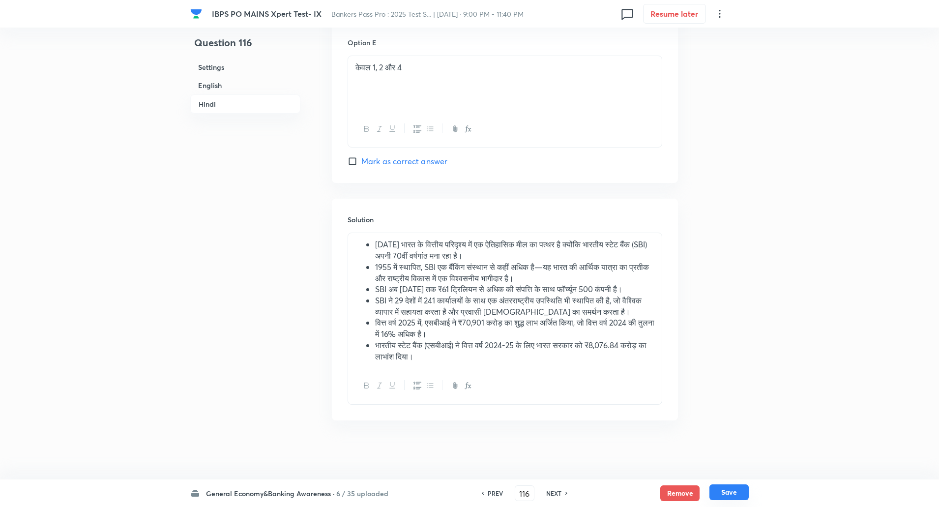
click at [725, 495] on button "Save" at bounding box center [728, 492] width 39 height 16
type input "117"
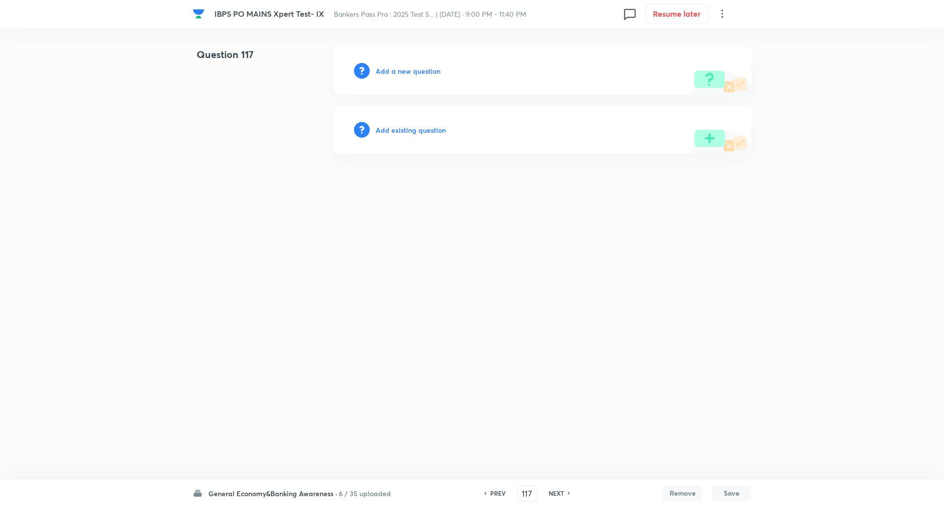
click at [403, 66] on h6 "Add a new question" at bounding box center [407, 71] width 65 height 10
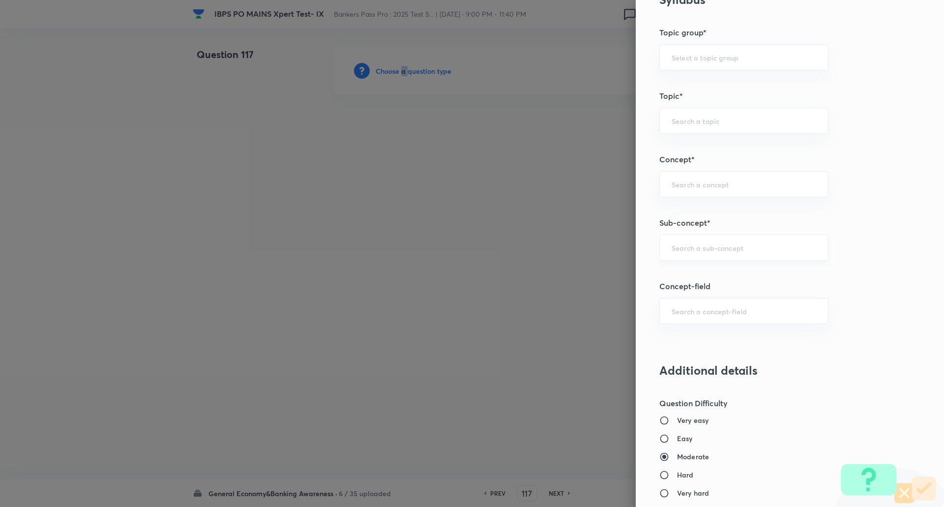
scroll to position [419, 0]
click at [690, 253] on div "​" at bounding box center [743, 246] width 169 height 26
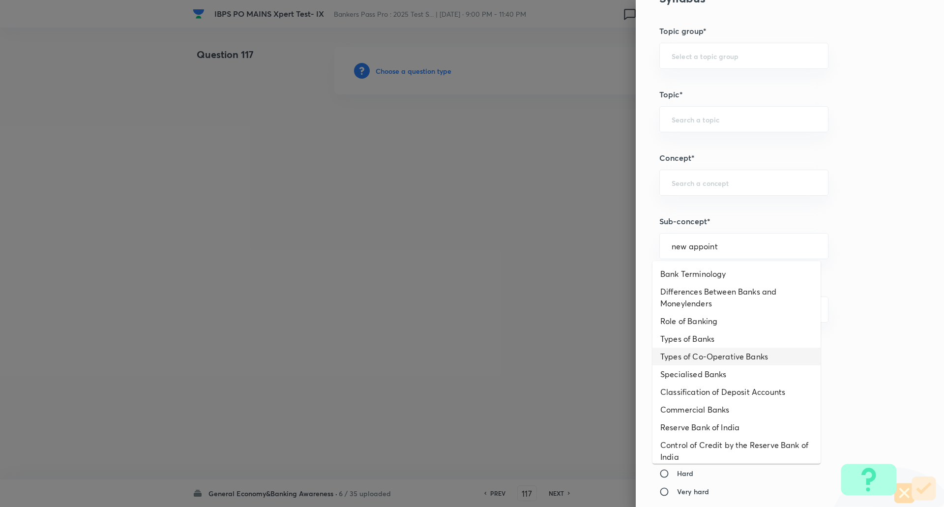
click at [705, 365] on li "Types of Co-Operative Banks" at bounding box center [736, 356] width 168 height 18
type input "Types of Co-Operative Banks"
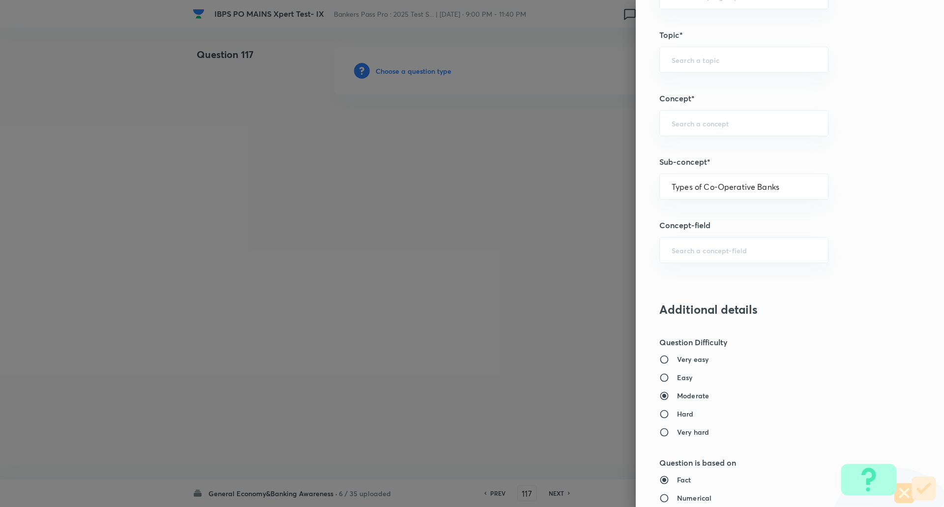
type input "Awareness"
type input "Banking Awareness"
type input "Banking Terms"
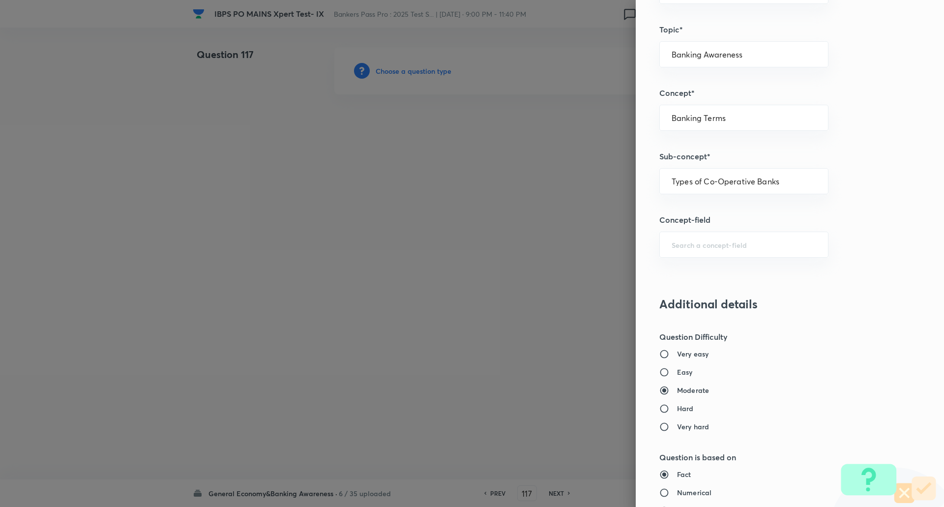
scroll to position [485, 0]
click at [787, 181] on input "Types of Co-Operative Banks" at bounding box center [743, 180] width 144 height 9
click at [762, 208] on li "New Appointments: National" at bounding box center [736, 209] width 168 height 18
type input "New Appointments: National"
type input "Current Affairs"
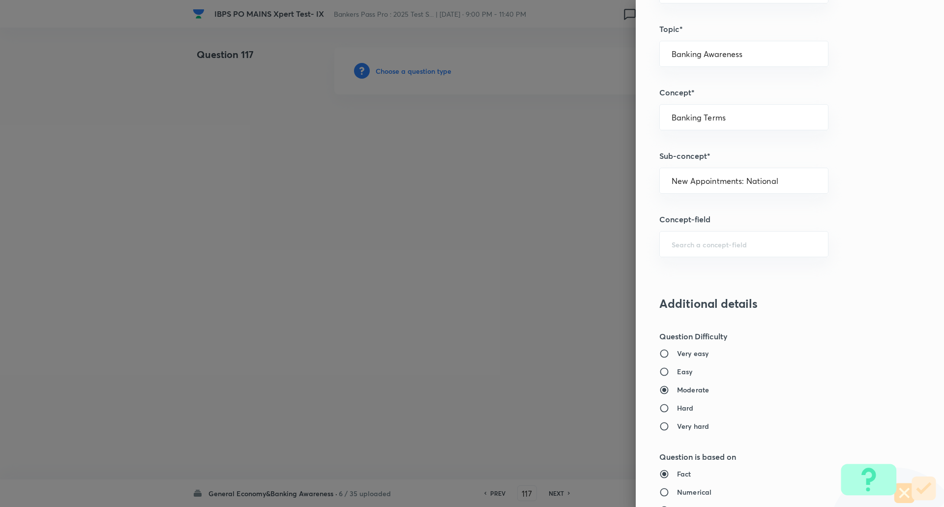
type input "New Appointments: National"
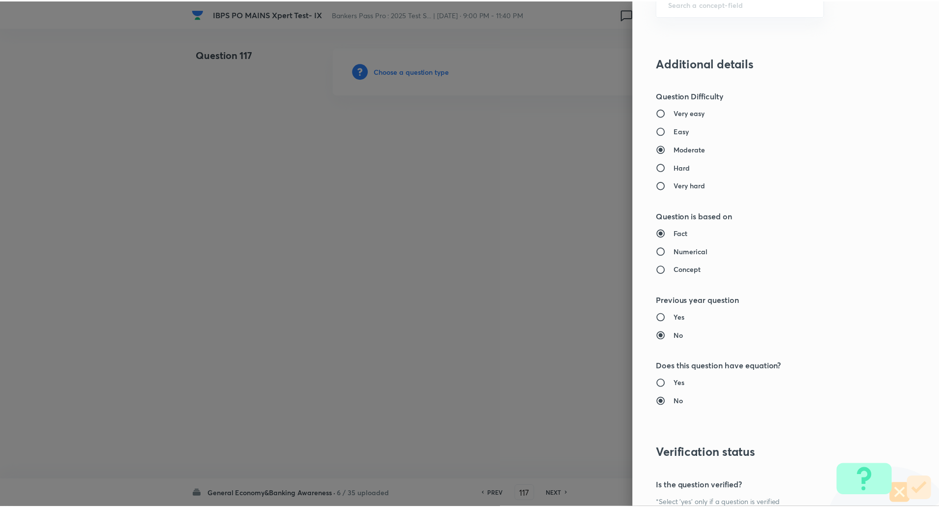
scroll to position [833, 0]
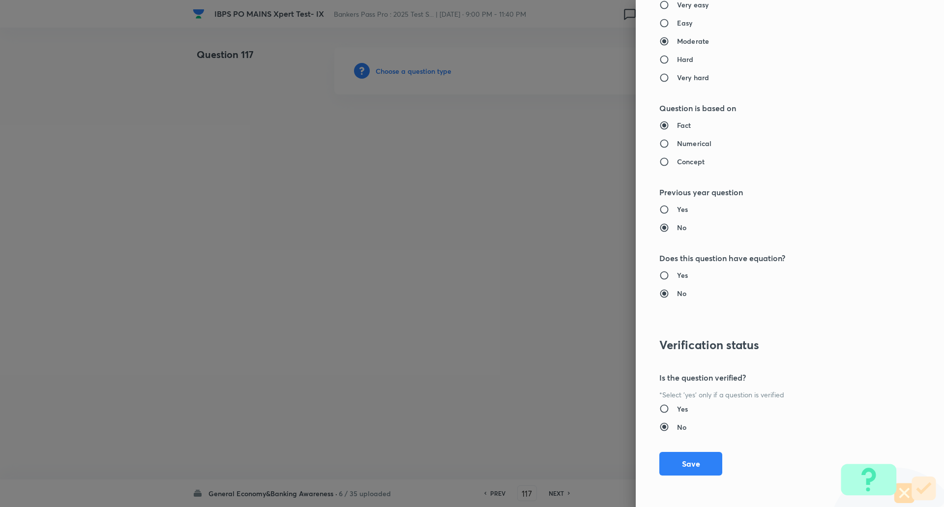
click at [694, 450] on div "Question settings Question type* Single choice correct Number of options* 2 3 4…" at bounding box center [789, 253] width 308 height 507
click at [694, 457] on button "Save" at bounding box center [690, 463] width 63 height 24
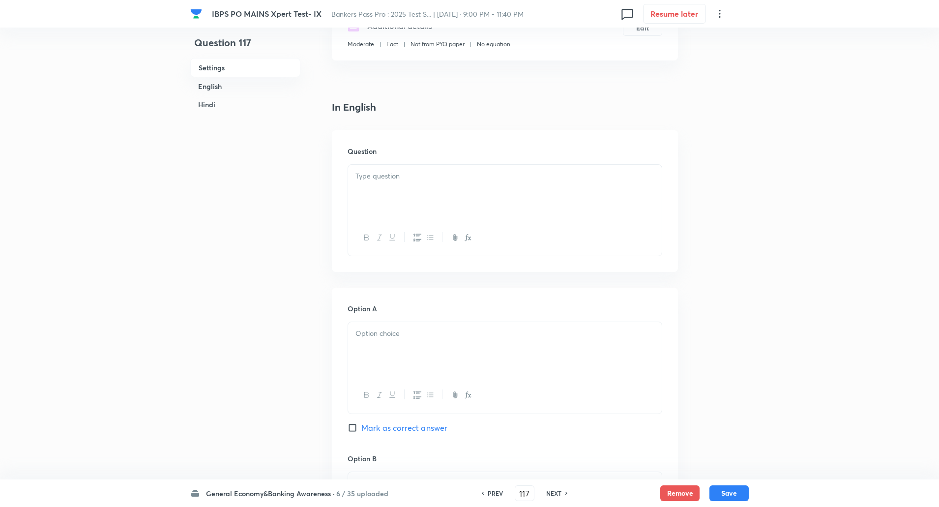
scroll to position [190, 0]
click at [592, 182] on div at bounding box center [505, 191] width 314 height 55
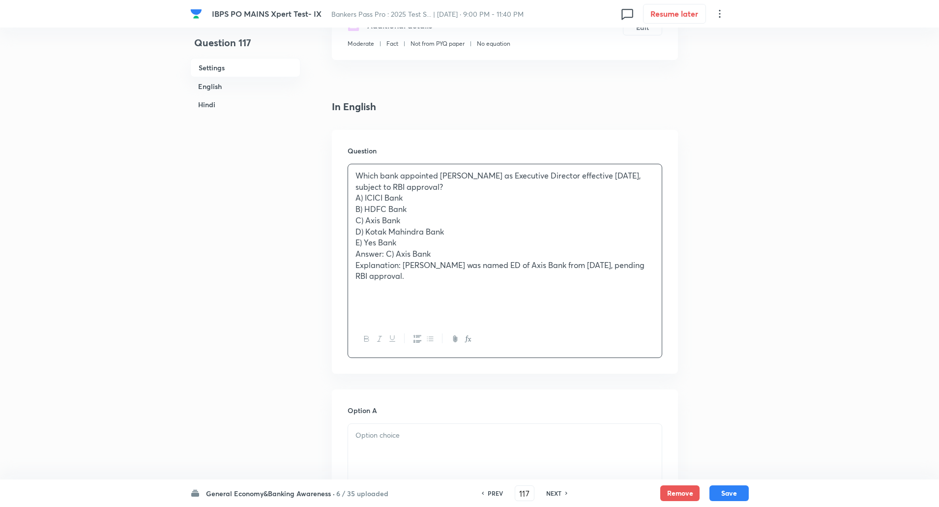
click at [497, 182] on p "Which bank appointed Neeraj Gambhir as Executive Director effective August 4, 2…" at bounding box center [504, 181] width 299 height 22
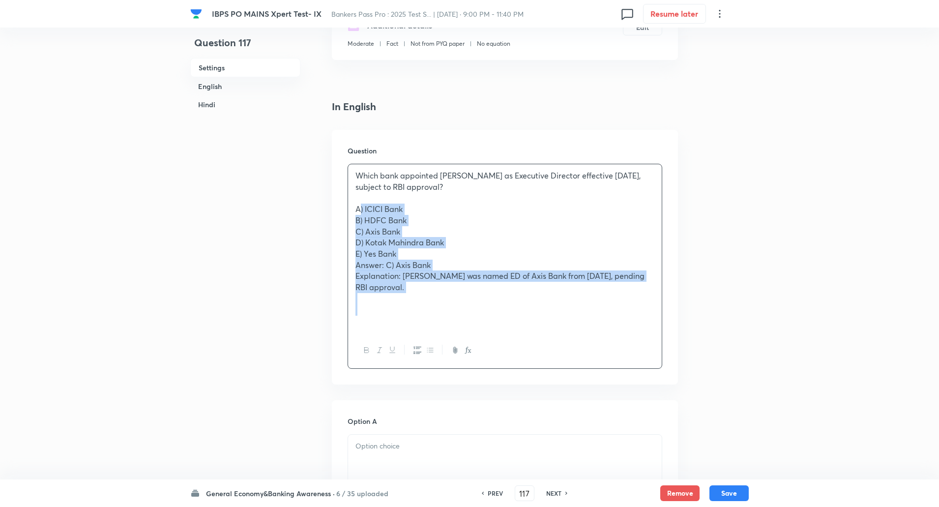
drag, startPoint x: 362, startPoint y: 216, endPoint x: 448, endPoint y: 314, distance: 130.2
click at [448, 314] on div "Which bank appointed Neeraj Gambhir as Executive Director effective August 4, 2…" at bounding box center [505, 248] width 314 height 168
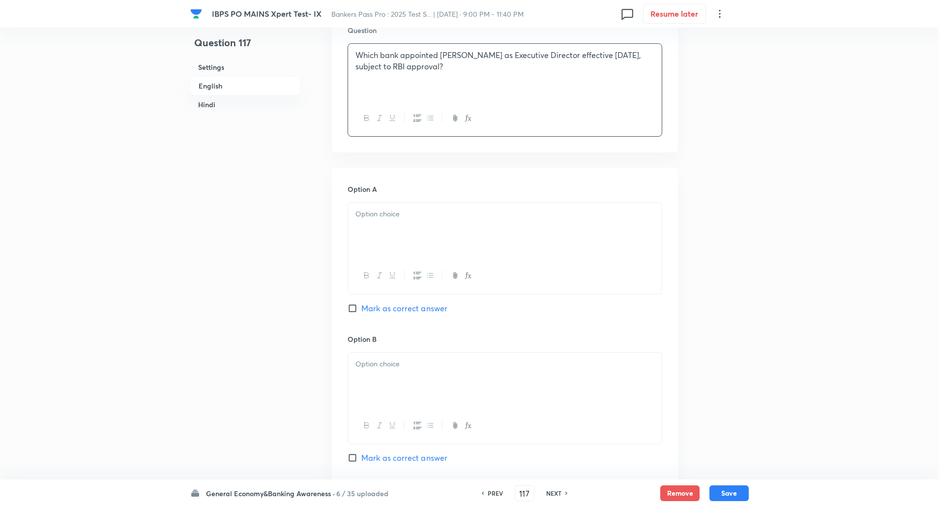
scroll to position [311, 0]
click at [448, 241] on div at bounding box center [505, 229] width 314 height 55
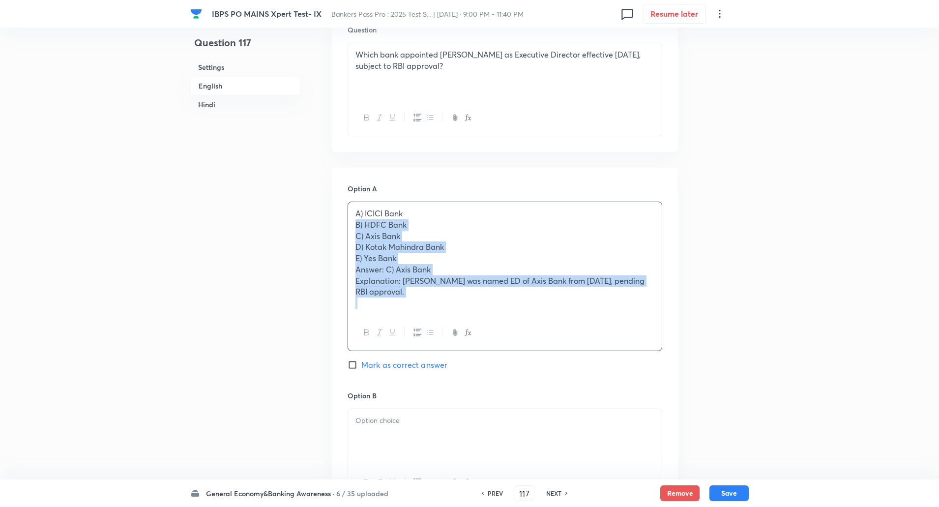
drag, startPoint x: 352, startPoint y: 223, endPoint x: 585, endPoint y: 391, distance: 287.1
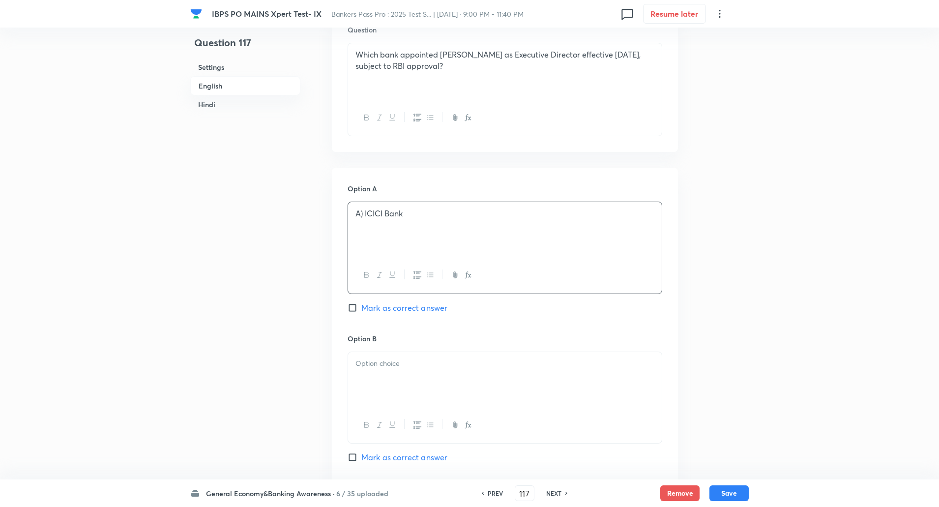
click at [364, 215] on p "A) ICICI Bank" at bounding box center [504, 213] width 299 height 11
click at [377, 366] on p at bounding box center [504, 363] width 299 height 11
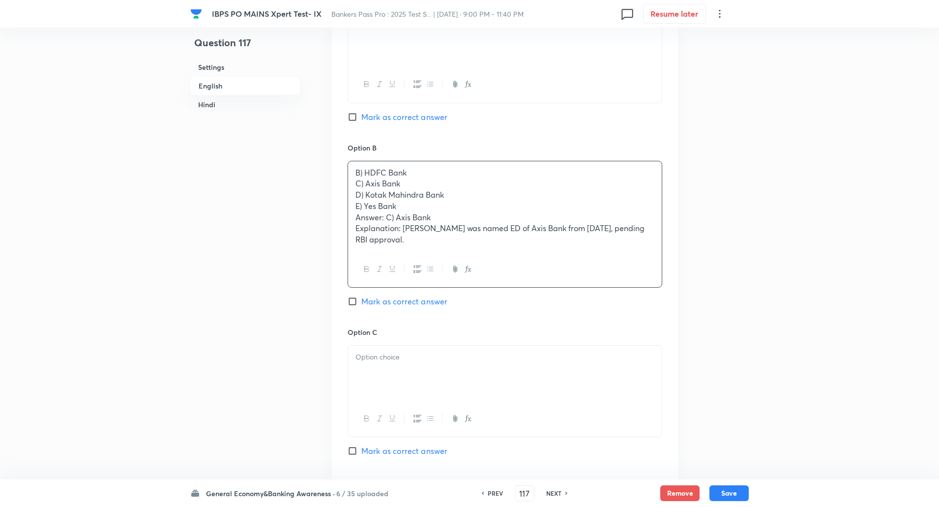
scroll to position [520, 0]
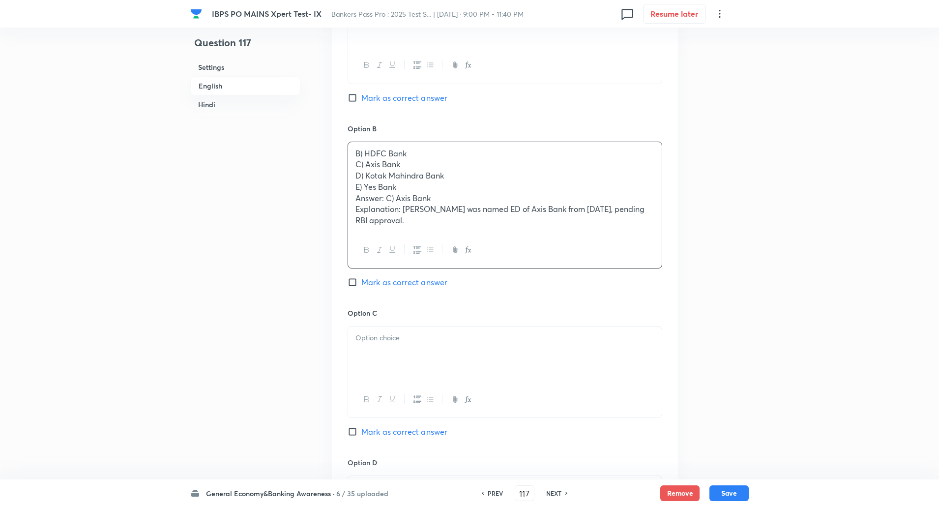
drag, startPoint x: 352, startPoint y: 162, endPoint x: 486, endPoint y: 237, distance: 153.1
click at [486, 237] on div "B) HDFC Bank C) Axis Bank D) Kotak Mahindra Bank E) Yes Bank Answer: C) Axis Ba…" at bounding box center [504, 205] width 315 height 127
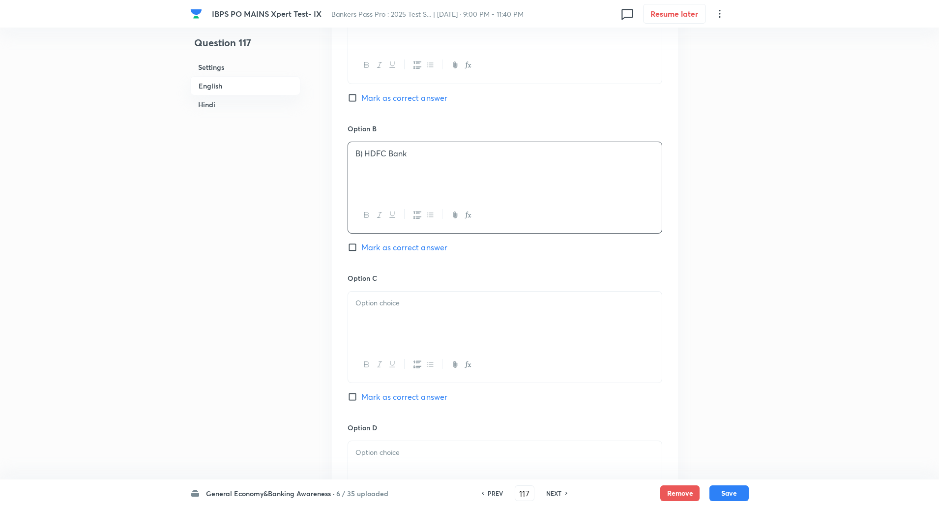
click at [365, 155] on p "B) HDFC Bank" at bounding box center [504, 153] width 299 height 11
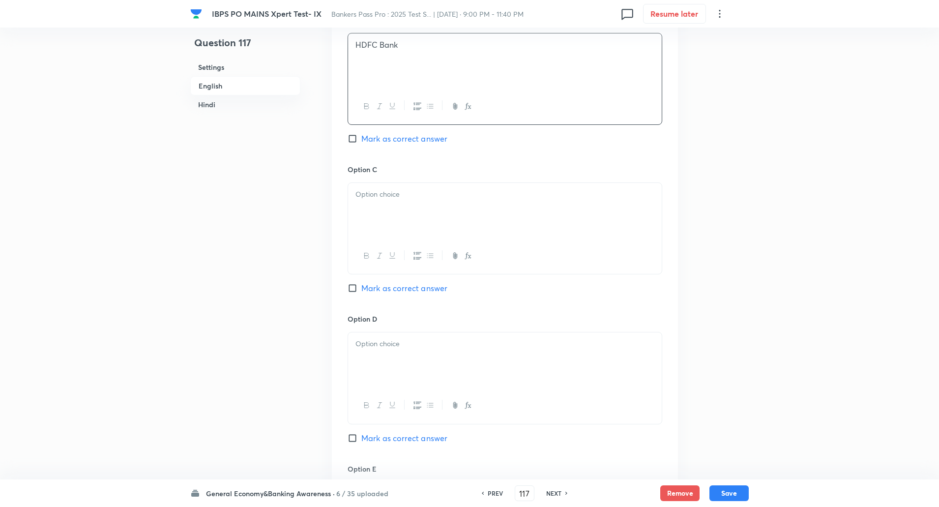
scroll to position [630, 0]
click at [365, 188] on div at bounding box center [505, 209] width 314 height 55
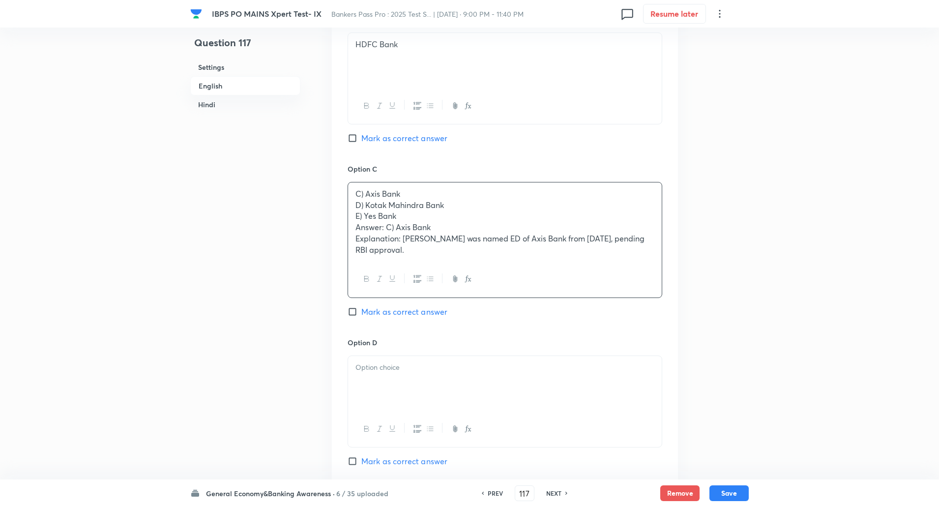
drag, startPoint x: 353, startPoint y: 205, endPoint x: 521, endPoint y: 307, distance: 196.0
click at [521, 307] on div "Option C C) Axis Bank D) Kotak Mahindra Bank E) Yes Bank Answer: C) Axis Bank E…" at bounding box center [504, 250] width 315 height 173
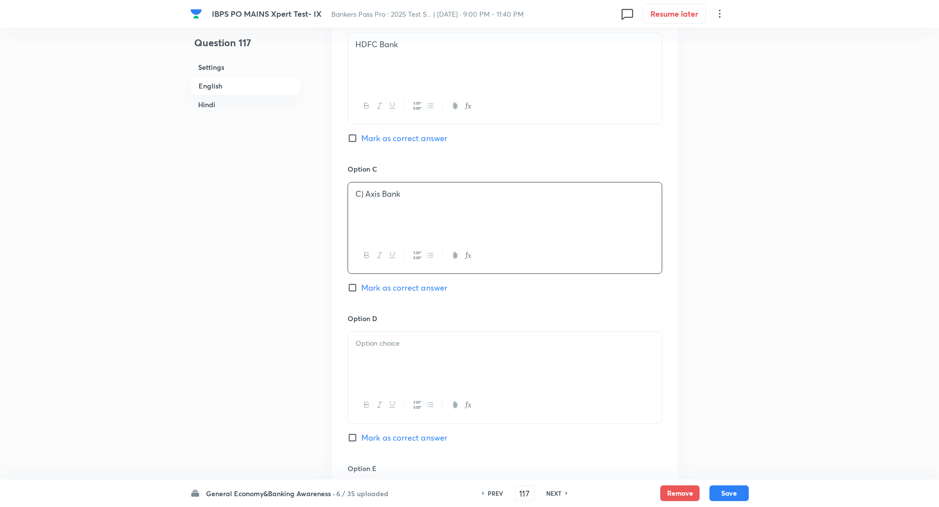
click at [364, 190] on p "C) Axis Bank" at bounding box center [504, 193] width 299 height 11
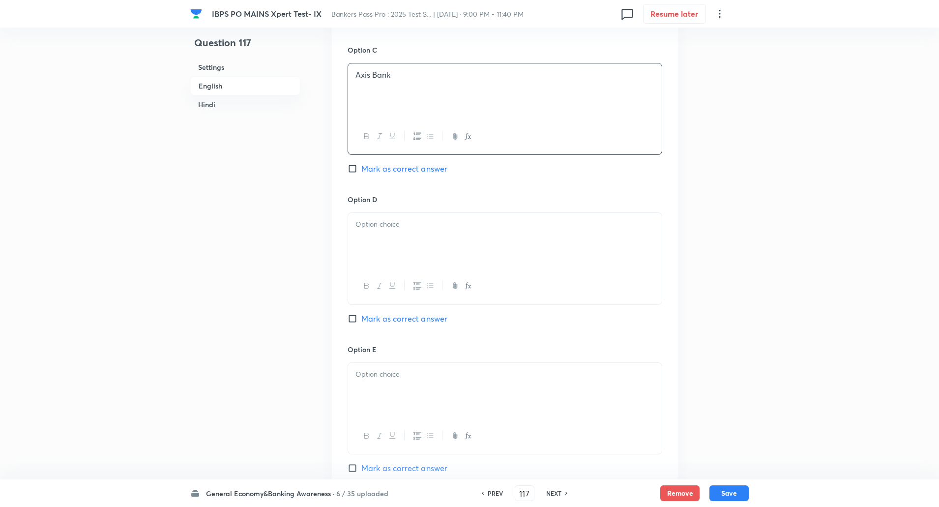
click at [361, 243] on div at bounding box center [505, 240] width 314 height 55
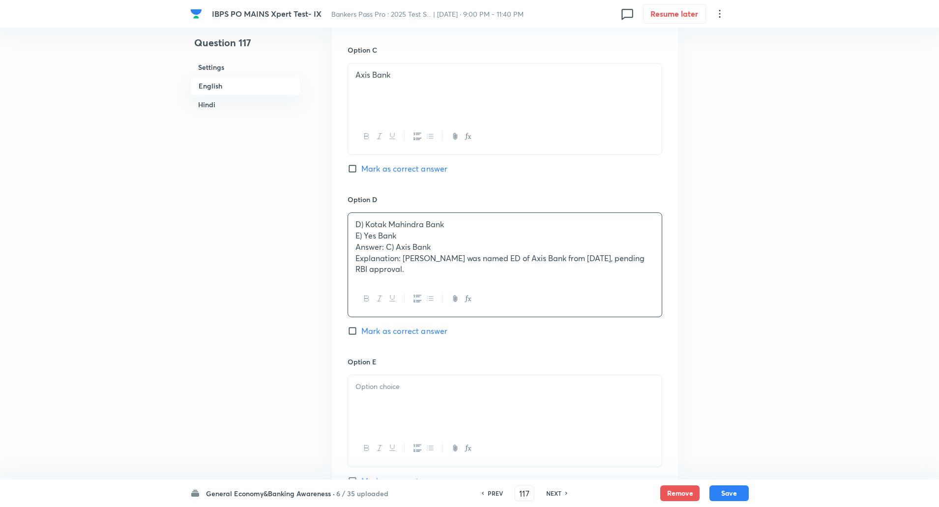
drag, startPoint x: 353, startPoint y: 235, endPoint x: 503, endPoint y: 315, distance: 169.7
click at [503, 315] on div "D) Kotak Mahindra Bank E) Yes Bank Answer: C) Axis Bank Explanation: Neeraj Gam…" at bounding box center [504, 264] width 315 height 105
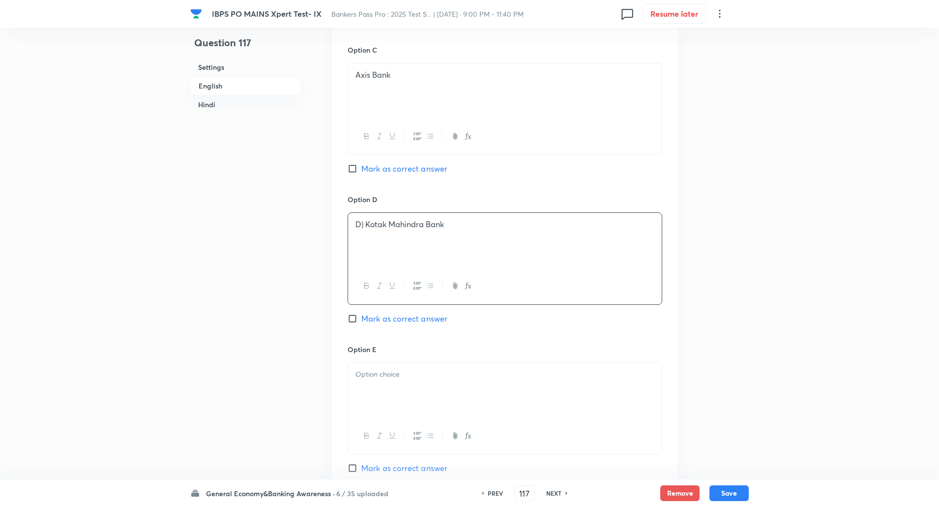
click at [364, 228] on p "D) Kotak Mahindra Bank" at bounding box center [504, 224] width 299 height 11
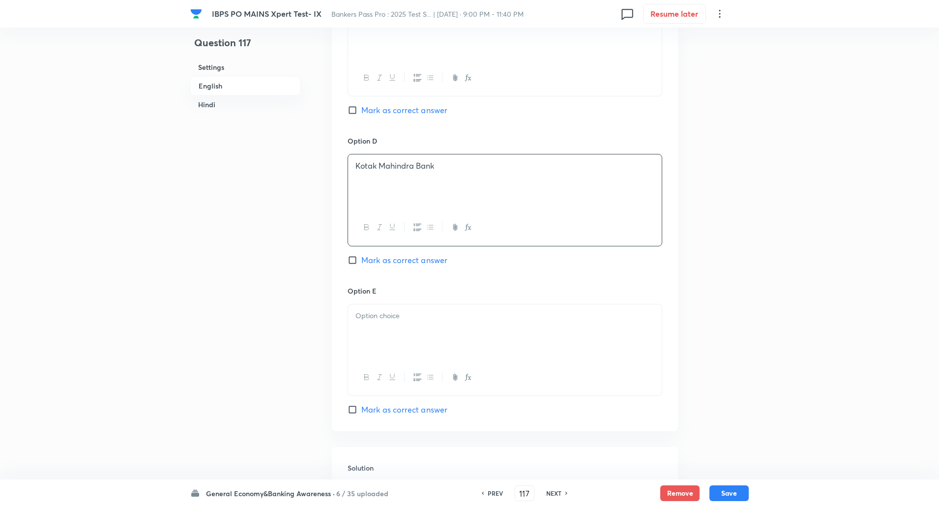
scroll to position [807, 0]
click at [367, 324] on div at bounding box center [505, 331] width 314 height 55
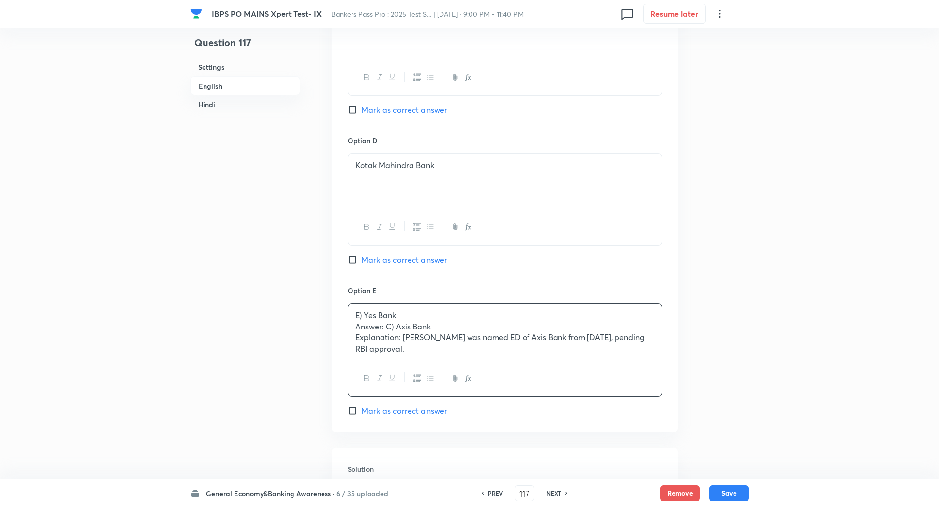
drag, startPoint x: 354, startPoint y: 327, endPoint x: 593, endPoint y: 424, distance: 257.5
click at [593, 424] on div "Option A ICICI Bank Mark as correct answer Option B HDFC Bank Mark as correct a…" at bounding box center [505, 51] width 346 height 761
click at [364, 314] on p "E) Yes Bank" at bounding box center [504, 315] width 299 height 11
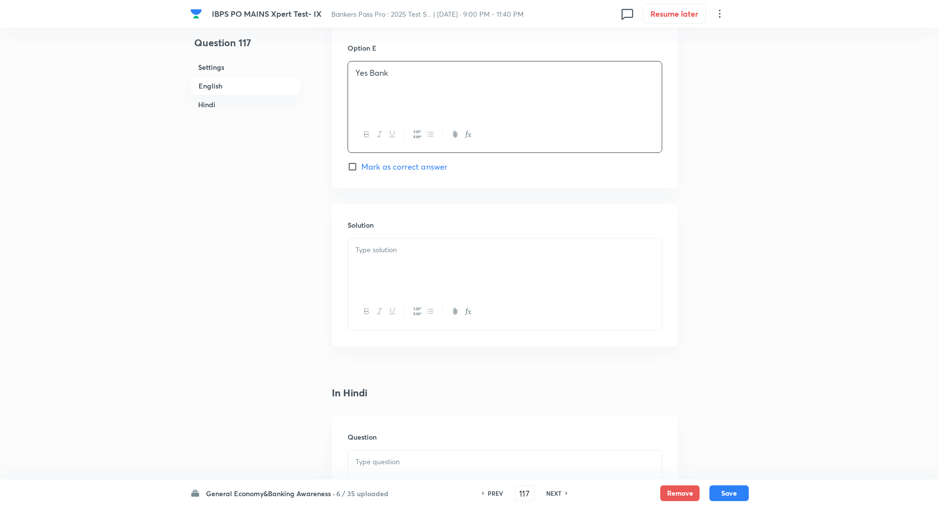
scroll to position [1050, 0]
click at [400, 246] on p at bounding box center [504, 249] width 299 height 11
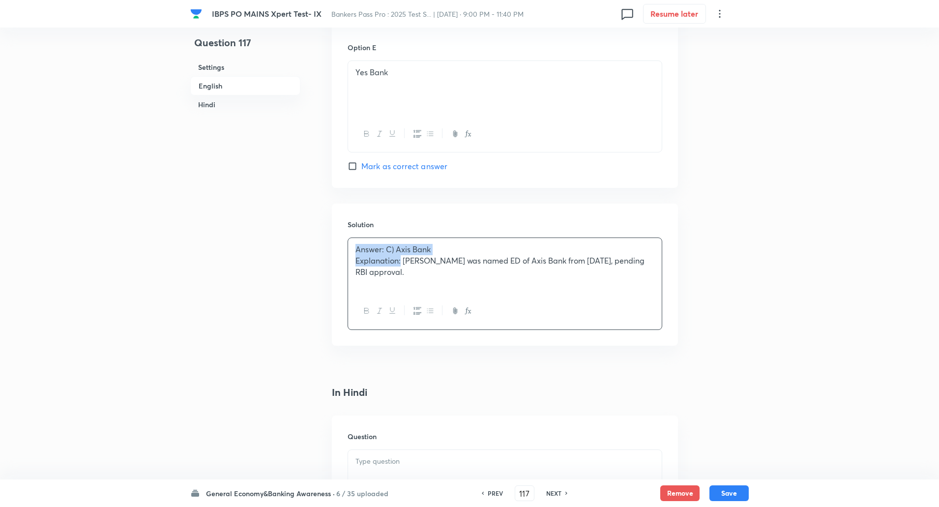
drag, startPoint x: 355, startPoint y: 242, endPoint x: 401, endPoint y: 263, distance: 50.4
click at [401, 263] on div "Answer: C) Axis Bank Explanation: Neeraj Gambhir was named ED of Axis Bank from…" at bounding box center [505, 265] width 314 height 55
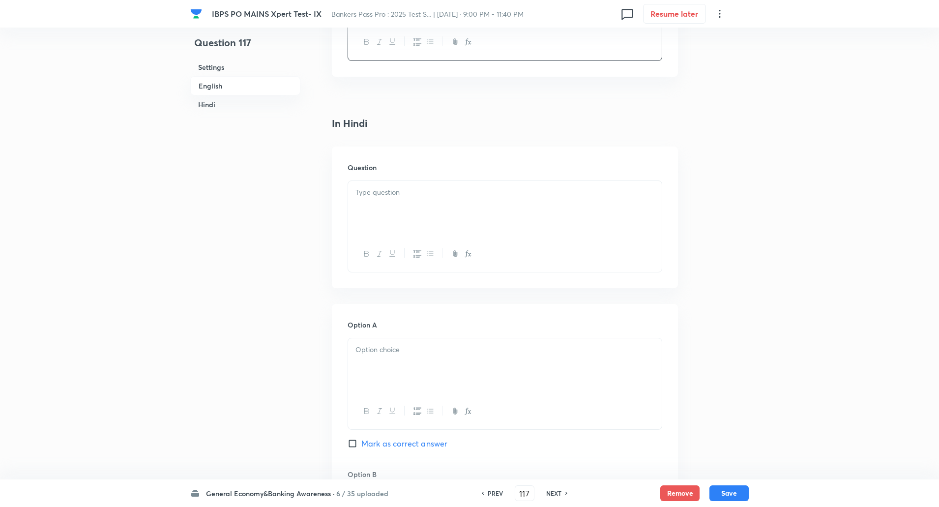
scroll to position [1401, 0]
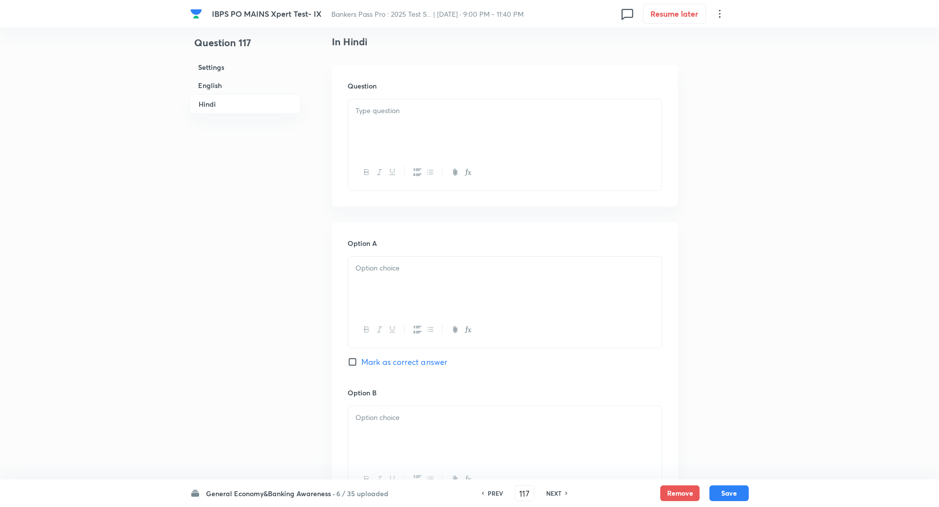
click at [434, 117] on div at bounding box center [505, 126] width 314 height 55
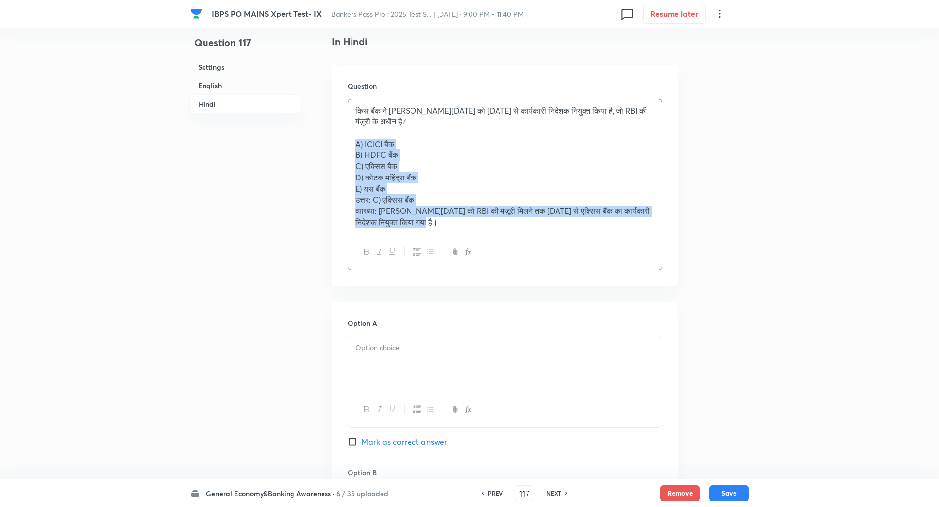
drag, startPoint x: 354, startPoint y: 141, endPoint x: 534, endPoint y: 238, distance: 204.5
click at [534, 238] on div "किस बैंक ने नीरज गंभीर को 4 अगस्त, 2025 से कार्यकारी निदेशक नियुक्त किया है, जो…" at bounding box center [504, 185] width 315 height 172
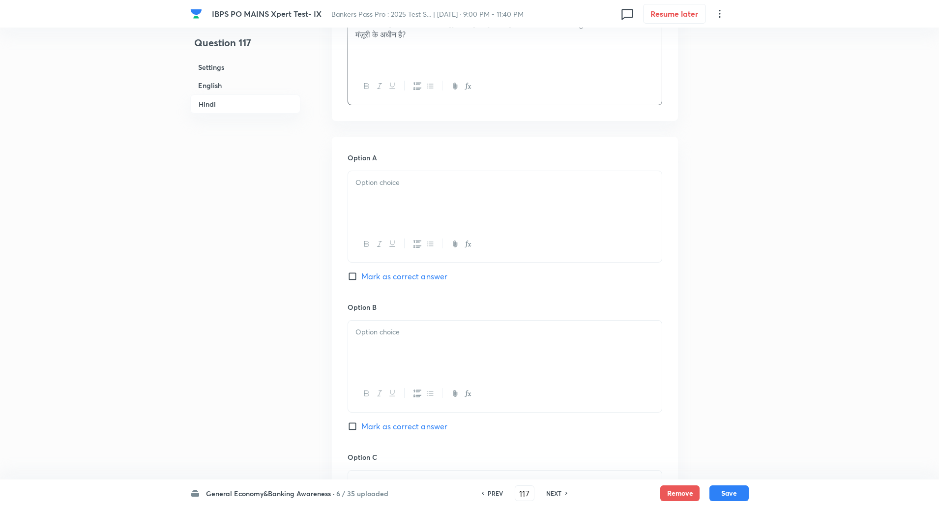
scroll to position [1488, 0]
click at [535, 196] on div at bounding box center [505, 198] width 314 height 55
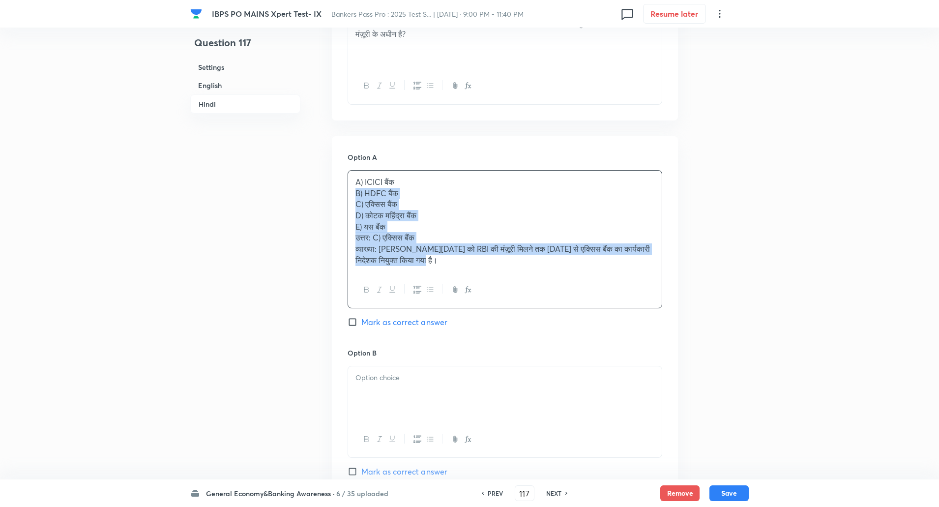
drag, startPoint x: 354, startPoint y: 193, endPoint x: 581, endPoint y: 346, distance: 273.7
click at [581, 346] on div "Option A A) ICICI बैंक B) HDFC बैंक C) एक्सिस बैंक D) कोटक महिंद्रा बैंक E) यस …" at bounding box center [504, 250] width 315 height 196
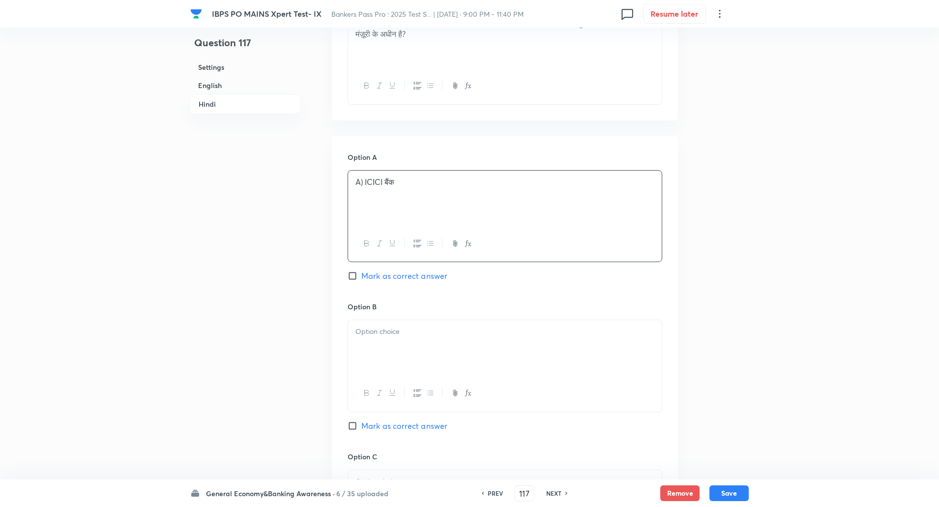
click at [364, 183] on p "A) ICICI बैंक" at bounding box center [504, 181] width 299 height 11
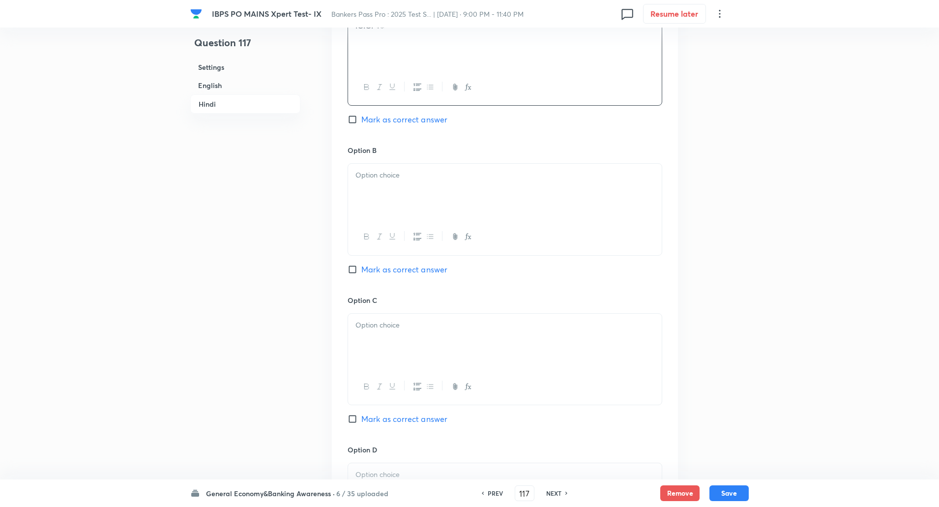
scroll to position [1669, 0]
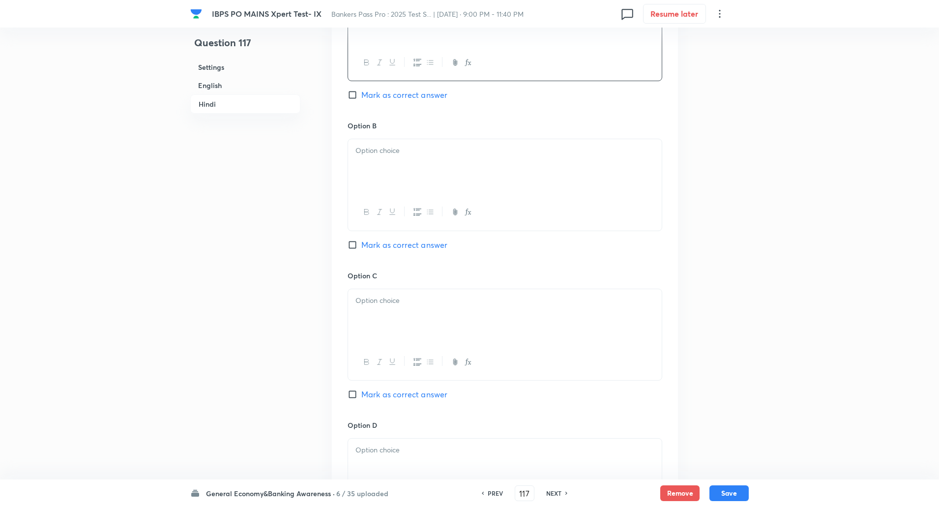
click at [369, 162] on div at bounding box center [505, 166] width 314 height 55
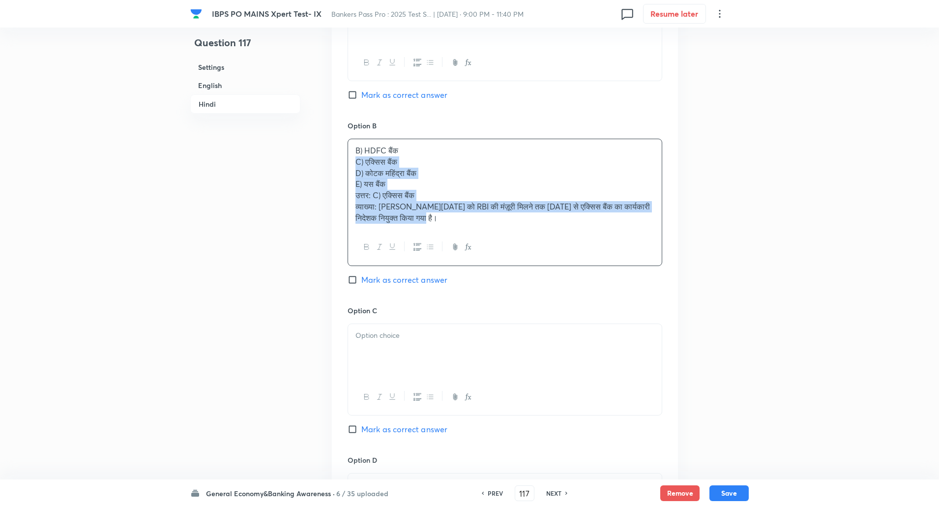
drag, startPoint x: 354, startPoint y: 163, endPoint x: 500, endPoint y: 279, distance: 186.5
click at [500, 279] on div "Option B B) HDFC बैंक C) एक्सिस बैंक D) कोटक महिंद्रा बैंक E) यस बैंक उत्तर: C)…" at bounding box center [504, 212] width 315 height 184
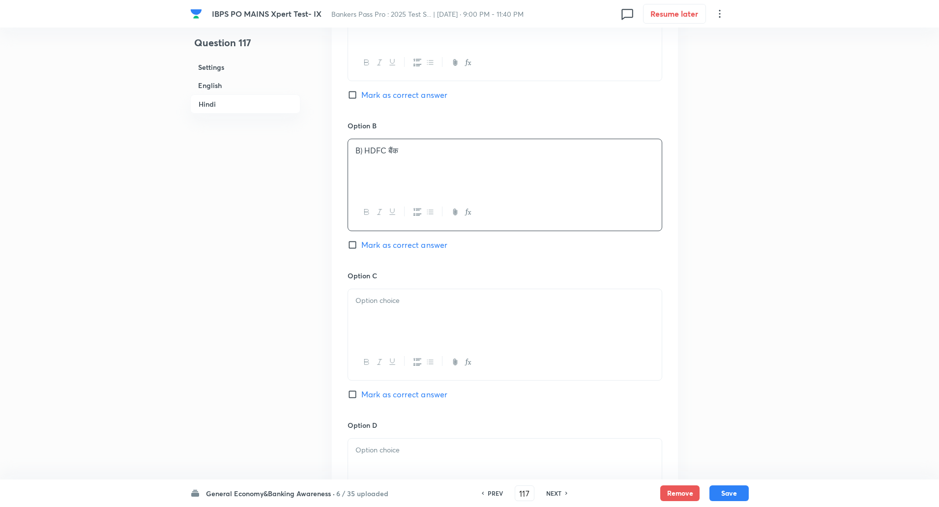
click at [366, 150] on p "B) HDFC बैंक" at bounding box center [504, 150] width 299 height 11
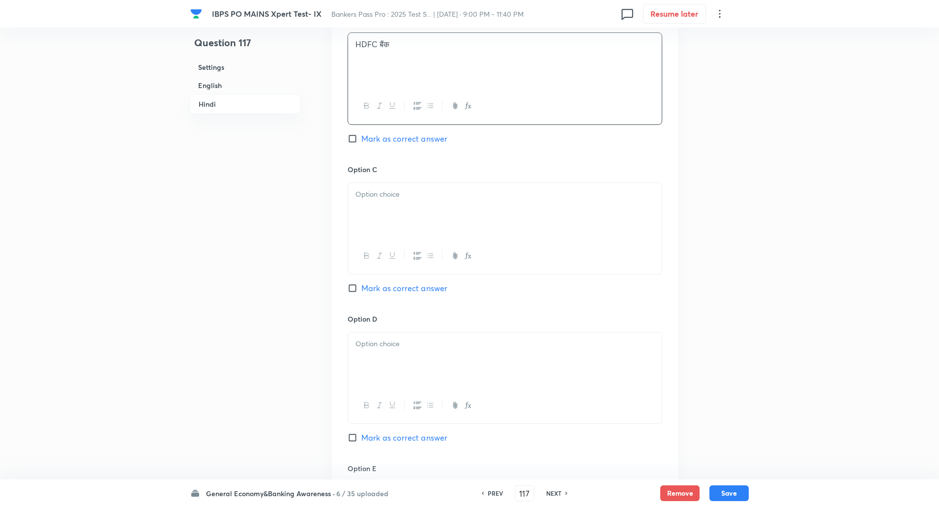
scroll to position [1778, 0]
click at [368, 186] on p at bounding box center [504, 190] width 299 height 11
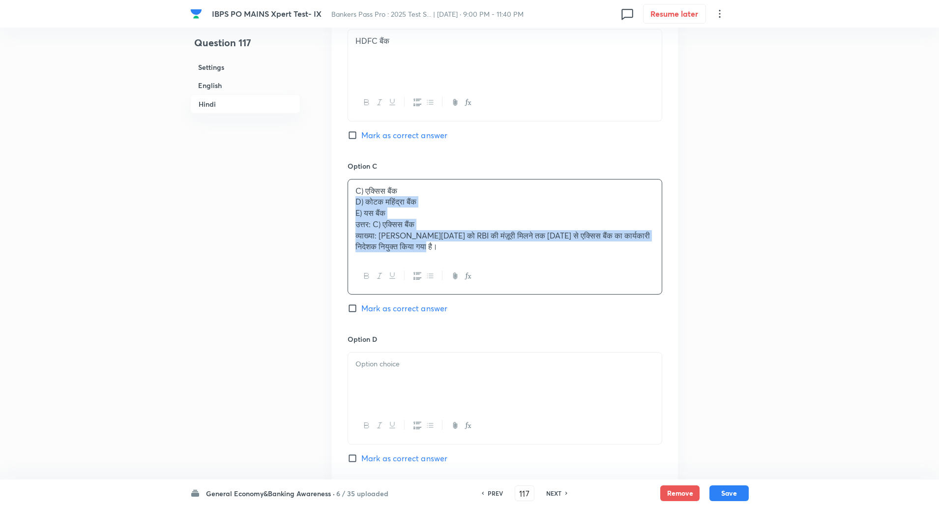
drag, startPoint x: 349, startPoint y: 201, endPoint x: 538, endPoint y: 292, distance: 209.3
click at [538, 292] on div "C) एक्सिस बैंक D) कोटक महिंद्रा बैंक E) यस बैंक उत्तर: C) एक्सिस बैंक व्याख्या:…" at bounding box center [504, 237] width 315 height 116
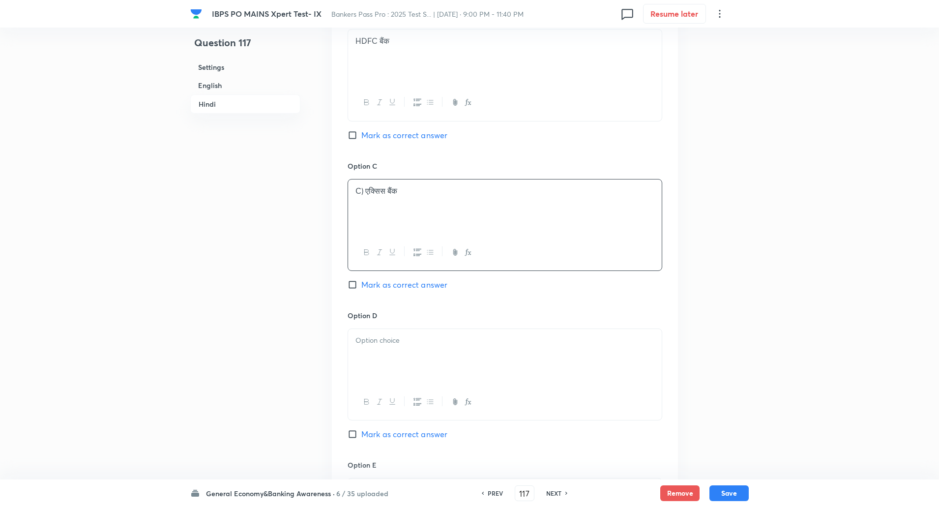
click at [363, 188] on p "C) एक्सिस बैंक" at bounding box center [504, 190] width 299 height 11
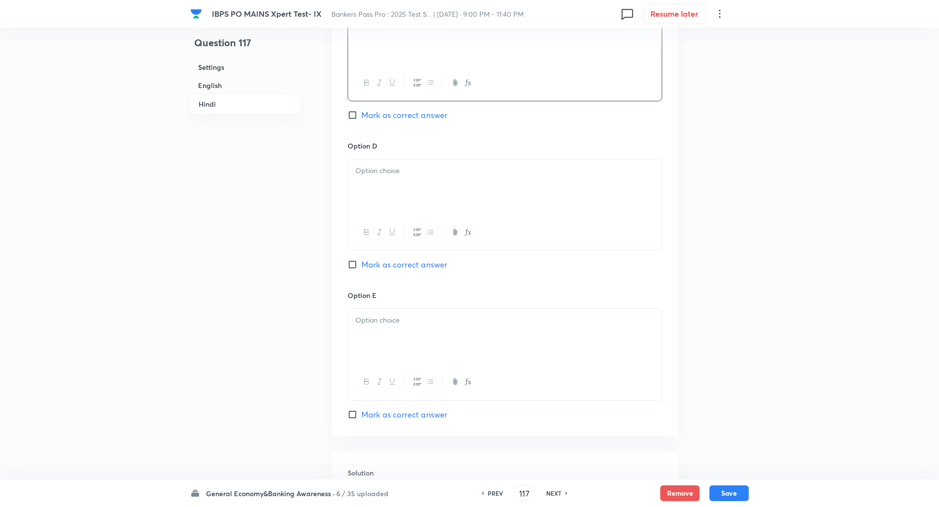
scroll to position [1948, 0]
click at [392, 169] on p at bounding box center [504, 170] width 299 height 11
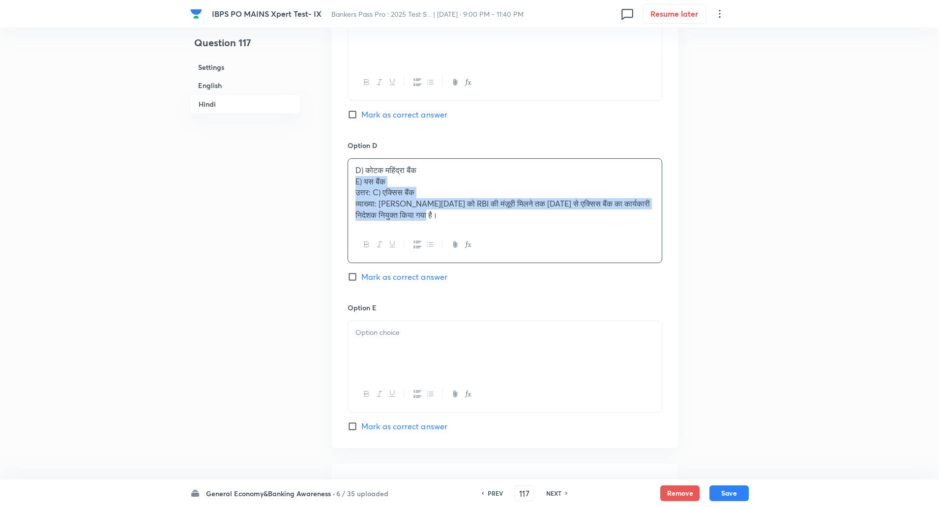
drag, startPoint x: 352, startPoint y: 180, endPoint x: 582, endPoint y: 276, distance: 248.7
click at [582, 276] on div "Option D D) कोटक महिंद्रा बैंक E) यस बैंक उत्तर: C) एक्सिस बैंक व्याख्या: नीरज …" at bounding box center [504, 221] width 315 height 162
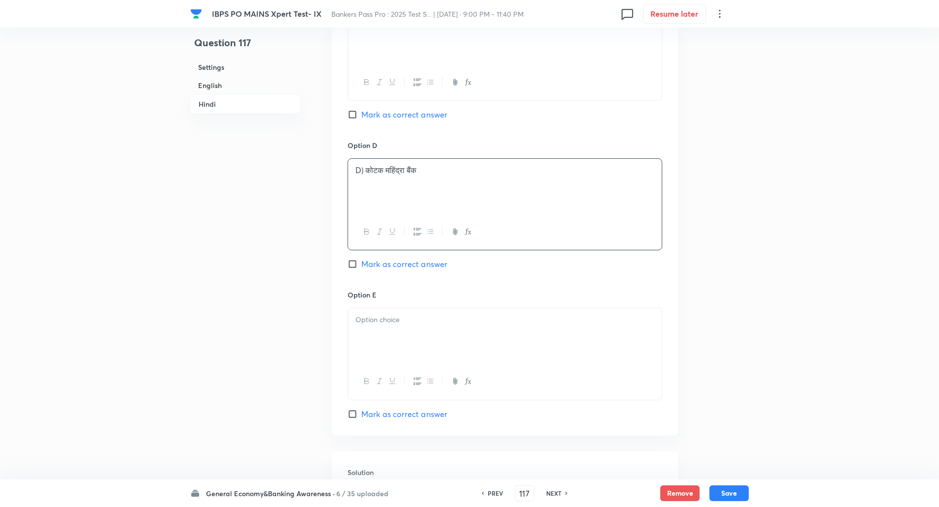
click at [363, 169] on p "D) कोटक महिंद्रा बैंक" at bounding box center [504, 170] width 299 height 11
click at [388, 313] on div at bounding box center [505, 335] width 314 height 55
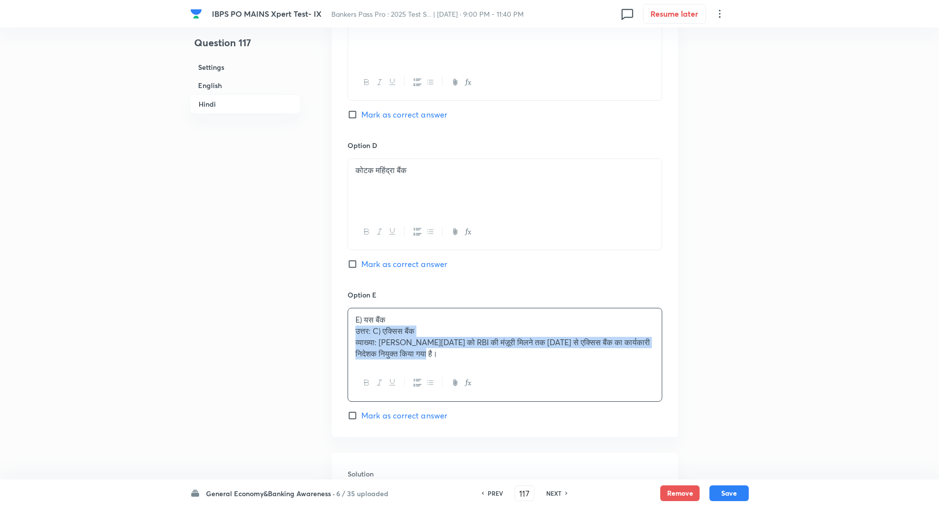
drag, startPoint x: 354, startPoint y: 331, endPoint x: 550, endPoint y: 411, distance: 212.1
click at [550, 411] on div "Option E E) यस बैंक उत्तर: C) एक्सिस बैंक व्याख्या: नीरज गंभीर को RBI की मंज़ूर…" at bounding box center [504, 354] width 315 height 131
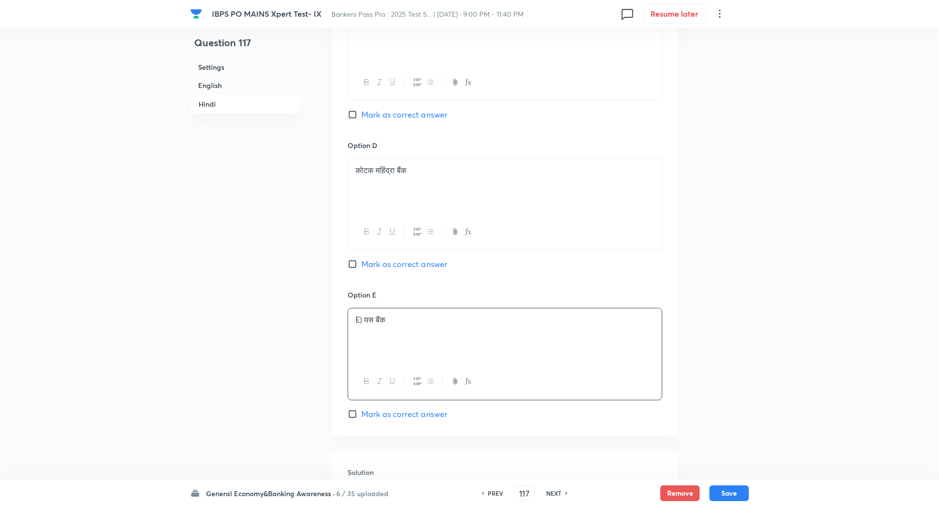
click at [360, 320] on p "E) यस बैंक" at bounding box center [504, 319] width 299 height 11
click at [367, 323] on p "E) यस बैंक" at bounding box center [504, 319] width 299 height 11
click at [364, 322] on p "E) यस बैंक" at bounding box center [504, 319] width 299 height 11
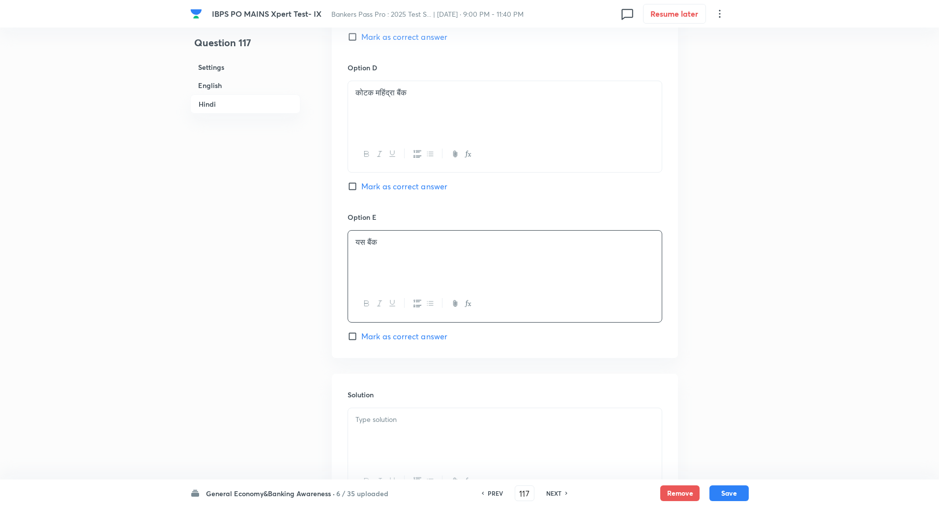
scroll to position [2082, 0]
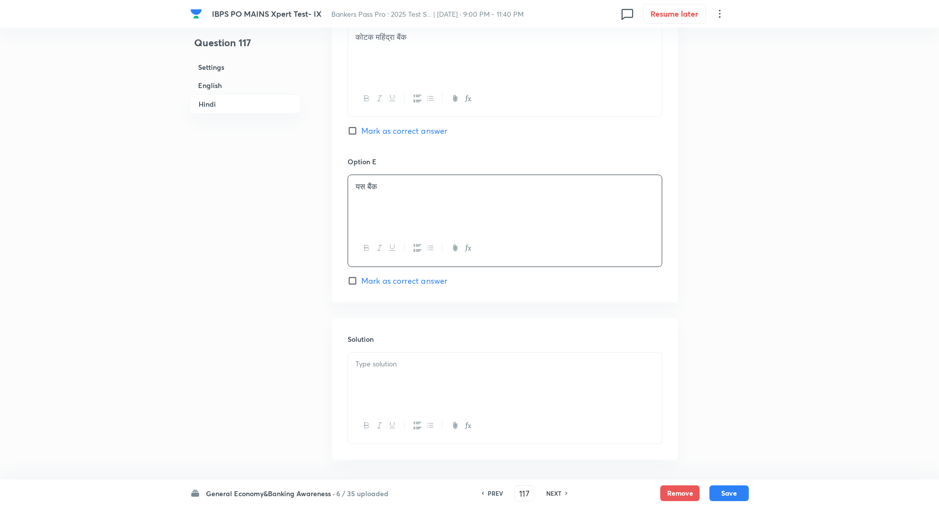
click at [369, 374] on div at bounding box center [505, 379] width 314 height 55
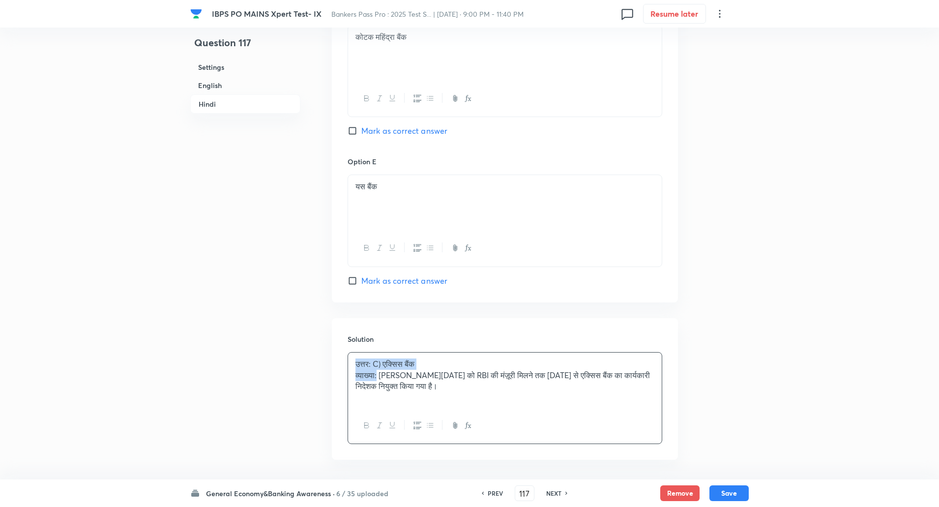
drag, startPoint x: 354, startPoint y: 360, endPoint x: 378, endPoint y: 375, distance: 28.7
click at [378, 375] on div "उत्तर: C) एक्सिस बैंक व्याख्या: नीरज गंभीर को RBI की मंज़ूरी मिलने तक अगस्त 202…" at bounding box center [505, 379] width 314 height 55
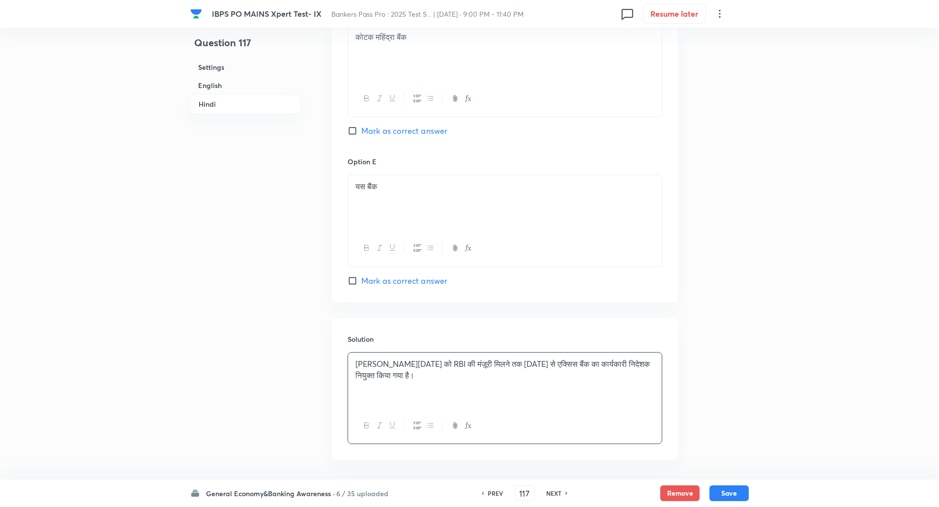
scroll to position [2121, 0]
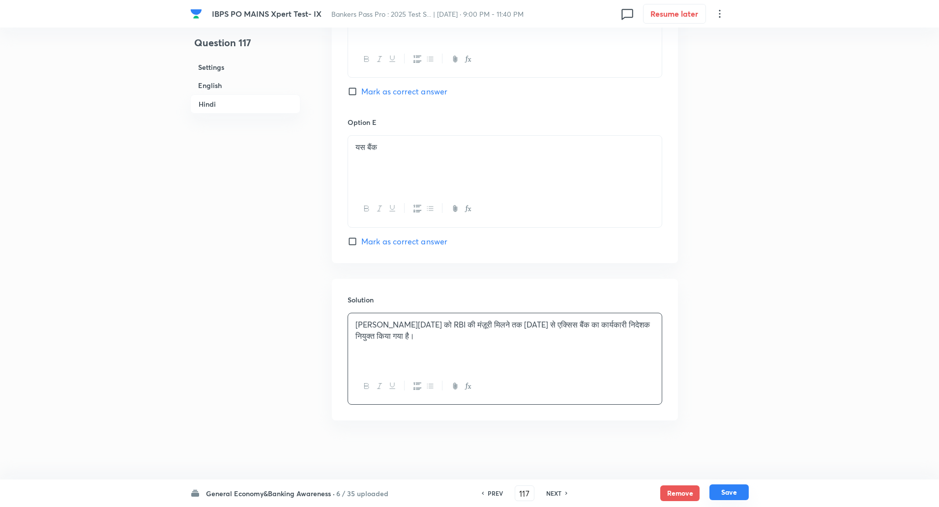
click at [737, 493] on button "Save" at bounding box center [728, 492] width 39 height 16
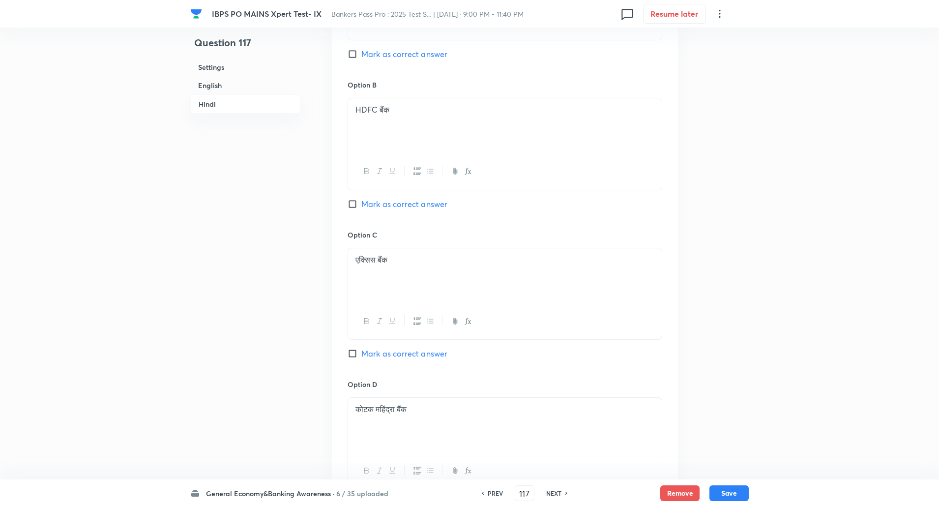
scroll to position [1710, 0]
click at [353, 350] on input "Mark as correct answer" at bounding box center [354, 353] width 14 height 10
checkbox input "true"
click at [728, 495] on button "Save" at bounding box center [728, 492] width 39 height 16
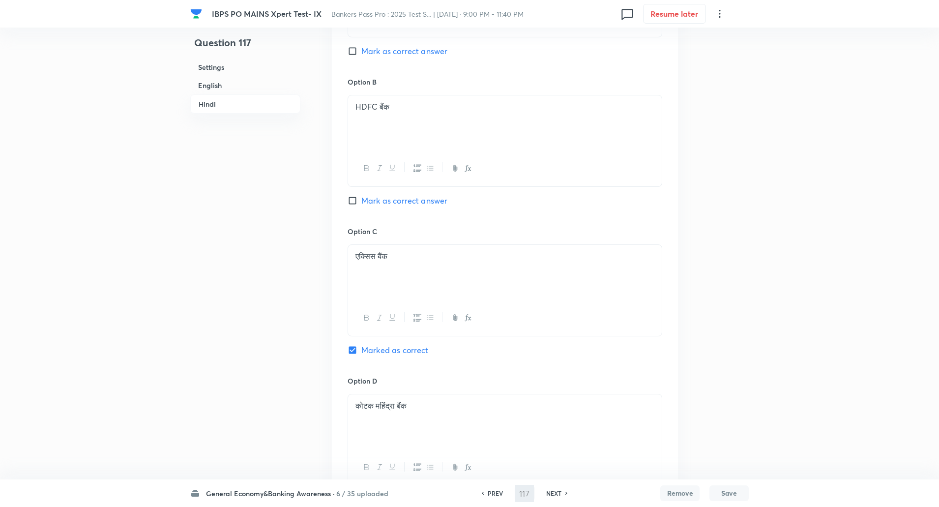
type input "118"
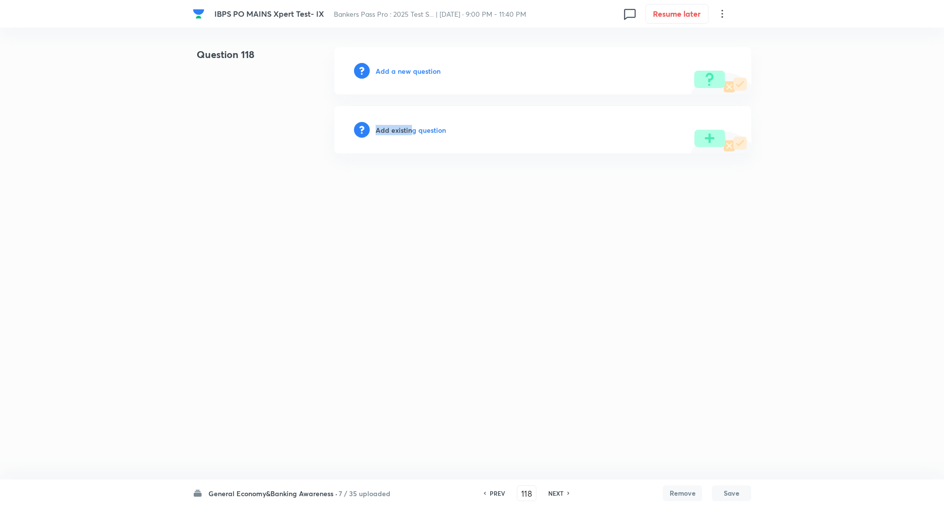
drag, startPoint x: 331, startPoint y: 171, endPoint x: 396, endPoint y: 185, distance: 65.8
click at [396, 185] on html "IBPS PO MAINS Xpert Test- IX Bankers Pass Pro : 2025 Test S... | Oct 7, 2025 · …" at bounding box center [472, 100] width 944 height 201
click at [395, 72] on h6 "Add a new question" at bounding box center [407, 71] width 65 height 10
click at [395, 72] on h6 "Choose a question type" at bounding box center [413, 71] width 76 height 10
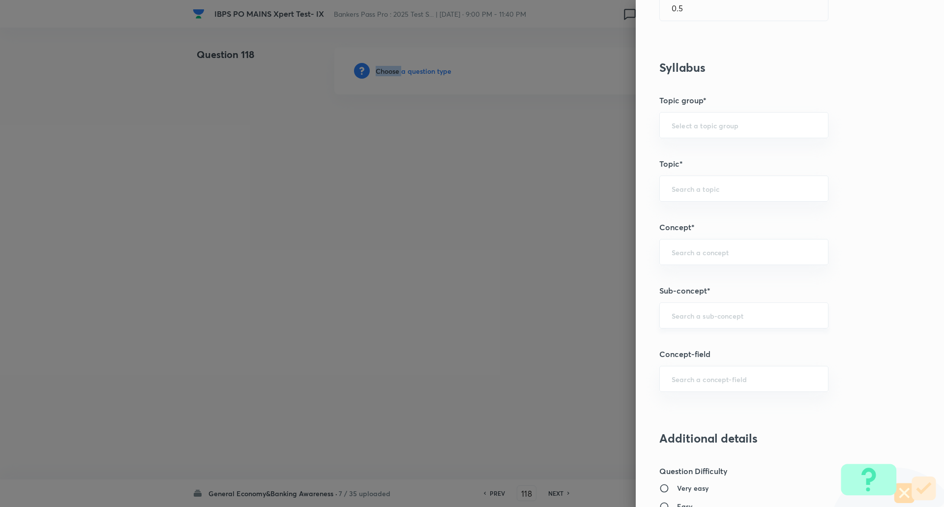
scroll to position [350, 0]
click at [686, 313] on input "text" at bounding box center [743, 314] width 144 height 9
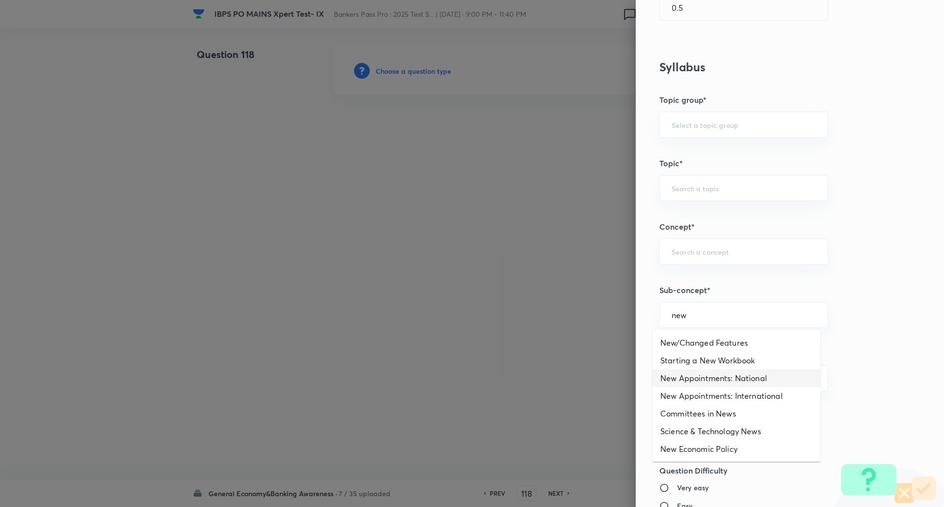
click at [694, 373] on li "New Appointments: National" at bounding box center [736, 378] width 168 height 18
type input "New Appointments: National"
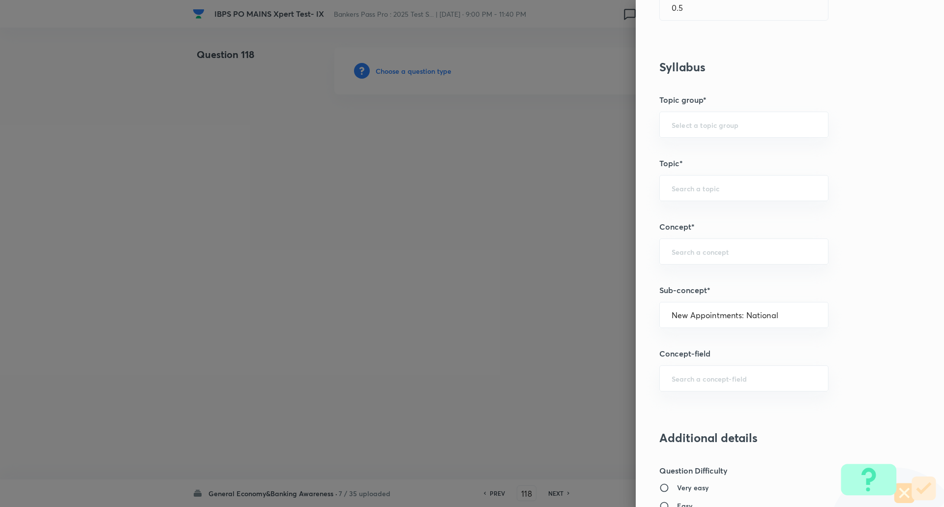
type input "Awareness"
type input "Current Affairs"
type input "New Appointments: National"
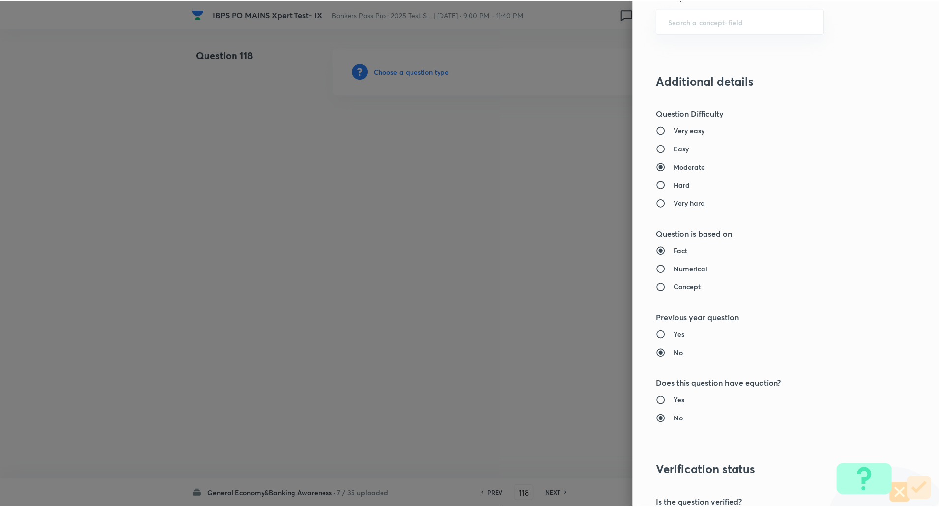
scroll to position [833, 0]
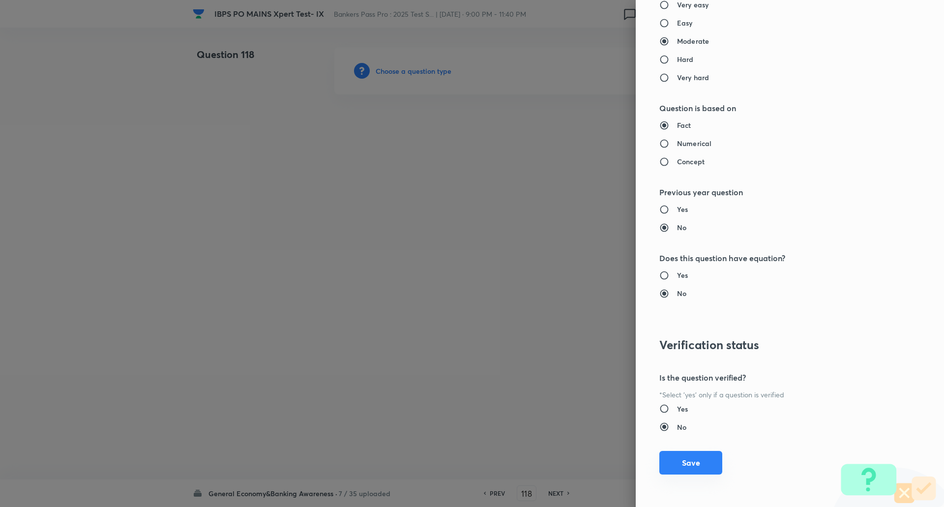
click at [687, 465] on button "Save" at bounding box center [690, 463] width 63 height 24
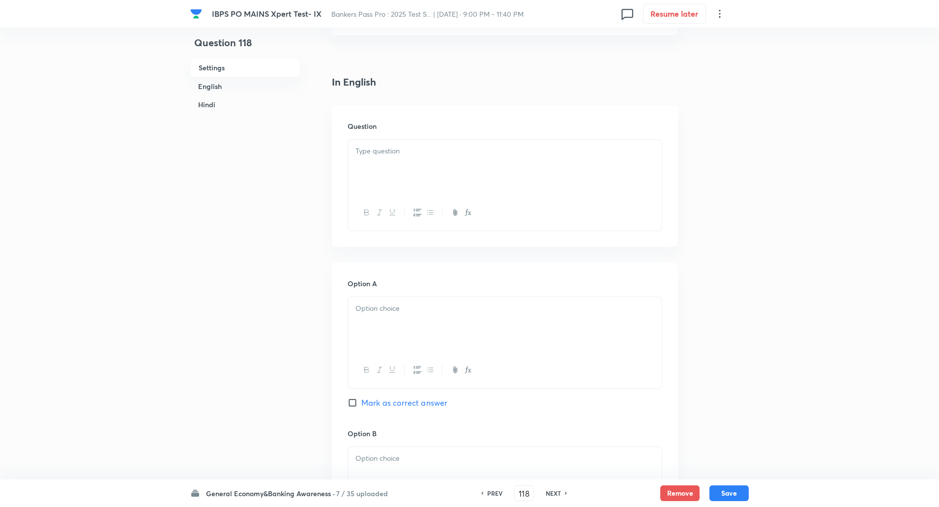
scroll to position [215, 0]
click at [627, 153] on p at bounding box center [504, 150] width 299 height 11
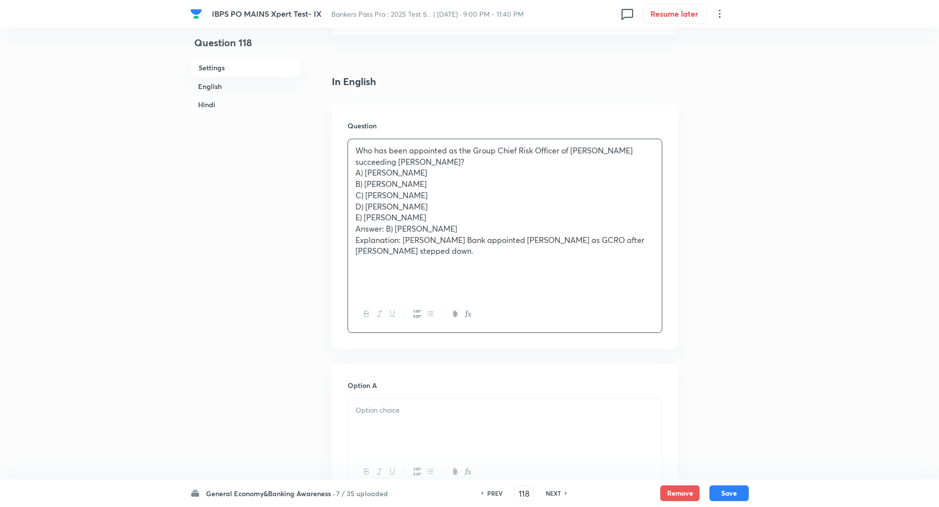
click at [457, 160] on p "Who has been appointed as the Group Chief Risk Officer of Kotak Mahindra Bank s…" at bounding box center [504, 156] width 299 height 22
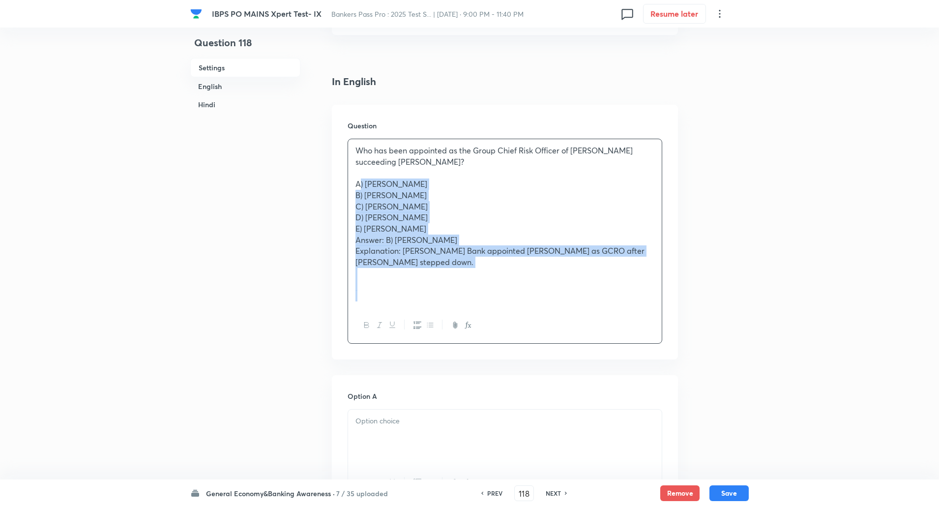
drag, startPoint x: 350, startPoint y: 183, endPoint x: 626, endPoint y: 359, distance: 327.0
click at [626, 359] on div "Question Who has been appointed as the Group Chief Risk Officer of Kotak Mahind…" at bounding box center [505, 232] width 346 height 255
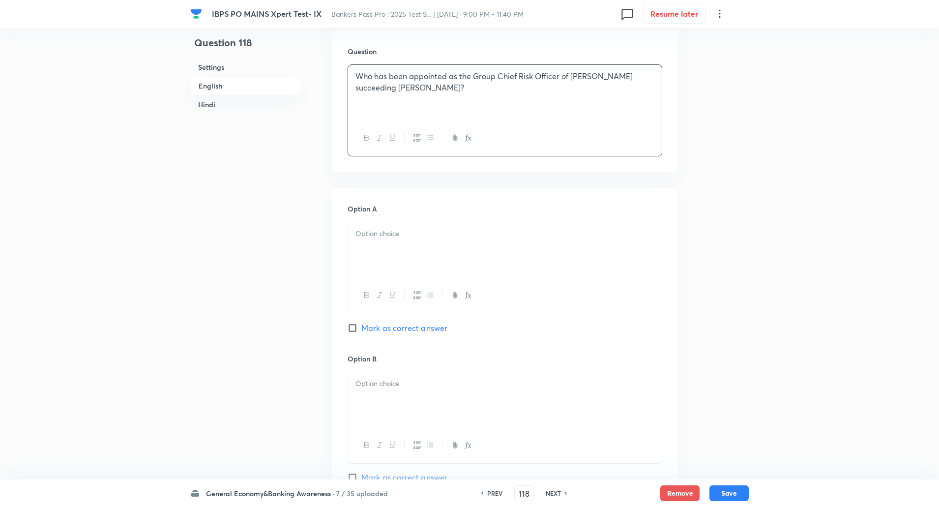
scroll to position [289, 0]
click at [607, 236] on p at bounding box center [504, 233] width 299 height 11
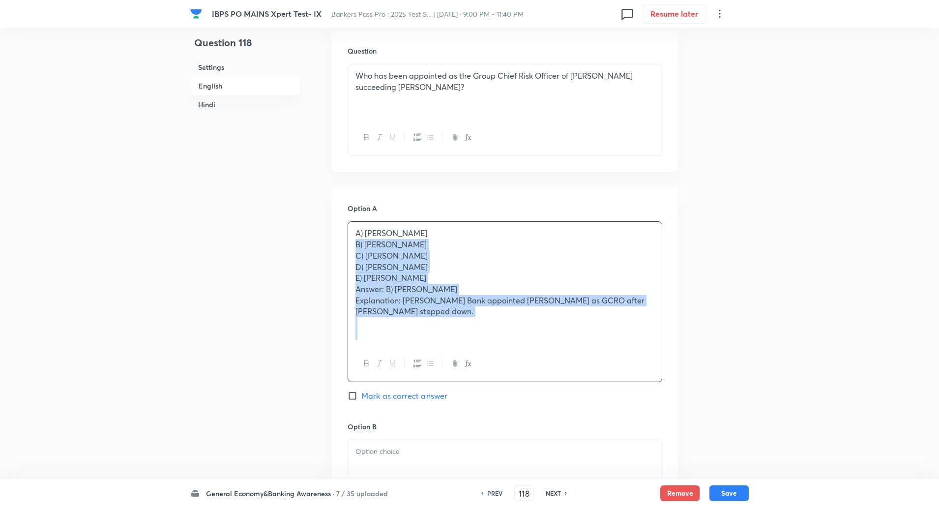
drag, startPoint x: 356, startPoint y: 239, endPoint x: 533, endPoint y: 357, distance: 213.0
click at [533, 357] on div "A) Manasa Kata B) Srishti Sethi C) Ambuj Chandna D) Ratna Teja Dinakara Akella …" at bounding box center [504, 301] width 315 height 161
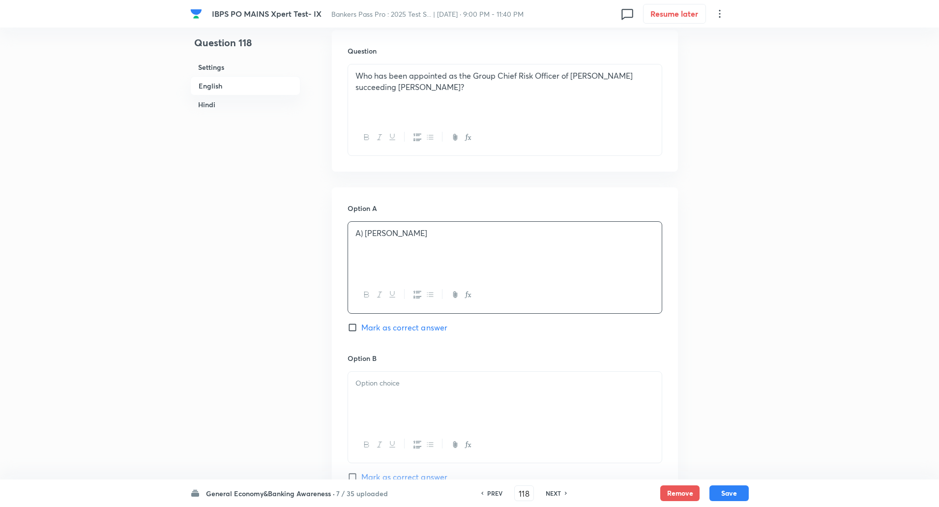
click at [363, 235] on p "A) Manasa Kata" at bounding box center [504, 233] width 299 height 11
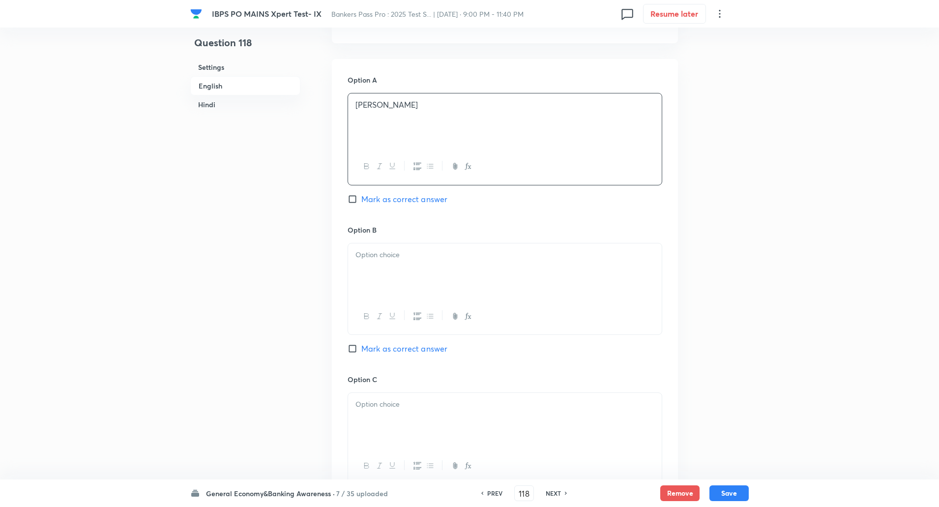
scroll to position [422, 0]
click at [362, 250] on p at bounding box center [504, 250] width 299 height 11
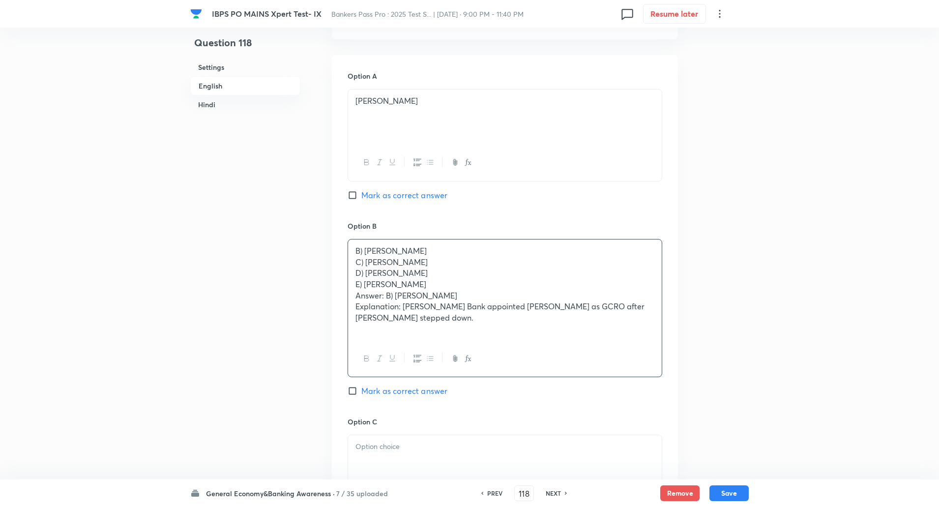
click at [353, 266] on div "B) Srishti Sethi C) Ambuj Chandna D) Ratna Teja Dinakara Akella E) Neeraj Gambh…" at bounding box center [505, 289] width 314 height 101
drag, startPoint x: 347, startPoint y: 265, endPoint x: 532, endPoint y: 324, distance: 194.4
click at [532, 324] on div "Option A Manasa Kata Mark as correct answer Option B B) Srishti Sethi C) Ambuj …" at bounding box center [505, 458] width 346 height 806
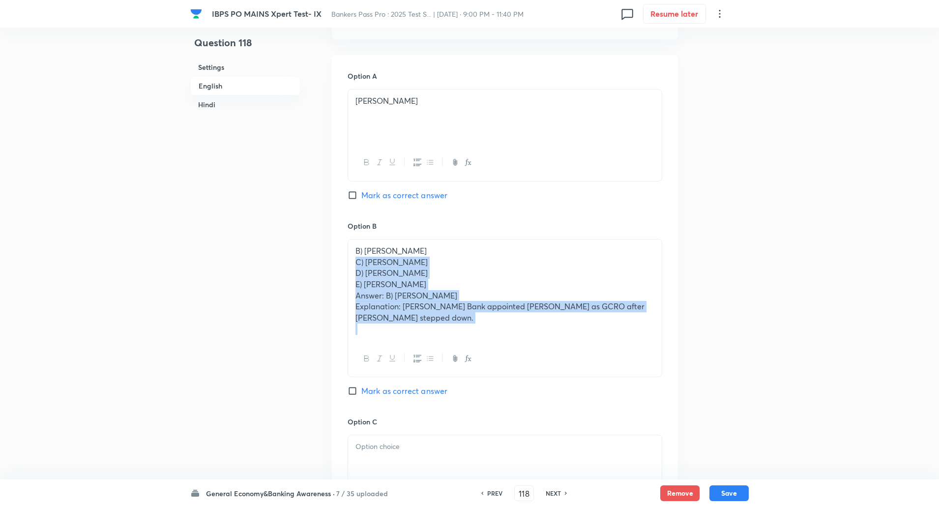
drag, startPoint x: 354, startPoint y: 262, endPoint x: 547, endPoint y: 409, distance: 243.4
click at [547, 409] on div "Option B B) Srishti Sethi C) Ambuj Chandna D) Ratna Teja Dinakara Akella E) Nee…" at bounding box center [504, 319] width 315 height 196
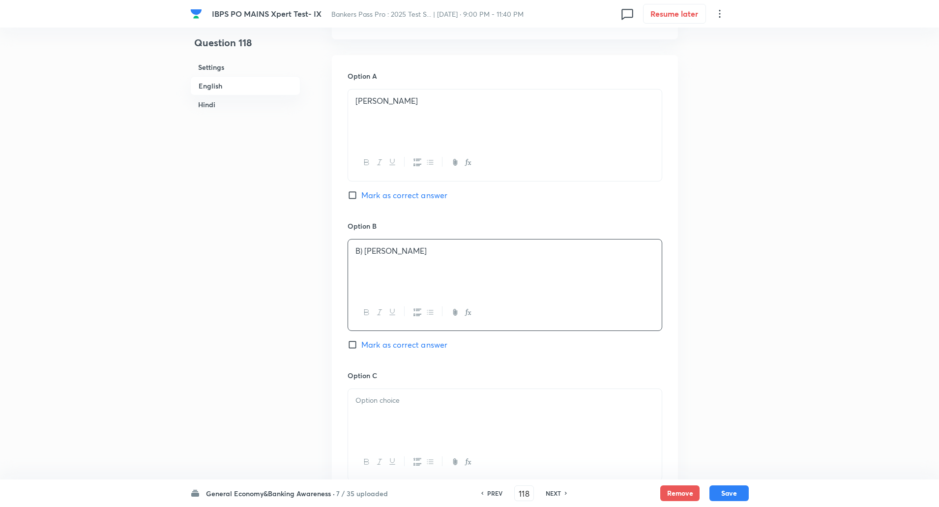
click at [363, 251] on p "B) Srishti Sethi" at bounding box center [504, 250] width 299 height 11
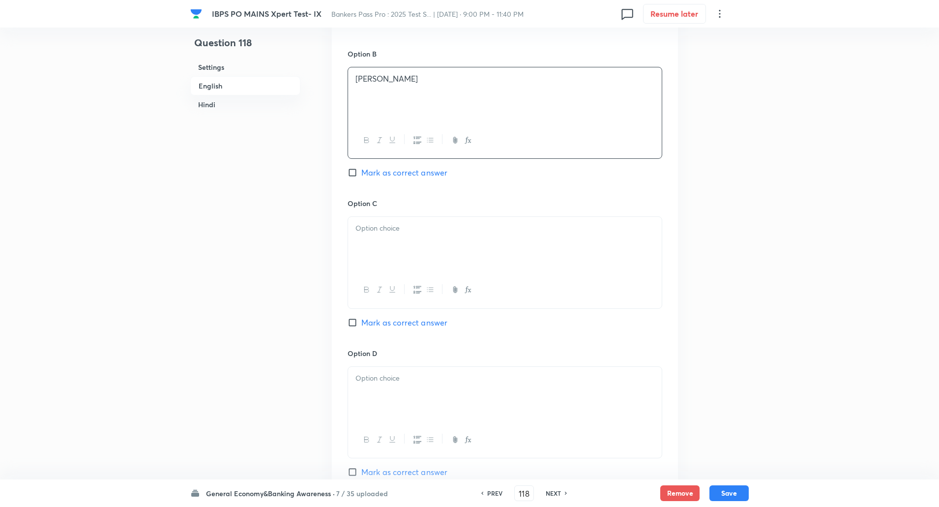
scroll to position [596, 0]
click at [388, 218] on div at bounding box center [505, 242] width 314 height 55
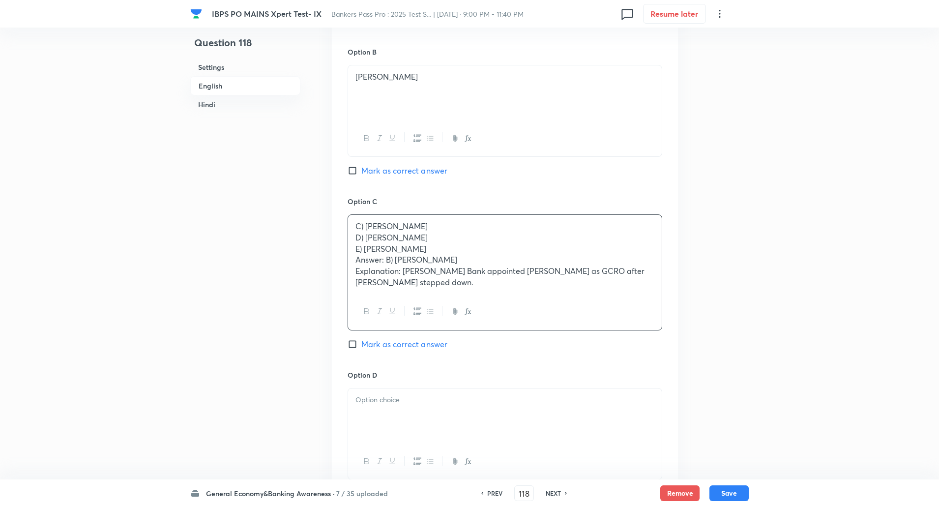
click at [349, 168] on input "Mark as correct answer" at bounding box center [354, 171] width 14 height 10
checkbox input "true"
drag, startPoint x: 352, startPoint y: 231, endPoint x: 390, endPoint y: 264, distance: 50.9
click at [390, 264] on div "C) Ambuj Chandna D) Ratna Teja Dinakara Akella E) Neeraj Gambhir Answer: B) Sri…" at bounding box center [505, 254] width 314 height 79
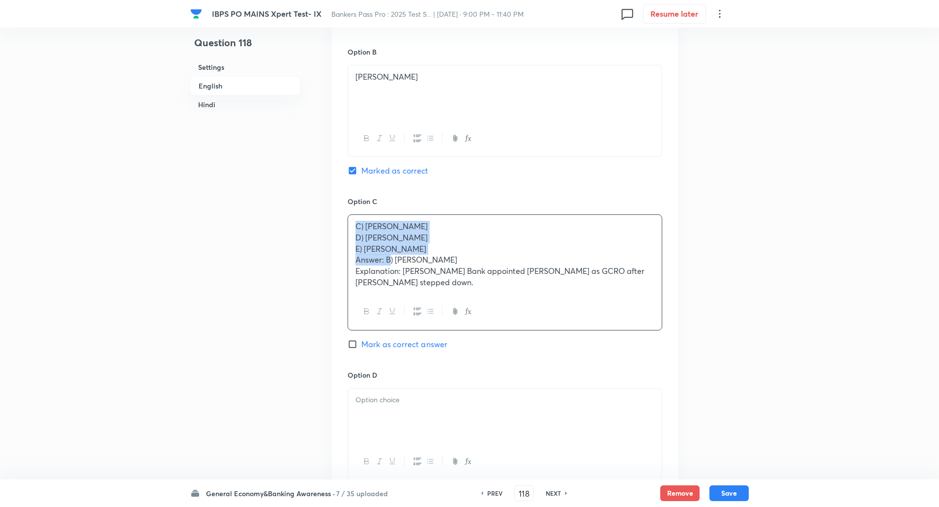
click at [354, 239] on div "C) Ambuj Chandna D) Ratna Teja Dinakara Akella E) Neeraj Gambhir Answer: B) Sri…" at bounding box center [505, 254] width 314 height 79
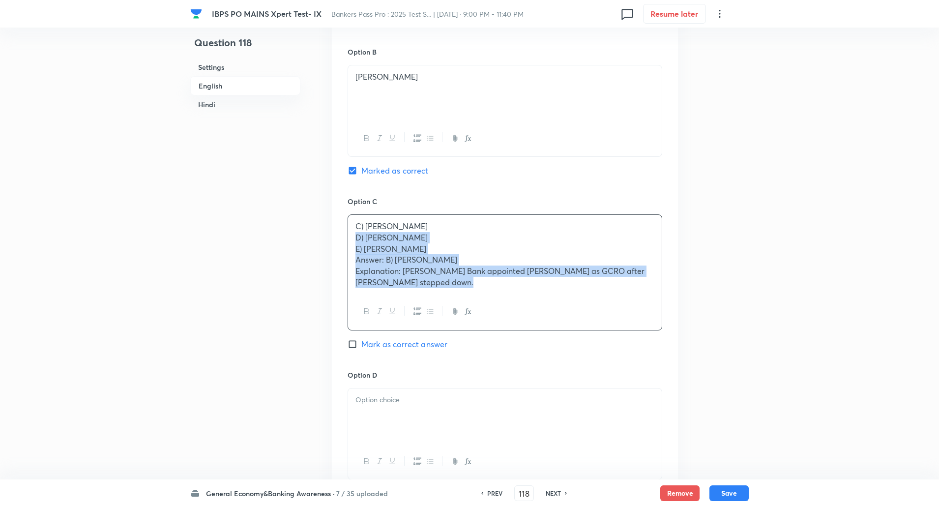
drag, startPoint x: 354, startPoint y: 239, endPoint x: 486, endPoint y: 341, distance: 166.0
click at [486, 341] on div "Option C C) Ambuj Chandna D) Ratna Teja Dinakara Akella E) Neeraj Gambhir Answe…" at bounding box center [504, 282] width 315 height 173
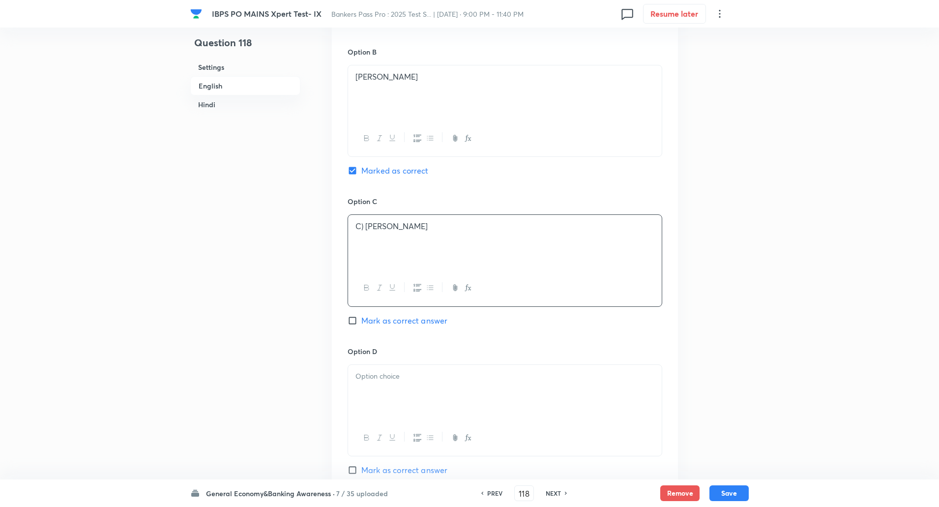
scroll to position [674, 0]
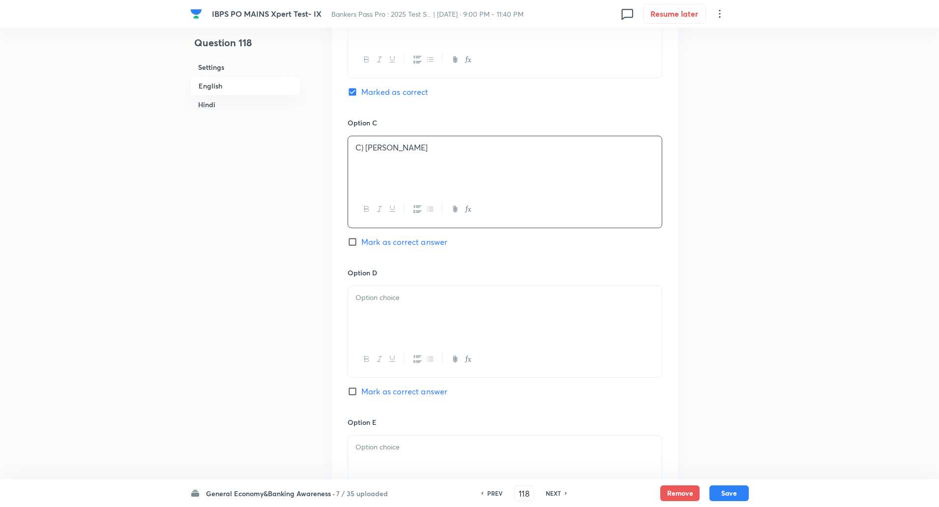
click at [435, 298] on p at bounding box center [504, 297] width 299 height 11
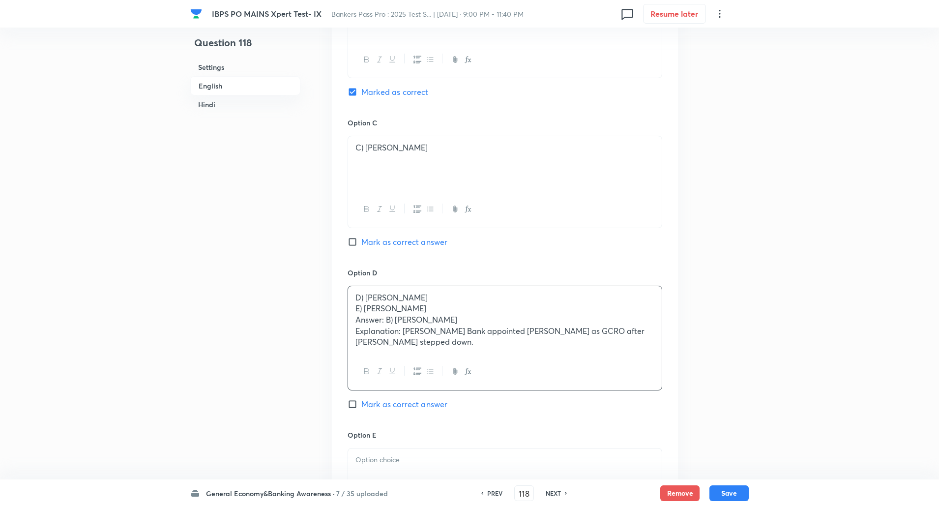
click at [354, 304] on div "D) Ratna Teja Dinakara Akella E) Neeraj Gambhir Answer: B) Srishti Sethi Explan…" at bounding box center [505, 320] width 314 height 68
click at [352, 301] on div "D) Ratna Teja Dinakara Akella E) Neeraj Gambhir Answer: B) Srishti Sethi Explan…" at bounding box center [505, 320] width 314 height 68
click at [364, 146] on p "C) Ambuj Chandna" at bounding box center [504, 147] width 299 height 11
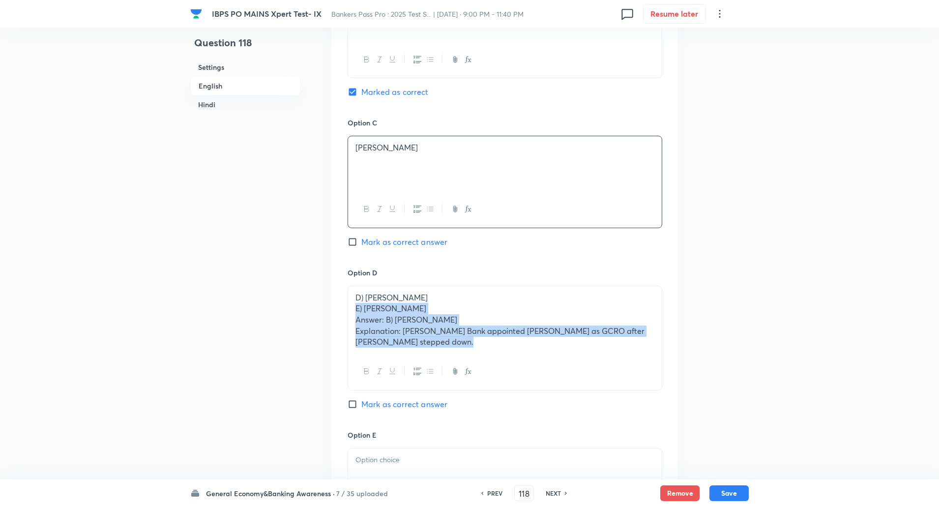
drag, startPoint x: 353, startPoint y: 309, endPoint x: 544, endPoint y: 387, distance: 205.6
click at [544, 387] on div "D) Ratna Teja Dinakara Akella E) Neeraj Gambhir Answer: B) Srishti Sethi Explan…" at bounding box center [504, 338] width 315 height 105
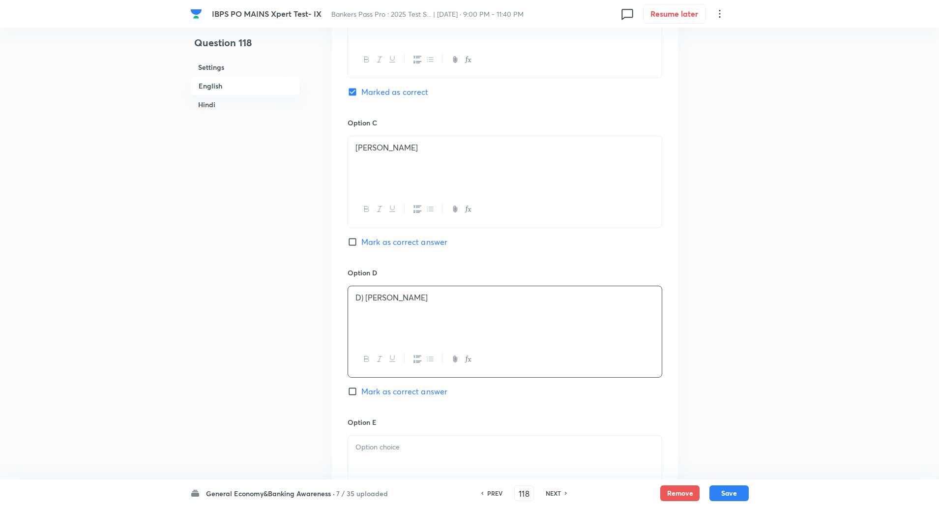
click at [368, 301] on p "D) Ratna Teja Dinakara Akella" at bounding box center [504, 297] width 299 height 11
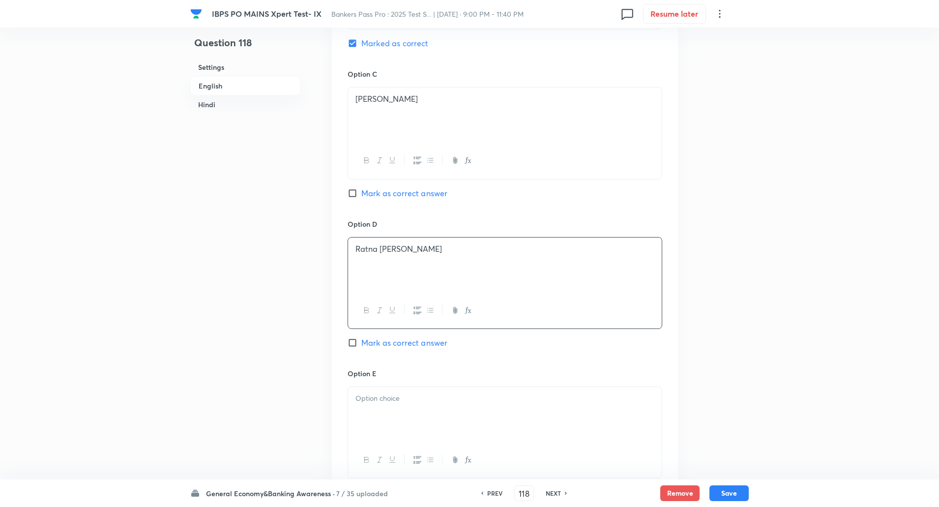
scroll to position [751, 0]
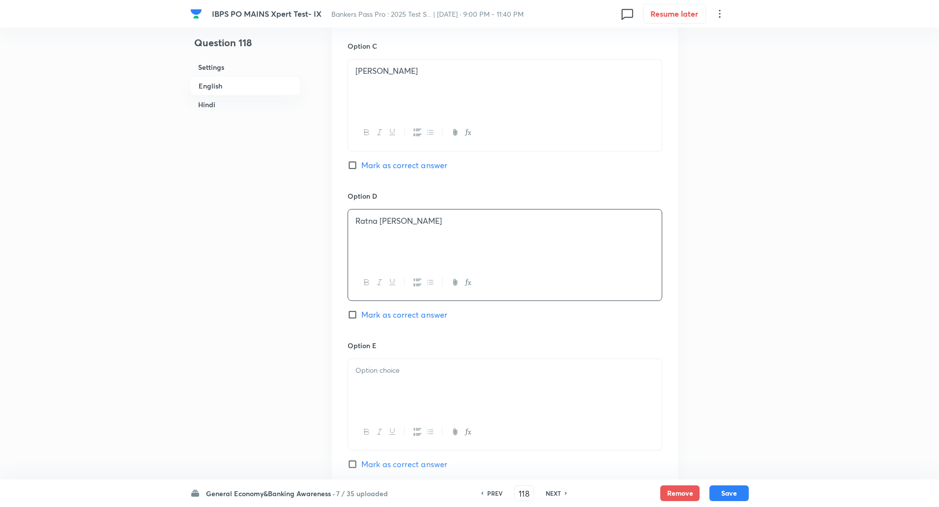
click at [365, 365] on p at bounding box center [504, 370] width 299 height 11
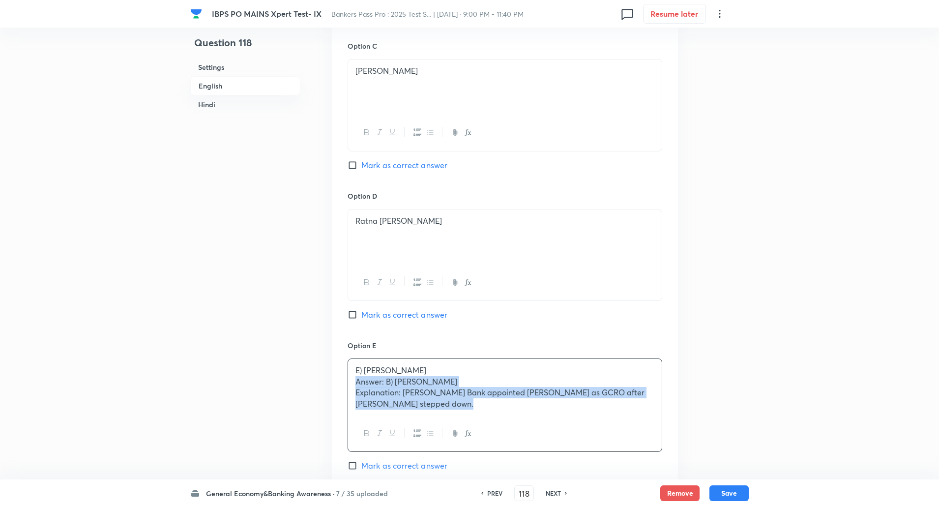
drag, startPoint x: 353, startPoint y: 384, endPoint x: 552, endPoint y: 458, distance: 212.4
click at [552, 458] on div "Option E E) Neeraj Gambhir Answer: B) Srishti Sethi Explanation: Kotak Mahindra…" at bounding box center [504, 405] width 315 height 131
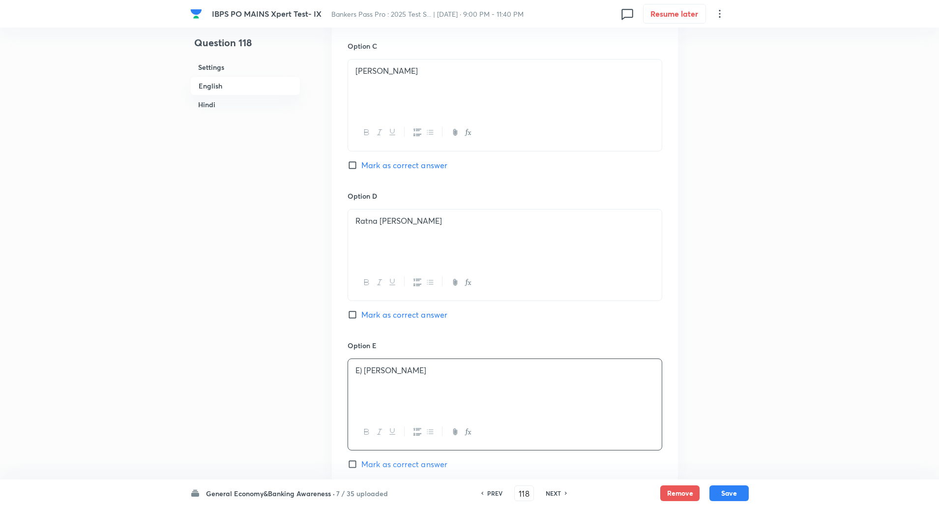
click at [363, 370] on p "E) Neeraj Gambhir" at bounding box center [504, 370] width 299 height 11
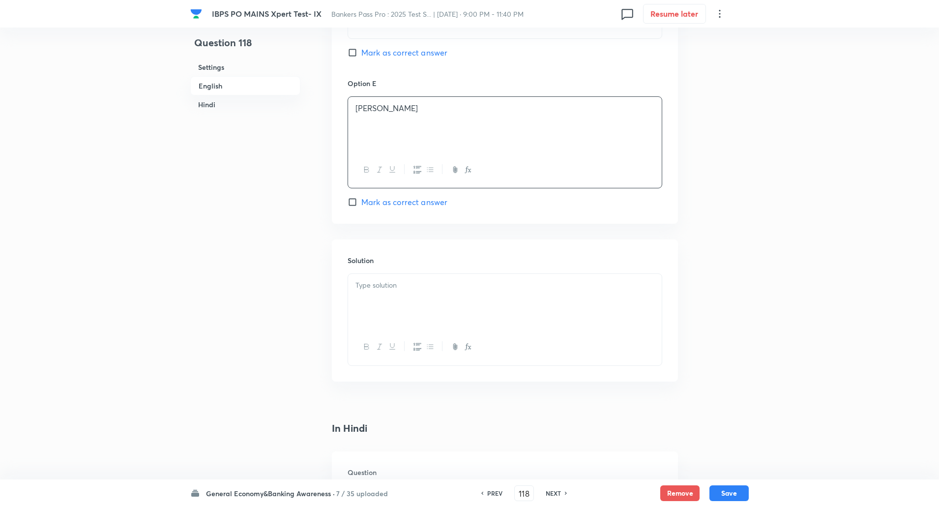
scroll to position [1013, 0]
click at [379, 284] on p at bounding box center [504, 284] width 299 height 11
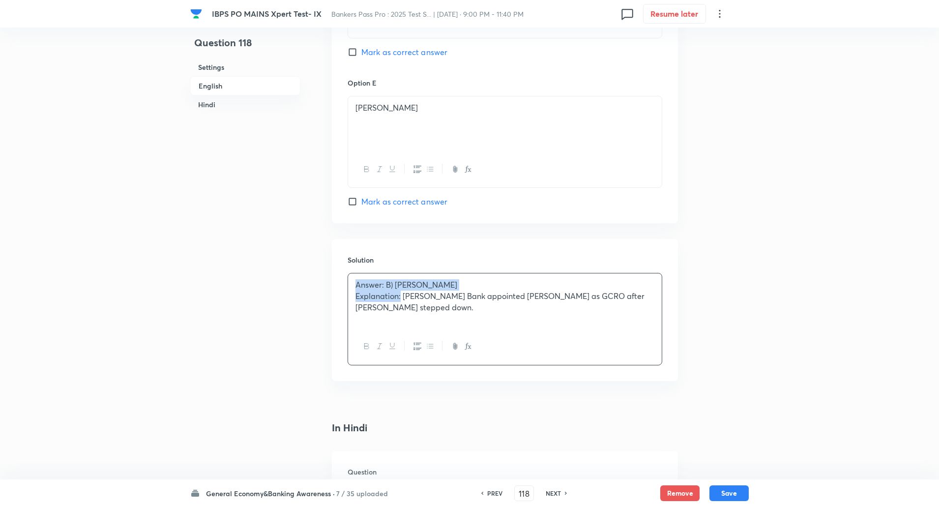
drag, startPoint x: 354, startPoint y: 283, endPoint x: 401, endPoint y: 297, distance: 49.1
click at [401, 297] on div "Answer: B) Srishti Sethi Explanation: Kotak Mahindra Bank appointed Srishti Set…" at bounding box center [505, 300] width 314 height 55
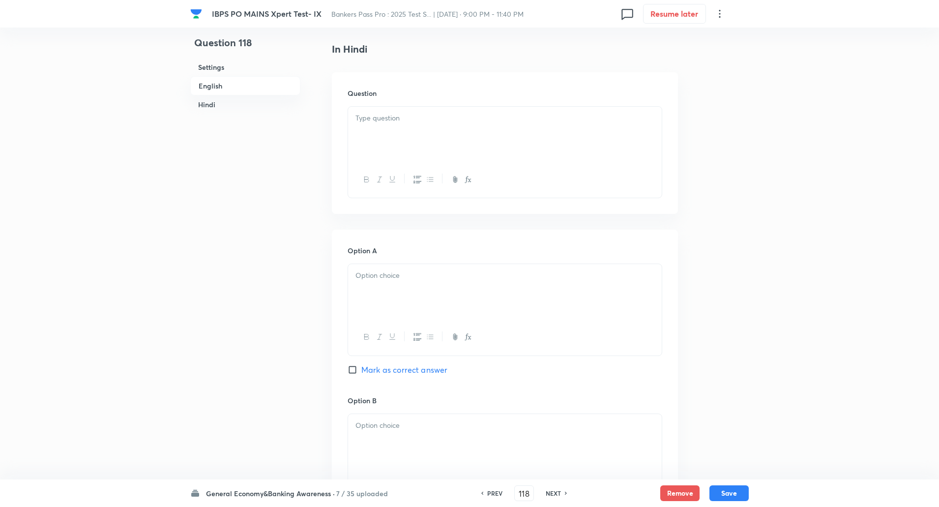
scroll to position [1403, 0]
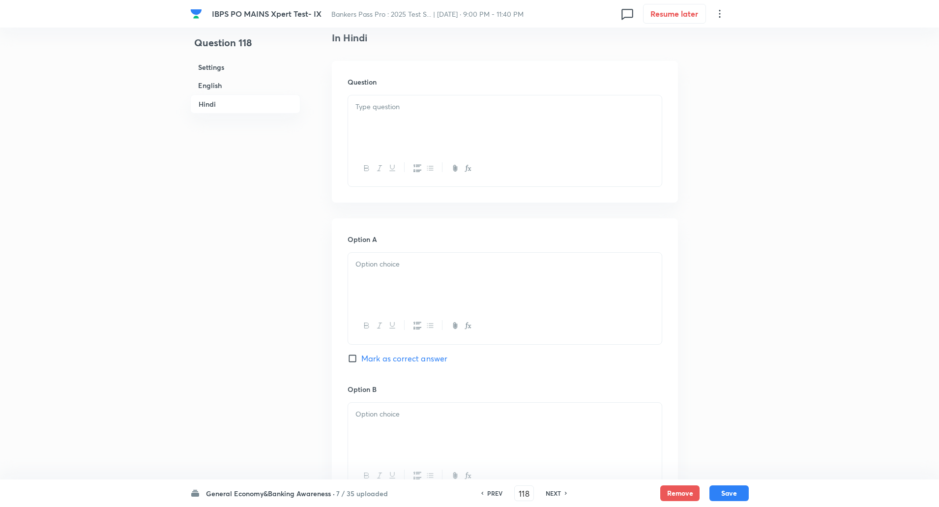
click at [361, 107] on p at bounding box center [504, 106] width 299 height 11
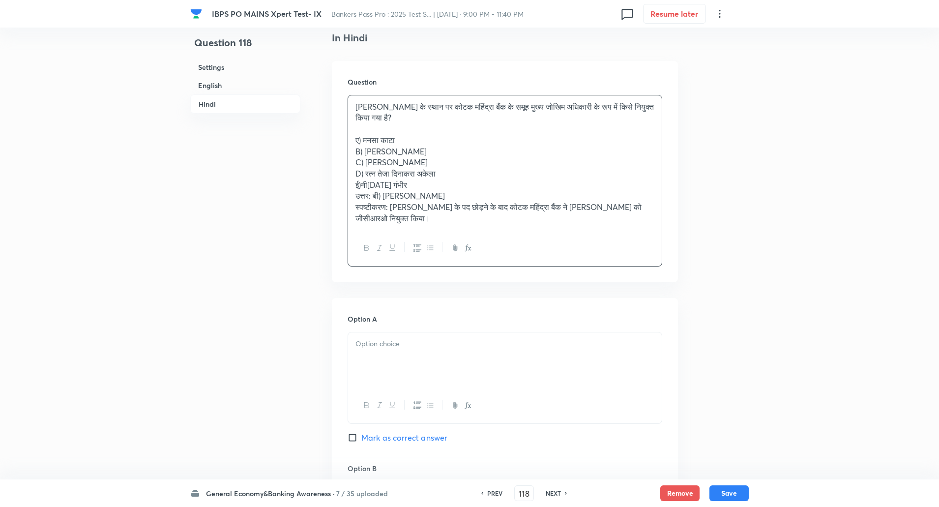
click at [350, 137] on div "पॉल परम्बी के स्थान पर कोटक महिंद्रा बैंक के समूह मुख्य जोखिम अधिकारी के रूप मे…" at bounding box center [505, 162] width 314 height 135
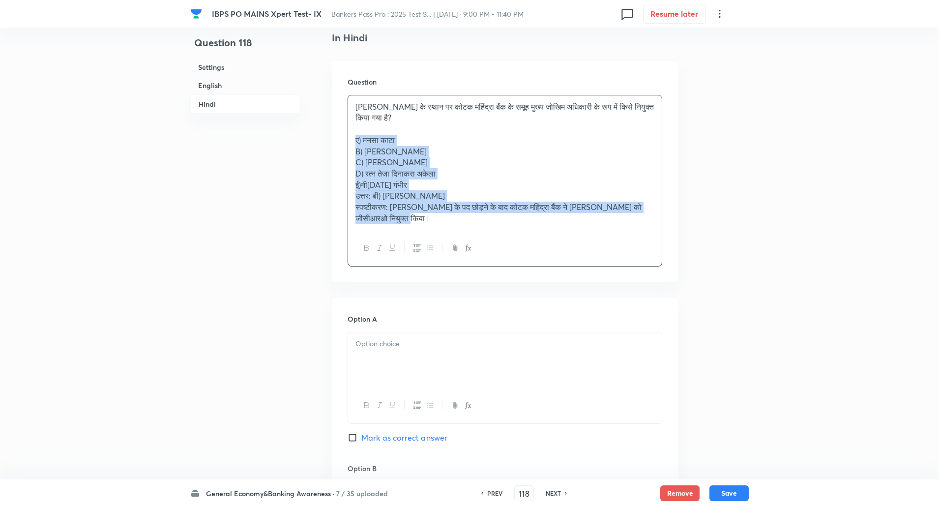
drag, startPoint x: 350, startPoint y: 137, endPoint x: 415, endPoint y: 226, distance: 110.1
click at [415, 226] on div "पॉल परम्बी के स्थान पर कोटक महिंद्रा बैंक के समूह मुख्य जोखिम अधिकारी के रूप मे…" at bounding box center [505, 162] width 314 height 135
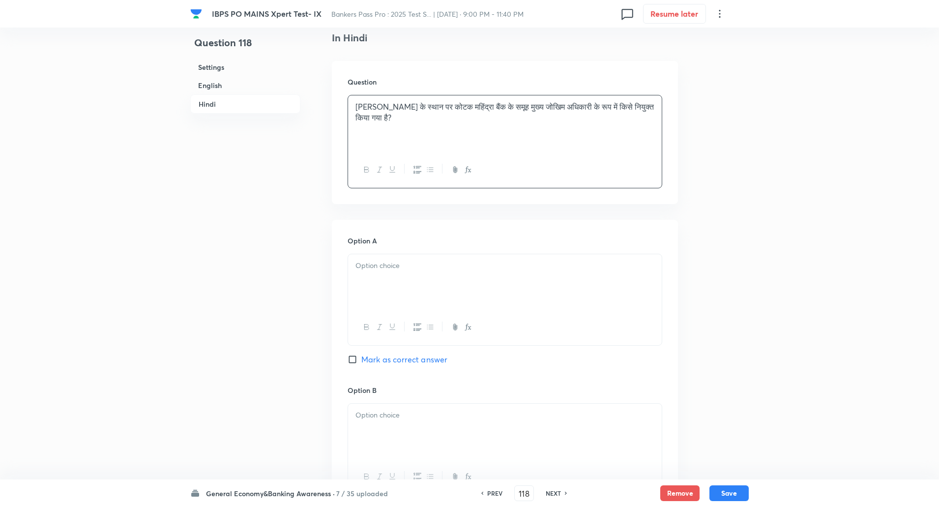
click at [407, 260] on p at bounding box center [504, 265] width 299 height 11
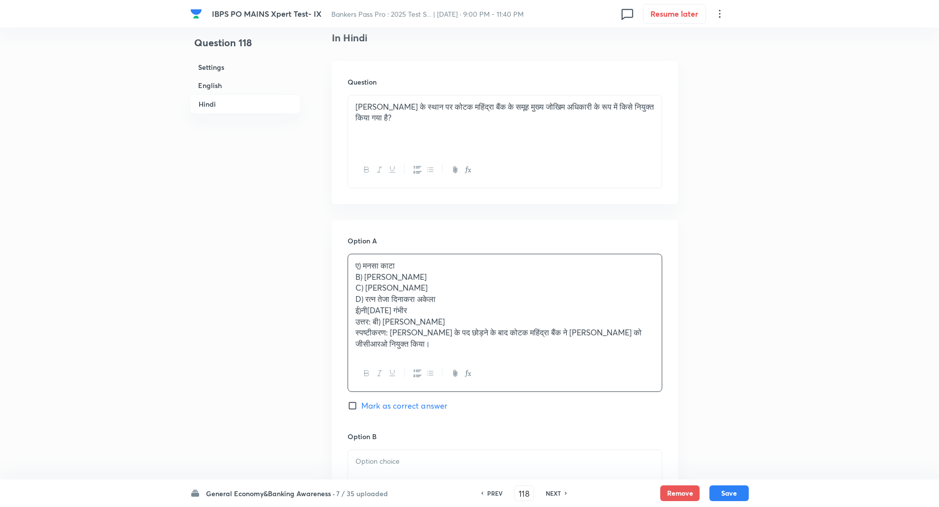
click at [352, 277] on div "ए) मनसा काटा B) सृष्टि सेठी C) अंबुज चांदना D) रत्न तेजा दिनाकरा अकेला ई)नीरज ग…" at bounding box center [505, 304] width 314 height 101
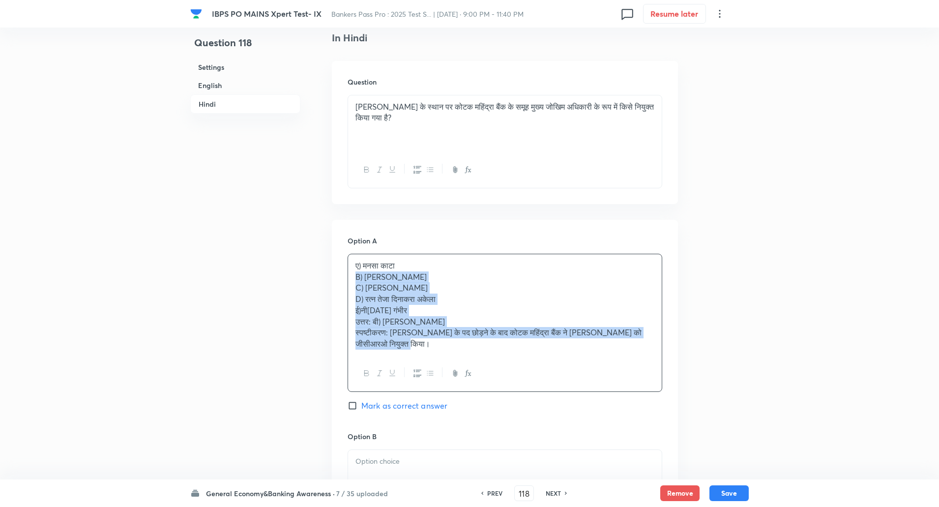
drag, startPoint x: 352, startPoint y: 277, endPoint x: 398, endPoint y: 342, distance: 79.4
click at [398, 342] on div "ए) मनसा काटा B) सृष्टि सेठी C) अंबुज चांदना D) रत्न तेजा दिनाकरा अकेला ई)नीरज ग…" at bounding box center [505, 304] width 314 height 101
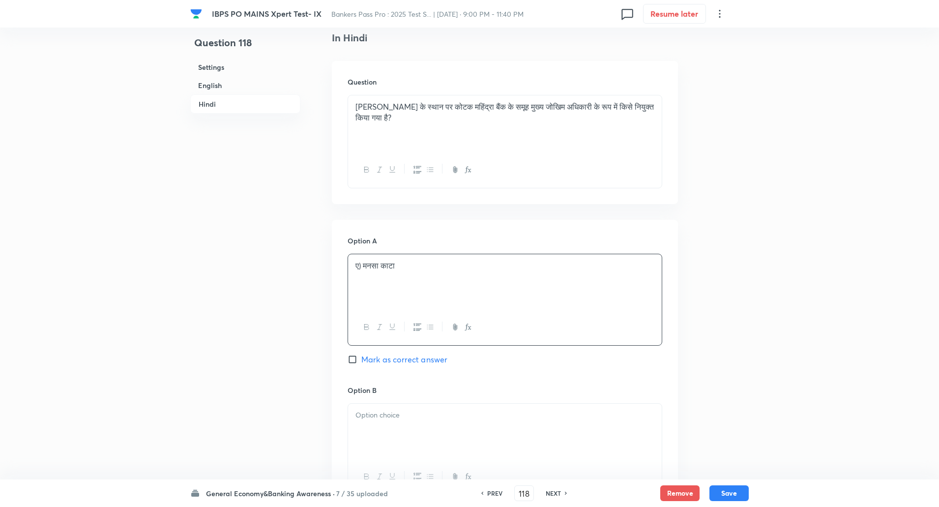
click at [363, 263] on p "ए) मनसा काटा" at bounding box center [504, 265] width 299 height 11
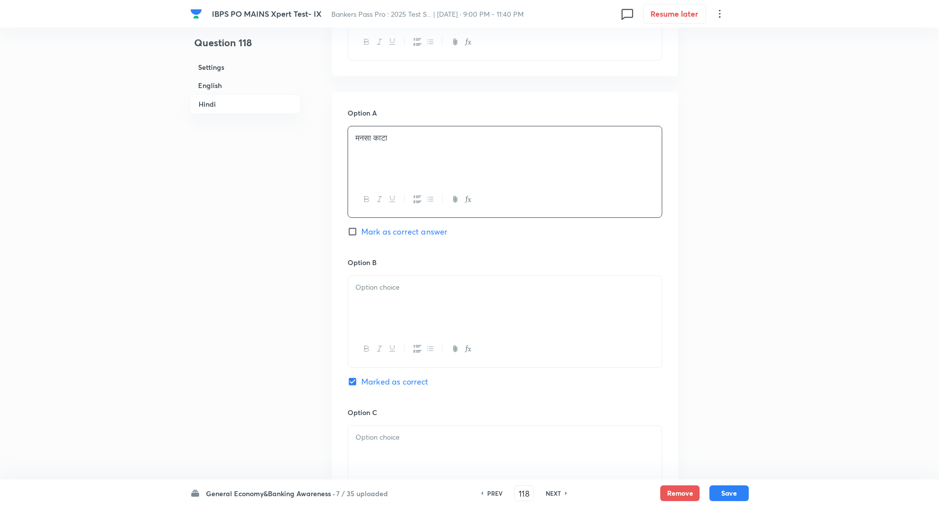
scroll to position [1531, 0]
click at [363, 293] on div at bounding box center [505, 302] width 314 height 55
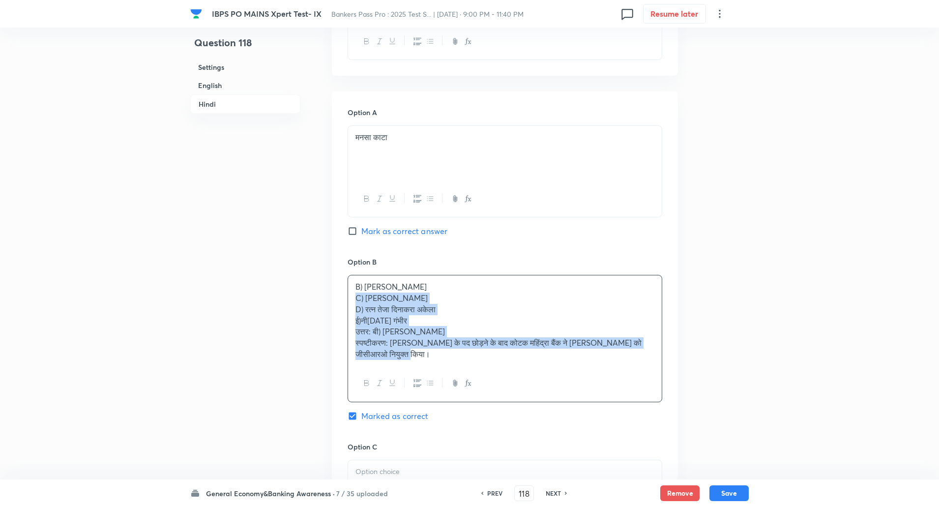
drag, startPoint x: 355, startPoint y: 297, endPoint x: 511, endPoint y: 487, distance: 245.1
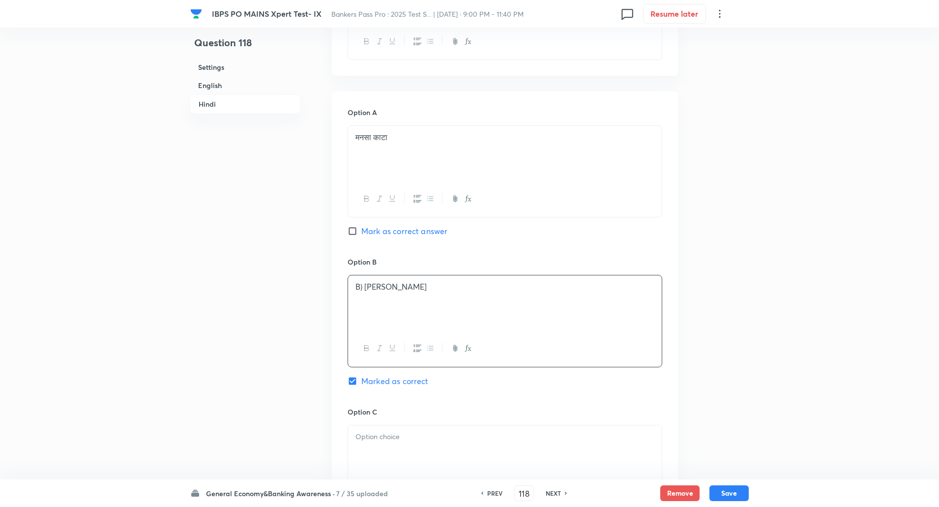
click at [366, 287] on p "B) सृष्टि सेठी" at bounding box center [504, 286] width 299 height 11
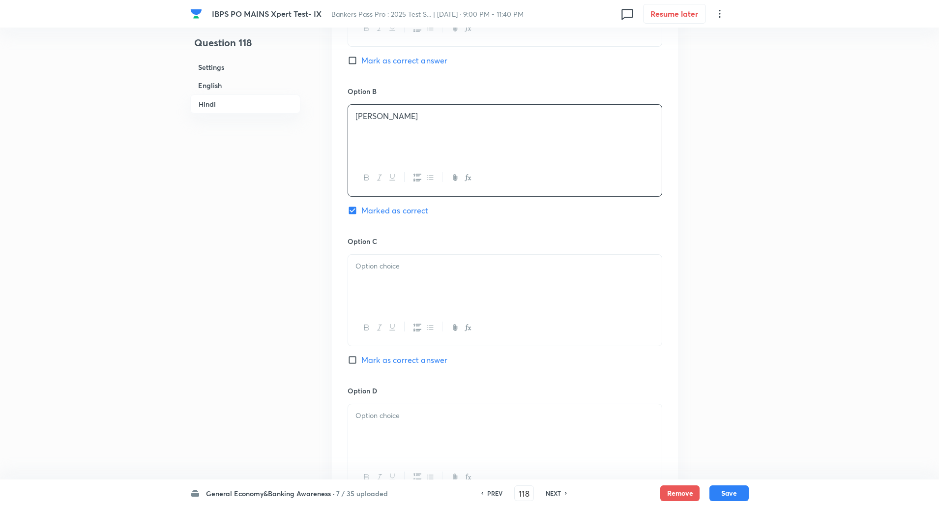
scroll to position [1702, 0]
click at [376, 263] on p at bounding box center [504, 265] width 299 height 11
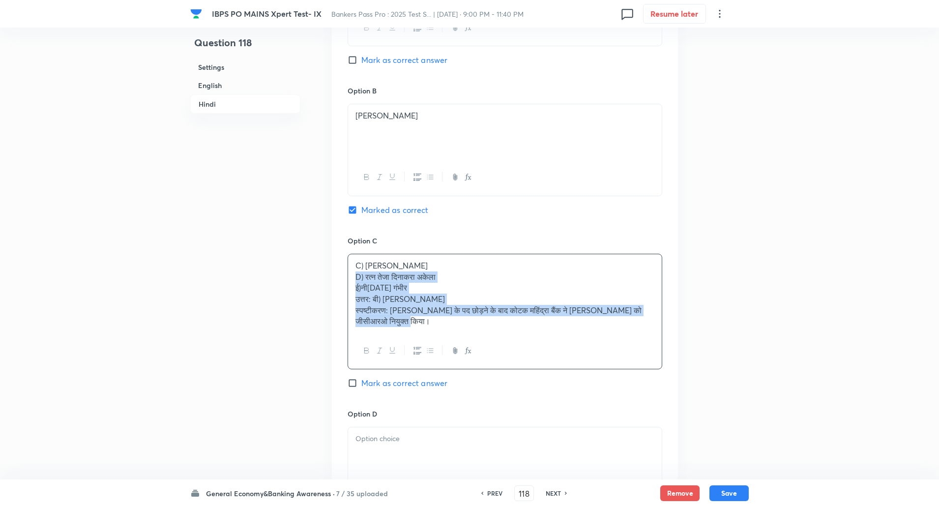
drag, startPoint x: 356, startPoint y: 277, endPoint x: 524, endPoint y: 403, distance: 210.9
click at [524, 403] on div "Option C C) अंबुज चांदना D) रत्न तेजा दिनाकरा अकेला ई)नीरज गंभीर उत्तर: बी) सृष…" at bounding box center [504, 321] width 315 height 173
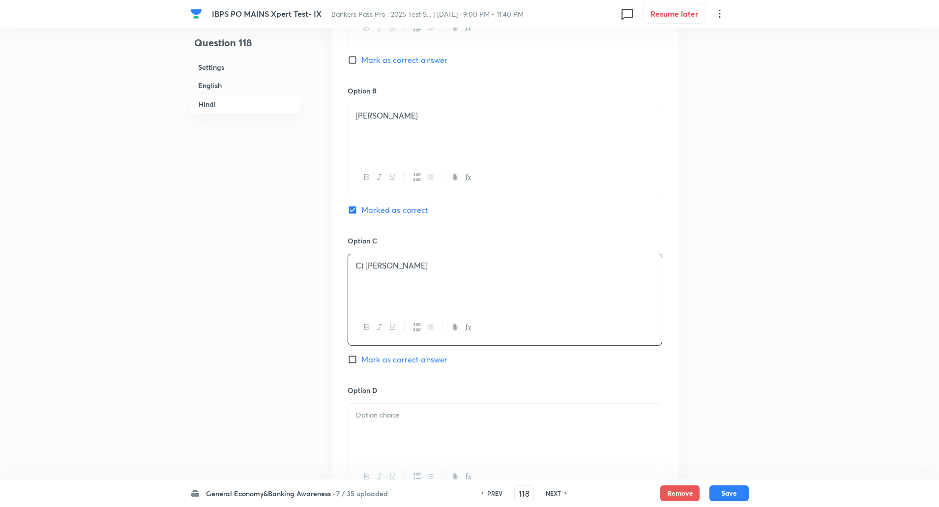
click at [363, 265] on p "C) अंबुज चांदना" at bounding box center [504, 265] width 299 height 11
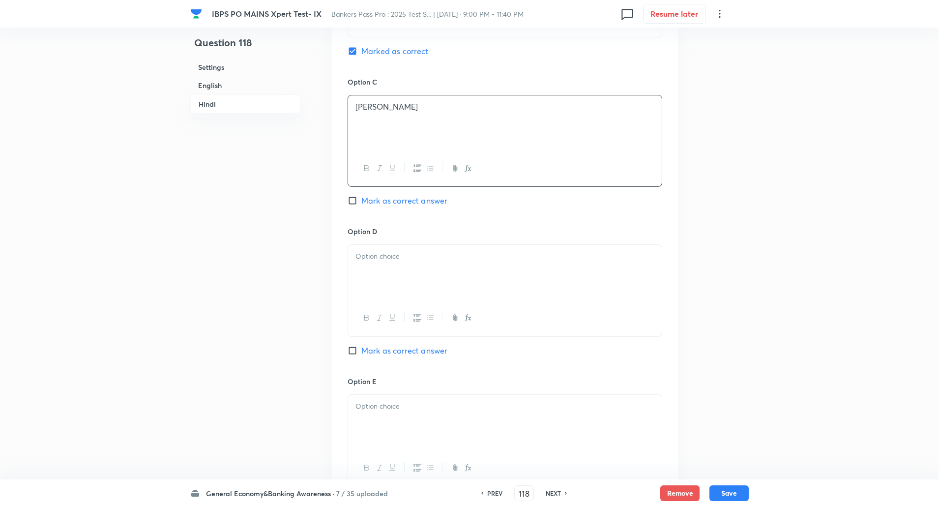
scroll to position [1890, 0]
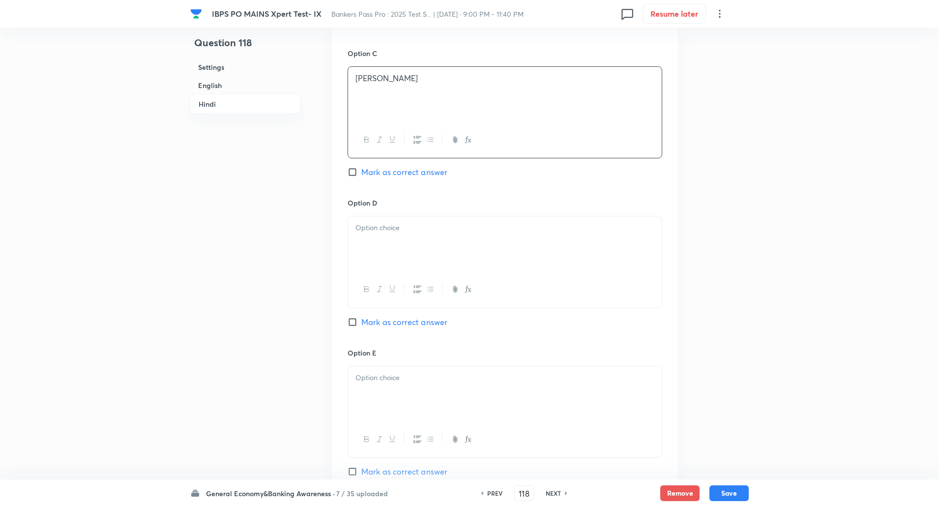
click at [387, 232] on p at bounding box center [504, 227] width 299 height 11
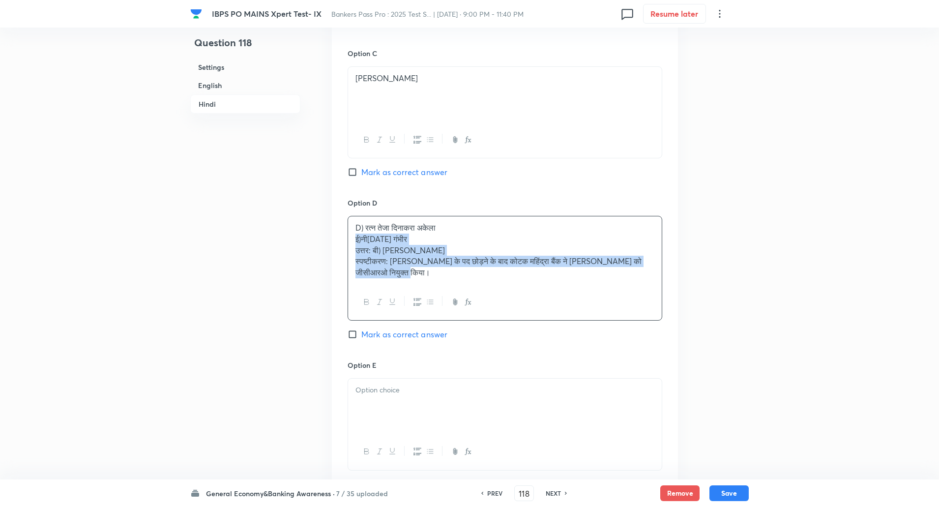
drag, startPoint x: 353, startPoint y: 237, endPoint x: 439, endPoint y: 322, distance: 120.6
click at [439, 322] on div "Option D D) रत्न तेजा दिनाकरा अकेला ई)नीरज गंभीर उत्तर: बी) सृष्टि सेठी स्पष्टी…" at bounding box center [504, 279] width 315 height 162
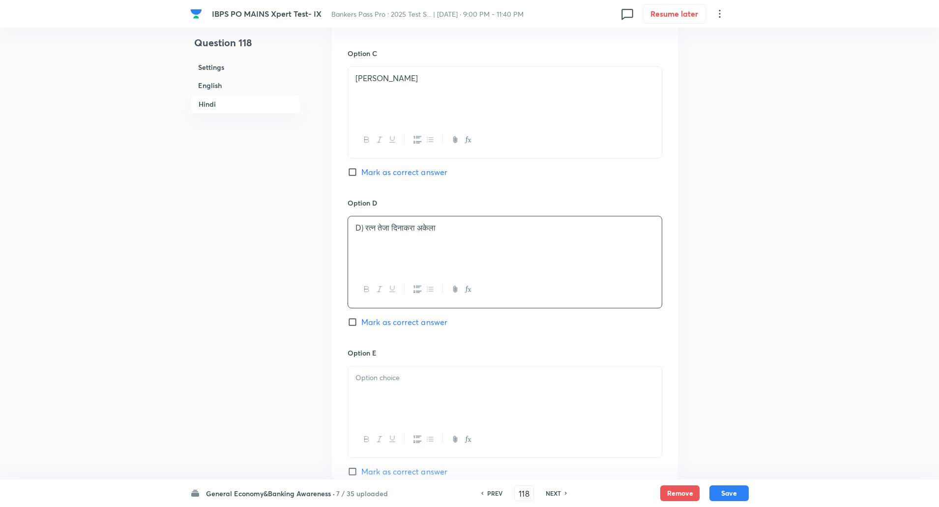
click at [364, 229] on p "D) रत्न तेजा दिनाकरा अकेला" at bounding box center [504, 227] width 299 height 11
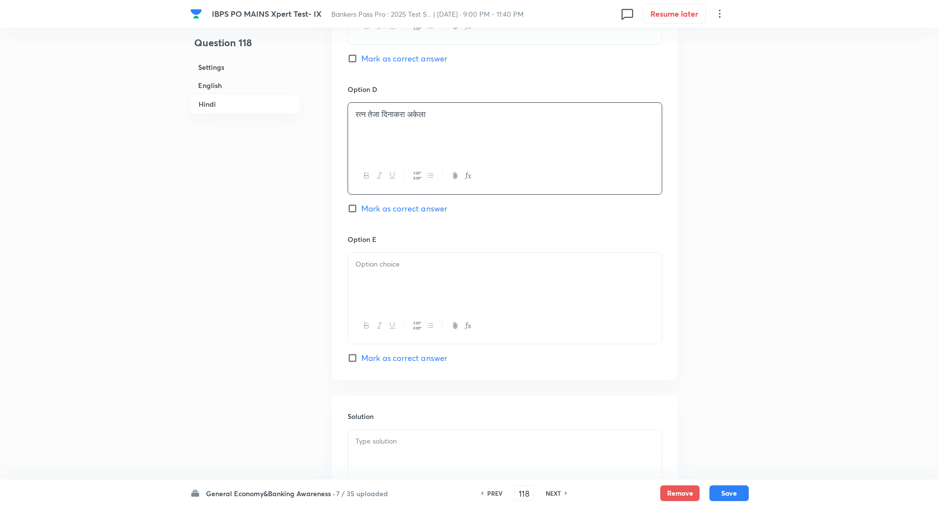
scroll to position [2011, 0]
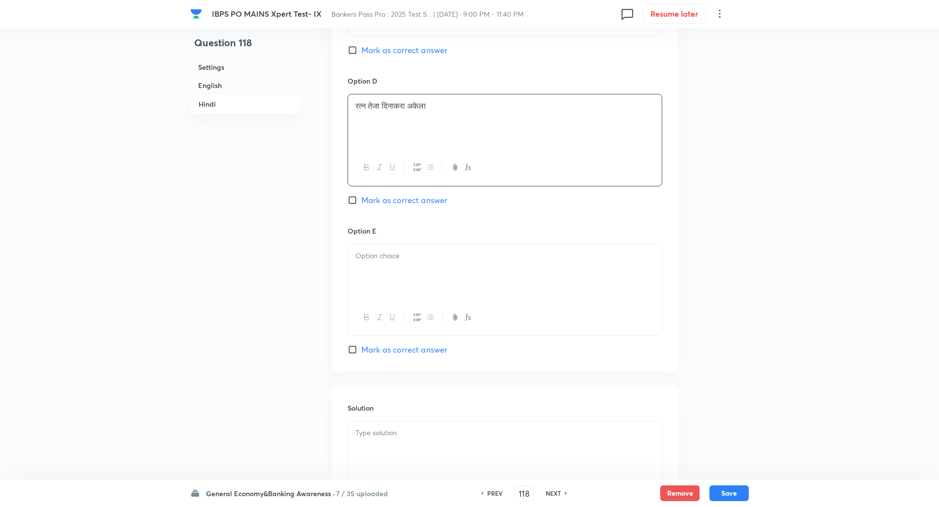
click at [362, 256] on p at bounding box center [504, 255] width 299 height 11
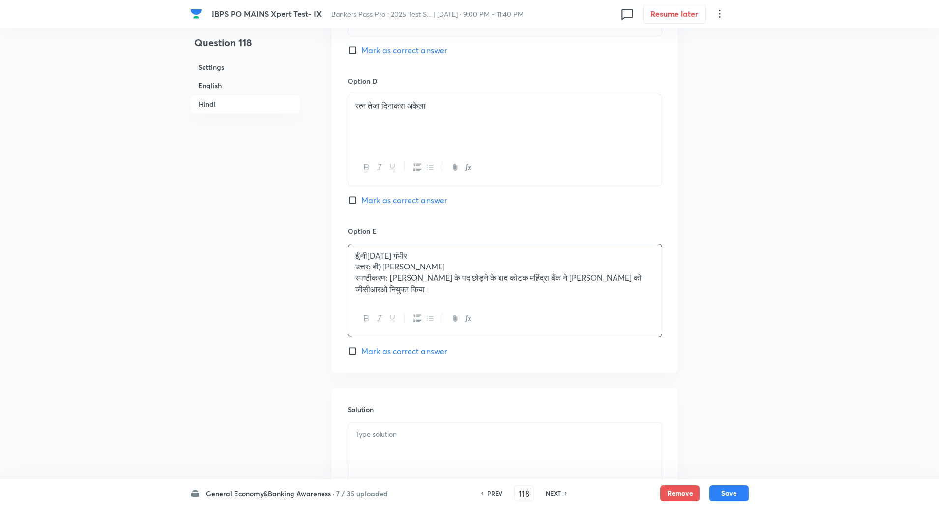
click at [355, 262] on div "ई)नीरज गंभीर उत्तर: बी) सृष्टि सेठी स्पष्टीकरण: पॉल परम्बी के पद छोड़ने के बाद …" at bounding box center [505, 272] width 314 height 57
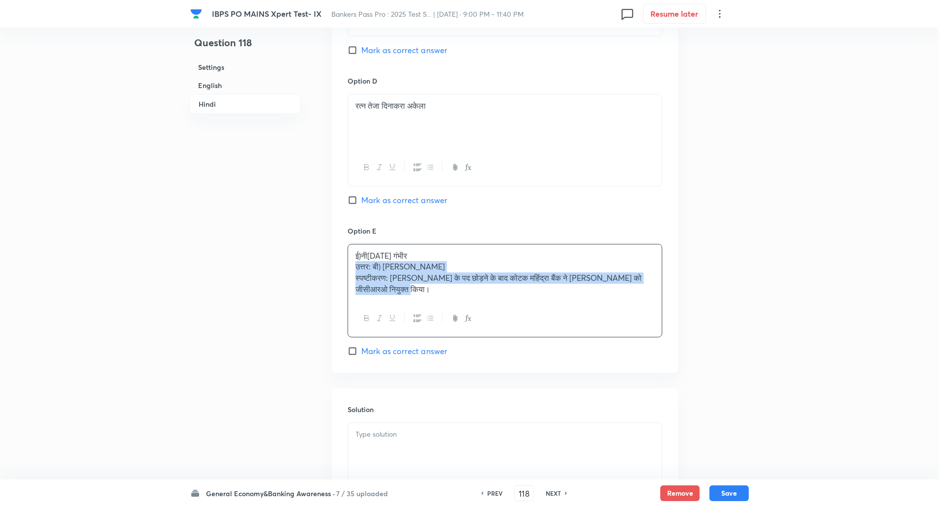
drag, startPoint x: 355, startPoint y: 262, endPoint x: 428, endPoint y: 330, distance: 99.4
click at [428, 330] on div "ई)नीरज गंभीर उत्तर: बी) सृष्टि सेठी स्पष्टीकरण: पॉल परम्बी के पद छोड़ने के बाद …" at bounding box center [504, 290] width 315 height 93
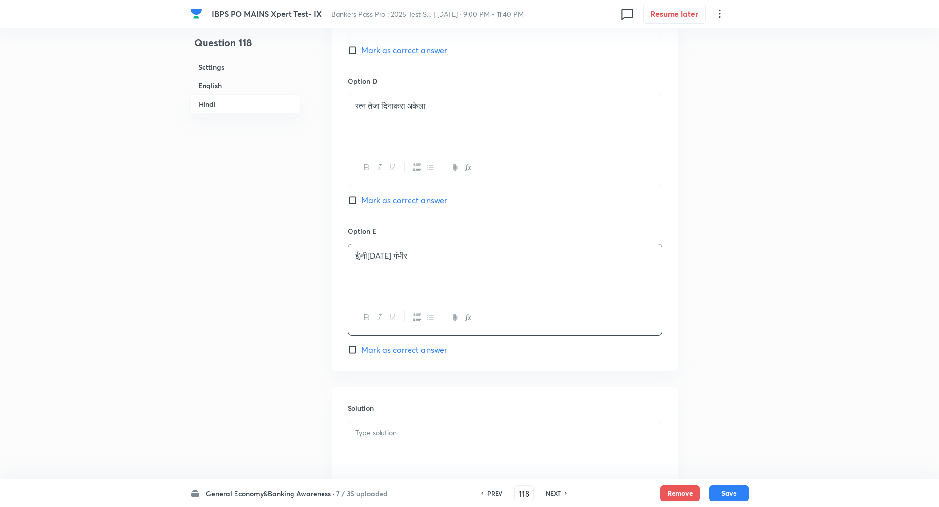
click at [361, 256] on p "ई)नीरज गंभीर" at bounding box center [504, 255] width 299 height 11
click at [365, 261] on p "ई)नीरज गंभीर" at bounding box center [504, 255] width 299 height 11
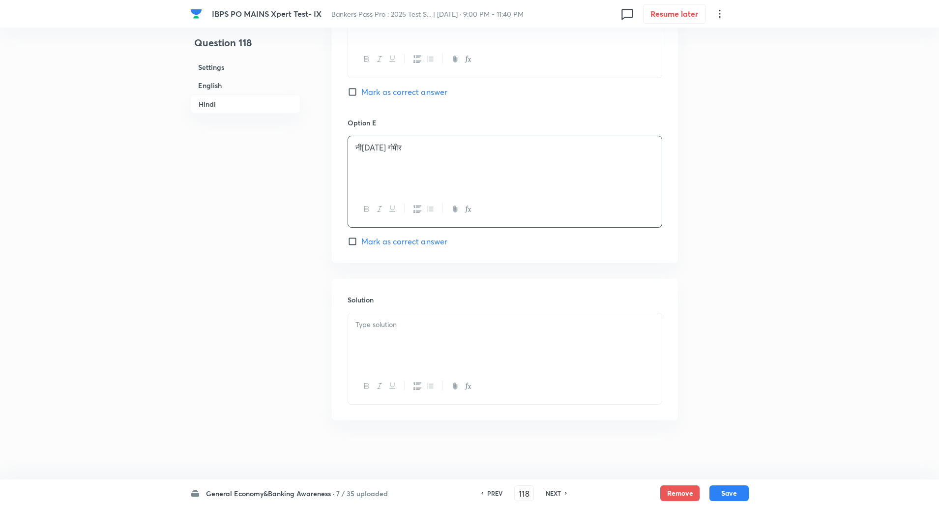
click at [362, 315] on div at bounding box center [505, 340] width 314 height 55
click at [357, 325] on p "उत्तर: बी) सृष्टि सेठी" at bounding box center [504, 324] width 299 height 11
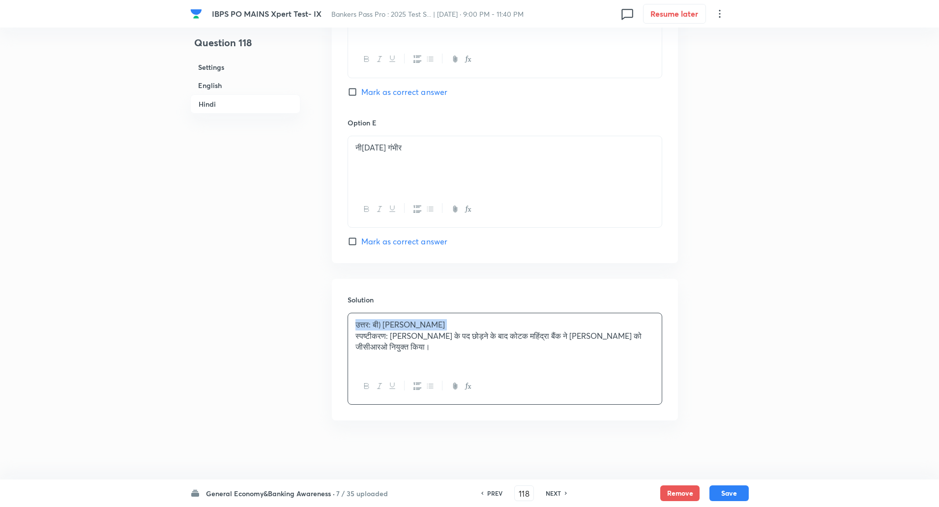
drag, startPoint x: 357, startPoint y: 325, endPoint x: 357, endPoint y: 332, distance: 6.9
click at [357, 332] on div "उत्तर: बी) सृष्टि सेठी स्पष्टीकरण: पॉल परम्बी के पद छोड़ने के बाद कोटक महिंद्रा…" at bounding box center [505, 340] width 314 height 55
click at [360, 318] on div "उत्तर: बी) सृष्टि सेठी स्पष्टीकरण: पॉल परम्बी के पद छोड़ने के बाद कोटक महिंद्रा…" at bounding box center [505, 340] width 314 height 55
click at [348, 323] on div "उत्तर: बी) सृष्टि सेठी स्पष्टीकरण: पॉल परम्बी के पद छोड़ने के बाद कोटक महिंद्रा…" at bounding box center [505, 340] width 314 height 55
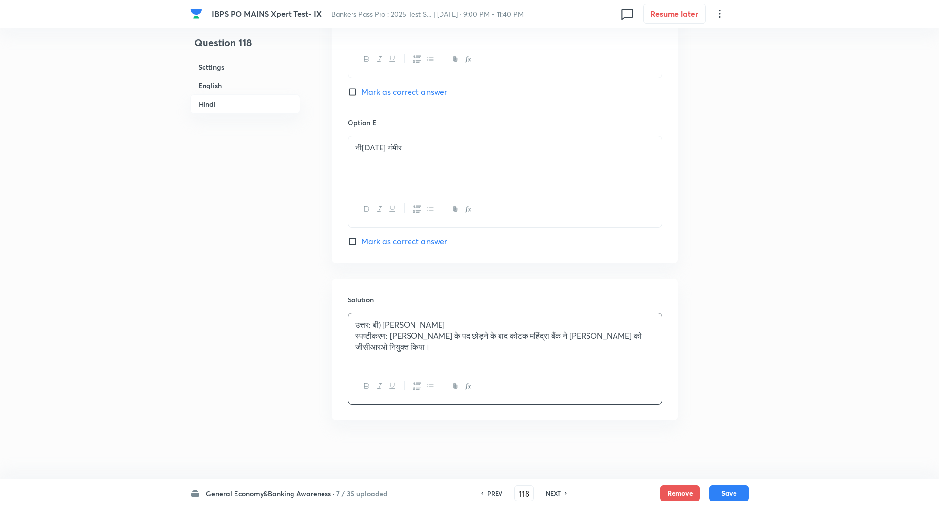
click at [358, 317] on div "उत्तर: बी) सृष्टि सेठी स्पष्टीकरण: पॉल परम्बी के पद छोड़ने के बाद कोटक महिंद्रा…" at bounding box center [505, 340] width 314 height 55
drag, startPoint x: 357, startPoint y: 317, endPoint x: 390, endPoint y: 340, distance: 39.7
click at [390, 340] on div "उत्तर: बी) सृष्टि सेठी स्पष्टीकरण: पॉल परम्बी के पद छोड़ने के बाद कोटक महिंद्रा…" at bounding box center [505, 340] width 314 height 55
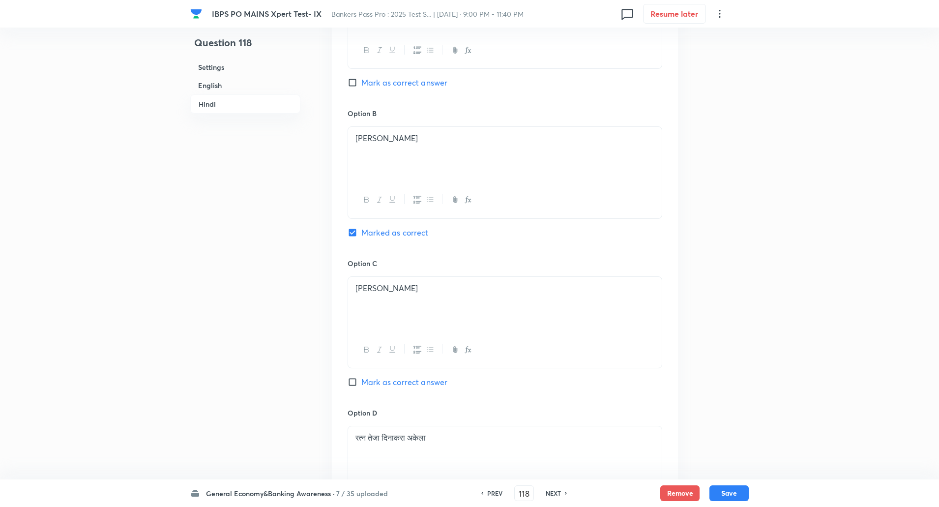
scroll to position [1679, 0]
click at [738, 493] on button "Save" at bounding box center [728, 492] width 39 height 16
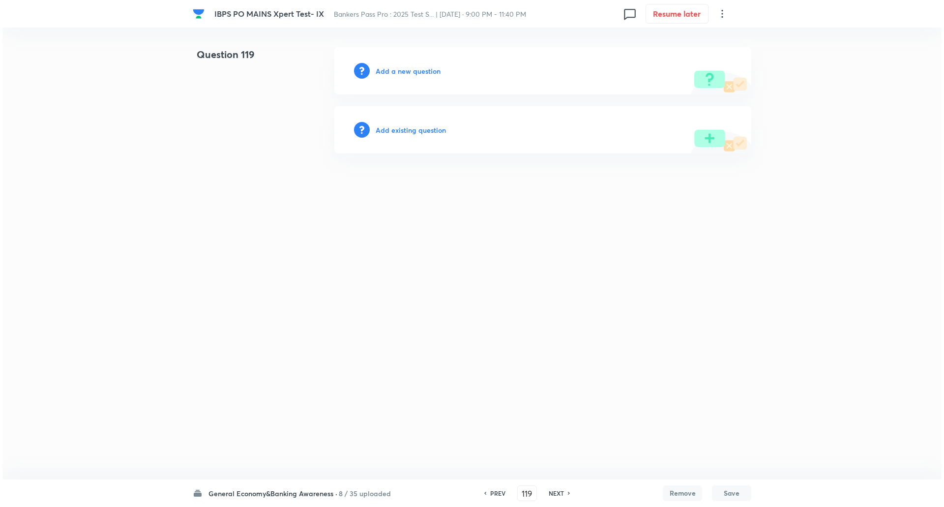
scroll to position [0, 0]
click at [413, 66] on h6 "Add a new question" at bounding box center [407, 71] width 65 height 10
click at [413, 66] on h6 "Choose a question type" at bounding box center [413, 71] width 76 height 10
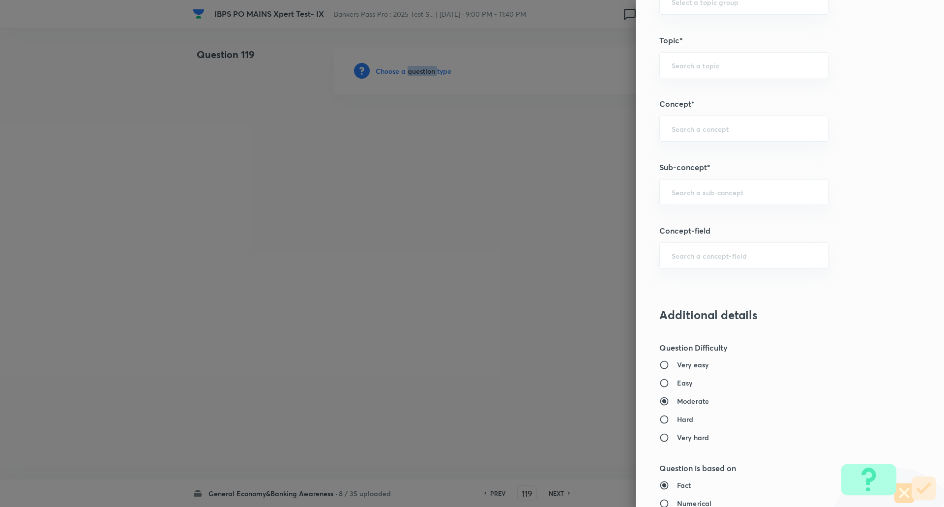
scroll to position [474, 0]
click at [699, 189] on input "text" at bounding box center [743, 190] width 144 height 9
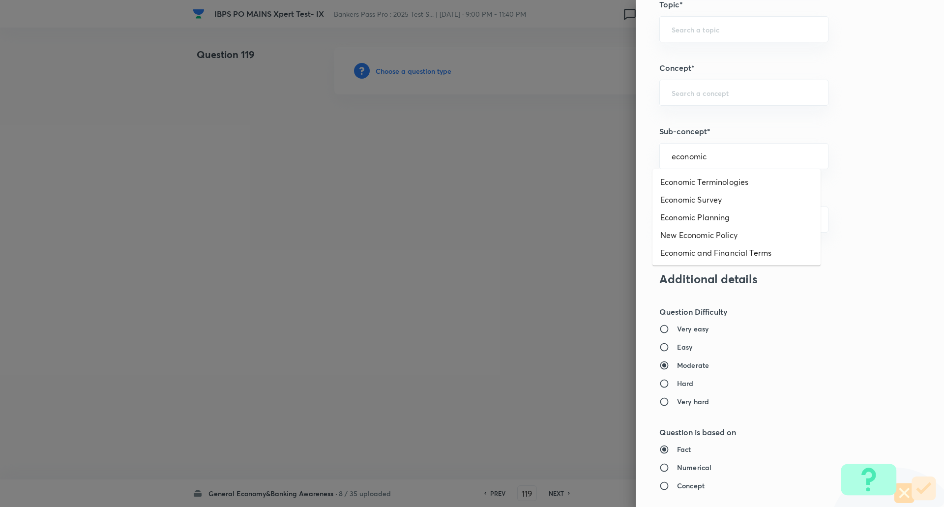
scroll to position [509, 0]
click at [732, 206] on li "Economic Survey" at bounding box center [736, 202] width 168 height 18
click at [738, 151] on div "Economic Survey ​" at bounding box center [743, 156] width 169 height 26
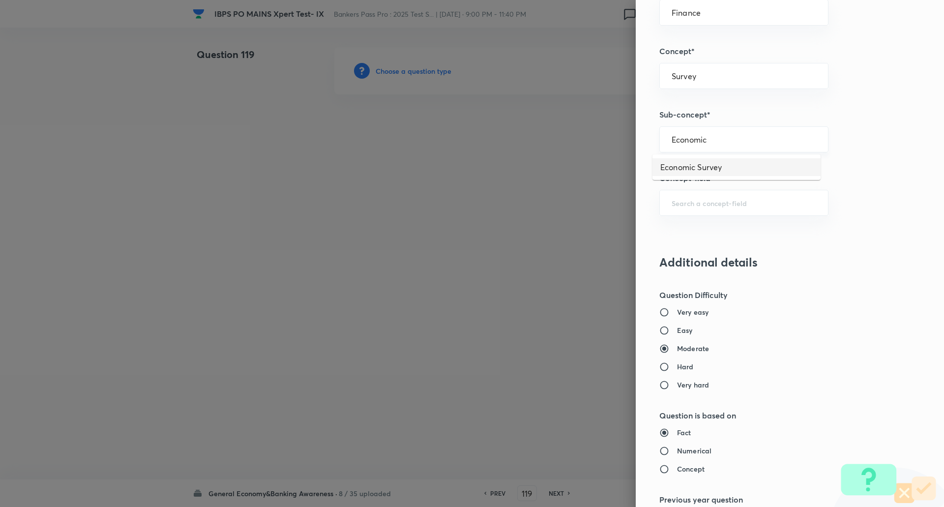
scroll to position [525, 0]
click at [698, 75] on input "Survey" at bounding box center [743, 76] width 144 height 9
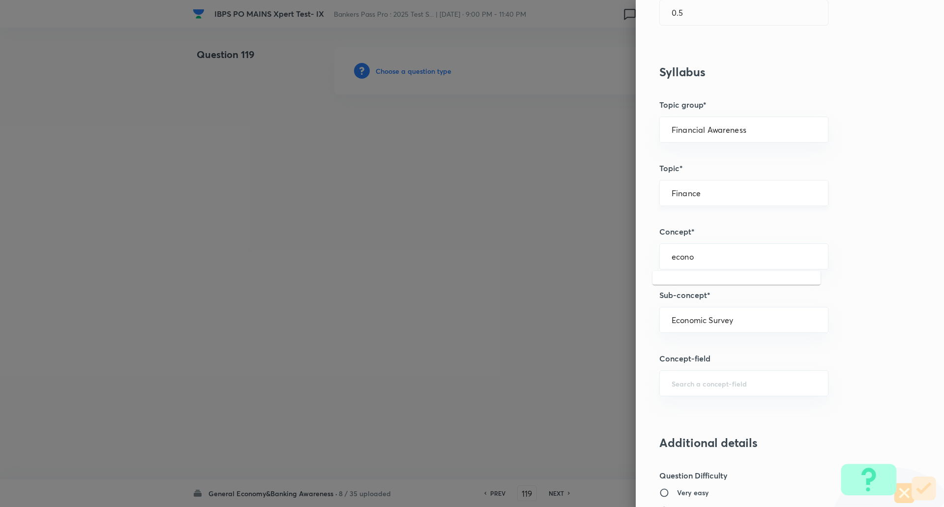
scroll to position [345, 0]
click at [745, 124] on div "Financial Awareness ​" at bounding box center [743, 130] width 169 height 26
drag, startPoint x: 726, startPoint y: 182, endPoint x: 720, endPoint y: 189, distance: 9.4
click at [720, 189] on div "Finance ​" at bounding box center [743, 193] width 169 height 26
click at [720, 189] on input "Finance" at bounding box center [743, 193] width 144 height 9
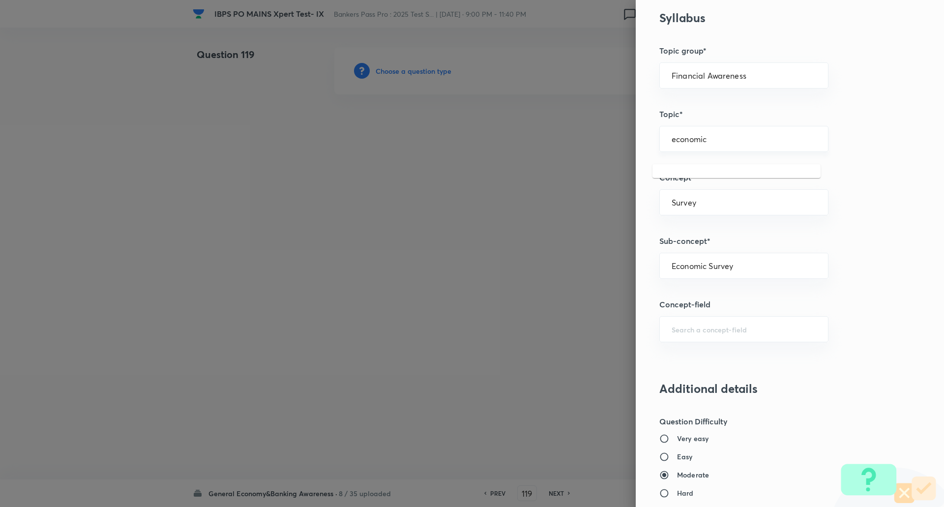
scroll to position [401, 0]
click at [747, 275] on div "Economic Survey ​" at bounding box center [743, 264] width 169 height 26
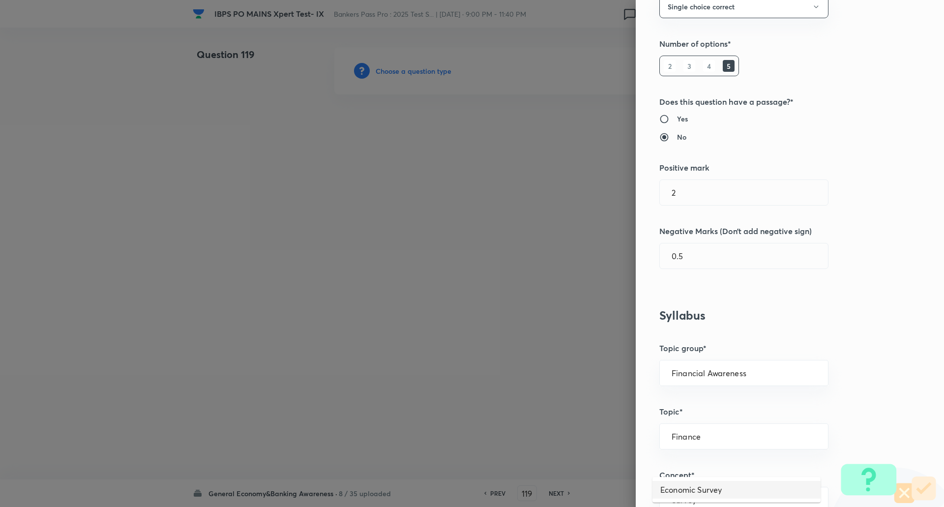
scroll to position [0, 0]
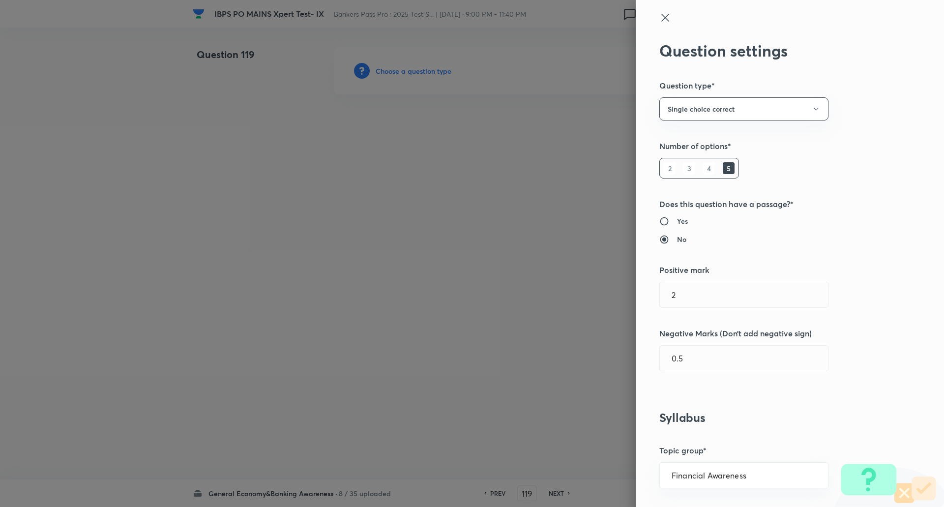
click at [659, 19] on icon at bounding box center [665, 18] width 12 height 12
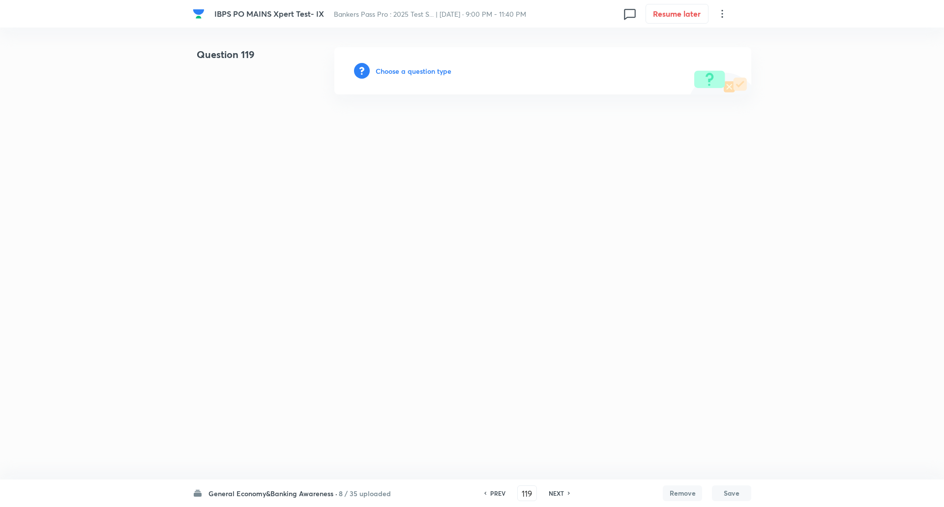
click at [429, 75] on h6 "Choose a question type" at bounding box center [413, 71] width 76 height 10
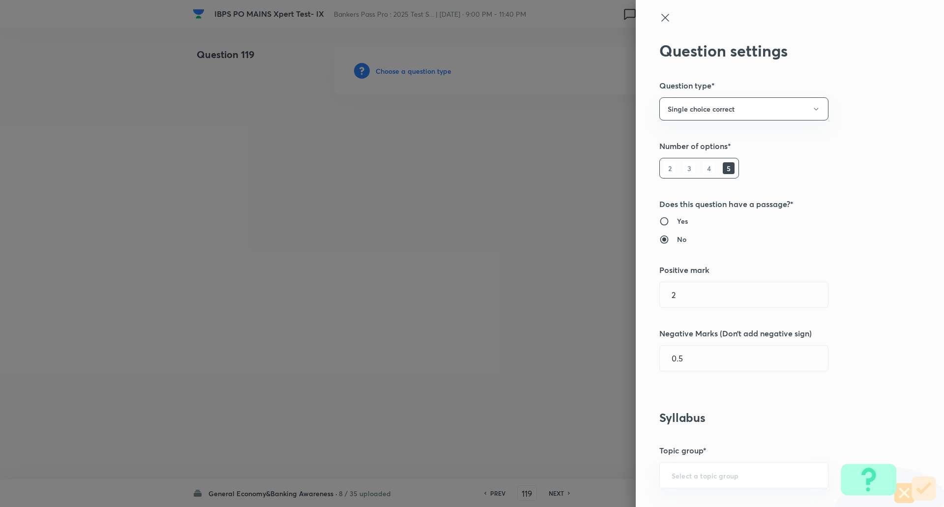
click at [429, 75] on div at bounding box center [472, 253] width 944 height 507
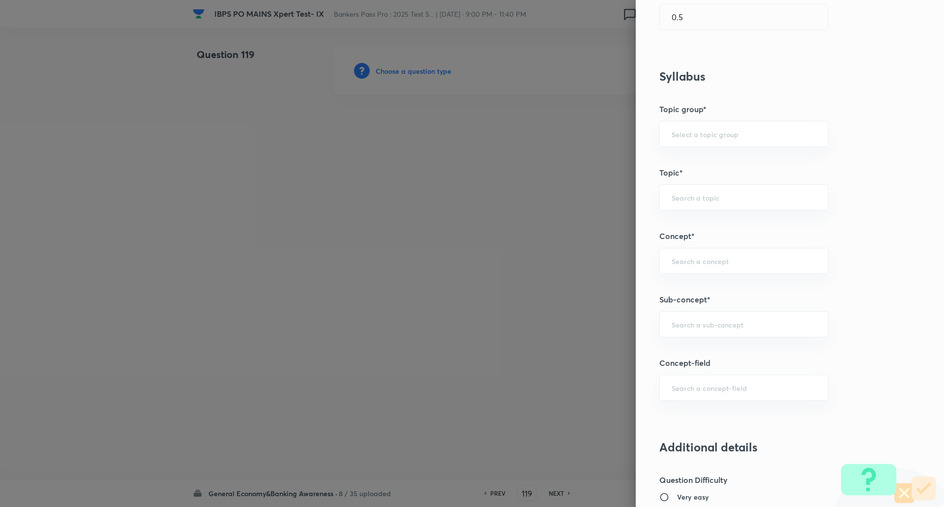
scroll to position [342, 0]
click at [677, 322] on input "text" at bounding box center [743, 322] width 144 height 9
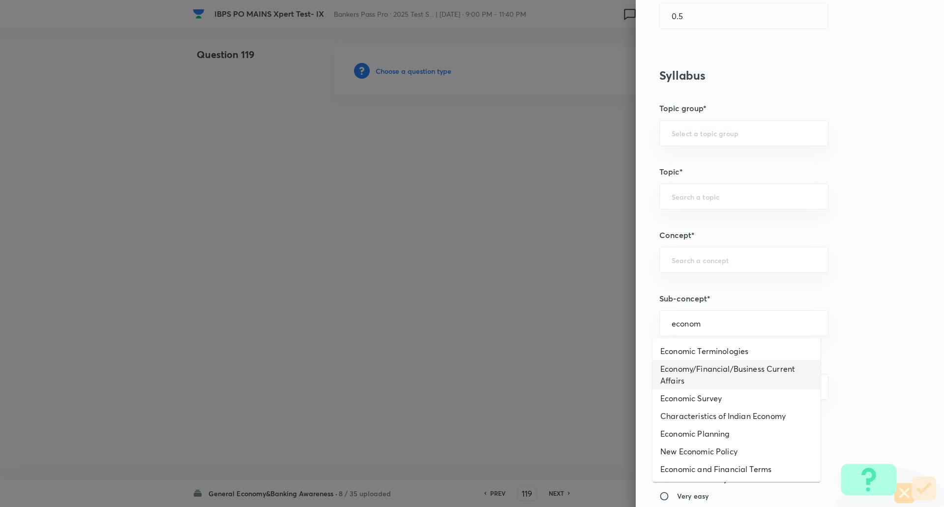
click at [732, 372] on li "Economy/Financial/Business Current Affairs" at bounding box center [736, 374] width 168 height 29
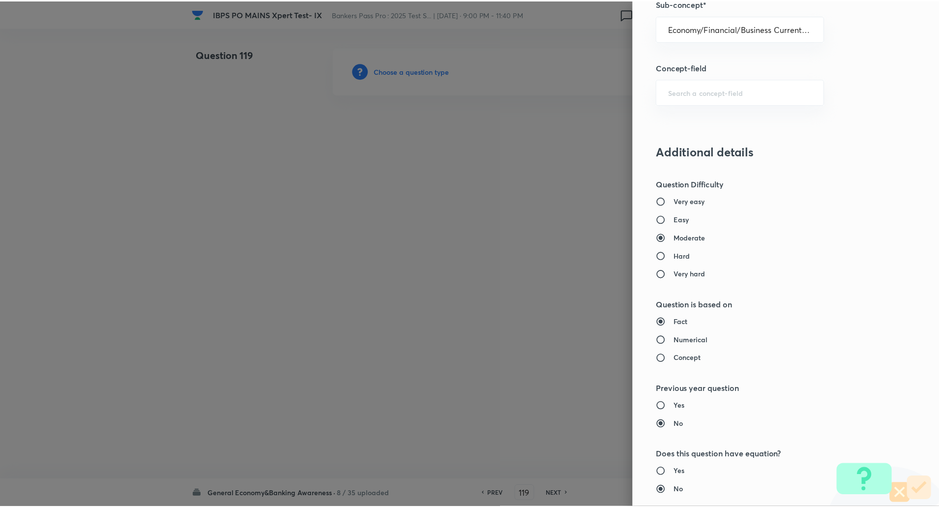
scroll to position [833, 0]
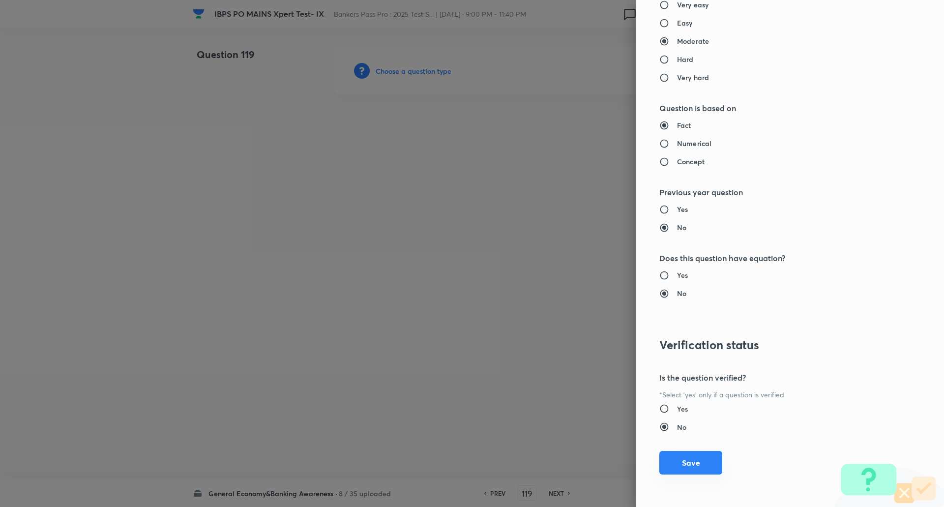
click at [699, 469] on button "Save" at bounding box center [690, 463] width 63 height 24
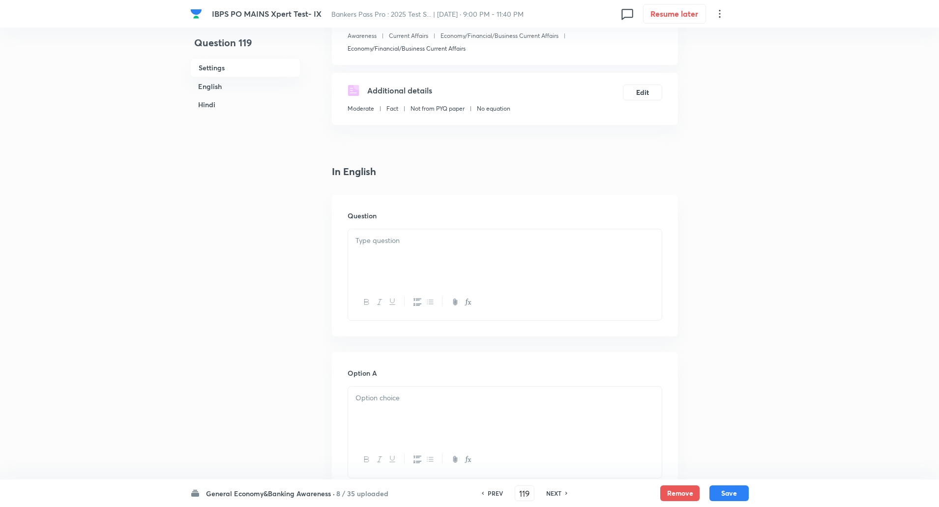
scroll to position [139, 0]
click at [532, 237] on p at bounding box center [504, 239] width 299 height 11
paste div
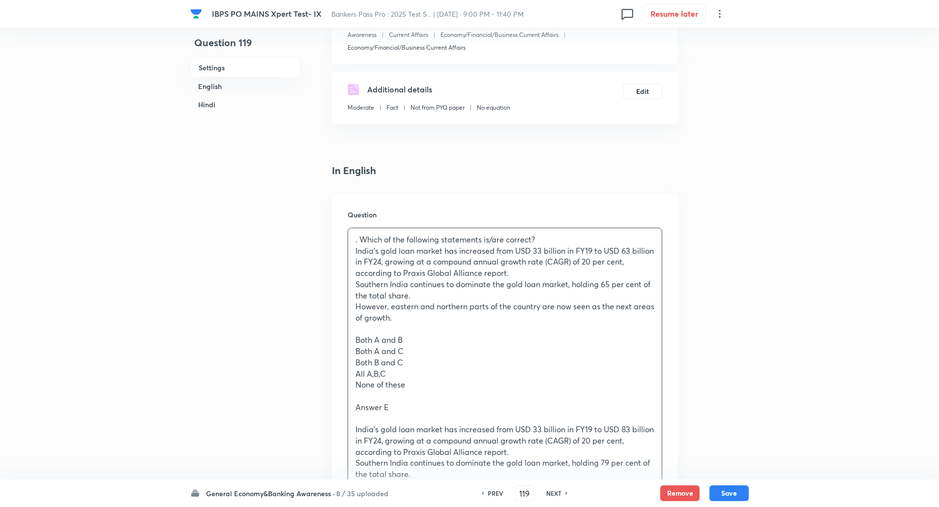
click at [360, 238] on p ". Which of the following statements is/are correct?" at bounding box center [504, 239] width 299 height 11
click at [549, 242] on p "Which of the following statements is/are correct?" at bounding box center [504, 239] width 299 height 11
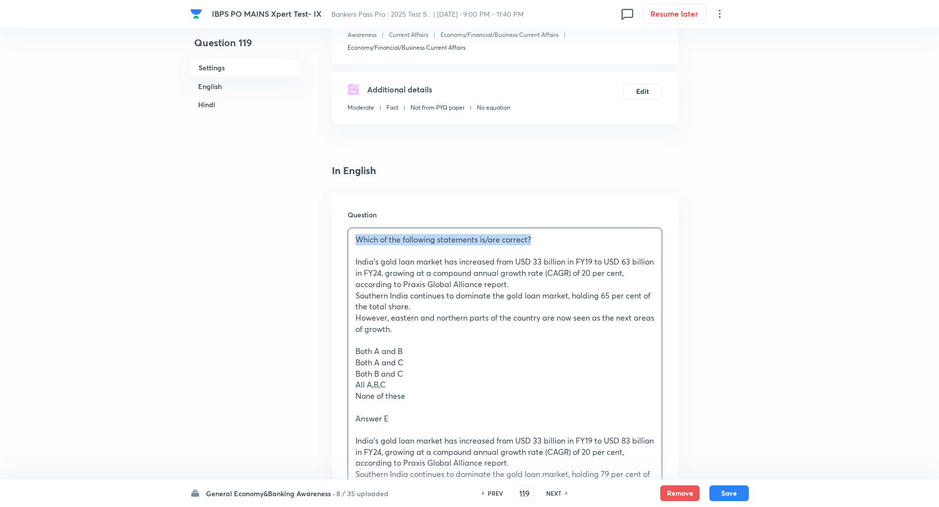
drag, startPoint x: 350, startPoint y: 241, endPoint x: 623, endPoint y: 237, distance: 272.3
click at [623, 237] on div "Which of the following statements is/are correct? India's gold loan market has …" at bounding box center [505, 384] width 314 height 313
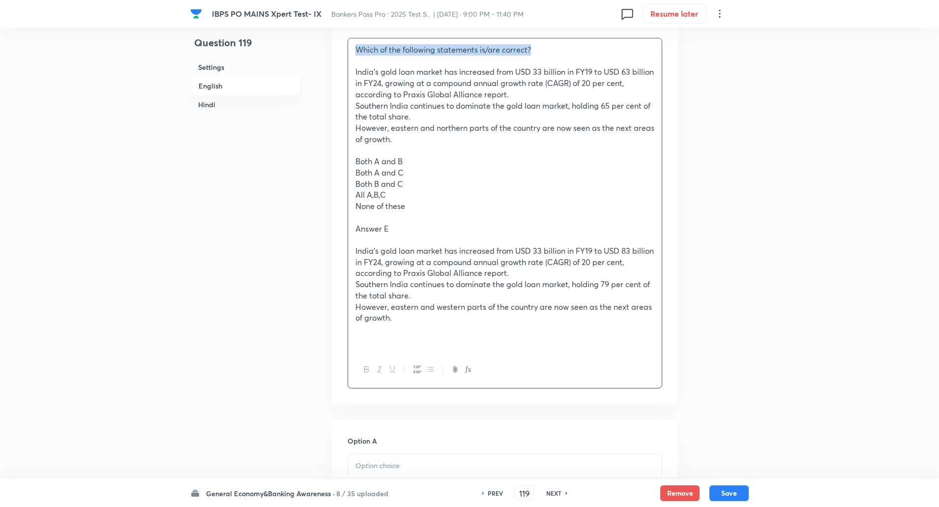
click at [367, 364] on button "button" at bounding box center [366, 369] width 13 height 12
click at [350, 77] on div "Which of the following statements is/are correct? India's gold loan market has …" at bounding box center [505, 194] width 314 height 313
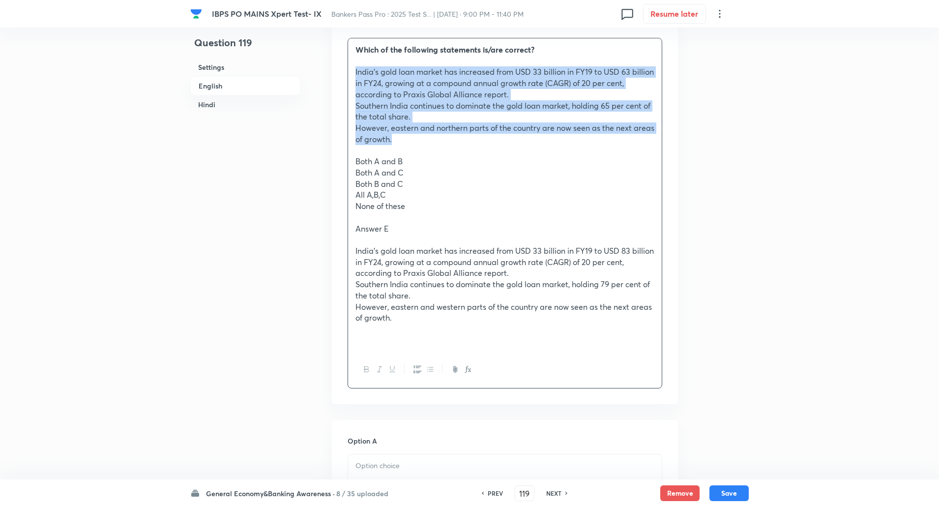
drag, startPoint x: 350, startPoint y: 77, endPoint x: 396, endPoint y: 141, distance: 78.9
click at [396, 141] on div "Which of the following statements is/are correct? India's gold loan market has …" at bounding box center [505, 194] width 314 height 313
click at [431, 366] on icon "button" at bounding box center [430, 369] width 8 height 8
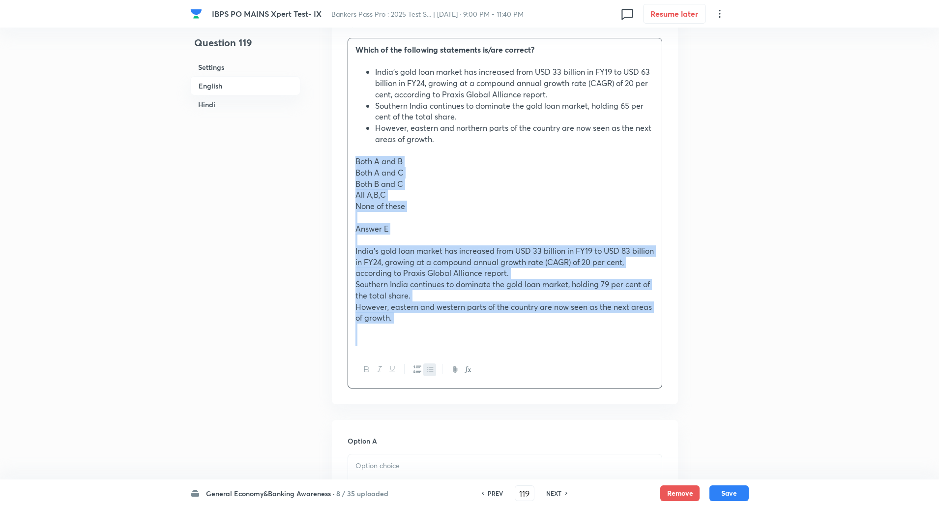
drag, startPoint x: 353, startPoint y: 157, endPoint x: 520, endPoint y: 348, distance: 253.2
click at [520, 348] on div "Which of the following statements is/are correct? India's gold loan market has …" at bounding box center [505, 194] width 314 height 313
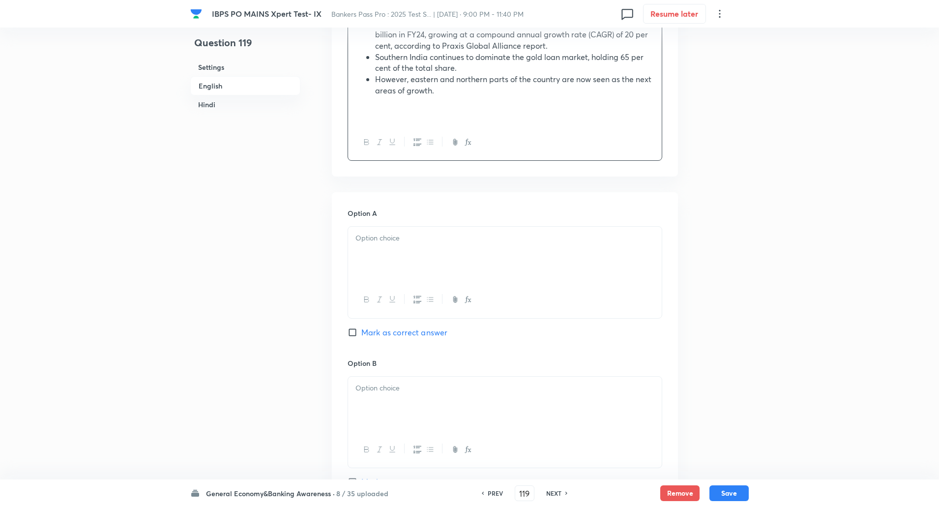
scroll to position [377, 0]
click at [527, 271] on div at bounding box center [505, 253] width 314 height 55
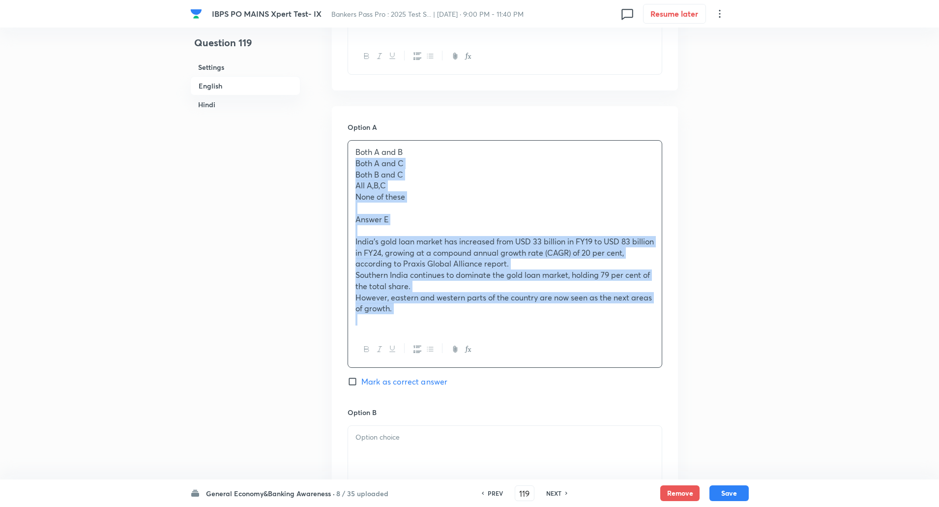
drag, startPoint x: 353, startPoint y: 247, endPoint x: 614, endPoint y: 511, distance: 370.4
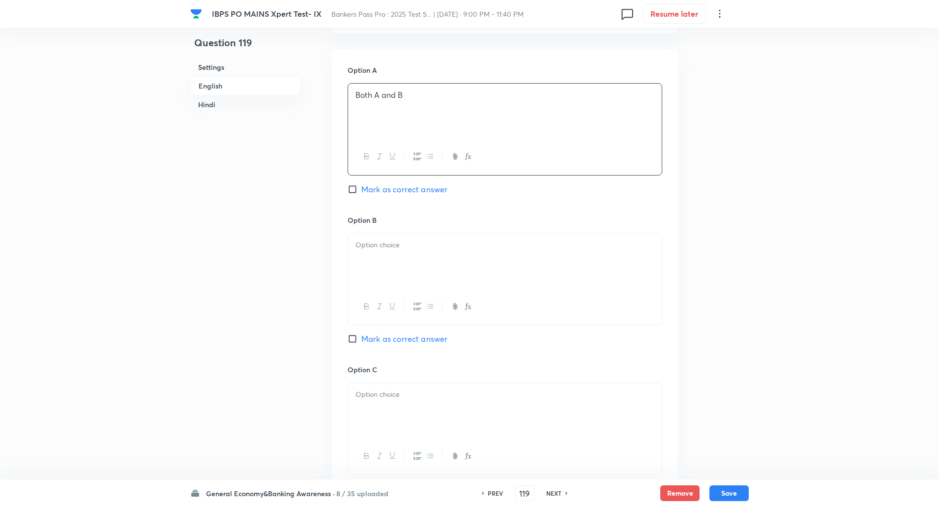
click at [617, 272] on div at bounding box center [505, 260] width 314 height 55
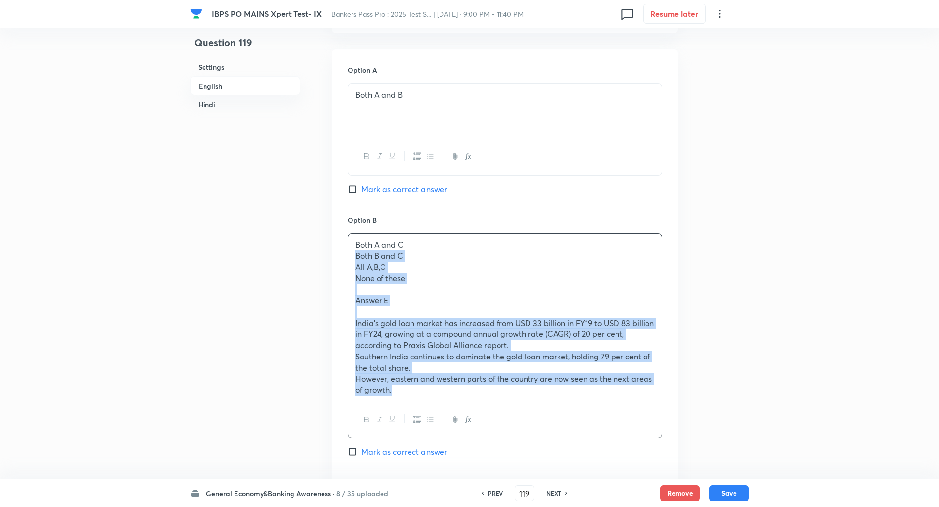
drag, startPoint x: 355, startPoint y: 255, endPoint x: 539, endPoint y: 450, distance: 268.0
click at [539, 450] on div "Option B Both A and C Both B and C All A,B,C None of these Answer E India's gol…" at bounding box center [504, 346] width 315 height 262
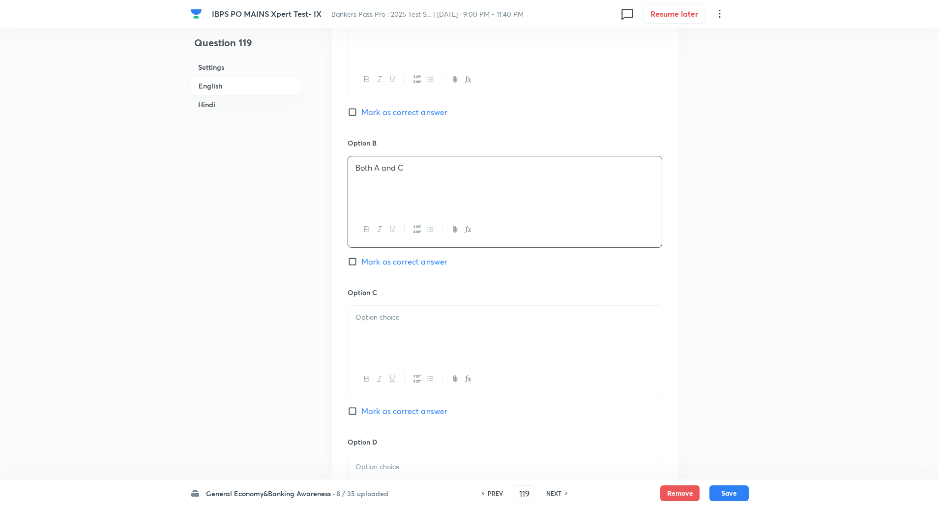
scroll to position [613, 0]
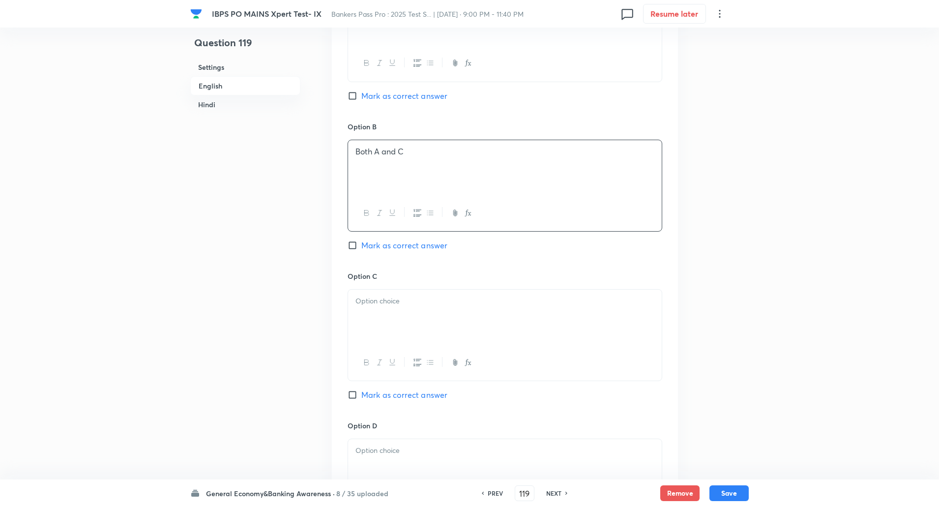
click at [544, 315] on div at bounding box center [505, 316] width 314 height 55
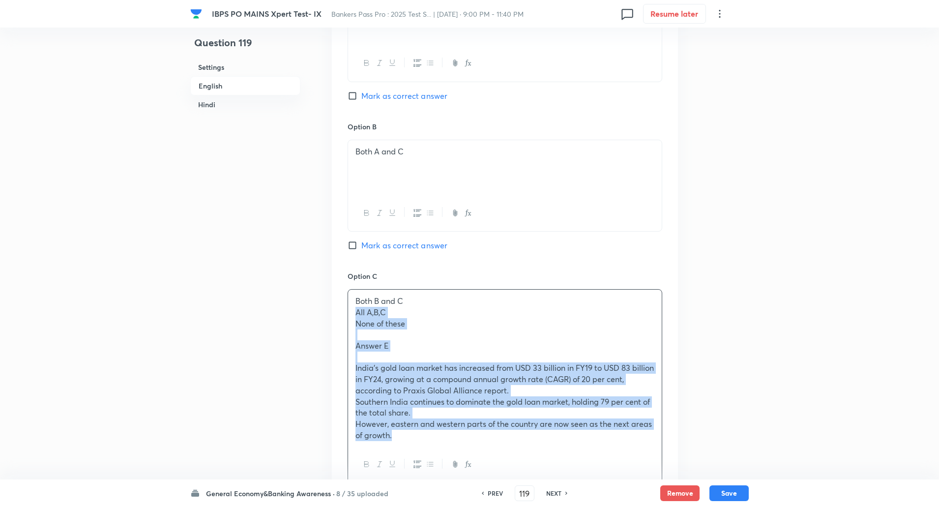
drag, startPoint x: 353, startPoint y: 310, endPoint x: 404, endPoint y: 463, distance: 161.0
click at [404, 463] on div "Both B and C All A,B,C None of these Answer E India's gold loan market has incr…" at bounding box center [504, 386] width 315 height 194
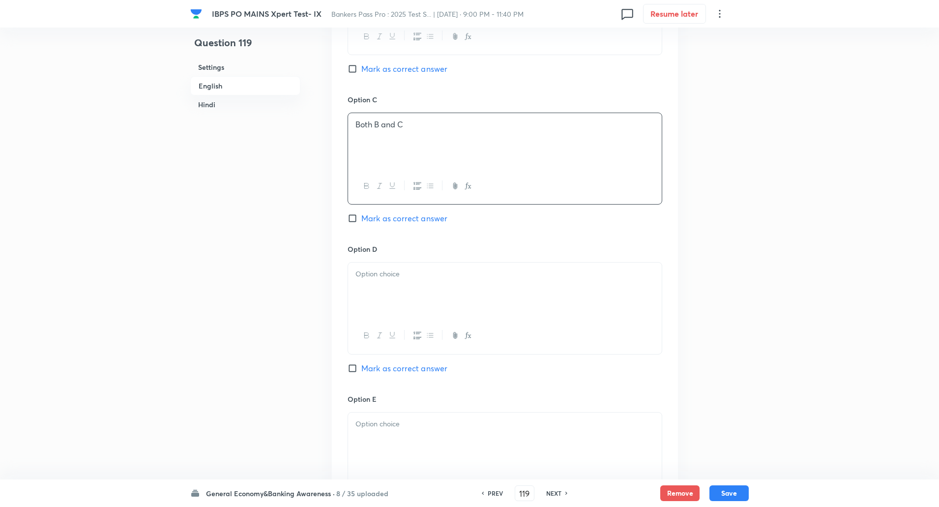
scroll to position [799, 0]
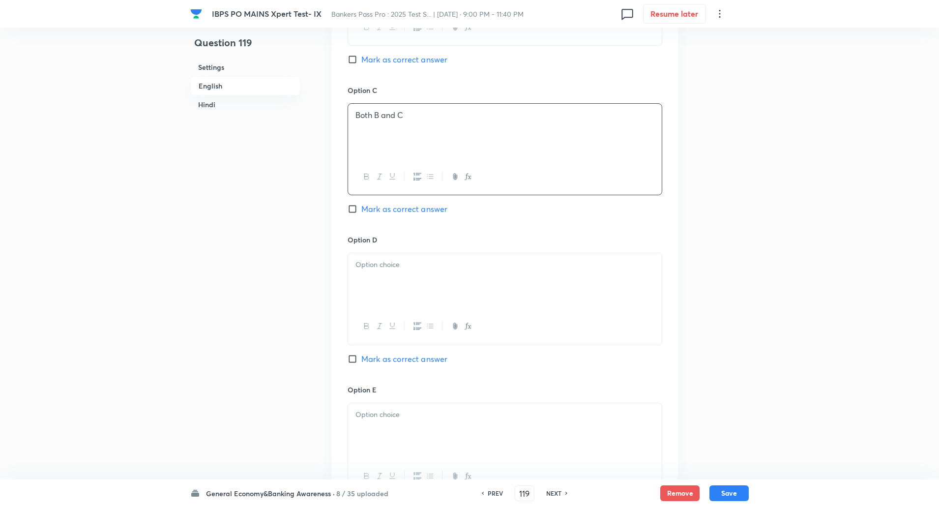
click at [394, 257] on div at bounding box center [505, 280] width 314 height 55
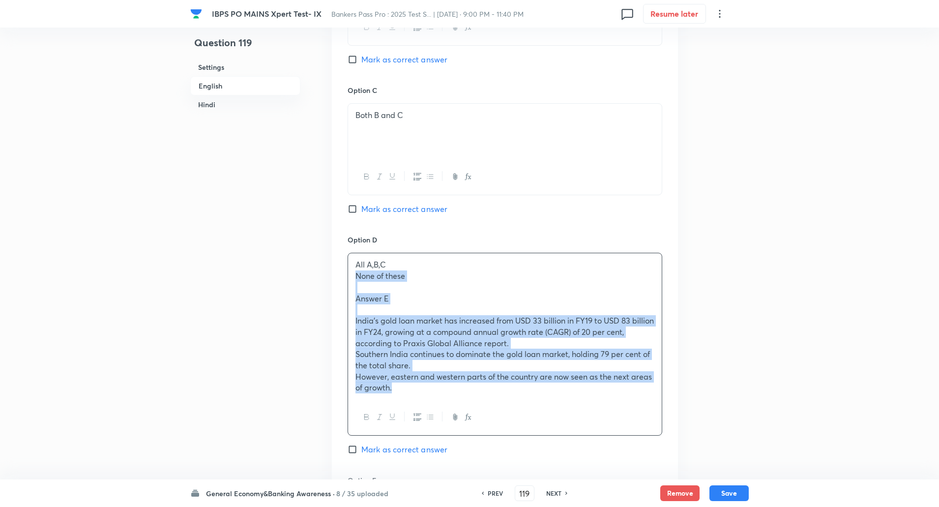
drag, startPoint x: 353, startPoint y: 272, endPoint x: 420, endPoint y: 430, distance: 171.5
click at [420, 430] on div "All A,B,C None of these Answer E India's gold loan market has increased from US…" at bounding box center [504, 344] width 315 height 183
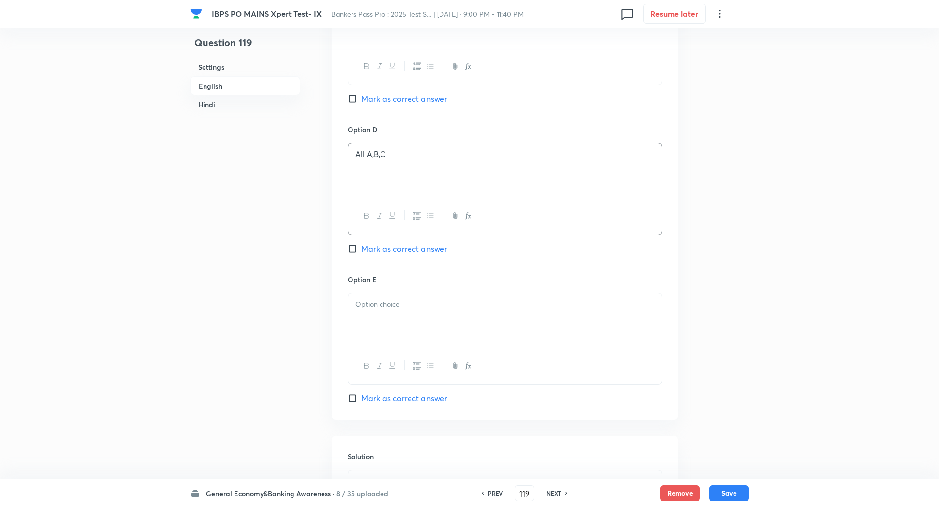
scroll to position [912, 0]
click at [440, 321] on div at bounding box center [505, 317] width 314 height 55
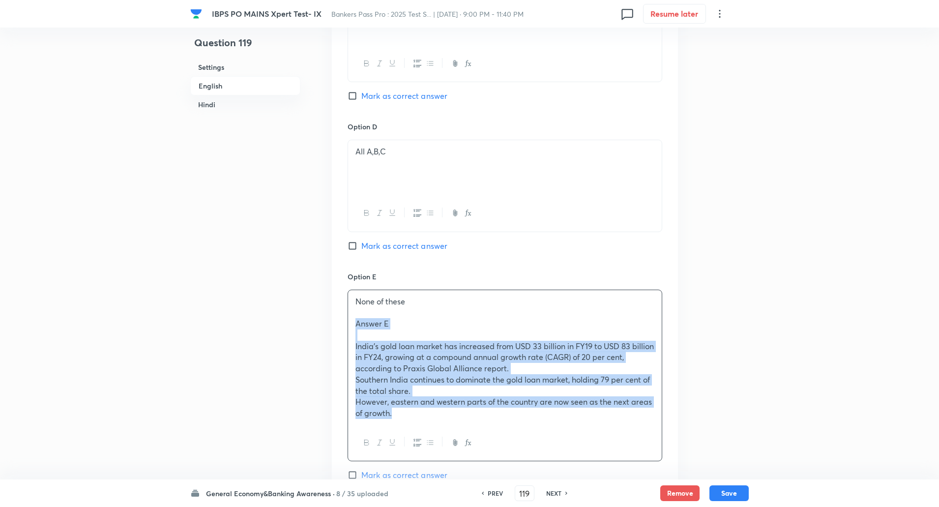
drag, startPoint x: 349, startPoint y: 323, endPoint x: 471, endPoint y: 466, distance: 187.6
click at [471, 466] on div "Option E None of these Answer E India's gold loan market has increased from USD…" at bounding box center [504, 375] width 315 height 209
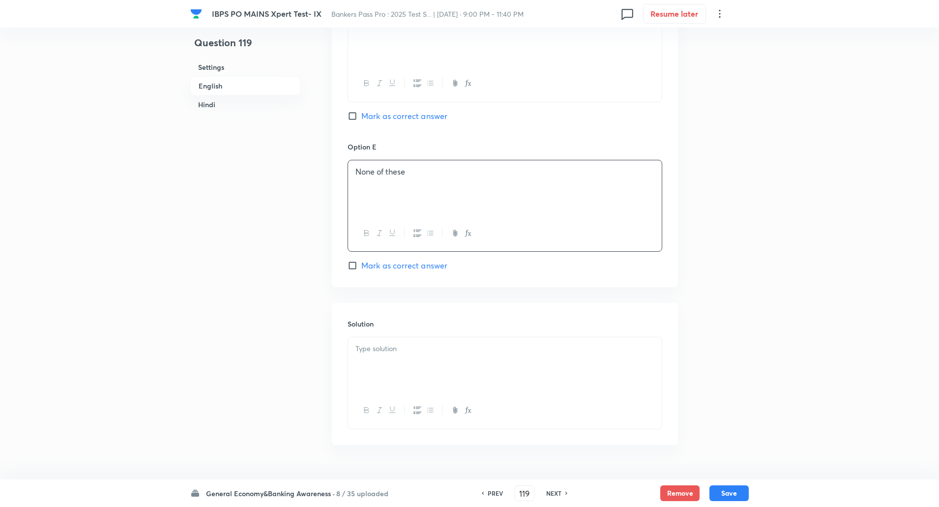
scroll to position [1062, 0]
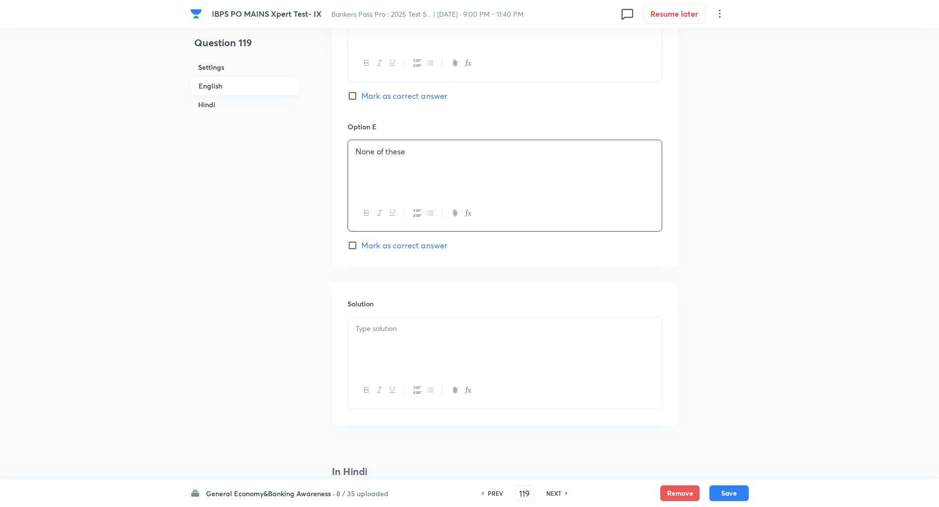
click at [505, 325] on p at bounding box center [504, 328] width 299 height 11
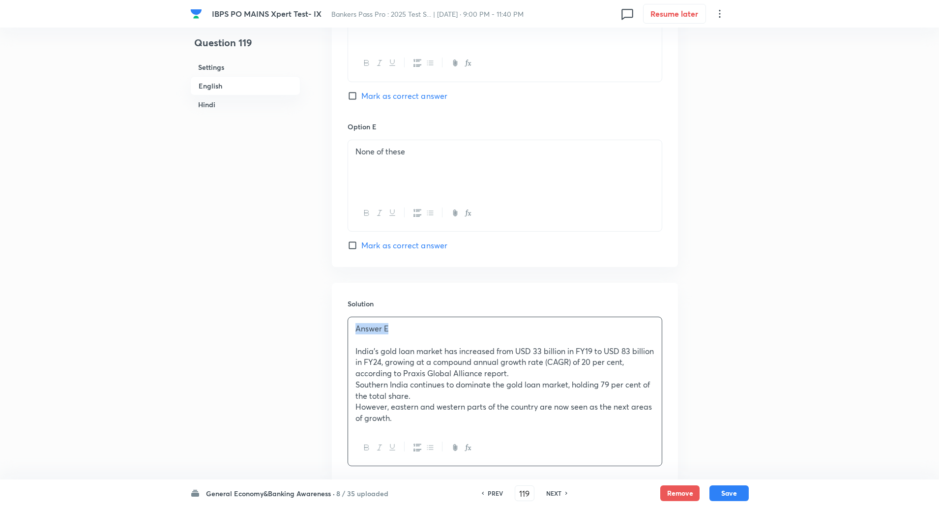
drag, startPoint x: 355, startPoint y: 326, endPoint x: 430, endPoint y: 325, distance: 74.7
click at [430, 325] on p "Answer E" at bounding box center [504, 328] width 299 height 11
click at [353, 244] on input "Mark as correct answer" at bounding box center [354, 245] width 14 height 10
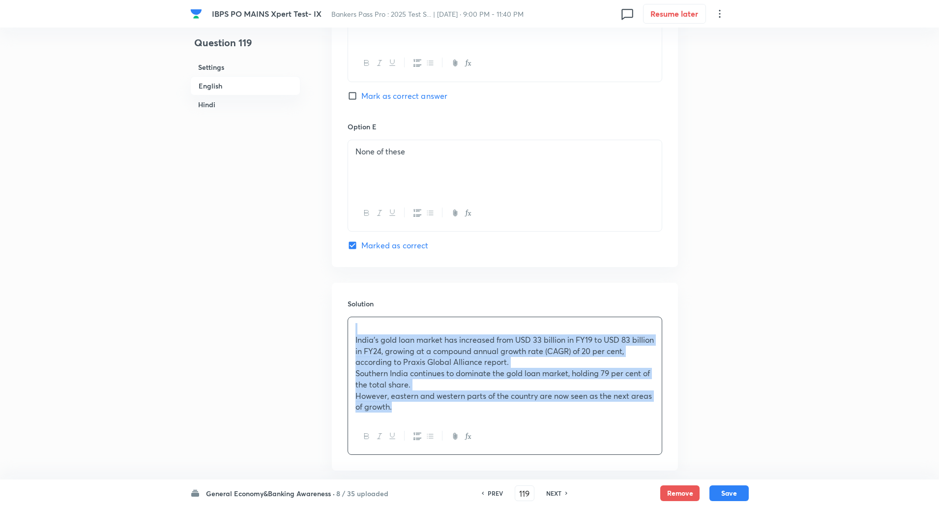
drag, startPoint x: 356, startPoint y: 332, endPoint x: 446, endPoint y: 461, distance: 157.0
click at [446, 461] on div "Solution India's gold loan market has increased from USD 33 billion in FY19 to …" at bounding box center [505, 377] width 346 height 188
click at [427, 437] on icon "button" at bounding box center [430, 436] width 8 height 8
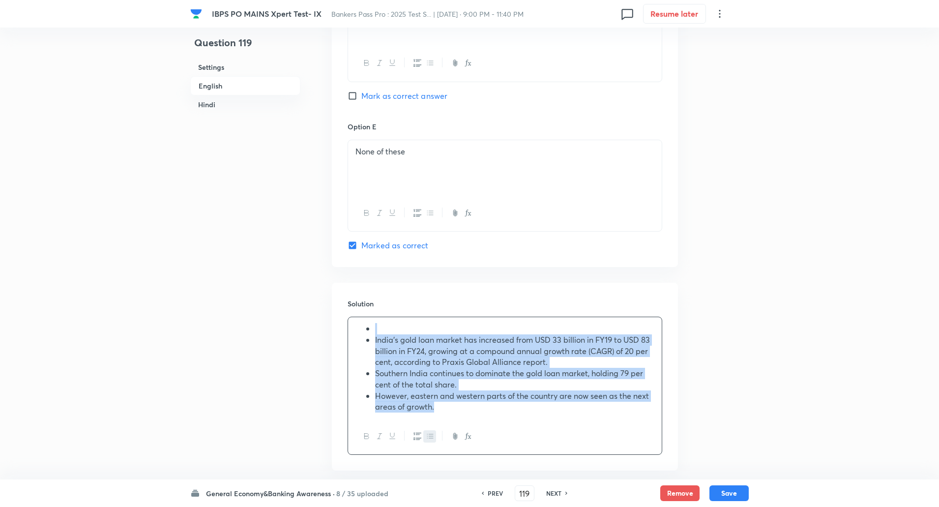
click at [357, 361] on ul "India's gold loan market has increased from USD 33 billion in FY19 to USD 83 bi…" at bounding box center [504, 367] width 299 height 89
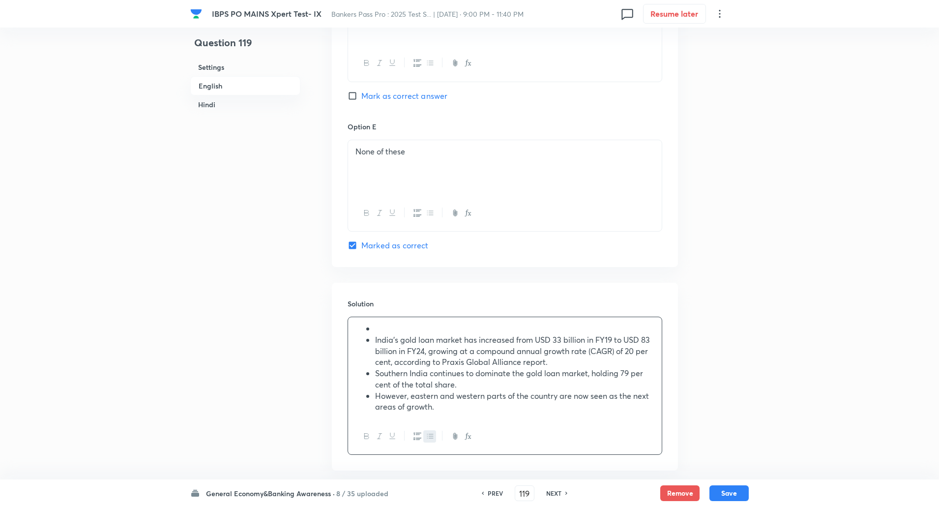
click at [372, 330] on ul "India's gold loan market has increased from USD 33 billion in FY19 to USD 83 bi…" at bounding box center [504, 367] width 299 height 89
click at [370, 325] on ul "India's gold loan market has increased from USD 33 billion in FY19 to USD 83 bi…" at bounding box center [504, 367] width 299 height 89
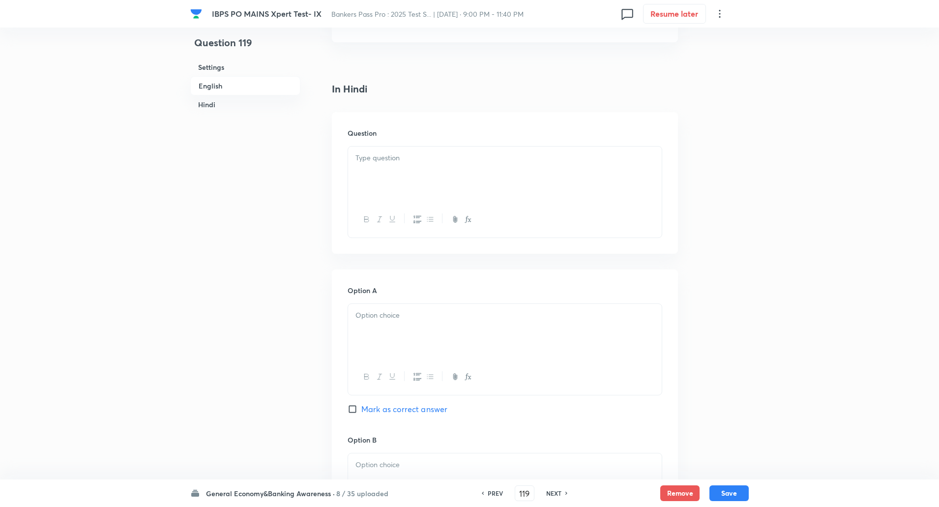
scroll to position [1480, 0]
click at [435, 160] on p at bounding box center [504, 156] width 299 height 11
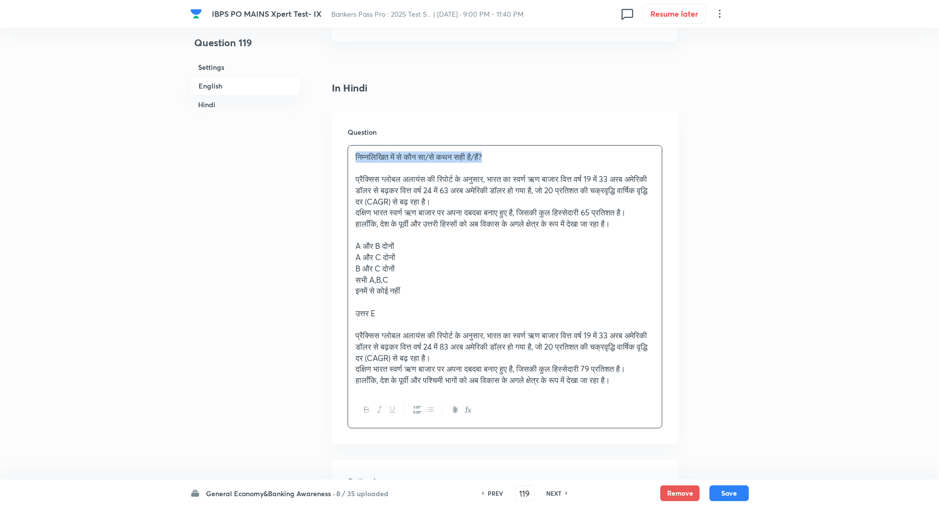
drag, startPoint x: 351, startPoint y: 154, endPoint x: 493, endPoint y: 158, distance: 142.1
click at [493, 158] on div "निम्नलिखित में से कौन सा/से कथन सही है/हैं? प्रैक्सिस ग्लोबल अलायंस की रिपोर्ट …" at bounding box center [505, 268] width 314 height 246
click at [369, 410] on icon "button" at bounding box center [367, 409] width 8 height 8
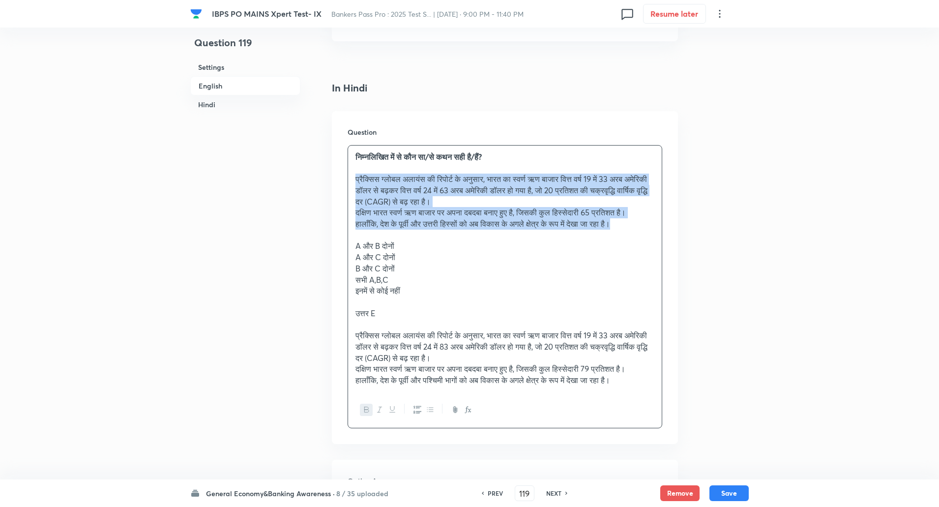
drag, startPoint x: 356, startPoint y: 176, endPoint x: 652, endPoint y: 228, distance: 300.4
click at [652, 228] on div "निम्नलिखित में से कौन सा/से कथन सही है/हैं? प्रैक्सिस ग्लोबल अलायंस की रिपोर्ट …" at bounding box center [505, 268] width 314 height 246
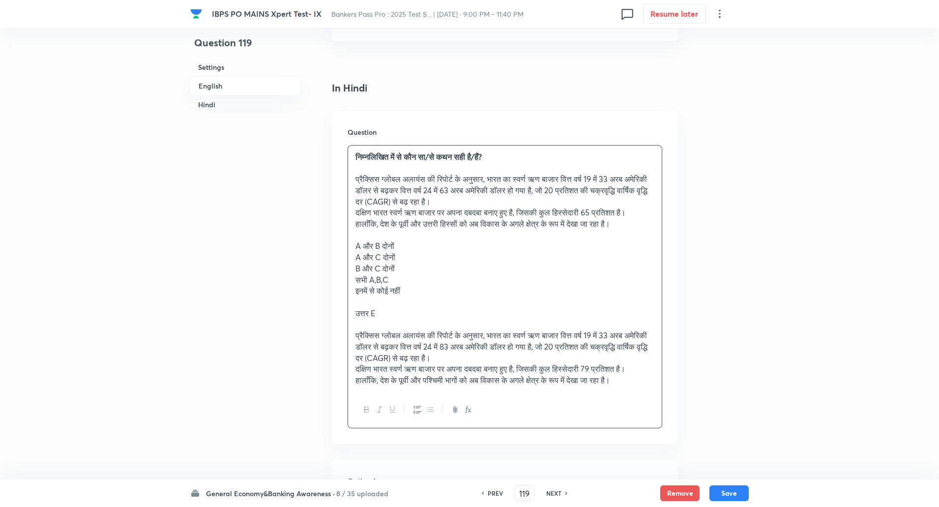
click at [409, 409] on div at bounding box center [505, 410] width 314 height 36
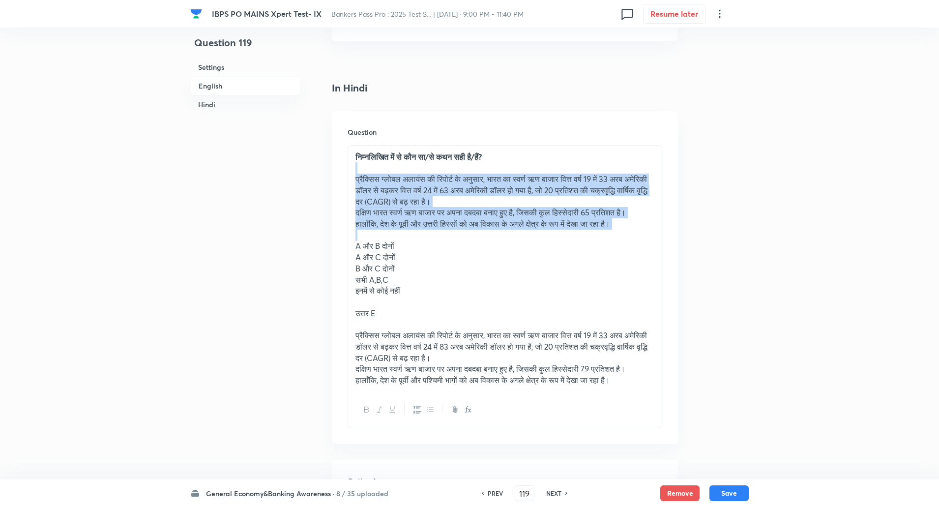
drag, startPoint x: 351, startPoint y: 171, endPoint x: 642, endPoint y: 232, distance: 297.0
click at [642, 232] on div "निम्नलिखित में से कौन सा/से कथन सही है/हैं? प्रैक्सिस ग्लोबल अलायंस की रिपोर्ट …" at bounding box center [505, 268] width 314 height 246
click at [424, 407] on button "button" at bounding box center [429, 409] width 13 height 12
click at [415, 413] on icon "button" at bounding box center [417, 409] width 8 height 8
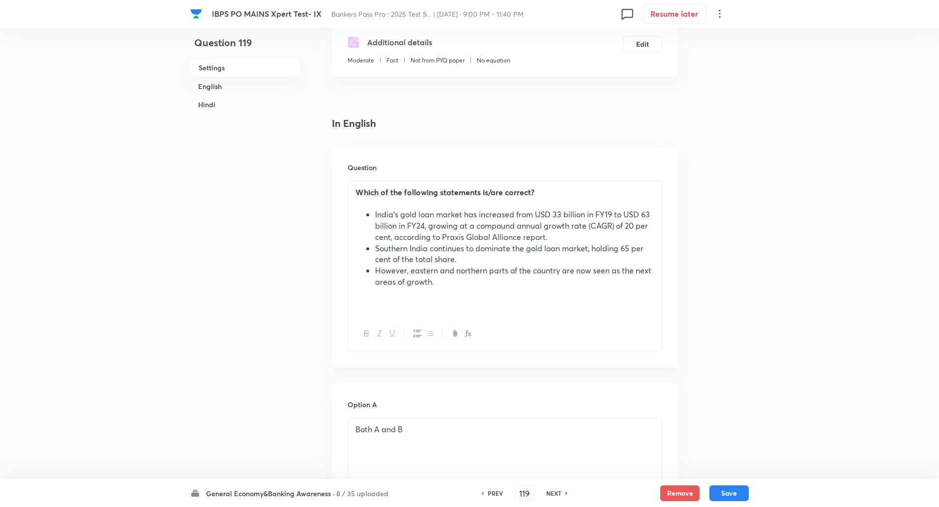
scroll to position [187, 0]
click at [370, 213] on ul "India's gold loan market has increased from USD 33 billion in FY19 to USD 63 bi…" at bounding box center [504, 246] width 299 height 78
click at [372, 247] on ul "Southern India continues to dominate the gold loan market, holding 65 per cent …" at bounding box center [504, 263] width 299 height 45
click at [375, 271] on li "However, eastern and northern parts of the country are now seen as the next are…" at bounding box center [514, 274] width 279 height 22
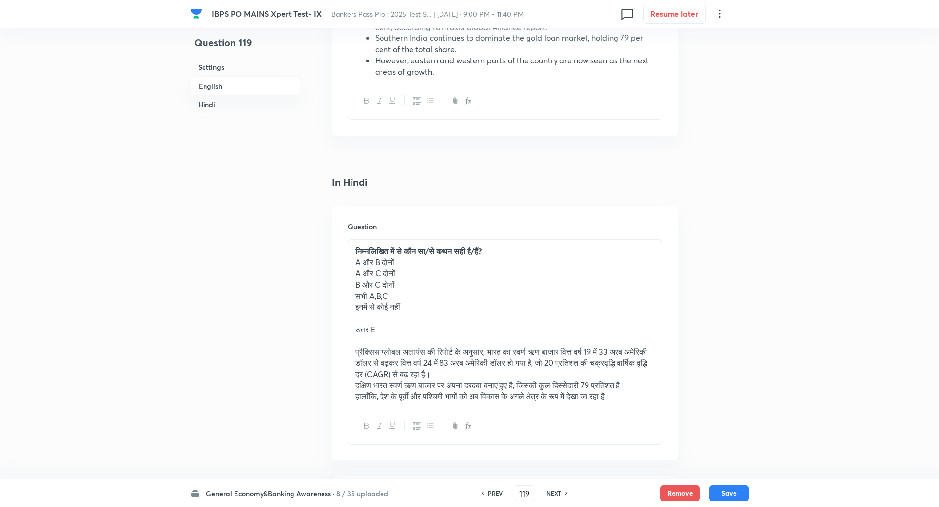
scroll to position [1401, 0]
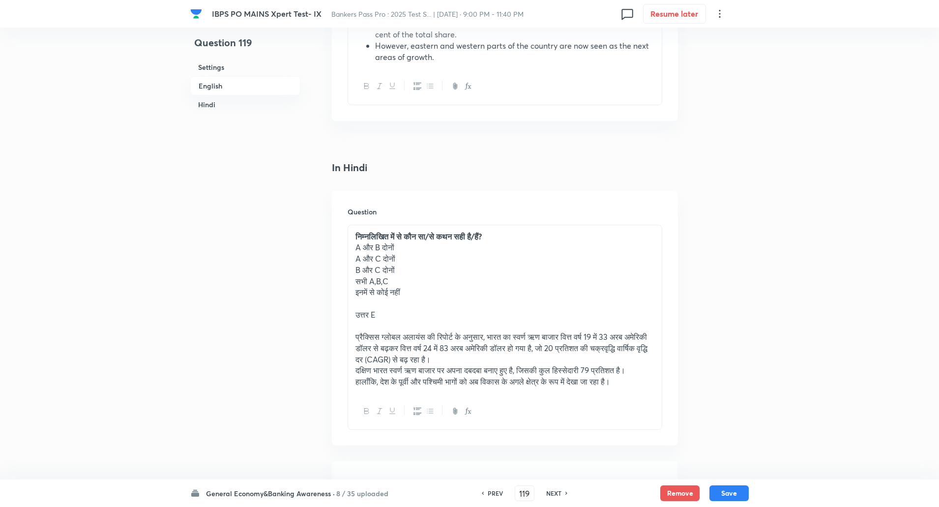
click at [354, 255] on div "निम्नलिखित में से कौन सा/से कथन सही है/हैं? A और B दोनों A और C दोनों B और C दो…" at bounding box center [505, 309] width 314 height 168
click at [353, 249] on div "निम्नलिखित में से कौन सा/से कथन सही है/हैं? A और B दोनों A और C दोनों B और C दो…" at bounding box center [505, 309] width 314 height 168
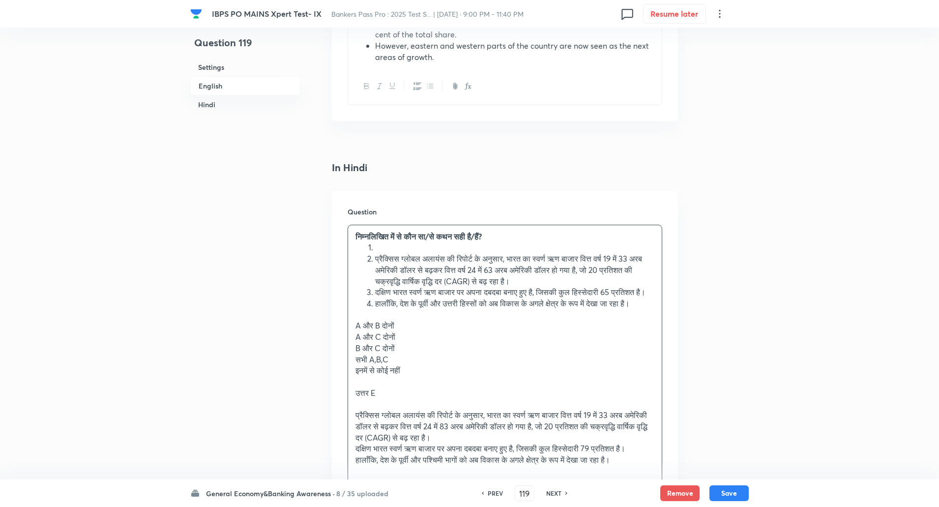
click at [377, 246] on li at bounding box center [514, 247] width 279 height 11
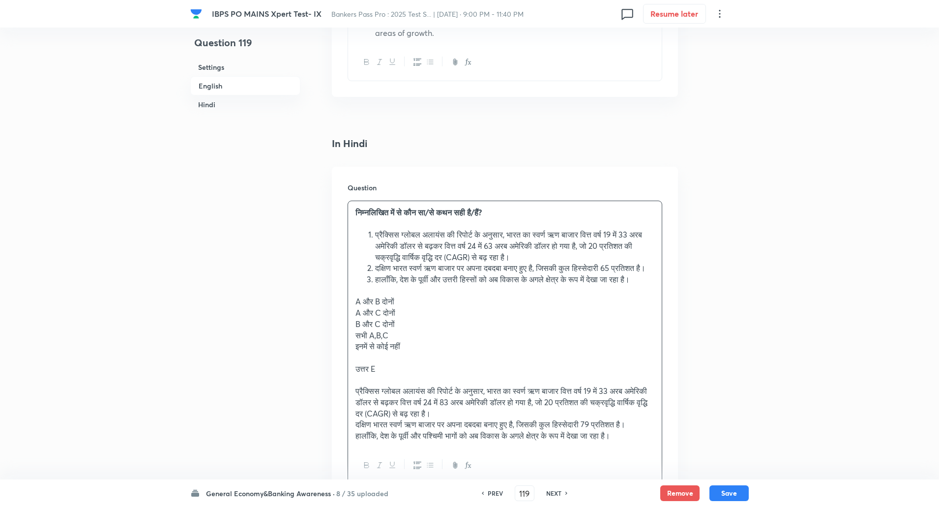
scroll to position [1425, 0]
click at [561, 256] on li "प्रैक्सिस ग्लोबल अलायंस की रिपोर्ट के अनुसार, भारत का स्वर्ण ऋण बाजार वित्त वर्…" at bounding box center [514, 245] width 279 height 33
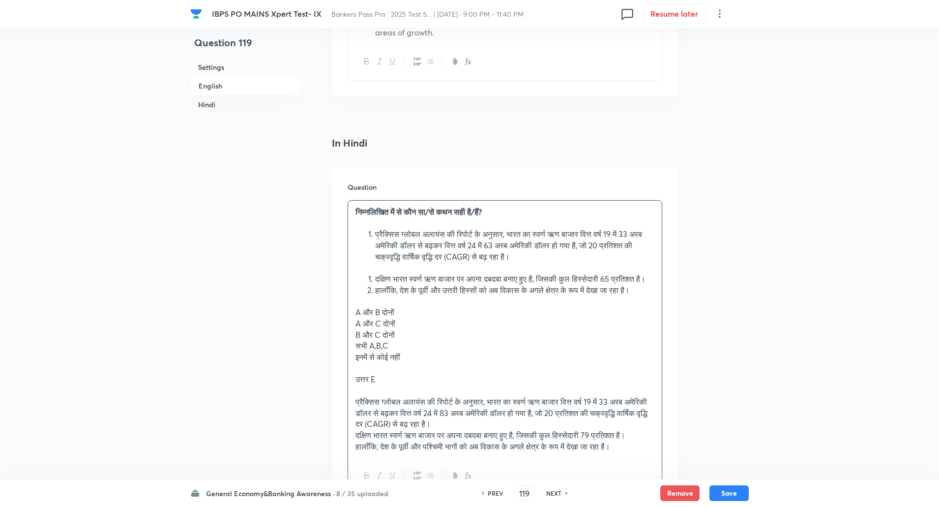
click at [410, 285] on li "दक्षिण भारत स्वर्ण ऋण बाजार पर अपना दबदबा बनाए हुए है, जिसकी कुल हिस्सेदारी 65 …" at bounding box center [514, 278] width 279 height 11
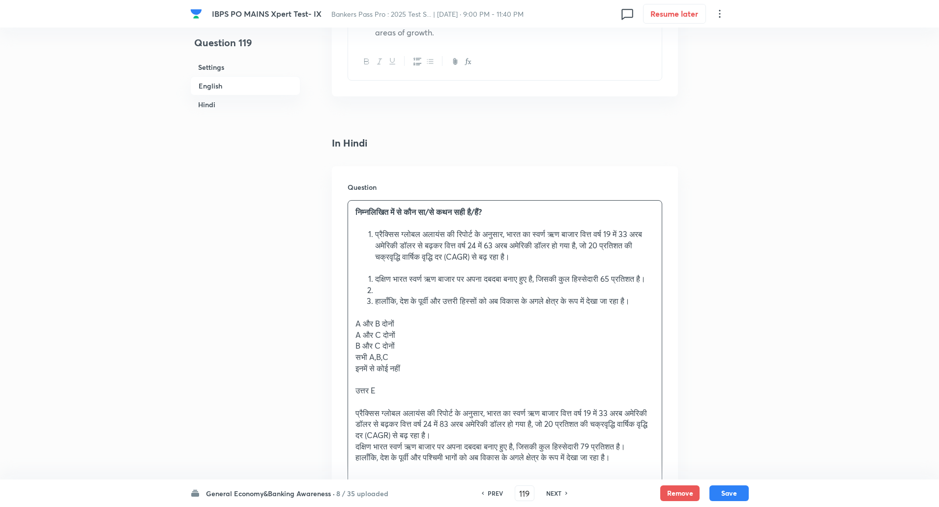
click at [375, 307] on li "हालाँकि, देश के पूर्वी और उत्तरी हिस्सों को अब विकास के अगले क्षेत्र के रूप में…" at bounding box center [514, 300] width 279 height 11
click at [375, 296] on li at bounding box center [514, 290] width 279 height 11
click at [375, 281] on li "दक्षिण भारत स्वर्ण ऋण बाजार पर अपना दबदबा बनाए हुए है, जिसकी कुल हिस्सेदारी 65 …" at bounding box center [514, 278] width 279 height 11
click at [375, 278] on li "दक्षिण भारत स्वर्ण ऋण बाजार पर अपना दबदबा बनाए हुए है, जिसकी कुल हिस्सेदारी 65 …" at bounding box center [514, 278] width 279 height 11
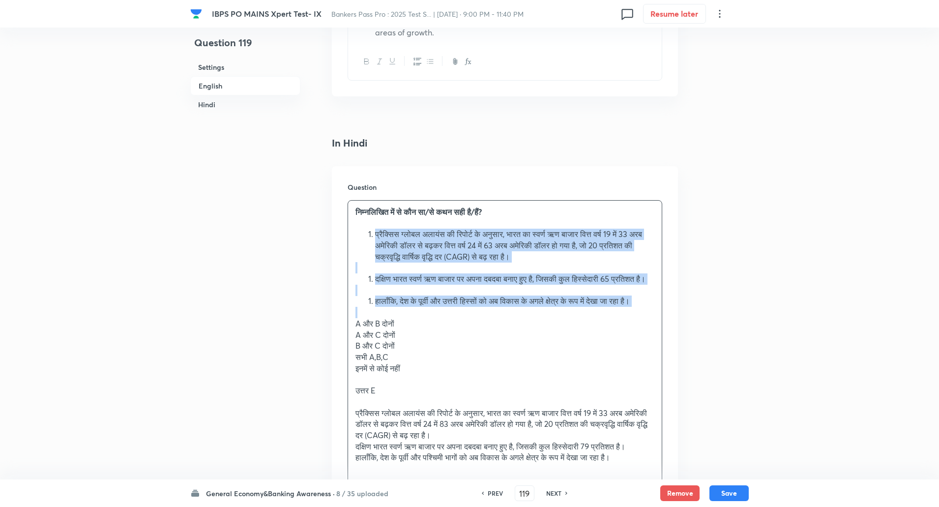
drag, startPoint x: 366, startPoint y: 230, endPoint x: 404, endPoint y: 339, distance: 115.2
click at [404, 339] on div "निम्नलिखित में से कौन सा/से कथन सही है/हैं? प्रैक्सिस ग्लोबल अलायंस की रिपोर्ट …" at bounding box center [505, 335] width 314 height 269
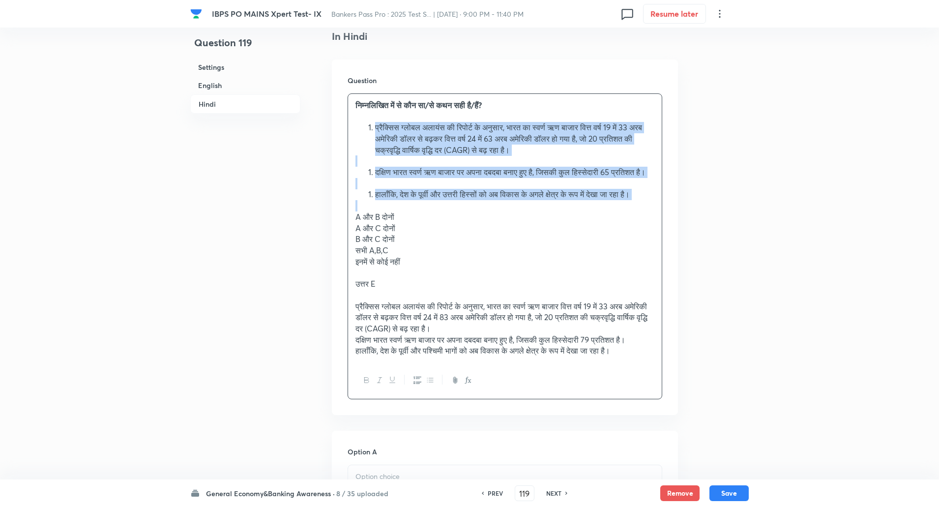
scroll to position [1532, 0]
click at [417, 383] on icon "button" at bounding box center [417, 379] width 8 height 8
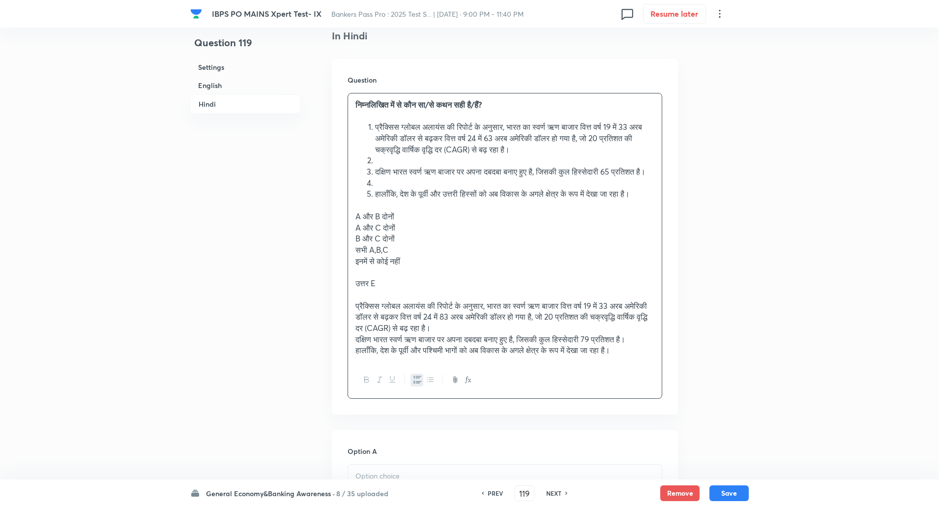
click at [434, 267] on p "इनमें से कोई नहीं" at bounding box center [504, 261] width 299 height 11
click at [375, 158] on li at bounding box center [514, 160] width 279 height 11
click at [375, 189] on li at bounding box center [514, 182] width 279 height 11
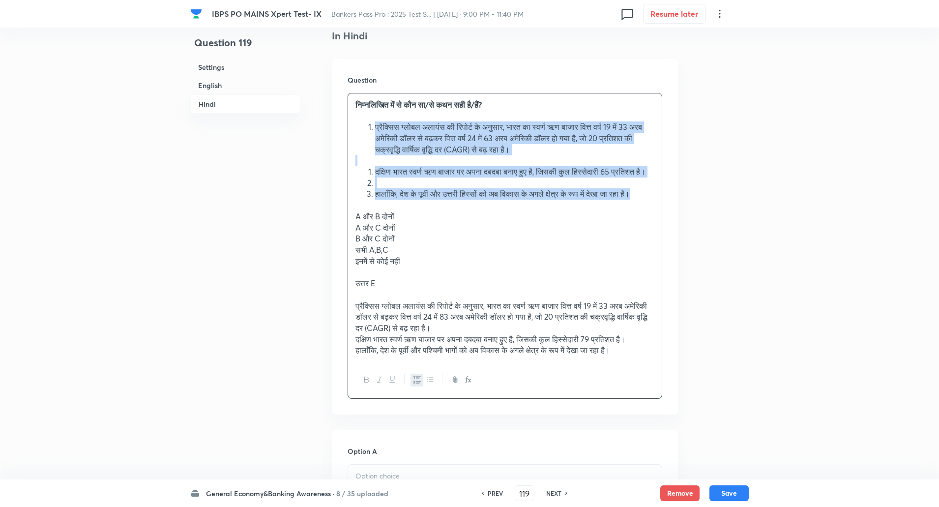
drag, startPoint x: 367, startPoint y: 122, endPoint x: 408, endPoint y: 219, distance: 104.6
click at [408, 219] on div "निम्नलिखित में से कौन सा/से कथन सही है/हैं? प्रैक्सिस ग्लोबल अलायंस की रिपोर्ट …" at bounding box center [505, 227] width 314 height 269
click at [434, 386] on button "button" at bounding box center [429, 379] width 13 height 12
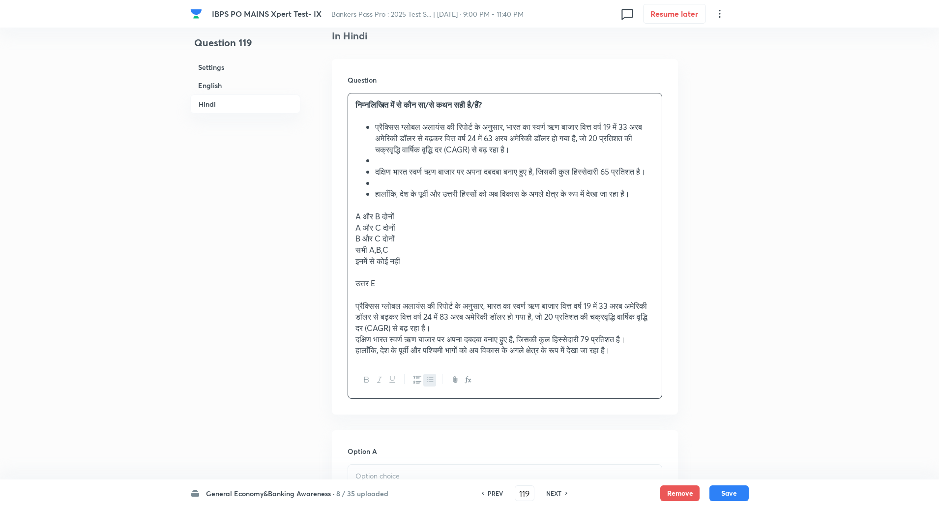
click at [423, 200] on li "हालाँकि, देश के पूर्वी और उत्तरी हिस्सों को अब विकास के अगले क्षेत्र के रूप में…" at bounding box center [514, 193] width 279 height 11
click at [371, 126] on ul "प्रैक्सिस ग्लोबल अलायंस की रिपोर्ट के अनुसार, भारत का स्वर्ण ऋण बाजार वित्त वर्…" at bounding box center [504, 160] width 299 height 78
click at [372, 169] on ul "1. प्रैक्सिस ग्लोबल अलायंस की रिपोर्ट के अनुसार, भारत का स्वर्ण ऋण बाजार वित्त …" at bounding box center [504, 160] width 299 height 78
click at [372, 200] on ul "1. प्रैक्सिस ग्लोबल अलायंस की रिपोर्ट के अनुसार, भारत का स्वर्ण ऋण बाजार वित्त …" at bounding box center [504, 160] width 299 height 78
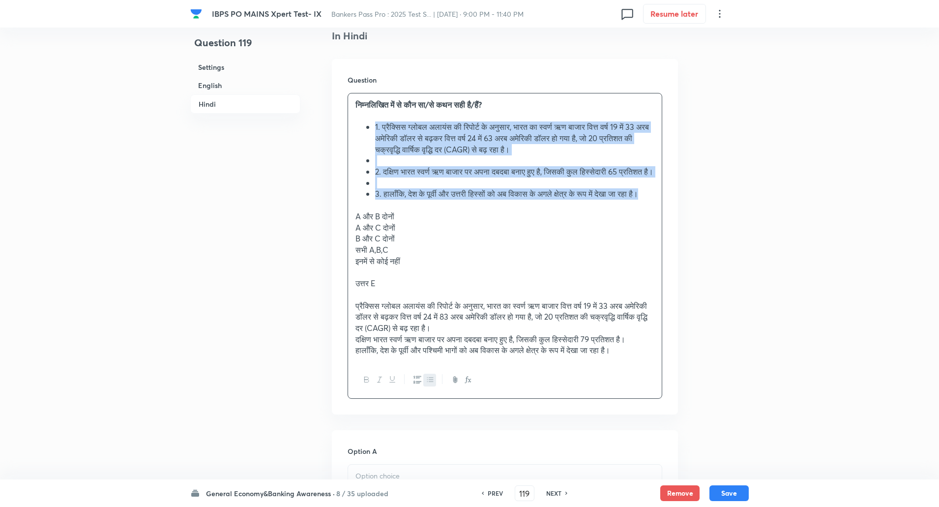
drag, startPoint x: 360, startPoint y: 127, endPoint x: 400, endPoint y: 215, distance: 96.8
click at [400, 200] on ul "1. प्रैक्सिस ग्लोबल अलायंस की रिपोर्ट के अनुसार, भारत का स्वर्ण ऋण बाजार वित्त …" at bounding box center [504, 160] width 299 height 78
click at [350, 125] on div "निम्नलिखित में से कौन सा/से कथन सही है/हैं? 1. प्रैक्सिस ग्लोबल अलायंस की रिपोर…" at bounding box center [505, 227] width 314 height 269
drag, startPoint x: 354, startPoint y: 125, endPoint x: 379, endPoint y: 180, distance: 60.5
click at [379, 180] on div "निम्नलिखित में से कौन सा/से कथन सही है/हैं? 1. प्रैक्सिस ग्लोबल अलायंस की रिपोर…" at bounding box center [505, 227] width 314 height 269
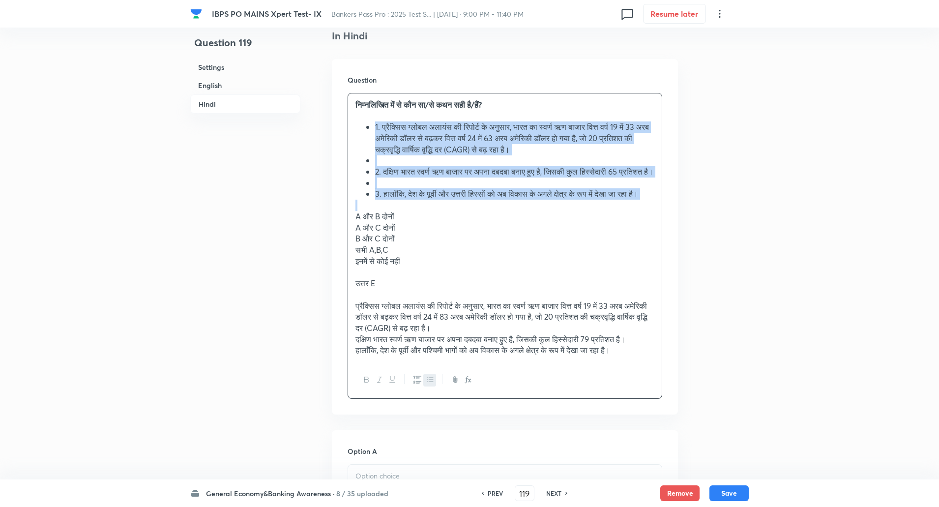
drag, startPoint x: 372, startPoint y: 127, endPoint x: 415, endPoint y: 229, distance: 110.5
click at [415, 229] on div "निम्नलिखित में से कौन सा/से कथन सही है/हैं? 1. प्रैक्सिस ग्लोबल अलायंस की रिपोर…" at bounding box center [505, 227] width 314 height 269
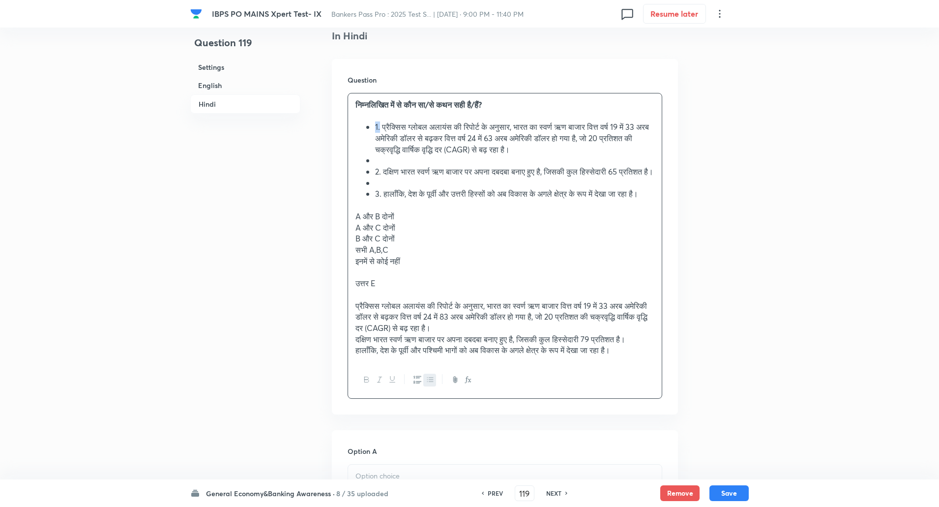
drag, startPoint x: 373, startPoint y: 123, endPoint x: 380, endPoint y: 123, distance: 6.9
click at [380, 123] on ul "1. प्रैक्सिस ग्लोबल अलायंस की रिपोर्ट के अनुसार, भारत का स्वर्ण ऋण बाजार वित्त …" at bounding box center [504, 160] width 299 height 78
drag, startPoint x: 372, startPoint y: 168, endPoint x: 383, endPoint y: 171, distance: 10.7
click at [383, 171] on ul "प्रैक्सिस ग्लोबल अलायंस की रिपोर्ट के अनुसार, भारत का स्वर्ण ऋण बाजार वित्त वर्…" at bounding box center [504, 160] width 299 height 78
drag, startPoint x: 373, startPoint y: 199, endPoint x: 383, endPoint y: 205, distance: 11.3
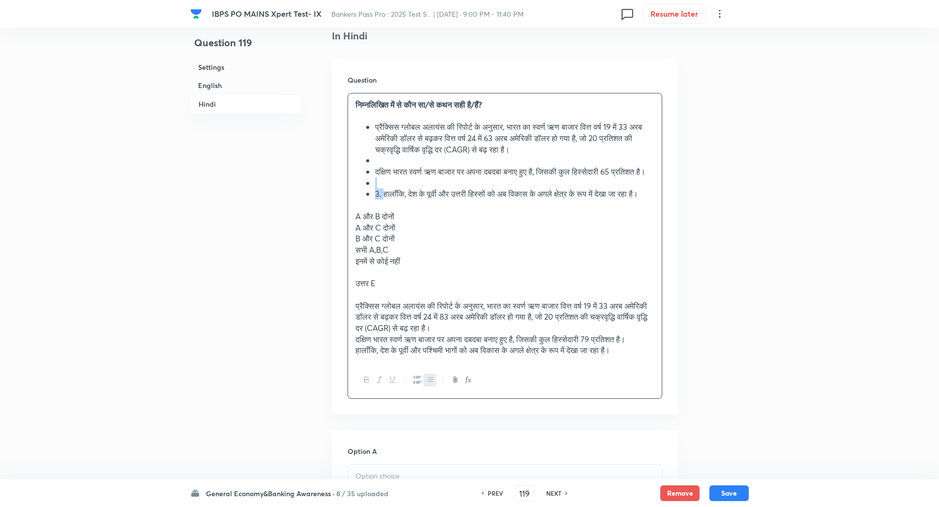
click at [383, 200] on ul "प्रैक्सिस ग्लोबल अलायंस की रिपोर्ट के अनुसार, भारत का स्वर्ण ऋण बाजार वित्त वर्…" at bounding box center [504, 160] width 299 height 78
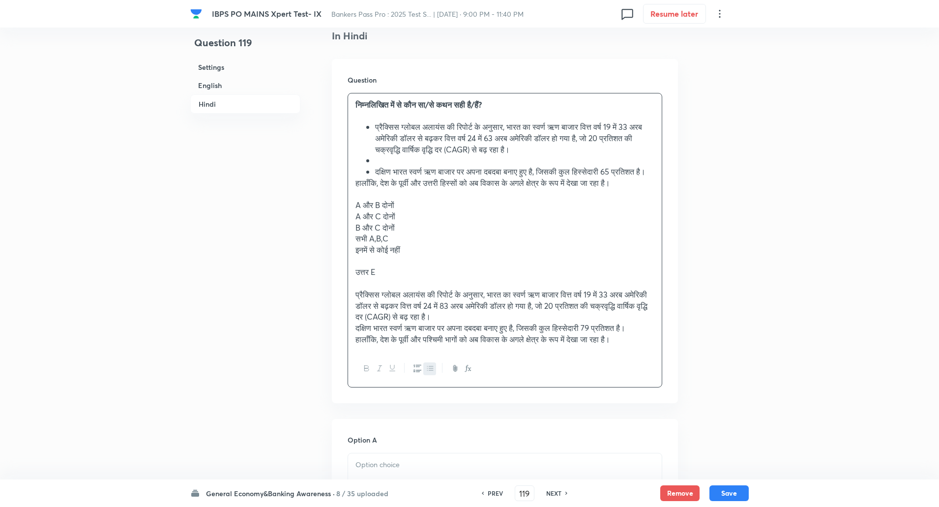
click at [375, 172] on li "दक्षिण भारत स्वर्ण ऋण बाजार पर अपना दबदबा बनाए हुए है, जिसकी कुल हिस्सेदारी 65 …" at bounding box center [514, 171] width 279 height 11
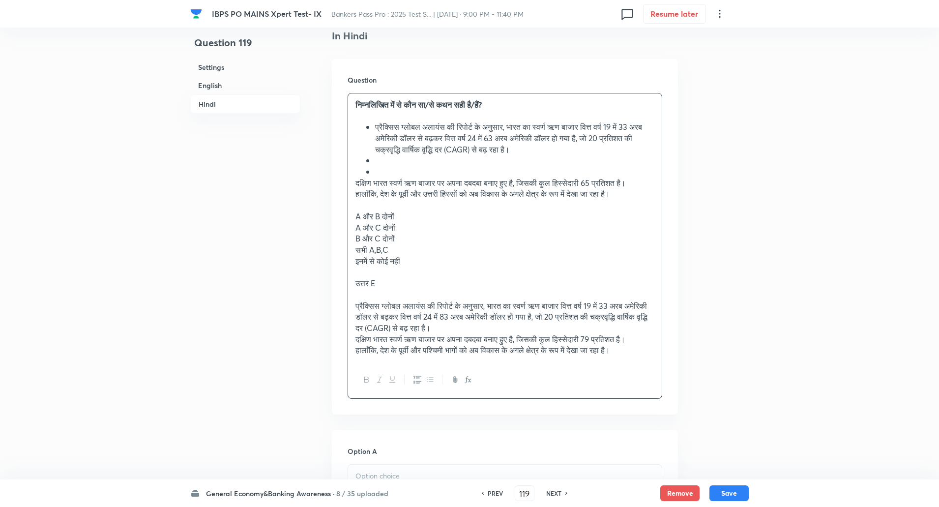
click at [375, 172] on li at bounding box center [514, 171] width 279 height 11
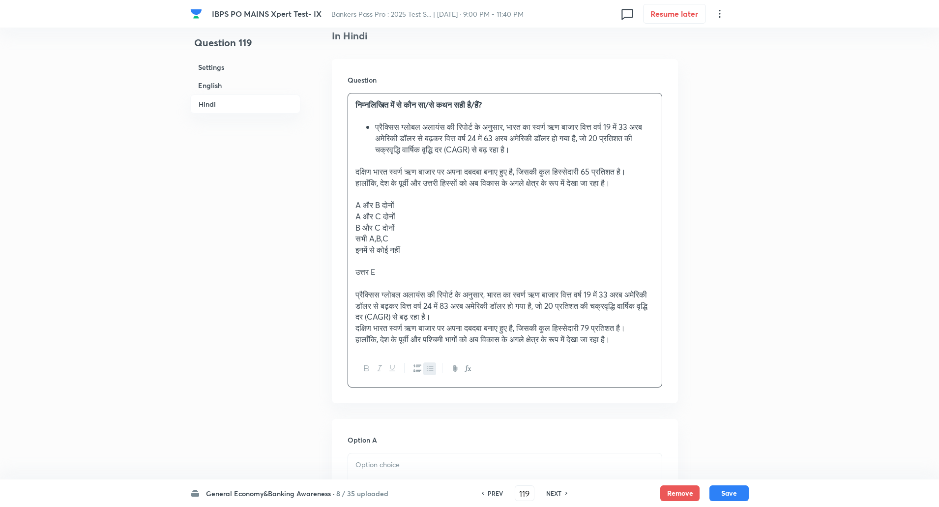
click at [376, 142] on li "प्रैक्सिस ग्लोबल अलायंस की रिपोर्ट के अनुसार, भारत का स्वर्ण ऋण बाजार वित्त वर्…" at bounding box center [514, 137] width 279 height 33
click at [376, 132] on li "प्रैक्सिस ग्लोबल अलायंस की रिपोर्ट के अनुसार, भारत का स्वर्ण ऋण बाजार वित्त वर्…" at bounding box center [514, 137] width 279 height 33
click at [352, 175] on div "निम्नलिखित में से कौन सा/से कथन सही है/हैं? प्रैक्सिस ग्लोबल अलायंस की रिपोर्ट …" at bounding box center [505, 222] width 314 height 258
click at [352, 197] on div "निम्नलिखित में से कौन सा/से कथन सही है/हैं? प्रैक्सिस ग्लोबल अलायंस की रिपोर्ट …" at bounding box center [505, 222] width 314 height 258
click at [424, 177] on li "दक्षिण भारत स्वर्ण ऋण बाजार पर अपना दबदबा बनाए हुए है, जिसकी कुल हिस्सेदारी 65 …" at bounding box center [514, 171] width 279 height 11
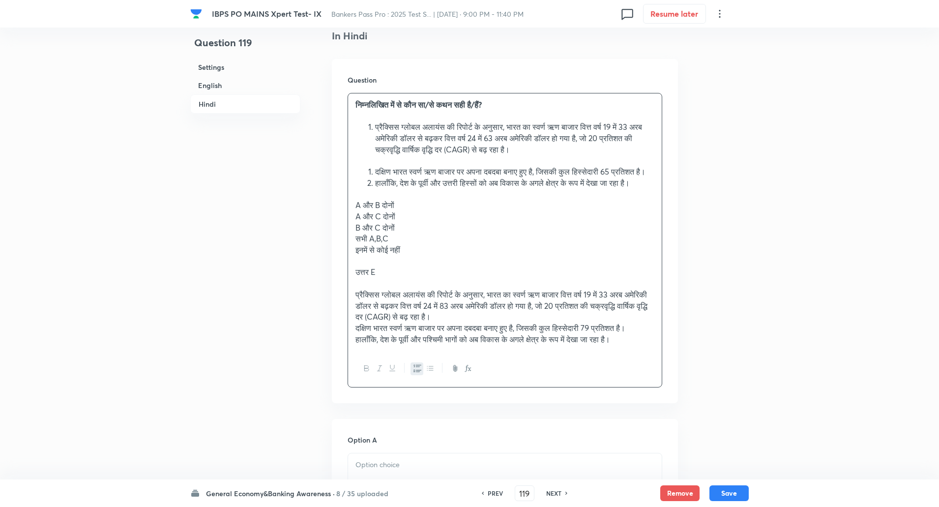
click at [420, 177] on li "दक्षिण भारत स्वर्ण ऋण बाजार पर अपना दबदबा बनाए हुए है, जिसकी कुल हिस्सेदारी 65 …" at bounding box center [514, 171] width 279 height 11
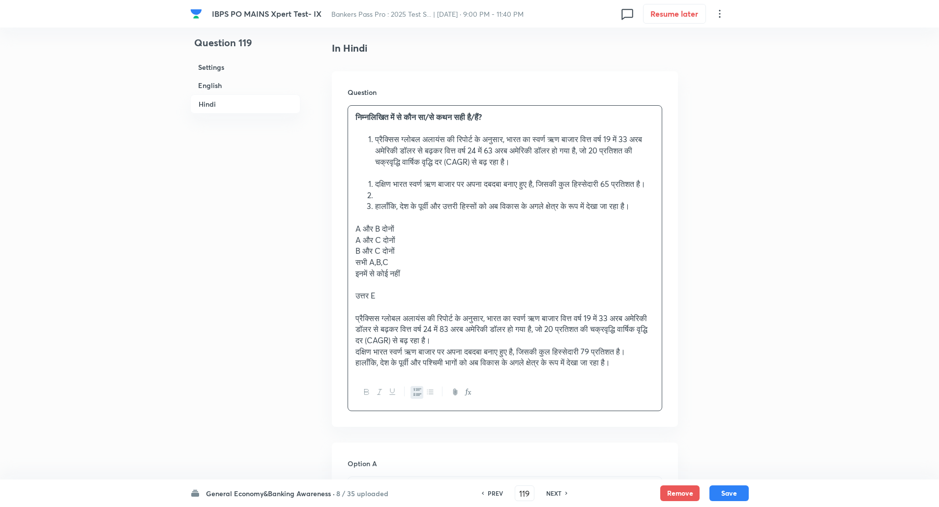
scroll to position [1526, 0]
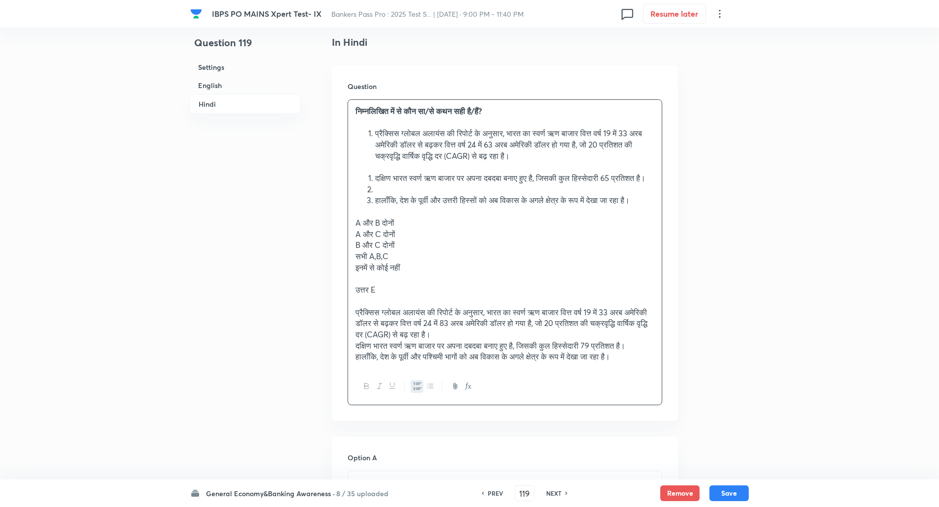
click at [375, 135] on li "प्रैक्सिस ग्लोबल अलायंस की रिपोर्ट के अनुसार, भारत का स्वर्ण ऋण बाजार वित्त वर्…" at bounding box center [514, 144] width 279 height 33
click at [375, 134] on li "प्रैक्सिस ग्लोबल अलायंस की रिपोर्ट के अनुसार, भारत का स्वर्ण ऋण बाजार वित्त वर्…" at bounding box center [514, 144] width 279 height 33
click at [375, 195] on li at bounding box center [514, 189] width 279 height 11
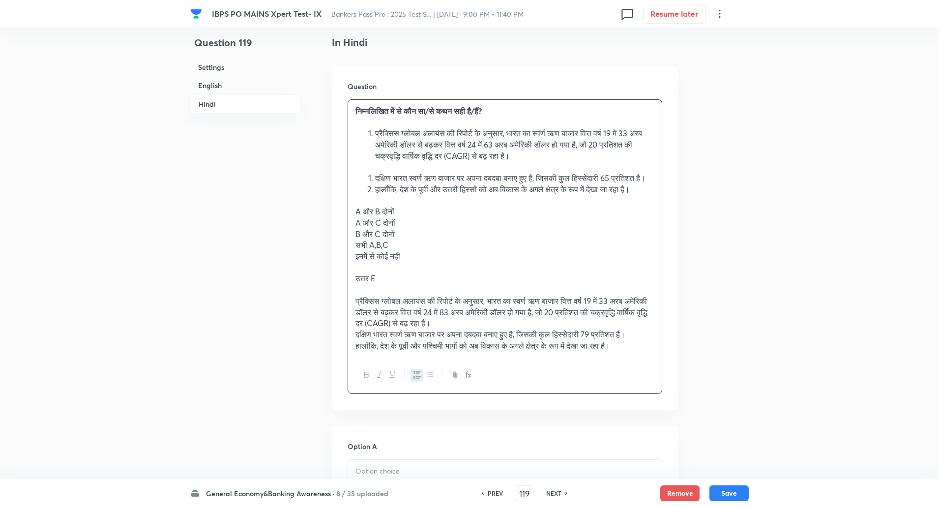
click at [372, 166] on p at bounding box center [504, 166] width 299 height 11
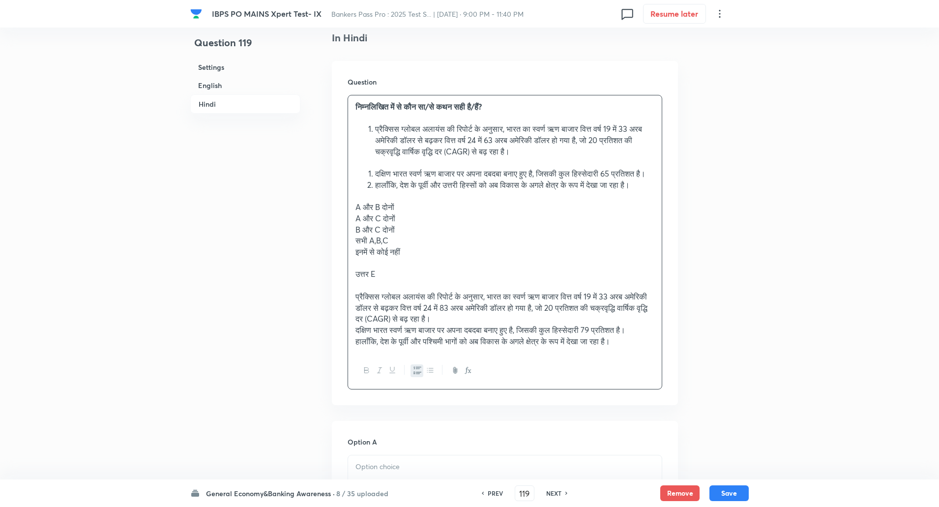
scroll to position [1516, 0]
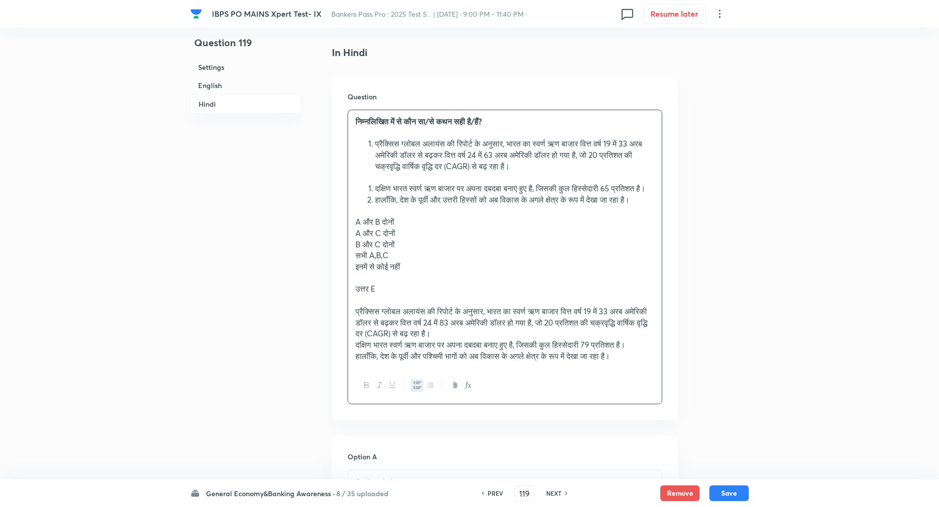
click at [375, 143] on li "प्रैक्सिस ग्लोबल अलायंस की रिपोर्ट के अनुसार, भारत का स्वर्ण ऋण बाजार वित्त वर्…" at bounding box center [514, 154] width 279 height 33
click at [376, 179] on p at bounding box center [504, 177] width 299 height 11
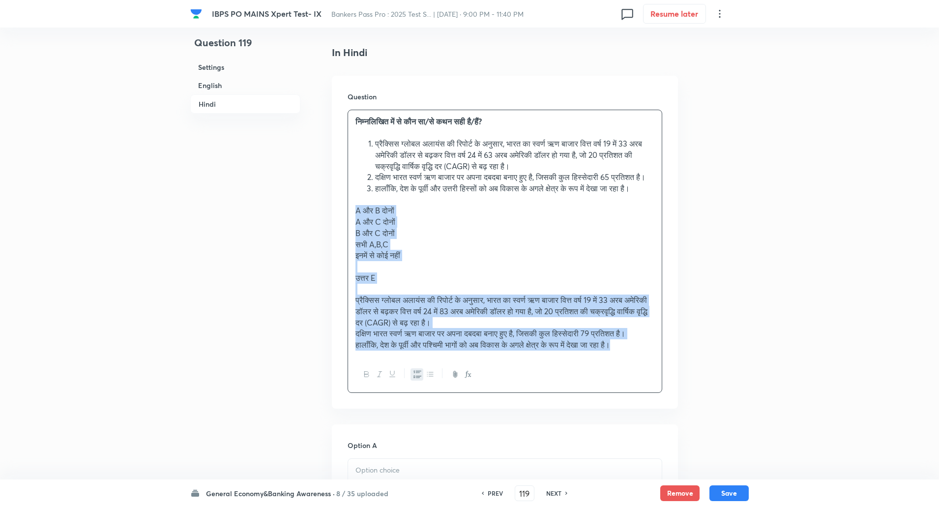
drag, startPoint x: 353, startPoint y: 233, endPoint x: 651, endPoint y: 368, distance: 327.3
click at [651, 356] on div "निम्नलिखित में से कौन सा/से कथन सही है/हैं? प्रैक्सिस ग्लोबल अलायंस की रिपोर्ट …" at bounding box center [505, 233] width 314 height 246
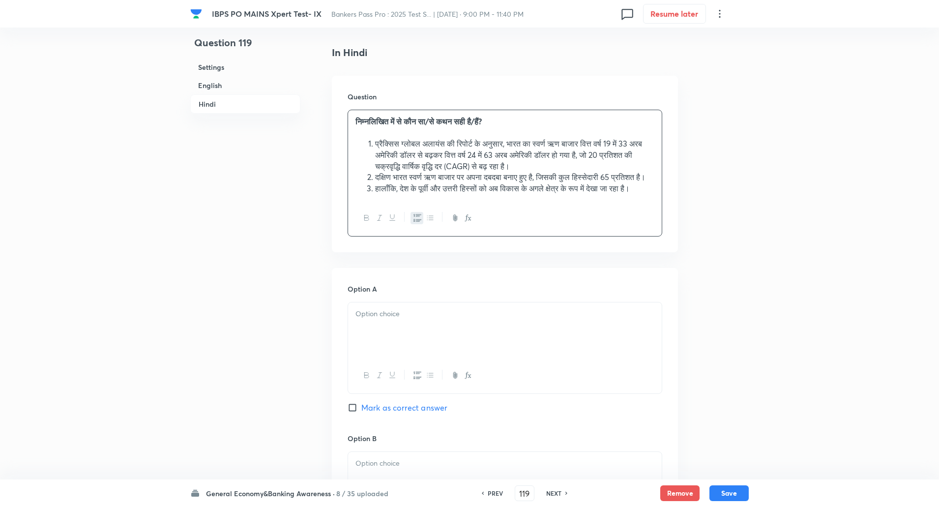
click at [470, 357] on div at bounding box center [505, 329] width 314 height 55
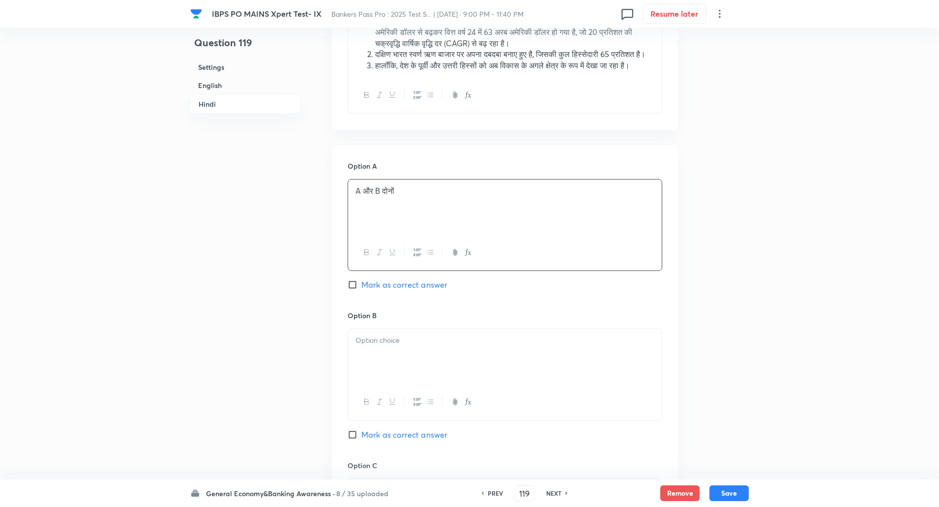
scroll to position [1640, 0]
click at [459, 344] on p at bounding box center [504, 338] width 299 height 11
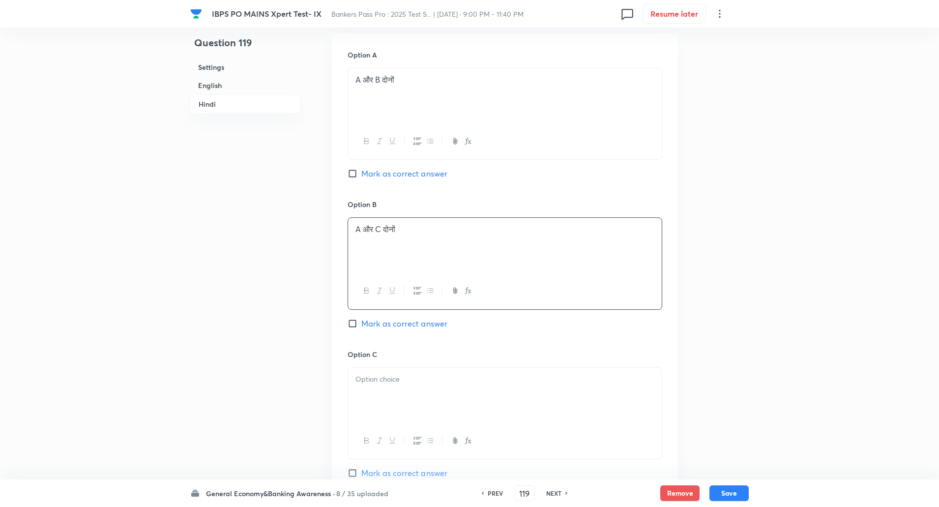
scroll to position [1770, 0]
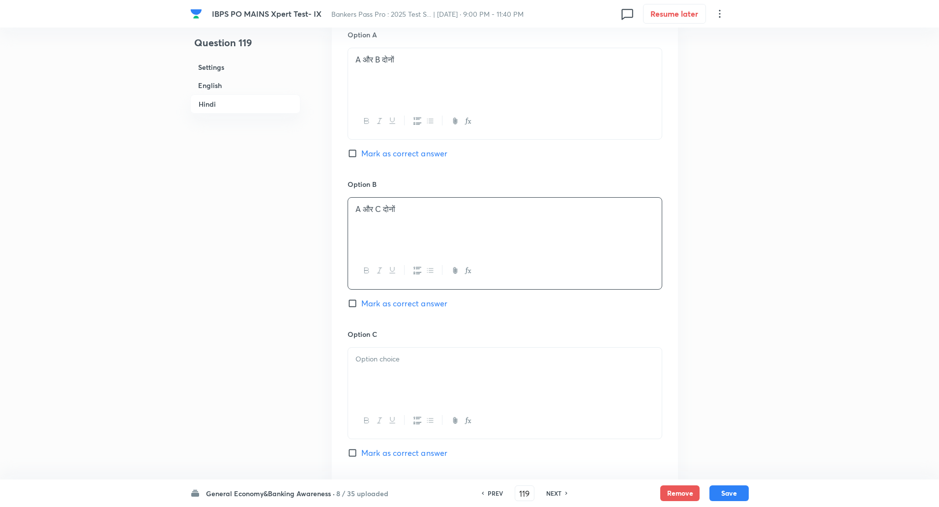
click at [430, 367] on div "Option C Mark as correct answer" at bounding box center [504, 403] width 315 height 149
click at [428, 373] on div at bounding box center [505, 374] width 314 height 55
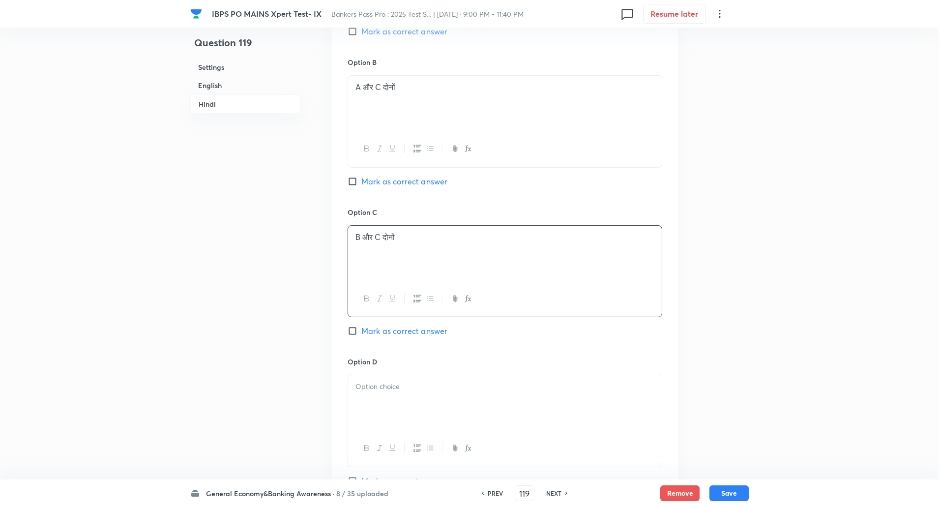
scroll to position [1911, 0]
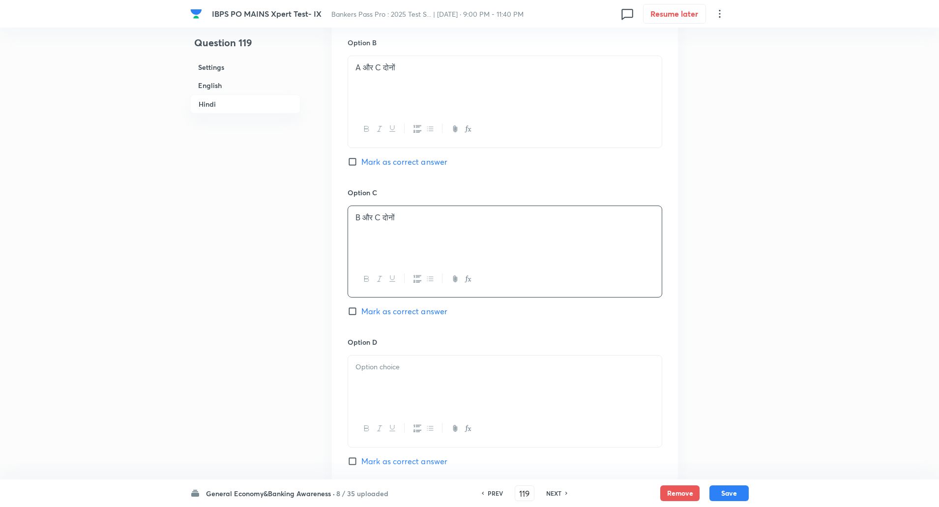
click at [562, 379] on div at bounding box center [505, 382] width 314 height 55
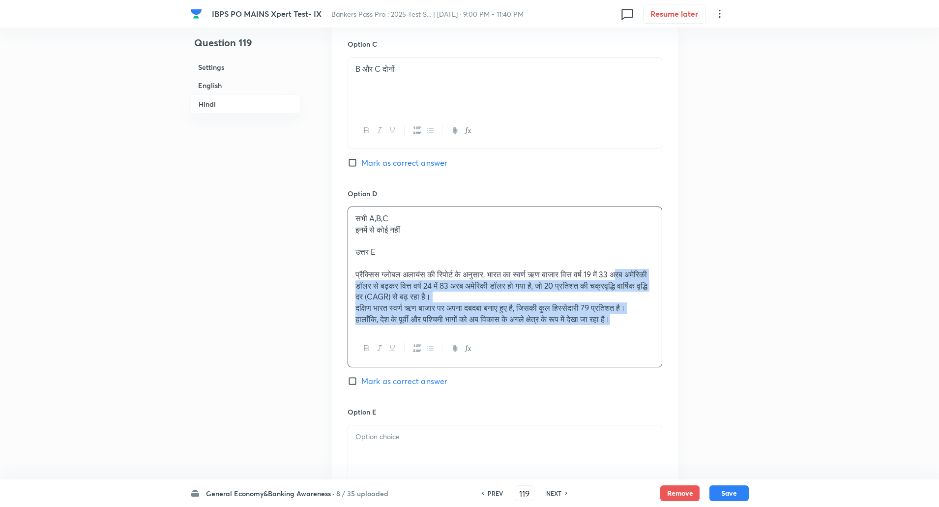
scroll to position [2062, 0]
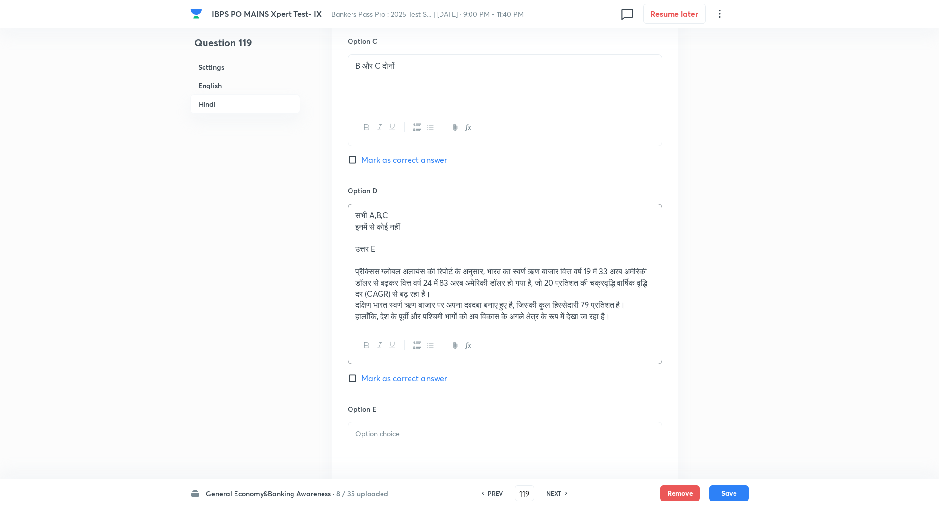
click at [474, 232] on p "इनमें से कोई नहीं" at bounding box center [504, 226] width 299 height 11
drag, startPoint x: 362, startPoint y: 248, endPoint x: 350, endPoint y: 251, distance: 11.7
click at [350, 251] on div "सभी A,B,C इनमें से कोई नहीं उत्तर E प्रैक्सिस ग्लोबल अलायंस की रिपोर्ट के अनुसा…" at bounding box center [505, 265] width 314 height 123
click at [352, 244] on div "सभी A,B,C इनमें से कोई नहीं उत्तर E प्रैक्सिस ग्लोबल अलायंस की रिपोर्ट के अनुसा…" at bounding box center [505, 265] width 314 height 123
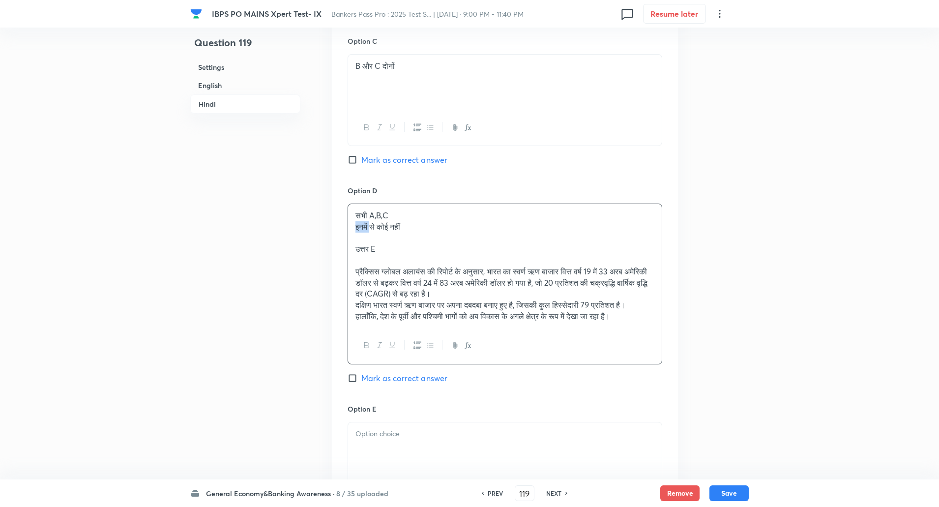
click at [352, 244] on div "सभी A,B,C इनमें से कोई नहीं उत्तर E प्रैक्सिस ग्लोबल अलायंस की रिपोर्ट के अनुसा…" at bounding box center [505, 265] width 314 height 123
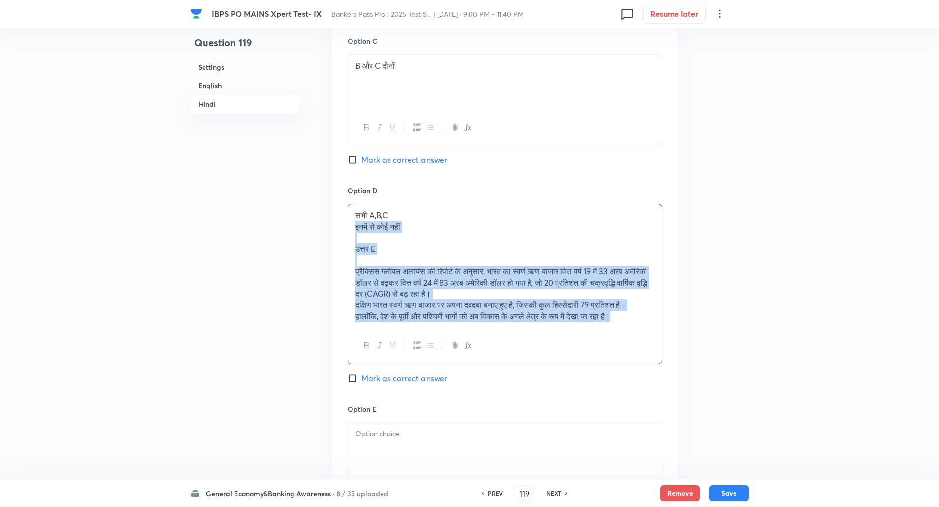
drag, startPoint x: 352, startPoint y: 252, endPoint x: 686, endPoint y: 354, distance: 349.5
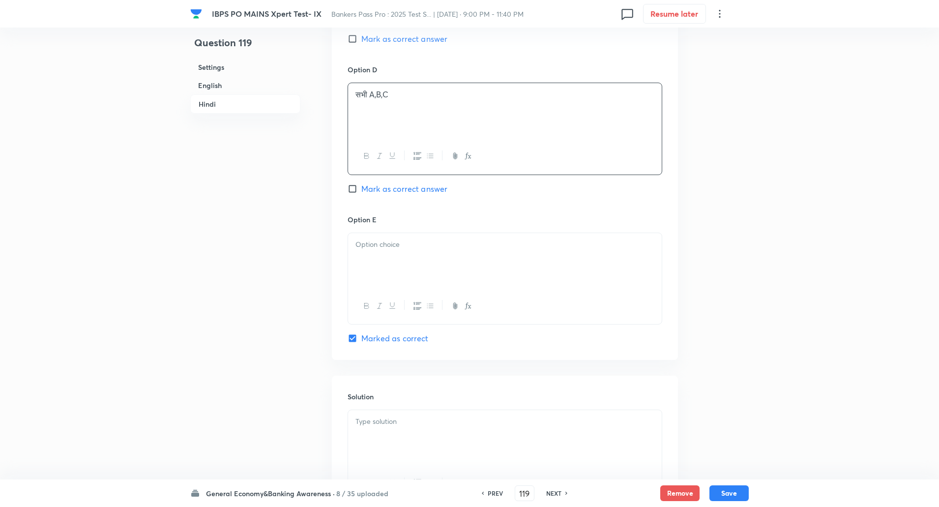
scroll to position [2184, 0]
click at [409, 283] on div at bounding box center [505, 259] width 314 height 55
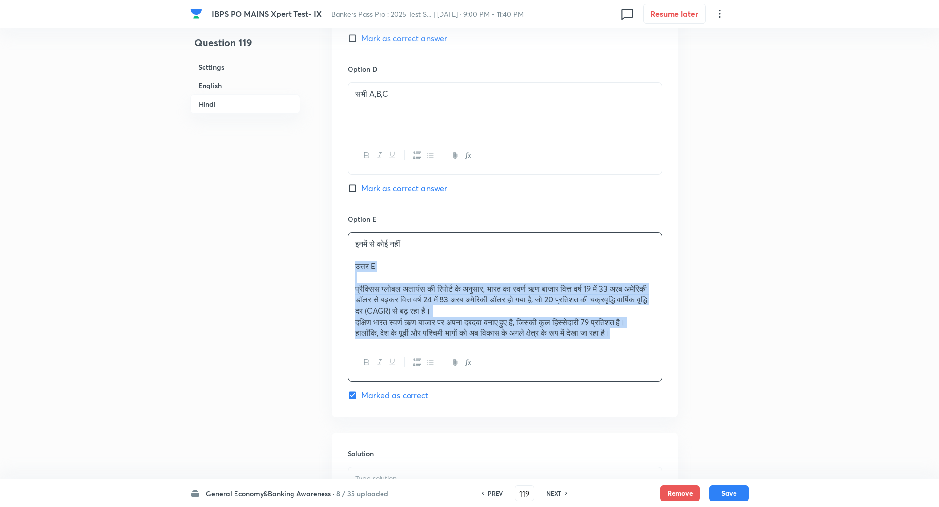
drag, startPoint x: 352, startPoint y: 286, endPoint x: 652, endPoint y: 372, distance: 311.9
click at [652, 372] on div "इनमें से कोई नहीं उत्तर E प्रैक्सिस ग्लोबल अलायंस की रिपोर्ट के अनुसार, भारत का…" at bounding box center [504, 306] width 315 height 149
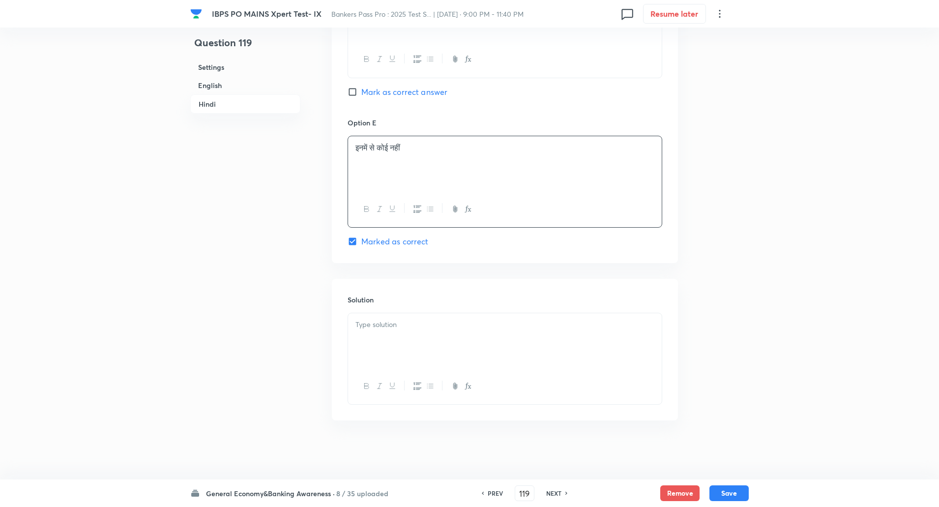
scroll to position [2303, 0]
click at [613, 337] on div at bounding box center [505, 340] width 314 height 55
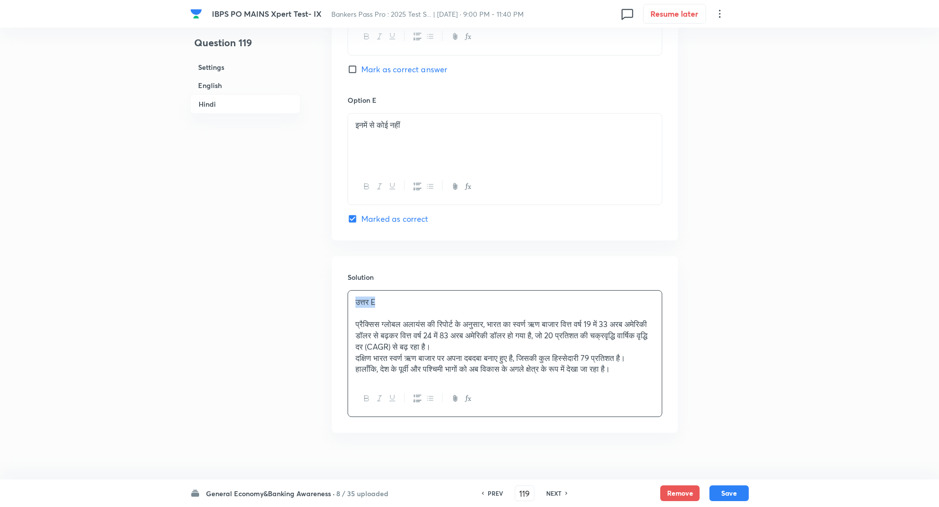
drag, startPoint x: 350, startPoint y: 326, endPoint x: 470, endPoint y: 328, distance: 119.9
click at [470, 328] on div "उत्तर E प्रैक्सिस ग्लोबल अलायंस की रिपोर्ट के अनुसार, भारत का स्वर्ण ऋण बाजार व…" at bounding box center [505, 335] width 314 height 90
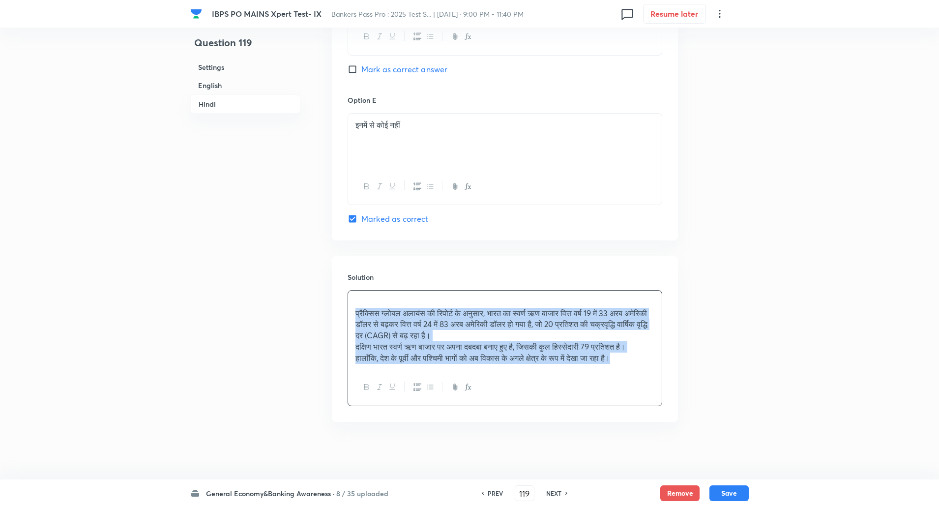
drag, startPoint x: 351, startPoint y: 332, endPoint x: 696, endPoint y: 473, distance: 372.7
click at [433, 391] on icon "button" at bounding box center [430, 387] width 8 height 8
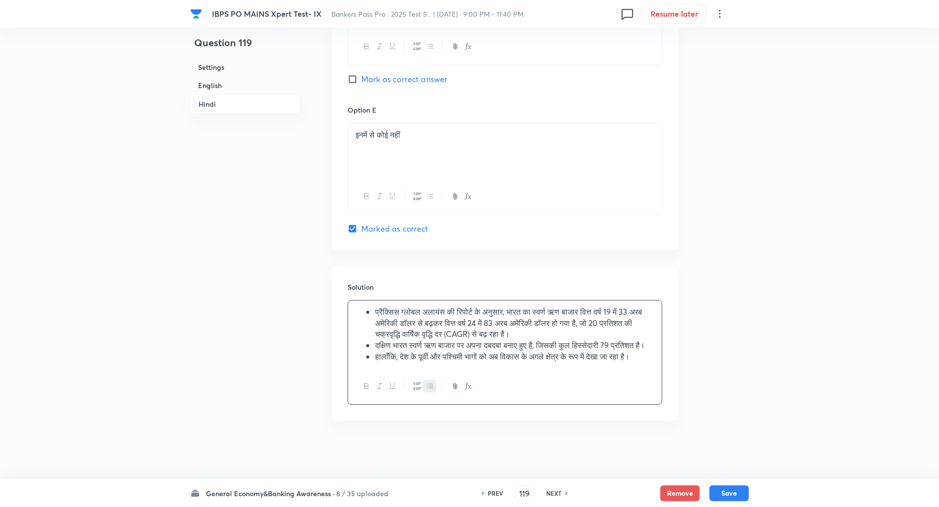
click at [469, 404] on div at bounding box center [505, 386] width 314 height 36
click at [717, 489] on button "Save" at bounding box center [728, 492] width 39 height 16
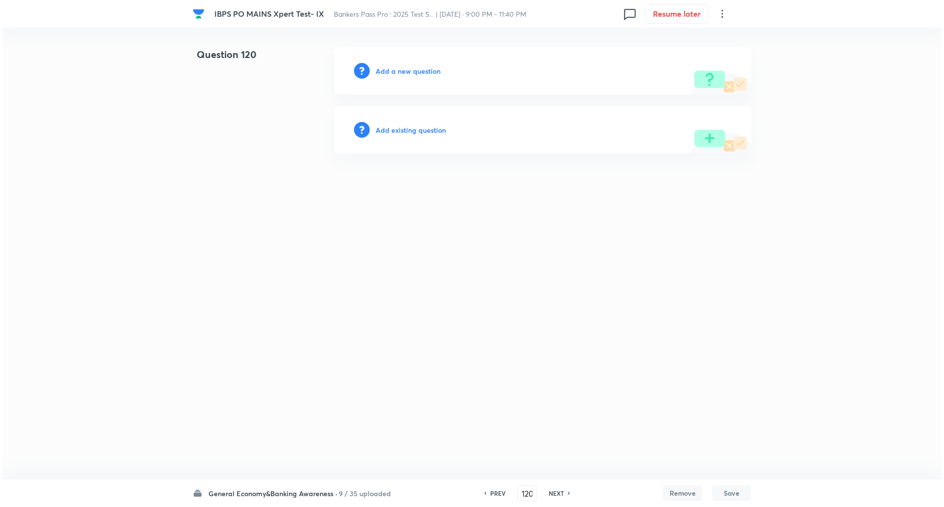
scroll to position [0, 0]
click at [399, 72] on h6 "Add a new question" at bounding box center [407, 71] width 65 height 10
click at [399, 72] on h6 "Choose a question type" at bounding box center [413, 71] width 76 height 10
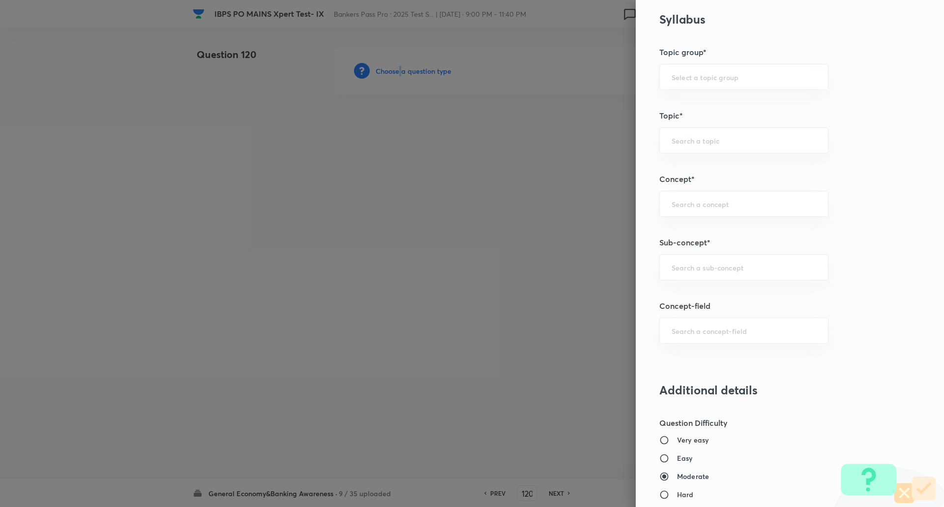
scroll to position [402, 0]
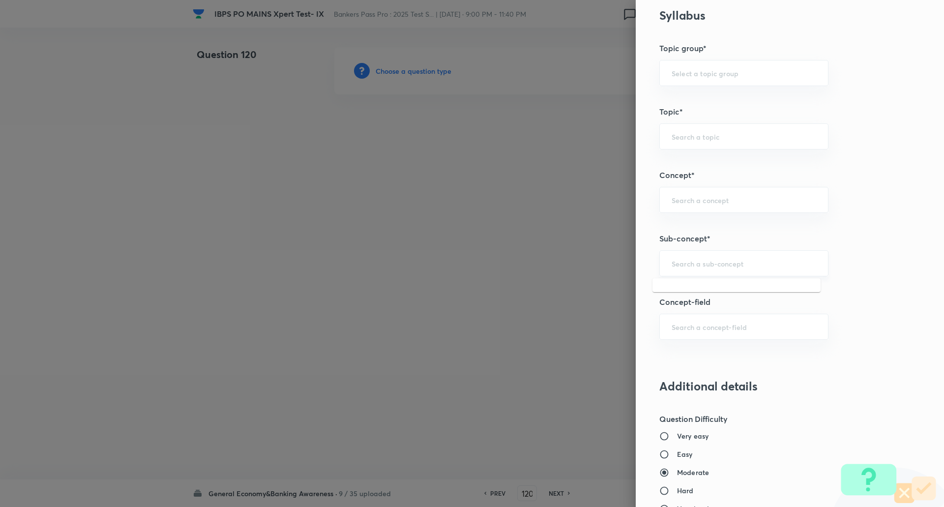
click at [727, 263] on input "text" at bounding box center [743, 262] width 144 height 9
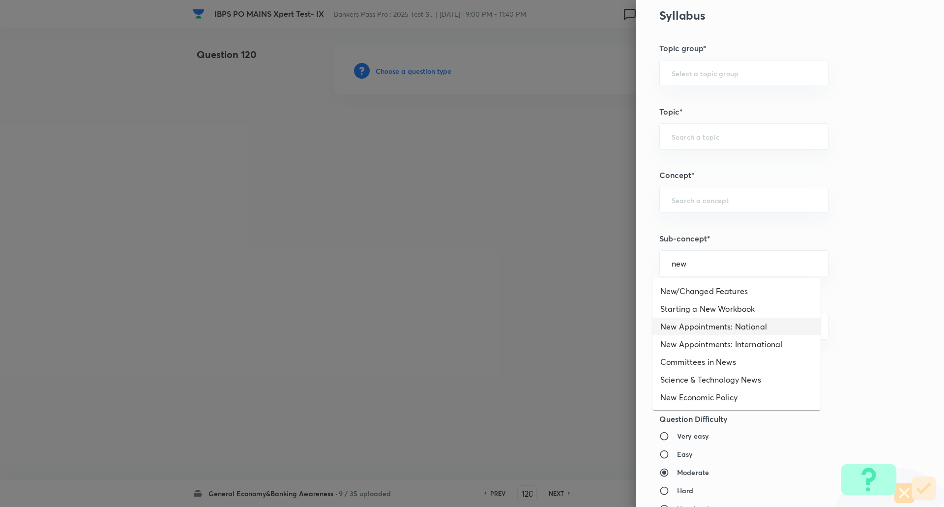
click at [704, 332] on li "New Appointments: National" at bounding box center [736, 326] width 168 height 18
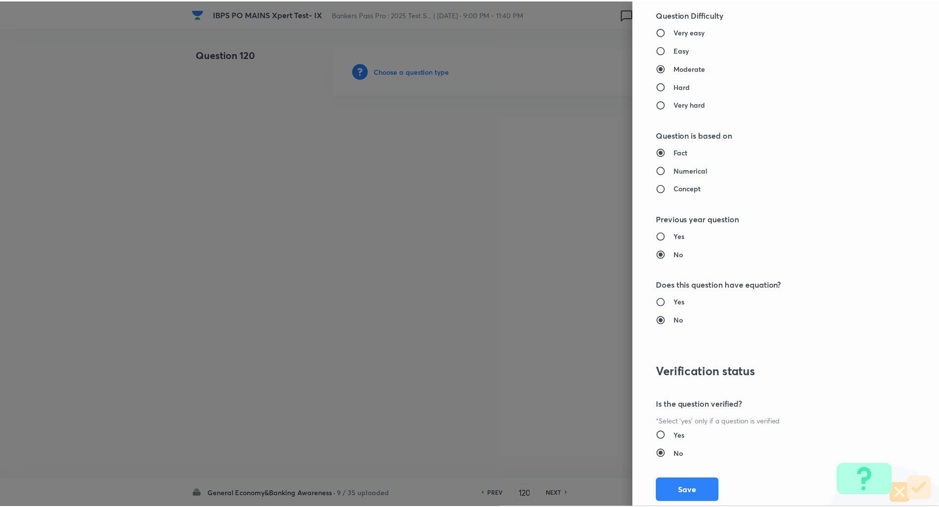
scroll to position [833, 0]
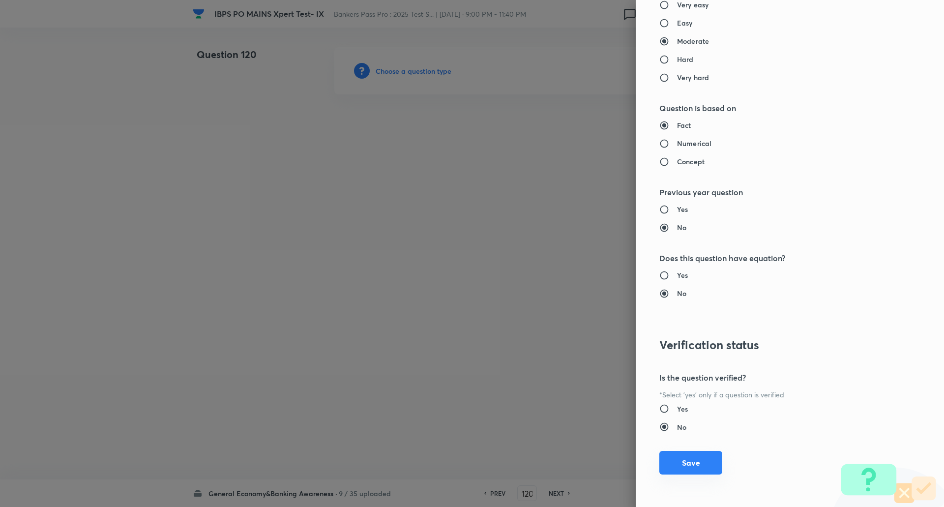
click at [693, 473] on button "Save" at bounding box center [690, 463] width 63 height 24
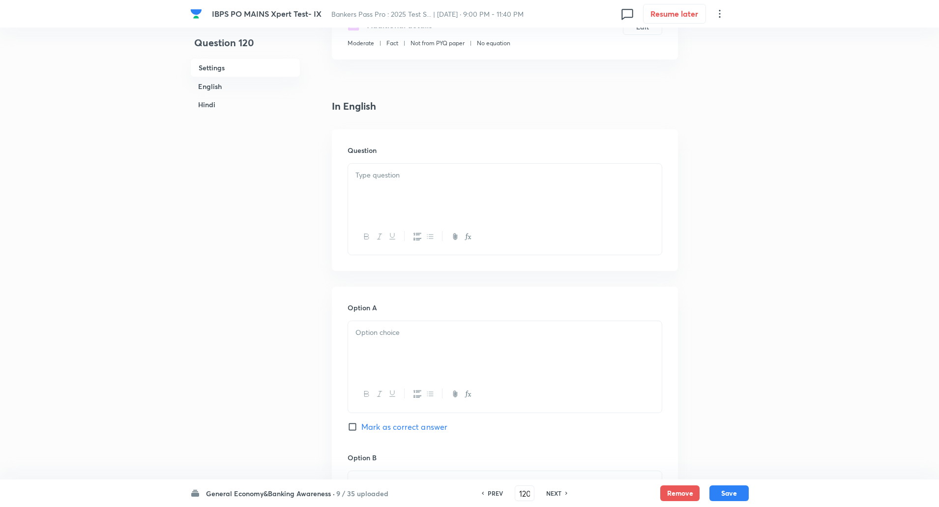
scroll to position [191, 0]
click at [610, 182] on div at bounding box center [505, 190] width 314 height 55
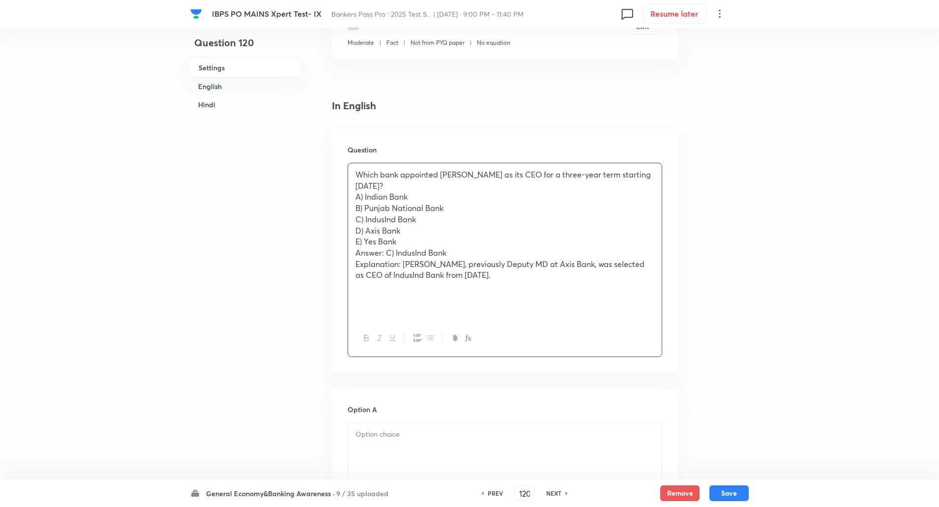
click at [421, 185] on p "Which bank appointed Rajiv Anand as its CEO for a three-year term starting Augu…" at bounding box center [504, 180] width 299 height 22
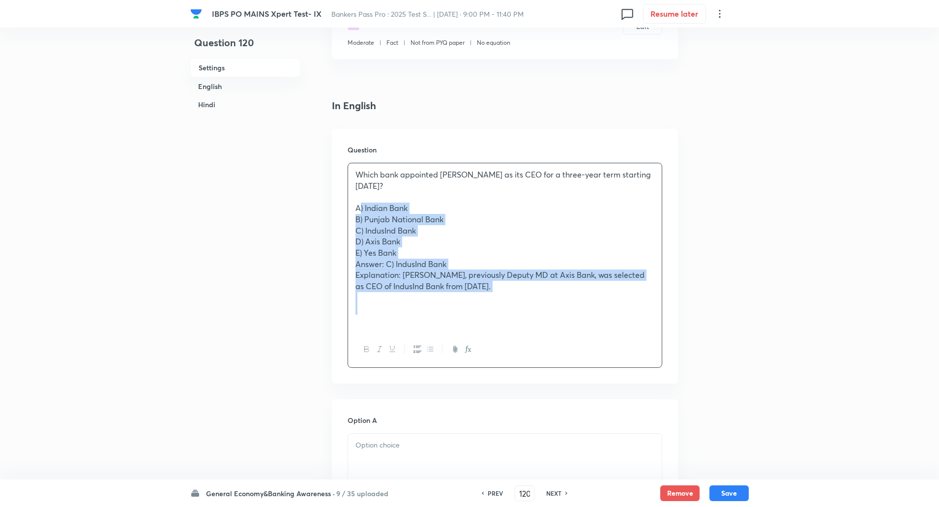
drag, startPoint x: 349, startPoint y: 203, endPoint x: 547, endPoint y: 311, distance: 226.1
click at [547, 311] on div "Which bank appointed Rajiv Anand as its CEO for a three-year term starting Augu…" at bounding box center [505, 247] width 314 height 168
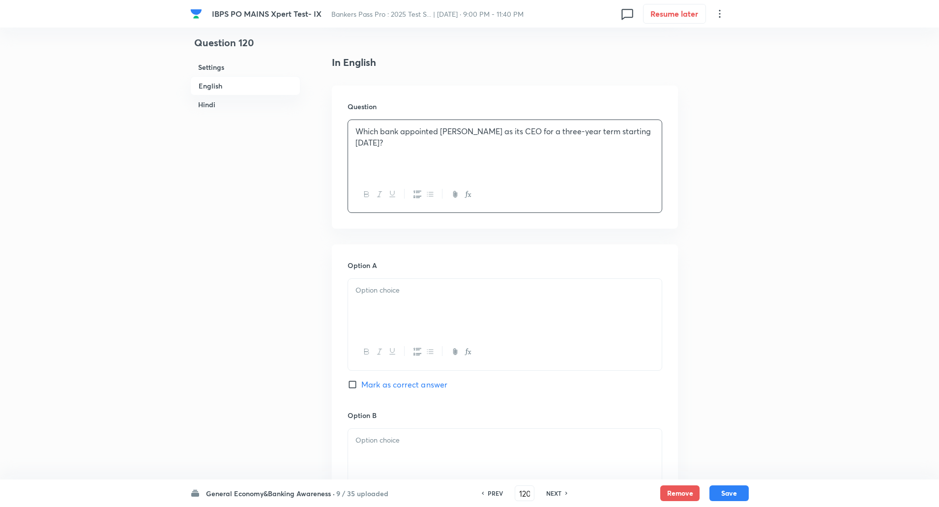
scroll to position [234, 0]
click at [548, 303] on div at bounding box center [505, 305] width 314 height 55
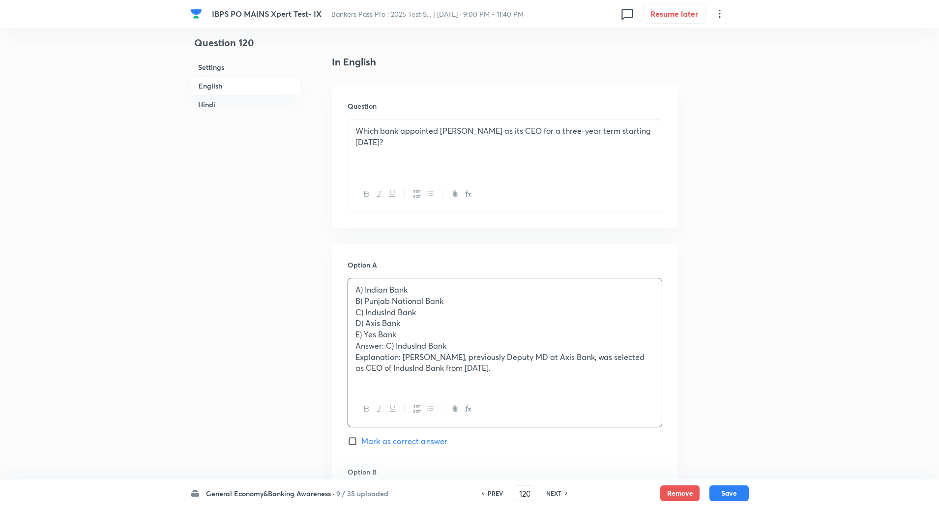
drag, startPoint x: 353, startPoint y: 299, endPoint x: 609, endPoint y: 369, distance: 264.8
click at [609, 369] on div "A) Indian Bank B) Punjab National Bank C) IndusInd Bank D) Axis Bank E) Yes Ban…" at bounding box center [505, 334] width 314 height 112
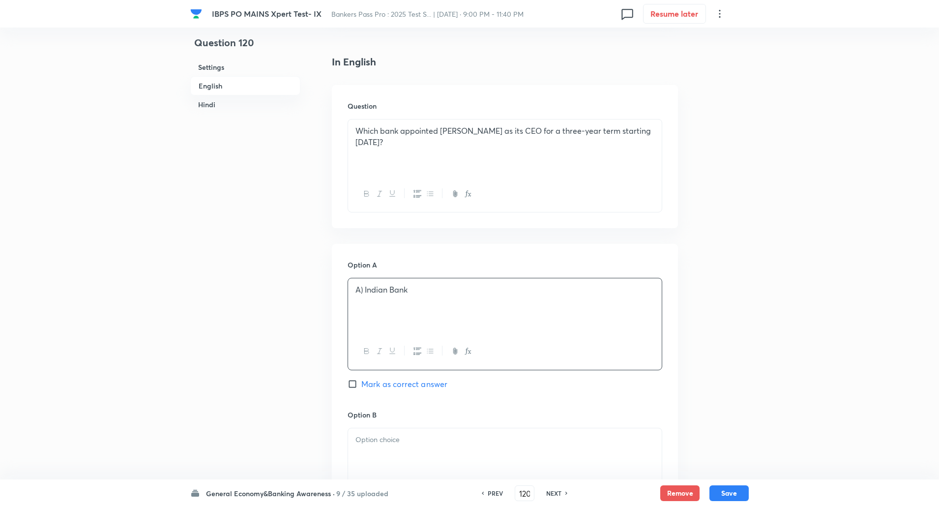
click at [363, 294] on p "A) Indian Bank" at bounding box center [504, 289] width 299 height 11
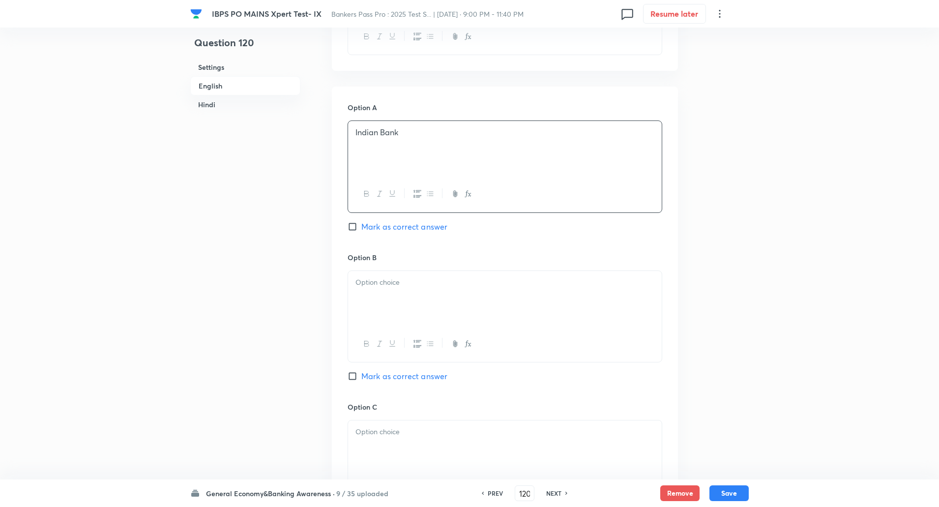
scroll to position [395, 0]
click at [381, 290] on div at bounding box center [505, 294] width 314 height 55
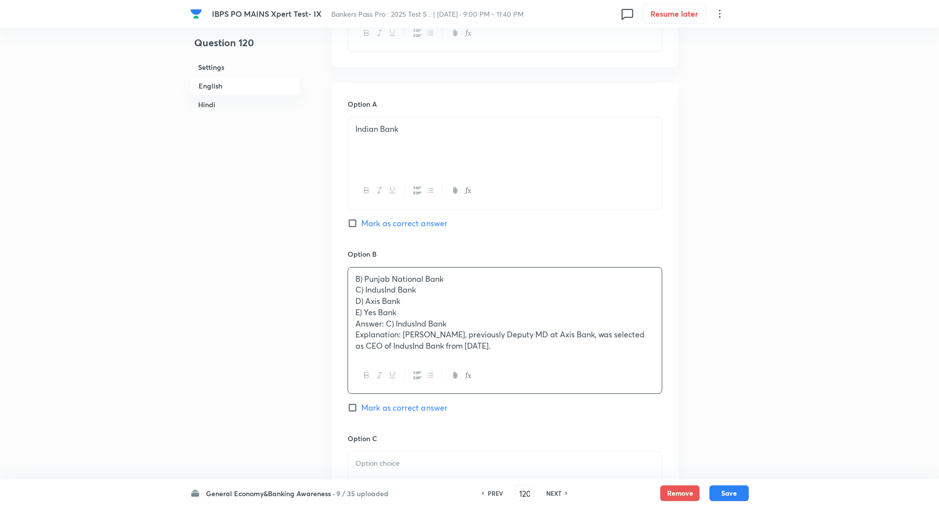
drag, startPoint x: 355, startPoint y: 290, endPoint x: 514, endPoint y: 375, distance: 179.8
click at [514, 375] on div "B) Punjab National Bank C) IndusInd Bank D) Axis Bank E) Yes Bank Answer: C) In…" at bounding box center [504, 330] width 315 height 127
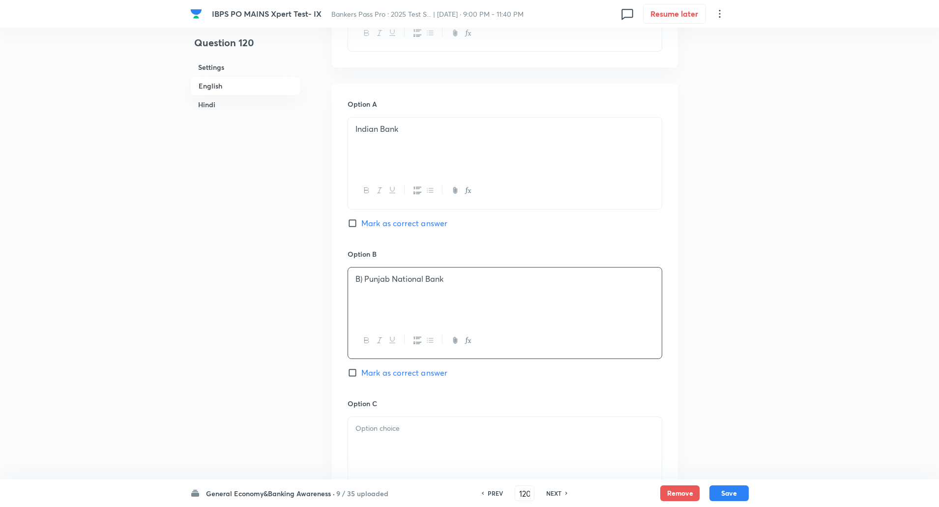
click at [362, 279] on p "B) Punjab National Bank" at bounding box center [504, 278] width 299 height 11
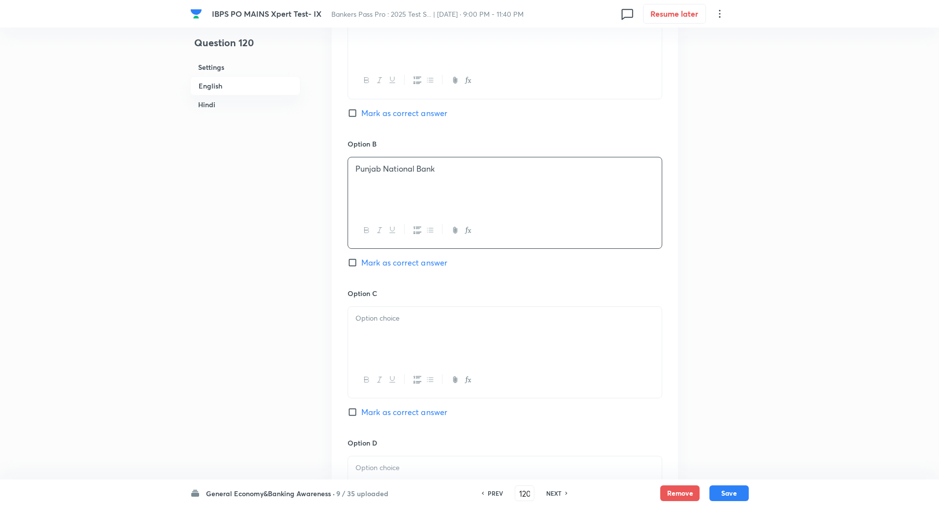
scroll to position [506, 0]
click at [362, 313] on p at bounding box center [504, 317] width 299 height 11
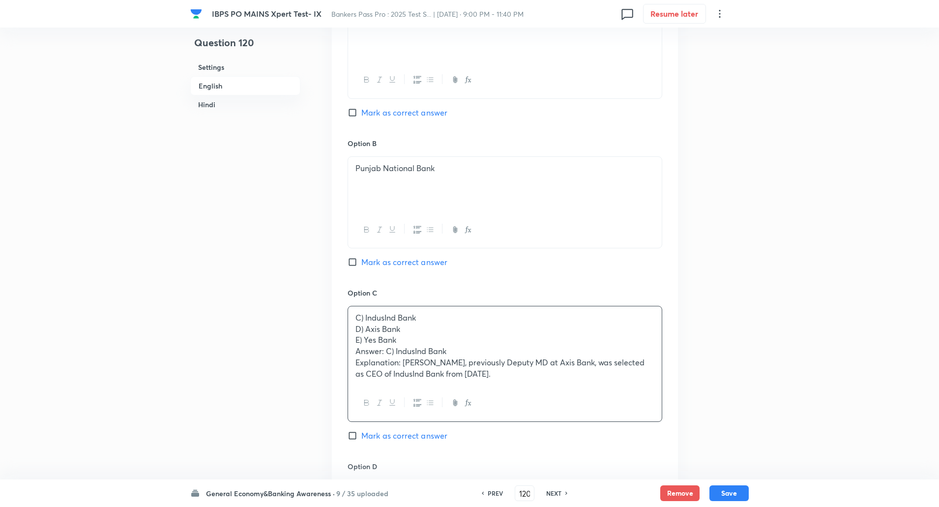
drag, startPoint x: 348, startPoint y: 329, endPoint x: 562, endPoint y: 397, distance: 224.7
click at [562, 397] on div "C) IndusInd Bank D) Axis Bank E) Yes Bank Answer: C) IndusInd Bank Explanation:…" at bounding box center [504, 364] width 315 height 116
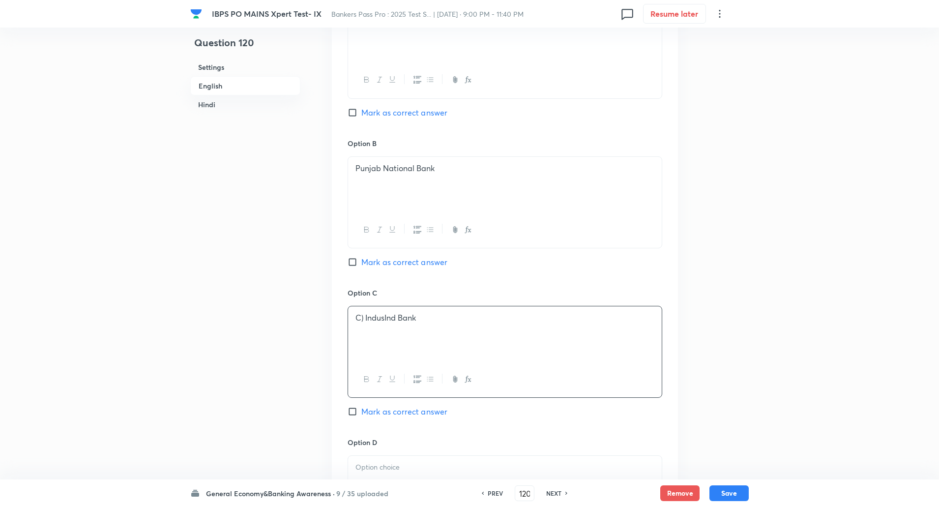
click at [364, 316] on p "C) IndusInd Bank" at bounding box center [504, 317] width 299 height 11
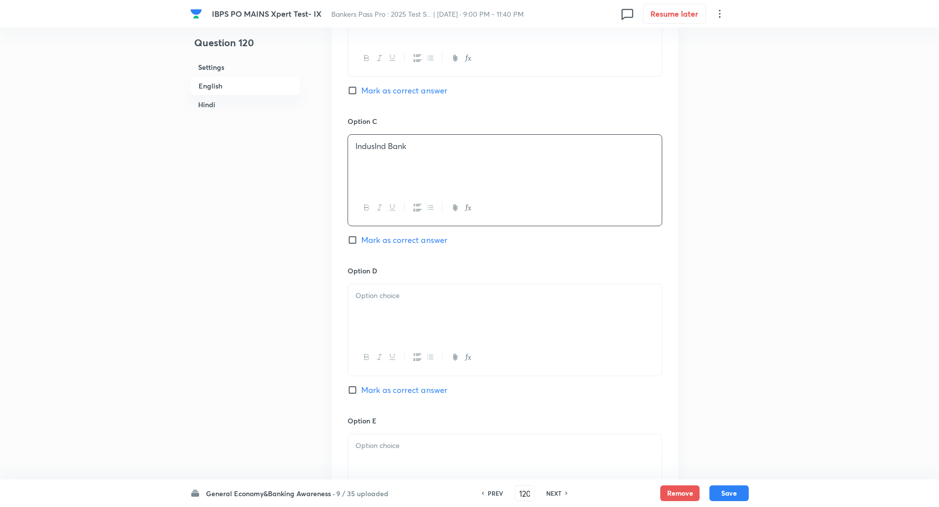
scroll to position [681, 0]
click at [386, 287] on p at bounding box center [504, 291] width 299 height 11
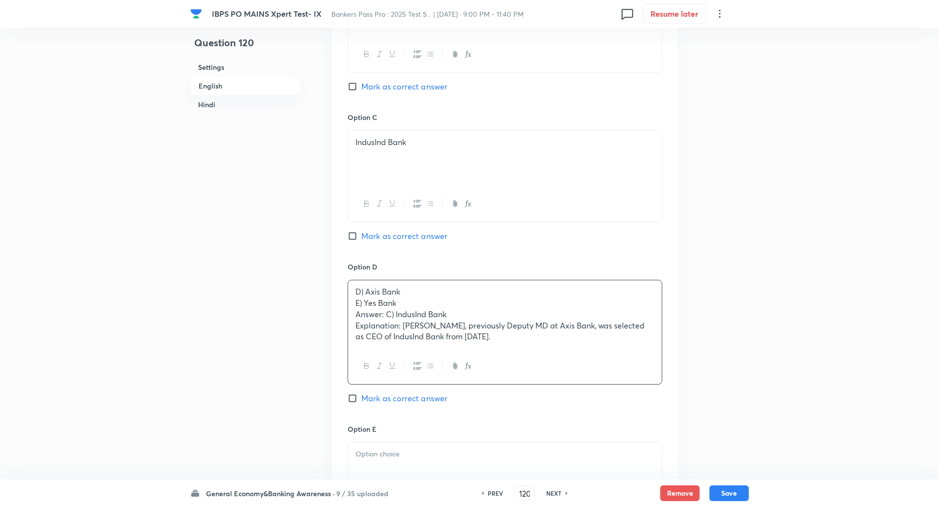
click at [351, 235] on input "Mark as correct answer" at bounding box center [354, 236] width 14 height 10
drag, startPoint x: 354, startPoint y: 299, endPoint x: 545, endPoint y: 348, distance: 196.9
click at [545, 348] on div "D) Axis Bank E) Yes Bank Answer: C) IndusInd Bank Explanation: Rajiv Anand, pre…" at bounding box center [504, 332] width 315 height 105
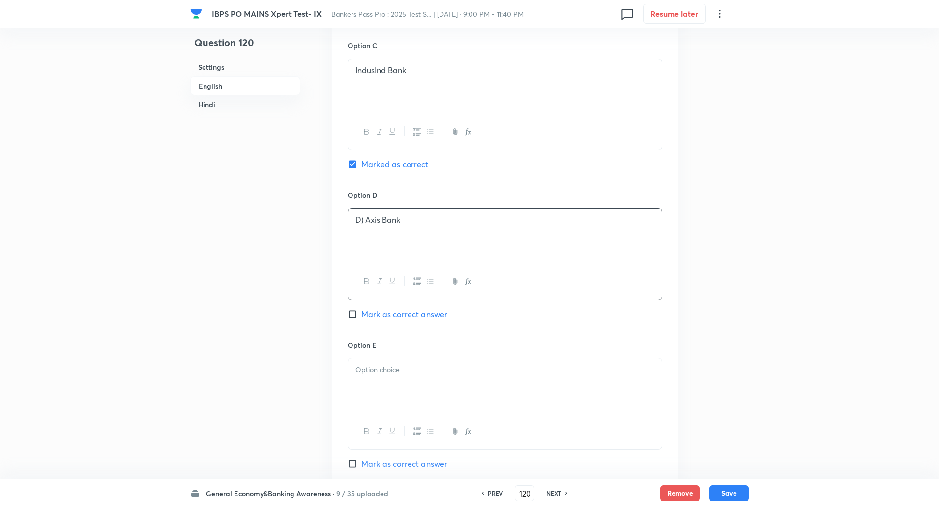
scroll to position [781, 0]
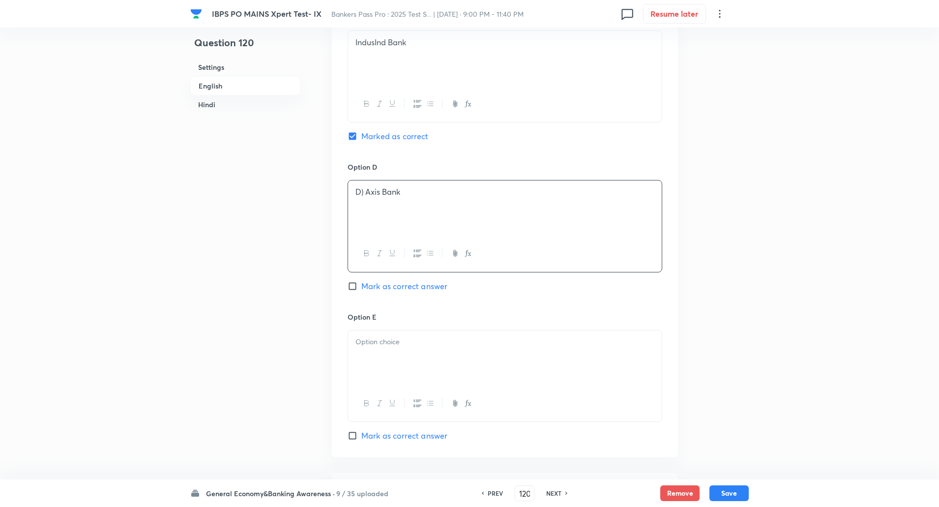
click at [545, 348] on div at bounding box center [505, 357] width 314 height 55
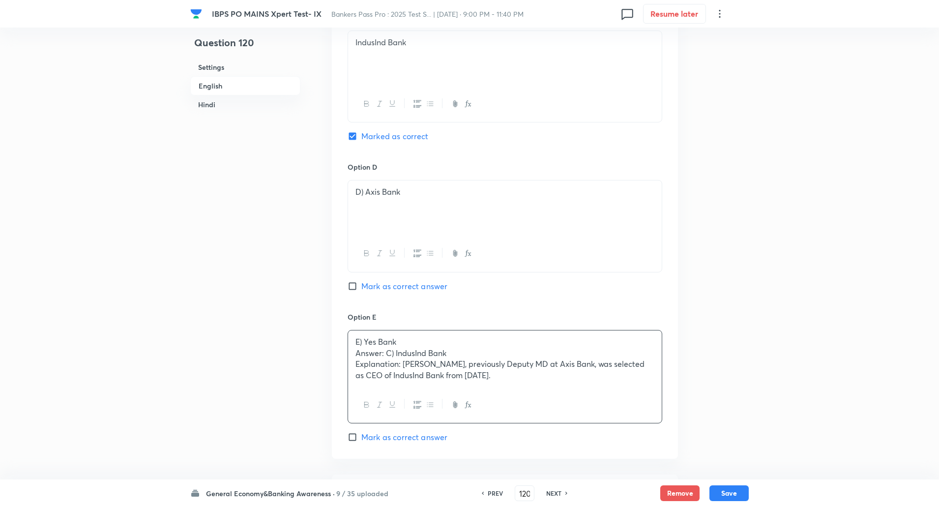
drag, startPoint x: 353, startPoint y: 349, endPoint x: 772, endPoint y: 432, distance: 426.8
click at [363, 343] on p "E) Yes Bank" at bounding box center [504, 341] width 299 height 11
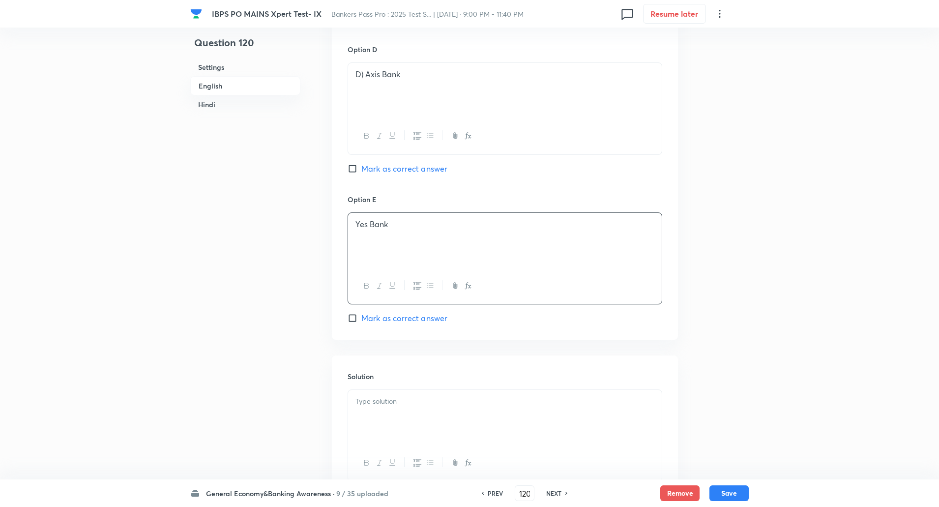
scroll to position [907, 0]
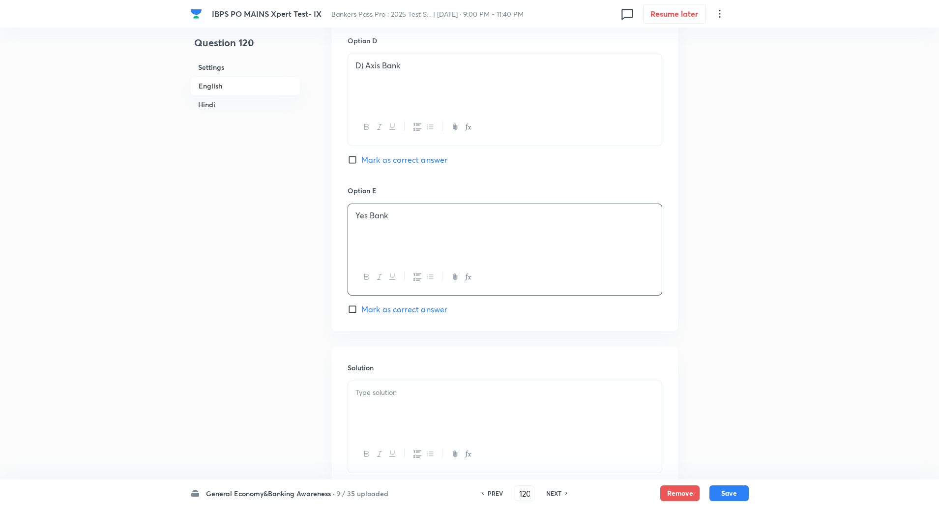
click at [364, 62] on p "D) Axis Bank" at bounding box center [504, 65] width 299 height 11
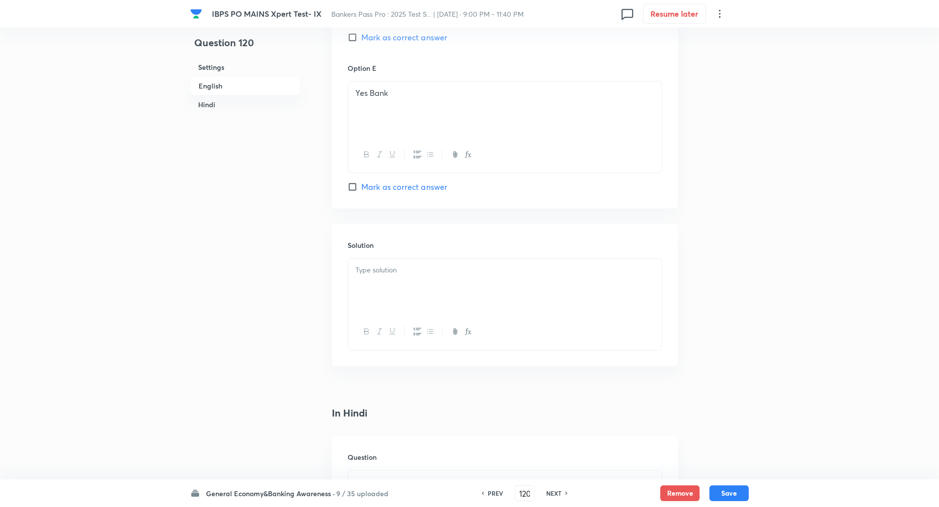
click at [372, 290] on div at bounding box center [505, 285] width 314 height 55
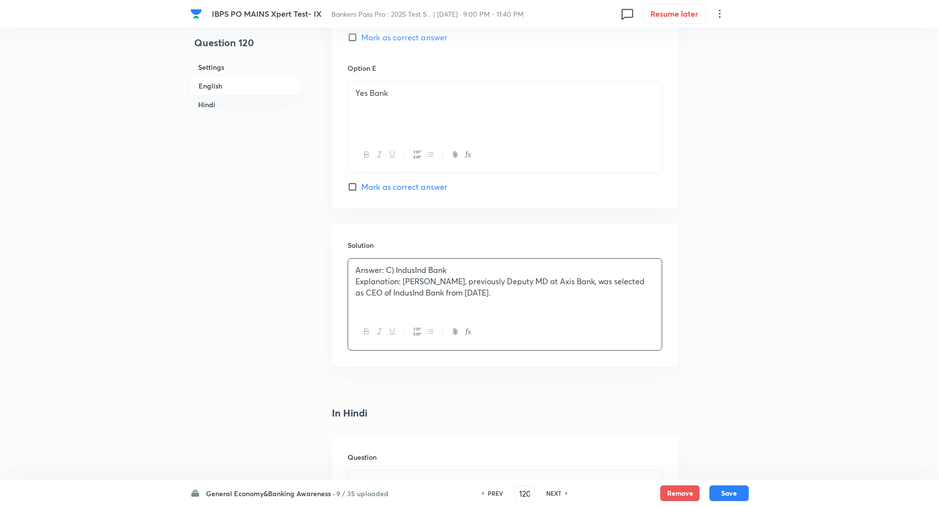
drag, startPoint x: 356, startPoint y: 272, endPoint x: 533, endPoint y: 295, distance: 177.9
click at [533, 295] on div "Answer: C) IndusInd Bank Explanation: Rajiv Anand, previously Deputy MD at Axis…" at bounding box center [505, 285] width 314 height 55
click at [351, 264] on div "Answer: C) IndusInd Bank Explanation: Rajiv Anand, previously Deputy MD at Axis…" at bounding box center [505, 285] width 314 height 55
drag, startPoint x: 351, startPoint y: 264, endPoint x: 454, endPoint y: 268, distance: 102.8
click at [454, 268] on div "Answer: C) IndusInd Bank Explanation: Rajiv Anand, previously Deputy MD at Axis…" at bounding box center [505, 285] width 314 height 55
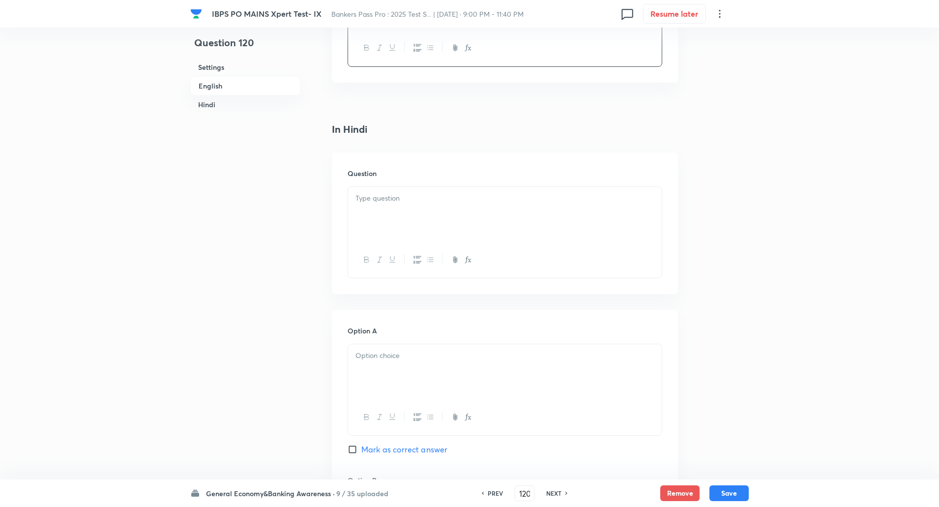
scroll to position [1322, 0]
click at [387, 202] on div at bounding box center [505, 205] width 314 height 55
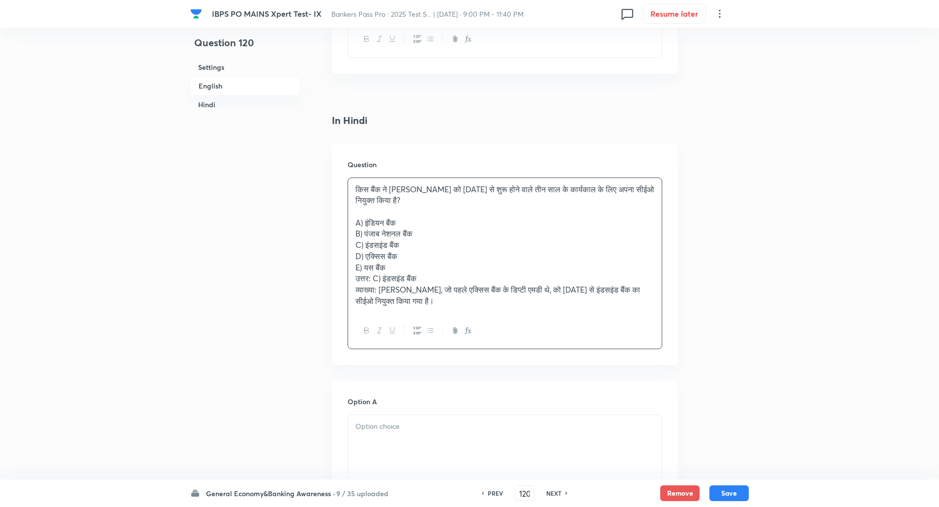
drag, startPoint x: 350, startPoint y: 219, endPoint x: 530, endPoint y: 380, distance: 240.8
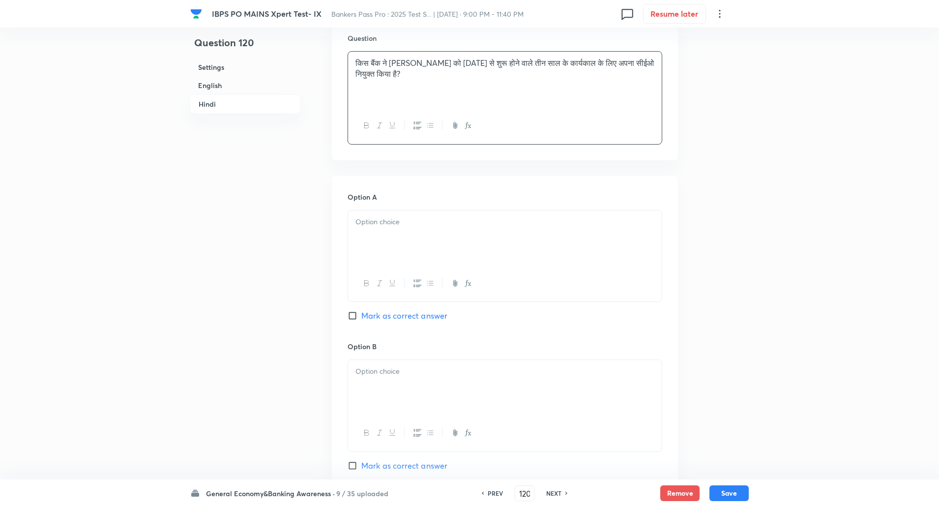
scroll to position [1449, 0]
click at [583, 234] on div at bounding box center [505, 237] width 314 height 55
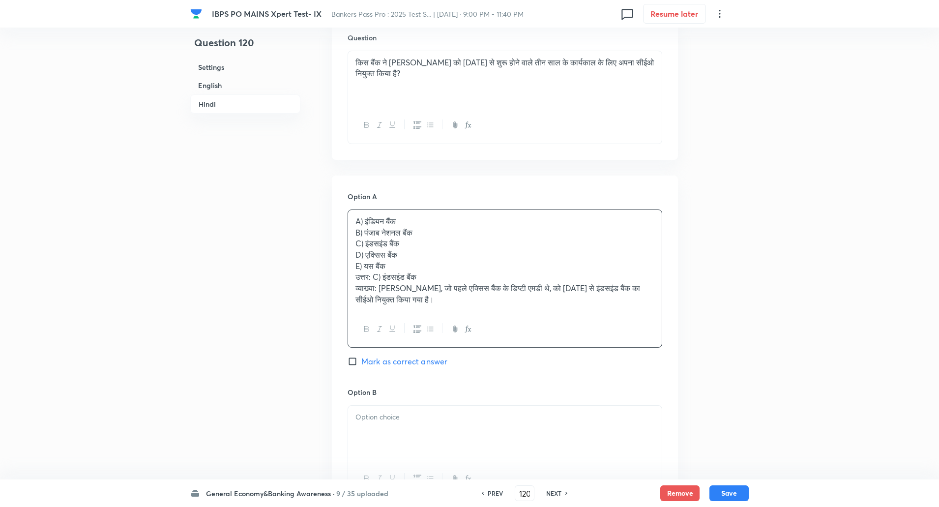
drag, startPoint x: 353, startPoint y: 232, endPoint x: 642, endPoint y: 390, distance: 329.0
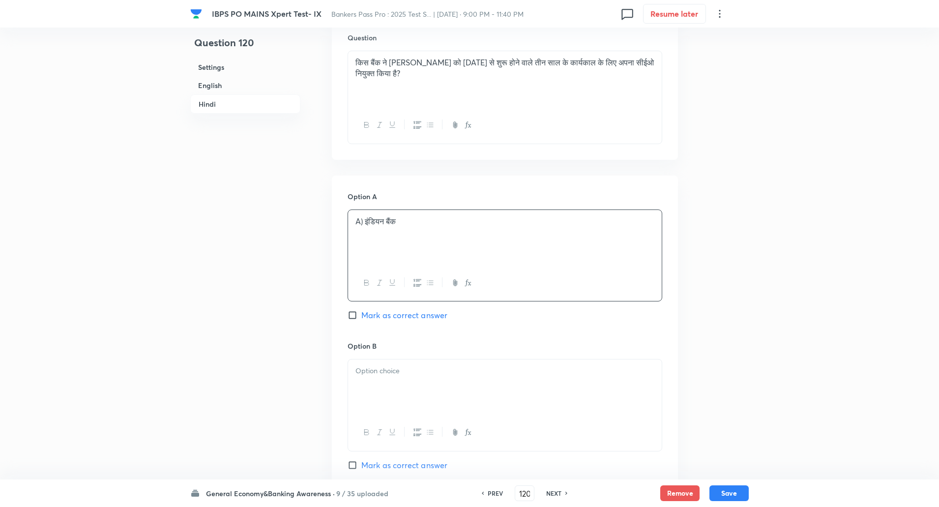
click at [367, 221] on p "A) इंडियन बैंक" at bounding box center [504, 221] width 299 height 11
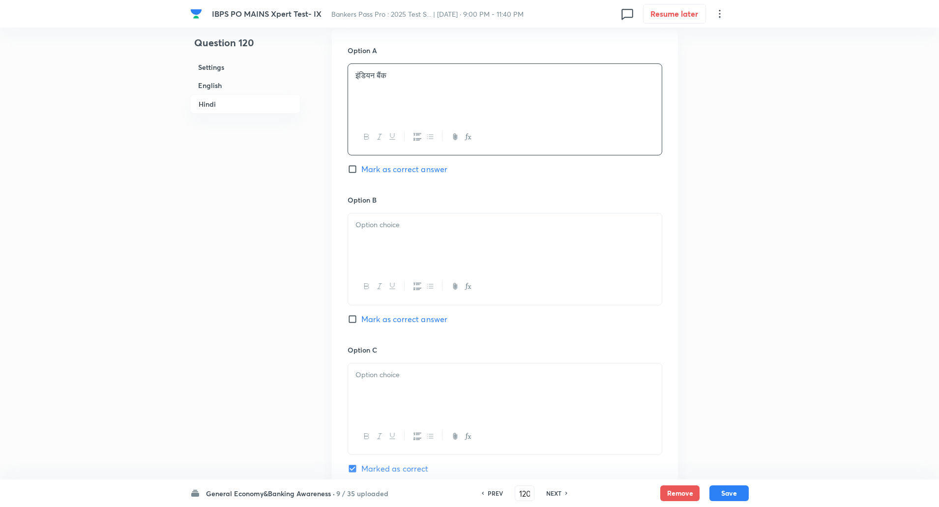
scroll to position [1596, 0]
click at [367, 221] on p at bounding box center [504, 223] width 299 height 11
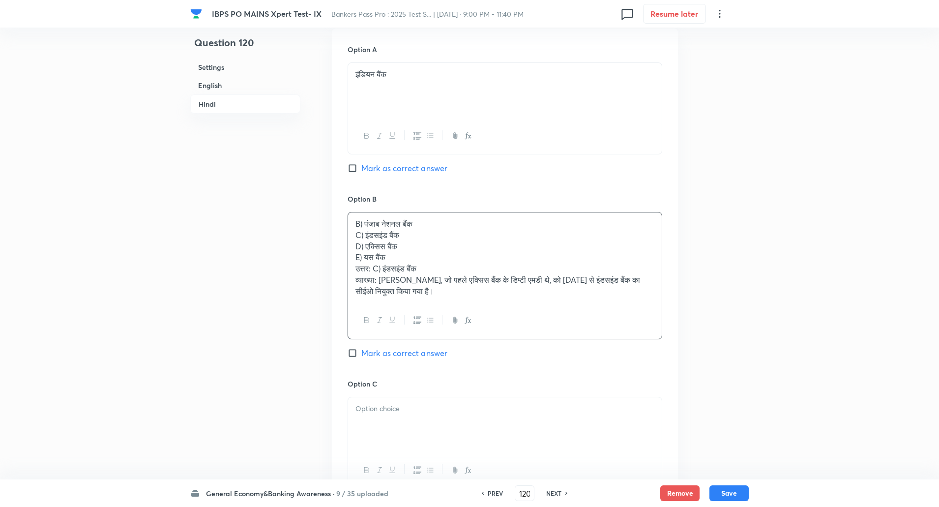
drag, startPoint x: 355, startPoint y: 234, endPoint x: 585, endPoint y: 363, distance: 263.6
click at [585, 363] on div "Option B B) पंजाब नेशनल बैंक C) इंडसइंड बैंक D) एक्सिस बैंक E) यस बैंक उत्तर: C…" at bounding box center [504, 286] width 315 height 184
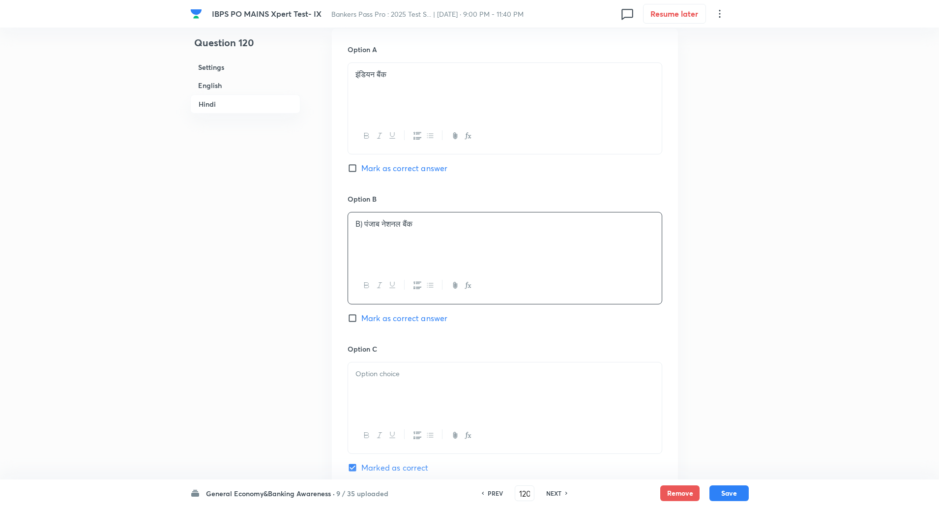
click at [364, 225] on p "B) पंजाब नेशनल बैंक" at bounding box center [504, 223] width 299 height 11
click at [391, 384] on div at bounding box center [505, 389] width 314 height 55
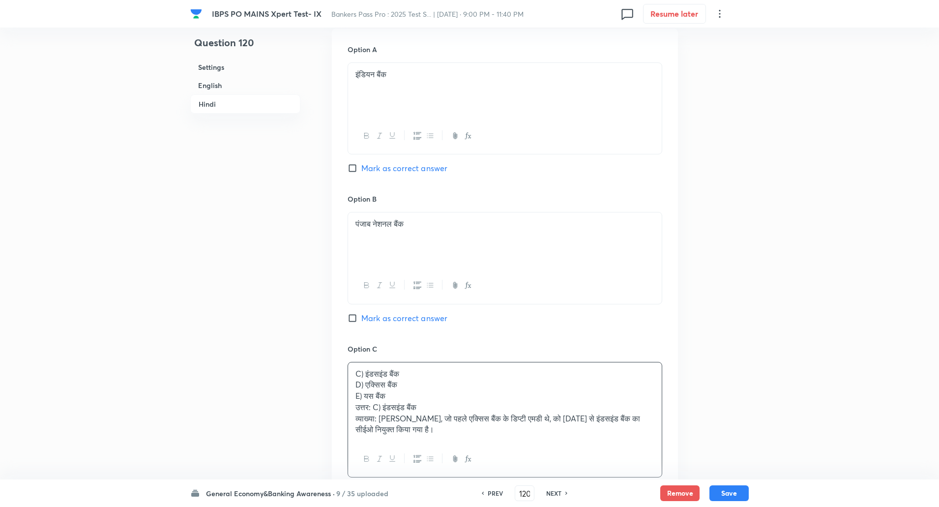
drag, startPoint x: 348, startPoint y: 379, endPoint x: 499, endPoint y: 458, distance: 170.1
click at [499, 458] on div "C) इंडसइंड बैंक D) एक्सिस बैंक E) यस बैंक उत्तर: C) इंडसइंड बैंक व्याख्या: राजी…" at bounding box center [504, 420] width 315 height 116
click at [489, 404] on p "उत्तर: C) इंडसइंड बैंक" at bounding box center [504, 406] width 299 height 11
drag, startPoint x: 380, startPoint y: 401, endPoint x: 559, endPoint y: 489, distance: 199.6
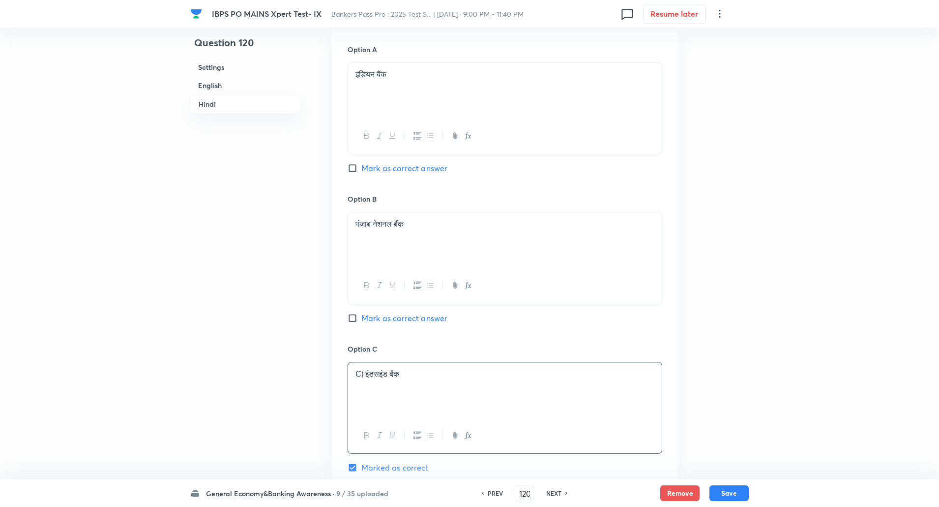
click at [367, 373] on p "C) इंडसइंड बैंक" at bounding box center [504, 373] width 299 height 11
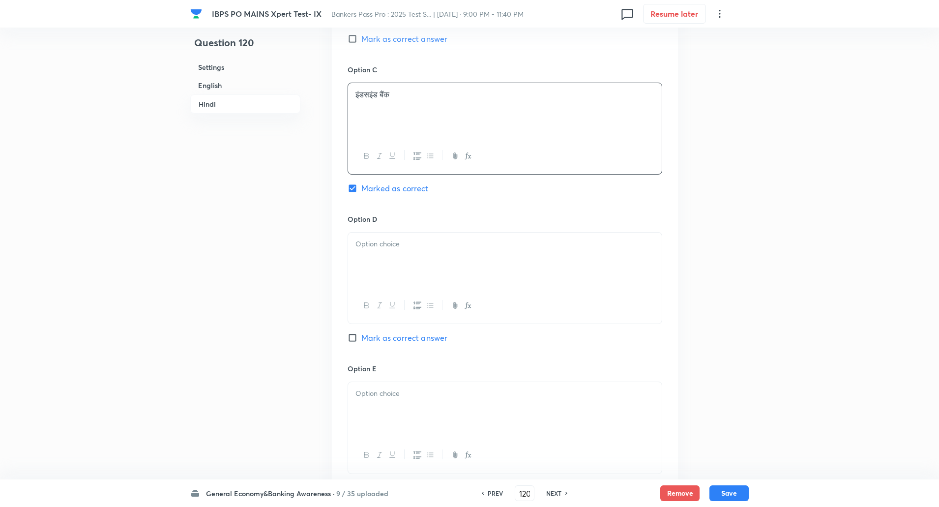
scroll to position [1973, 0]
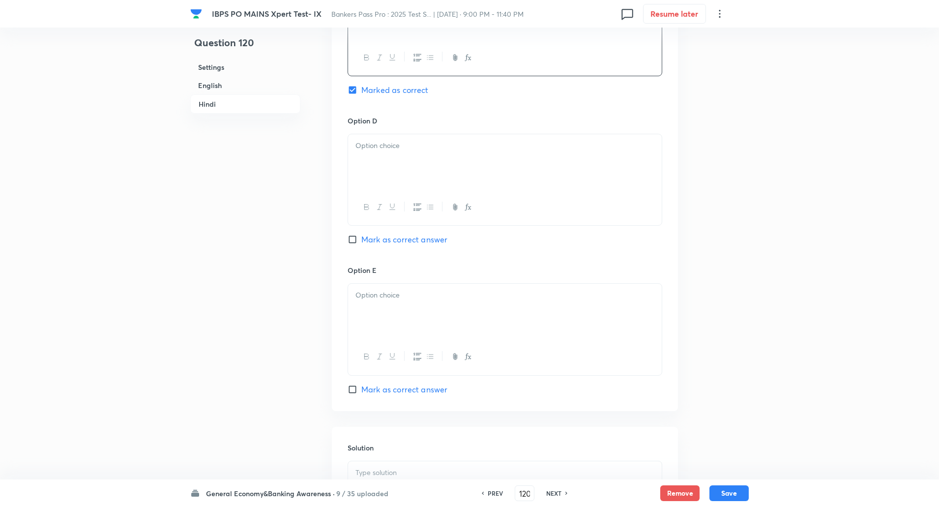
click at [402, 173] on div at bounding box center [505, 161] width 314 height 55
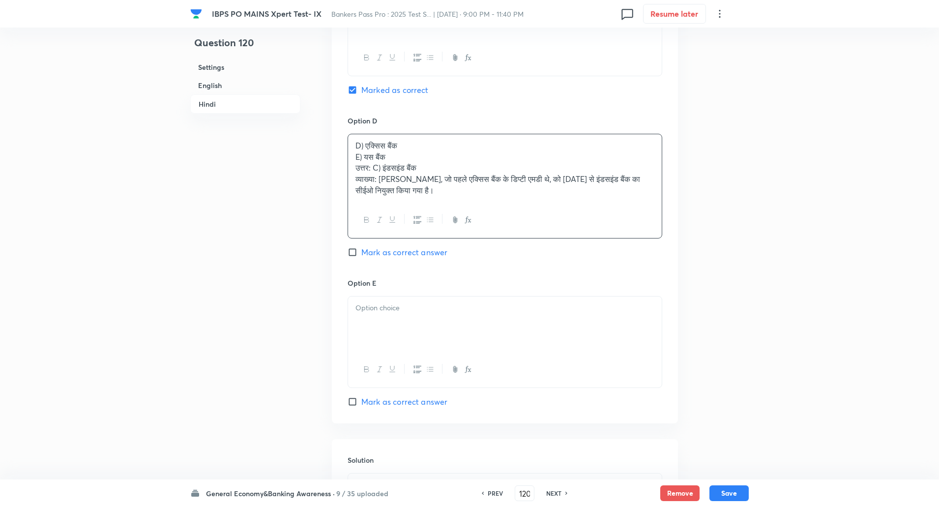
drag, startPoint x: 352, startPoint y: 156, endPoint x: 519, endPoint y: 253, distance: 192.9
click at [519, 253] on div "Option D D) एक्सिस बैंक E) यस बैंक उत्तर: C) इंडसइंड बैंक व्याख्या: राजीव आनंद,…" at bounding box center [504, 196] width 315 height 162
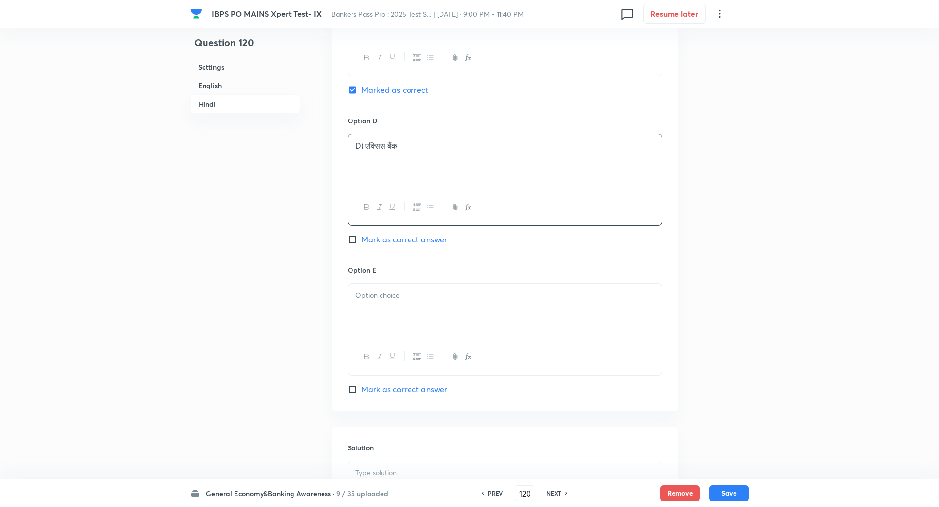
click at [366, 143] on p "D) एक्सिस बैंक" at bounding box center [504, 145] width 299 height 11
click at [372, 309] on div at bounding box center [505, 311] width 314 height 55
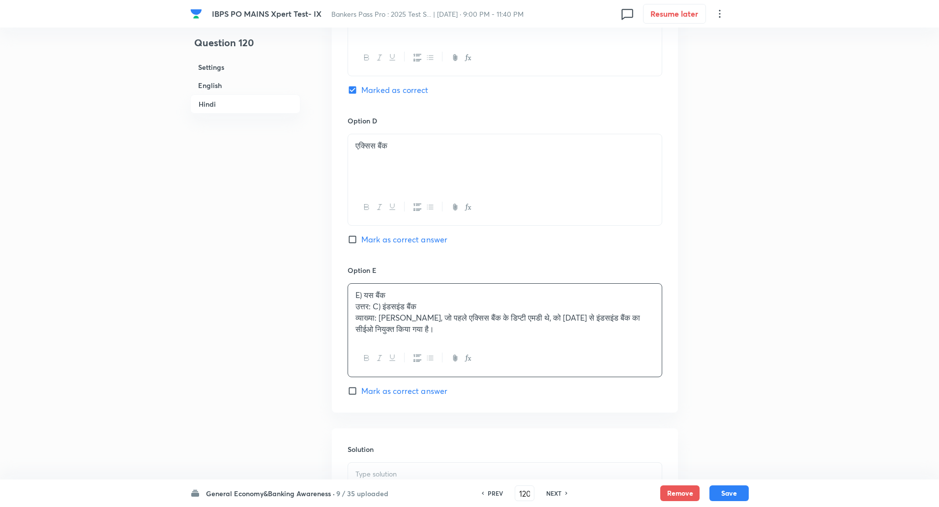
drag, startPoint x: 356, startPoint y: 307, endPoint x: 528, endPoint y: 389, distance: 190.8
click at [528, 389] on div "Option E E) यस बैंक उत्तर: C) इंडसइंड बैंक व्याख्या: राजीव आनंद, जो पहले एक्सिस…" at bounding box center [504, 330] width 315 height 131
click at [365, 297] on p "E) यस बैंक" at bounding box center [504, 294] width 299 height 11
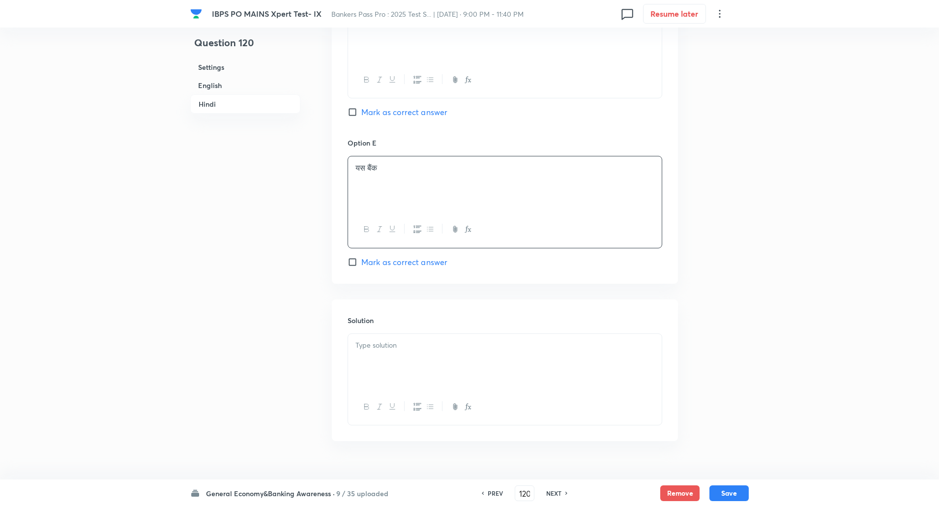
scroll to position [2121, 0]
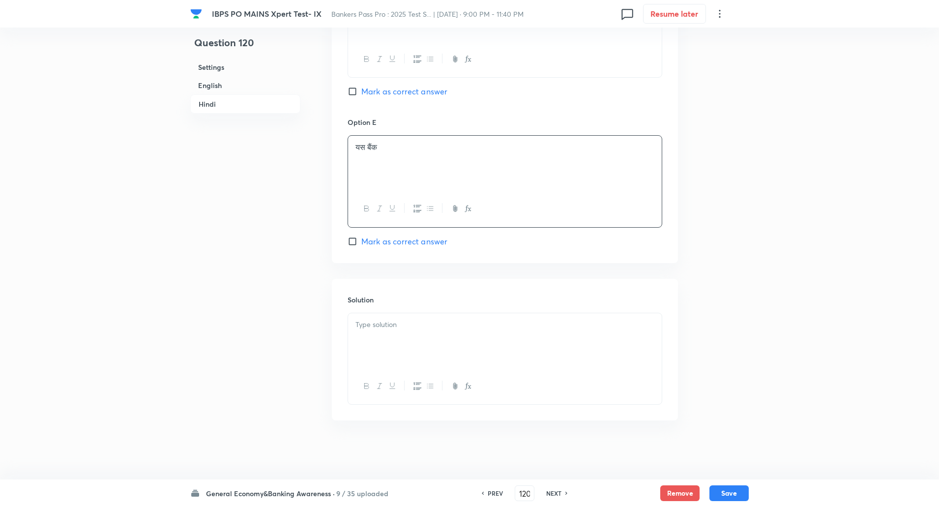
click at [372, 326] on p at bounding box center [504, 324] width 299 height 11
drag, startPoint x: 355, startPoint y: 324, endPoint x: 379, endPoint y: 338, distance: 27.9
click at [379, 338] on div "उत्तर: C) इंडसइंड बैंक व्याख्या: राजीव आनंद, जो पहले एक्सिस बैंक के डिप्टी एमडी…" at bounding box center [505, 340] width 314 height 55
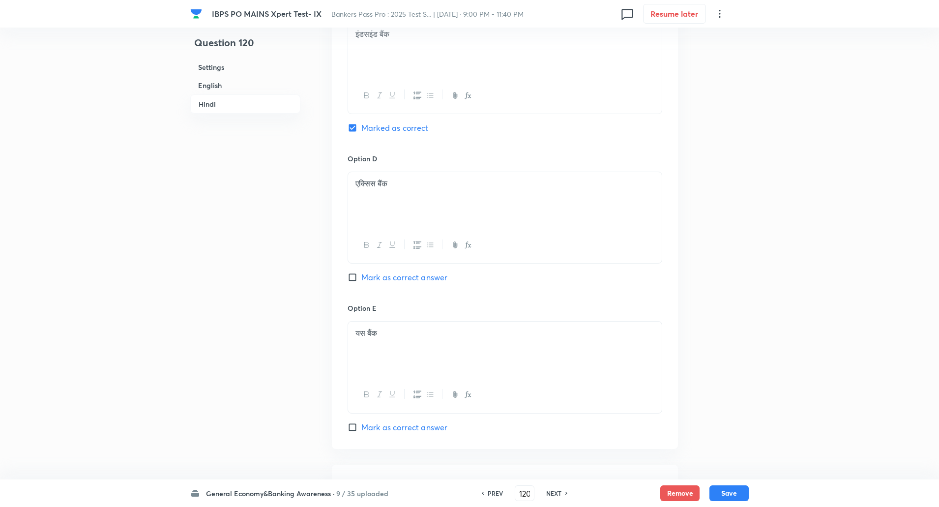
scroll to position [1927, 0]
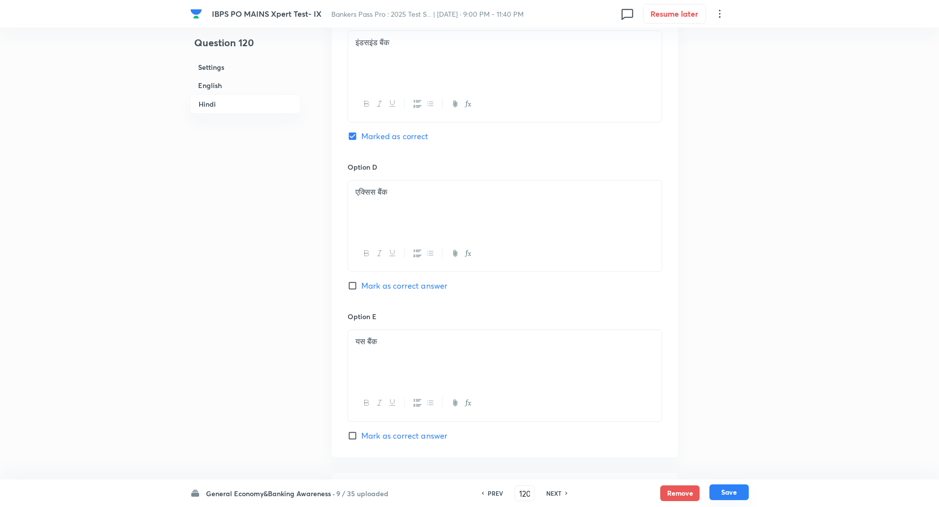
click at [733, 487] on button "Save" at bounding box center [728, 492] width 39 height 16
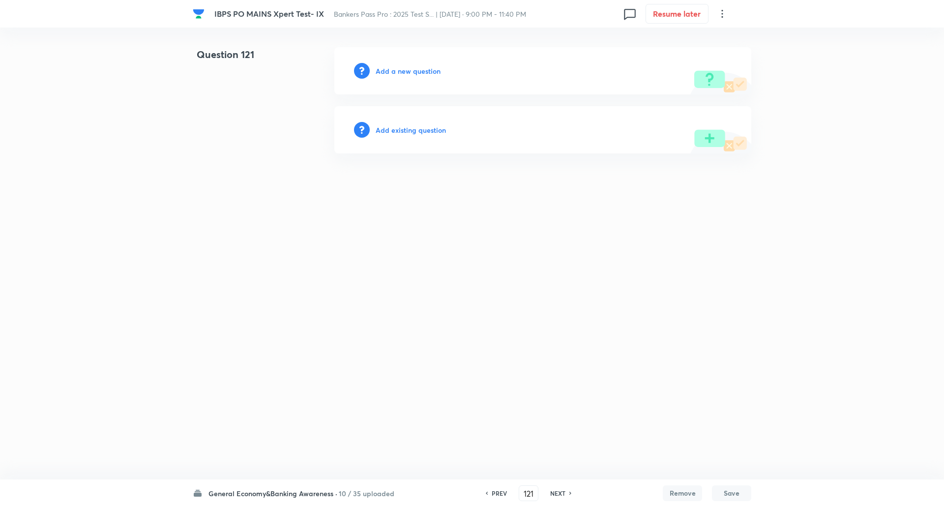
click at [383, 70] on h6 "Add a new question" at bounding box center [407, 71] width 65 height 10
click at [383, 70] on h6 "Choose a question type" at bounding box center [413, 71] width 76 height 10
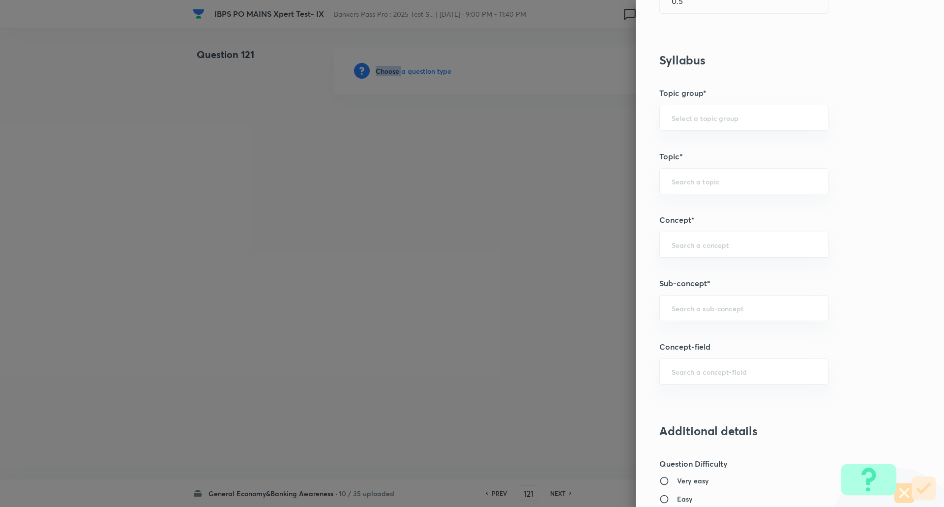
scroll to position [370, 0]
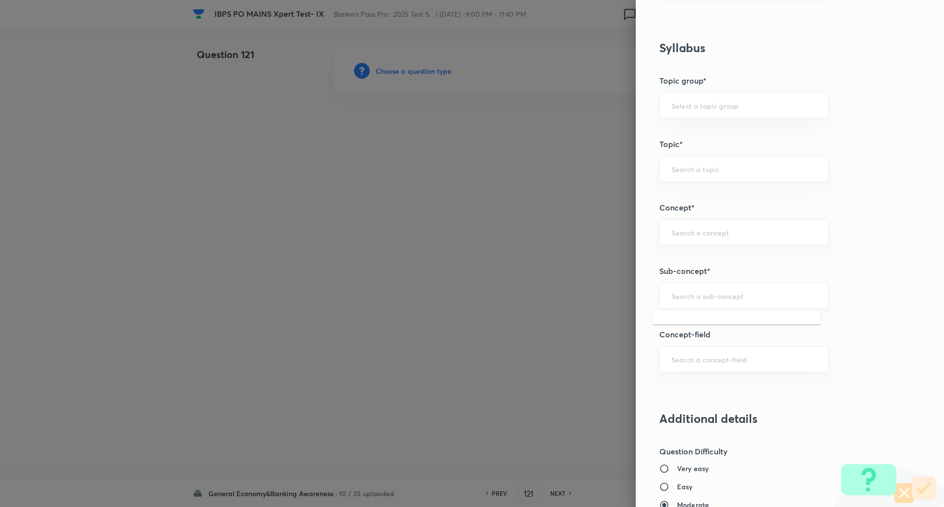
click at [676, 300] on input "text" at bounding box center [743, 295] width 144 height 9
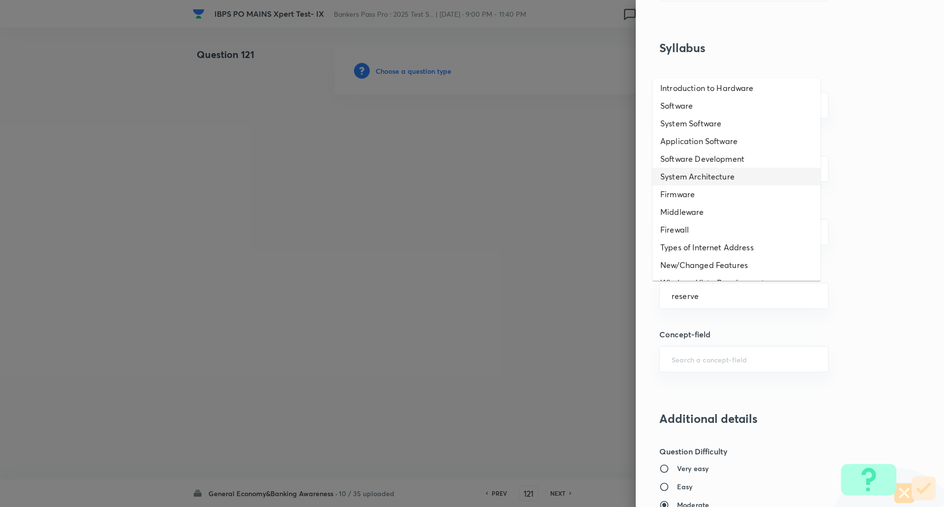
scroll to position [0, 0]
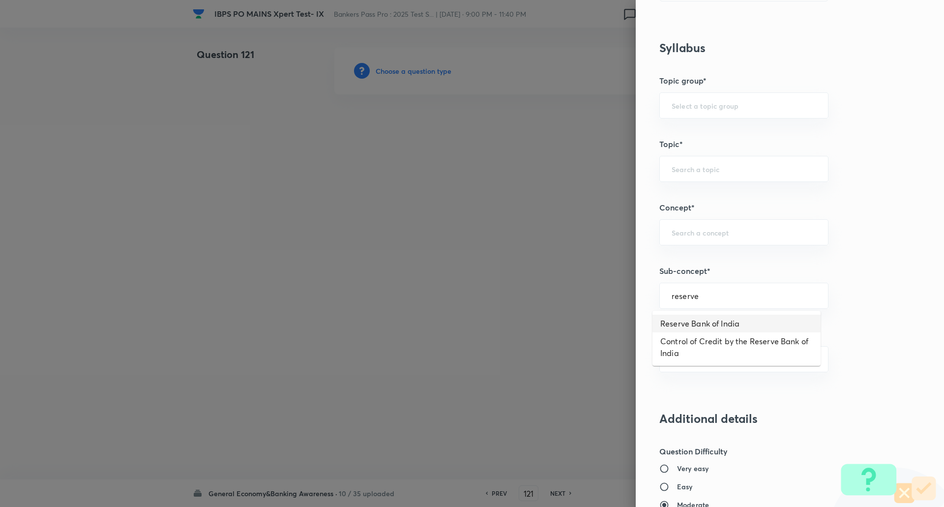
click at [700, 322] on li "Reserve Bank of India" at bounding box center [736, 324] width 168 height 18
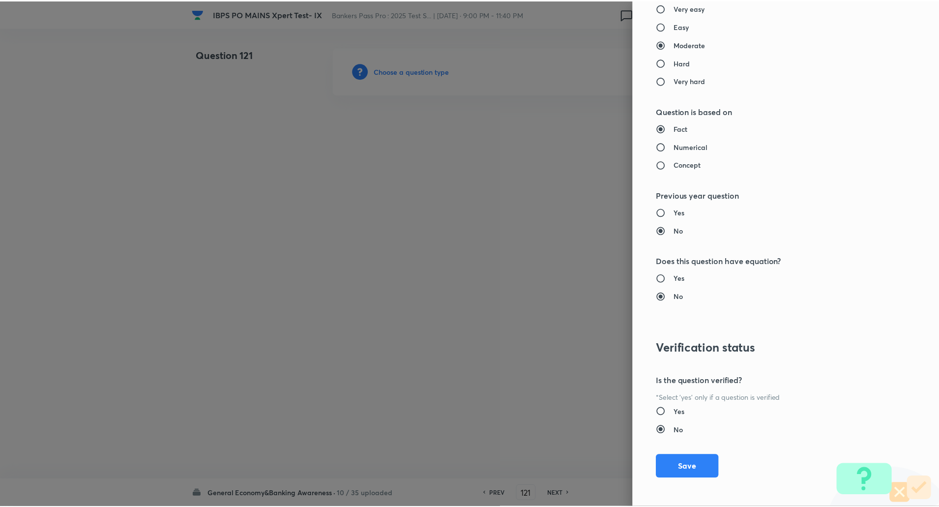
scroll to position [833, 0]
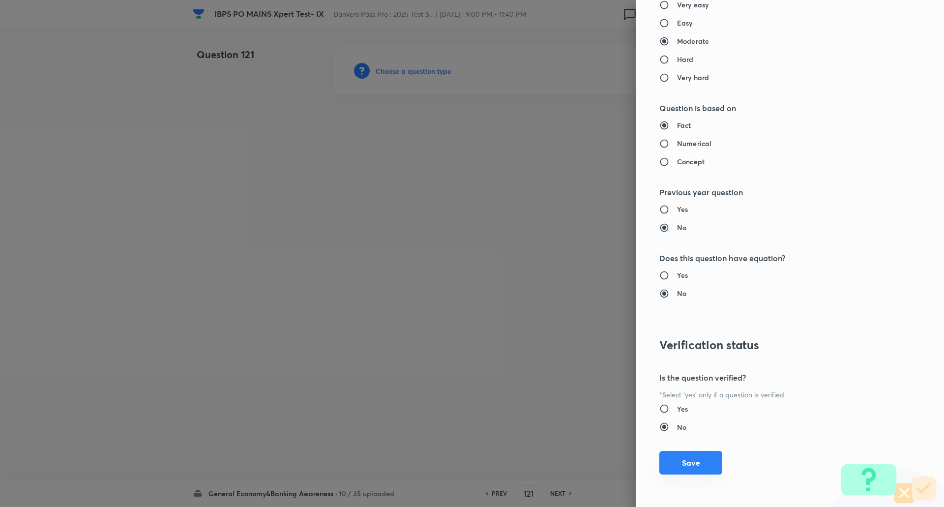
click at [689, 456] on button "Save" at bounding box center [690, 463] width 63 height 24
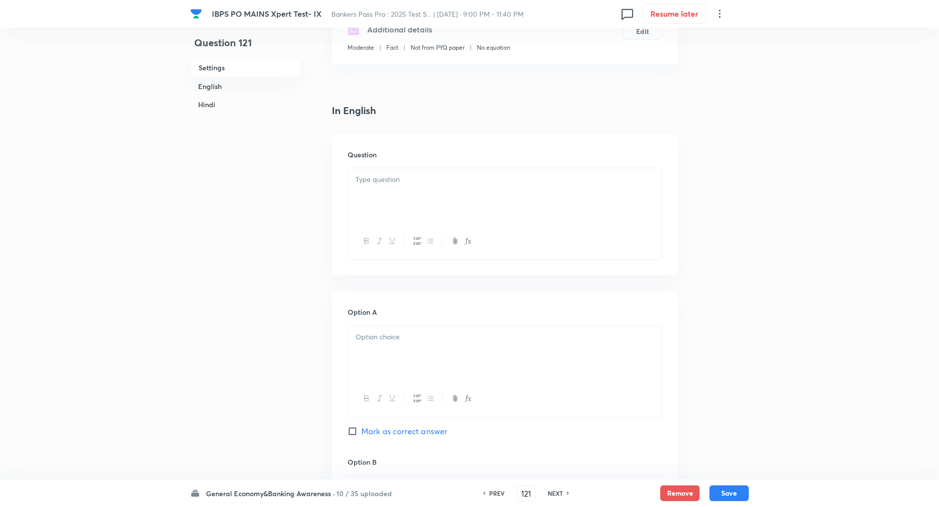
scroll to position [187, 0]
click at [568, 181] on p at bounding box center [504, 177] width 299 height 11
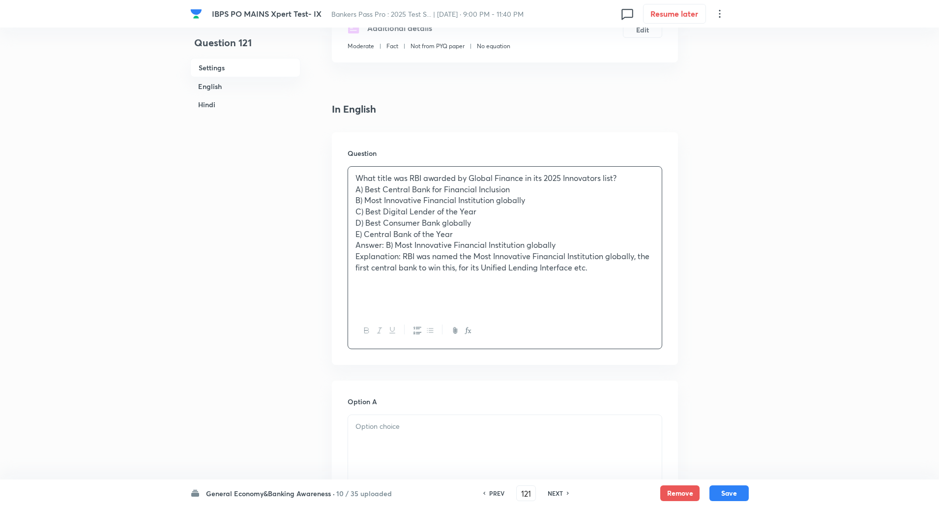
click at [614, 173] on p "What title was RBI awarded by Global Finance in its 2025 Innovators list?" at bounding box center [504, 177] width 299 height 11
click at [622, 175] on p "What title was RBI awarded by Global Finance in its 2025 Innovators list?" at bounding box center [504, 177] width 299 height 11
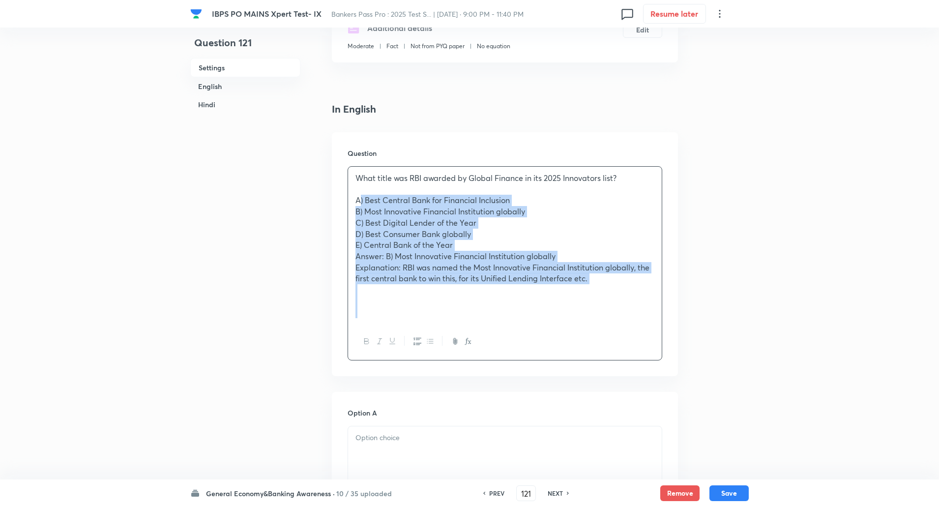
drag, startPoint x: 348, startPoint y: 201, endPoint x: 604, endPoint y: 324, distance: 283.8
click at [604, 324] on div "What title was RBI awarded by Global Finance in its 2025 Innovators list? A) Be…" at bounding box center [504, 263] width 315 height 194
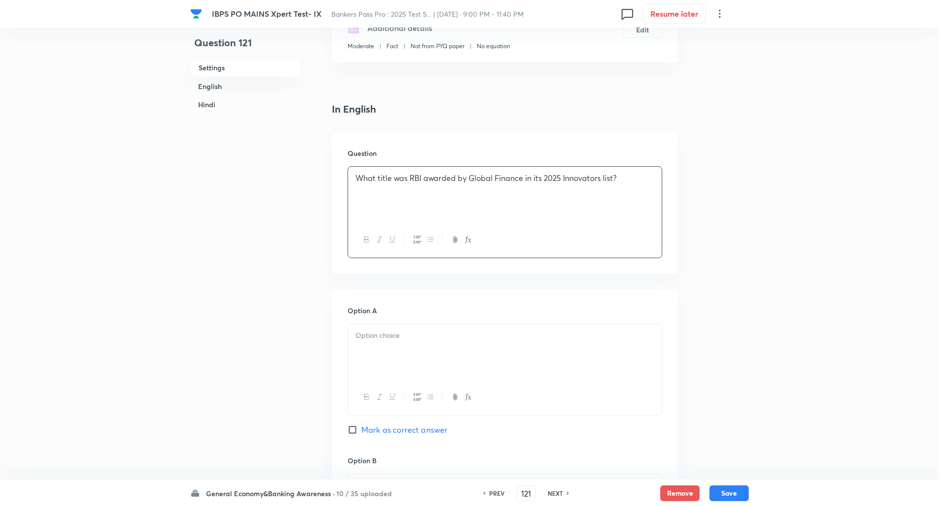
click at [573, 337] on p at bounding box center [504, 335] width 299 height 11
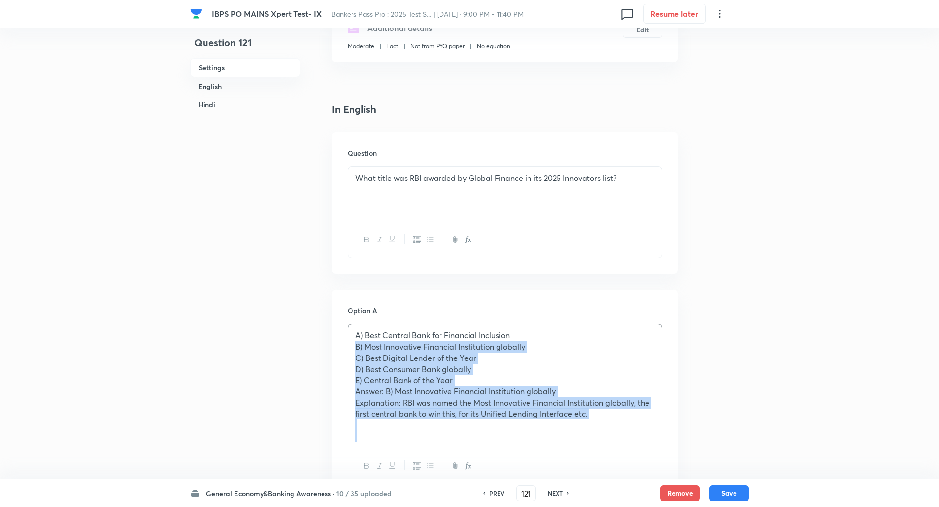
drag, startPoint x: 351, startPoint y: 345, endPoint x: 672, endPoint y: 457, distance: 339.6
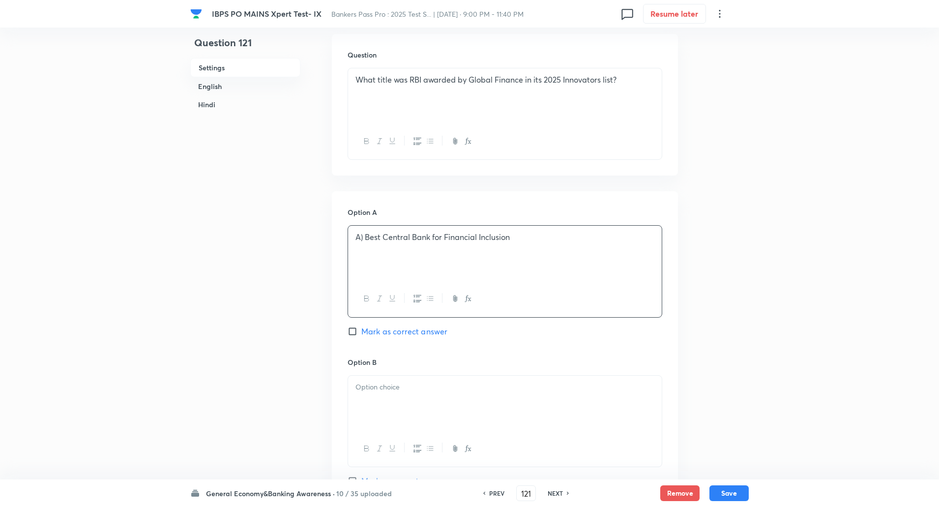
scroll to position [304, 0]
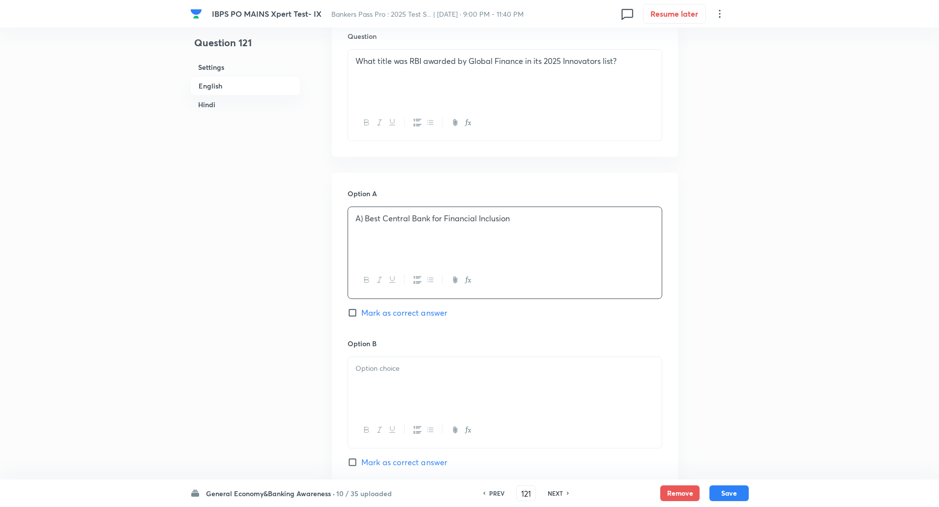
click at [365, 213] on p "A) Best Central Bank for Financial Inclusion" at bounding box center [504, 218] width 299 height 11
click at [377, 376] on div at bounding box center [505, 384] width 314 height 55
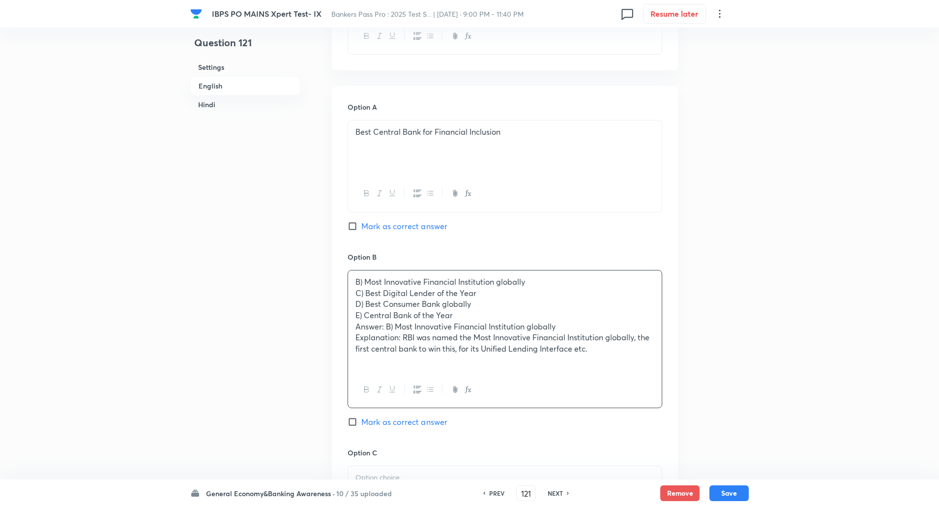
scroll to position [393, 0]
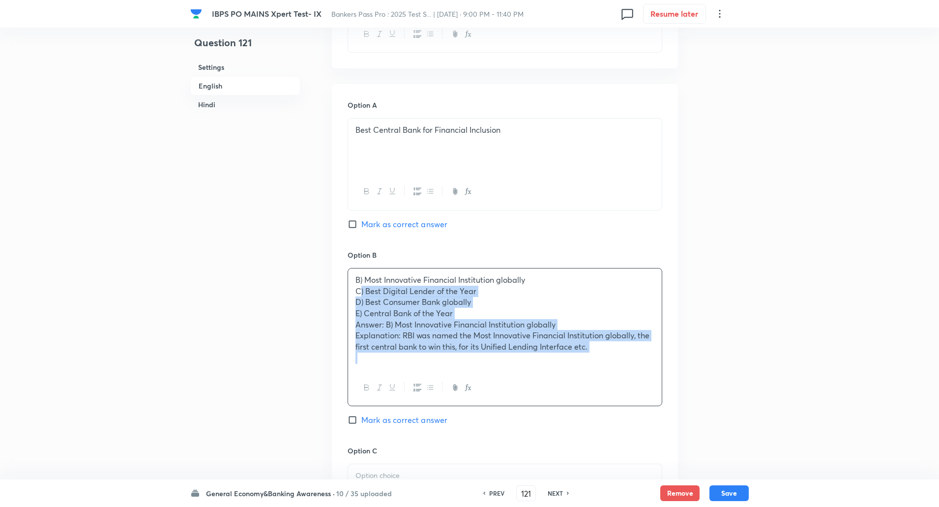
drag, startPoint x: 361, startPoint y: 293, endPoint x: 489, endPoint y: 358, distance: 144.0
click at [489, 358] on div "B) Most Innovative Financial Institution globally C) Best Digital Lender of the…" at bounding box center [505, 318] width 314 height 101
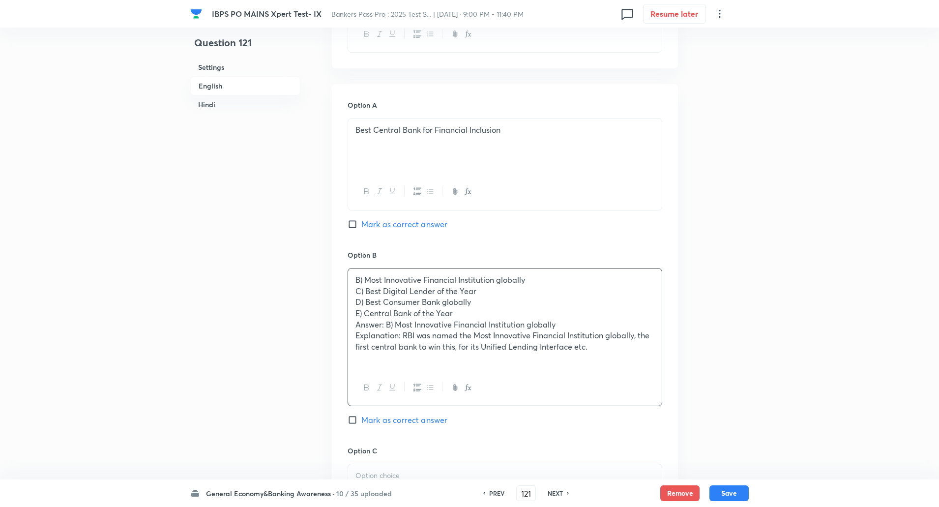
click at [349, 286] on div "B) Most Innovative Financial Institution globally C) Best Digital Lender of the…" at bounding box center [505, 318] width 314 height 101
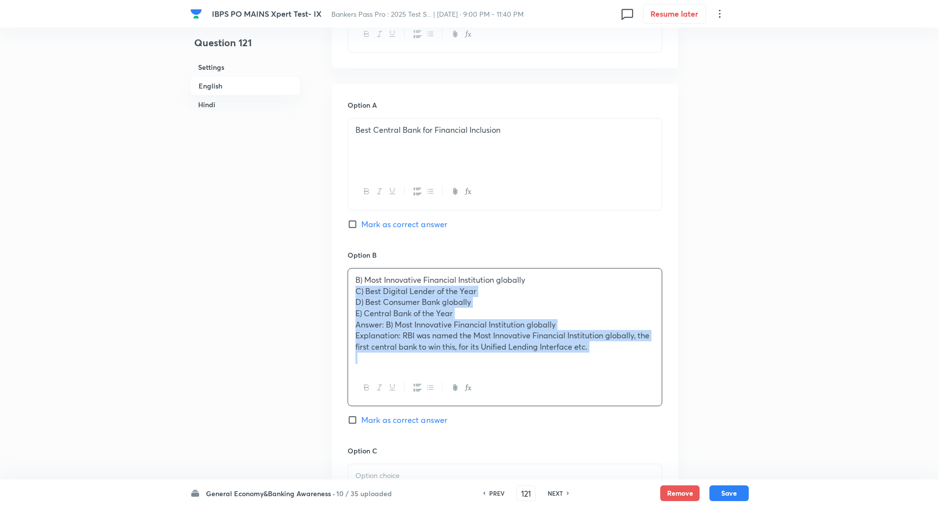
drag, startPoint x: 349, startPoint y: 286, endPoint x: 645, endPoint y: 373, distance: 308.5
click at [645, 373] on div "B) Most Innovative Financial Institution globally C) Best Digital Lender of the…" at bounding box center [504, 337] width 315 height 138
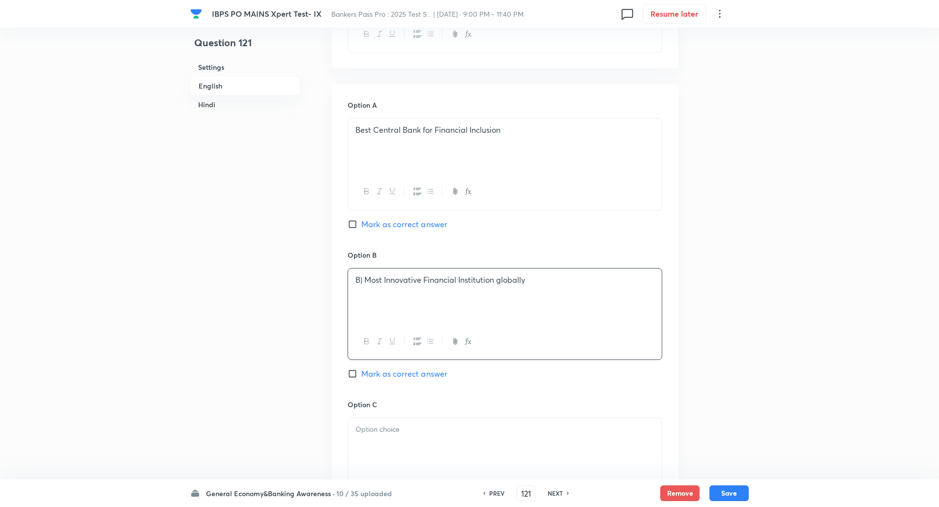
click at [365, 276] on p "B) Most Innovative Financial Institution globally" at bounding box center [504, 279] width 299 height 11
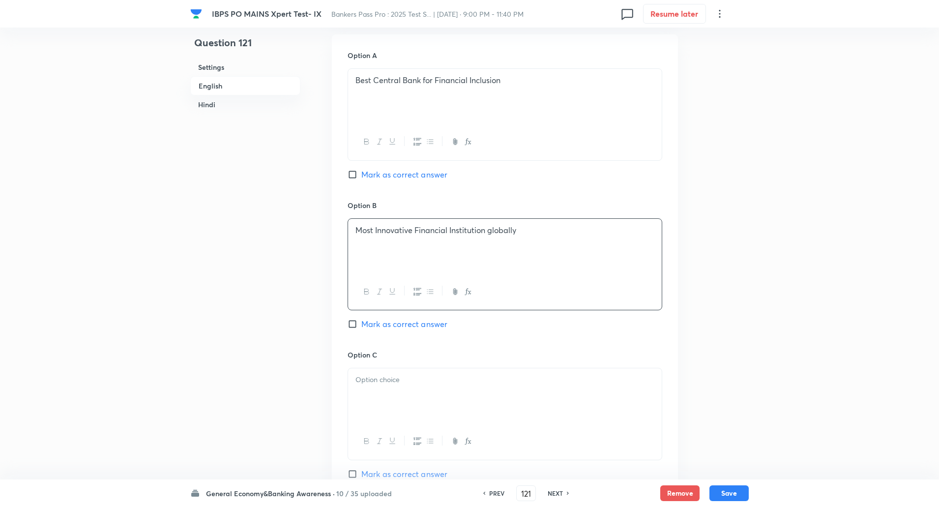
scroll to position [443, 0]
click at [367, 366] on div "Option C Mark as correct answer" at bounding box center [504, 423] width 315 height 149
click at [368, 376] on p at bounding box center [504, 378] width 299 height 11
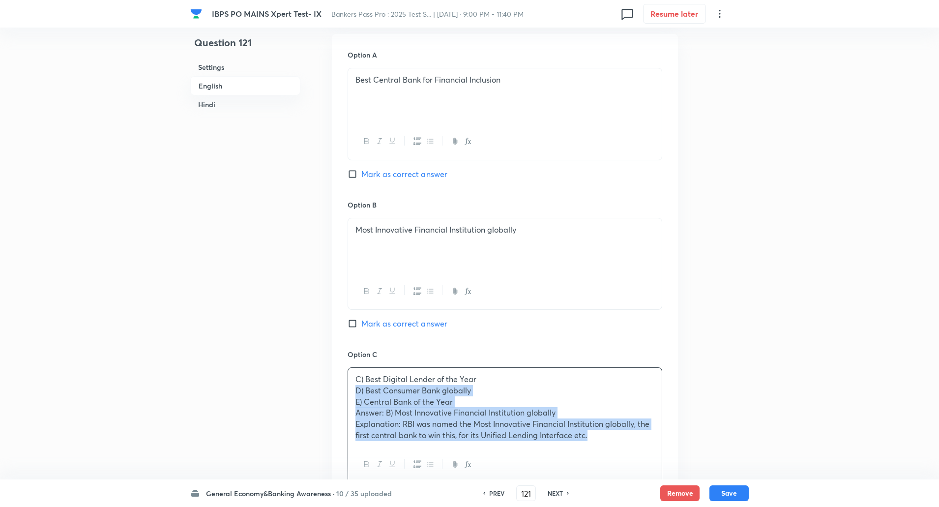
drag, startPoint x: 352, startPoint y: 389, endPoint x: 650, endPoint y: 495, distance: 316.0
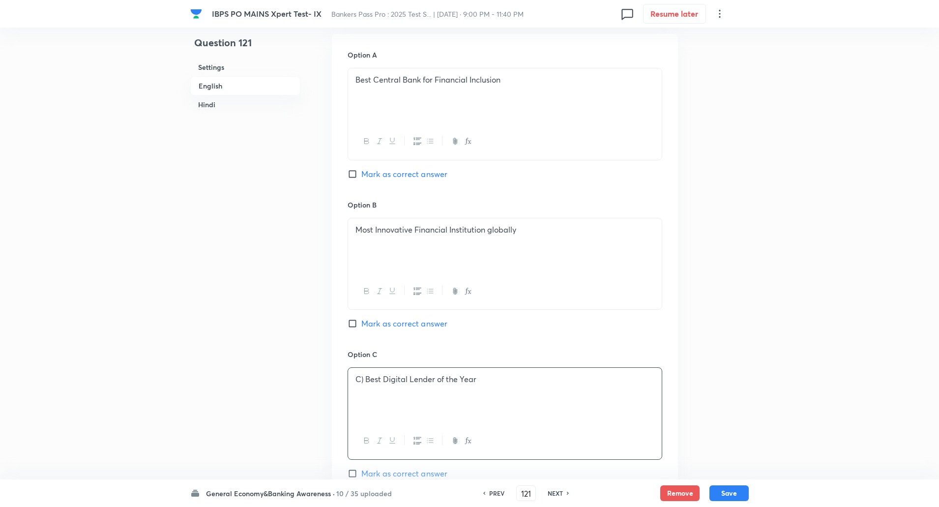
click at [364, 377] on p "C) Best Digital Lender of the Year" at bounding box center [504, 378] width 299 height 11
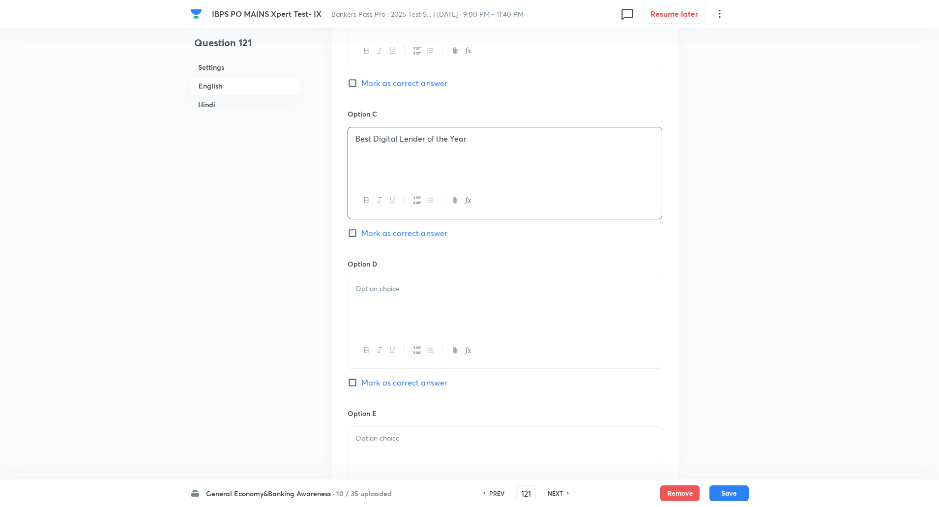
scroll to position [684, 0]
click at [398, 309] on div at bounding box center [505, 304] width 314 height 55
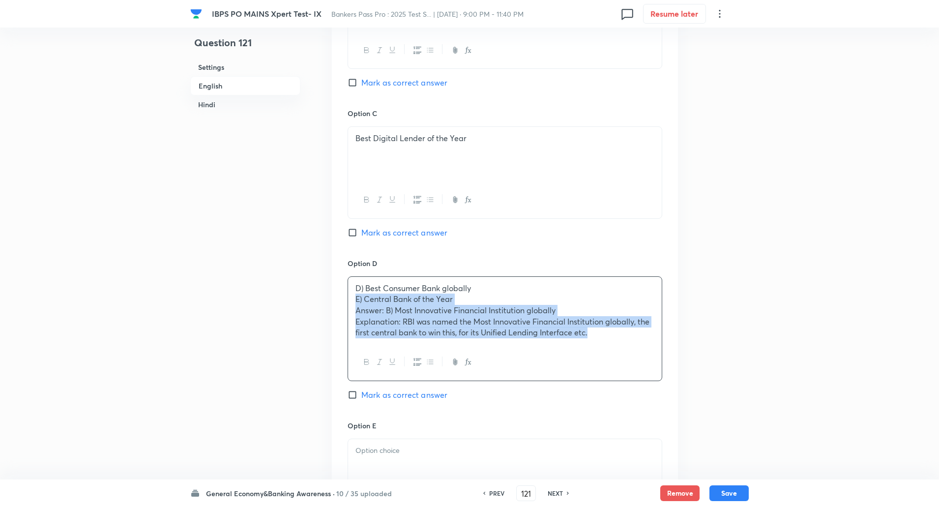
drag, startPoint x: 351, startPoint y: 297, endPoint x: 634, endPoint y: 400, distance: 301.3
click at [634, 400] on div "Option D D) Best Consumer Bank globally E) Central Bank of the Year Answer: B) …" at bounding box center [504, 339] width 315 height 162
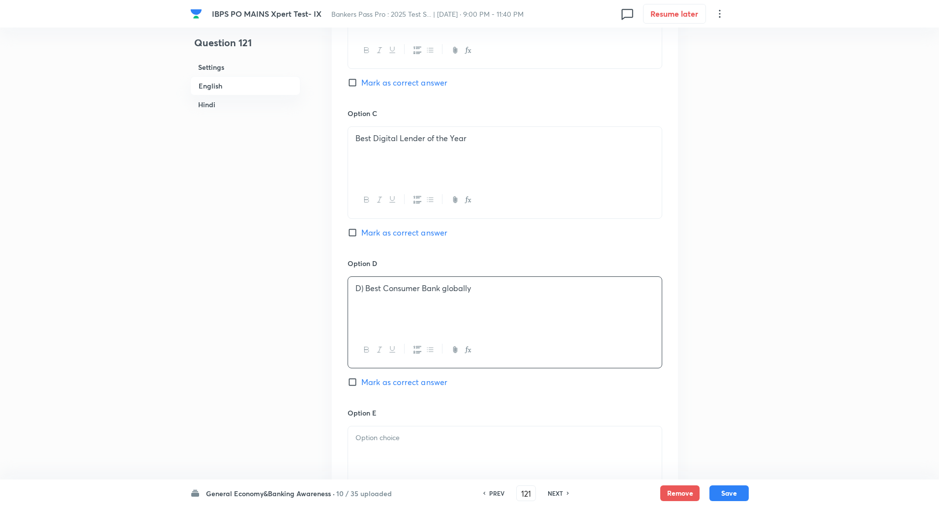
click at [365, 287] on p "D) Best Consumer Bank globally" at bounding box center [504, 288] width 299 height 11
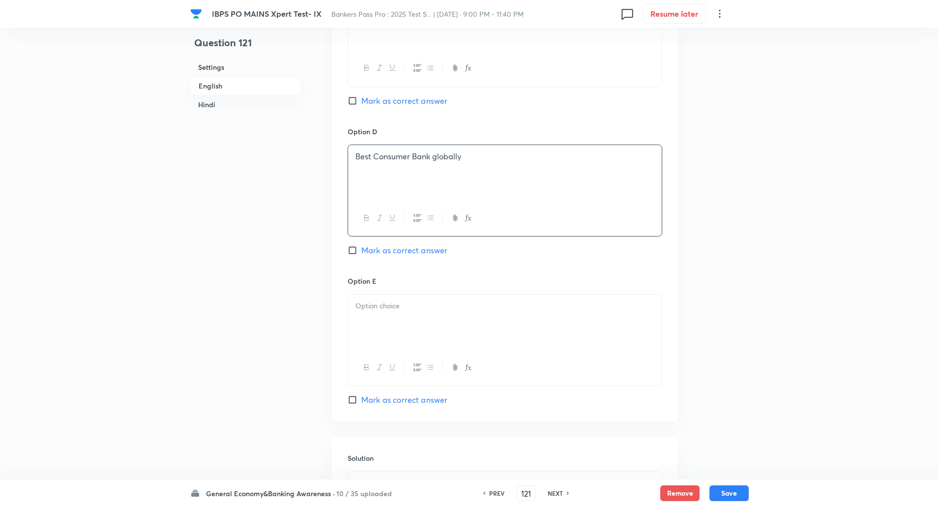
scroll to position [841, 0]
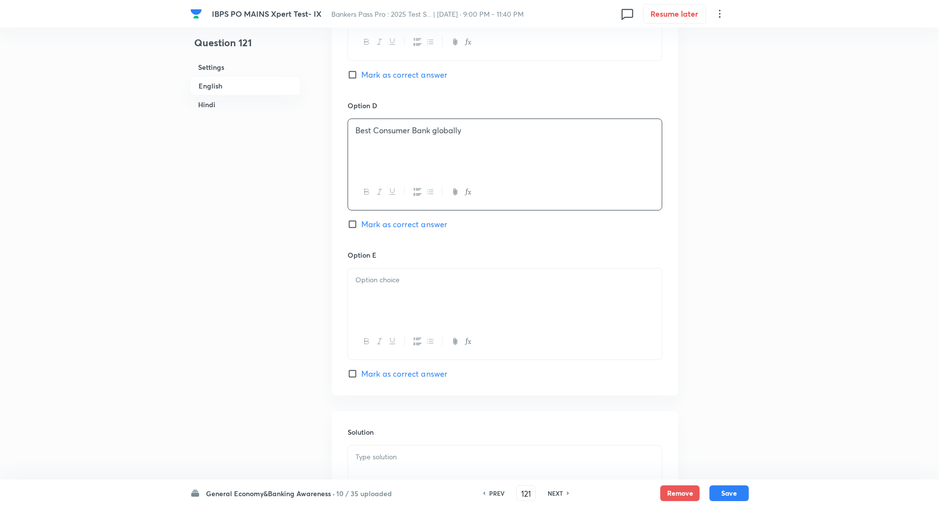
click at [365, 287] on div at bounding box center [505, 295] width 314 height 55
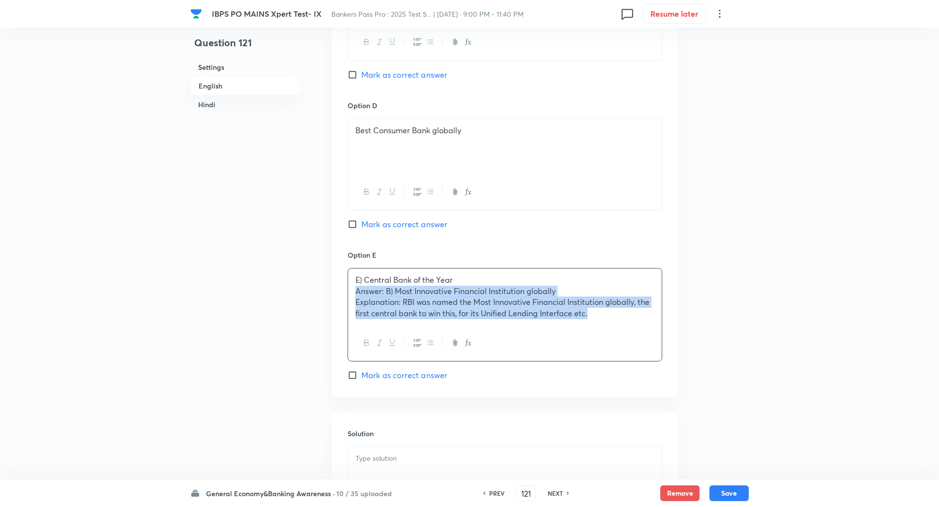
drag, startPoint x: 356, startPoint y: 290, endPoint x: 719, endPoint y: 403, distance: 379.9
click at [719, 403] on div "Question 121 Settings English Hindi Settings Type Single choice correct 5 optio…" at bounding box center [469, 472] width 558 height 2532
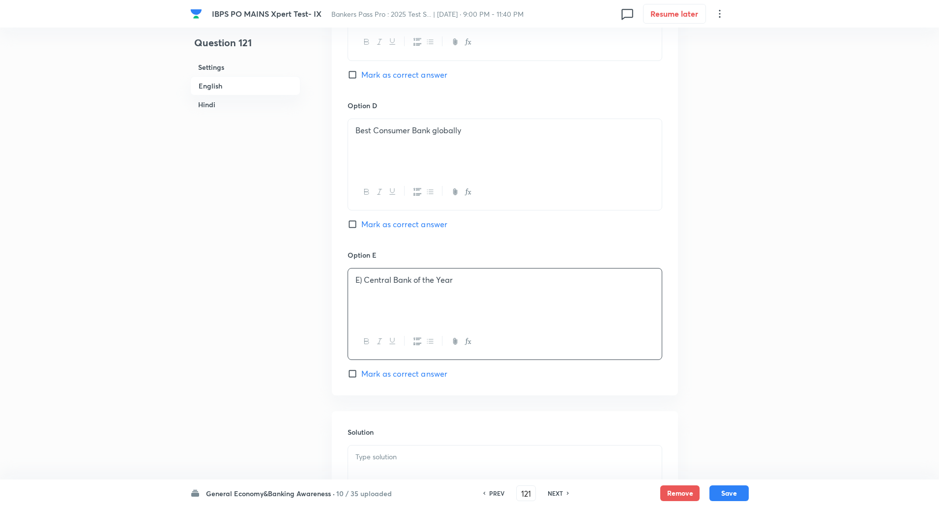
click at [365, 281] on p "E) Central Bank of the Year" at bounding box center [504, 279] width 299 height 11
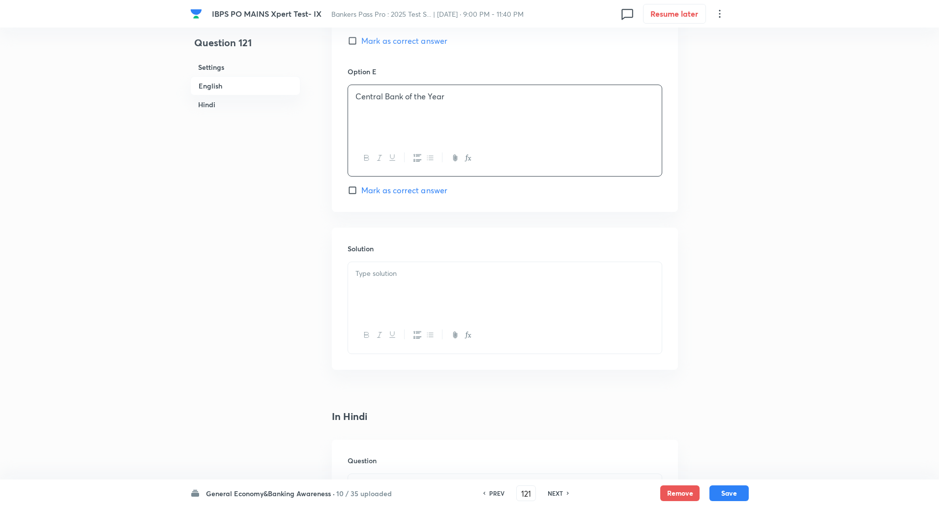
scroll to position [1025, 0]
click at [364, 284] on div at bounding box center [505, 288] width 314 height 55
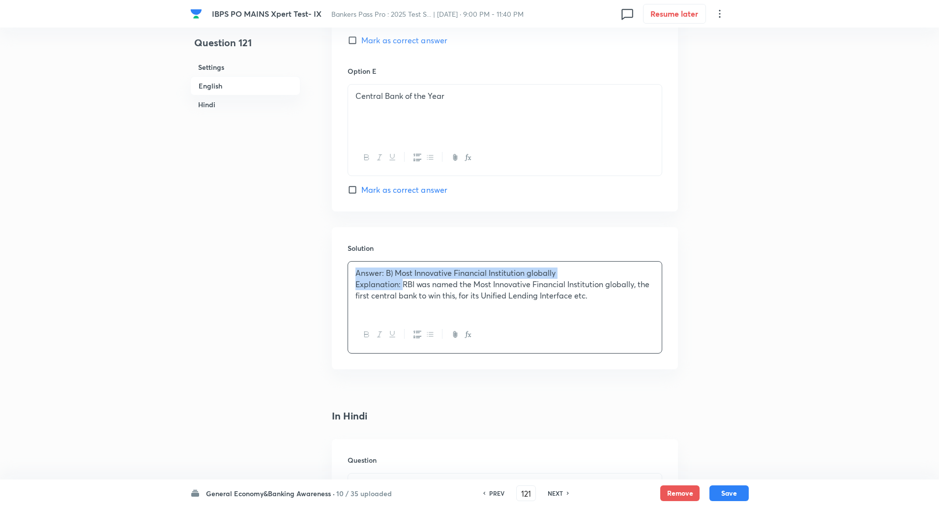
drag, startPoint x: 353, startPoint y: 273, endPoint x: 404, endPoint y: 287, distance: 52.6
click at [404, 287] on div "Answer: B) Most Innovative Financial Institution globally Explanation: RBI was …" at bounding box center [505, 288] width 314 height 55
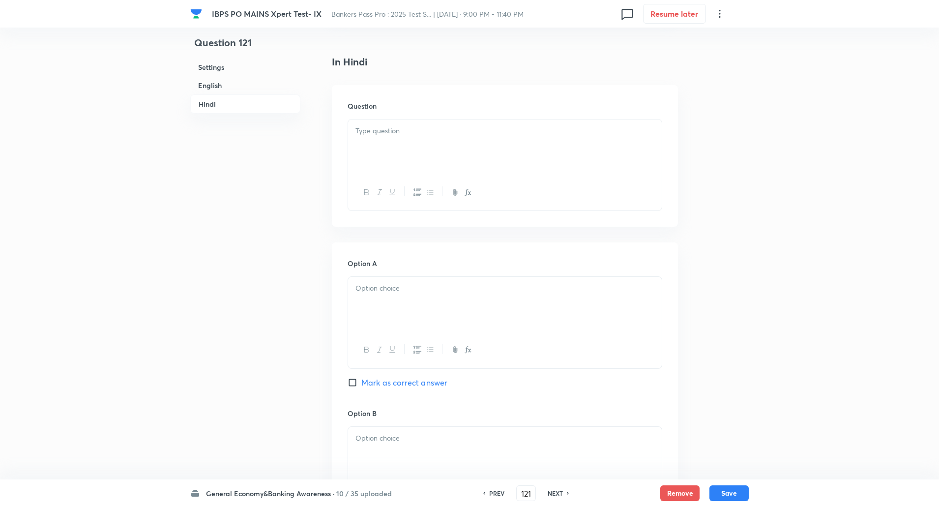
scroll to position [1374, 0]
click at [427, 141] on p at bounding box center [504, 136] width 299 height 11
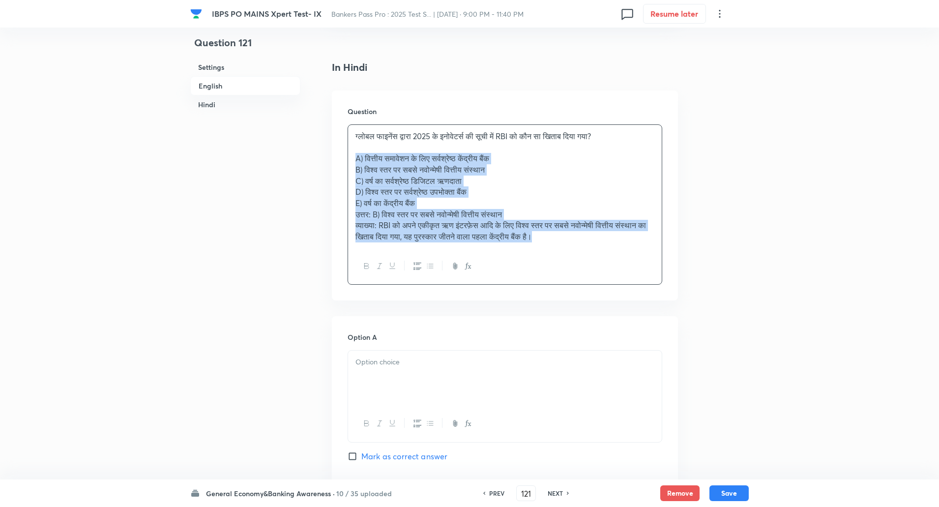
drag, startPoint x: 353, startPoint y: 156, endPoint x: 650, endPoint y: 283, distance: 322.3
click at [650, 283] on div "ग्लोबल फाइनेंस द्वारा 2025 के इनोवेटर्स की सूची में RBI को कौन सा खिताब दिया गय…" at bounding box center [504, 204] width 315 height 161
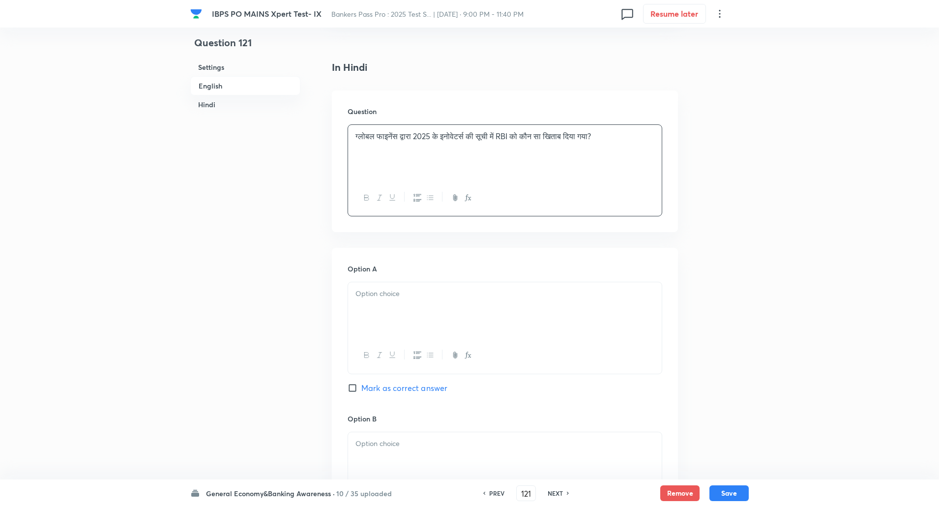
click at [540, 288] on p at bounding box center [504, 293] width 299 height 11
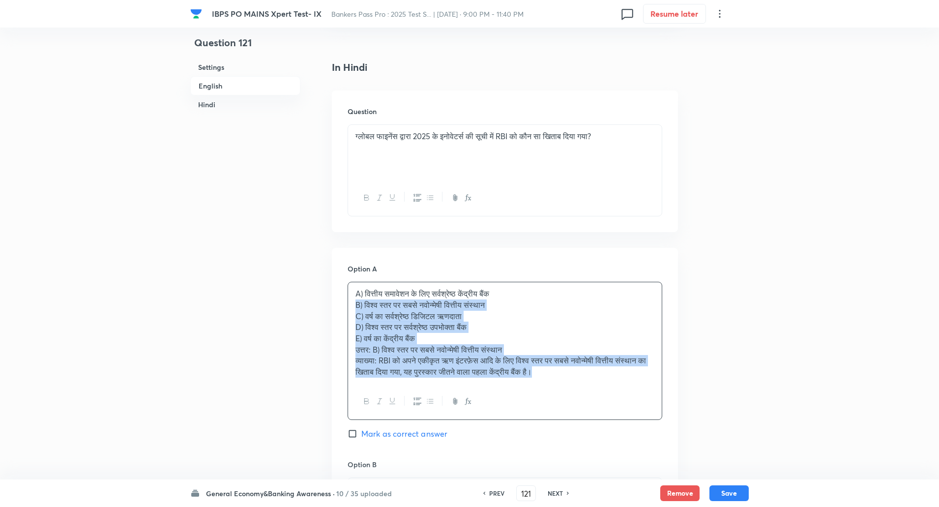
drag, startPoint x: 352, startPoint y: 307, endPoint x: 606, endPoint y: 399, distance: 269.9
click at [606, 399] on div "A) वित्तीय समावेशन के लिए सर्वश्रेष्ठ केंद्रीय बैंक B) विश्व स्तर पर सबसे नवोन्…" at bounding box center [504, 351] width 315 height 138
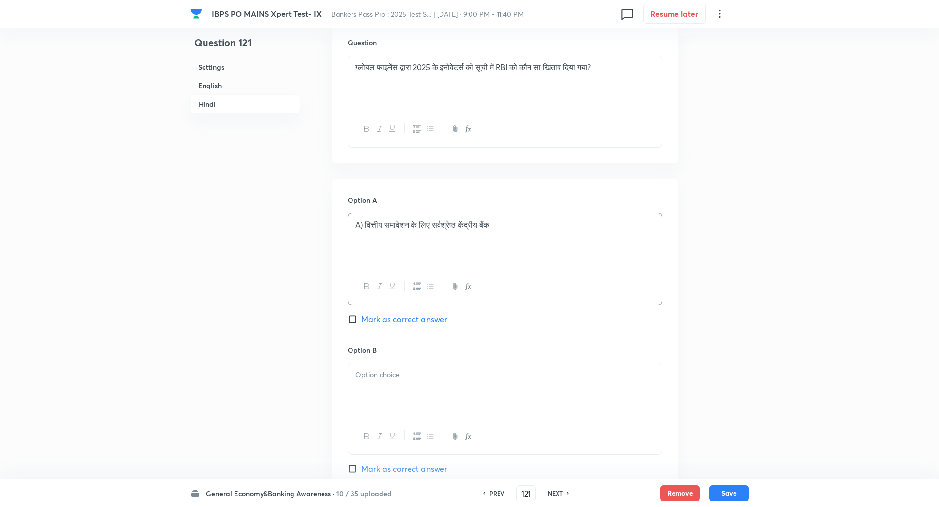
scroll to position [1443, 0]
click at [364, 222] on p "A) वित्तीय समावेशन के लिए सर्वश्रेष्ठ केंद्रीय बैंक" at bounding box center [504, 224] width 299 height 11
click at [377, 394] on div at bounding box center [505, 390] width 314 height 55
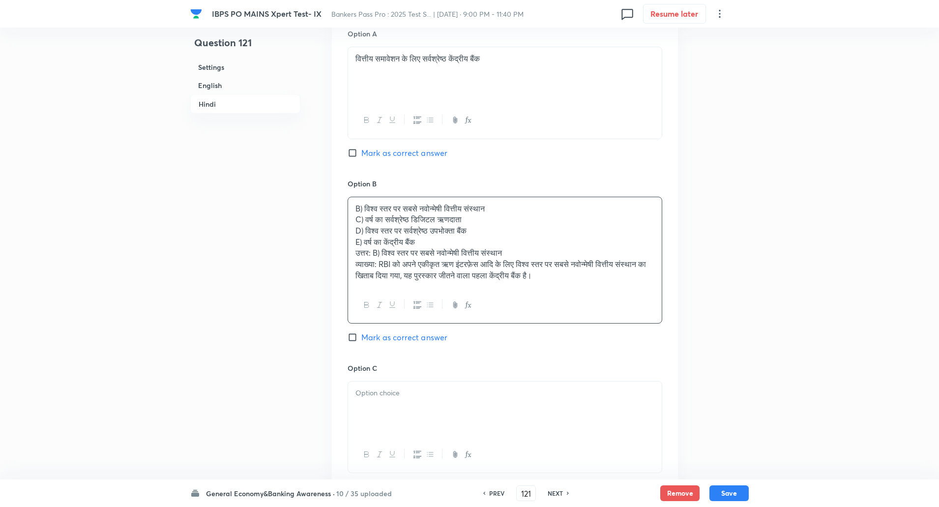
scroll to position [1609, 0]
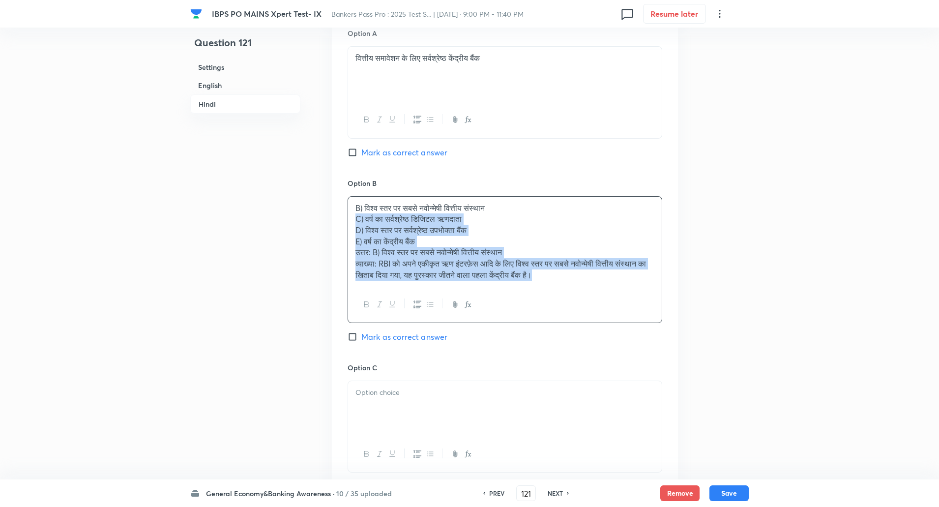
drag, startPoint x: 355, startPoint y: 215, endPoint x: 631, endPoint y: 344, distance: 304.5
click at [631, 344] on div "Option B B) विश्व स्तर पर सबसे नवोन्मेषी वित्तीय संस्थान C) वर्ष का सर्वश्रेष्ठ…" at bounding box center [504, 270] width 315 height 184
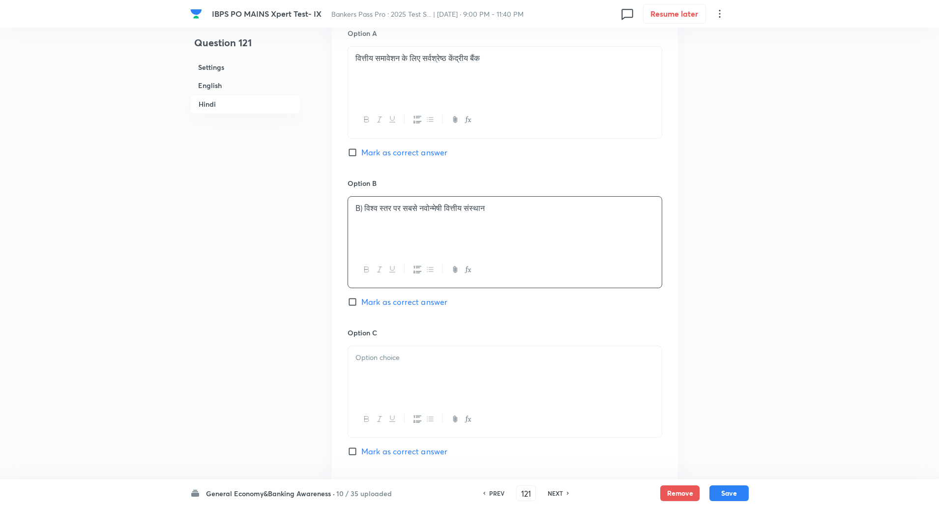
click at [365, 205] on p "B) विश्व स्तर पर सबसे नवोन्मेषी वित्तीय संस्थान" at bounding box center [504, 207] width 299 height 11
click at [371, 357] on p at bounding box center [504, 357] width 299 height 11
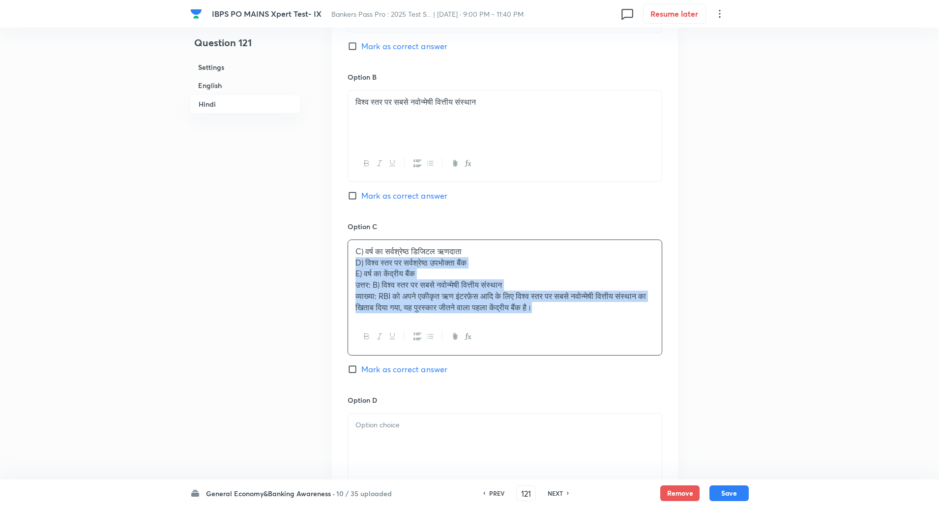
scroll to position [1768, 0]
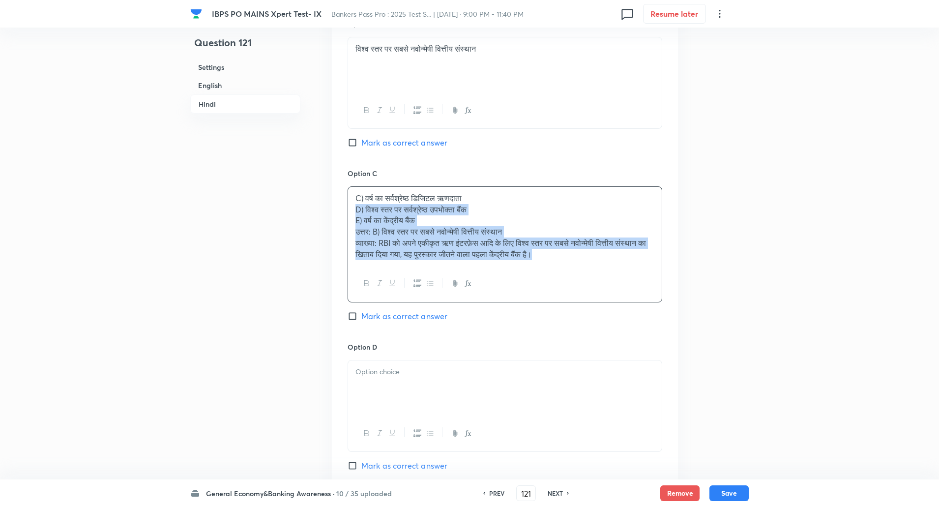
drag, startPoint x: 351, startPoint y: 368, endPoint x: 667, endPoint y: 505, distance: 344.9
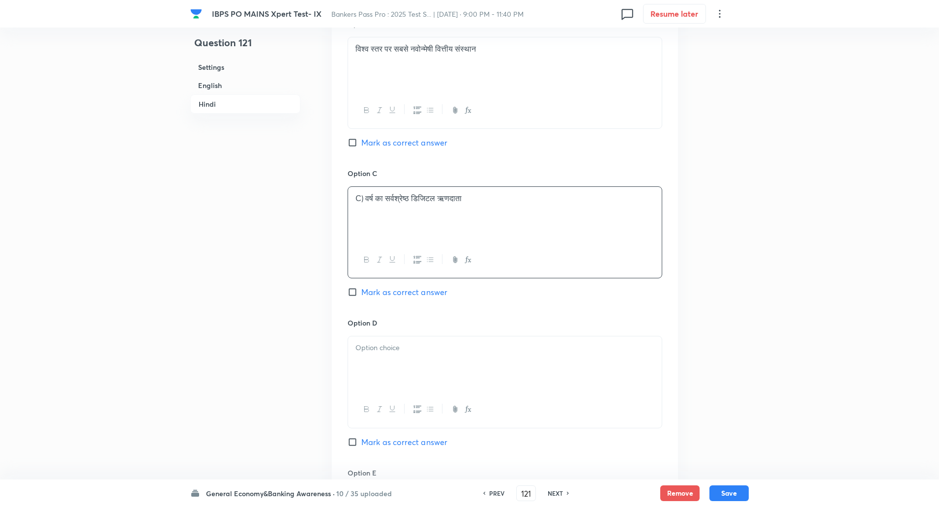
click at [354, 141] on input "Mark as correct answer" at bounding box center [354, 143] width 14 height 10
click at [364, 200] on p "C) वर्ष का सर्वश्रेष्ठ डिजिटल ऋणदाता" at bounding box center [504, 198] width 299 height 11
click at [390, 342] on div at bounding box center [505, 363] width 314 height 55
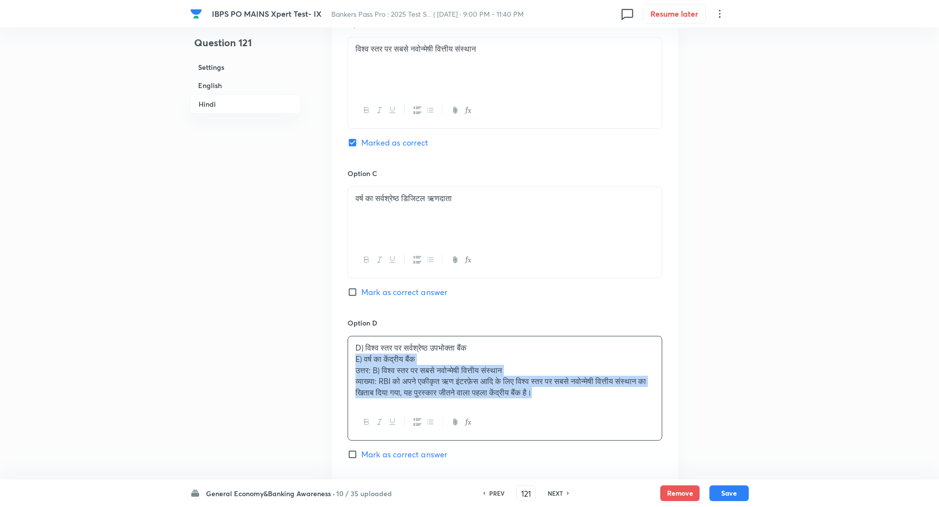
drag, startPoint x: 351, startPoint y: 359, endPoint x: 649, endPoint y: 430, distance: 306.7
click at [649, 430] on div "D) विश्व स्तर पर सर्वश्रेष्ठ उपभोक्ता बैंक E) वर्ष का केंद्रीय बैंक उत्तर: B) व…" at bounding box center [504, 388] width 315 height 105
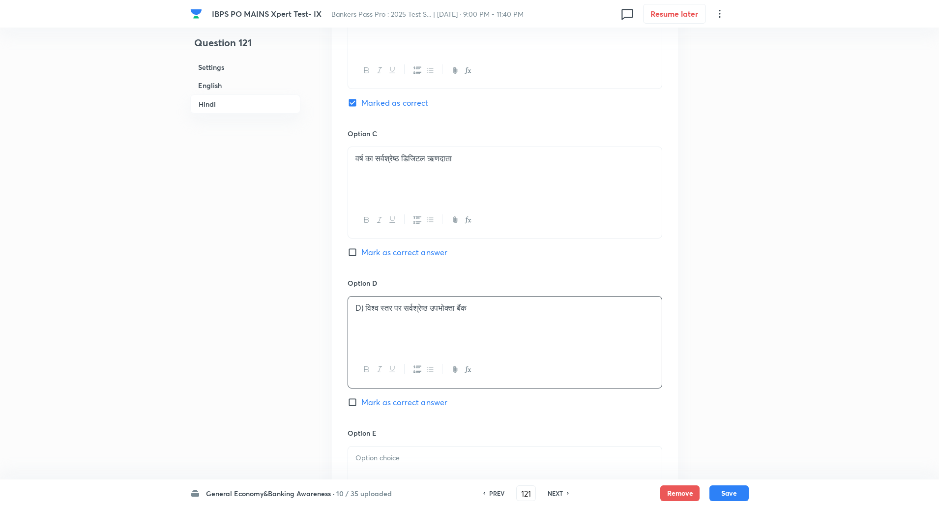
scroll to position [1830, 0]
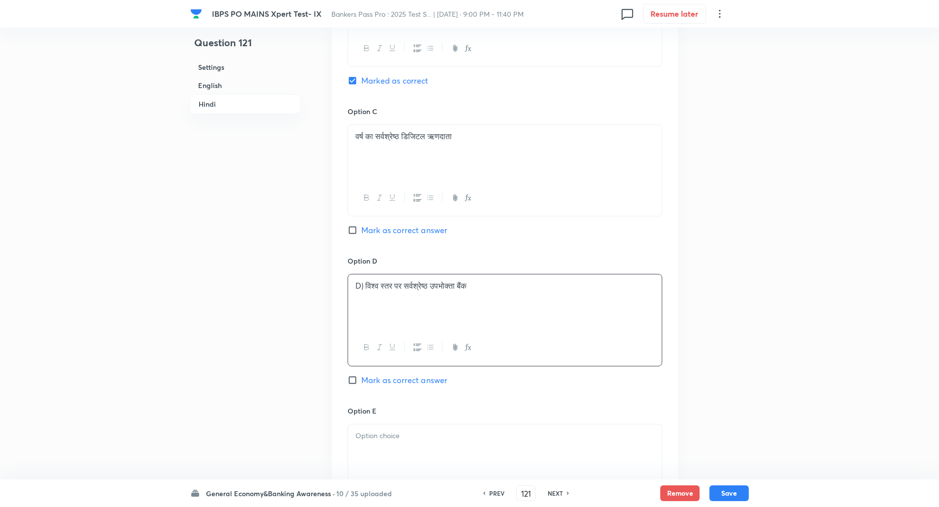
click at [363, 283] on p "D) विश्व स्तर पर सर्वश्रेष्ठ उपभोक्ता बैंक" at bounding box center [504, 285] width 299 height 11
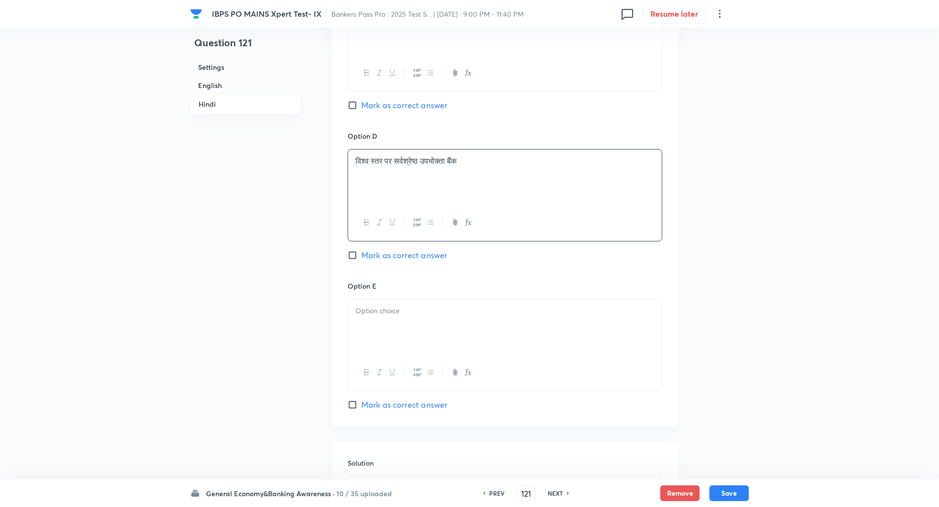
scroll to position [1955, 0]
click at [366, 325] on div at bounding box center [505, 326] width 314 height 55
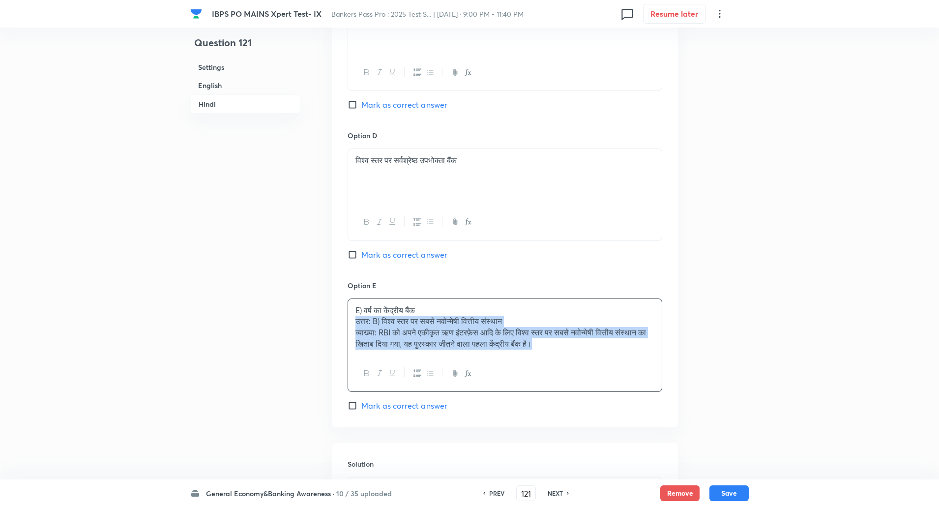
drag, startPoint x: 354, startPoint y: 325, endPoint x: 687, endPoint y: 424, distance: 347.7
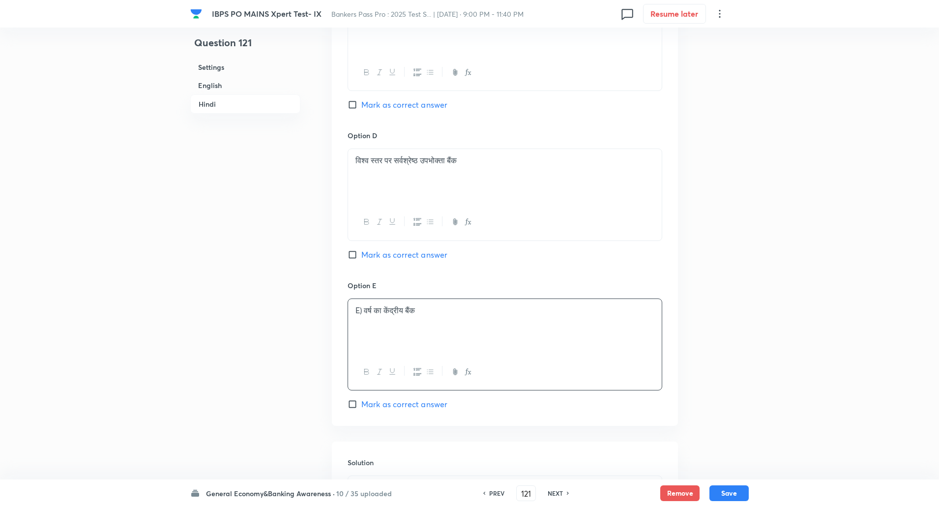
click at [364, 309] on p "E) वर्ष का केंद्रीय बैंक" at bounding box center [504, 310] width 299 height 11
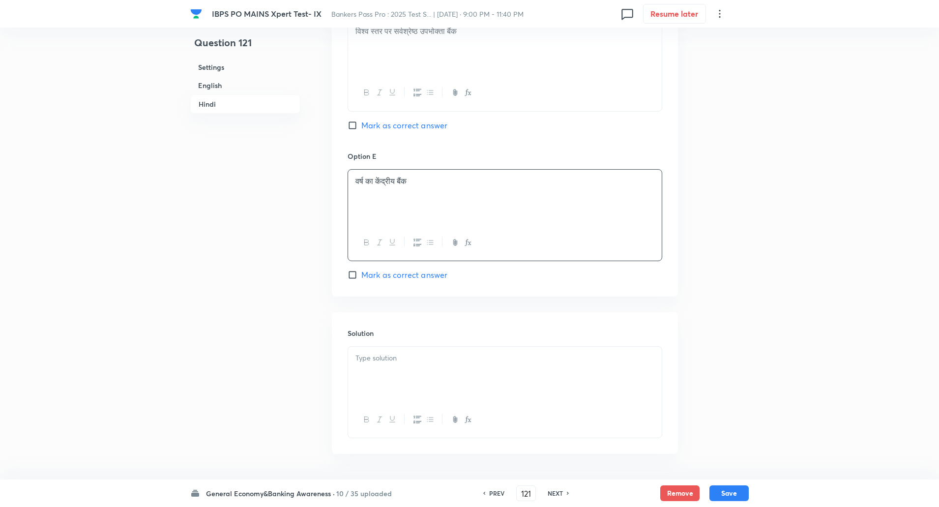
scroll to position [2091, 0]
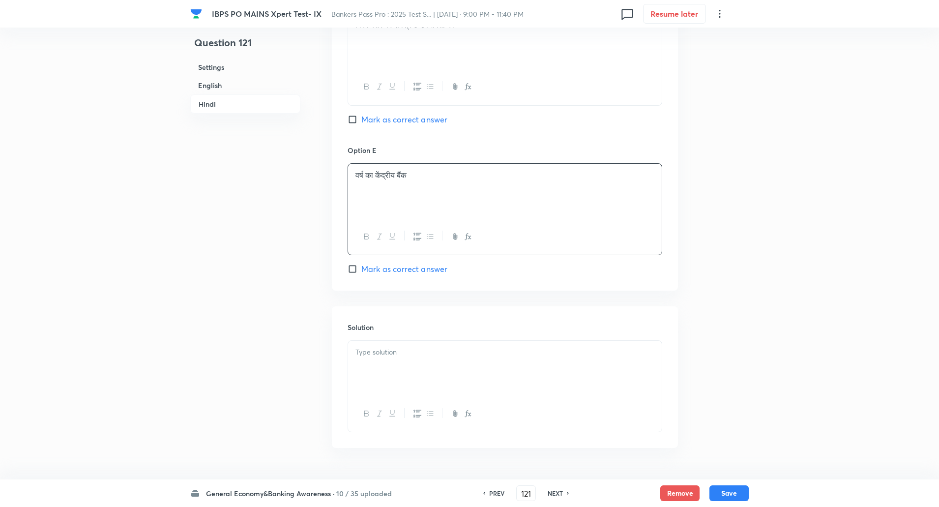
click at [367, 348] on p at bounding box center [504, 351] width 299 height 11
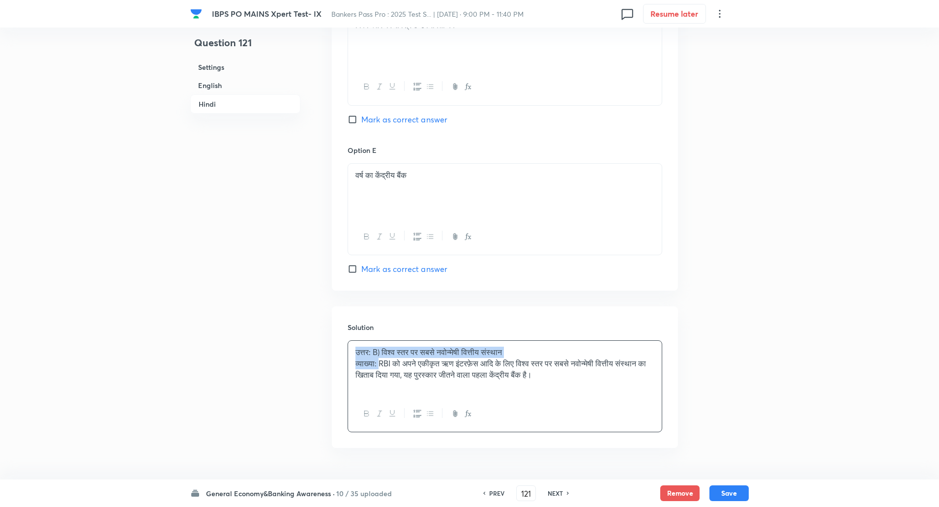
drag, startPoint x: 354, startPoint y: 354, endPoint x: 381, endPoint y: 363, distance: 28.9
click at [381, 363] on div "उत्तर: B) विश्व स्तर पर सबसे नवोन्मेषी वित्तीय संस्थान व्याख्या: RBI को अपने एक…" at bounding box center [505, 368] width 314 height 55
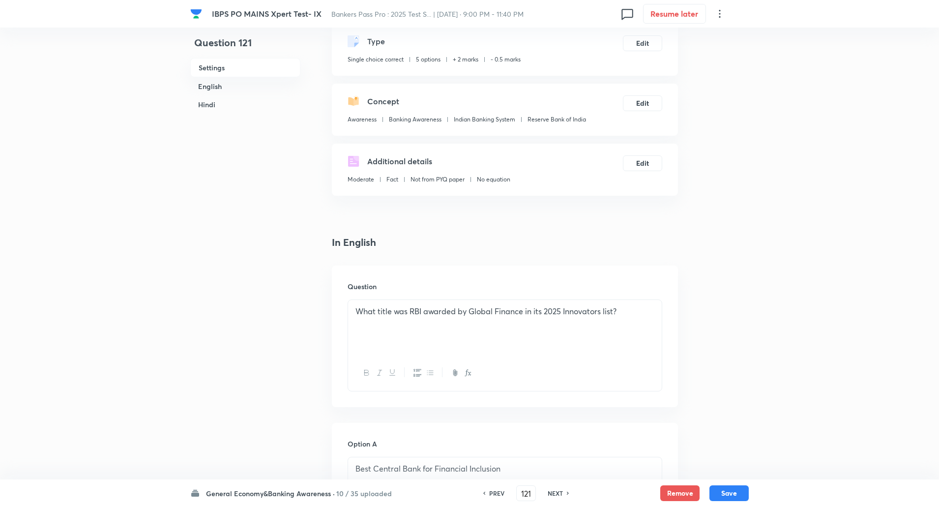
scroll to position [49, 0]
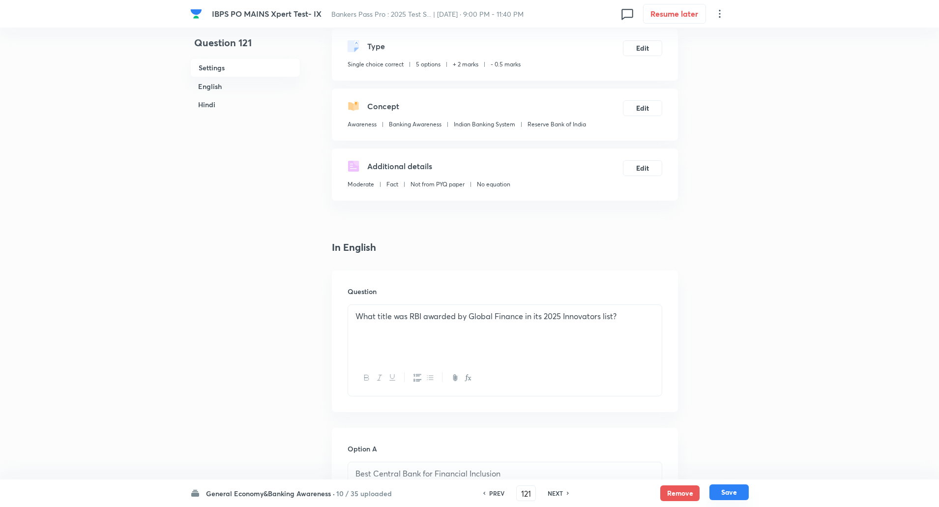
click at [736, 498] on button "Save" at bounding box center [728, 492] width 39 height 16
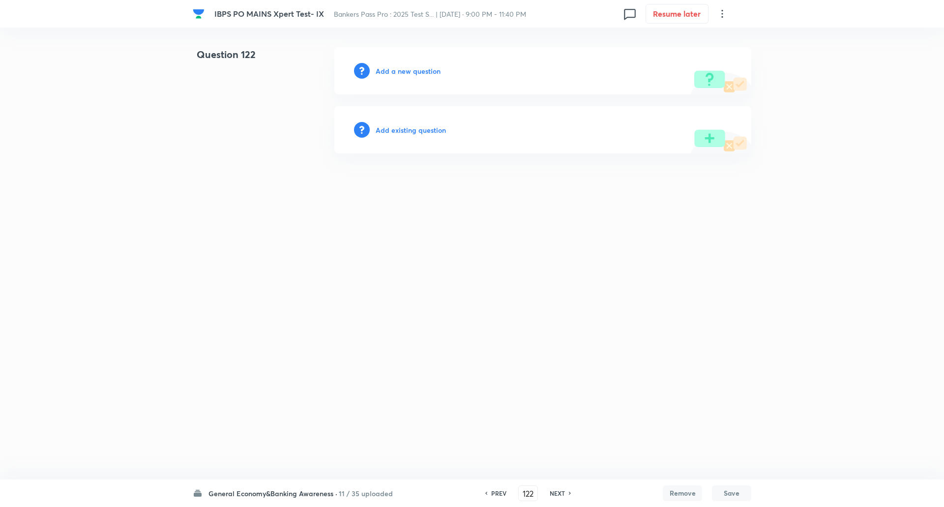
click at [400, 70] on h6 "Add a new question" at bounding box center [407, 71] width 65 height 10
click at [400, 70] on h6 "Choose a question type" at bounding box center [413, 71] width 76 height 10
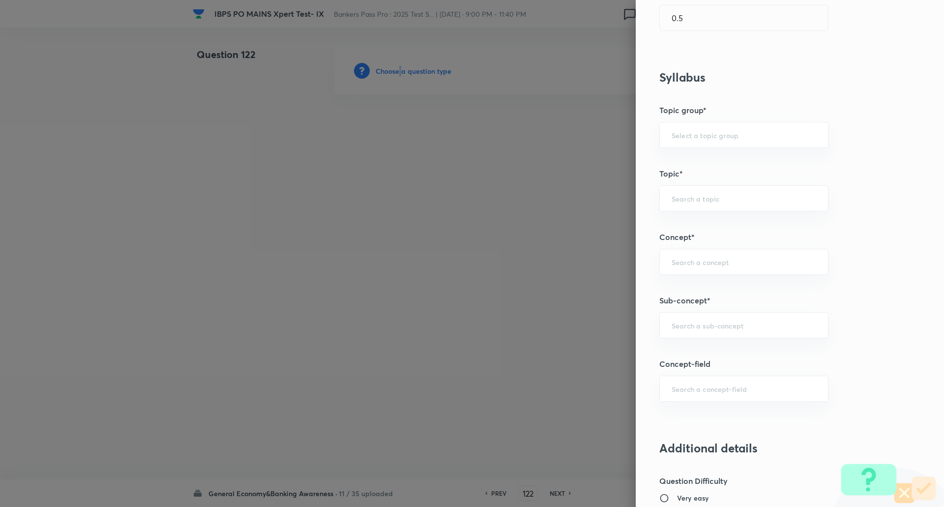
scroll to position [347, 0]
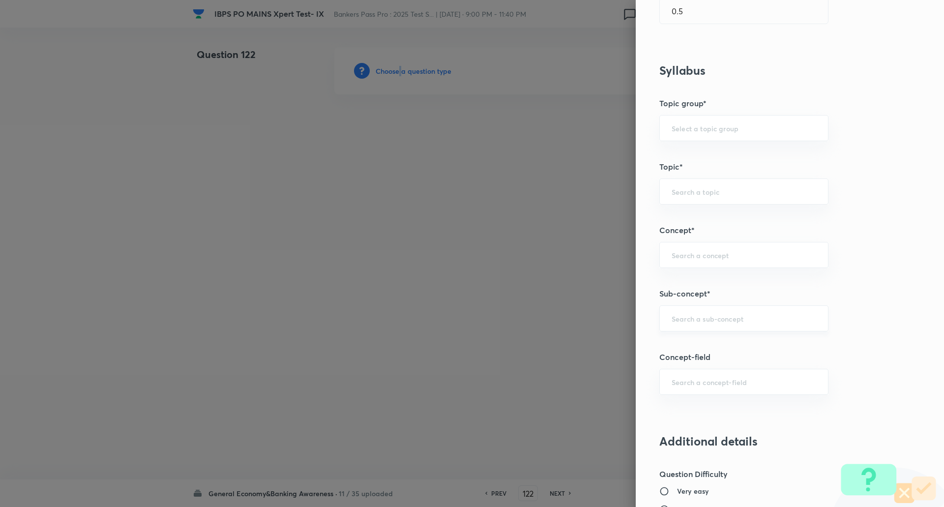
click at [691, 311] on div "​" at bounding box center [743, 318] width 169 height 26
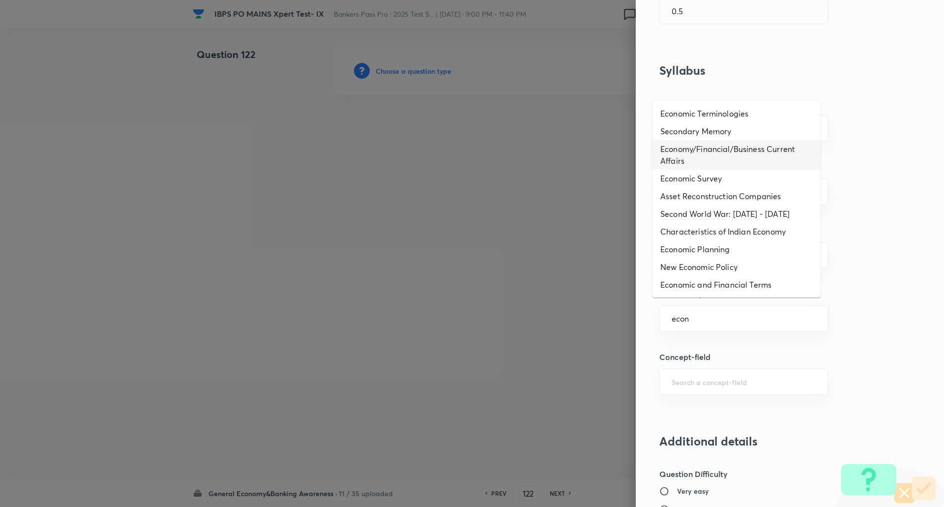
click at [720, 154] on li "Economy/Financial/Business Current Affairs" at bounding box center [736, 154] width 168 height 29
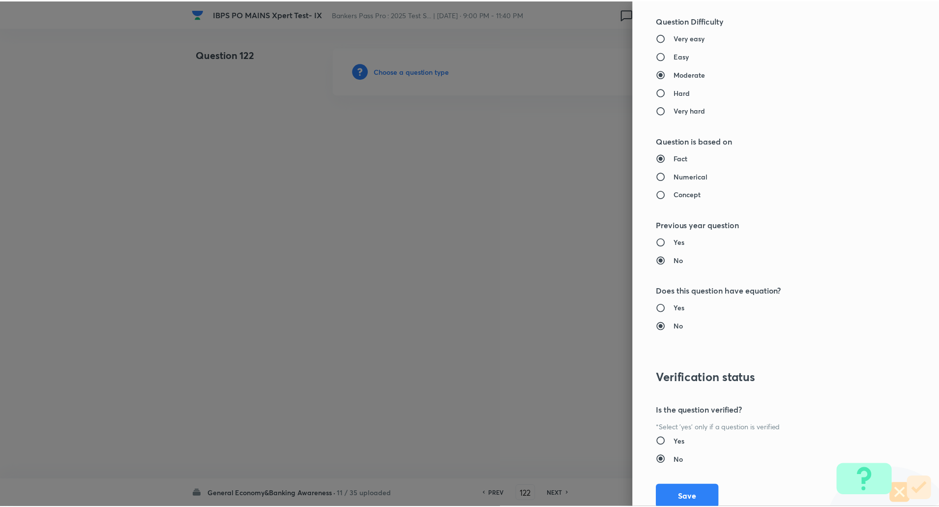
scroll to position [833, 0]
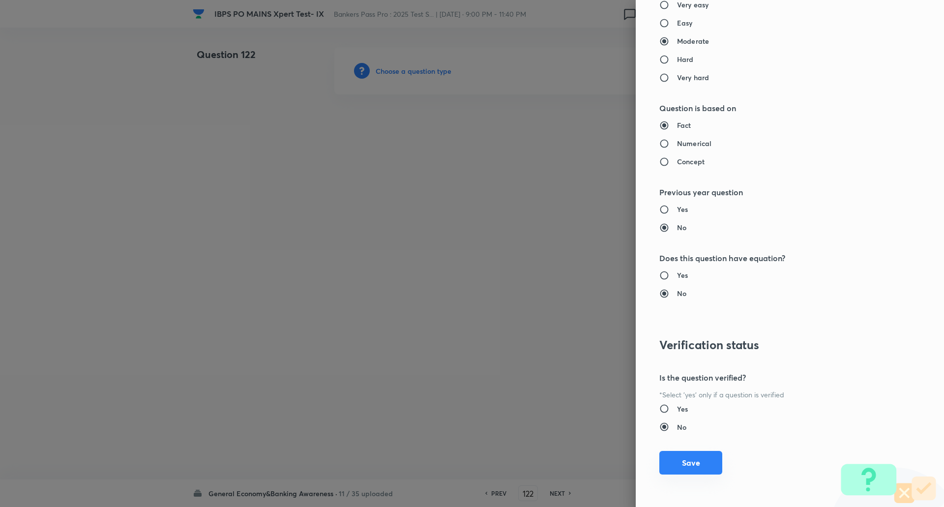
click at [676, 463] on button "Save" at bounding box center [690, 463] width 63 height 24
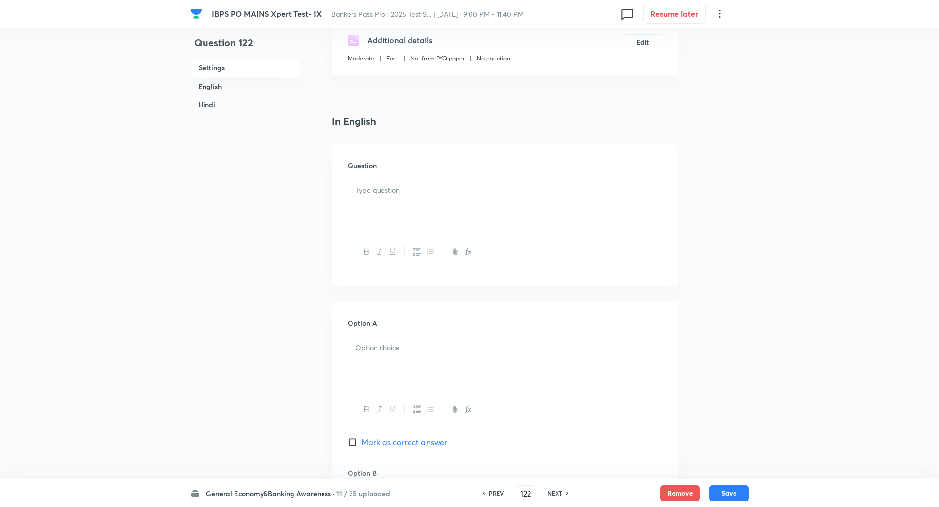
scroll to position [191, 0]
click at [553, 206] on div at bounding box center [505, 202] width 314 height 55
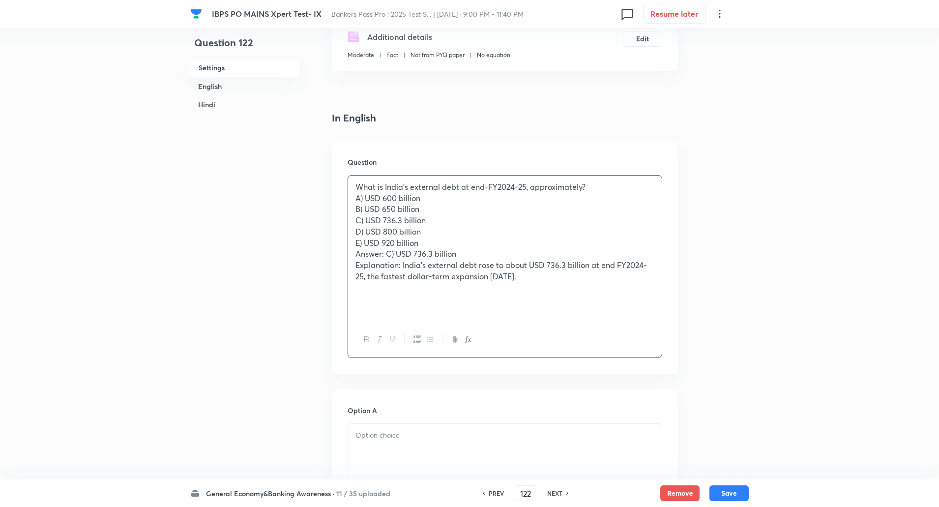
click at [610, 185] on p "What is India’s external debt at end-FY2024-25, approximately?" at bounding box center [504, 186] width 299 height 11
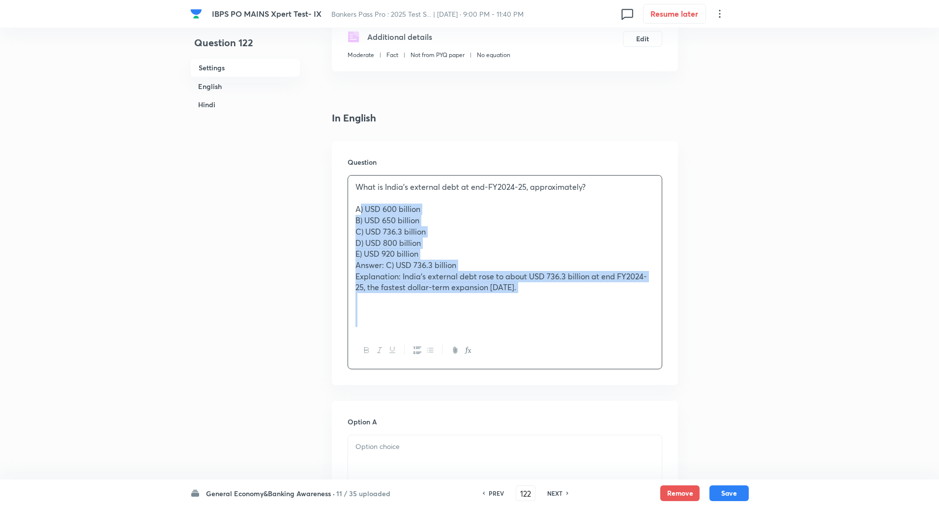
drag, startPoint x: 353, startPoint y: 207, endPoint x: 705, endPoint y: 402, distance: 402.6
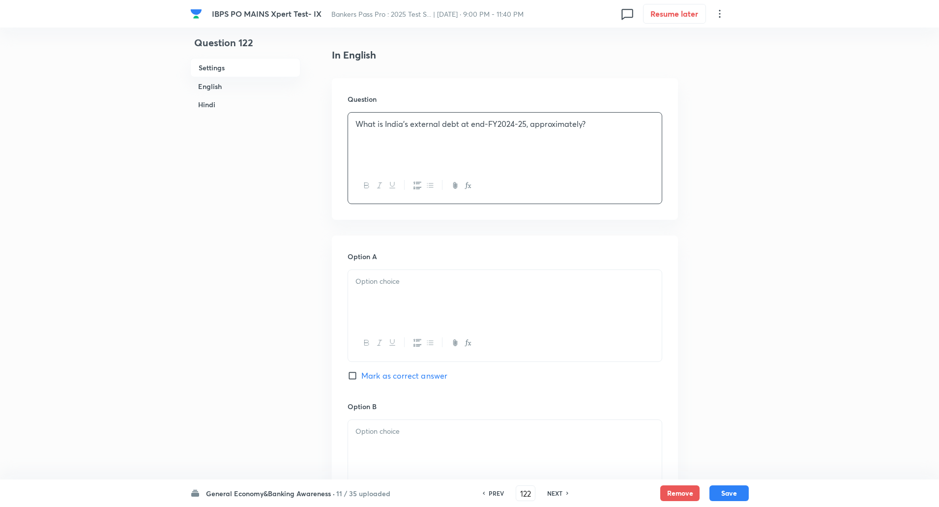
scroll to position [263, 0]
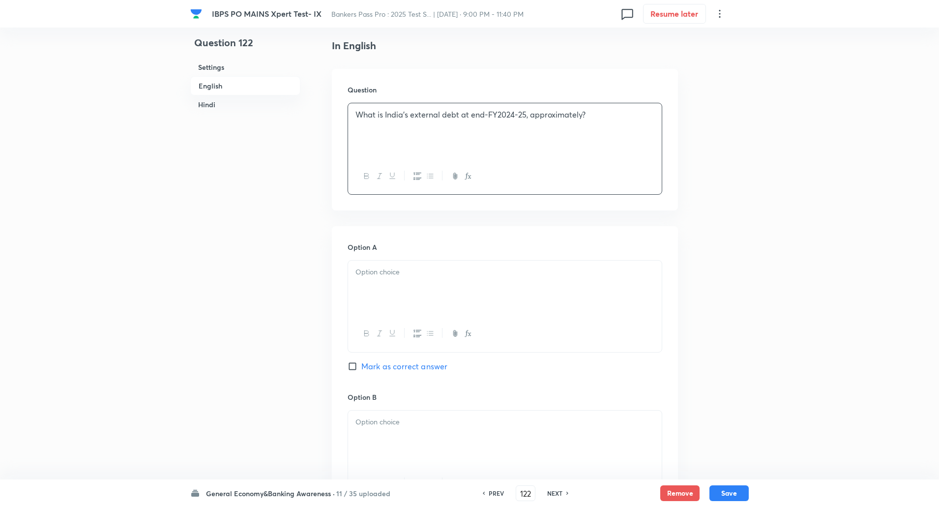
click at [648, 290] on div at bounding box center [505, 287] width 314 height 55
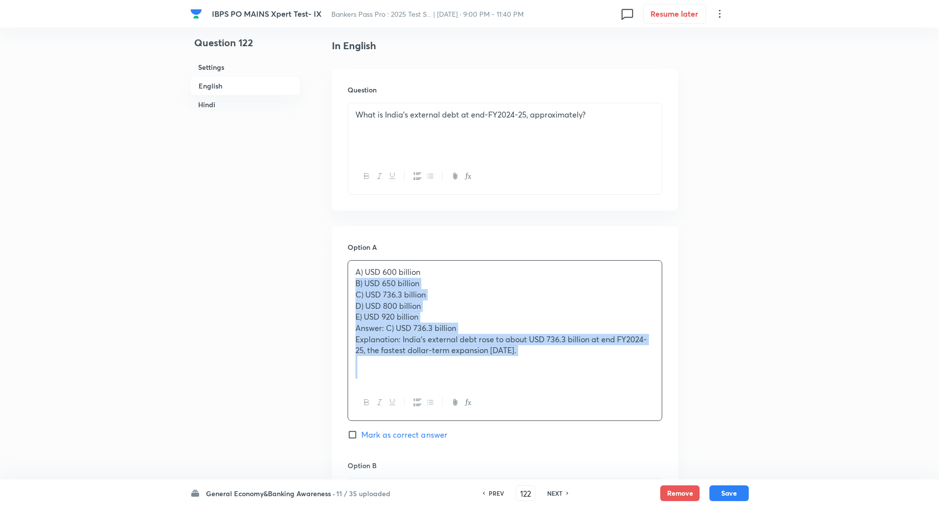
drag, startPoint x: 354, startPoint y: 283, endPoint x: 660, endPoint y: 423, distance: 336.9
click at [660, 423] on div "Option A A) USD 600 billion B) USD 650 billion C) USD 736.3 billion D) USD 800 …" at bounding box center [504, 351] width 315 height 218
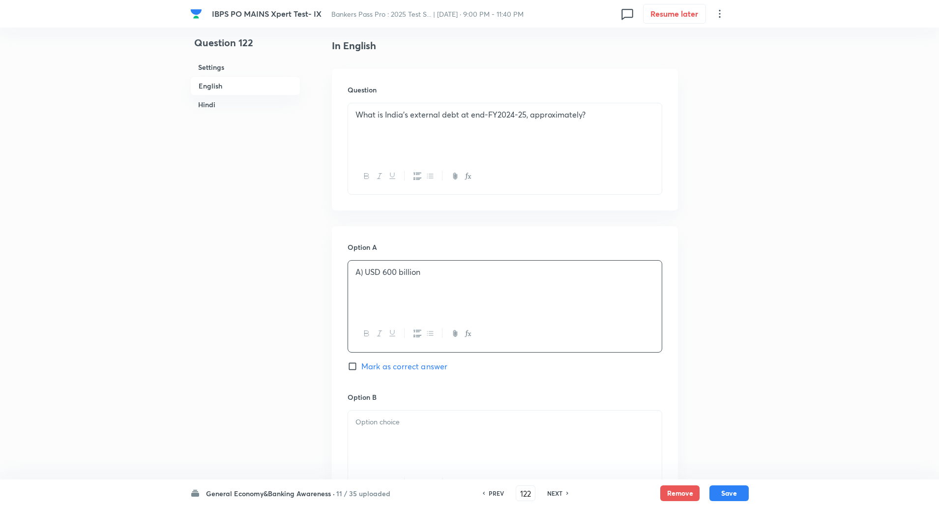
click at [364, 275] on p "A) USD 600 billion" at bounding box center [504, 271] width 299 height 11
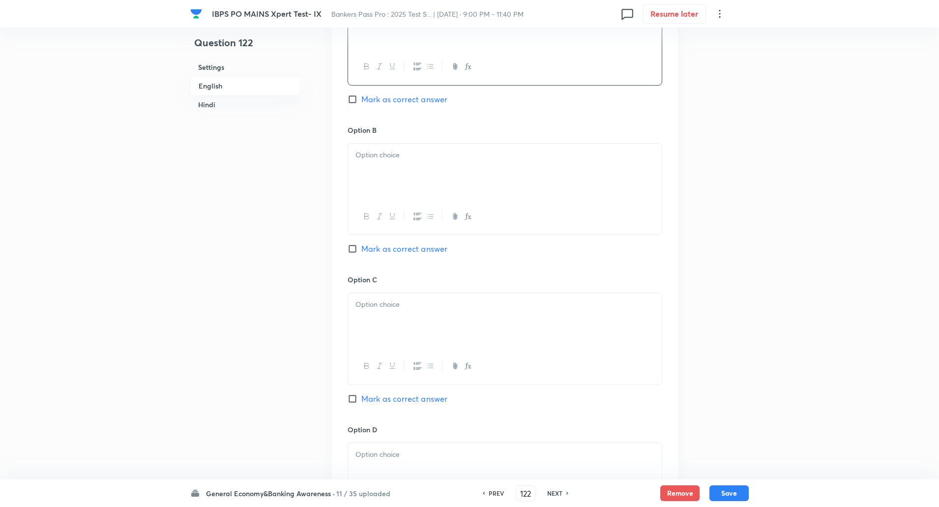
scroll to position [531, 0]
click at [439, 147] on div at bounding box center [505, 170] width 314 height 55
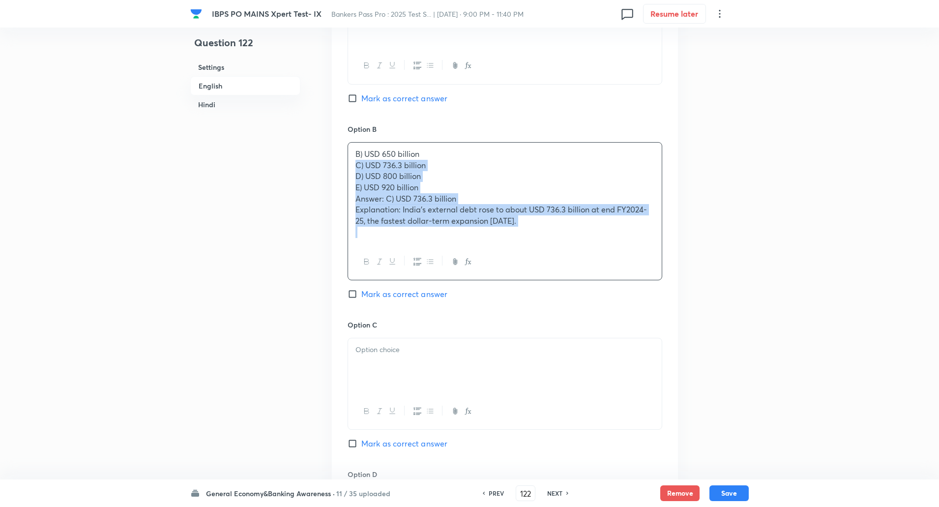
drag, startPoint x: 354, startPoint y: 164, endPoint x: 697, endPoint y: 324, distance: 378.6
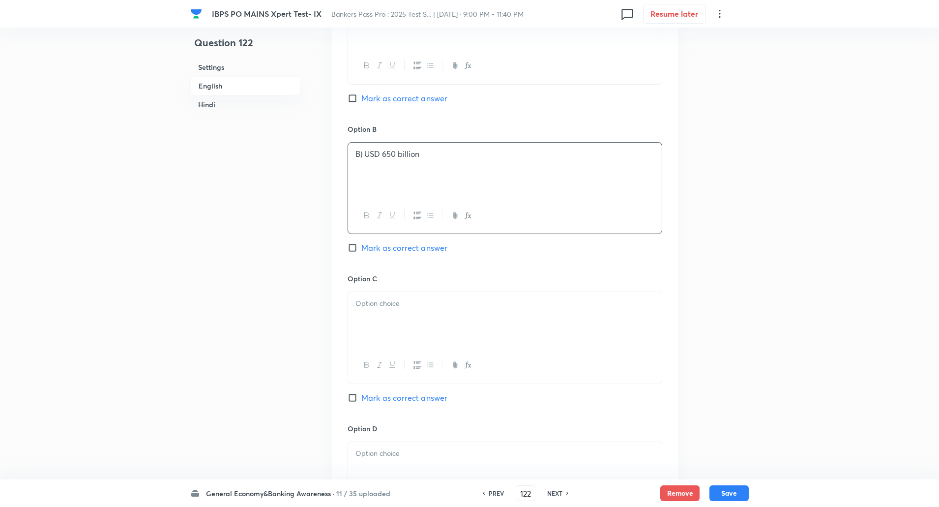
click at [363, 153] on p "B) USD 650 billion" at bounding box center [504, 153] width 299 height 11
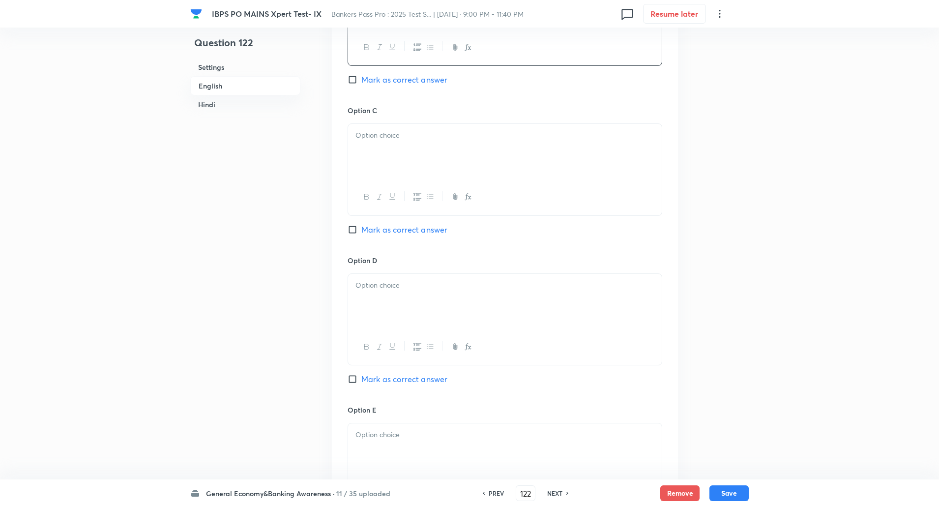
scroll to position [703, 0]
click at [368, 127] on p at bounding box center [504, 131] width 299 height 11
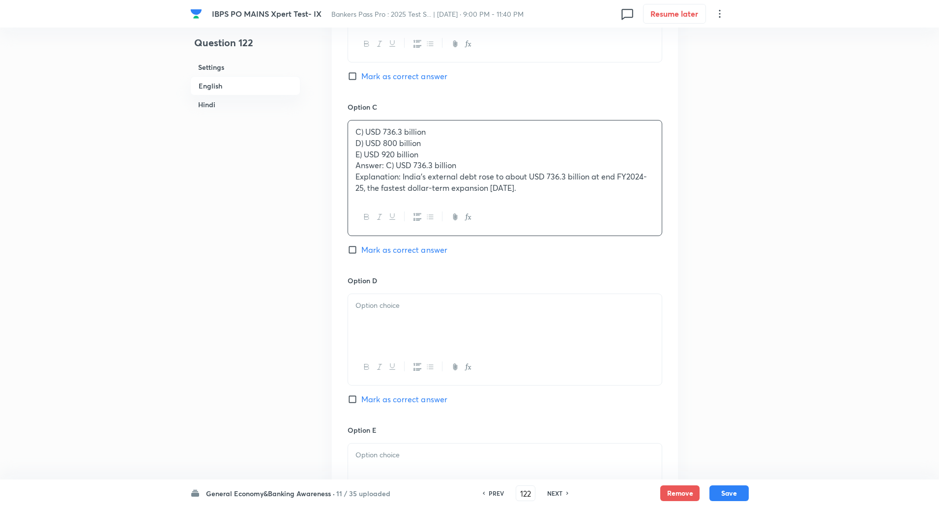
drag, startPoint x: 352, startPoint y: 143, endPoint x: 584, endPoint y: 254, distance: 257.6
click at [584, 254] on div "Option C C) USD 736.3 billion D) USD 800 billion E) USD 920 billion Answer: C) …" at bounding box center [504, 188] width 315 height 173
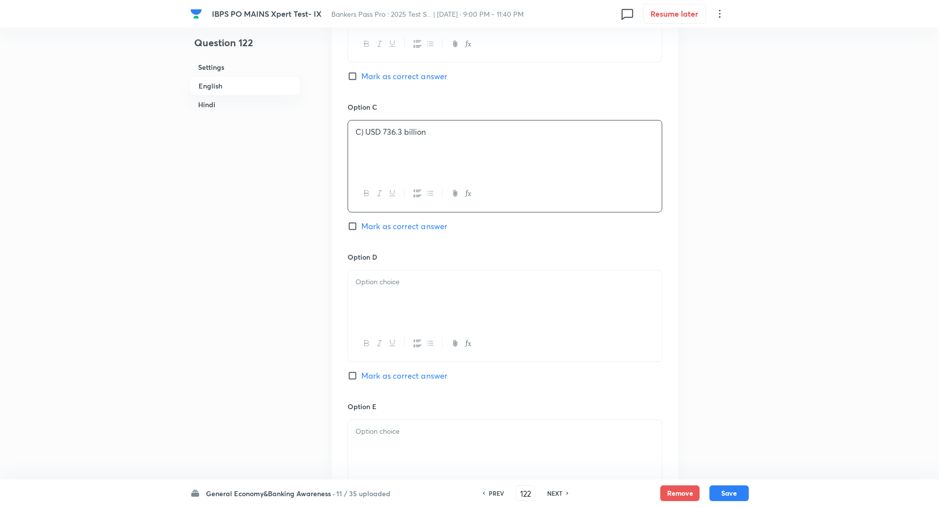
click at [365, 132] on p "C) USD 736.3 billion" at bounding box center [504, 131] width 299 height 11
click at [399, 300] on div at bounding box center [505, 297] width 314 height 55
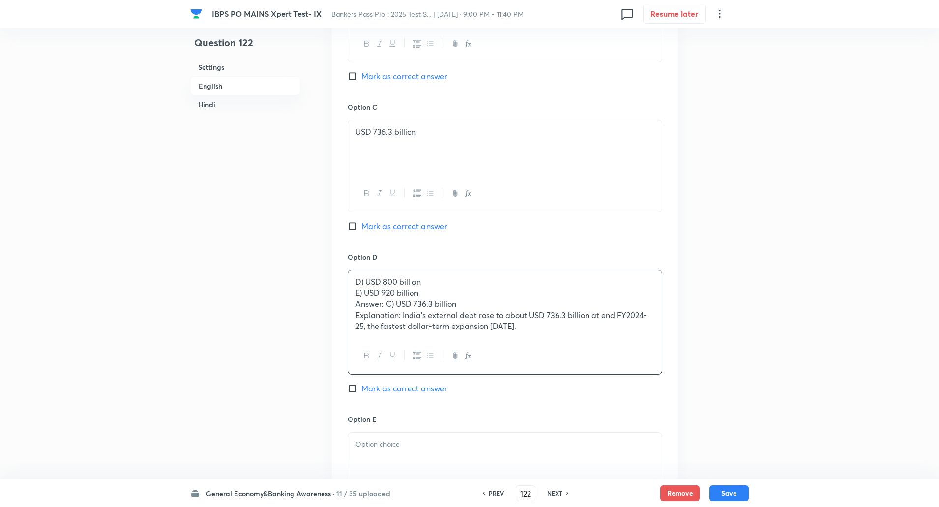
drag, startPoint x: 351, startPoint y: 288, endPoint x: 567, endPoint y: 364, distance: 228.8
click at [567, 364] on div "D) USD 800 billion E) USD 920 billion Answer: C) USD 736.3 billion Explanation:…" at bounding box center [504, 322] width 315 height 105
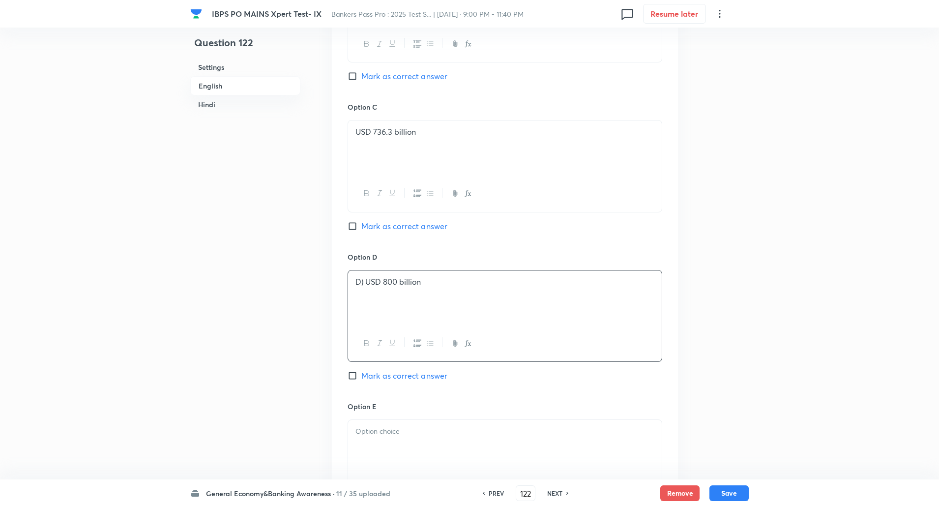
click at [354, 226] on input "Mark as correct answer" at bounding box center [354, 226] width 14 height 10
click at [366, 281] on p "D) USD 800 billion" at bounding box center [504, 281] width 299 height 11
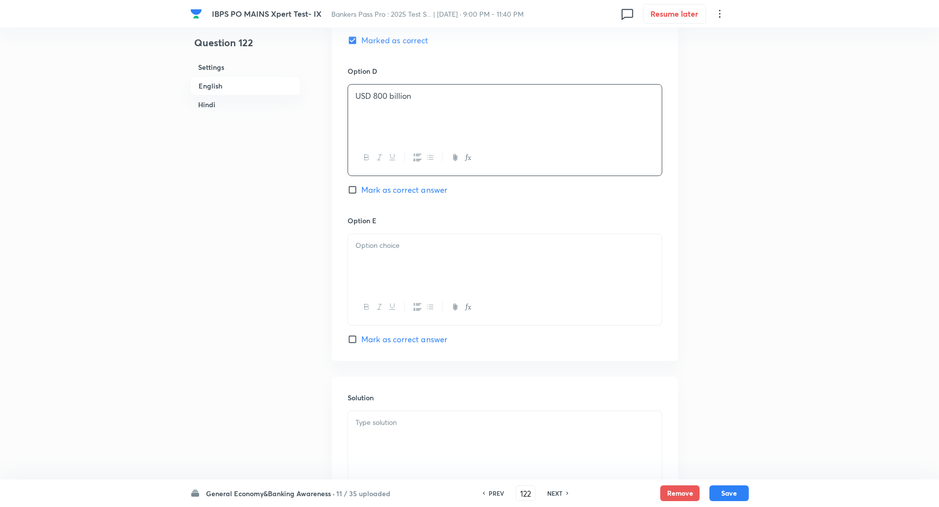
scroll to position [889, 0]
click at [373, 246] on p at bounding box center [504, 244] width 299 height 11
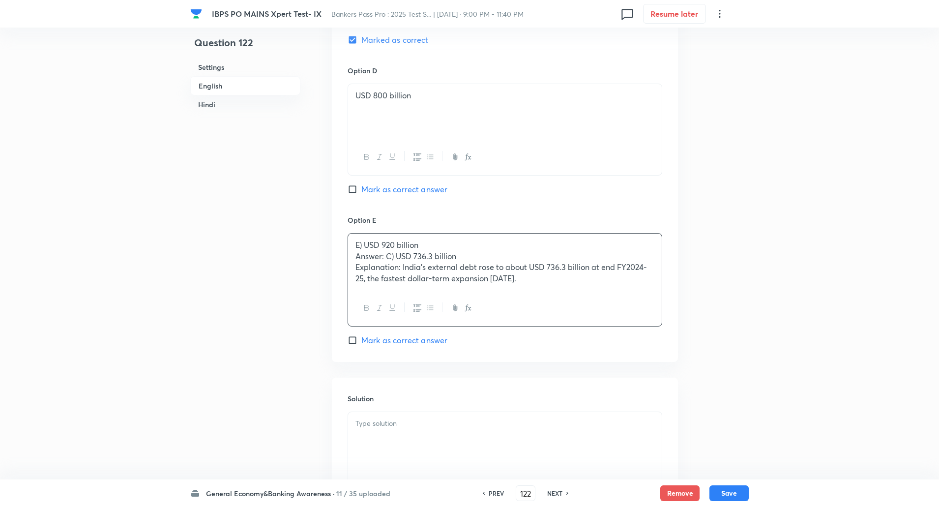
drag, startPoint x: 354, startPoint y: 254, endPoint x: 603, endPoint y: 339, distance: 263.0
click at [603, 339] on div "Option E E) USD 920 billion Answer: C) USD 736.3 billion Explanation: India’s e…" at bounding box center [504, 280] width 315 height 131
click at [364, 247] on p "E) USD 920 billion" at bounding box center [504, 244] width 299 height 11
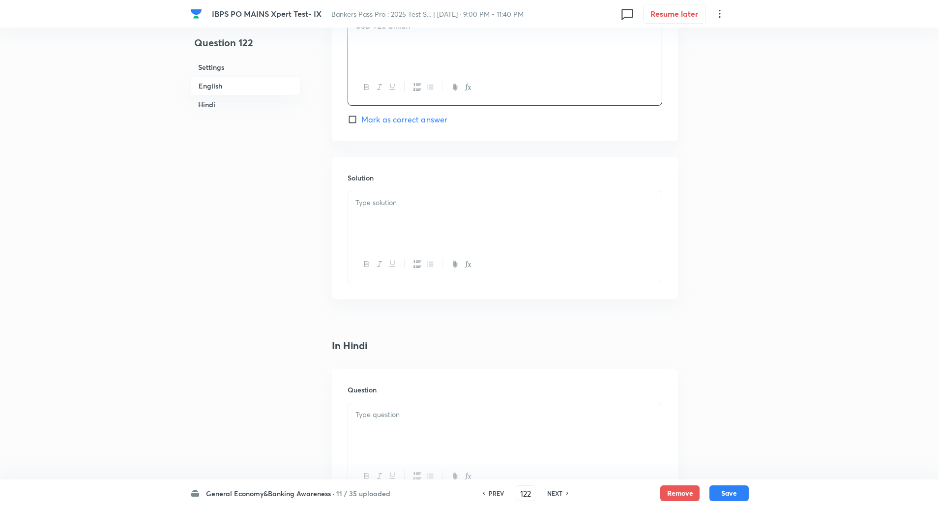
scroll to position [1109, 0]
click at [465, 213] on div at bounding box center [505, 218] width 314 height 55
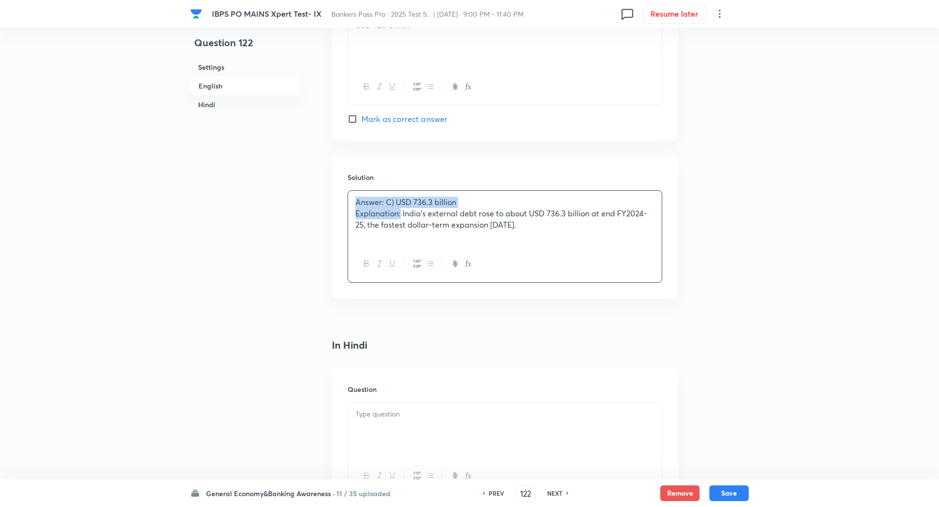
drag, startPoint x: 349, startPoint y: 197, endPoint x: 401, endPoint y: 214, distance: 54.7
click at [401, 214] on div "Answer: C) USD 736.3 billion Explanation: India’s external debt rose to about U…" at bounding box center [505, 218] width 314 height 55
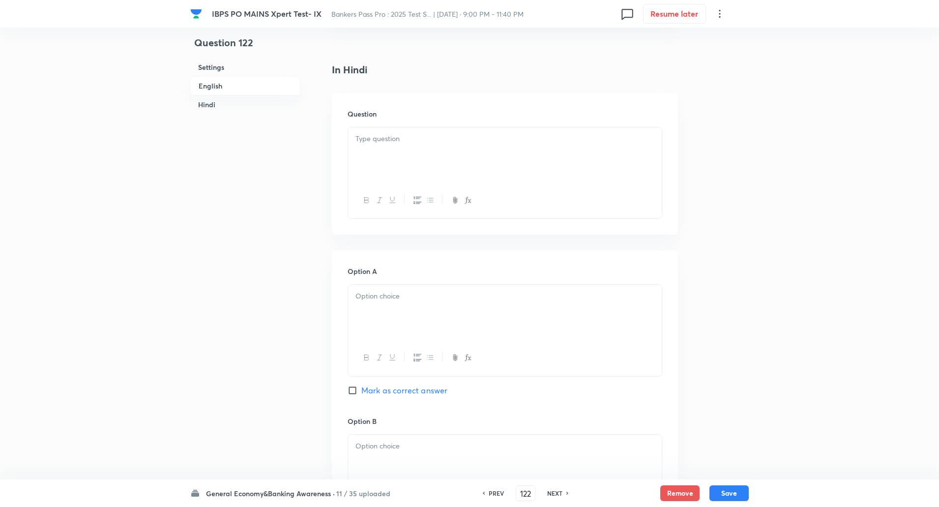
scroll to position [1384, 0]
click at [378, 135] on p at bounding box center [504, 138] width 299 height 11
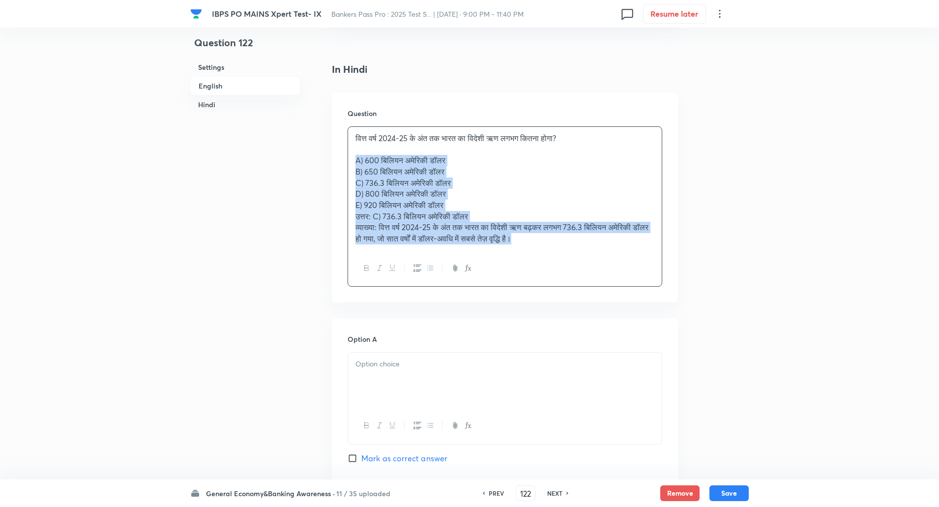
drag, startPoint x: 354, startPoint y: 162, endPoint x: 591, endPoint y: 286, distance: 267.1
click at [591, 286] on div "वित्त वर्ष 2024-25 के अंत तक भारत का विदेशी ऋण लगभग कितना होगा? A) 600 बिलियन अ…" at bounding box center [504, 206] width 315 height 161
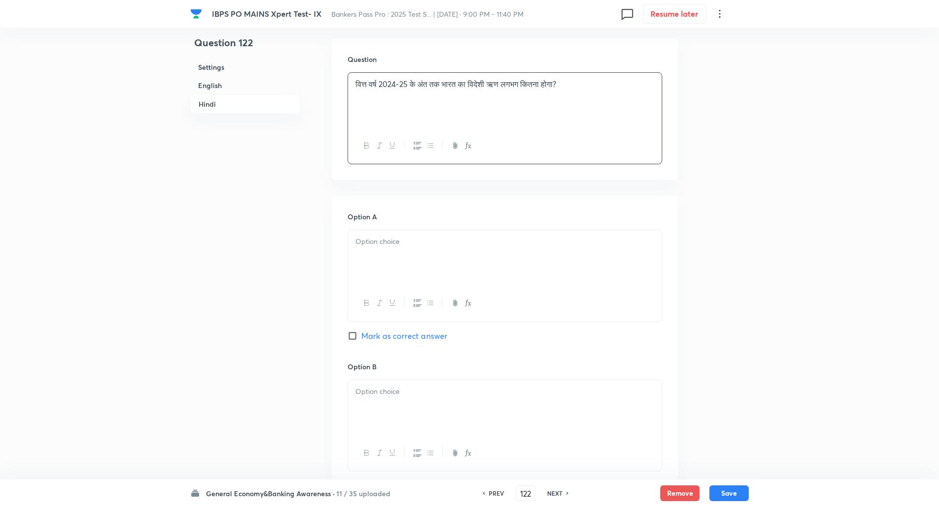
scroll to position [1439, 0]
click at [591, 286] on div at bounding box center [505, 303] width 314 height 36
click at [597, 246] on p at bounding box center [504, 240] width 299 height 11
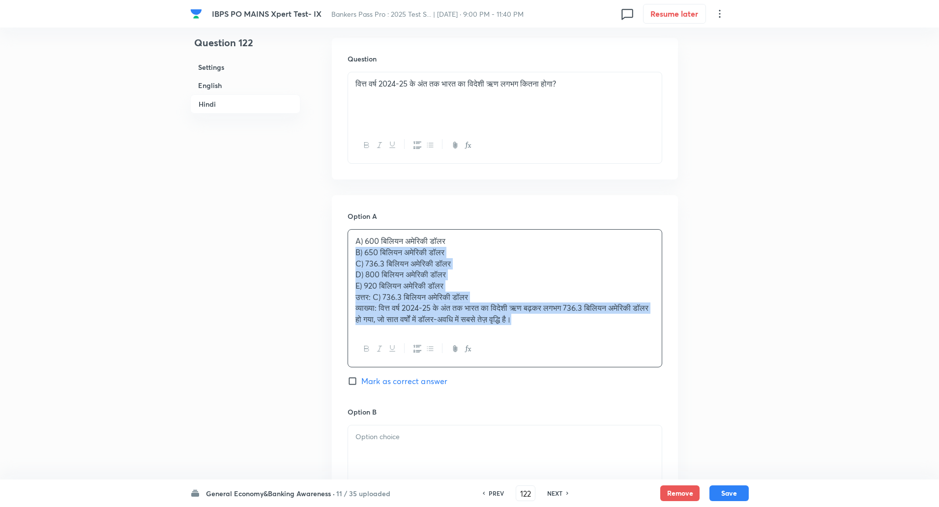
drag, startPoint x: 349, startPoint y: 248, endPoint x: 668, endPoint y: 360, distance: 337.4
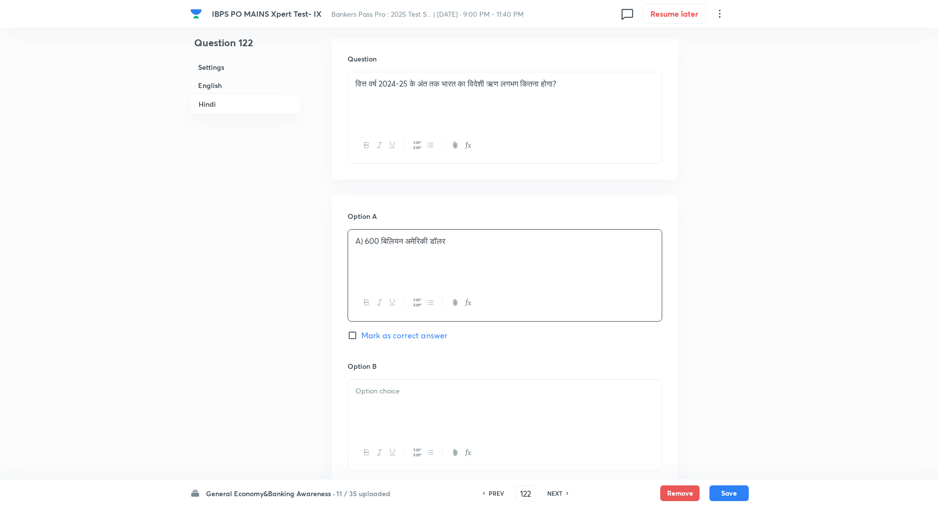
scroll to position [1648, 0]
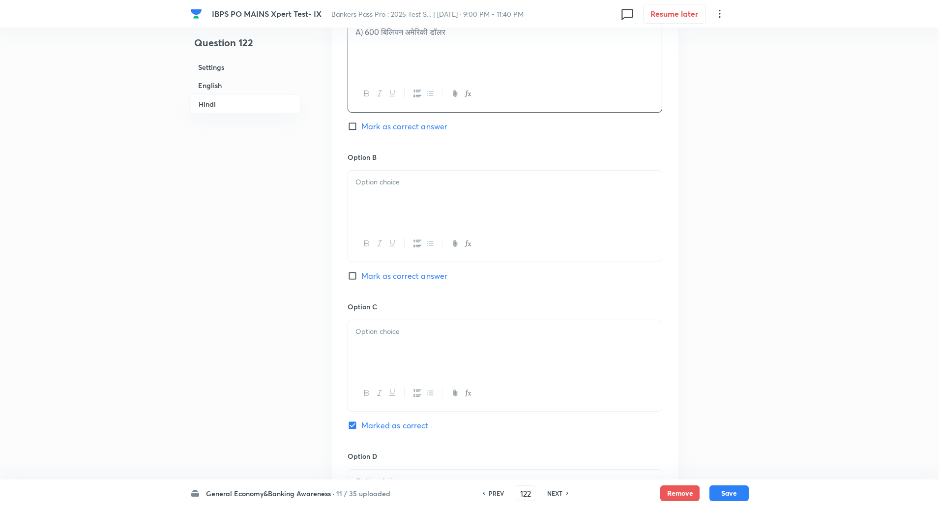
click at [501, 198] on div at bounding box center [505, 198] width 314 height 55
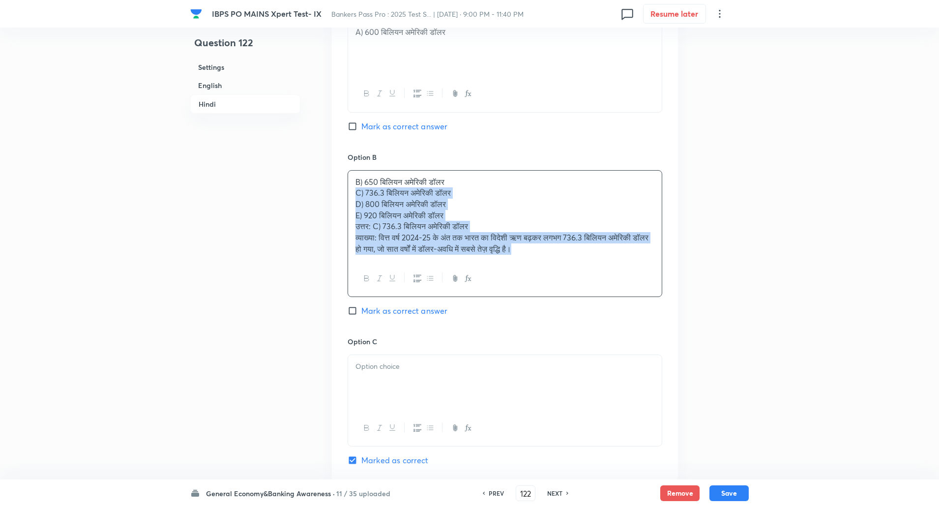
drag, startPoint x: 353, startPoint y: 193, endPoint x: 716, endPoint y: 317, distance: 384.0
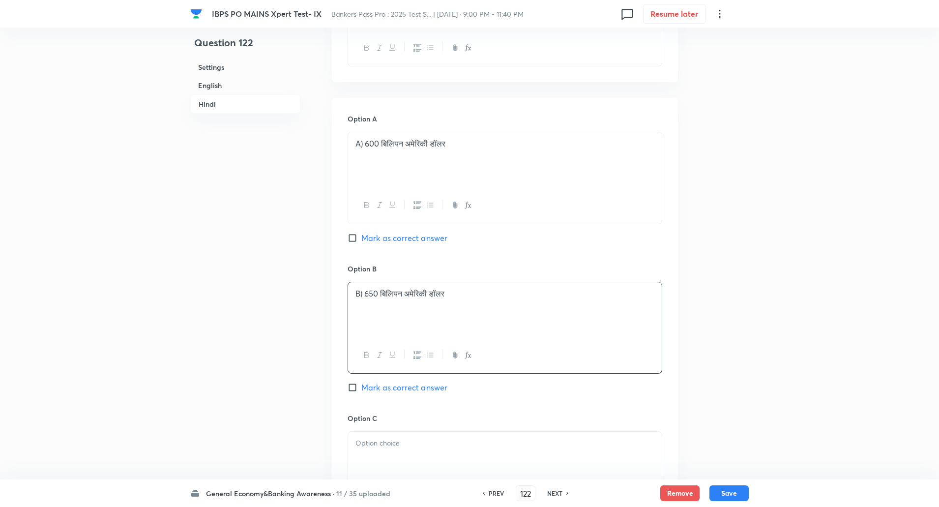
scroll to position [1536, 0]
click at [365, 140] on p "A) 600 बिलियन अमेरिकी डॉलर" at bounding box center [504, 144] width 299 height 11
click at [365, 298] on p "B) 650 बिलियन अमेरिकी डॉलर" at bounding box center [504, 293] width 299 height 11
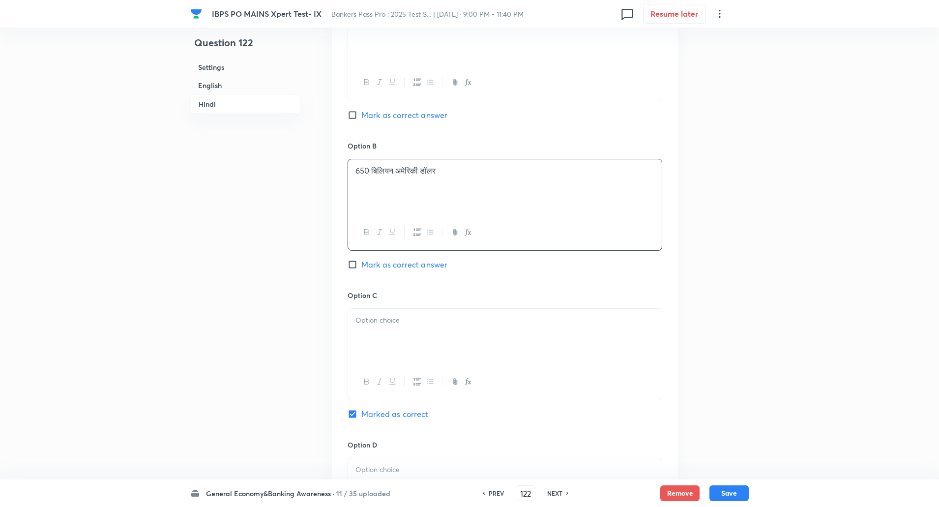
scroll to position [1676, 0]
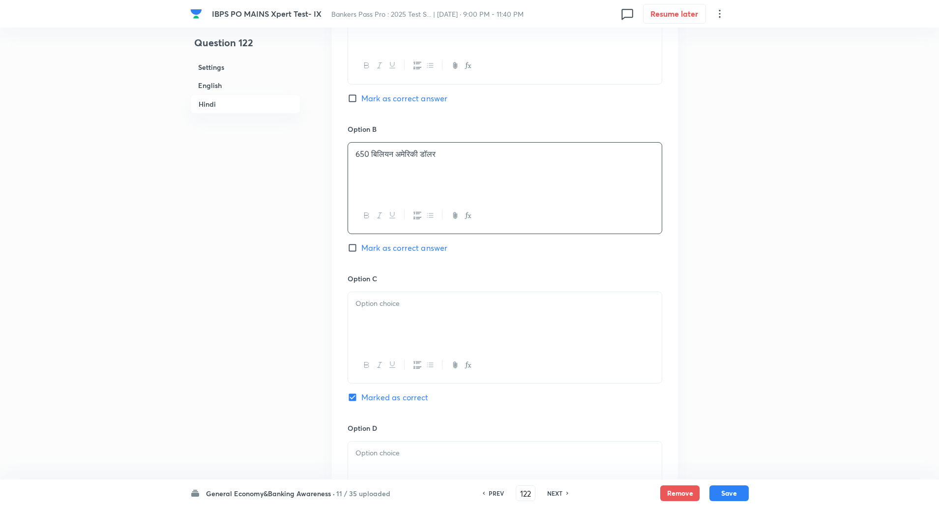
click at [365, 298] on p at bounding box center [504, 303] width 299 height 11
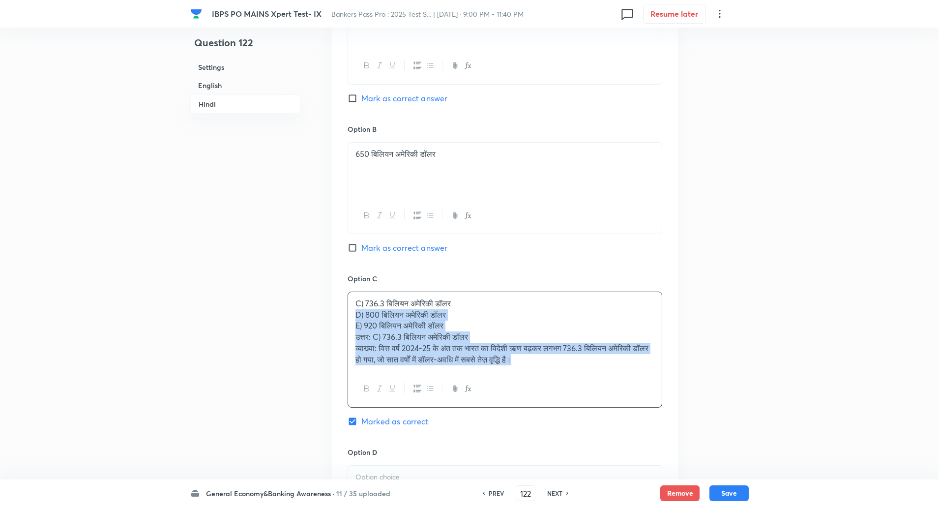
drag, startPoint x: 354, startPoint y: 315, endPoint x: 657, endPoint y: 458, distance: 334.8
click at [657, 458] on div "Option A 600 बिलियन अमेरिकी डॉलर Mark as correct answer Option B 650 बिलियन अमे…" at bounding box center [505, 349] width 346 height 783
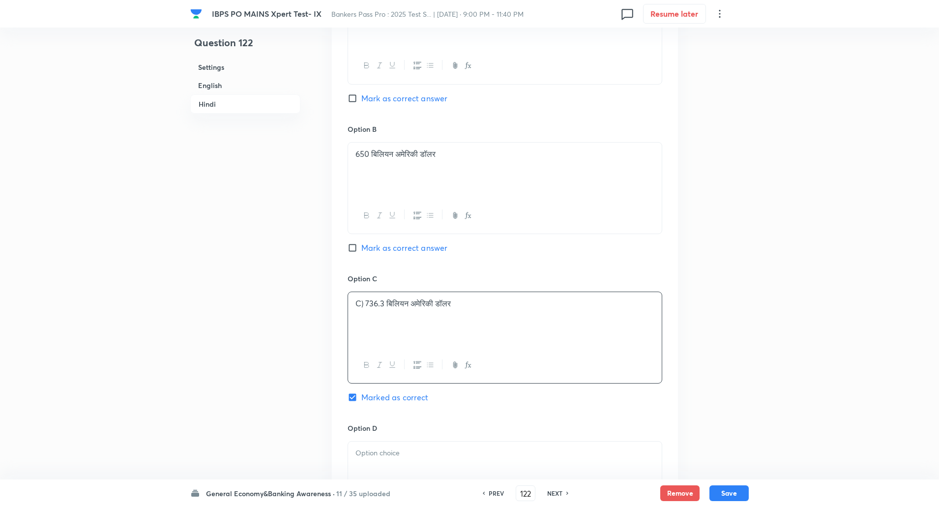
click at [368, 307] on p "C) 736.3 बिलियन अमेरिकी डॉलर" at bounding box center [504, 303] width 299 height 11
click at [364, 304] on p "C) 736.3 बिलियन अमेरिकी डॉलर" at bounding box center [504, 303] width 299 height 11
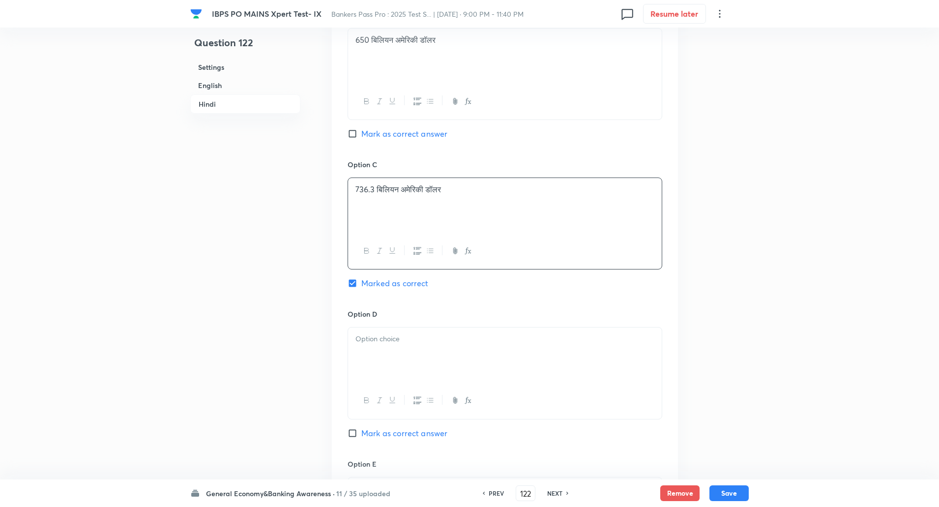
scroll to position [1806, 0]
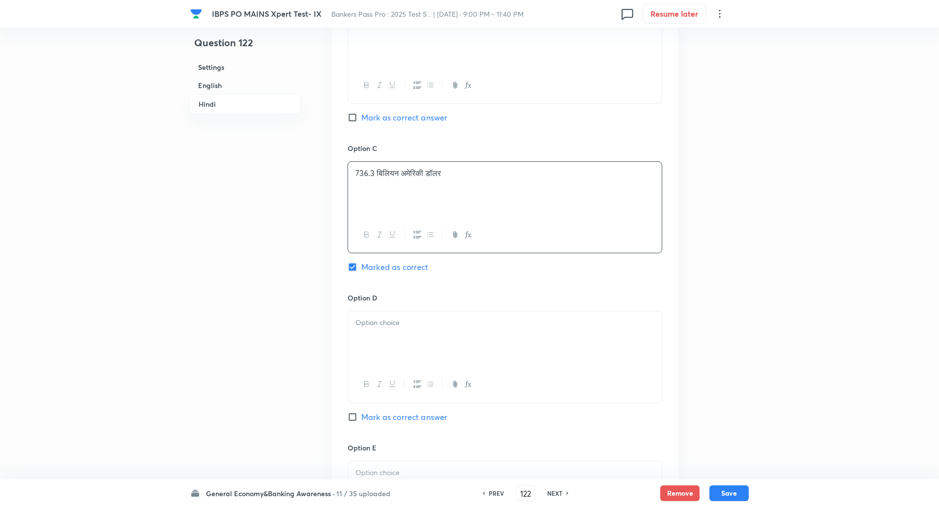
click at [365, 332] on div at bounding box center [505, 338] width 314 height 55
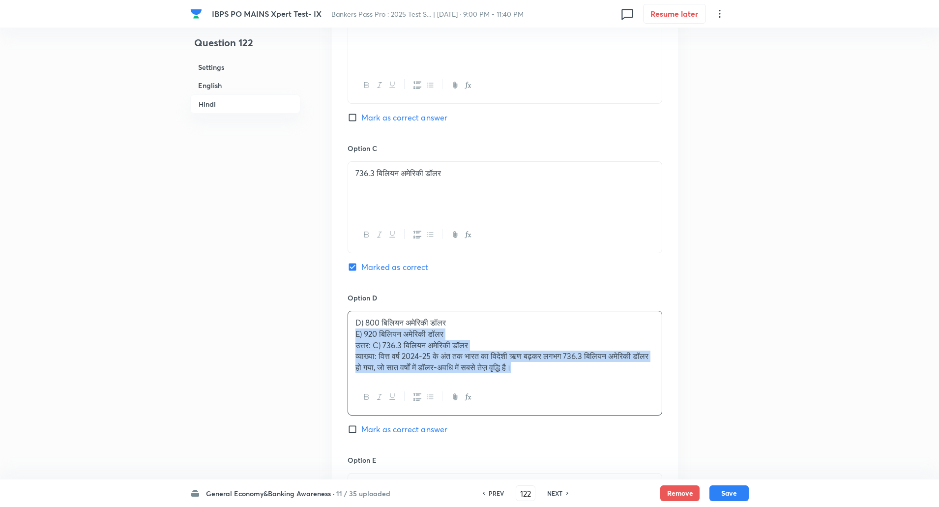
drag, startPoint x: 355, startPoint y: 330, endPoint x: 639, endPoint y: 423, distance: 299.3
click at [639, 423] on div "Option D D) 800 बिलियन अमेरिकी डॉलर E) 920 बिलियन अमेरिकी डॉलर उत्तर: C) 736.3 …" at bounding box center [504, 373] width 315 height 162
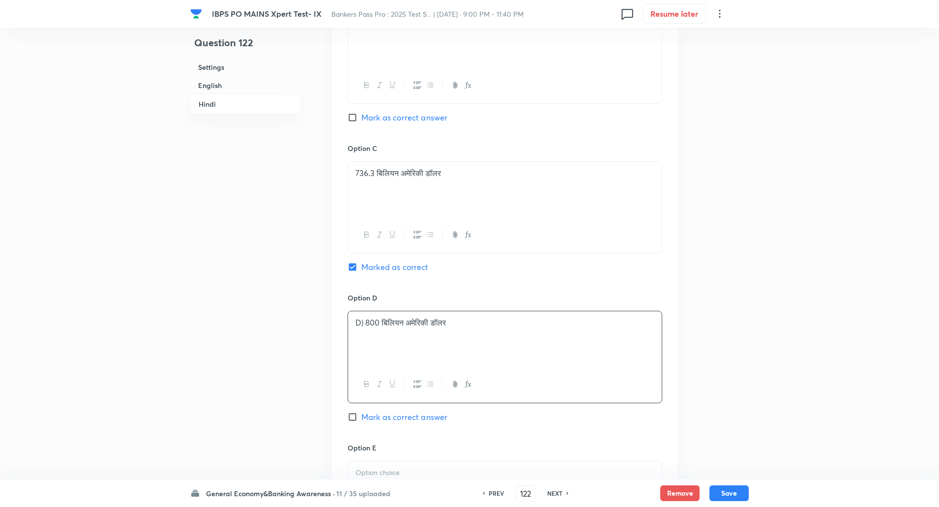
click at [363, 321] on p "D) 800 बिलियन अमेरिकी डॉलर" at bounding box center [504, 322] width 299 height 11
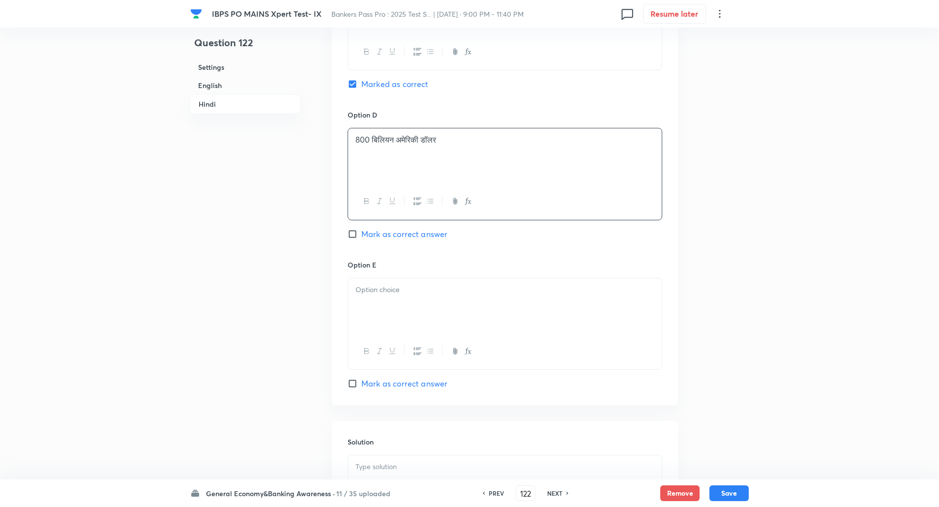
scroll to position [1991, 0]
click at [381, 291] on p at bounding box center [504, 287] width 299 height 11
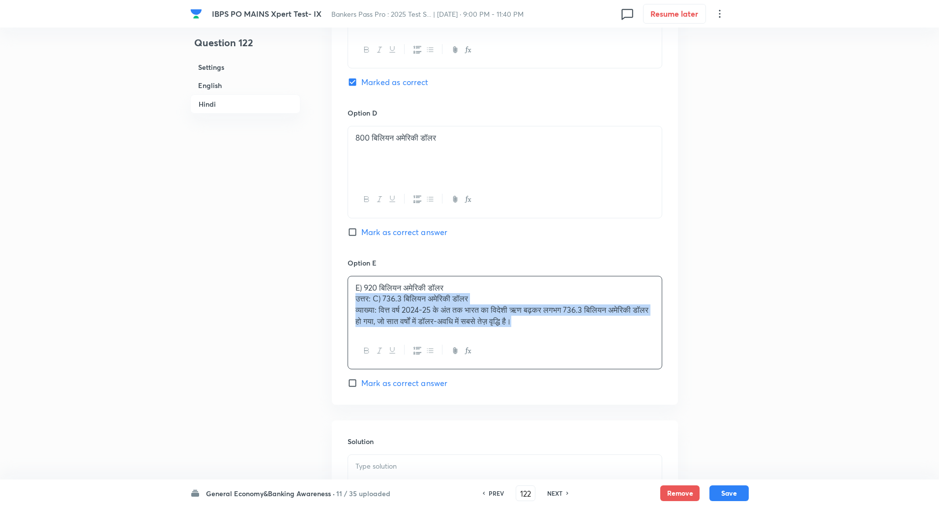
drag, startPoint x: 353, startPoint y: 293, endPoint x: 645, endPoint y: 369, distance: 301.1
click at [645, 369] on div "Option E E) 920 बिलियन अमेरिकी डॉलर उत्तर: C) 736.3 बिलियन अमेरिकी डॉलर व्याख्य…" at bounding box center [504, 323] width 315 height 131
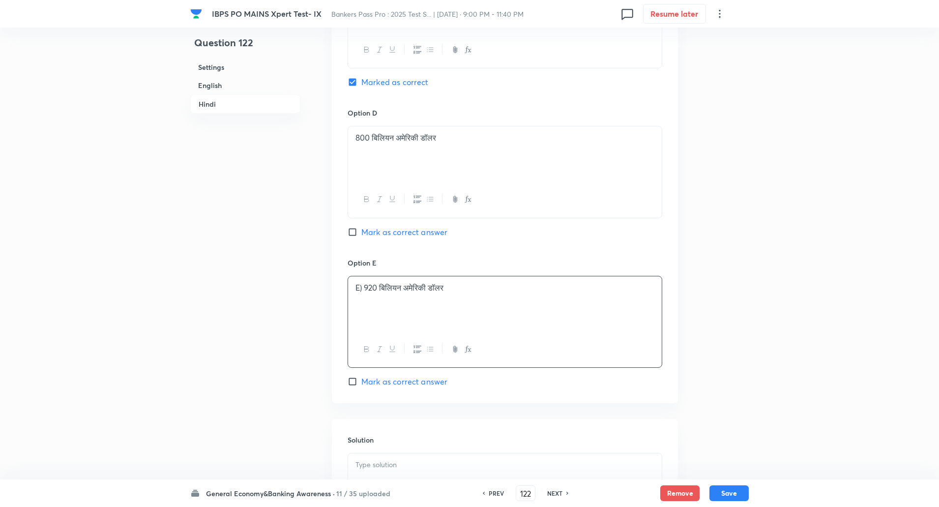
click at [364, 291] on p "E) 920 बिलियन अमेरिकी डॉलर" at bounding box center [504, 287] width 299 height 11
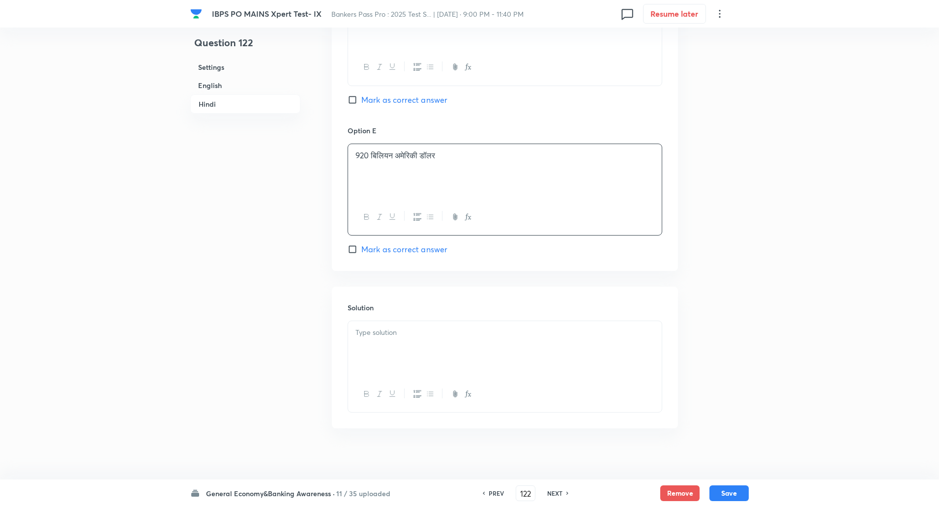
click at [372, 326] on div at bounding box center [505, 348] width 314 height 55
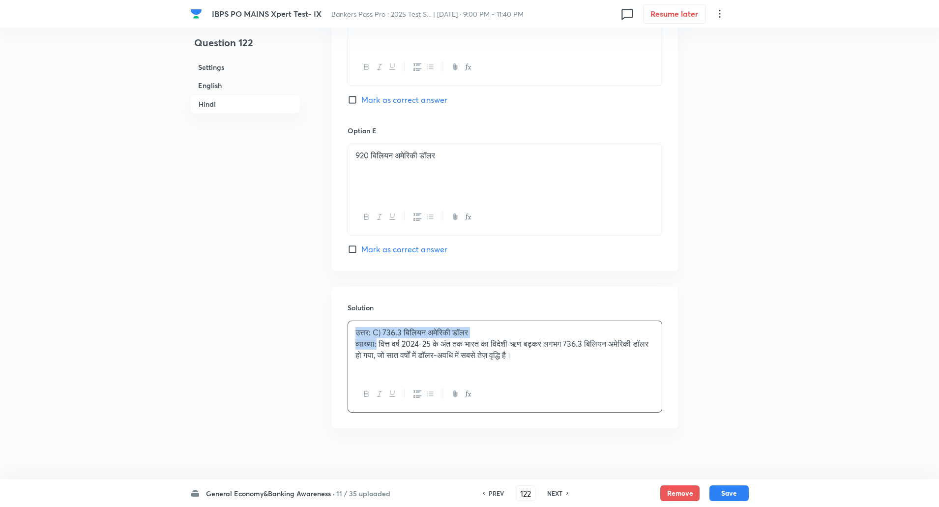
drag, startPoint x: 354, startPoint y: 332, endPoint x: 379, endPoint y: 345, distance: 28.6
click at [379, 345] on div "उत्तर: C) 736.3 बिलियन अमेरिकी डॉलर व्याख्या: वित्त वर्ष 2024-25 के अंत तक भारत…" at bounding box center [505, 348] width 314 height 55
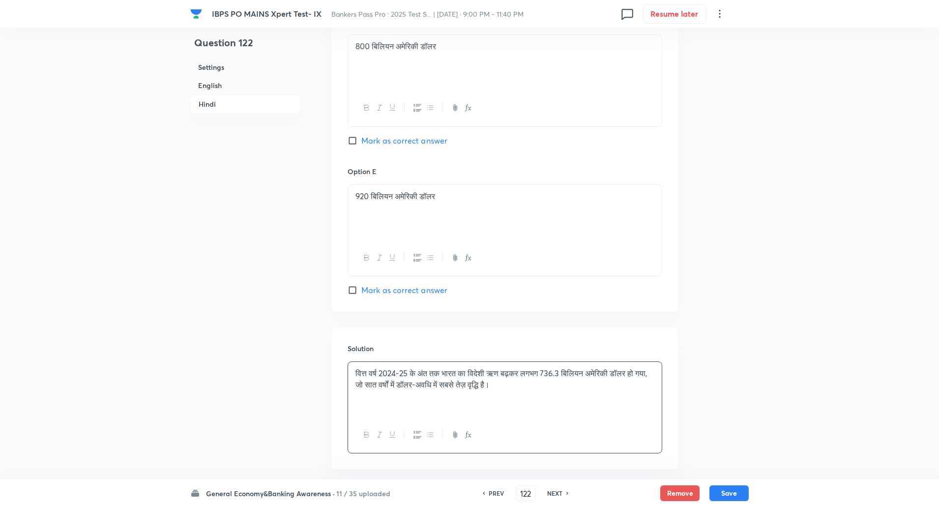
scroll to position [2082, 0]
click at [735, 494] on button "Save" at bounding box center [728, 492] width 39 height 16
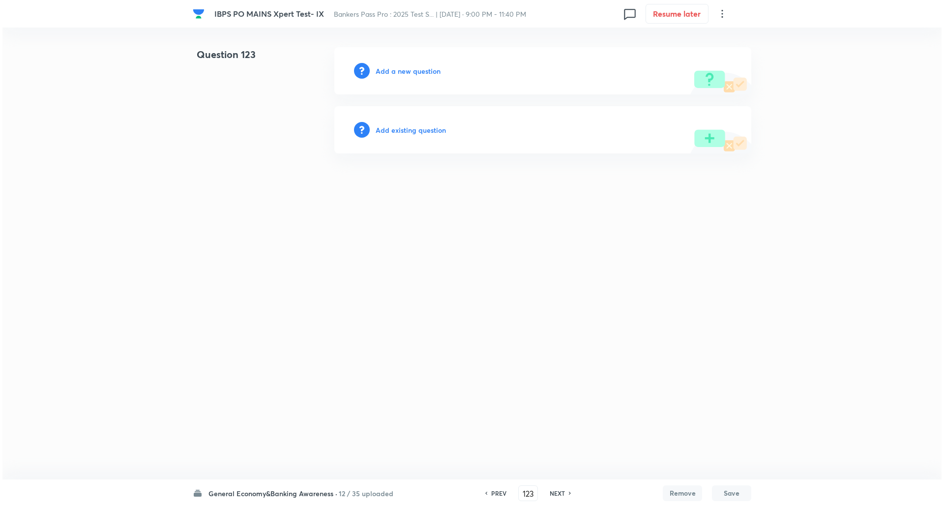
scroll to position [0, 0]
click at [398, 69] on h6 "Add a new question" at bounding box center [407, 71] width 65 height 10
click at [398, 69] on h6 "Choose a question type" at bounding box center [413, 71] width 76 height 10
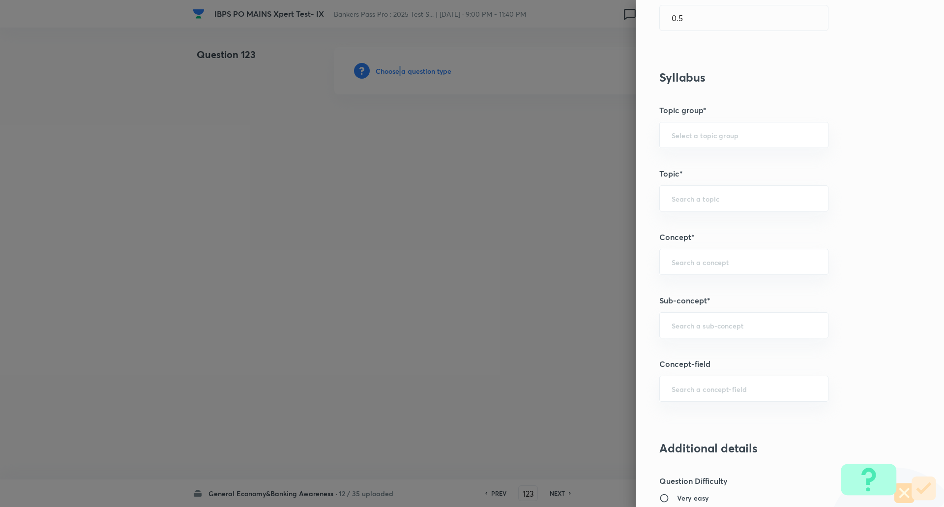
scroll to position [344, 0]
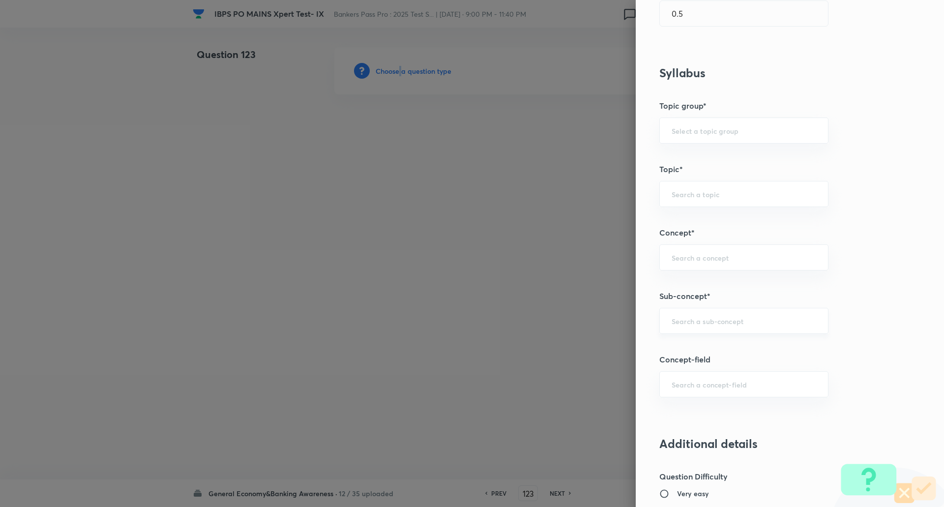
click at [718, 315] on div "​" at bounding box center [743, 321] width 169 height 26
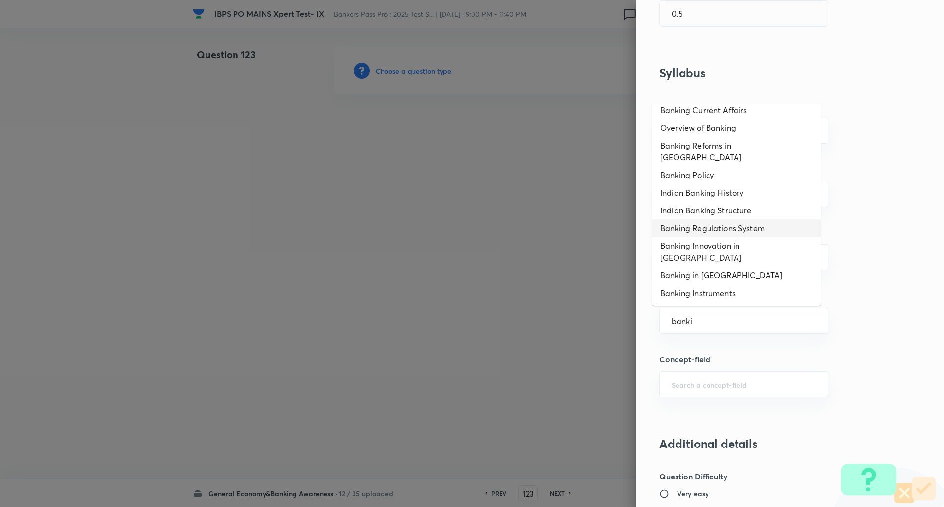
scroll to position [65, 0]
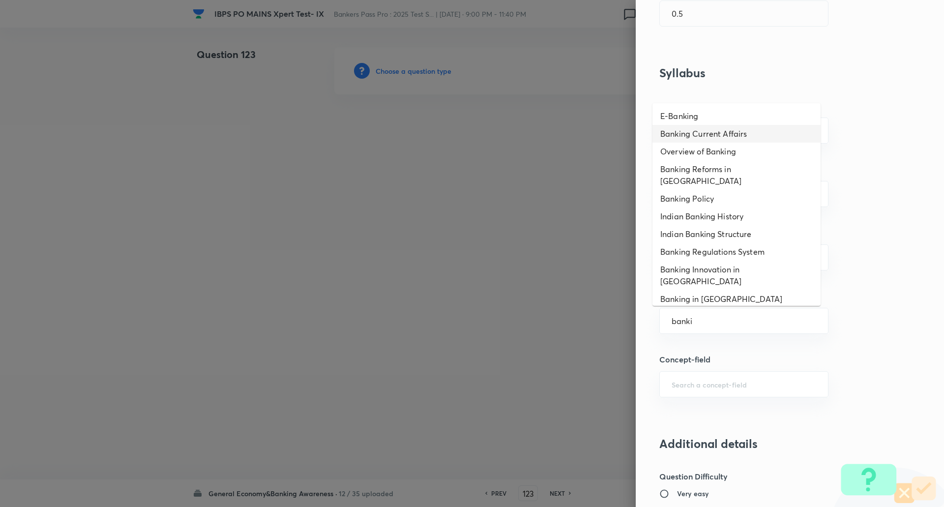
click at [716, 136] on li "Banking Current Affairs" at bounding box center [736, 134] width 168 height 18
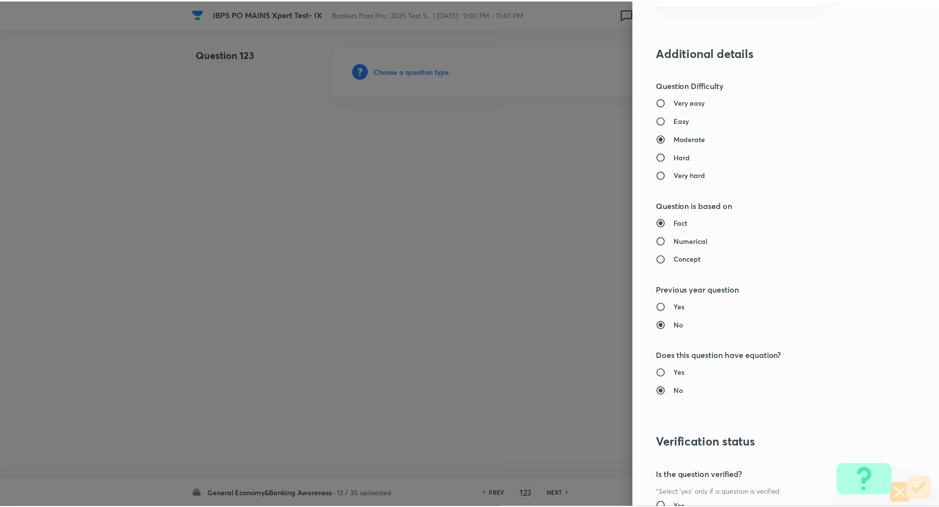
scroll to position [833, 0]
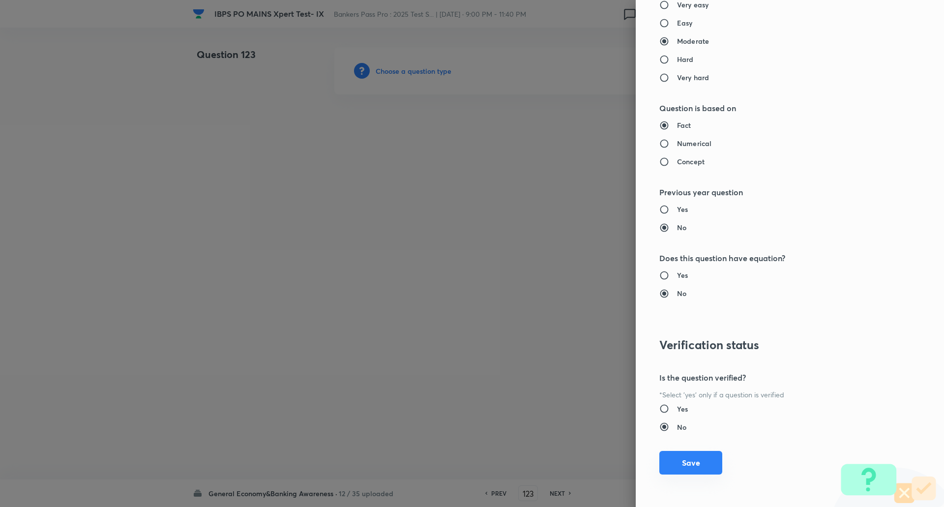
click at [694, 456] on button "Save" at bounding box center [690, 463] width 63 height 24
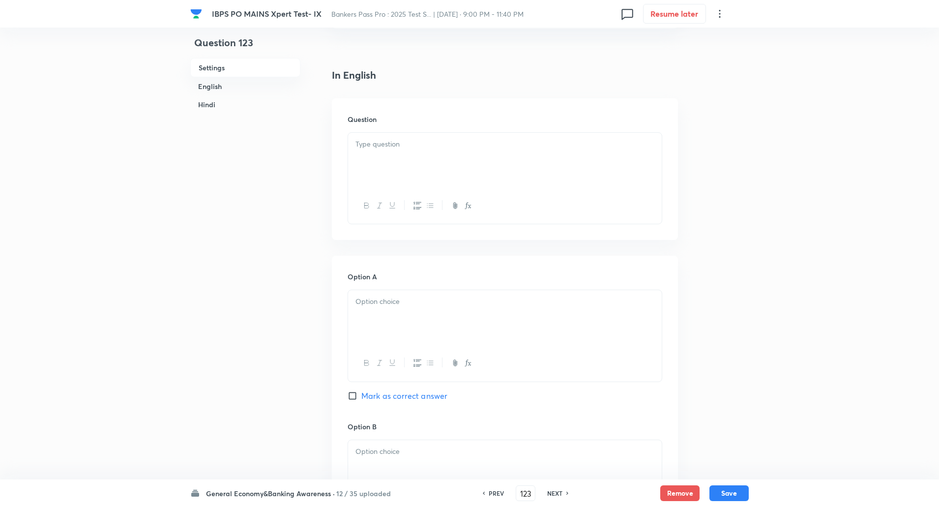
scroll to position [225, 0]
click at [598, 145] on p at bounding box center [504, 140] width 299 height 11
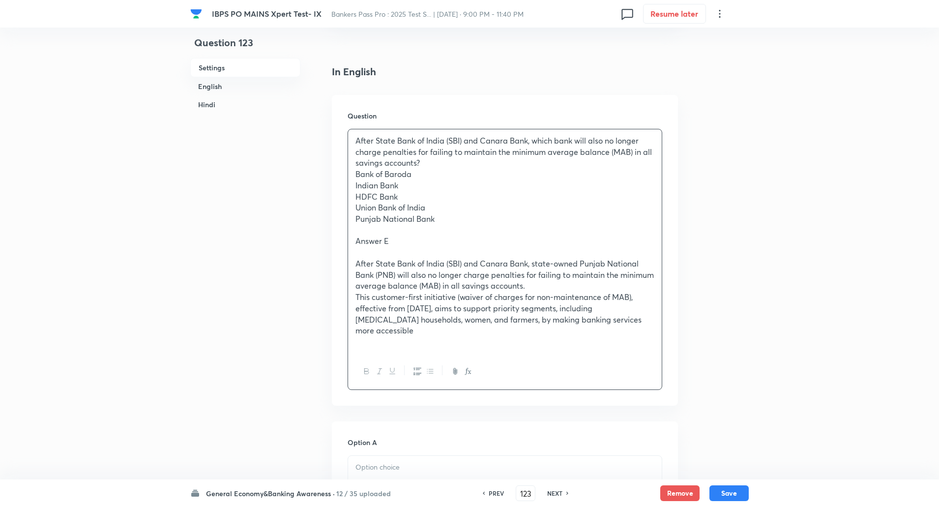
click at [429, 161] on p "After State Bank of India (SBI) and Canara Bank, which bank will also no longer…" at bounding box center [504, 151] width 299 height 33
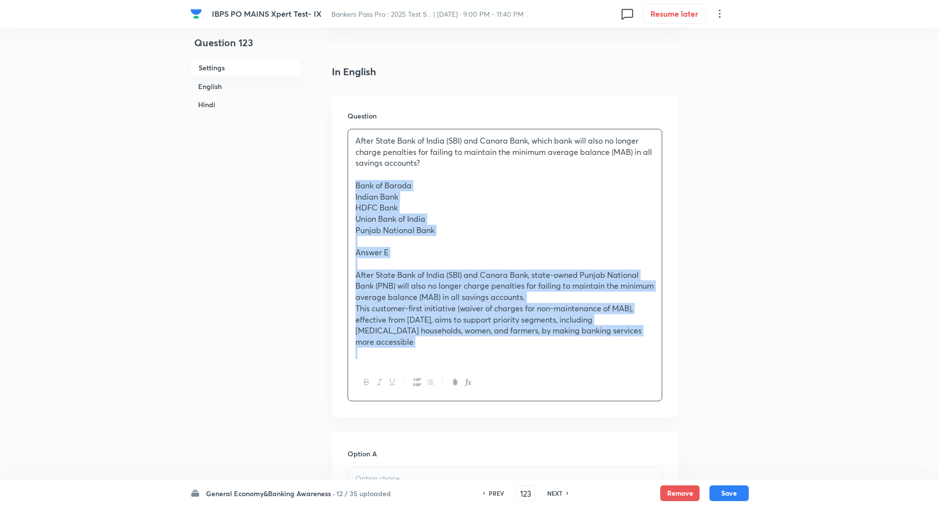
drag, startPoint x: 507, startPoint y: 332, endPoint x: 602, endPoint y: 413, distance: 125.5
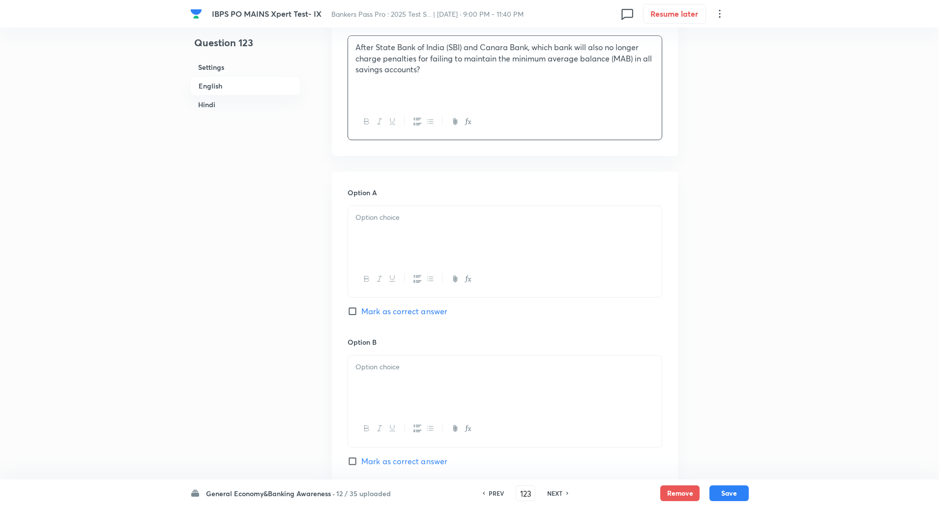
scroll to position [320, 0]
click at [609, 239] on div at bounding box center [505, 231] width 314 height 55
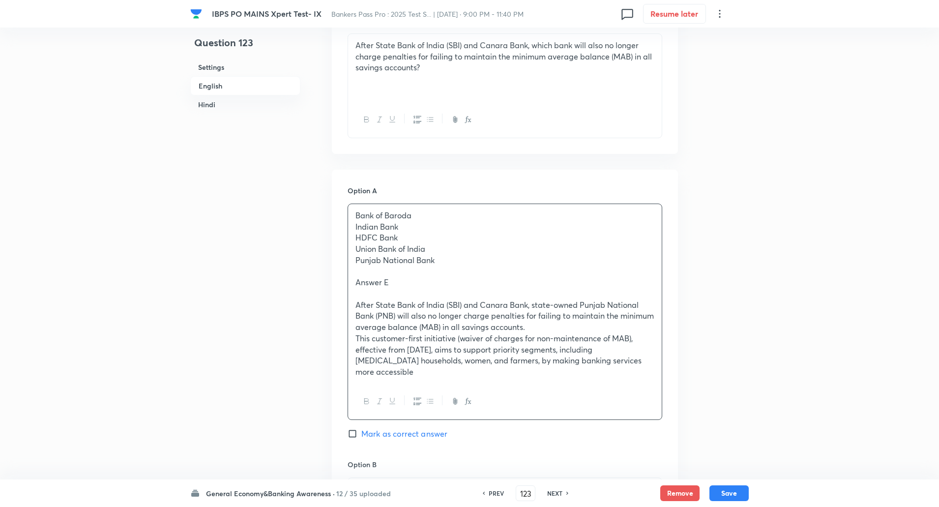
drag, startPoint x: 353, startPoint y: 224, endPoint x: 746, endPoint y: 452, distance: 454.5
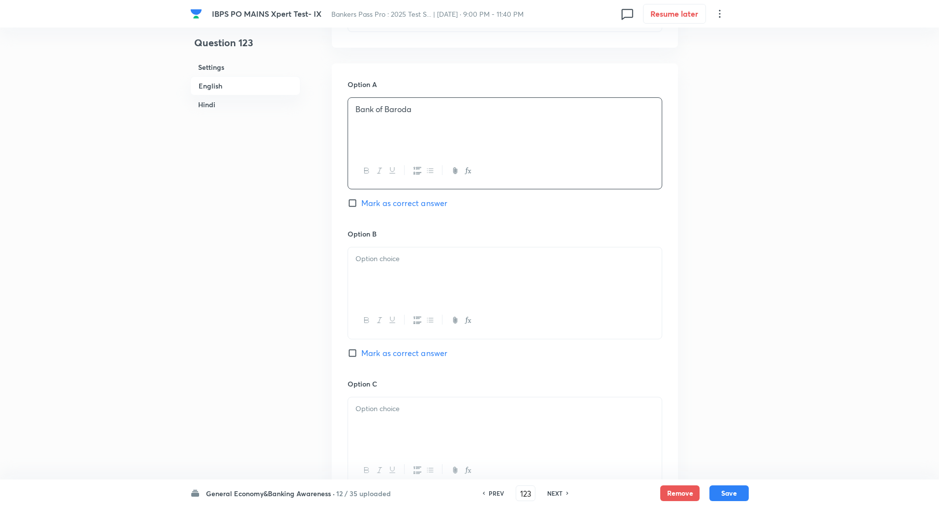
scroll to position [427, 0]
click at [641, 256] on p at bounding box center [504, 258] width 299 height 11
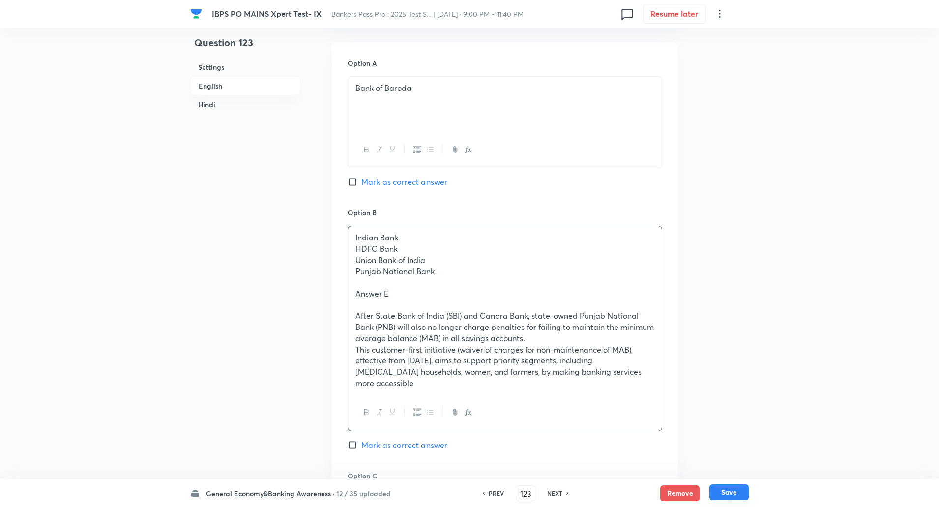
drag, startPoint x: 354, startPoint y: 270, endPoint x: 717, endPoint y: 500, distance: 429.6
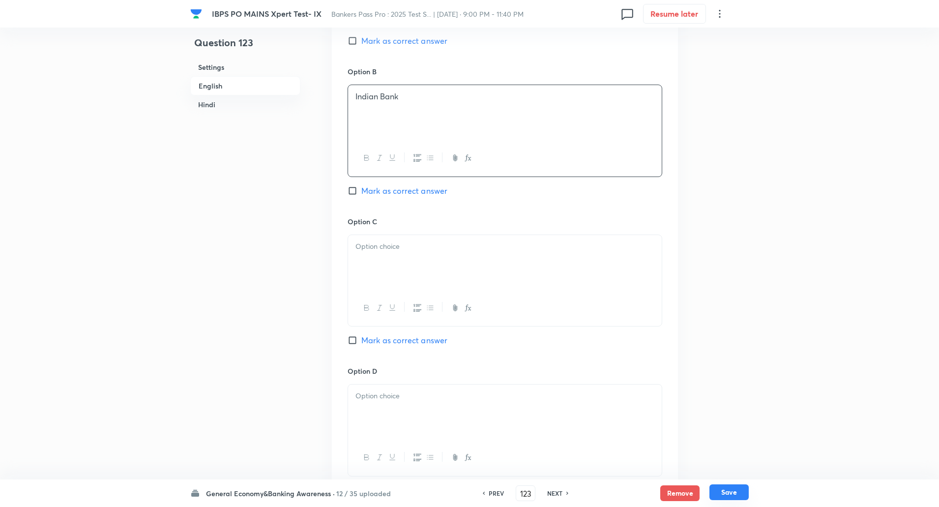
scroll to position [594, 0]
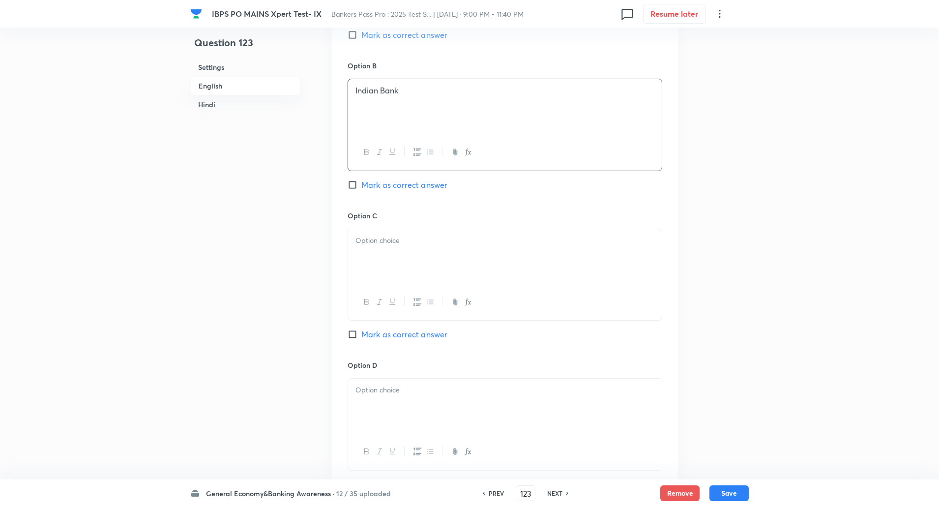
click at [638, 252] on div at bounding box center [505, 256] width 314 height 55
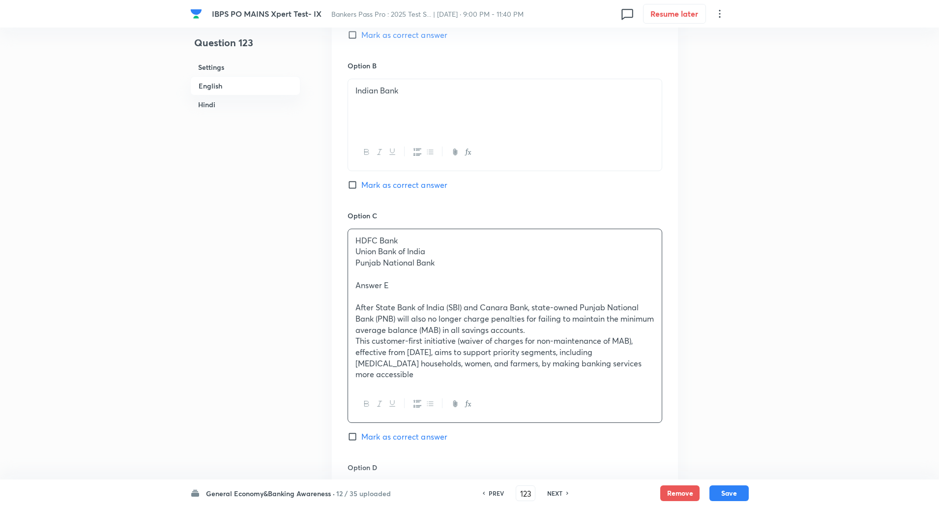
drag, startPoint x: 353, startPoint y: 252, endPoint x: 632, endPoint y: 450, distance: 342.4
click at [632, 450] on div "Option C HDFC Bank Union Bank of India Punjab National Bank Answer E After Stat…" at bounding box center [504, 336] width 315 height 252
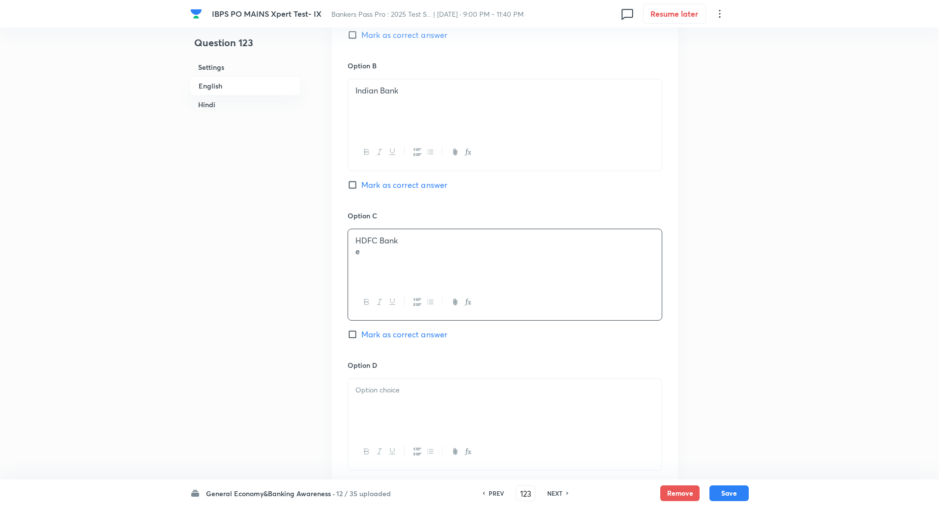
click at [405, 271] on div "HDFC Bank e" at bounding box center [505, 256] width 314 height 55
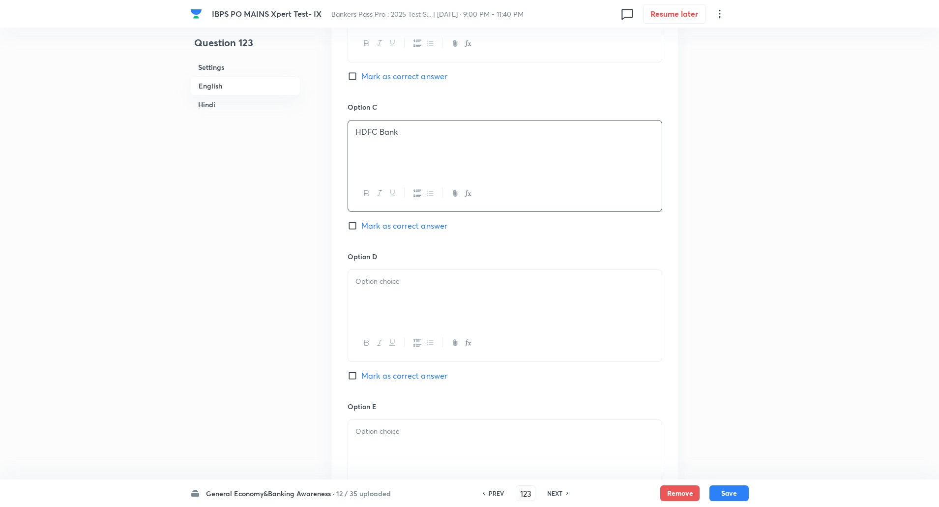
scroll to position [719, 0]
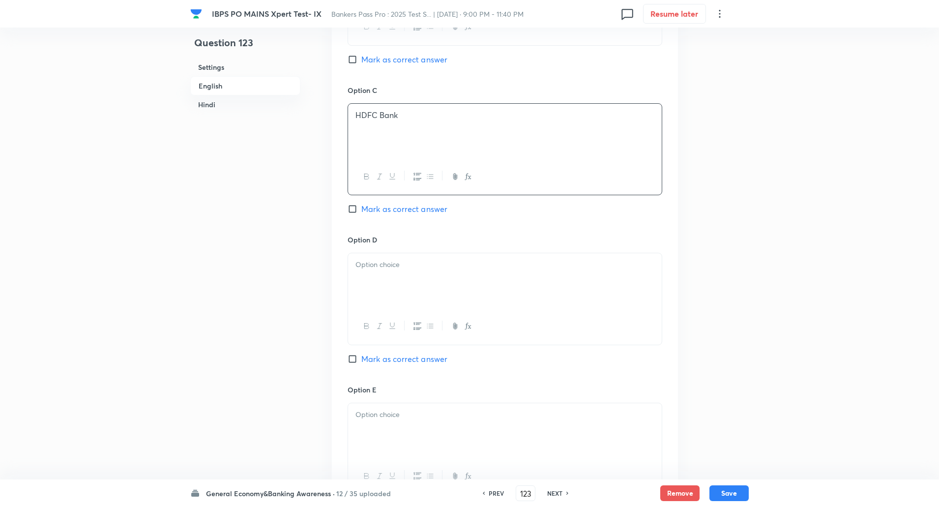
click at [399, 289] on div at bounding box center [505, 280] width 314 height 55
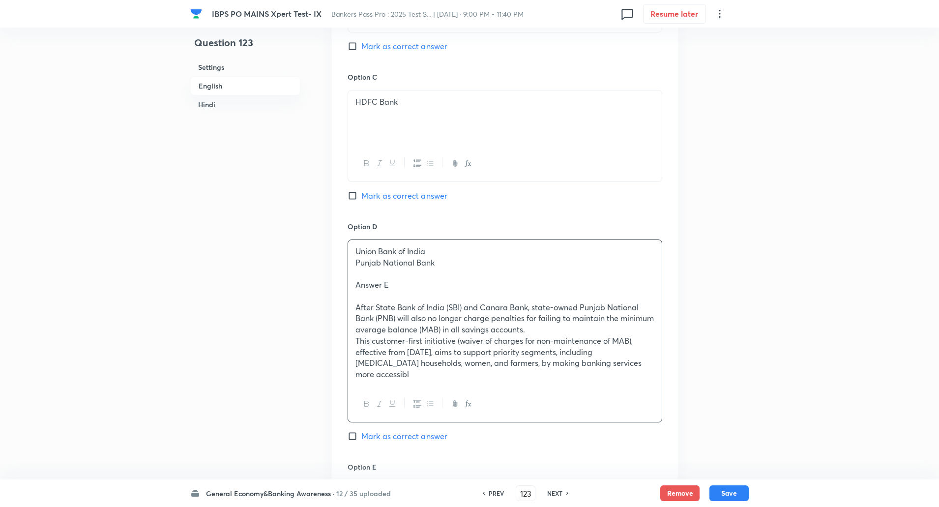
drag, startPoint x: 354, startPoint y: 275, endPoint x: 751, endPoint y: 498, distance: 455.5
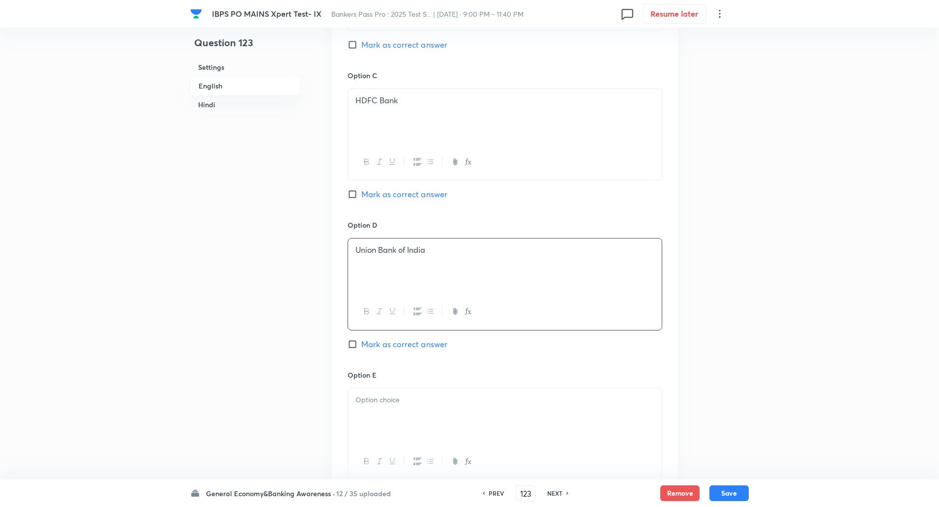
click at [624, 427] on div at bounding box center [505, 415] width 314 height 55
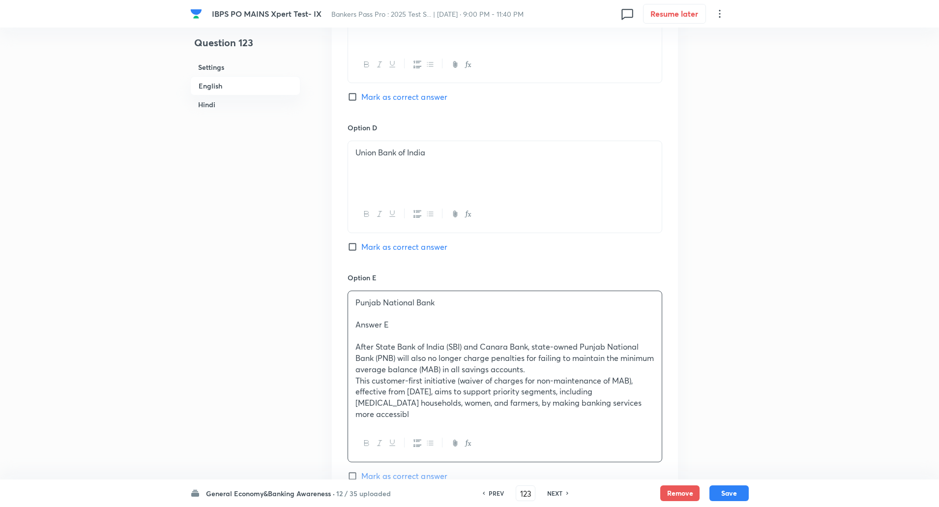
scroll to position [863, 0]
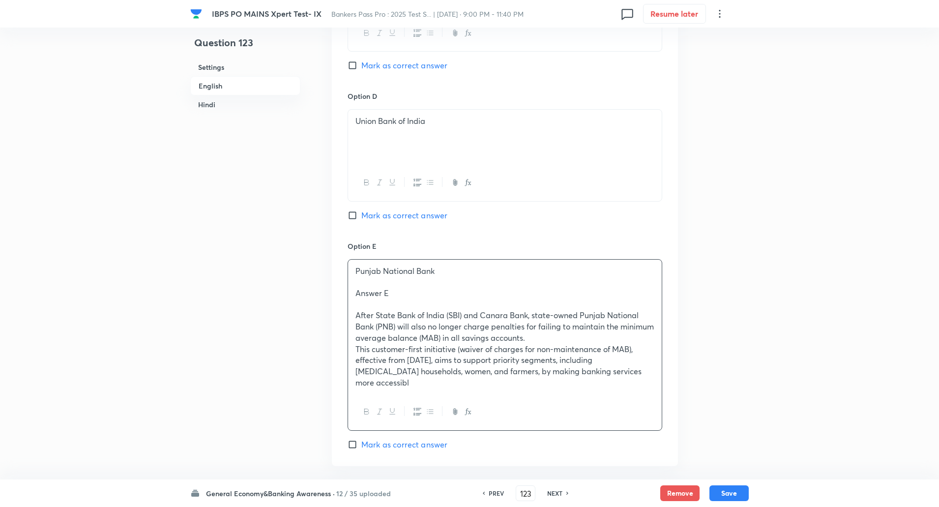
click at [354, 439] on input "Mark as correct answer" at bounding box center [354, 444] width 14 height 10
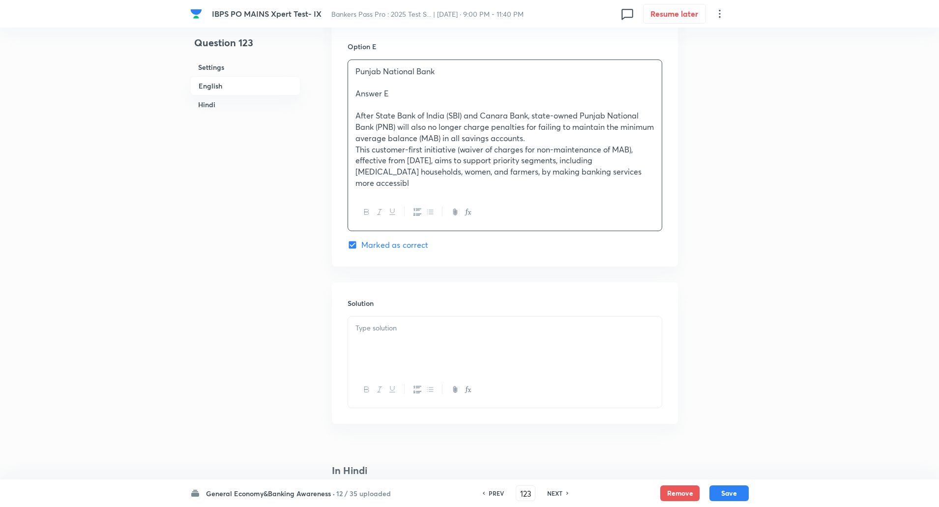
drag, startPoint x: 355, startPoint y: 290, endPoint x: 701, endPoint y: 530, distance: 421.1
click at [701, 506] on html "IBPS PO MAINS Xpert Test- IX Bankers Pass Pro : 2025 Test S... | Oct 7, 2025 · …" at bounding box center [469, 296] width 939 height 2717
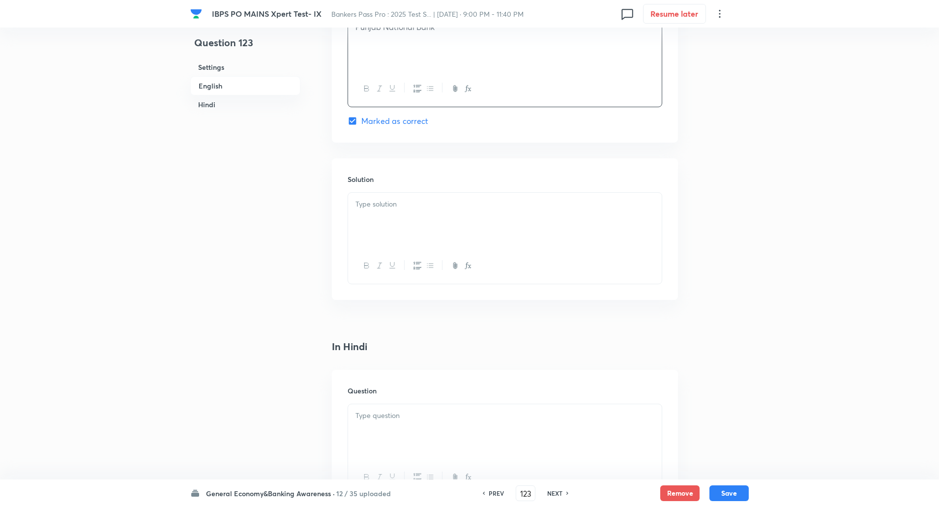
scroll to position [1031, 0]
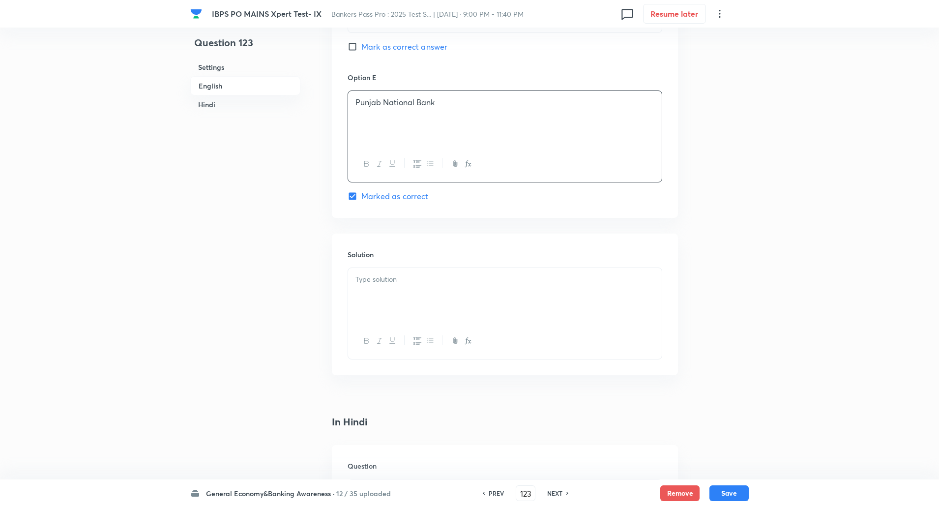
click at [591, 278] on p at bounding box center [504, 279] width 299 height 11
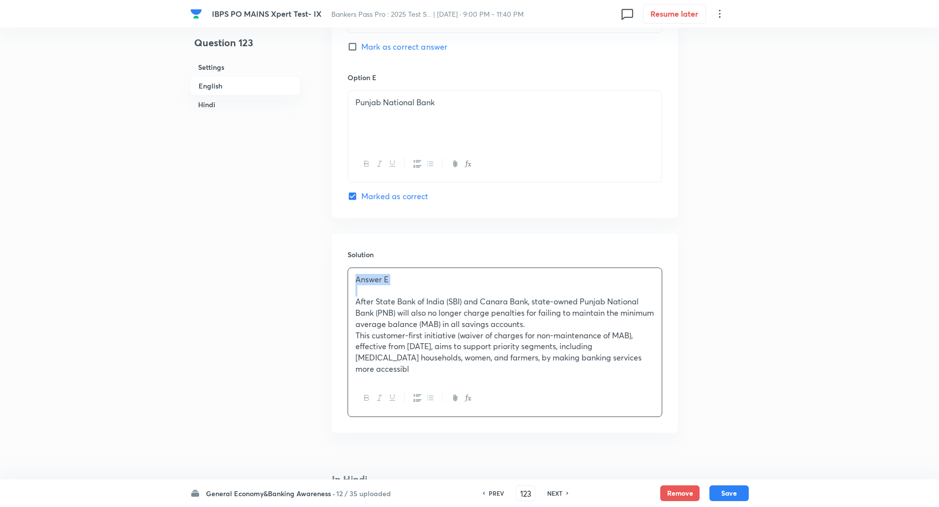
drag, startPoint x: 358, startPoint y: 279, endPoint x: 443, endPoint y: 289, distance: 85.6
click at [443, 289] on div "Answer E After State Bank of India (SBI) and Canara Bank, state-owned Punjab Na…" at bounding box center [505, 324] width 314 height 112
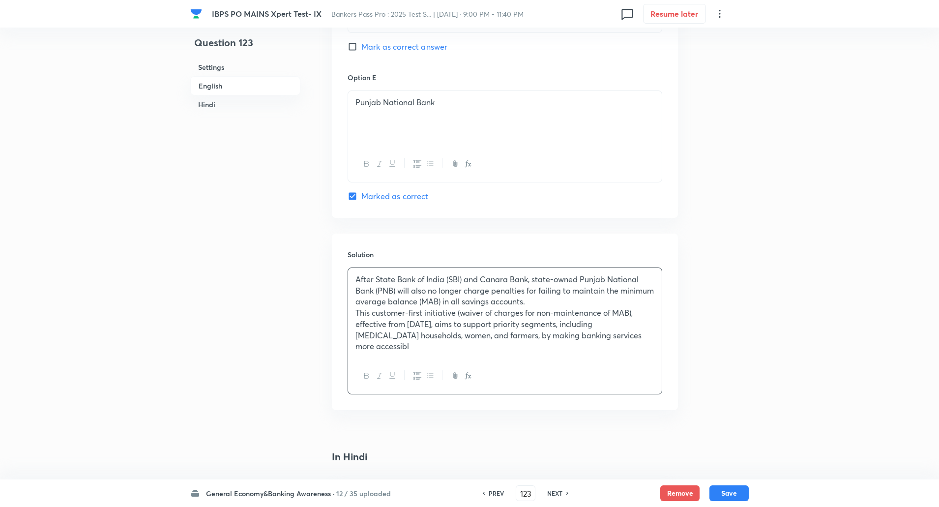
click at [635, 334] on p "This customer-first initiative (waiver of charges for non-maintenance of MAB), …" at bounding box center [504, 329] width 299 height 45
drag, startPoint x: 356, startPoint y: 273, endPoint x: 707, endPoint y: 452, distance: 394.3
click at [707, 452] on div "Question 123 Settings English Hindi Settings Type Single choice correct 5 optio…" at bounding box center [469, 305] width 558 height 2578
click at [429, 372] on icon "button" at bounding box center [430, 376] width 8 height 8
click at [511, 388] on div at bounding box center [505, 376] width 314 height 36
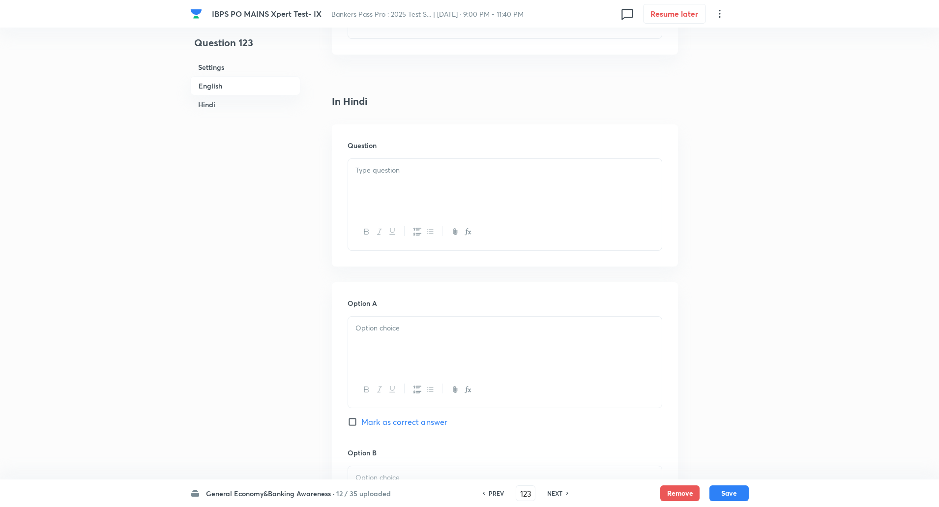
scroll to position [1391, 0]
click at [393, 159] on div at bounding box center [505, 182] width 314 height 55
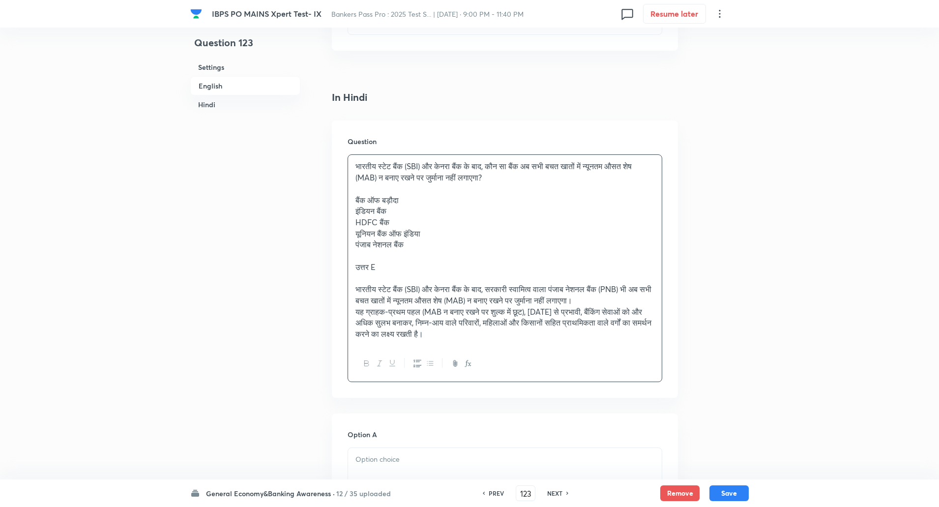
drag, startPoint x: 353, startPoint y: 196, endPoint x: 552, endPoint y: 344, distance: 248.7
click at [552, 344] on div "भारतीय स्टेट बैंक (SBI) और केनरा बैंक के बाद, कौन सा बैंक अब सभी बचत खातों में …" at bounding box center [505, 250] width 314 height 191
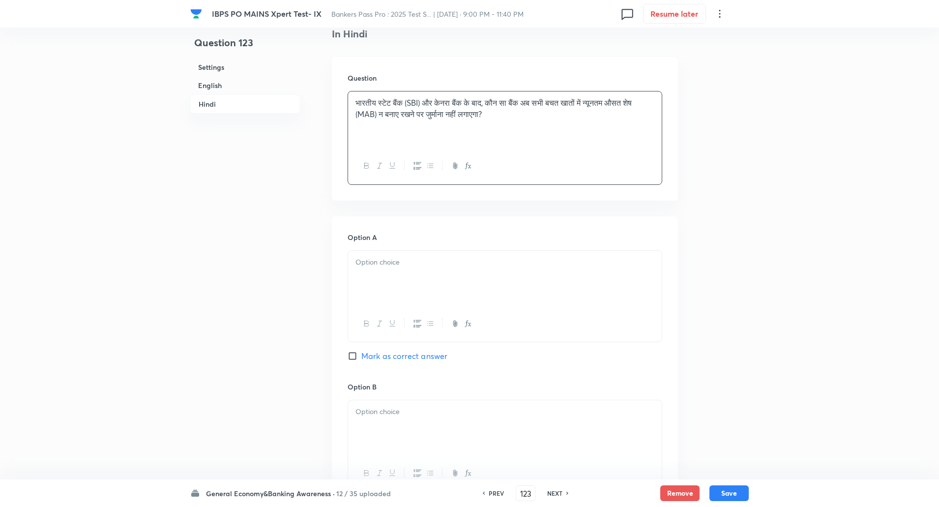
scroll to position [1466, 0]
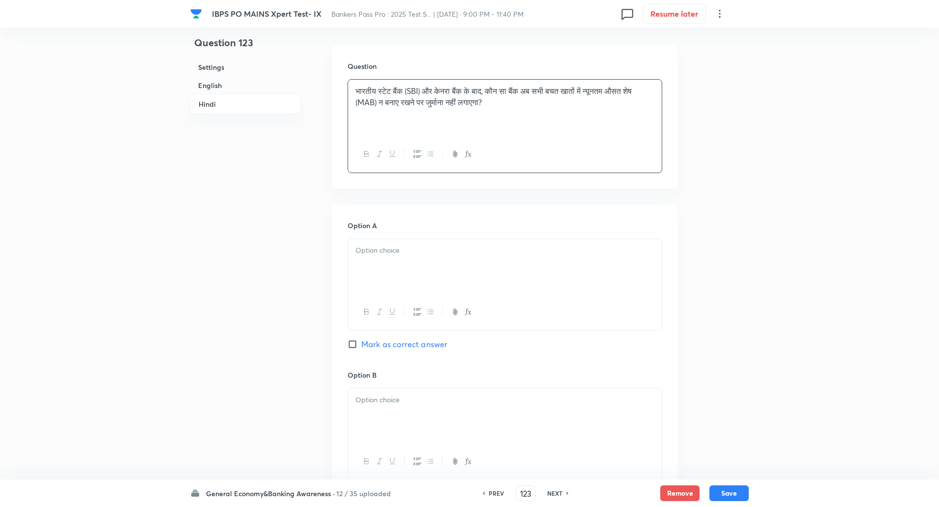
click at [545, 258] on div at bounding box center [505, 266] width 314 height 55
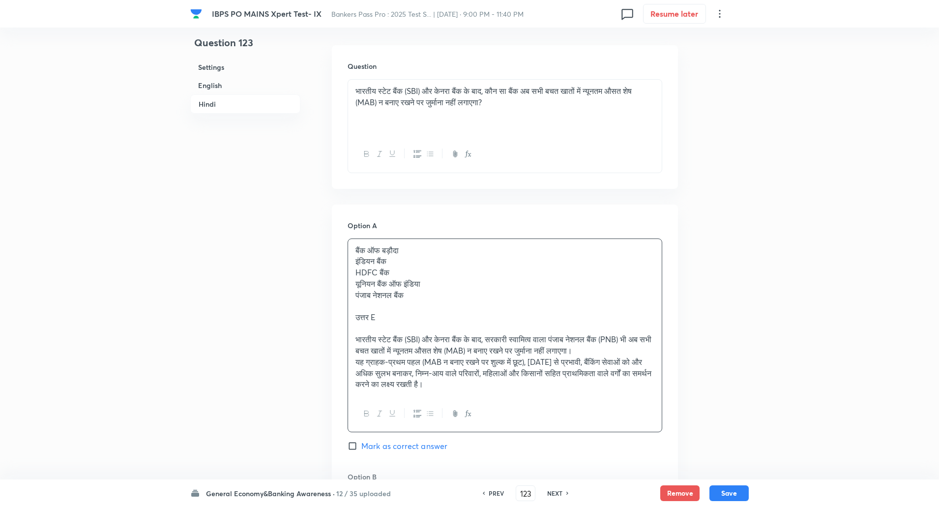
drag, startPoint x: 350, startPoint y: 260, endPoint x: 554, endPoint y: 402, distance: 248.9
click at [554, 402] on div "बैंक ऑफ बड़ौदा इंडियन बैंक HDFC बैंक यूनियन बैंक ऑफ इंडिया पंजाब नेशनल बैंक उत्…" at bounding box center [504, 335] width 315 height 194
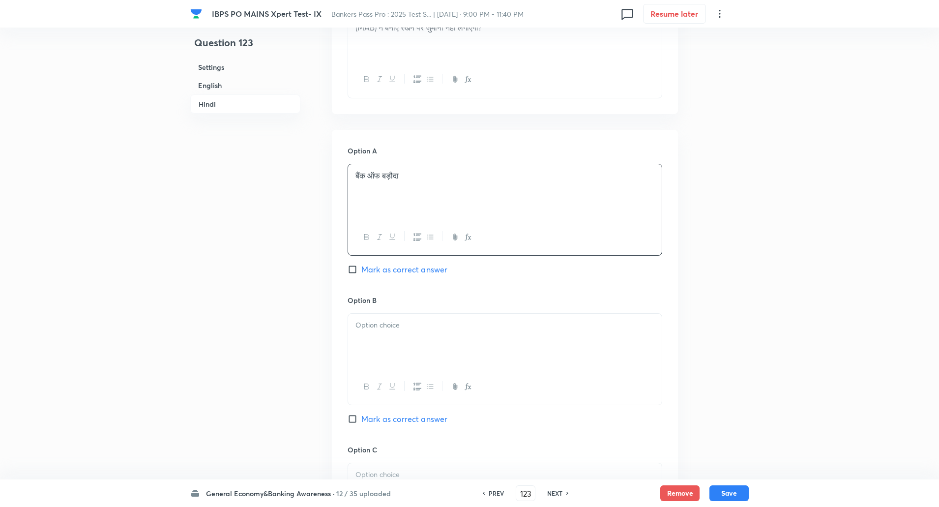
scroll to position [1555, 0]
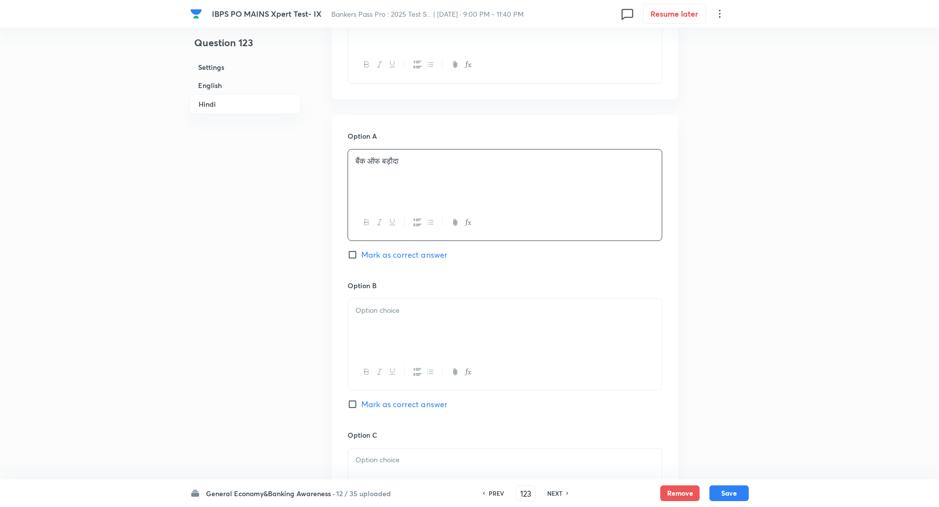
click at [571, 321] on div at bounding box center [505, 326] width 314 height 55
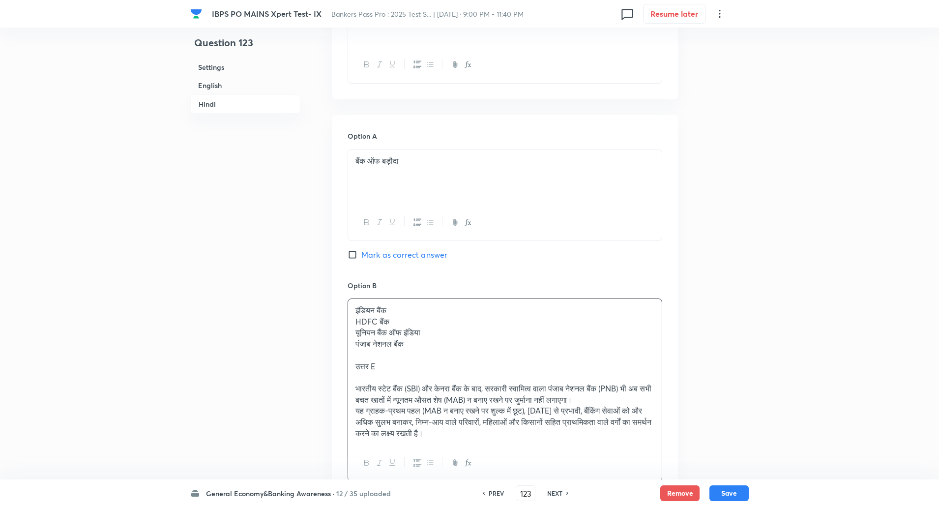
drag, startPoint x: 354, startPoint y: 322, endPoint x: 601, endPoint y: 446, distance: 275.8
click at [601, 446] on div "इंडियन बैंक HDFC बैंक यूनियन बैंक ऑफ इंडिया पंजाब नेशनल बैंक उत्तर E भारतीय स्ट…" at bounding box center [504, 389] width 315 height 183
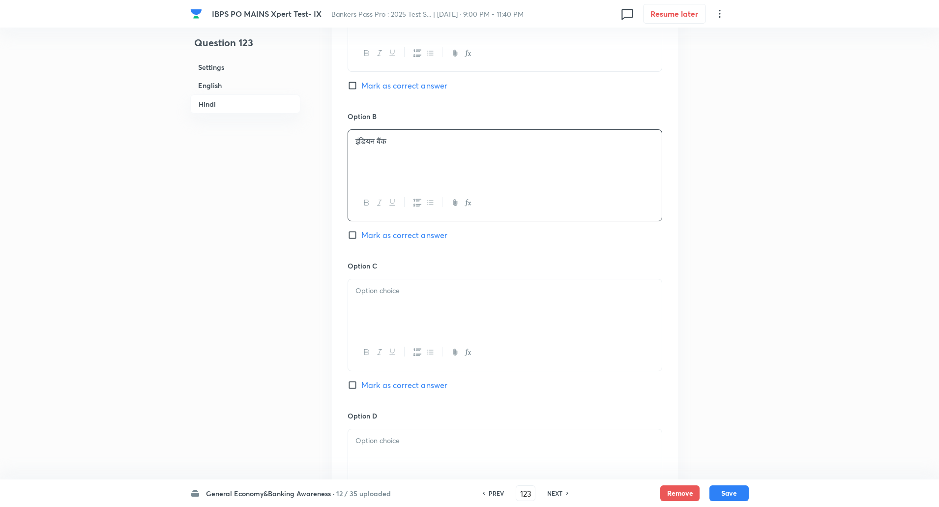
scroll to position [1725, 0]
click at [636, 292] on p at bounding box center [504, 290] width 299 height 11
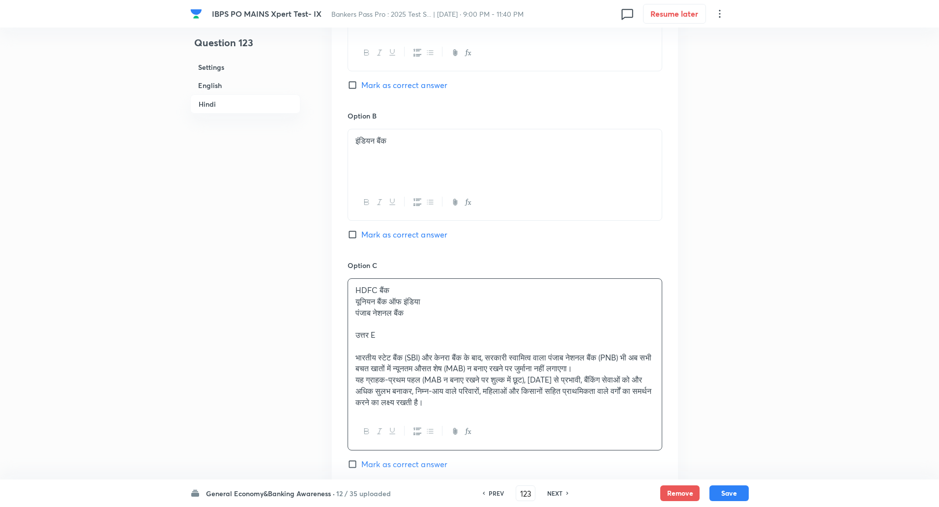
drag, startPoint x: 348, startPoint y: 302, endPoint x: 669, endPoint y: 431, distance: 345.9
click at [669, 431] on div "Option A बैंक ऑफ बड़ौदा Mark as correct answer Option B इंडियन बैंक Mark as cor…" at bounding box center [505, 364] width 346 height 839
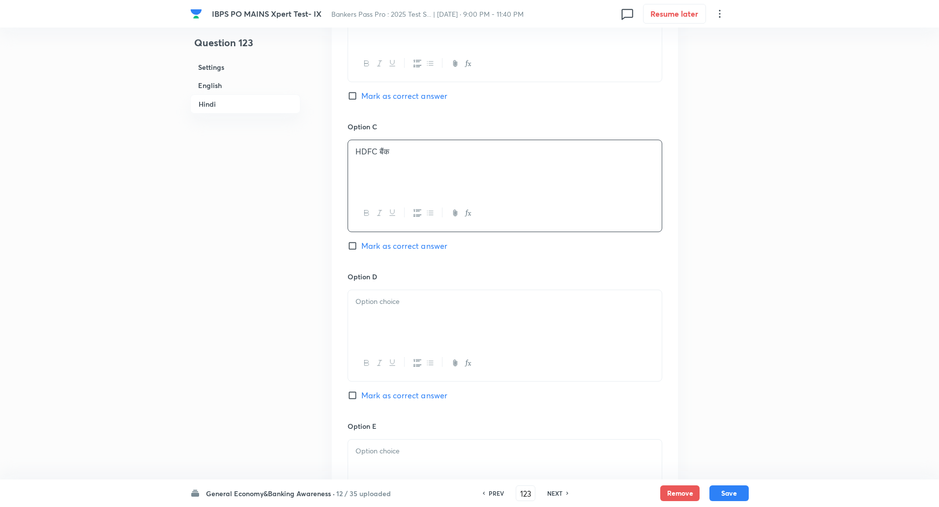
scroll to position [1870, 0]
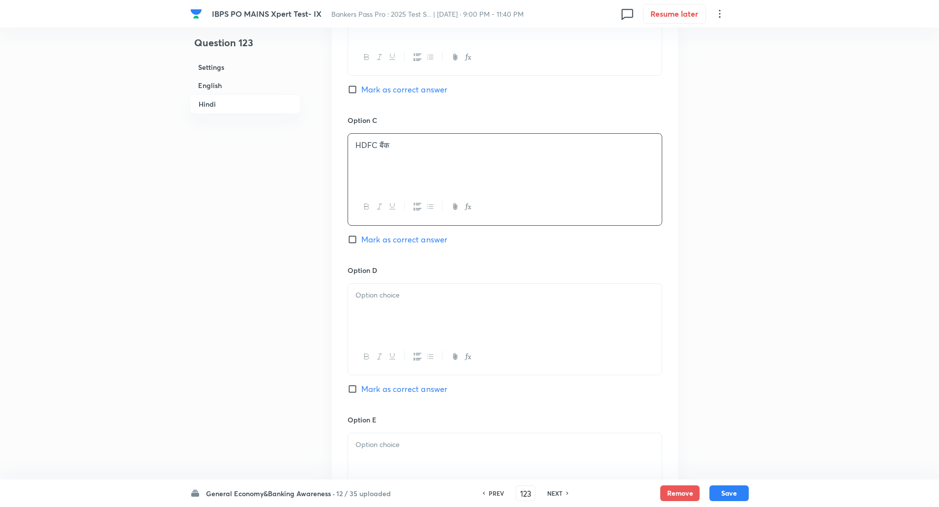
click at [579, 287] on div at bounding box center [505, 311] width 314 height 55
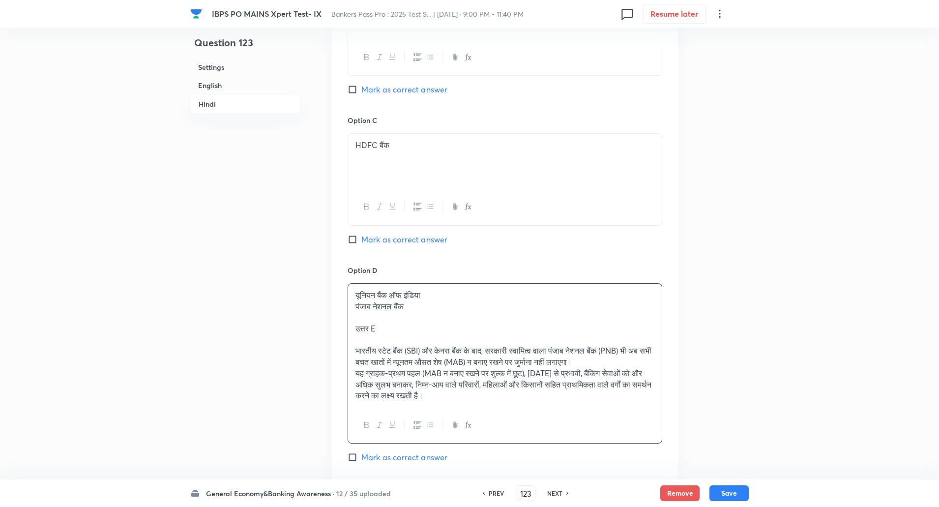
drag, startPoint x: 352, startPoint y: 305, endPoint x: 592, endPoint y: 474, distance: 293.4
click at [592, 474] on div "Option D यूनियन बैंक ऑफ इंडिया पंजाब नेशनल बैंक उत्तर E भारतीय स्टेट बैंक (SBI)…" at bounding box center [504, 374] width 315 height 218
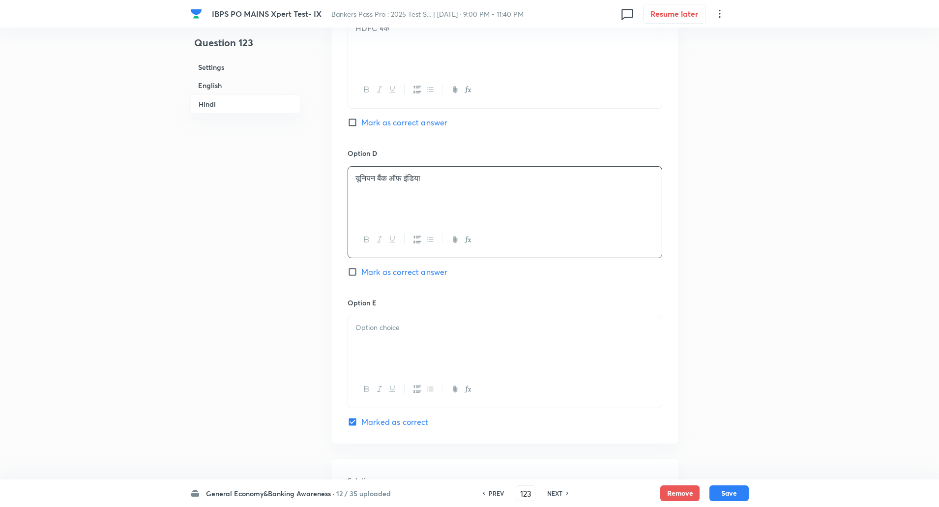
scroll to position [2020, 0]
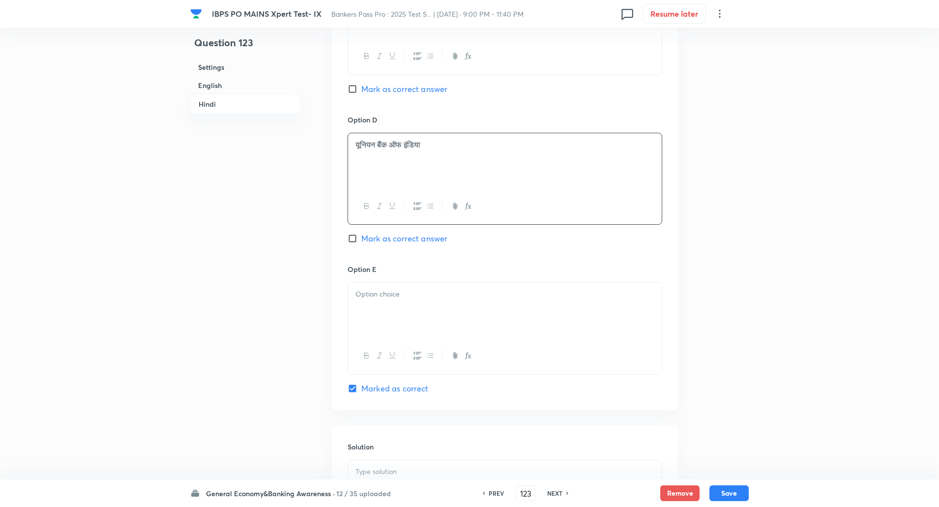
click at [606, 316] on div at bounding box center [505, 310] width 314 height 55
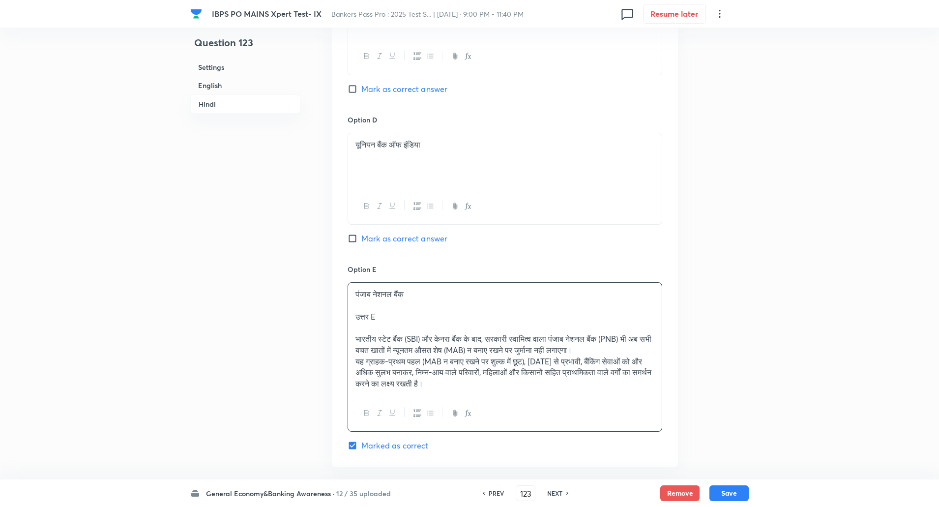
drag, startPoint x: 353, startPoint y: 312, endPoint x: 579, endPoint y: 411, distance: 246.2
click at [579, 411] on div "पंजाब नेशनल बैंक उत्तर E भारतीय स्टेट बैंक (SBI) और केनरा बैंक के बाद, सरकारी स…" at bounding box center [504, 356] width 315 height 149
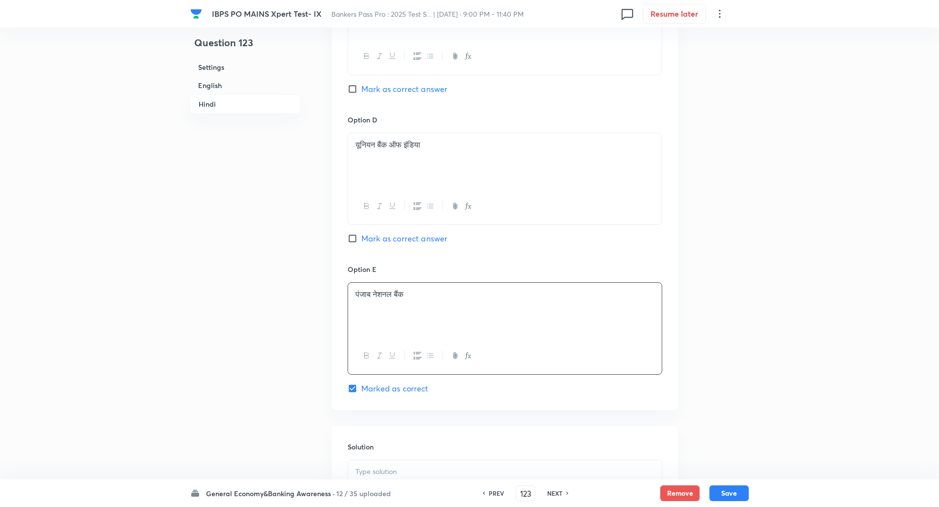
scroll to position [2167, 0]
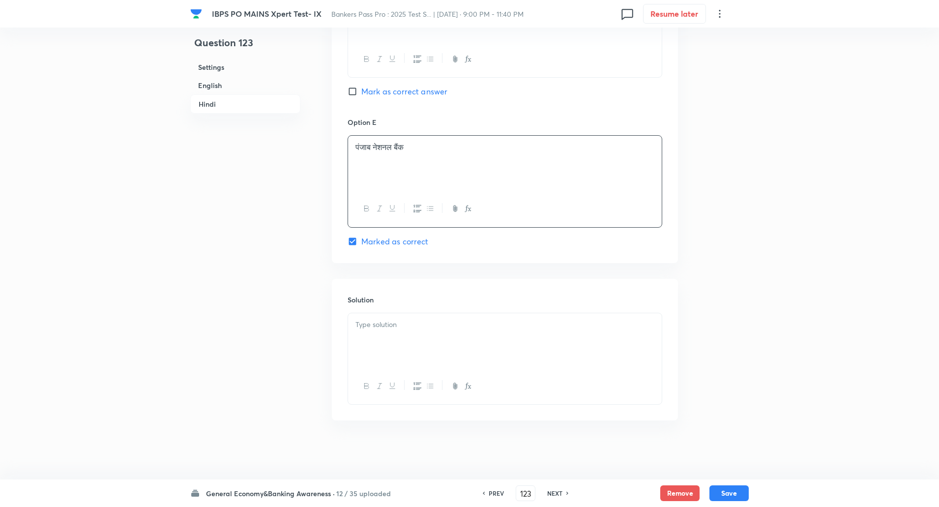
click at [595, 339] on div at bounding box center [505, 340] width 314 height 55
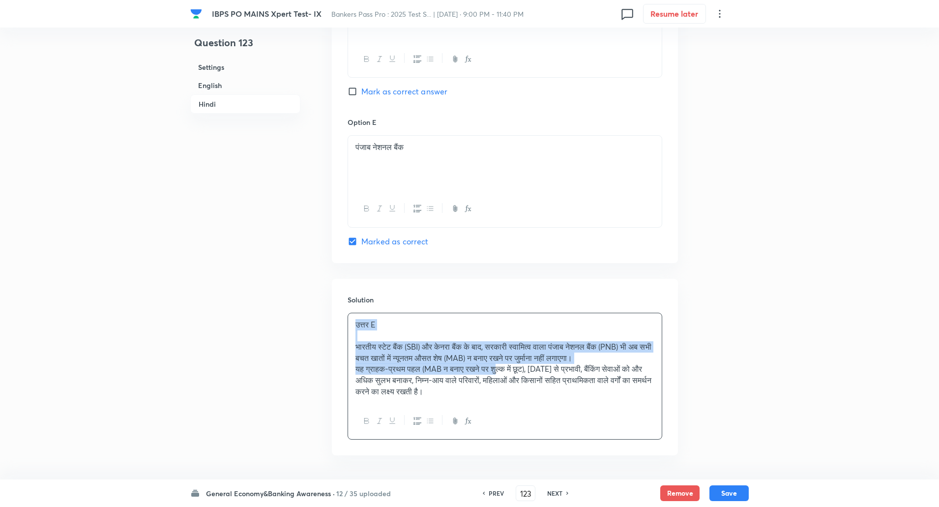
drag, startPoint x: 352, startPoint y: 323, endPoint x: 501, endPoint y: 364, distance: 154.7
click at [501, 364] on div "उत्तर E भारतीय स्टेट बैंक (SBI) और केनरा बैंक के बाद, सरकारी स्वामित्व वाला पंज…" at bounding box center [505, 358] width 314 height 90
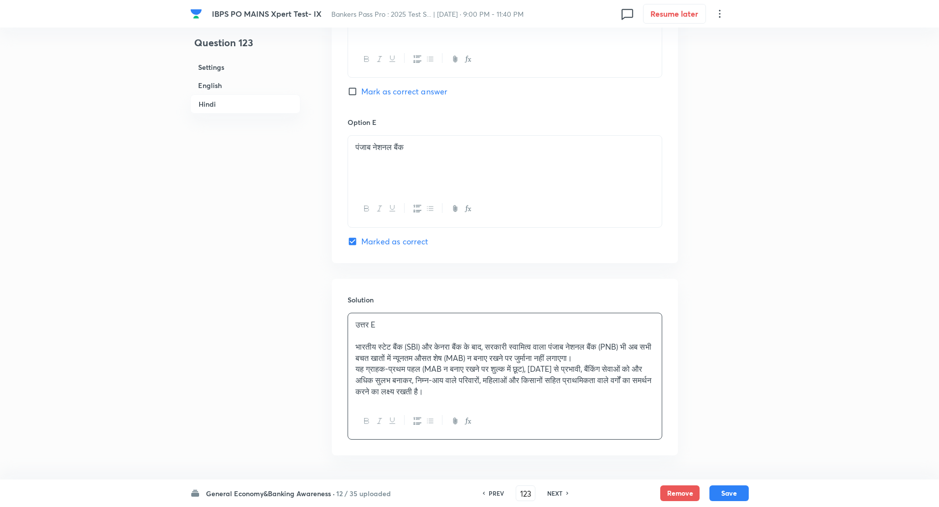
click at [468, 310] on div "Solution उत्तर E भारतीय स्टेट बैंक (SBI) और केनरा बैंक के बाद, सरकारी स्वामित्व…" at bounding box center [505, 367] width 346 height 176
drag, startPoint x: 353, startPoint y: 322, endPoint x: 384, endPoint y: 322, distance: 31.0
click at [384, 322] on div "उत्तर E भारतीय स्टेट बैंक (SBI) और केनरा बैंक के बाद, सरकारी स्वामित्व वाला पंज…" at bounding box center [505, 358] width 314 height 90
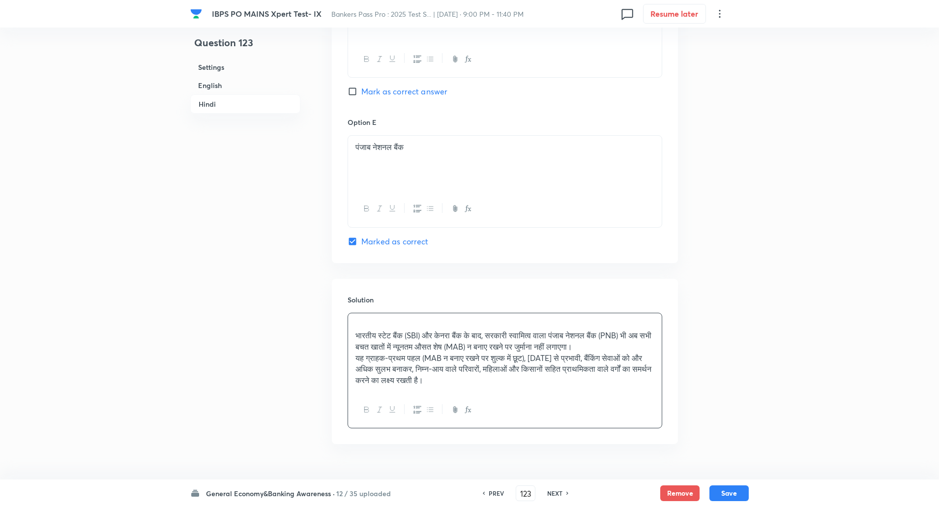
drag, startPoint x: 351, startPoint y: 329, endPoint x: 530, endPoint y: 410, distance: 196.6
click at [530, 410] on div "भारतीय स्टेट बैंक (SBI) और केनरा बैंक के बाद, सरकारी स्वामित्व वाला पंजाब नेशनल…" at bounding box center [504, 371] width 315 height 116
click at [430, 411] on icon "button" at bounding box center [430, 409] width 8 height 8
click at [509, 421] on div at bounding box center [505, 410] width 314 height 36
click at [373, 324] on ul "भारतीय स्टेट बैंक (SBI) और केनरा बैंक के बाद, सरकारी स्वामित्व वाला पंजाब नेशनल…" at bounding box center [504, 352] width 299 height 67
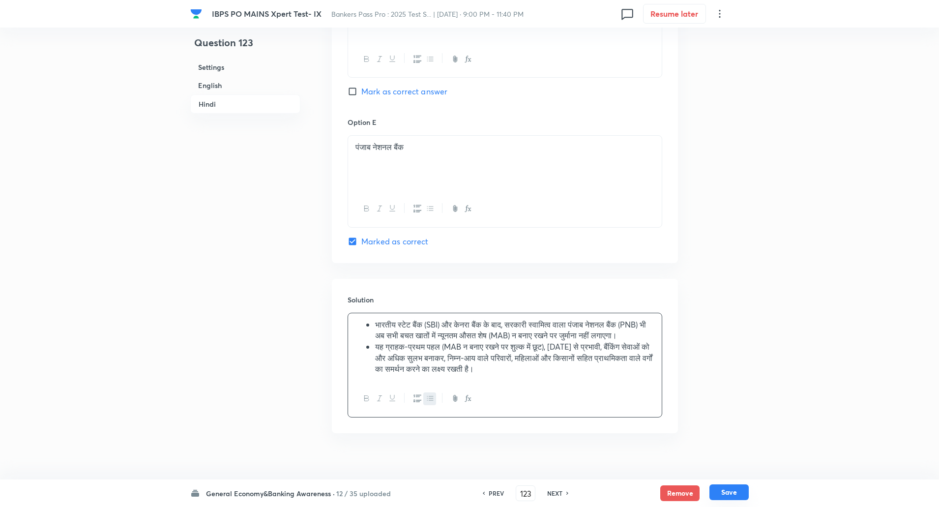
click at [719, 494] on button "Save" at bounding box center [728, 492] width 39 height 16
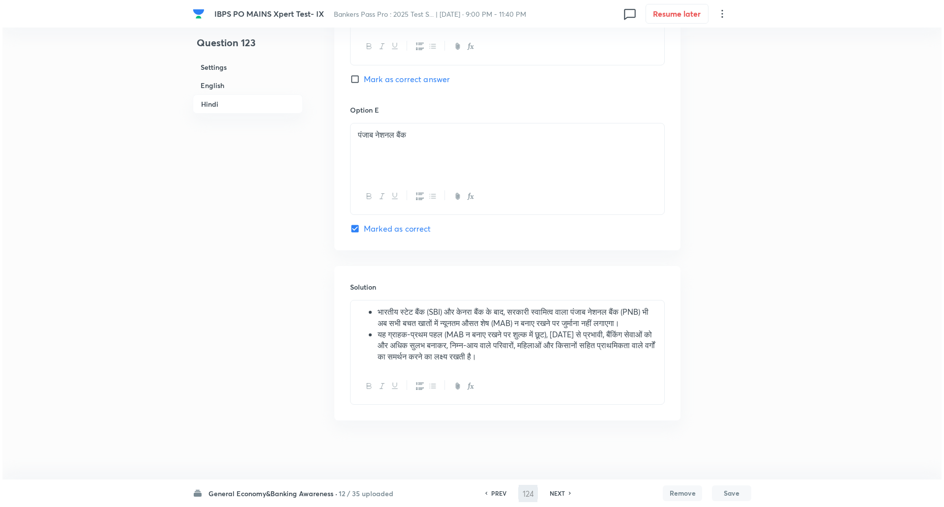
scroll to position [0, 0]
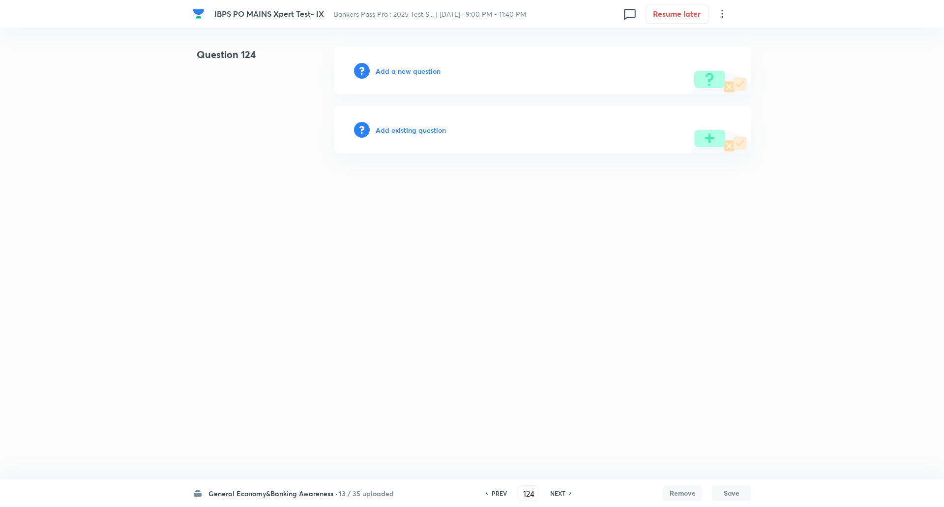
click at [430, 63] on div "Add a new question" at bounding box center [542, 70] width 417 height 47
click at [427, 67] on h6 "Add a new question" at bounding box center [407, 71] width 65 height 10
click at [427, 67] on h6 "Choose a question type" at bounding box center [413, 71] width 76 height 10
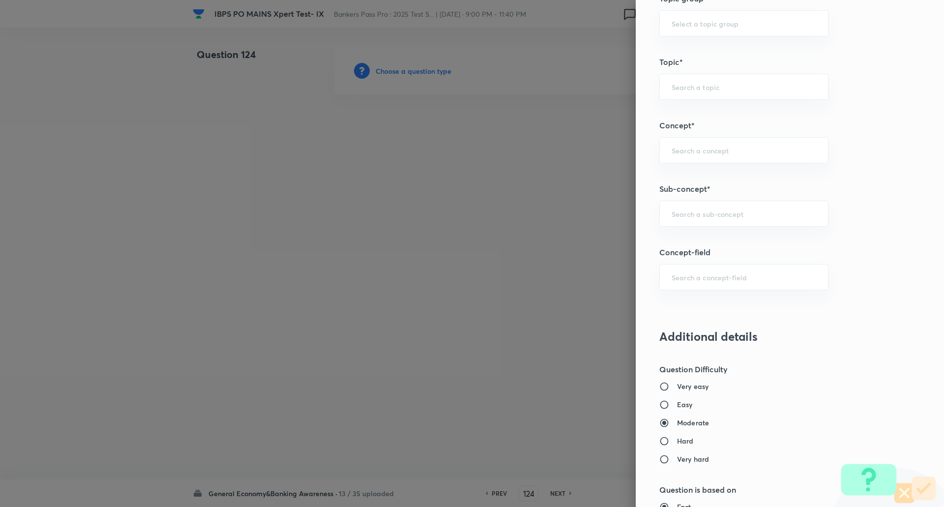
scroll to position [453, 0]
click at [692, 210] on input "text" at bounding box center [743, 212] width 144 height 9
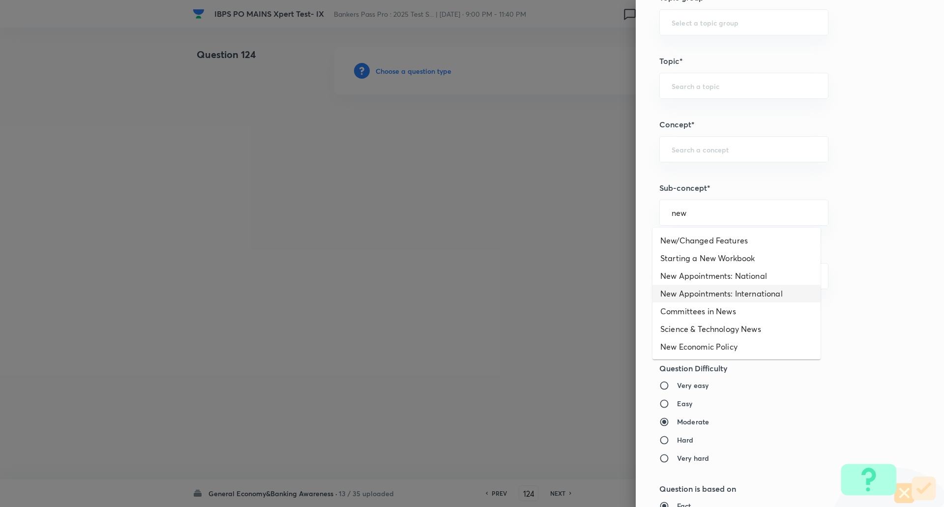
click at [698, 290] on li "New Appointments: International" at bounding box center [736, 294] width 168 height 18
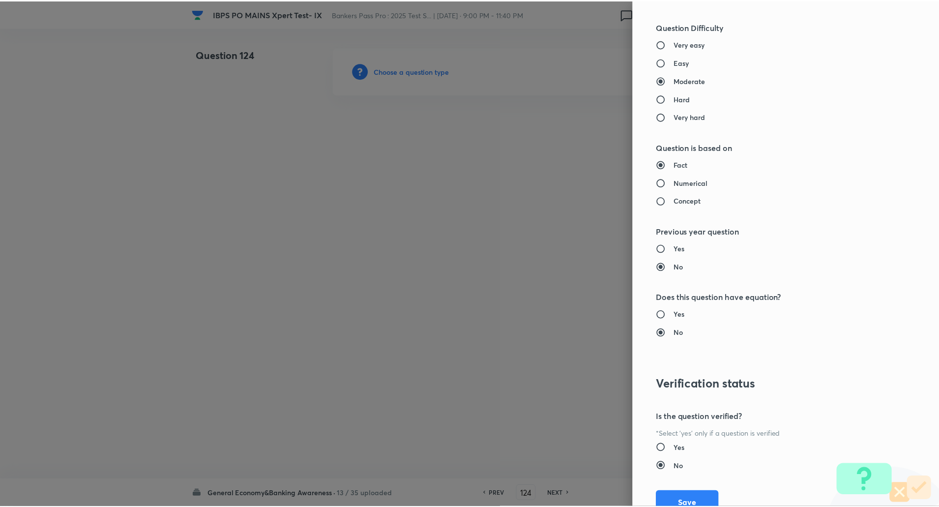
scroll to position [833, 0]
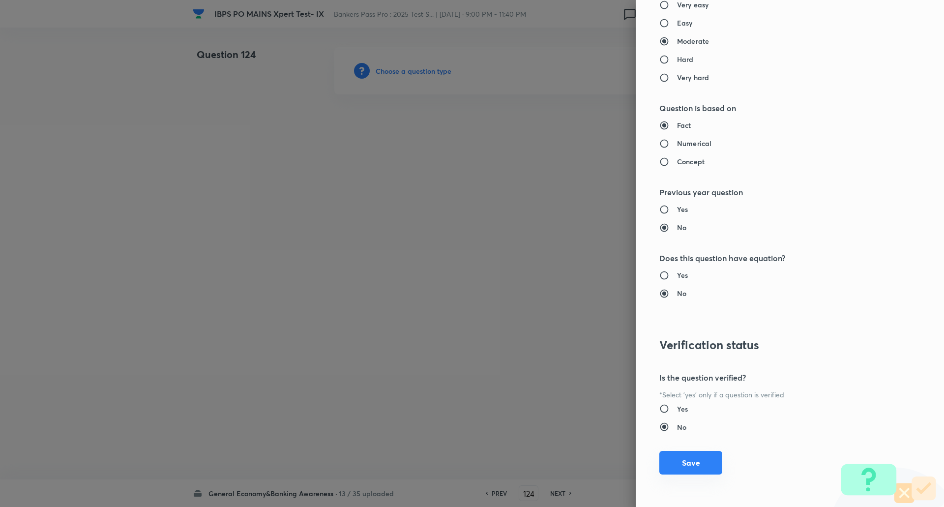
click at [698, 463] on button "Save" at bounding box center [690, 463] width 63 height 24
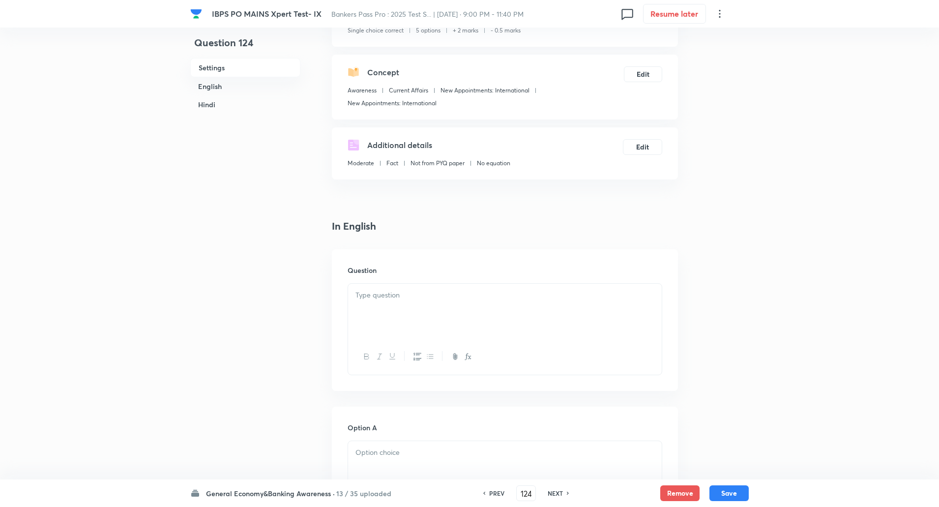
scroll to position [98, 0]
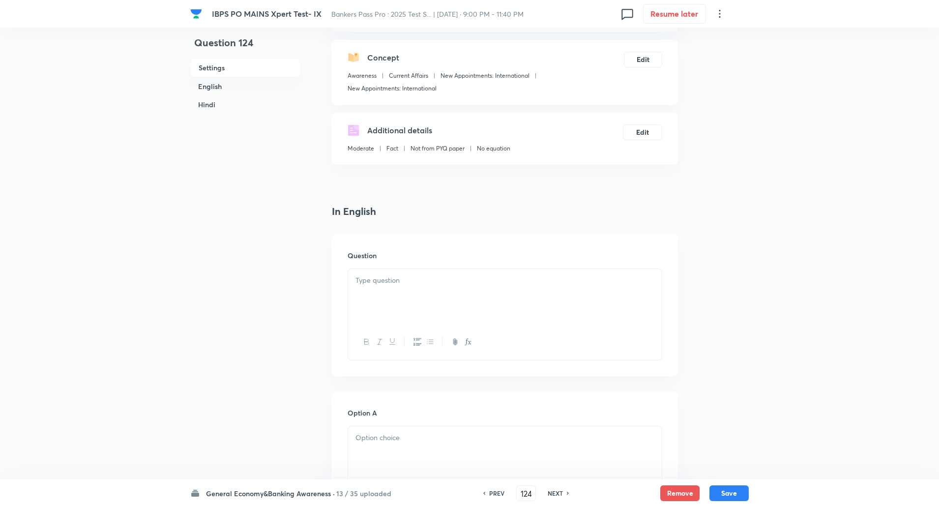
click at [566, 280] on p at bounding box center [504, 280] width 299 height 11
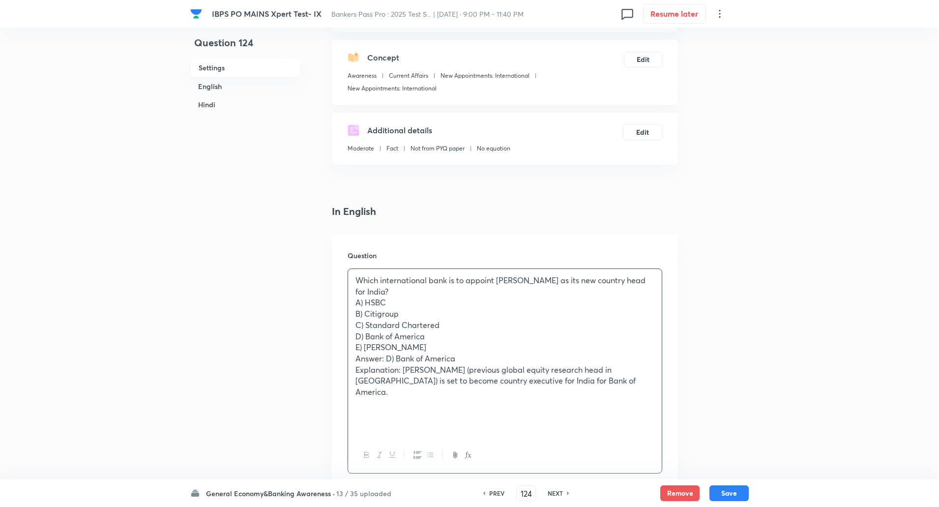
click at [390, 287] on p "Which international bank is to appoint Vikram Sahu as its new country head for …" at bounding box center [504, 286] width 299 height 22
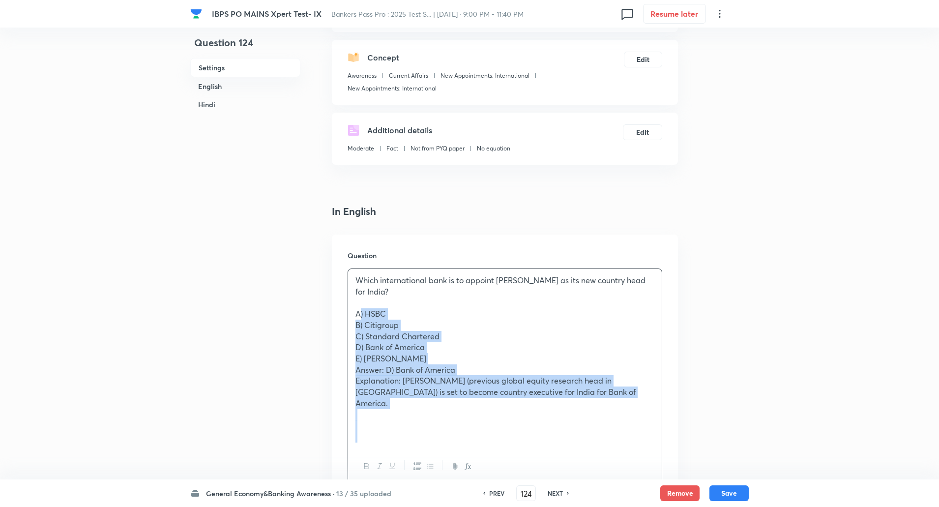
drag, startPoint x: 348, startPoint y: 311, endPoint x: 567, endPoint y: 434, distance: 251.7
click at [567, 434] on div "Which international bank is to appoint Vikram Sahu as its new country head for …" at bounding box center [505, 358] width 314 height 179
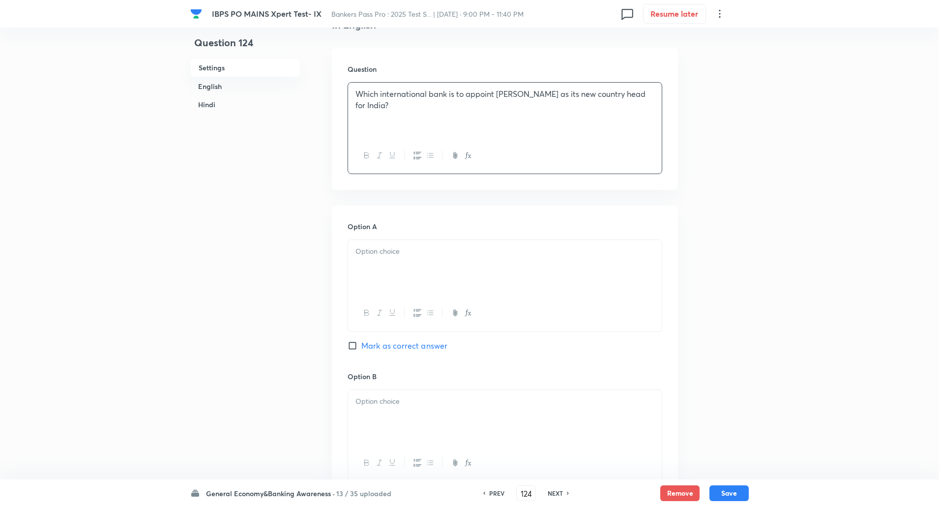
scroll to position [286, 0]
click at [584, 263] on div at bounding box center [505, 265] width 314 height 55
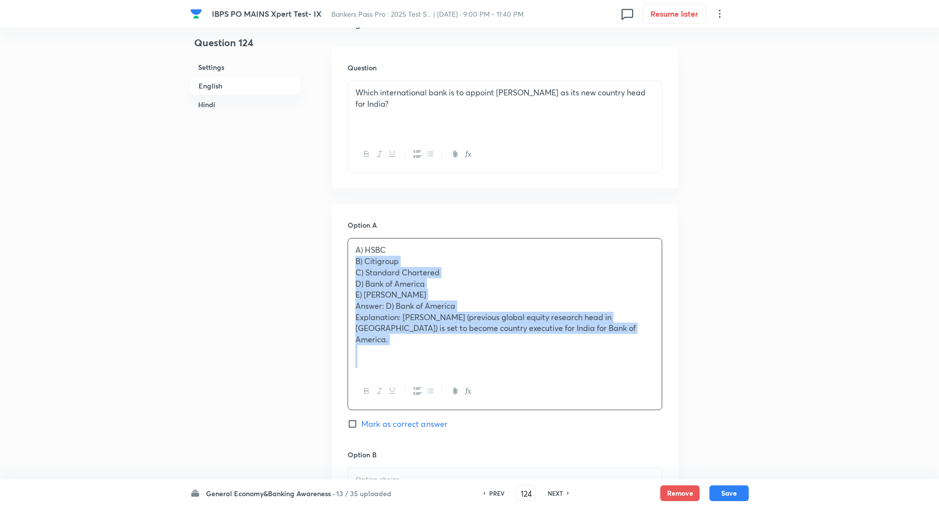
drag, startPoint x: 352, startPoint y: 261, endPoint x: 751, endPoint y: 404, distance: 423.4
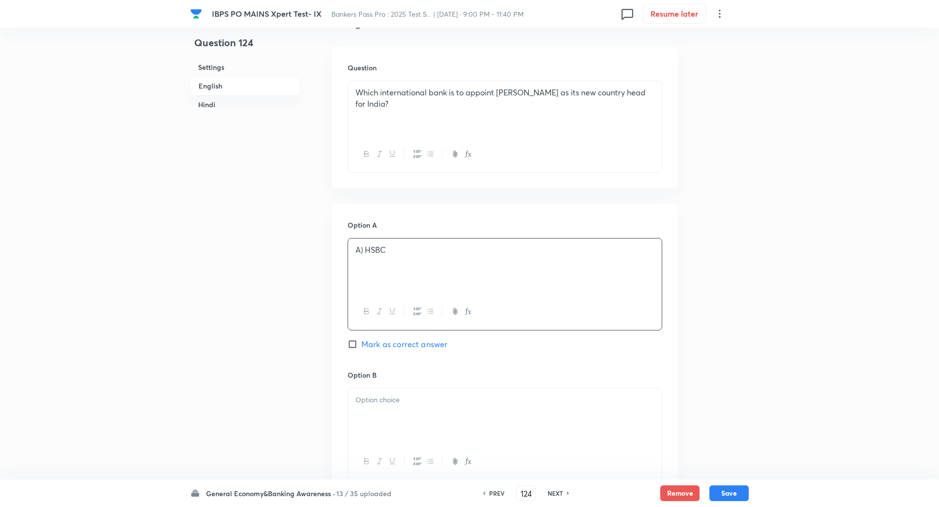
click at [365, 247] on p "A) HSBC" at bounding box center [504, 249] width 299 height 11
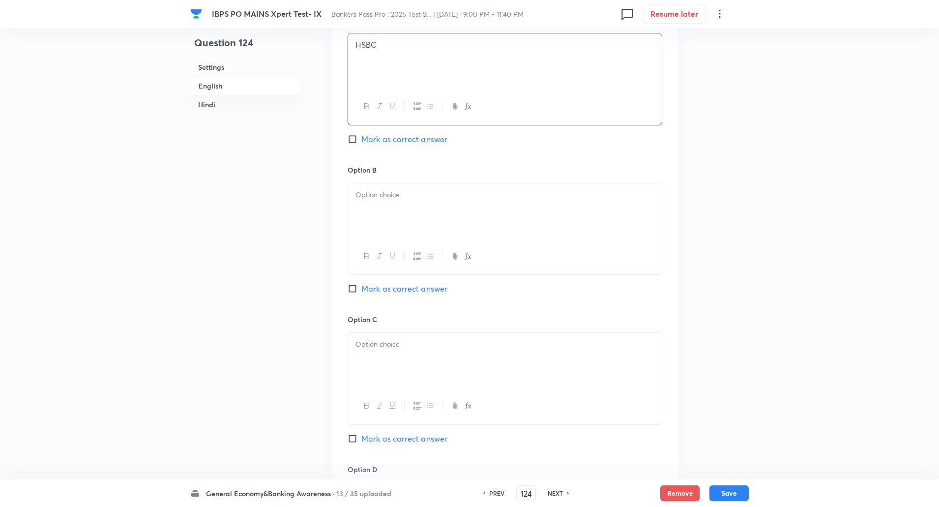
scroll to position [491, 0]
click at [389, 206] on div at bounding box center [505, 210] width 314 height 55
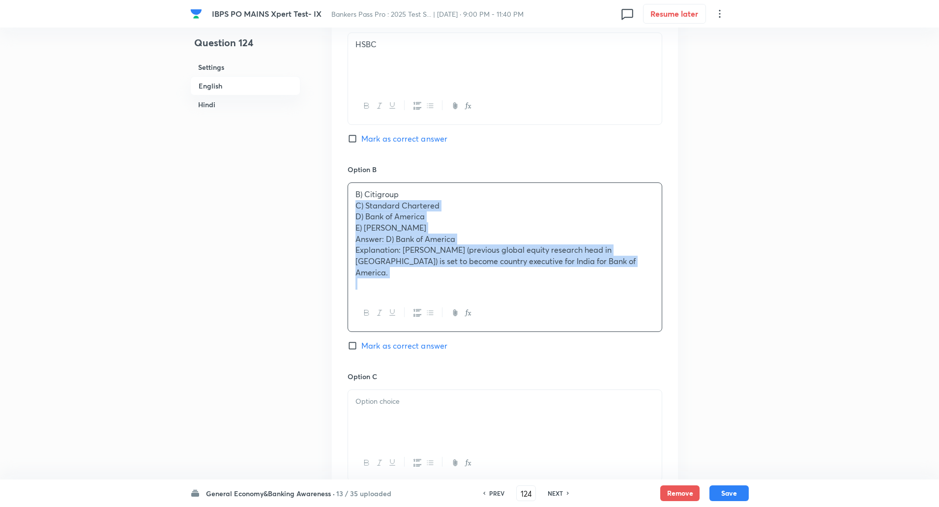
drag, startPoint x: 353, startPoint y: 211, endPoint x: 532, endPoint y: 308, distance: 203.6
click at [532, 308] on div "B) Citigroup C) Standard Chartered D) Bank of America E) JP Morgan Answer: D) B…" at bounding box center [504, 256] width 315 height 149
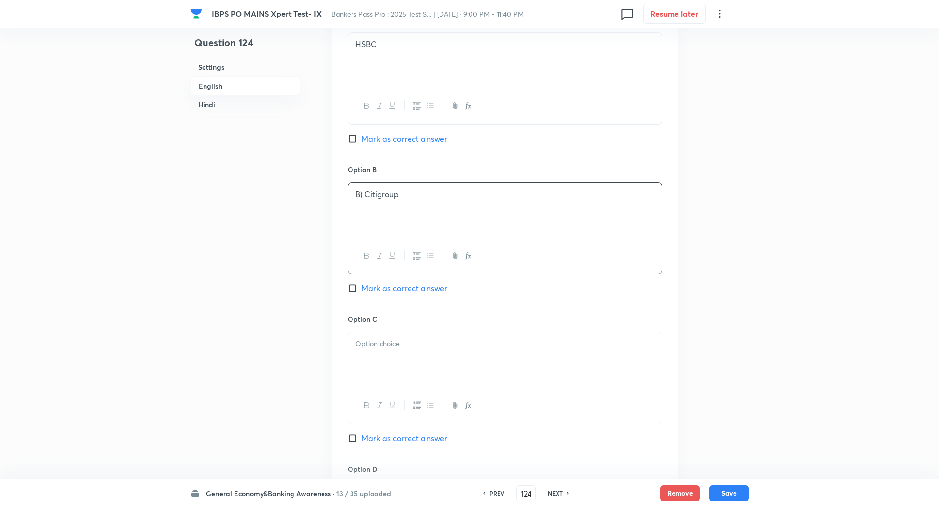
click at [364, 193] on p "B) Citigroup" at bounding box center [504, 194] width 299 height 11
click at [364, 193] on p at bounding box center [504, 193] width 299 height 11
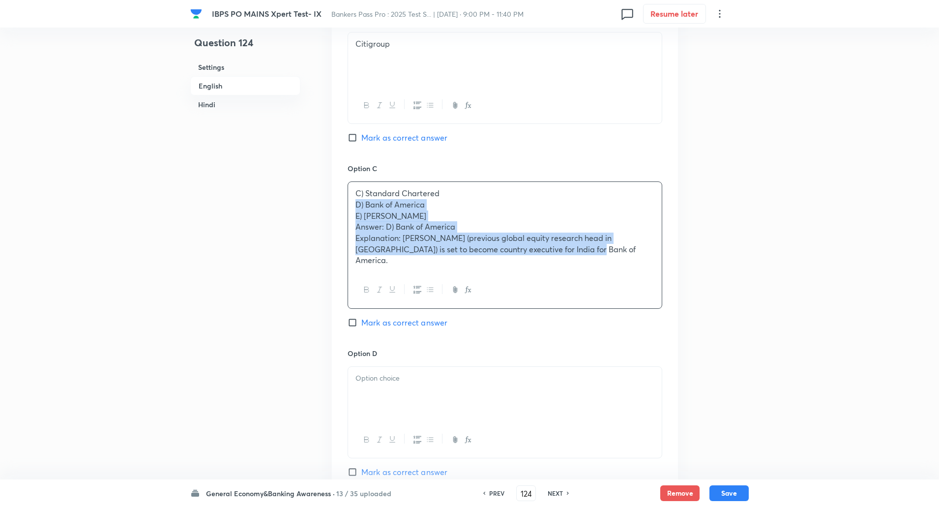
drag, startPoint x: 354, startPoint y: 204, endPoint x: 602, endPoint y: 330, distance: 278.9
click at [602, 330] on div "Option C C) Standard Chartered D) Bank of America E) JP Morgan Answer: D) Bank …" at bounding box center [504, 255] width 315 height 184
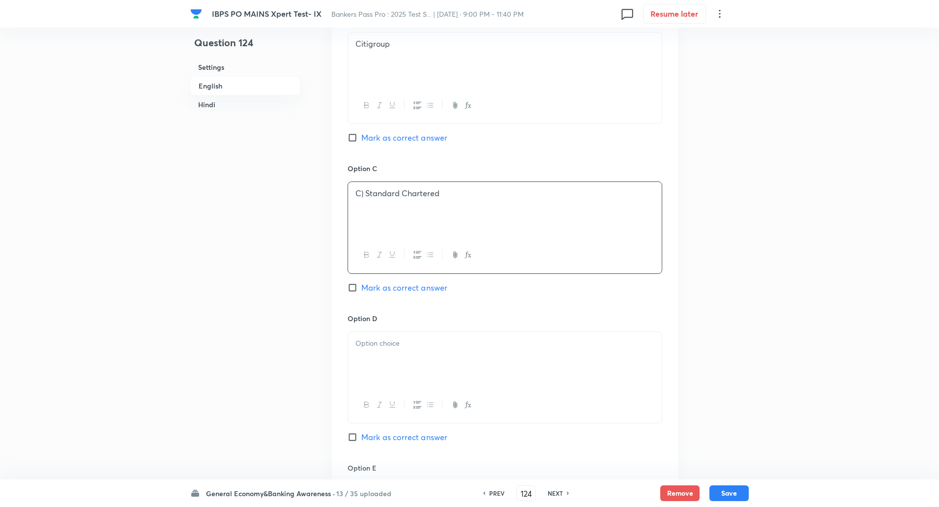
click at [365, 193] on p "C) Standard Chartered" at bounding box center [504, 193] width 299 height 11
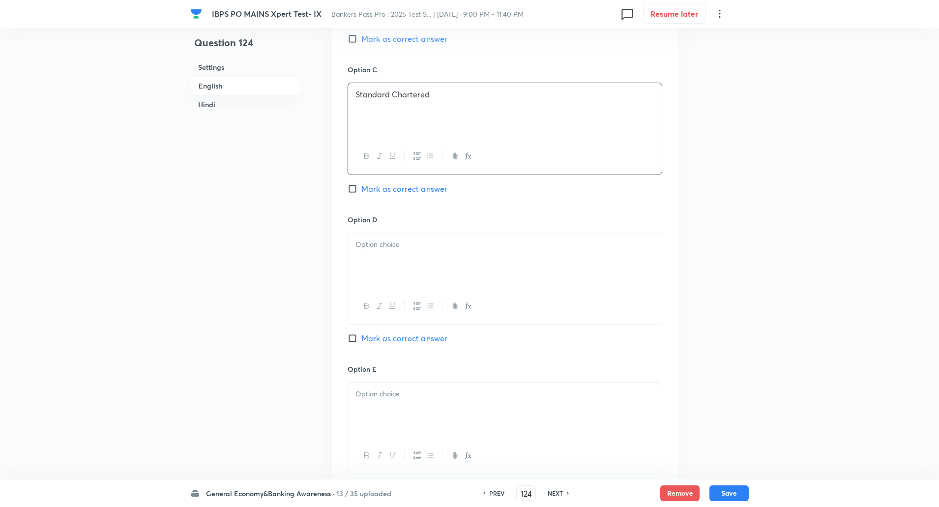
scroll to position [741, 0]
click at [365, 246] on p at bounding box center [504, 243] width 299 height 11
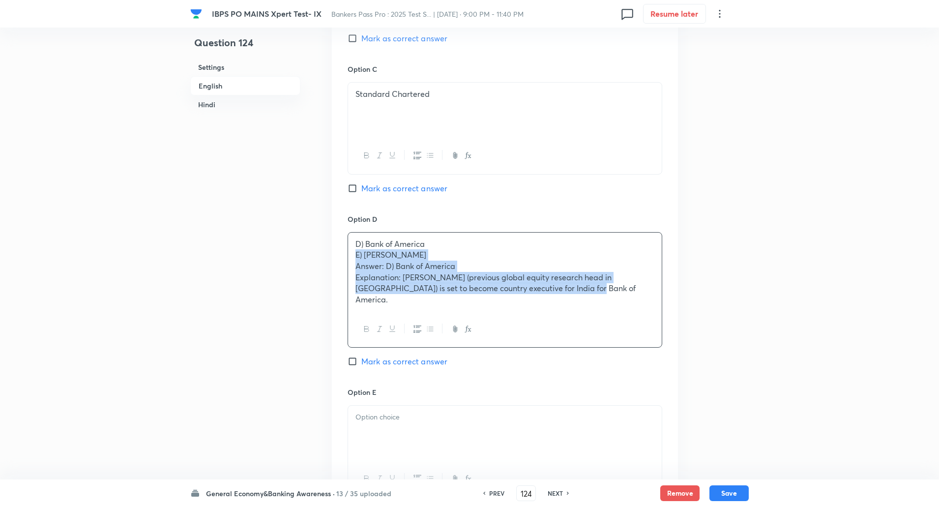
drag, startPoint x: 351, startPoint y: 253, endPoint x: 635, endPoint y: 370, distance: 306.5
click at [635, 370] on div "Option D D) Bank of America E) JP Morgan Answer: D) Bank of America Explanation…" at bounding box center [504, 300] width 315 height 173
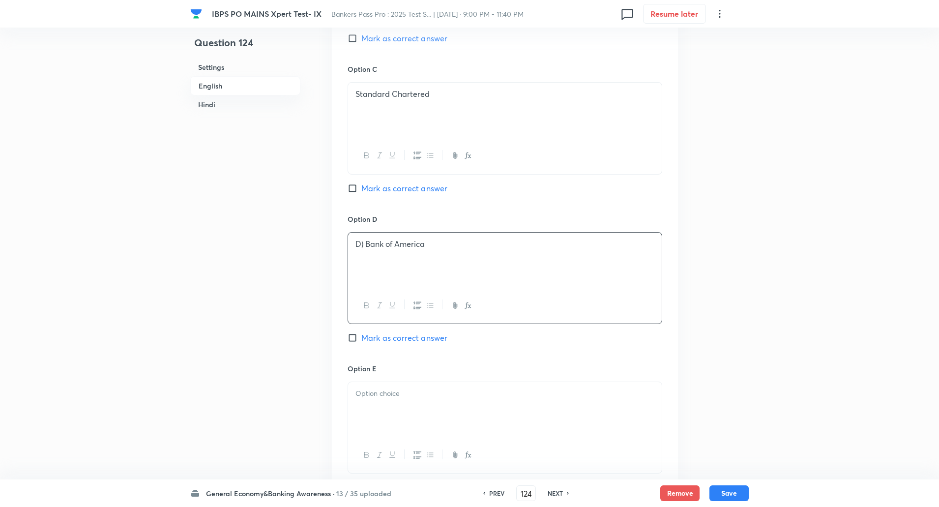
click at [363, 244] on p "D) Bank of America" at bounding box center [504, 243] width 299 height 11
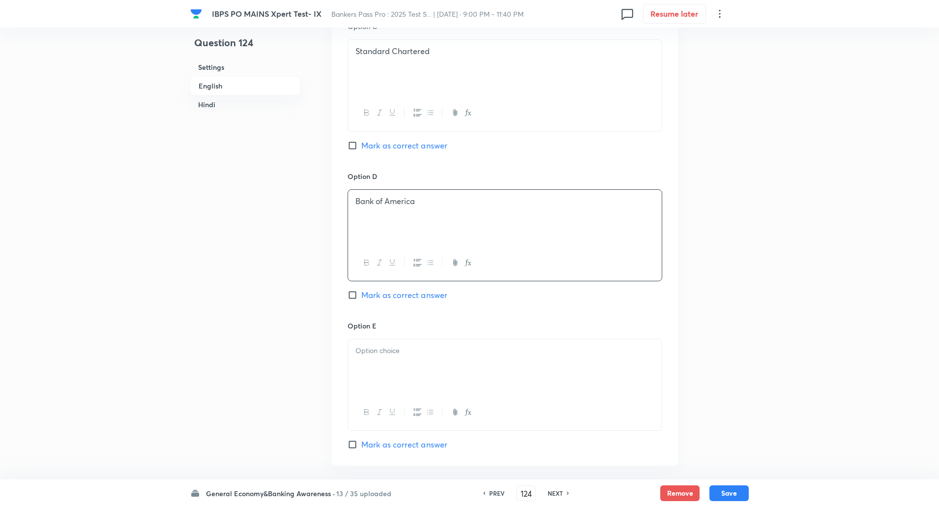
scroll to position [784, 0]
click at [379, 350] on p at bounding box center [504, 349] width 299 height 11
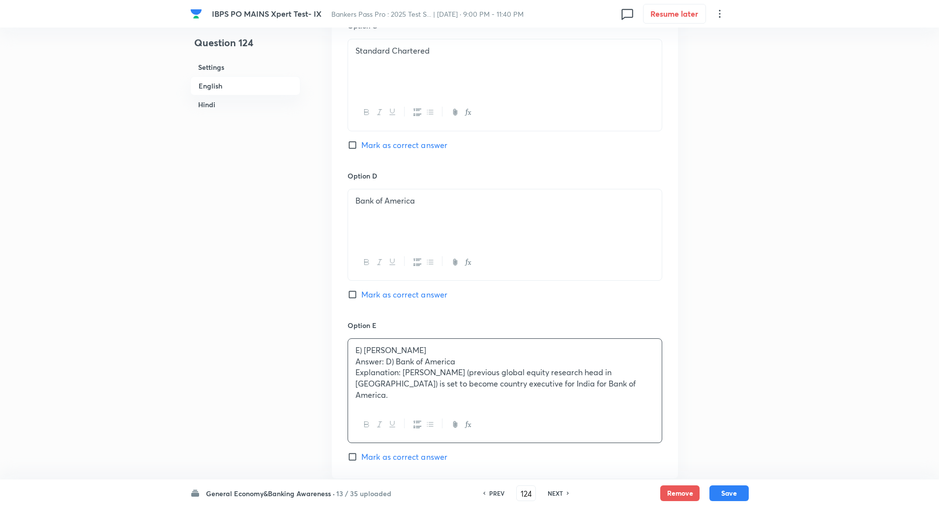
click at [351, 299] on input "Mark as correct answer" at bounding box center [354, 294] width 14 height 10
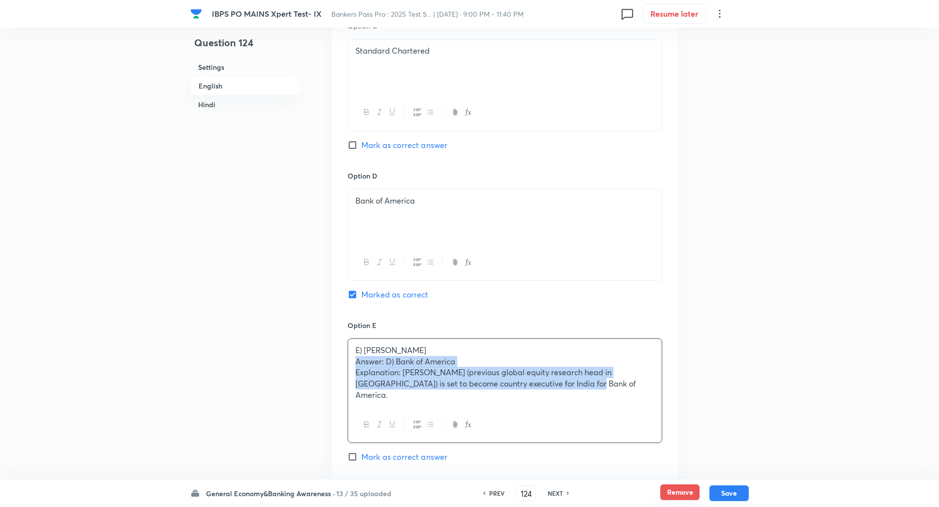
drag, startPoint x: 352, startPoint y: 360, endPoint x: 693, endPoint y: 488, distance: 363.9
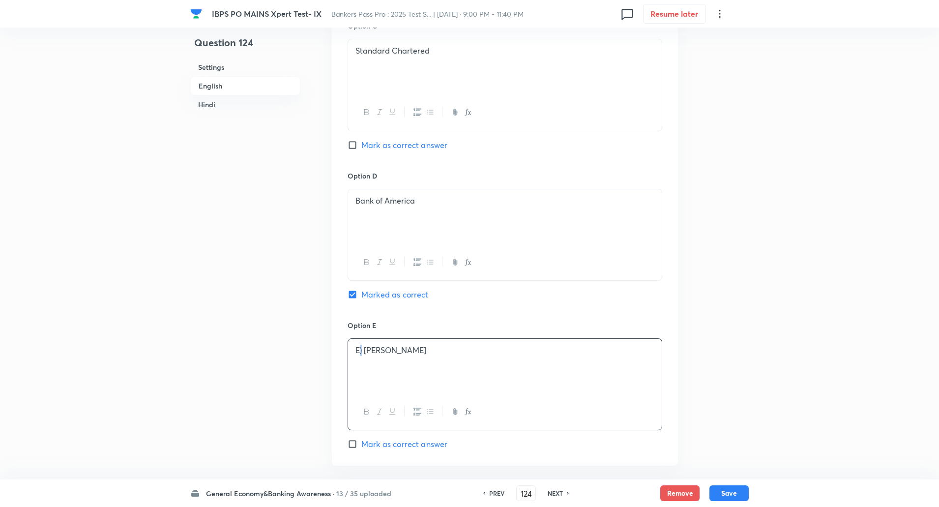
drag, startPoint x: 360, startPoint y: 350, endPoint x: 365, endPoint y: 352, distance: 5.9
click at [365, 352] on p "E) JP Morgan" at bounding box center [504, 349] width 299 height 11
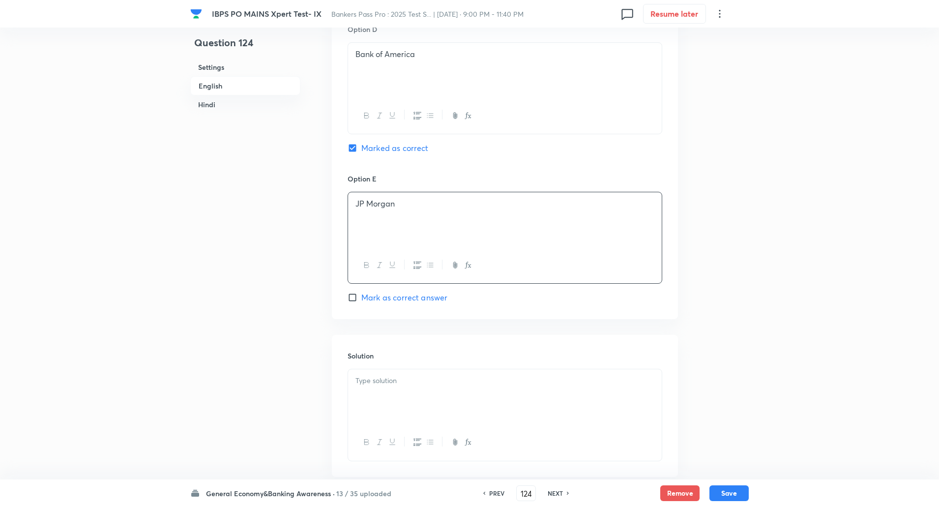
scroll to position [932, 0]
click at [398, 396] on div at bounding box center [505, 395] width 314 height 55
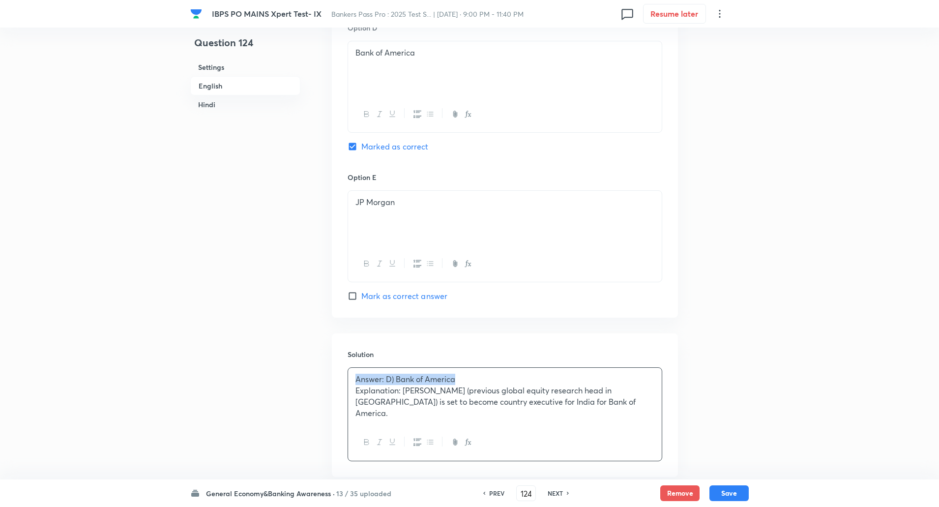
drag, startPoint x: 351, startPoint y: 380, endPoint x: 463, endPoint y: 380, distance: 112.0
click at [463, 380] on div "Answer: D) Bank of America Explanation: Vikram Sahu (previous global equity res…" at bounding box center [505, 396] width 314 height 57
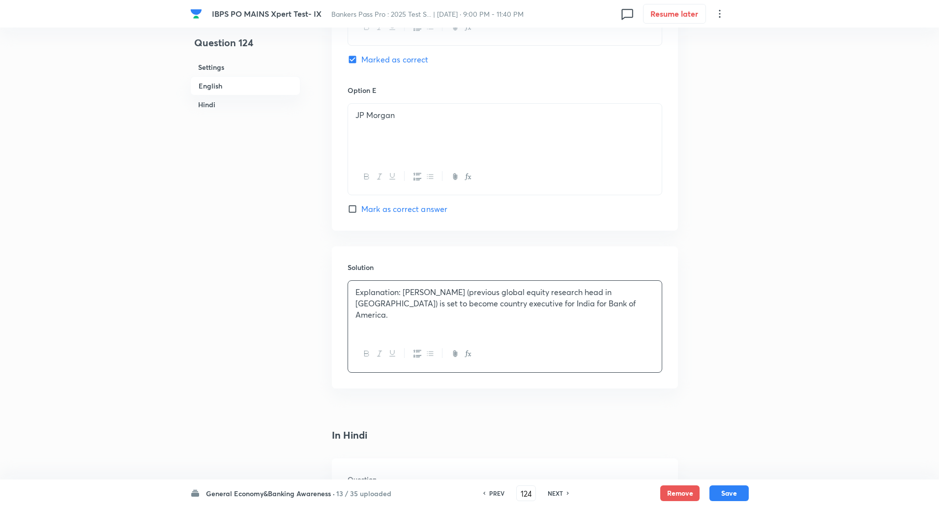
scroll to position [1019, 0]
drag, startPoint x: 348, startPoint y: 286, endPoint x: 401, endPoint y: 293, distance: 53.0
click at [401, 293] on div "Explanation: Vikram Sahu (previous global equity research head in NY) is set to…" at bounding box center [505, 307] width 314 height 55
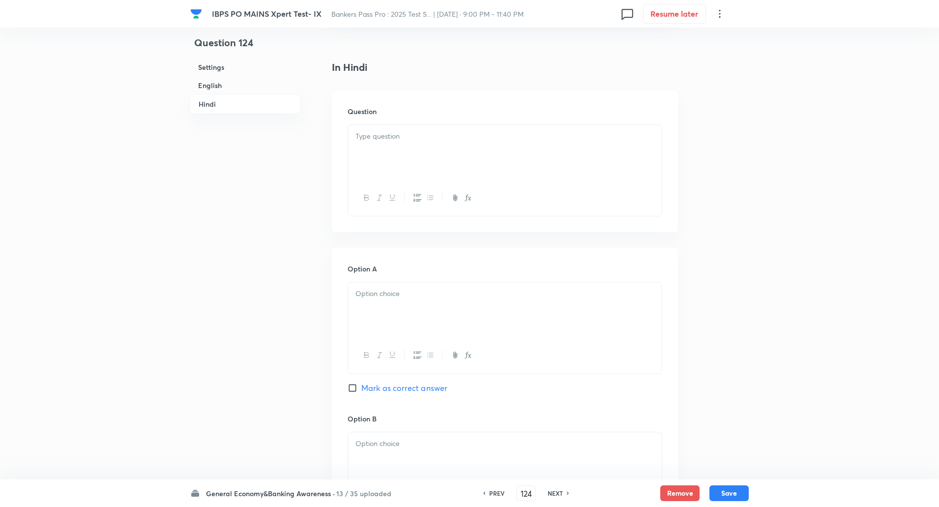
scroll to position [1388, 0]
click at [376, 153] on div at bounding box center [505, 150] width 314 height 55
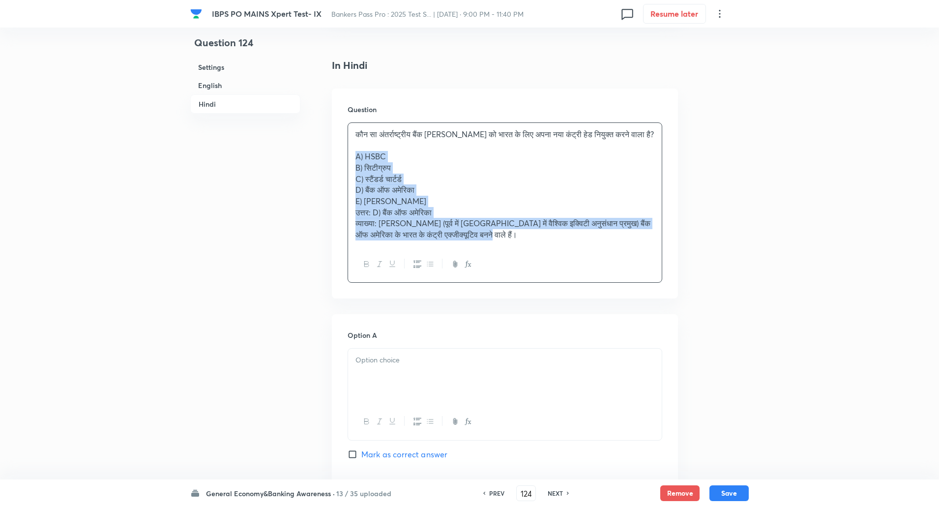
drag, startPoint x: 353, startPoint y: 155, endPoint x: 551, endPoint y: 313, distance: 253.1
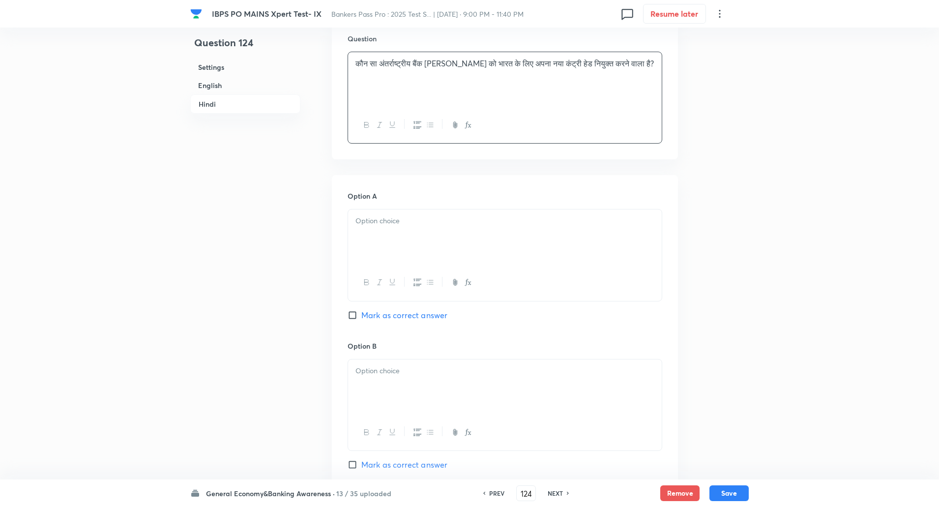
scroll to position [1460, 0]
click at [545, 235] on div at bounding box center [505, 236] width 314 height 55
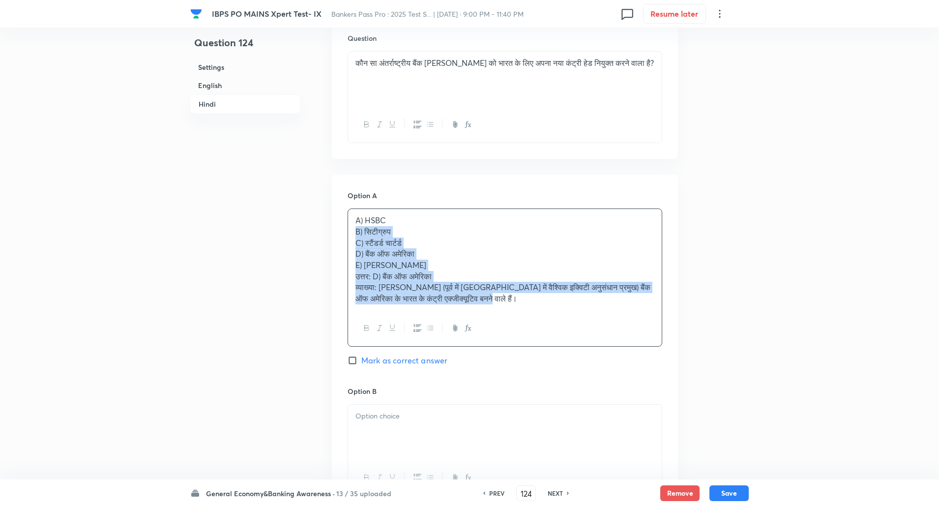
drag, startPoint x: 355, startPoint y: 229, endPoint x: 576, endPoint y: 336, distance: 245.3
click at [576, 336] on div "A) HSBC B) ​​सिटीग्रुप C) स्टैंडर्ड चार्टर्ड D) बैंक ऑफ अमेरिका E) जेपी मॉर्गन …" at bounding box center [504, 277] width 315 height 138
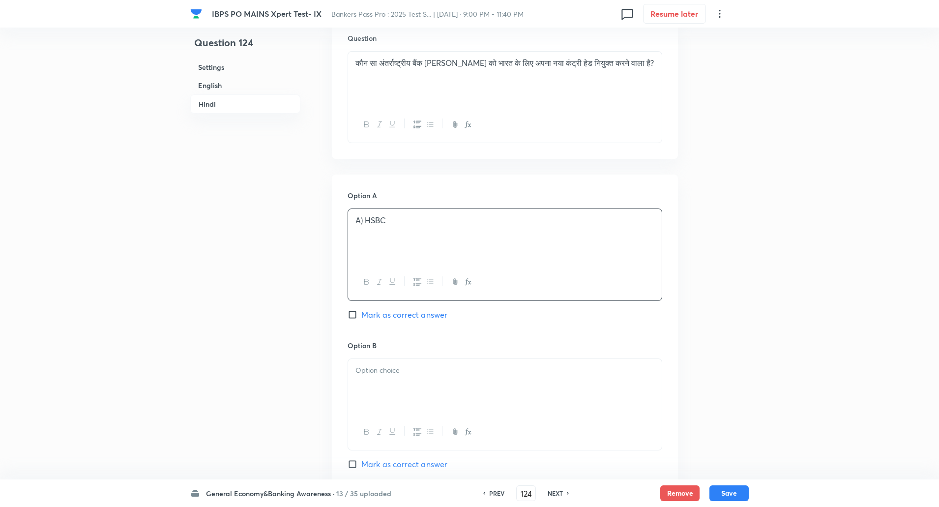
click at [365, 222] on p "A) HSBC" at bounding box center [504, 220] width 299 height 11
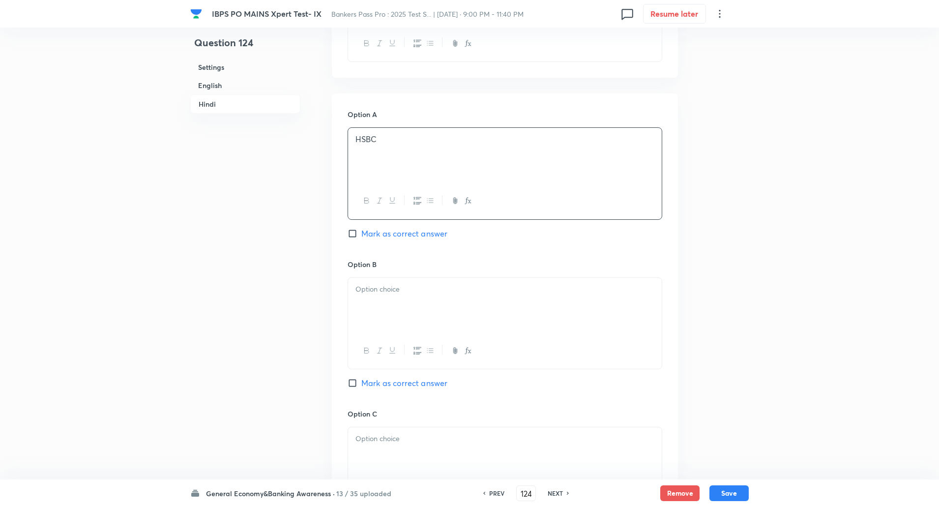
scroll to position [1597, 0]
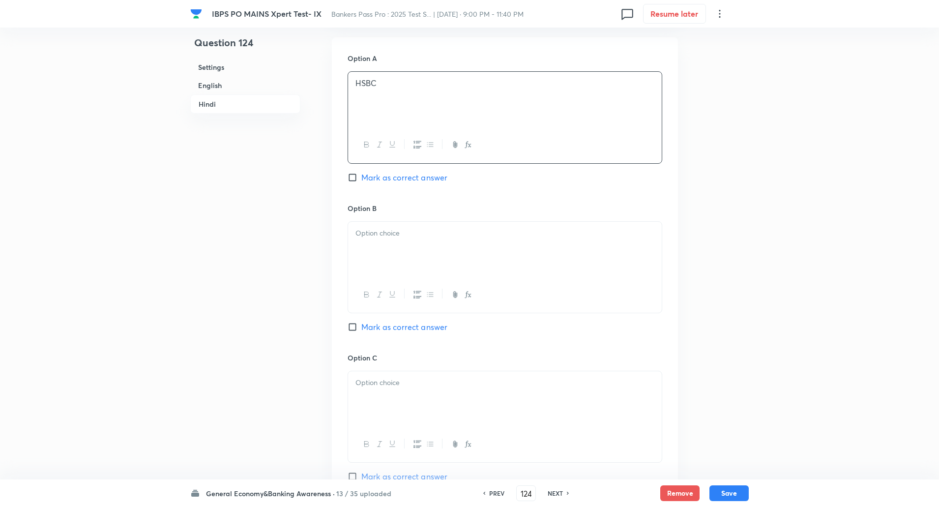
click at [363, 238] on p at bounding box center [504, 233] width 299 height 11
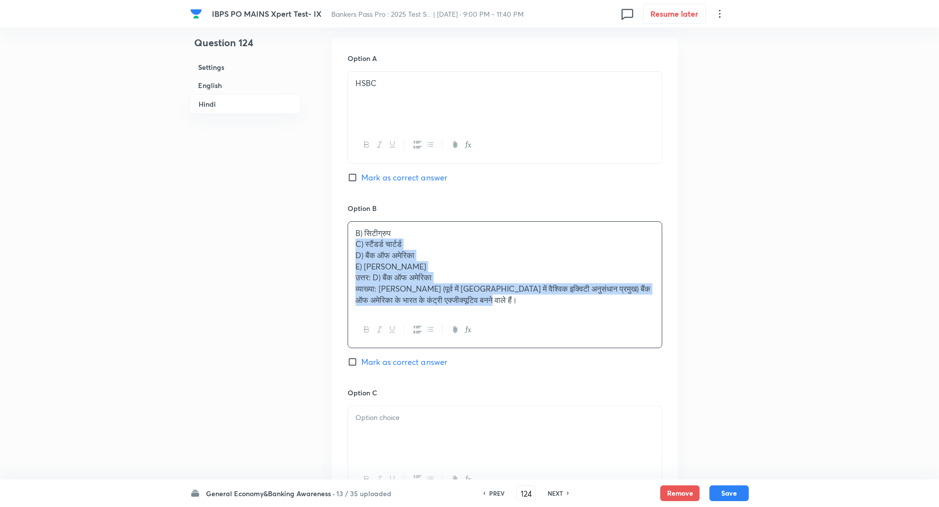
drag, startPoint x: 354, startPoint y: 244, endPoint x: 597, endPoint y: 401, distance: 289.2
click at [597, 401] on div "Option A HSBC Mark as correct answer Option B B) ​​सिटीग्रुप C) स्टैंडर्ड चार्ट…" at bounding box center [505, 434] width 346 height 795
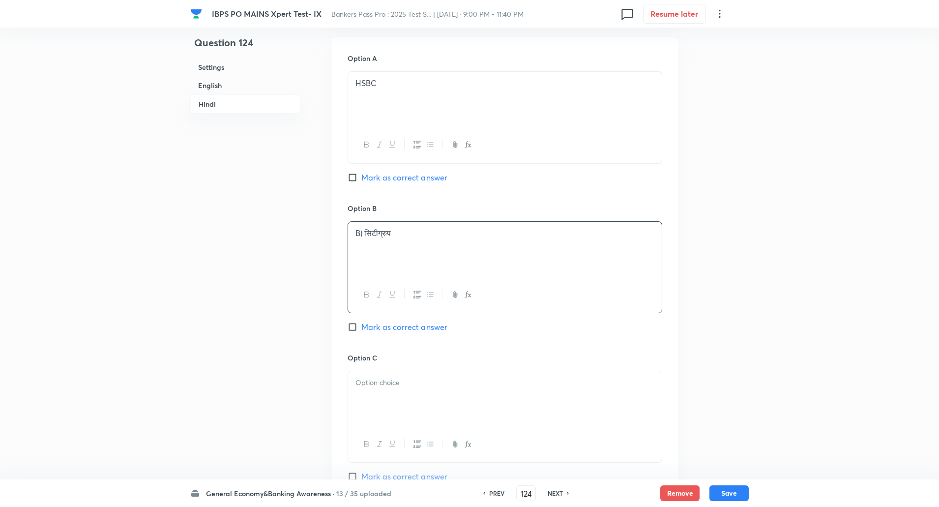
click at [364, 231] on p "B) ​​सिटीग्रुप" at bounding box center [504, 233] width 299 height 11
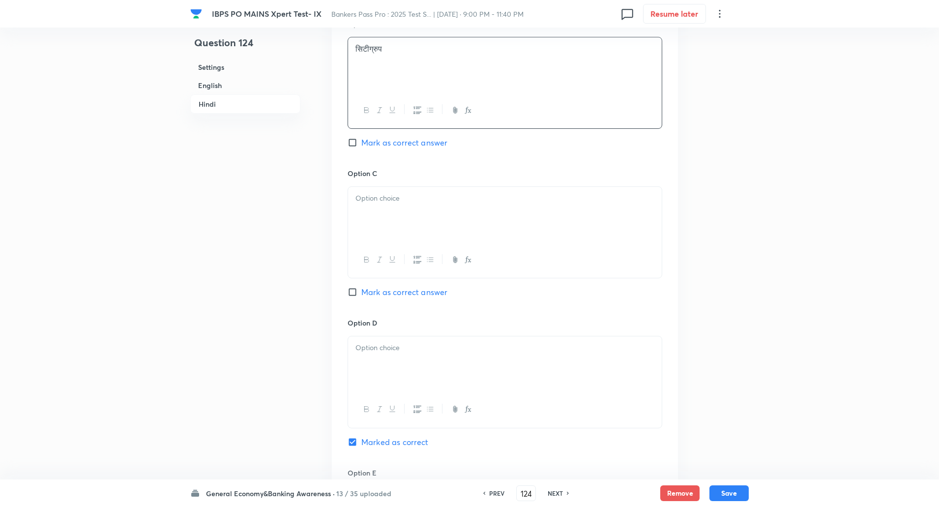
scroll to position [1781, 0]
click at [379, 207] on div at bounding box center [505, 213] width 314 height 55
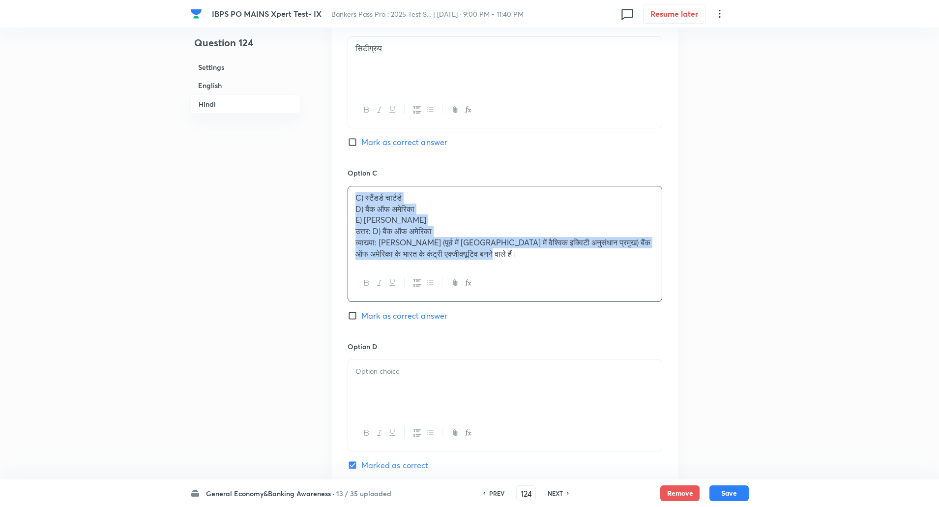
drag, startPoint x: 348, startPoint y: 203, endPoint x: 553, endPoint y: 304, distance: 228.3
click at [553, 304] on div "Option C C) स्टैंडर्ड चार्टर्ड D) बैंक ऑफ अमेरिका E) जेपी मॉर्गन उत्तर: D) बैंक…" at bounding box center [504, 254] width 315 height 173
click at [502, 210] on p "D) बैंक ऑफ अमेरिका" at bounding box center [504, 208] width 299 height 11
drag, startPoint x: 364, startPoint y: 214, endPoint x: 585, endPoint y: 347, distance: 257.7
click at [585, 347] on div "Option A HSBC Mark as correct answer Option B ​​सिटीग्रुप Mark as correct answe…" at bounding box center [505, 244] width 346 height 783
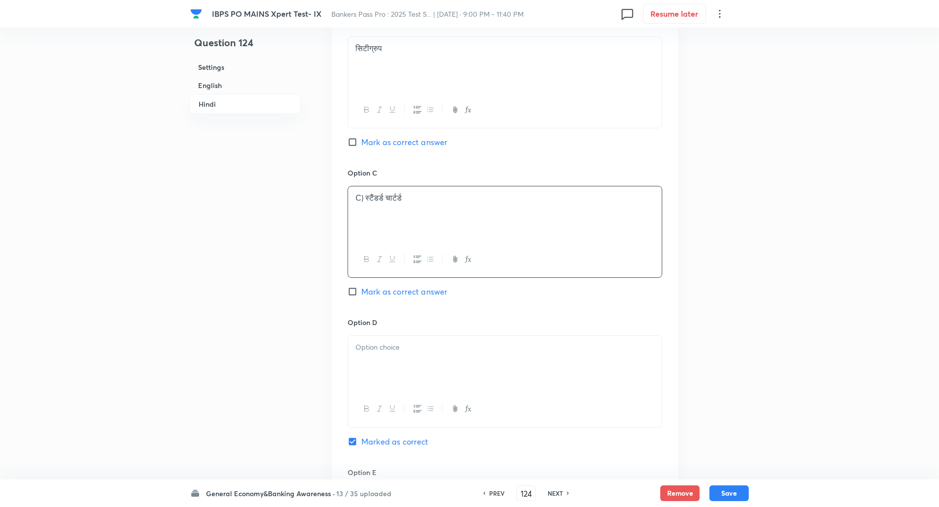
click at [366, 200] on p "C) स्टैंडर्ड चार्टर्ड" at bounding box center [504, 197] width 299 height 11
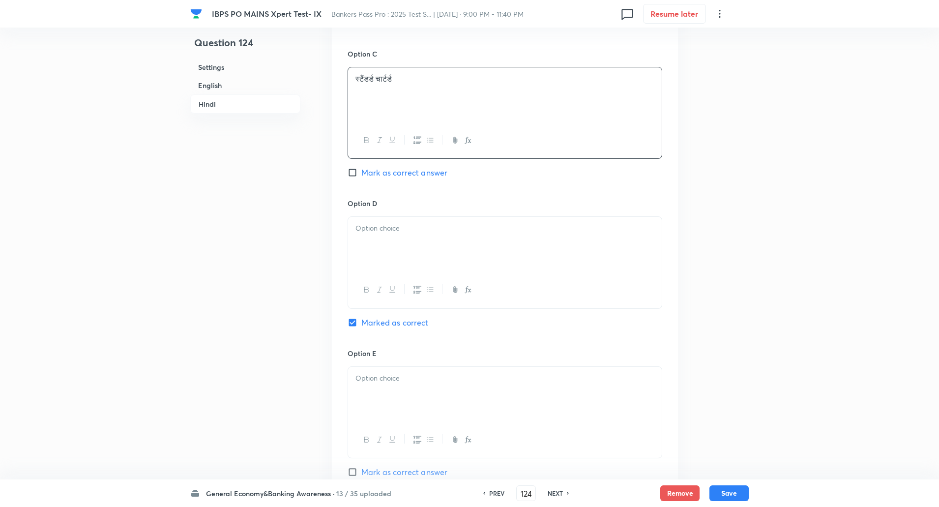
scroll to position [1901, 0]
click at [365, 239] on div at bounding box center [505, 243] width 314 height 55
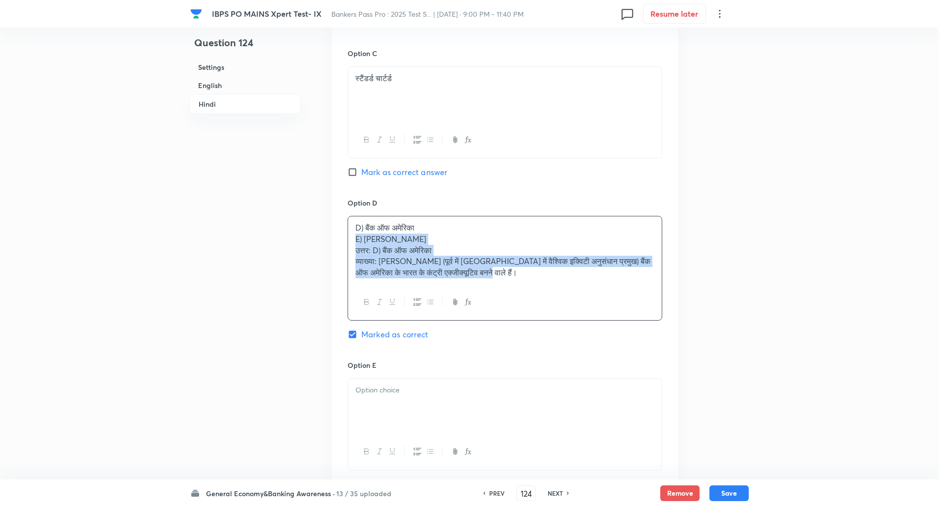
drag, startPoint x: 352, startPoint y: 242, endPoint x: 494, endPoint y: 333, distance: 168.9
click at [494, 333] on div "Option D D) बैंक ऑफ अमेरिका E) जेपी मॉर्गन उत्तर: D) बैंक ऑफ अमेरिका व्याख्या: …" at bounding box center [504, 279] width 315 height 162
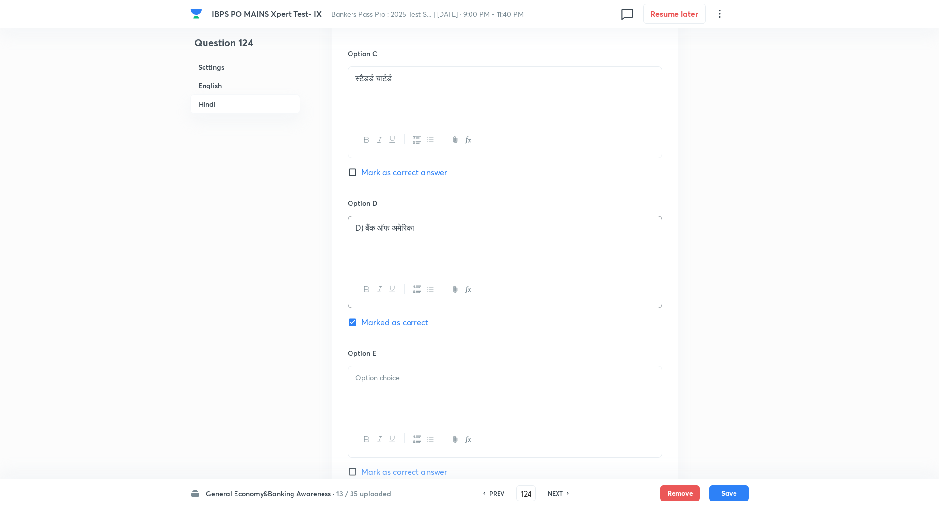
click at [368, 224] on p "D) बैंक ऑफ अमेरिका" at bounding box center [504, 227] width 299 height 11
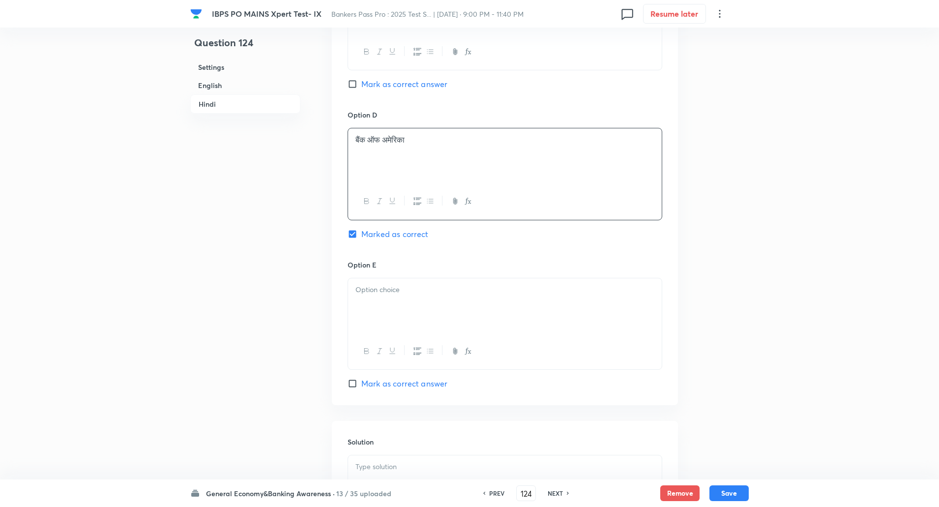
scroll to position [1989, 0]
click at [361, 297] on div at bounding box center [505, 305] width 314 height 55
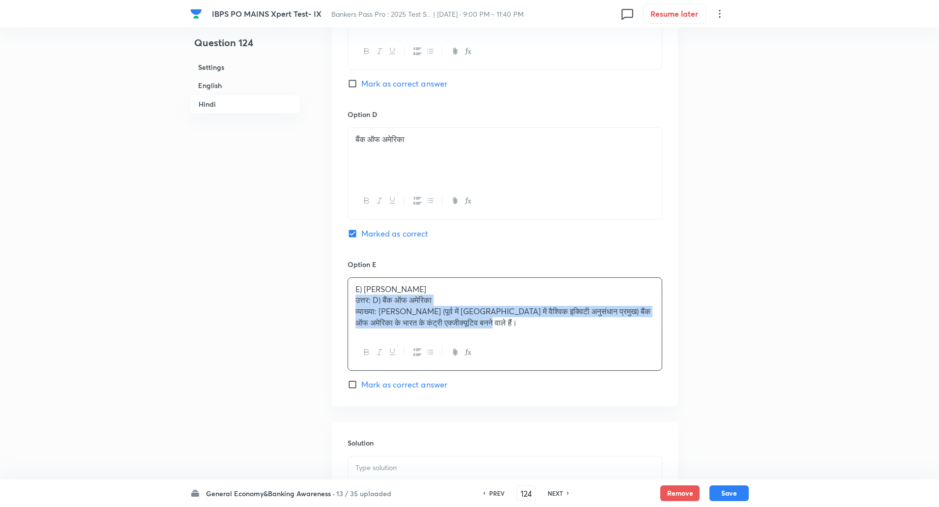
drag, startPoint x: 352, startPoint y: 301, endPoint x: 573, endPoint y: 401, distance: 242.4
click at [573, 401] on div "Option A HSBC Mark as correct answer Option B ​​सिटीग्रुप Mark as correct answe…" at bounding box center [505, 25] width 346 height 761
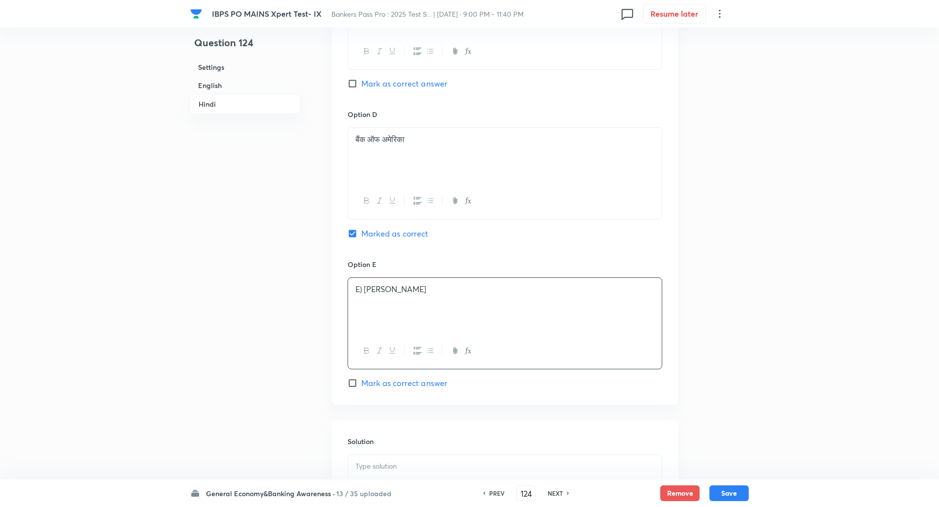
click at [364, 288] on p "E) जेपी मॉर्गन" at bounding box center [504, 289] width 299 height 11
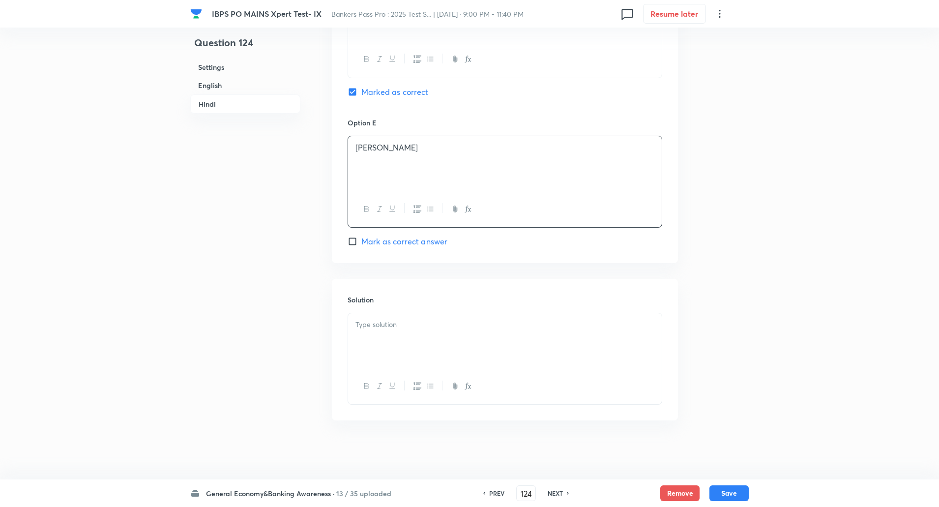
click at [364, 330] on div at bounding box center [505, 340] width 314 height 55
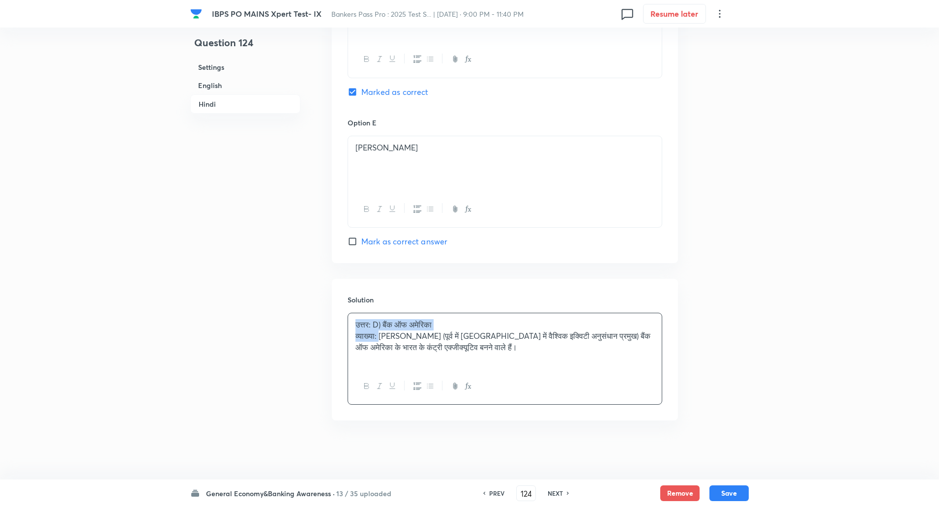
drag, startPoint x: 351, startPoint y: 325, endPoint x: 380, endPoint y: 336, distance: 30.9
click at [380, 336] on div "उत्तर: D) बैंक ऑफ अमेरिका व्याख्या: विक्रम साहू (पूर्व में न्यूयॉर्क में वैश्वि…" at bounding box center [505, 340] width 314 height 55
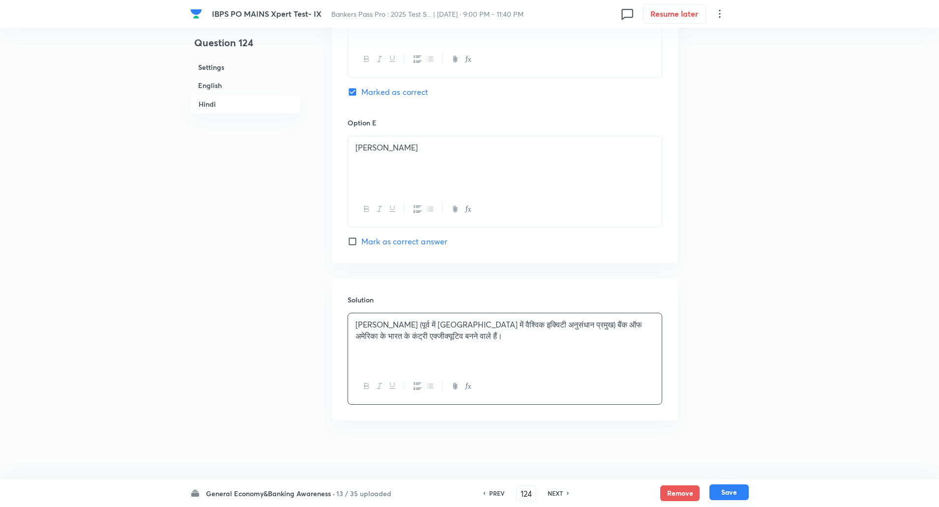
click at [734, 496] on button "Save" at bounding box center [728, 492] width 39 height 16
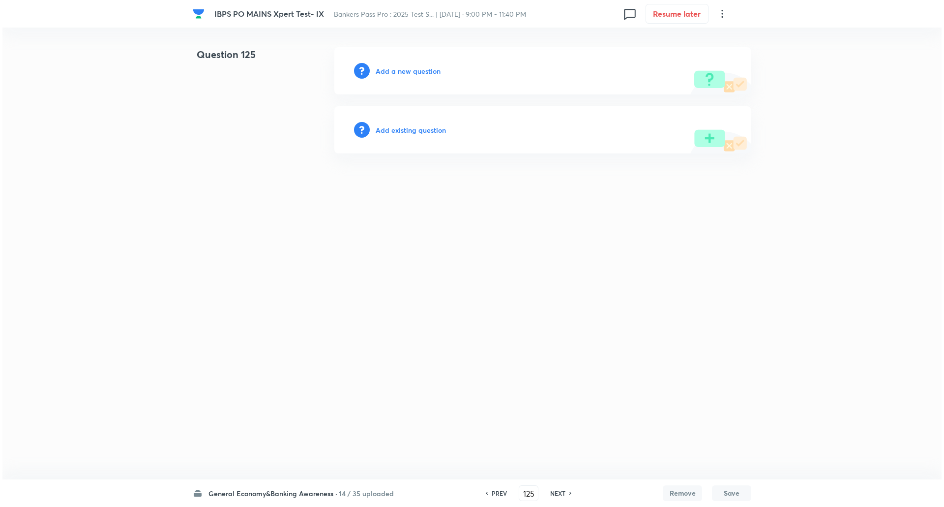
scroll to position [0, 0]
drag, startPoint x: 387, startPoint y: 63, endPoint x: 394, endPoint y: 77, distance: 15.2
click at [394, 77] on div "Add a new question" at bounding box center [542, 70] width 417 height 47
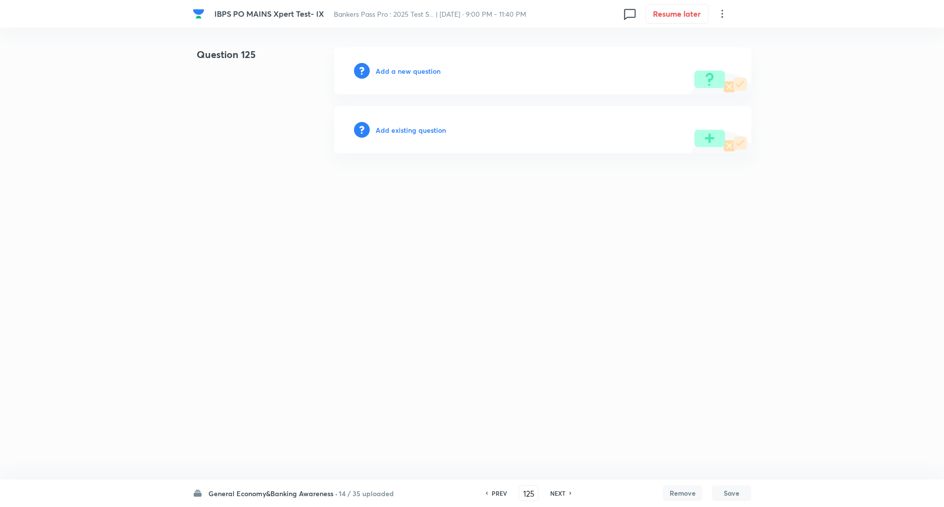
click at [413, 72] on h6 "Add a new question" at bounding box center [407, 71] width 65 height 10
click at [413, 72] on h6 "Choose a question type" at bounding box center [413, 71] width 76 height 10
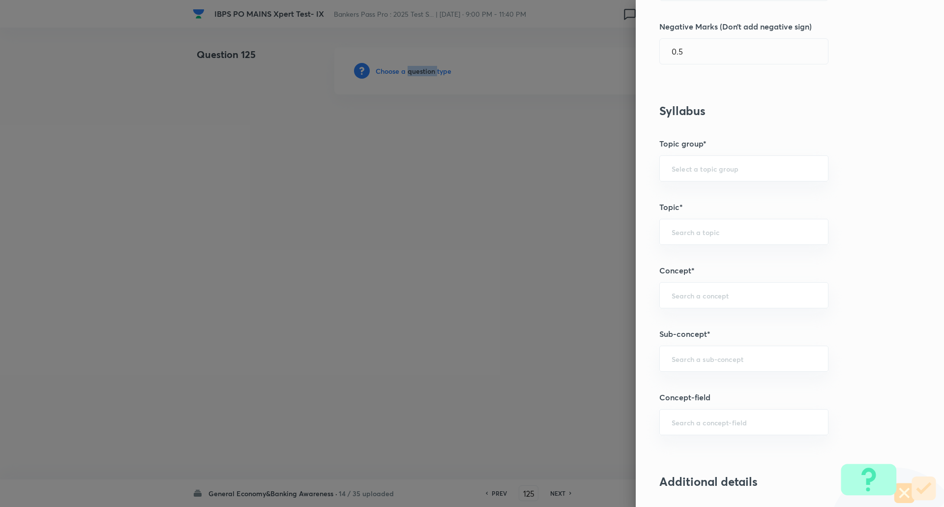
scroll to position [313, 0]
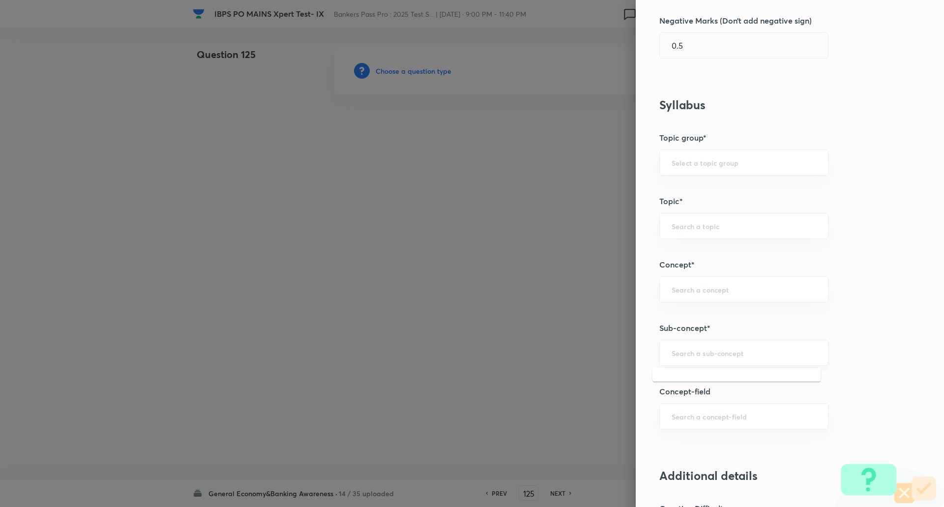
click at [706, 351] on input "text" at bounding box center [743, 352] width 144 height 9
click at [711, 383] on li "Reserve Bank of India" at bounding box center [736, 381] width 168 height 18
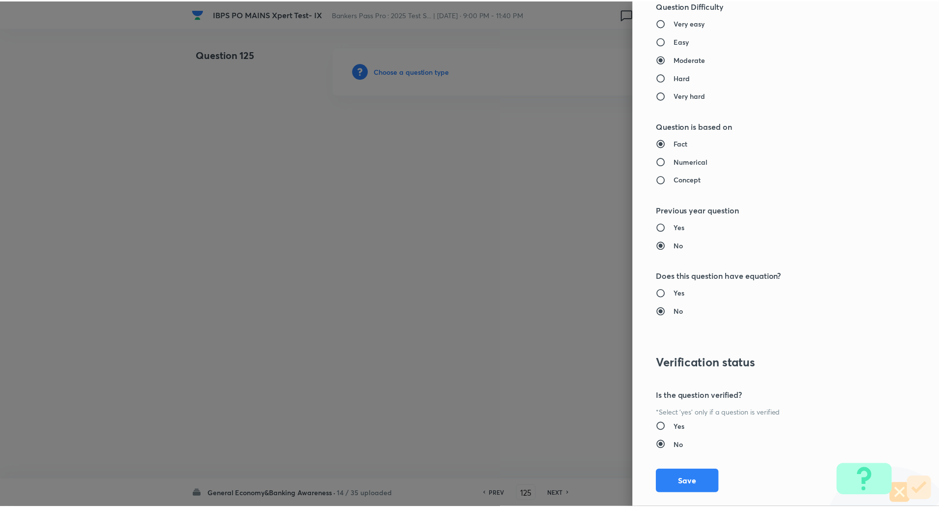
scroll to position [833, 0]
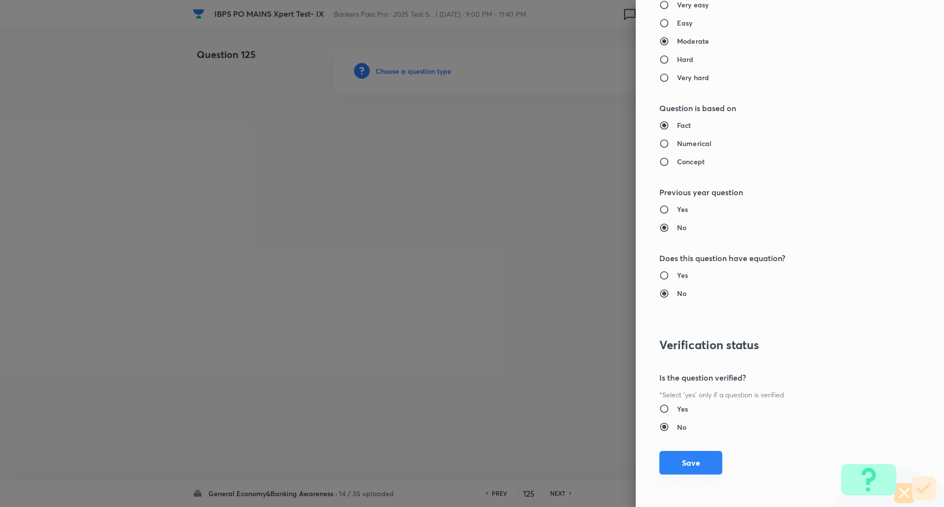
click at [683, 461] on button "Save" at bounding box center [690, 463] width 63 height 24
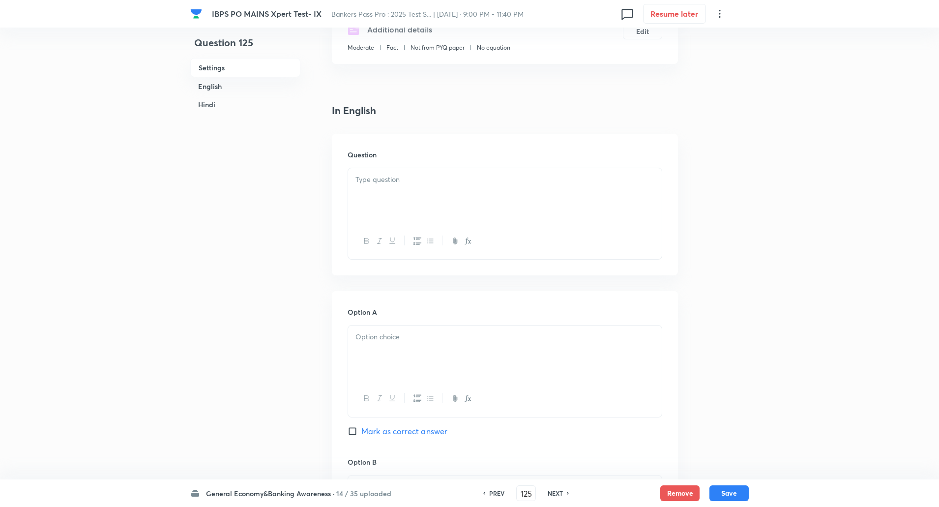
scroll to position [186, 0]
click at [611, 196] on div at bounding box center [505, 195] width 314 height 55
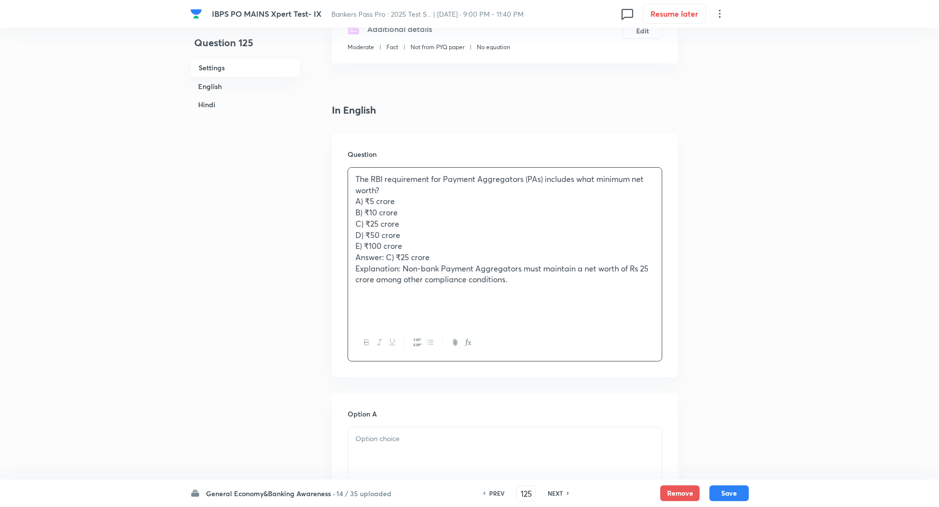
click at [405, 192] on p "The RBI requirement for Payment Aggregators (PAs) includes what minimum net wor…" at bounding box center [504, 184] width 299 height 22
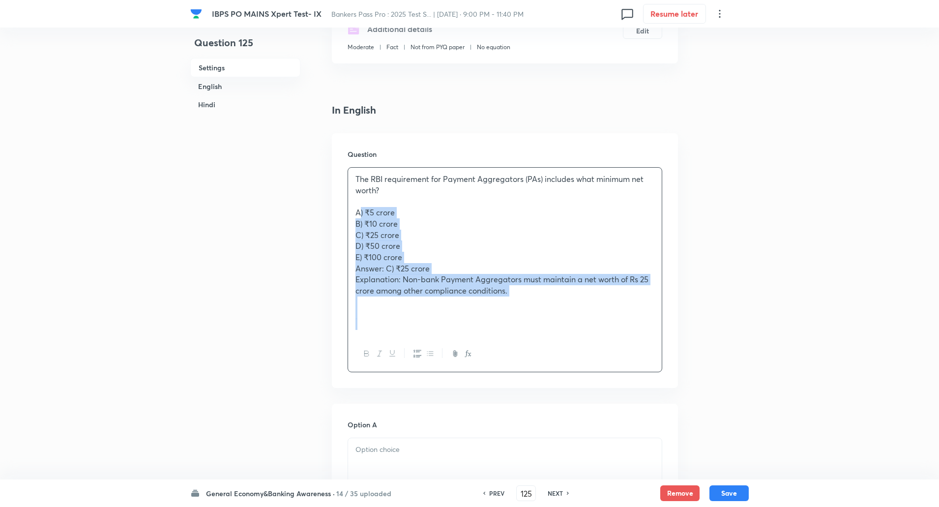
drag, startPoint x: 352, startPoint y: 212, endPoint x: 584, endPoint y: 369, distance: 280.4
click at [584, 369] on div "The RBI requirement for Payment Aggregators (PAs) includes what minimum net wor…" at bounding box center [504, 269] width 315 height 205
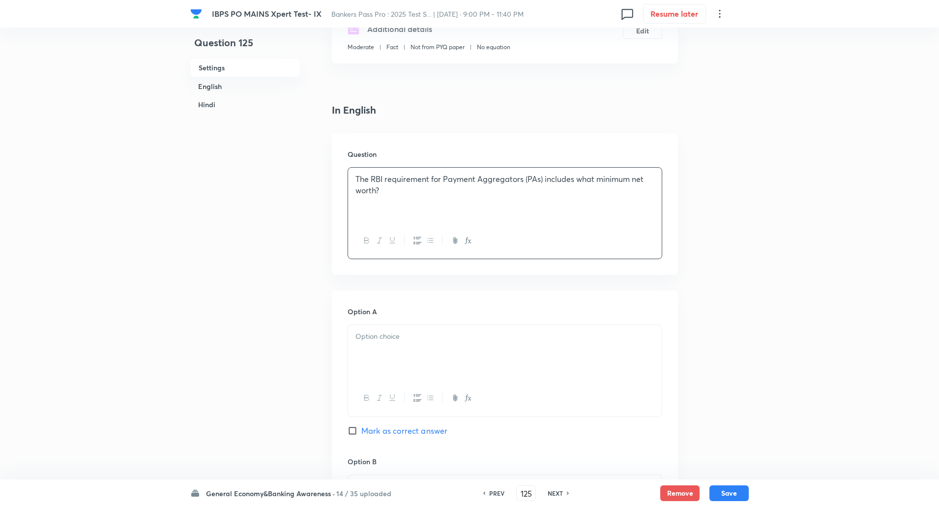
click at [584, 369] on div at bounding box center [505, 352] width 314 height 55
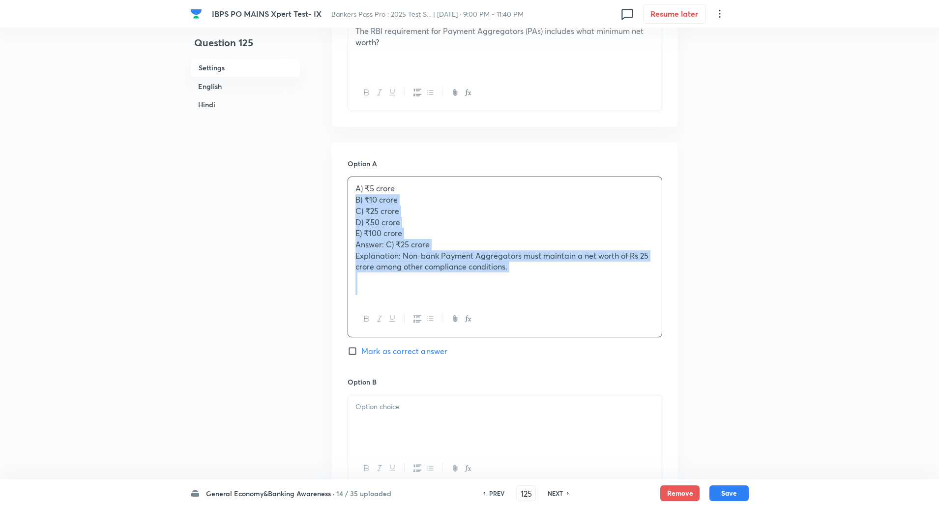
drag, startPoint x: 353, startPoint y: 349, endPoint x: 637, endPoint y: 522, distance: 332.4
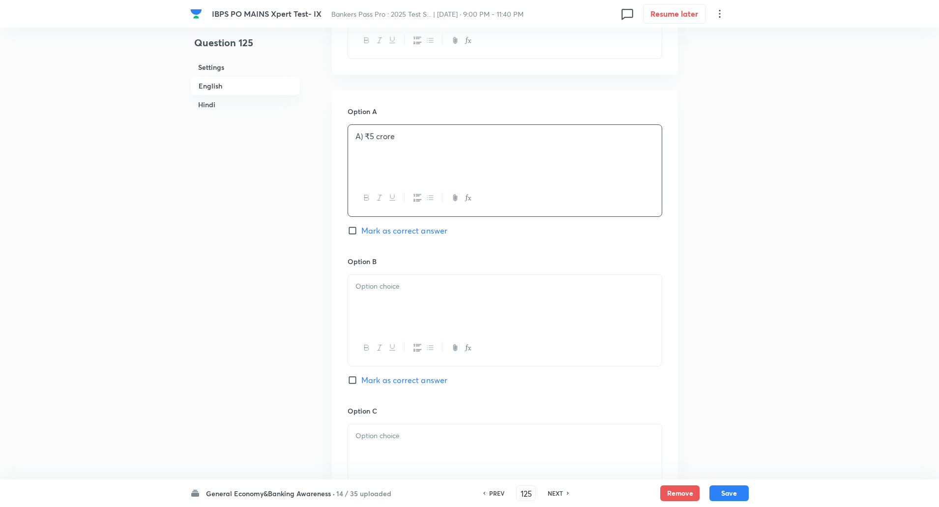
click at [365, 130] on div "A) ₹5 crore" at bounding box center [505, 152] width 314 height 55
click at [371, 278] on div at bounding box center [505, 302] width 314 height 55
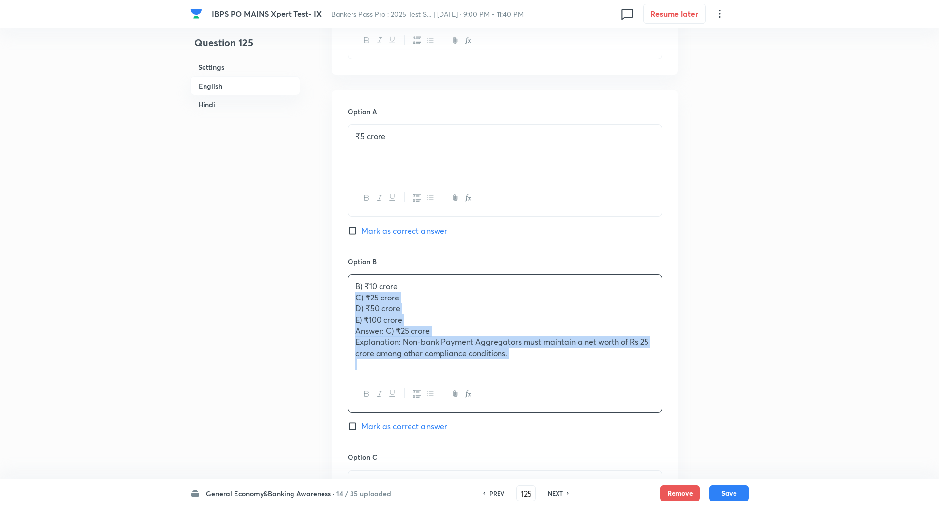
drag, startPoint x: 351, startPoint y: 296, endPoint x: 628, endPoint y: 436, distance: 310.1
click at [628, 436] on div "Option B B) ₹10 crore C) ₹25 crore D) ₹50 crore E) ₹100 crore Answer: C) ₹25 cr…" at bounding box center [504, 354] width 315 height 196
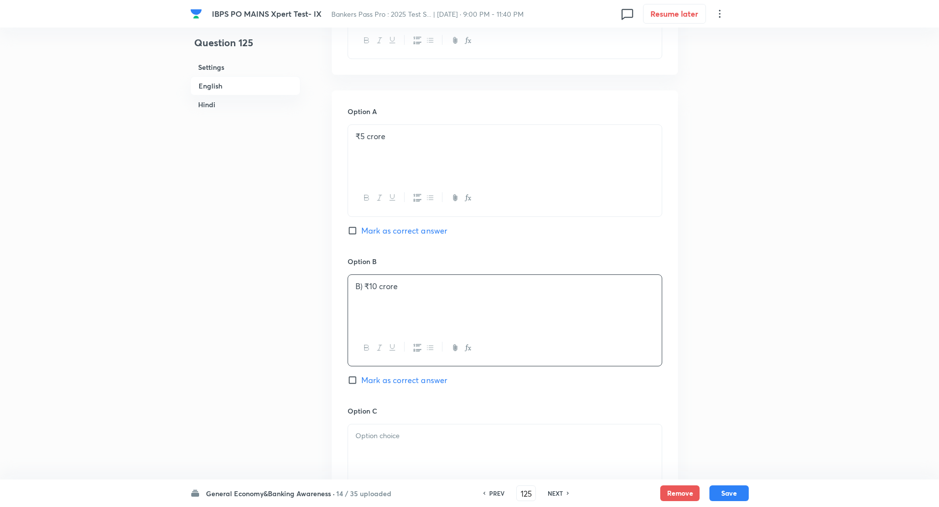
click at [365, 286] on p "B) ₹10 crore" at bounding box center [504, 286] width 299 height 11
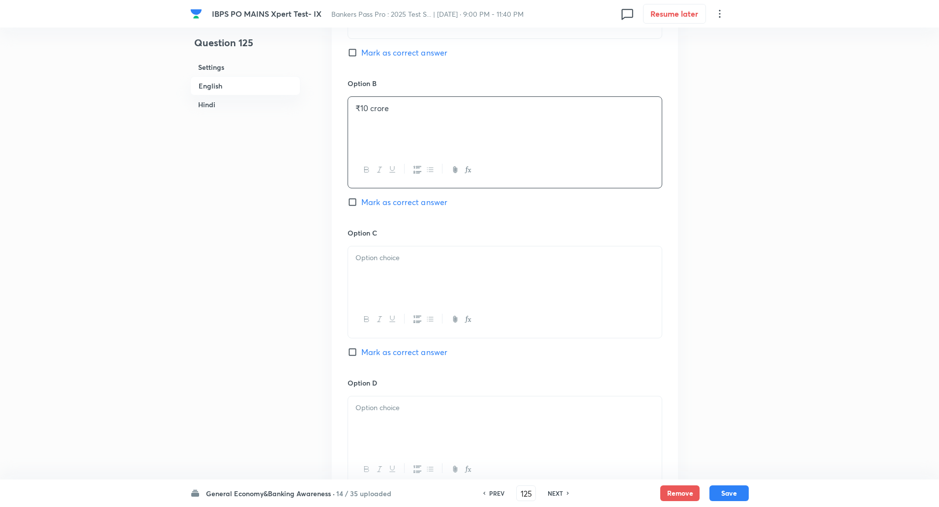
scroll to position [580, 0]
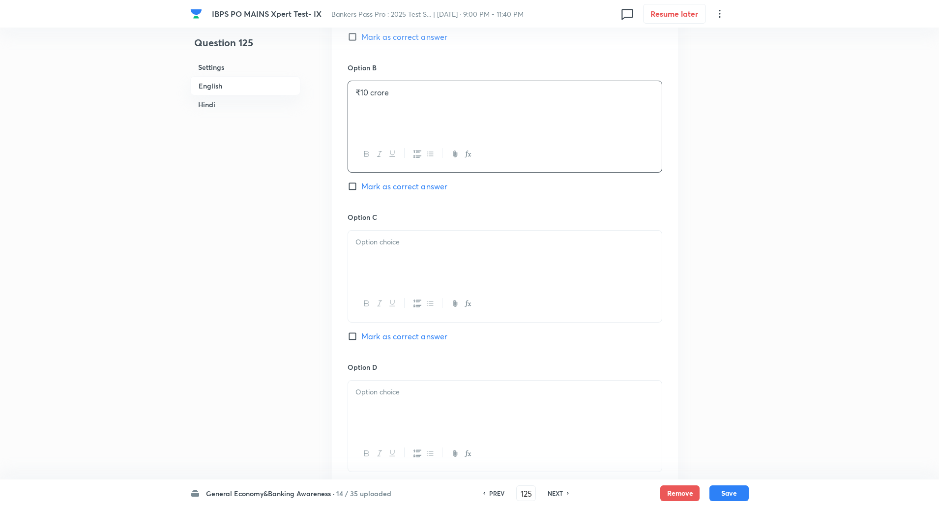
click at [402, 234] on div at bounding box center [505, 257] width 314 height 55
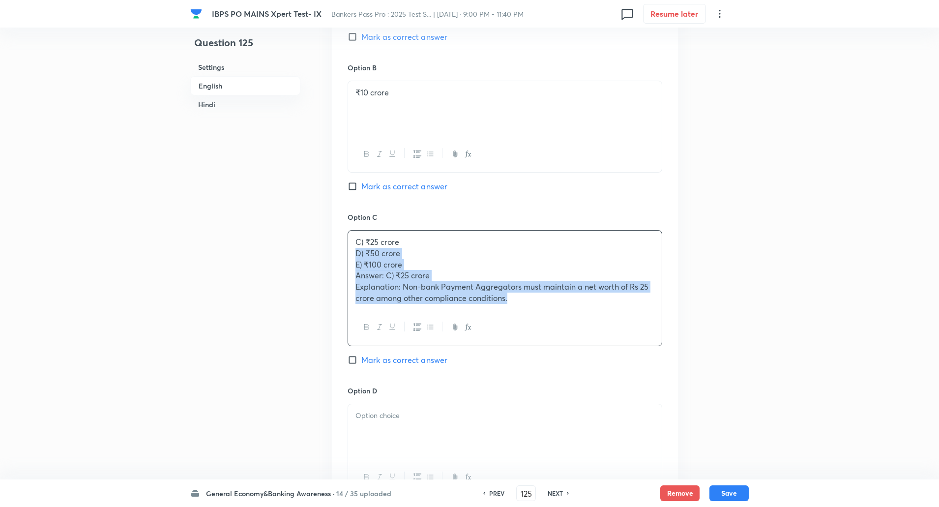
drag, startPoint x: 352, startPoint y: 252, endPoint x: 575, endPoint y: 349, distance: 242.8
click at [575, 349] on div "Option C C) ₹25 crore D) ₹50 crore E) ₹100 crore Answer: C) ₹25 crore Explanati…" at bounding box center [504, 298] width 315 height 173
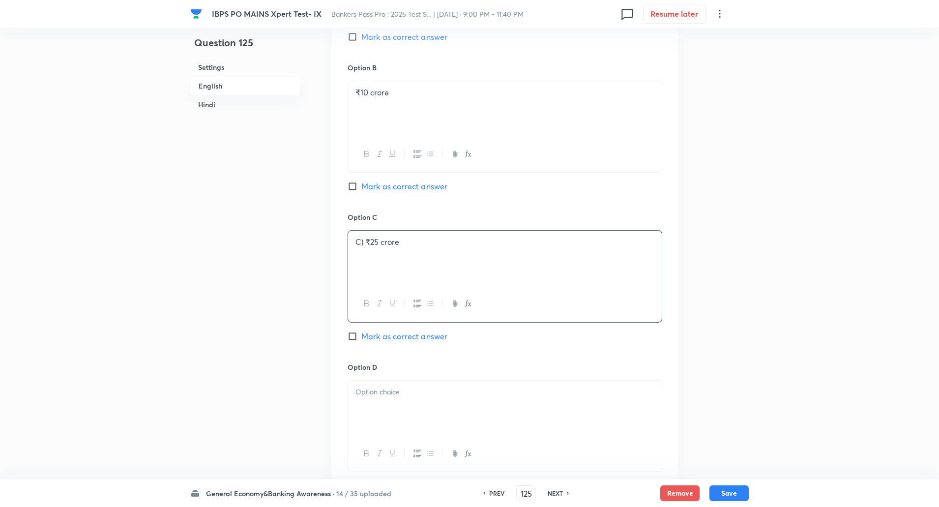
click at [366, 245] on p "C) ₹25 crore" at bounding box center [504, 241] width 299 height 11
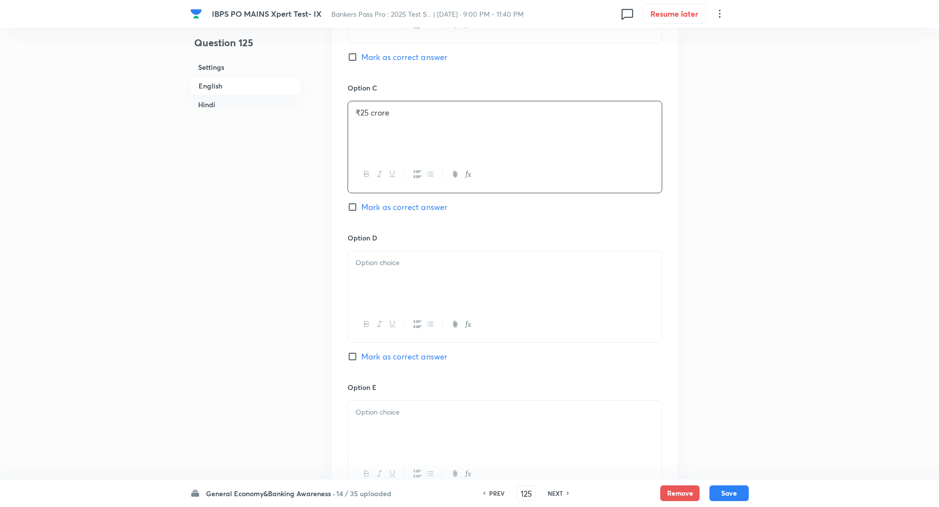
scroll to position [713, 0]
click at [365, 254] on p at bounding box center [504, 258] width 299 height 11
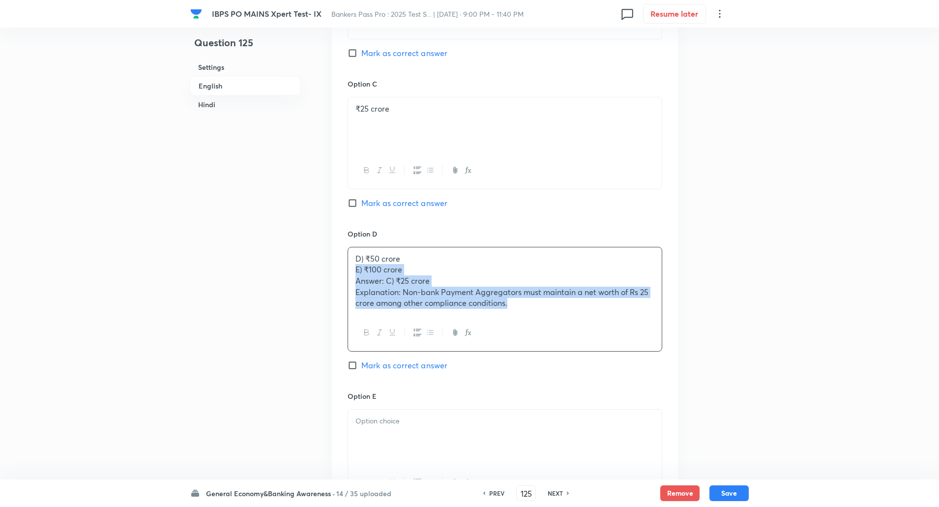
drag, startPoint x: 354, startPoint y: 268, endPoint x: 589, endPoint y: 375, distance: 258.6
click at [589, 375] on div "Option D D) ₹50 crore E) ₹100 crore Answer: C) ₹25 crore Explanation: Non-bank …" at bounding box center [504, 310] width 315 height 162
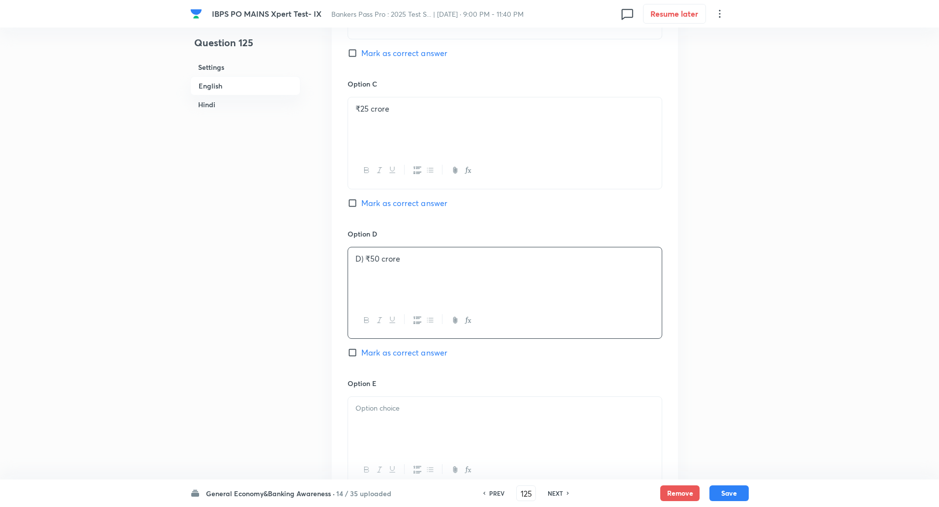
click at [365, 258] on p "D) ₹50 crore" at bounding box center [504, 258] width 299 height 11
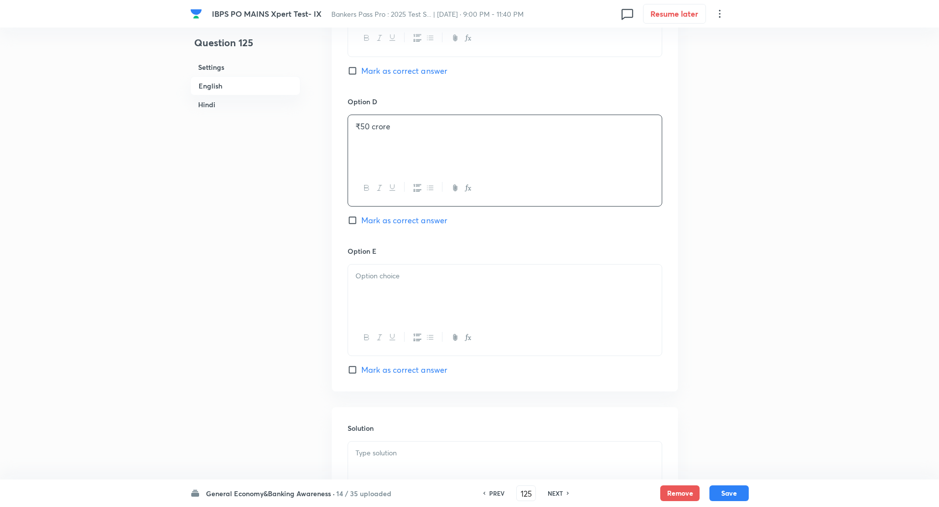
scroll to position [862, 0]
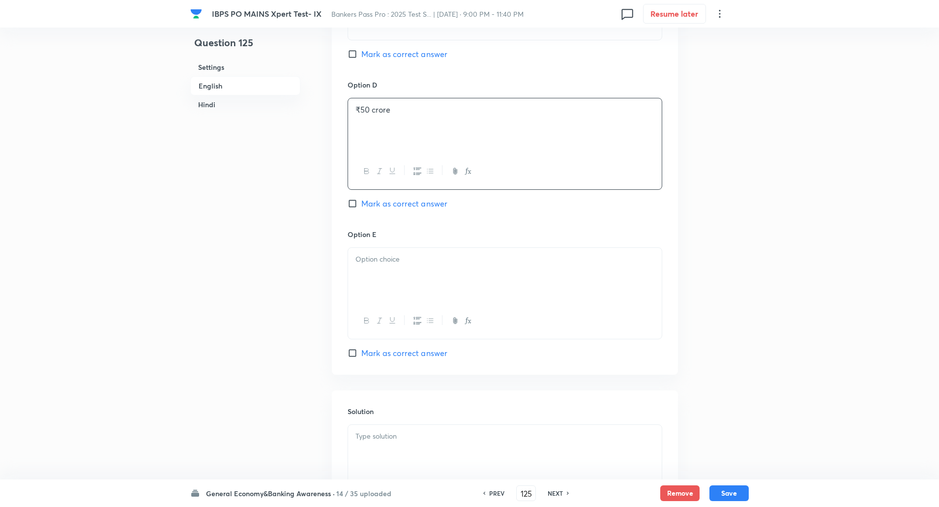
click at [365, 258] on p at bounding box center [504, 259] width 299 height 11
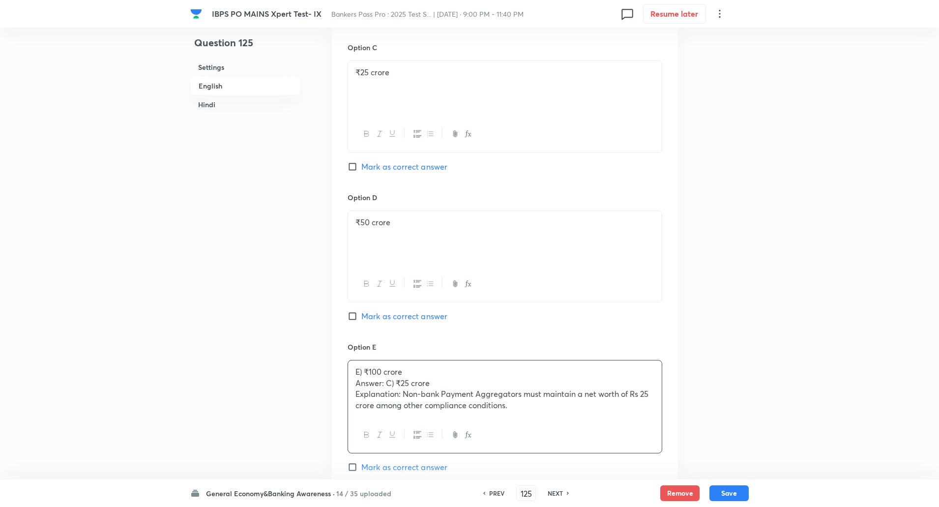
scroll to position [749, 0]
click at [359, 171] on input "Mark as correct answer" at bounding box center [354, 167] width 14 height 10
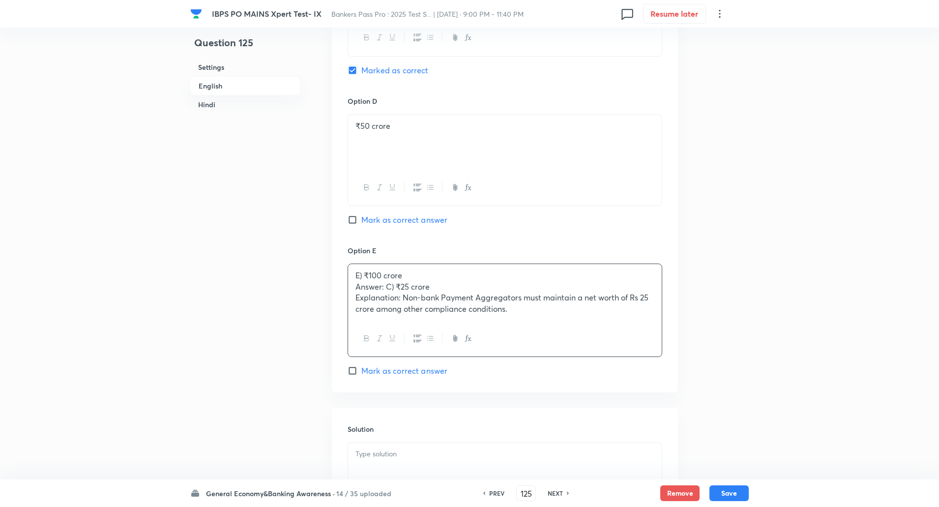
scroll to position [855, 0]
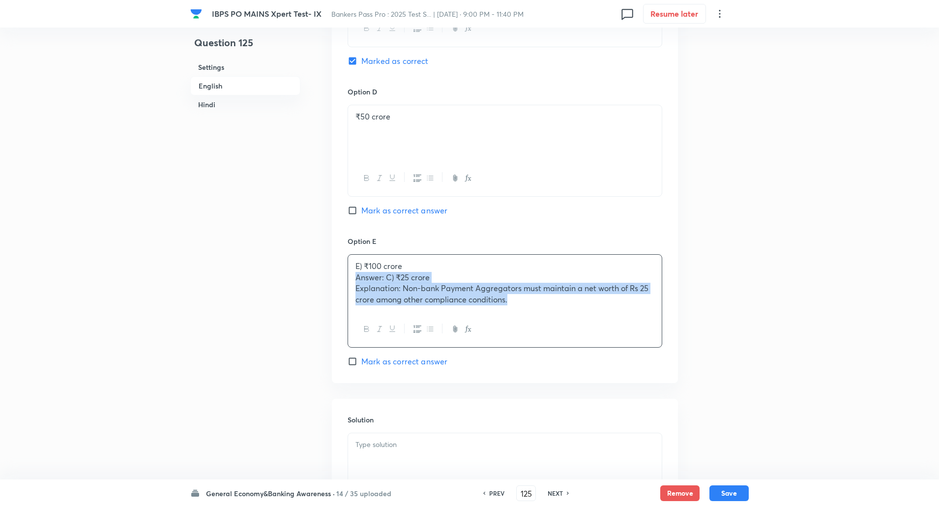
drag, startPoint x: 355, startPoint y: 276, endPoint x: 581, endPoint y: 350, distance: 238.4
click at [581, 350] on div "Option E E) ₹100 crore Answer: C) ₹25 crore Explanation: Non-bank Payment Aggre…" at bounding box center [504, 301] width 315 height 131
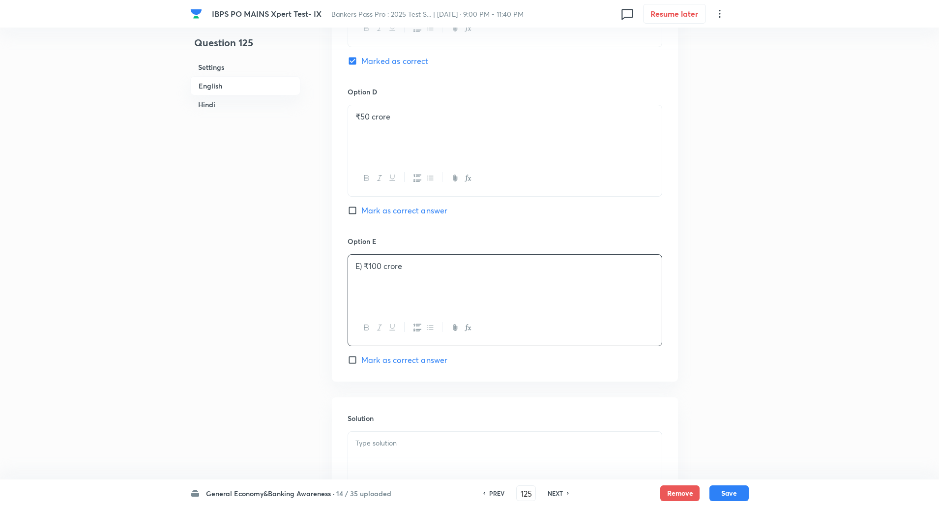
click at [363, 266] on p "E) ₹100 crore" at bounding box center [504, 265] width 299 height 11
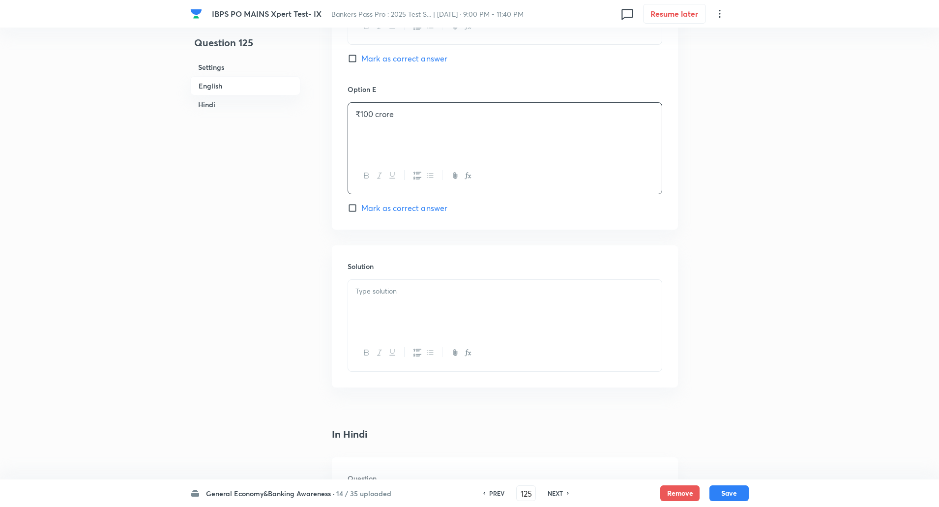
scroll to position [1007, 0]
click at [369, 301] on div at bounding box center [505, 306] width 314 height 55
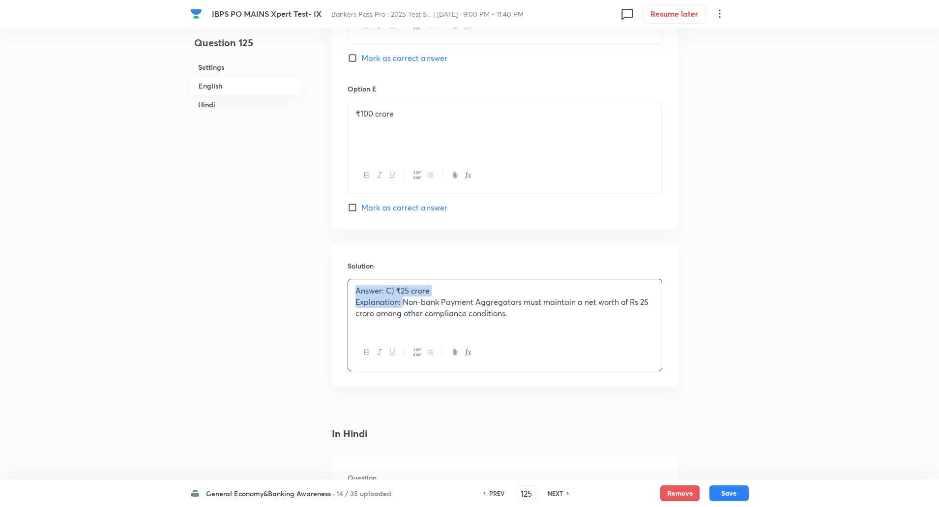
drag, startPoint x: 352, startPoint y: 289, endPoint x: 402, endPoint y: 302, distance: 51.9
click at [402, 302] on div "Answer: C) ₹25 crore Explanation: Non-bank Payment Aggregators must maintain a …" at bounding box center [505, 306] width 314 height 55
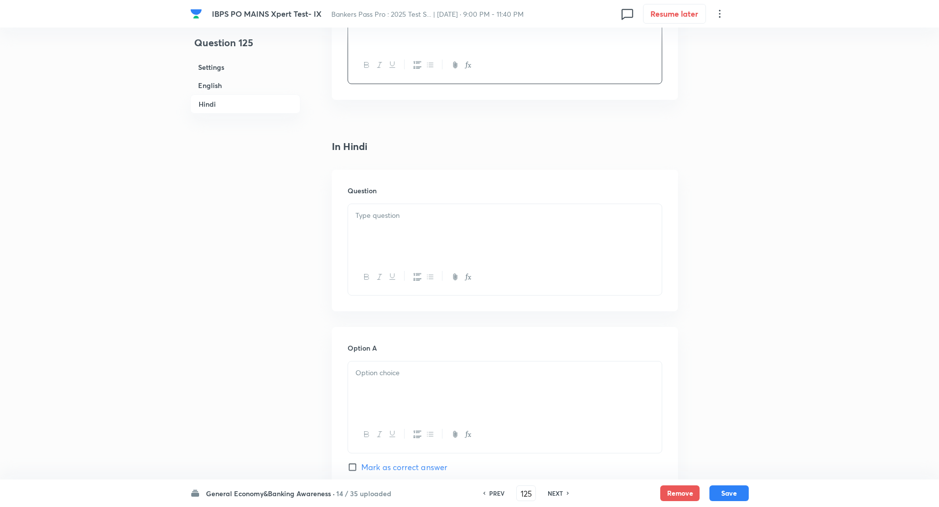
scroll to position [1392, 0]
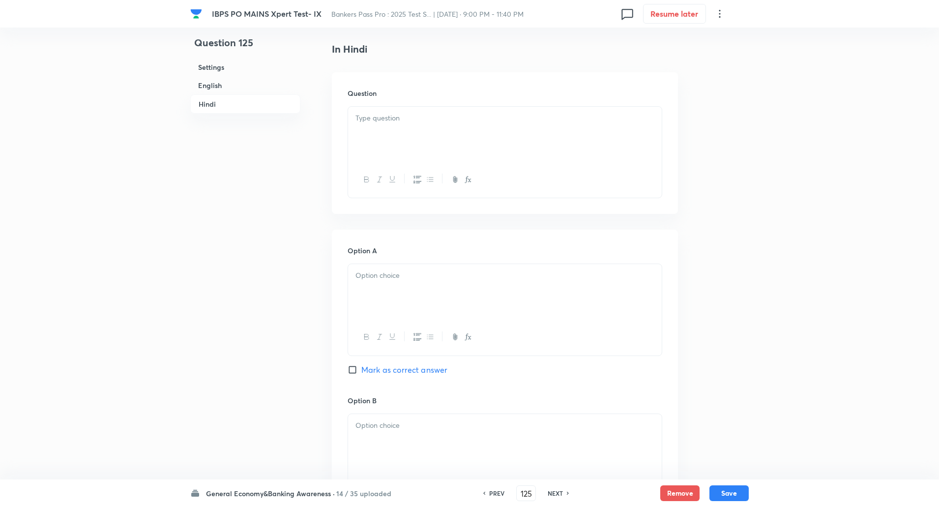
click at [381, 130] on div at bounding box center [505, 134] width 314 height 55
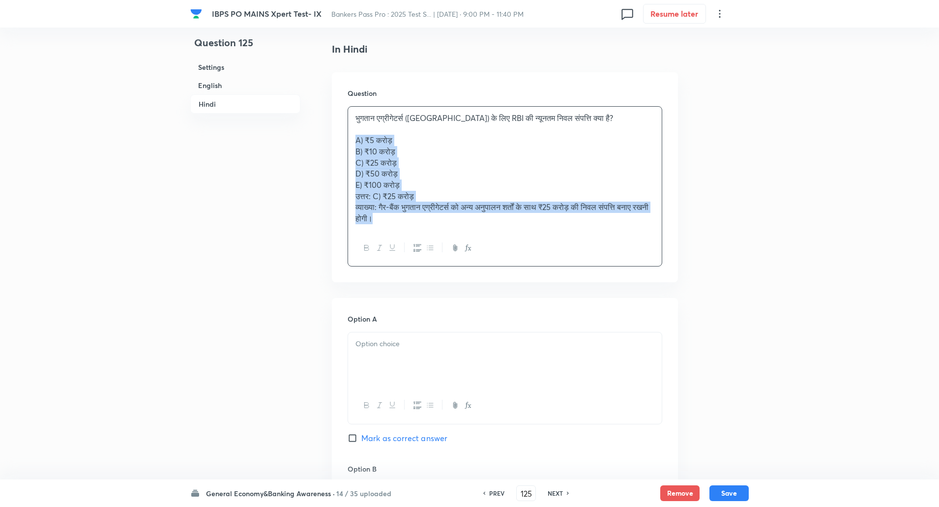
drag, startPoint x: 353, startPoint y: 140, endPoint x: 516, endPoint y: 314, distance: 237.8
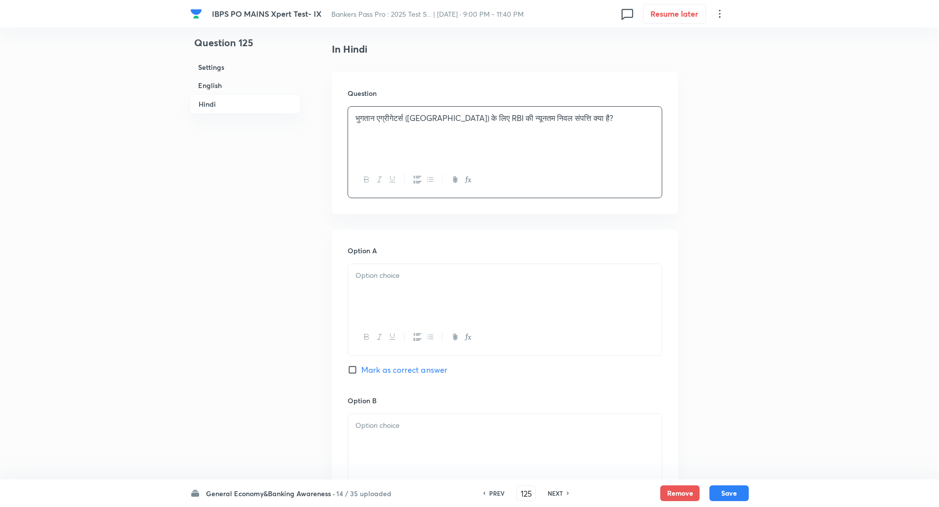
click at [476, 267] on div at bounding box center [505, 291] width 314 height 55
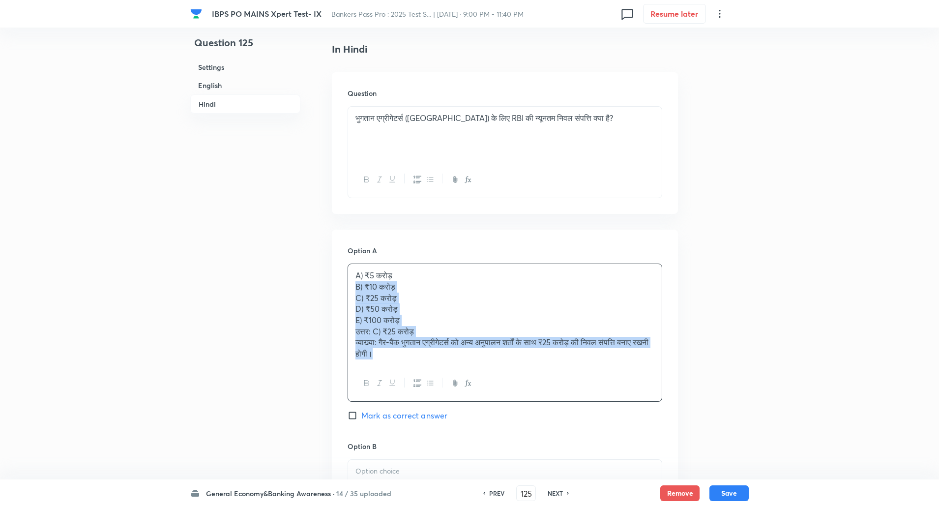
drag, startPoint x: 356, startPoint y: 287, endPoint x: 561, endPoint y: 459, distance: 267.5
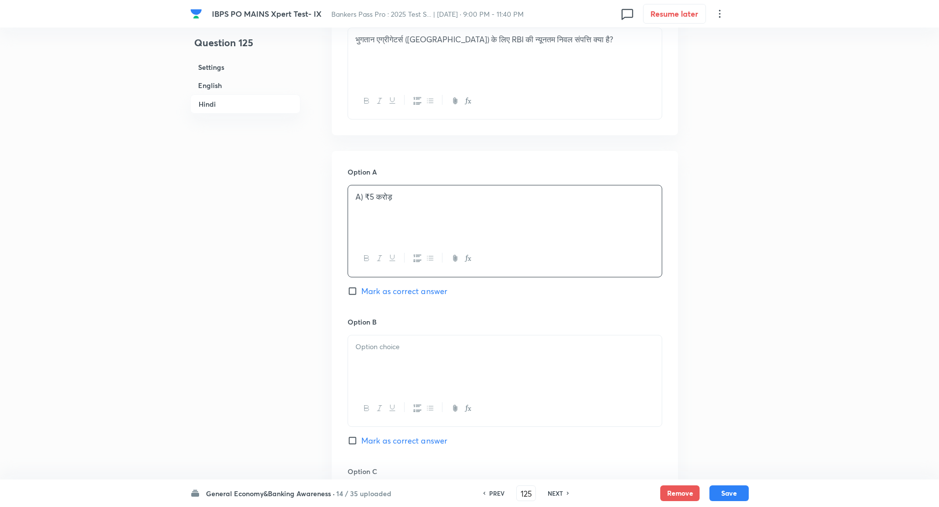
scroll to position [1493, 0]
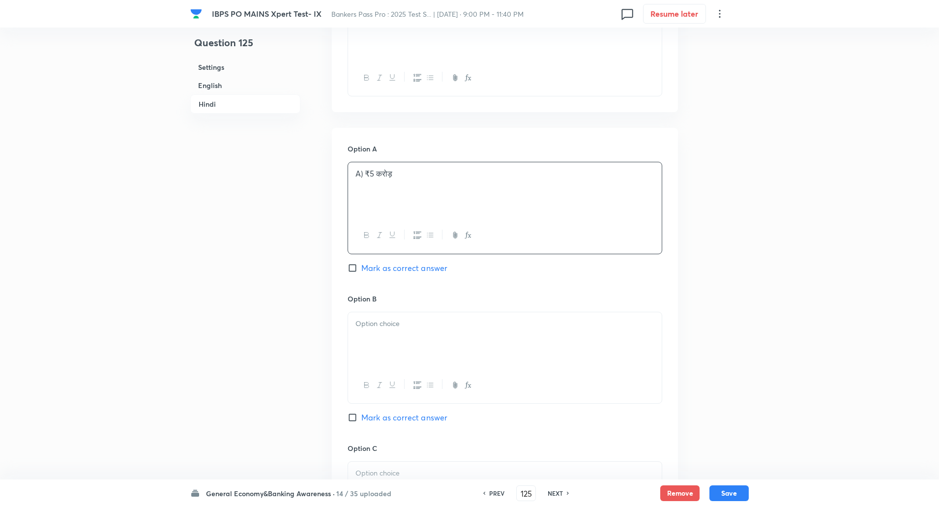
click at [510, 344] on div at bounding box center [505, 339] width 314 height 55
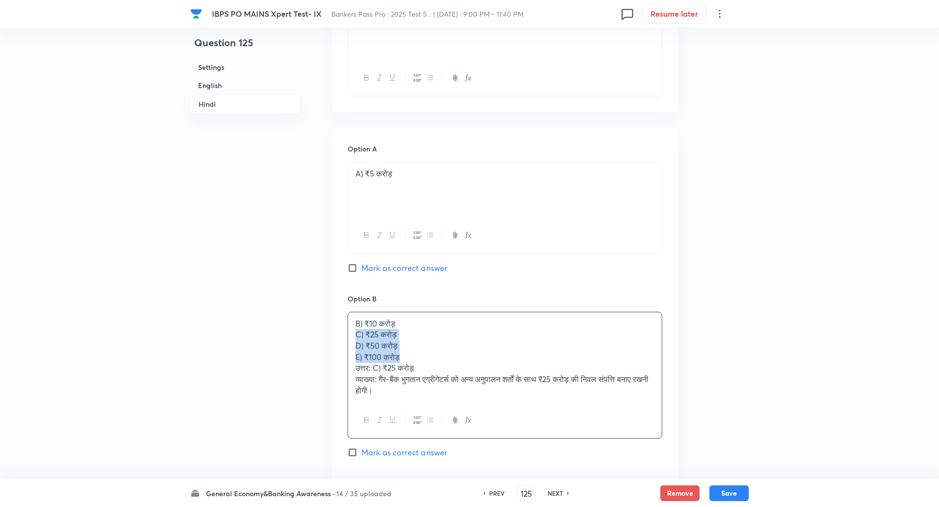
drag, startPoint x: 357, startPoint y: 333, endPoint x: 410, endPoint y: 358, distance: 59.1
click at [410, 358] on div "B) ₹10 करोड़ C) ₹25 करोड़ D) ₹50 करोड़ E) ₹100 करोड़ उत्तर: C) ₹25 करोड़ व्याख्…" at bounding box center [505, 357] width 314 height 90
click at [363, 175] on p "A) ₹5 करोड़" at bounding box center [504, 173] width 299 height 11
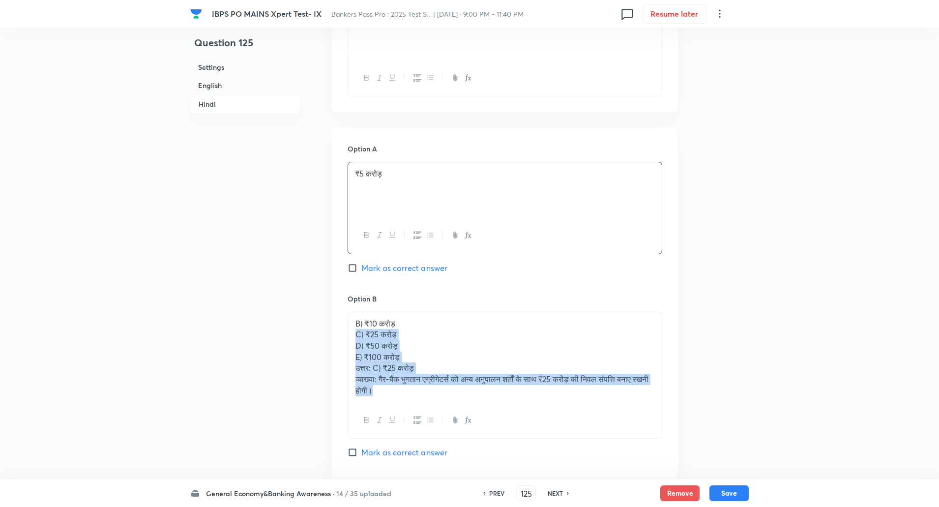
drag, startPoint x: 354, startPoint y: 335, endPoint x: 496, endPoint y: 444, distance: 179.1
click at [496, 444] on div "Option B B) ₹10 करोड़ C) ₹25 करोड़ D) ₹50 करोड़ E) ₹100 करोड़ उत्तर: C) ₹25 करो…" at bounding box center [504, 385] width 315 height 184
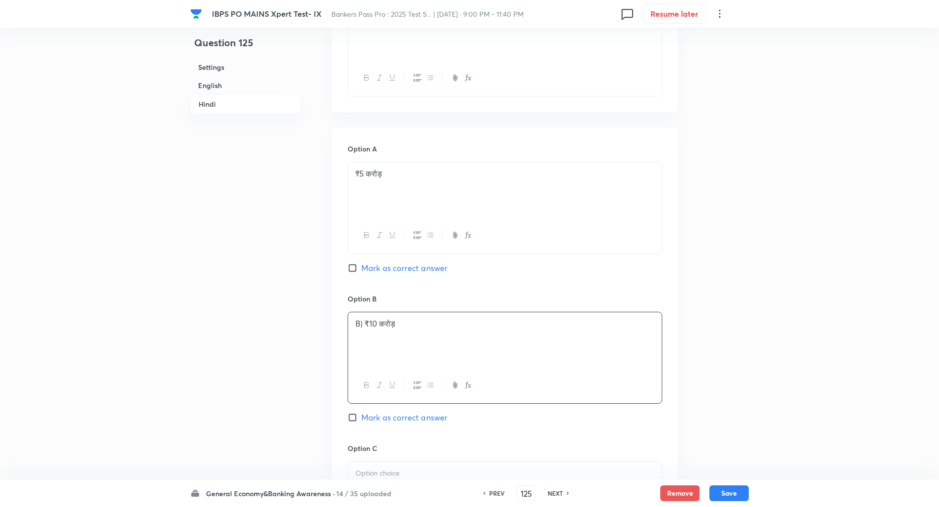
click at [364, 325] on p "B) ₹10 करोड़" at bounding box center [504, 323] width 299 height 11
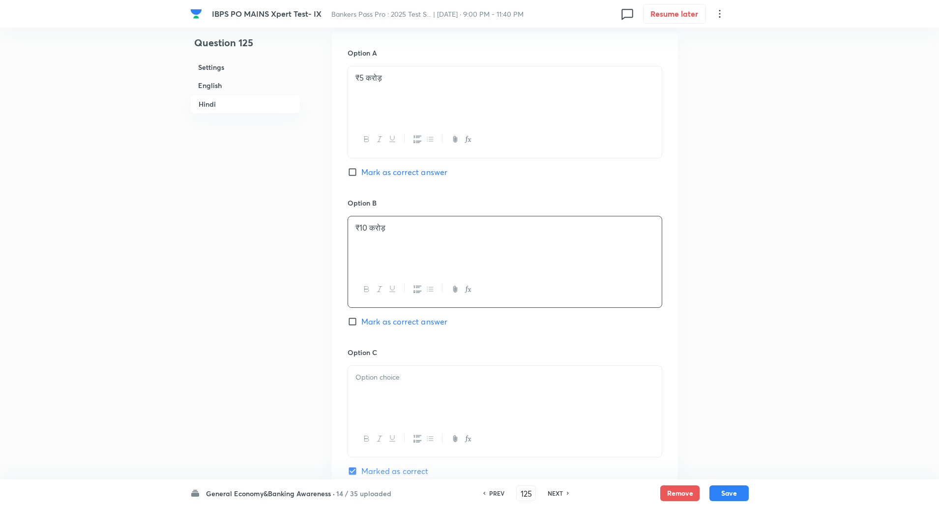
scroll to position [1593, 0]
click at [371, 384] on div at bounding box center [505, 389] width 314 height 55
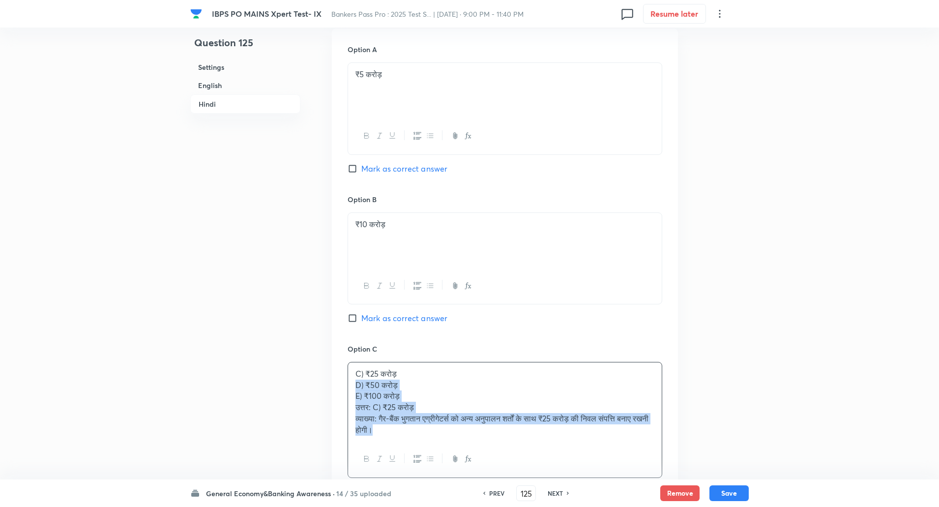
scroll to position [1599, 0]
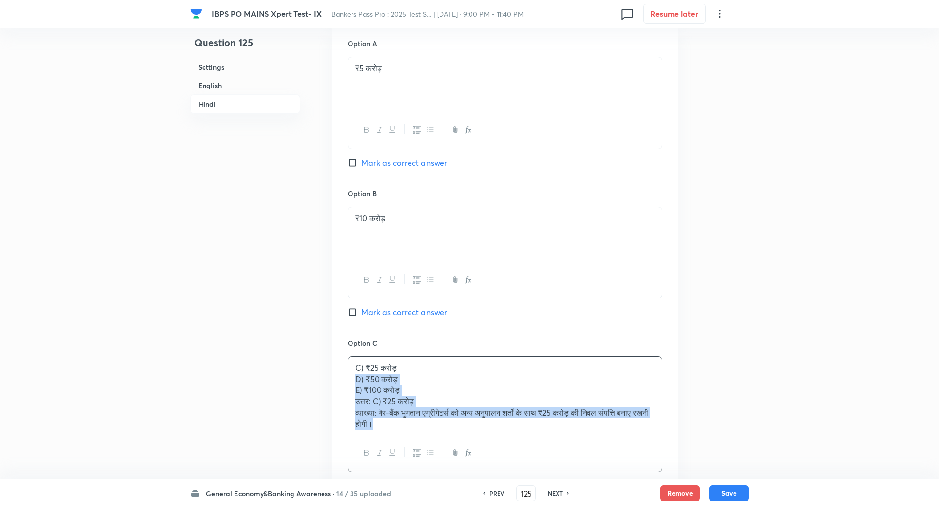
drag, startPoint x: 354, startPoint y: 384, endPoint x: 487, endPoint y: 497, distance: 174.3
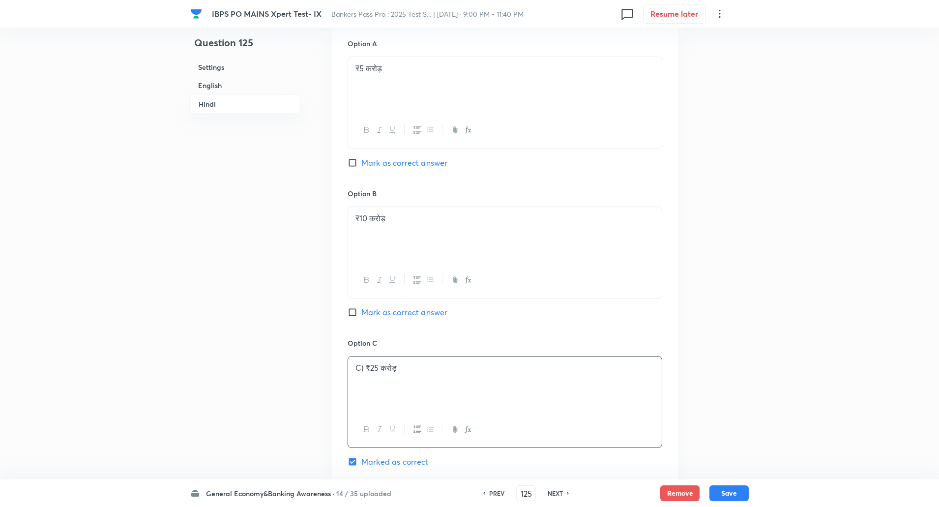
click at [366, 370] on p "C) ₹25 करोड़" at bounding box center [504, 367] width 299 height 11
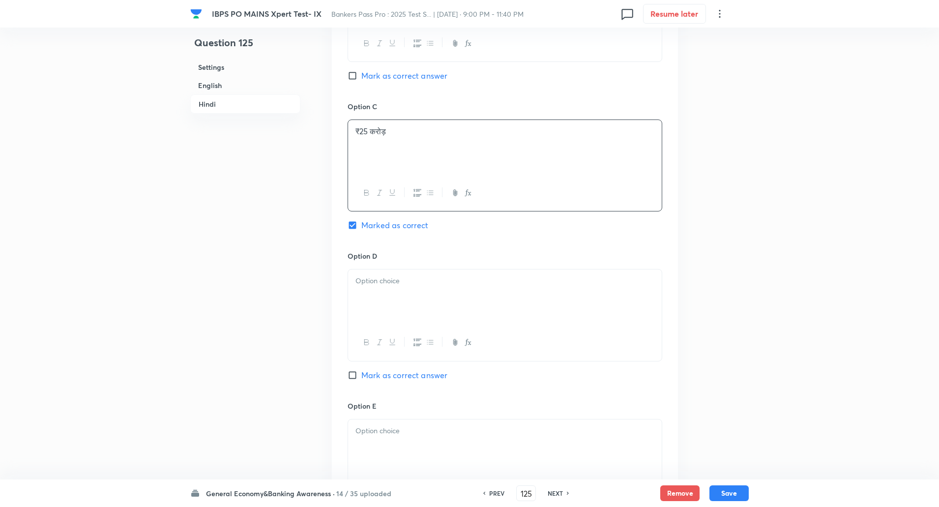
scroll to position [1843, 0]
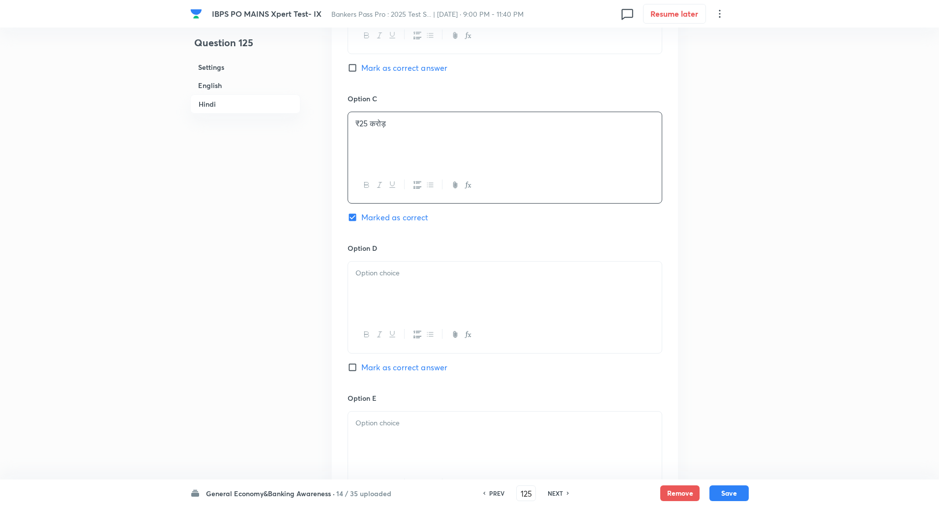
click at [405, 304] on div at bounding box center [505, 288] width 314 height 55
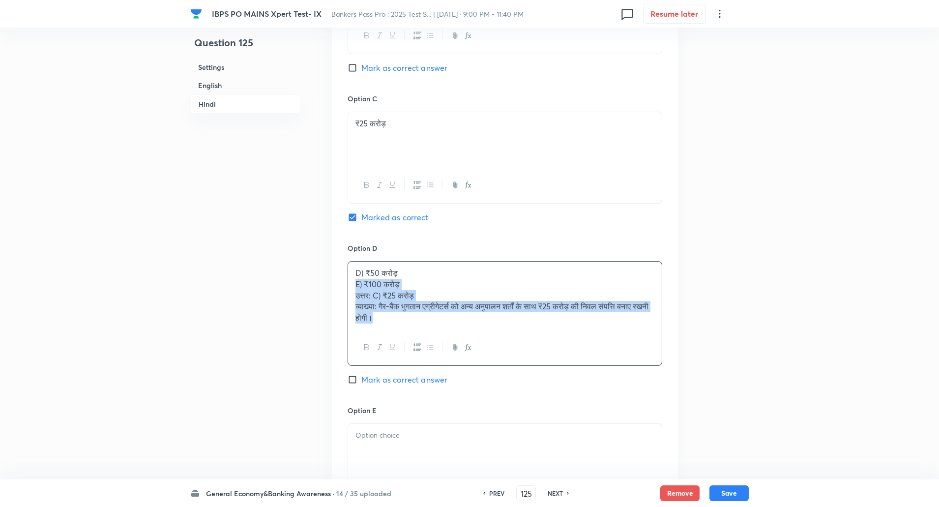
drag, startPoint x: 353, startPoint y: 281, endPoint x: 451, endPoint y: 330, distance: 109.4
click at [451, 330] on div "D) ₹50 करोड़ E) ₹100 करोड़ उत्तर: C) ₹25 करोड़ व्याख्या: गैर-बैंक भुगतान एग्रीग…" at bounding box center [504, 313] width 315 height 105
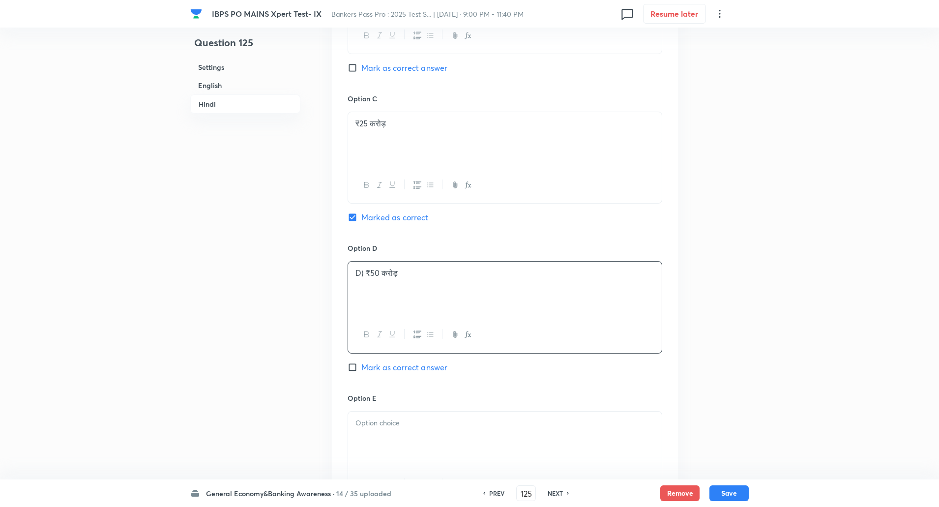
click at [366, 279] on p at bounding box center [504, 284] width 299 height 11
click at [364, 278] on p "D) ₹50 करोड़" at bounding box center [504, 272] width 299 height 11
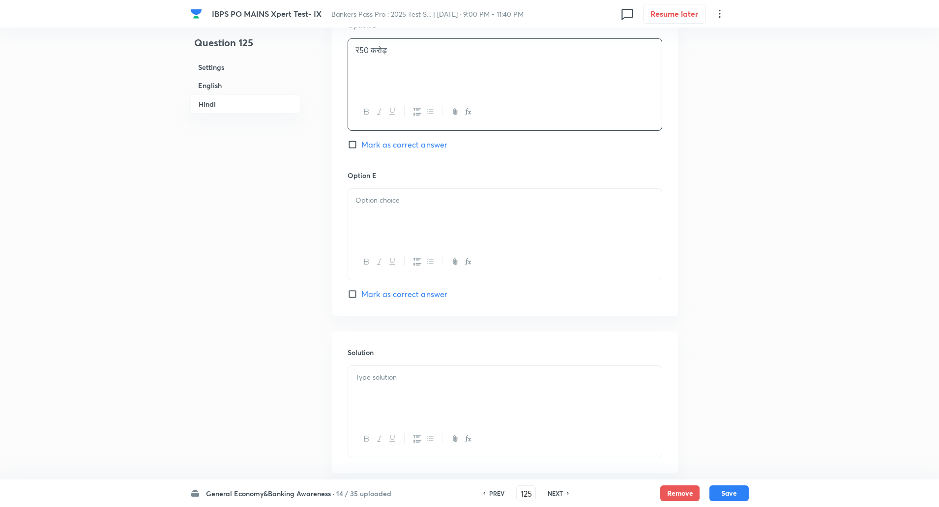
scroll to position [2067, 0]
click at [401, 199] on p at bounding box center [504, 198] width 299 height 11
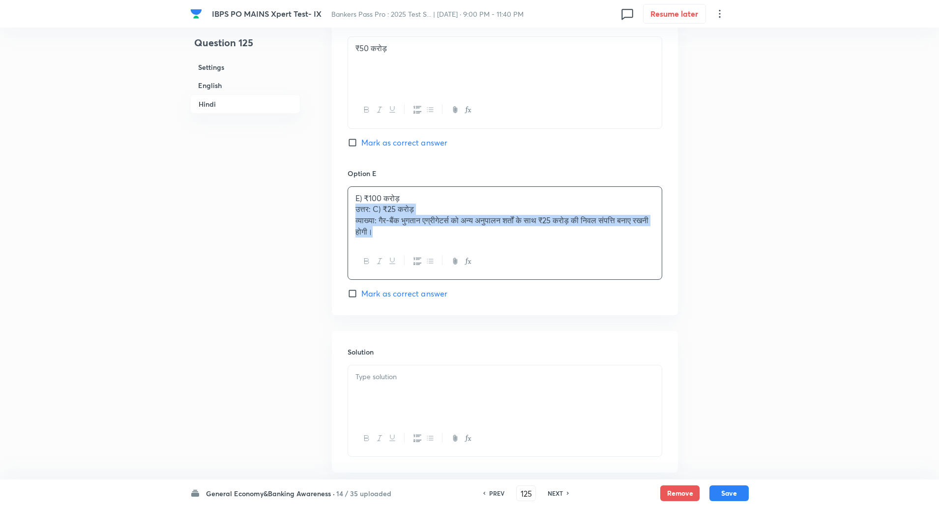
drag, startPoint x: 354, startPoint y: 205, endPoint x: 498, endPoint y: 299, distance: 171.7
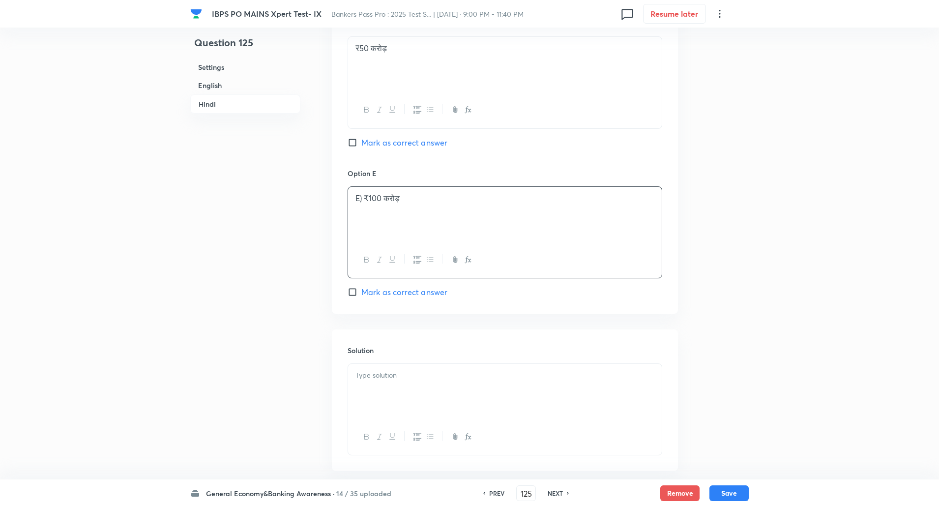
click at [362, 198] on p "E) ₹100 करोड़" at bounding box center [504, 198] width 299 height 11
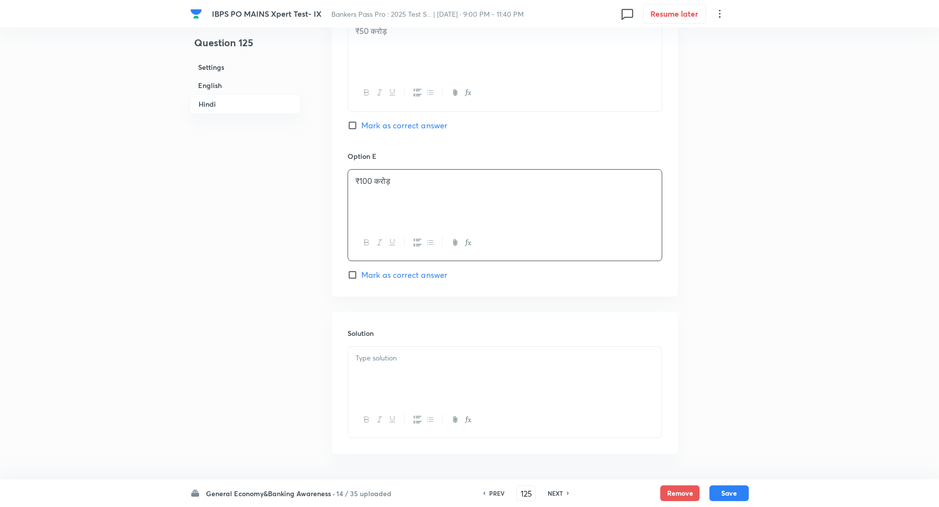
scroll to position [2118, 0]
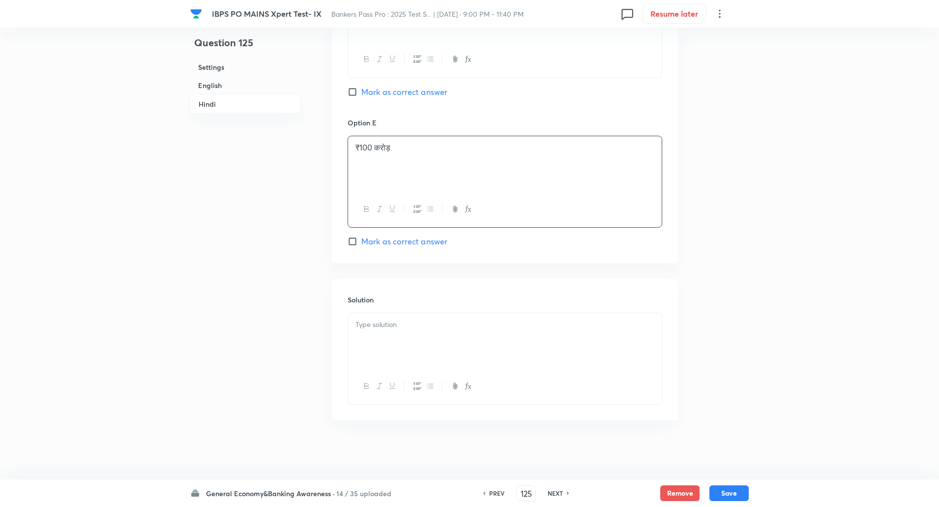
click at [363, 336] on div at bounding box center [505, 340] width 314 height 55
drag, startPoint x: 350, startPoint y: 323, endPoint x: 379, endPoint y: 337, distance: 32.1
click at [379, 337] on div "उत्तर: C) ₹25 करोड़ व्याख्या: गैर-बैंक भुगतान एग्रीगेटर्स को अन्य अनुपालन शर्तो…" at bounding box center [505, 340] width 314 height 55
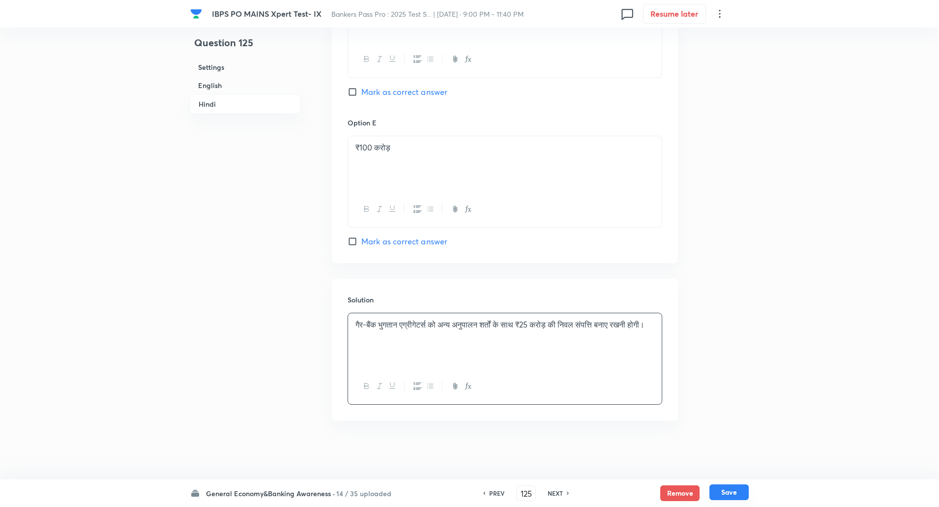
click at [726, 487] on button "Save" at bounding box center [728, 492] width 39 height 16
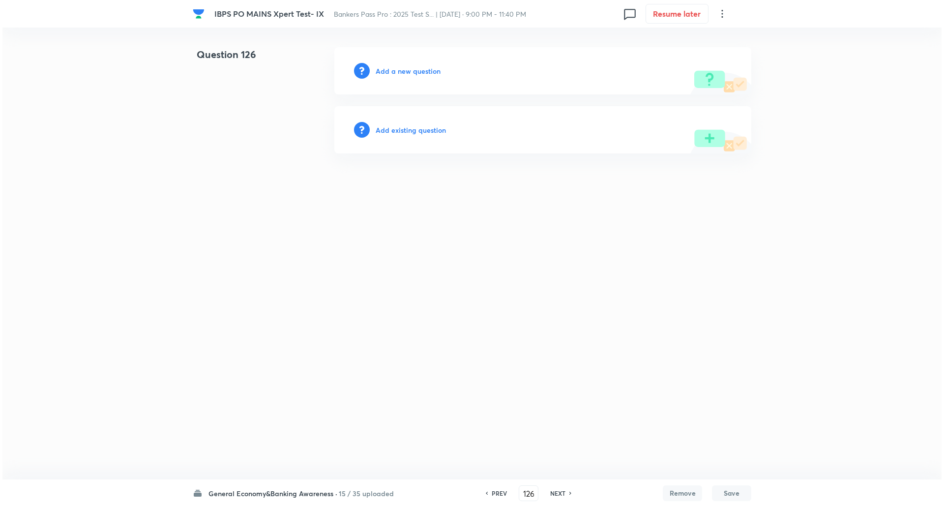
scroll to position [0, 0]
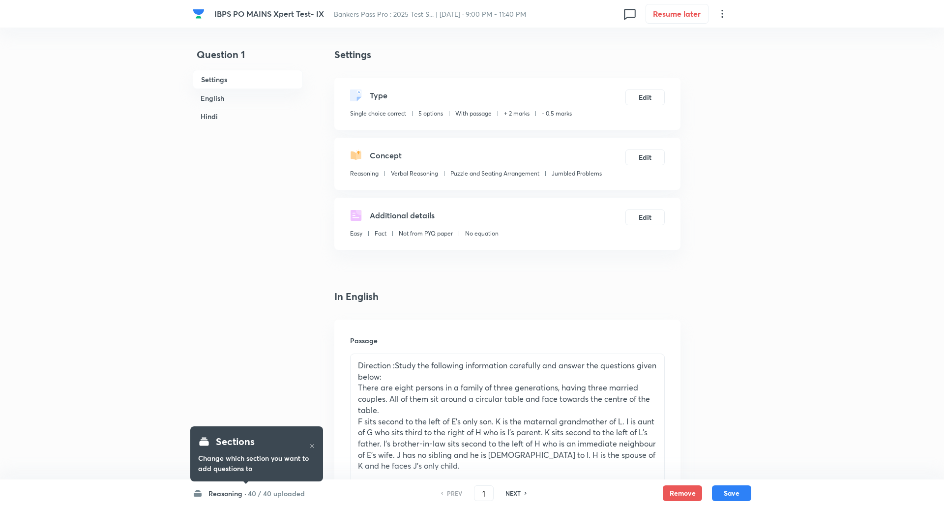
checkbox input "true"
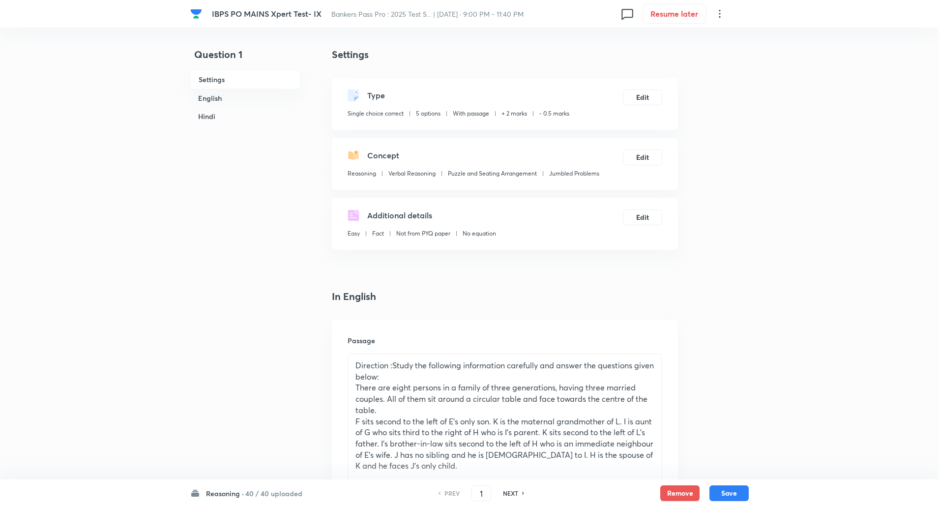
click at [239, 495] on h6 "Reasoning ·" at bounding box center [225, 493] width 38 height 10
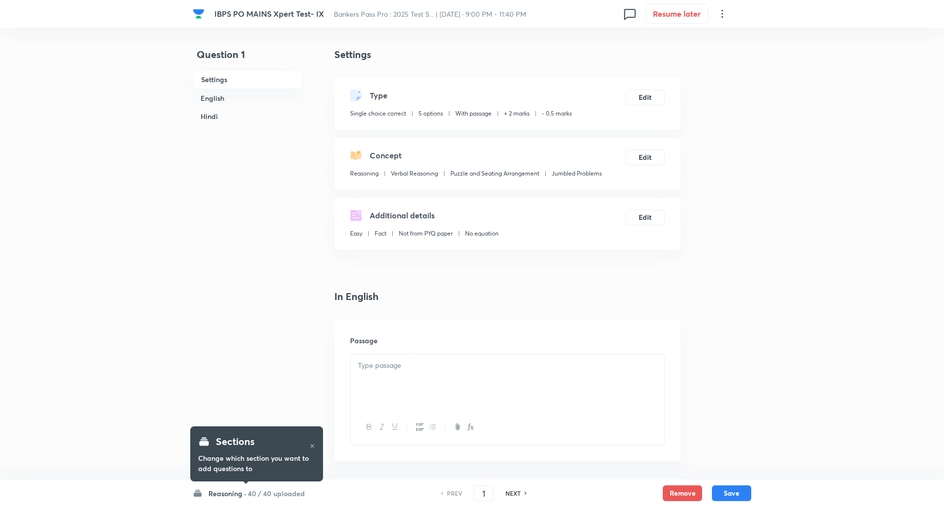
checkbox input "true"
